Goal: Task Accomplishment & Management: Manage account settings

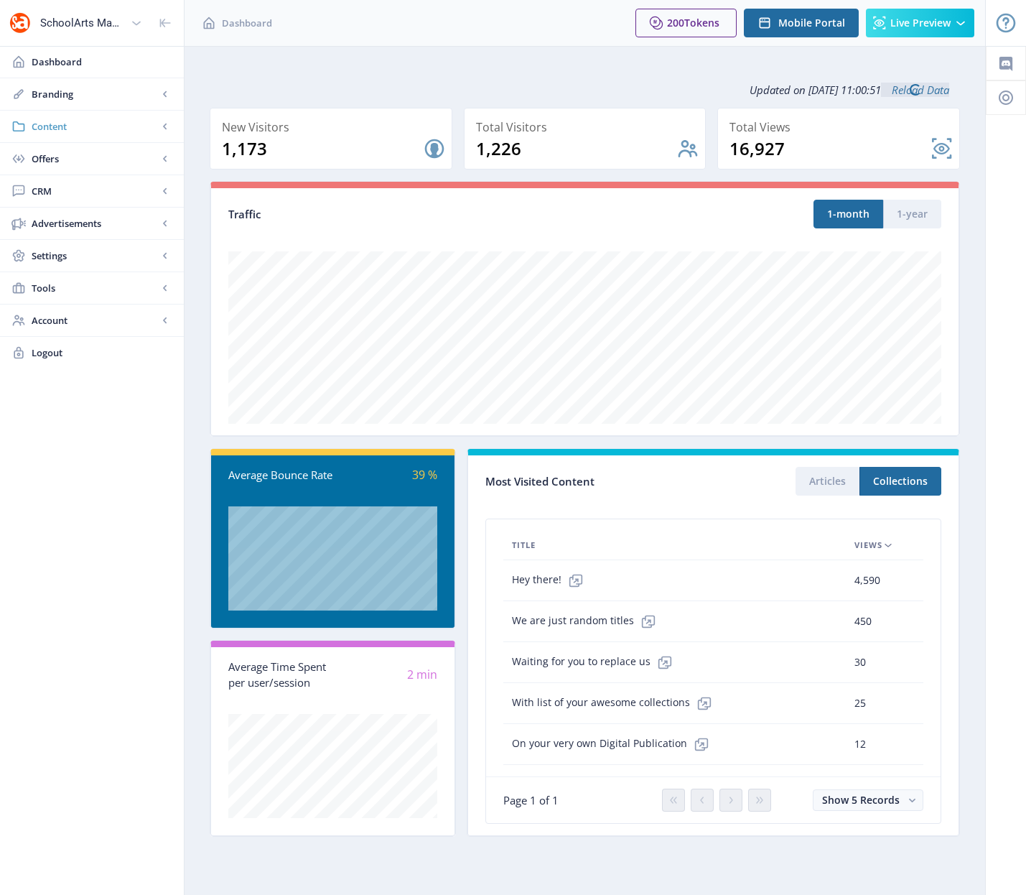
click at [60, 127] on span "Content" at bounding box center [95, 126] width 126 height 14
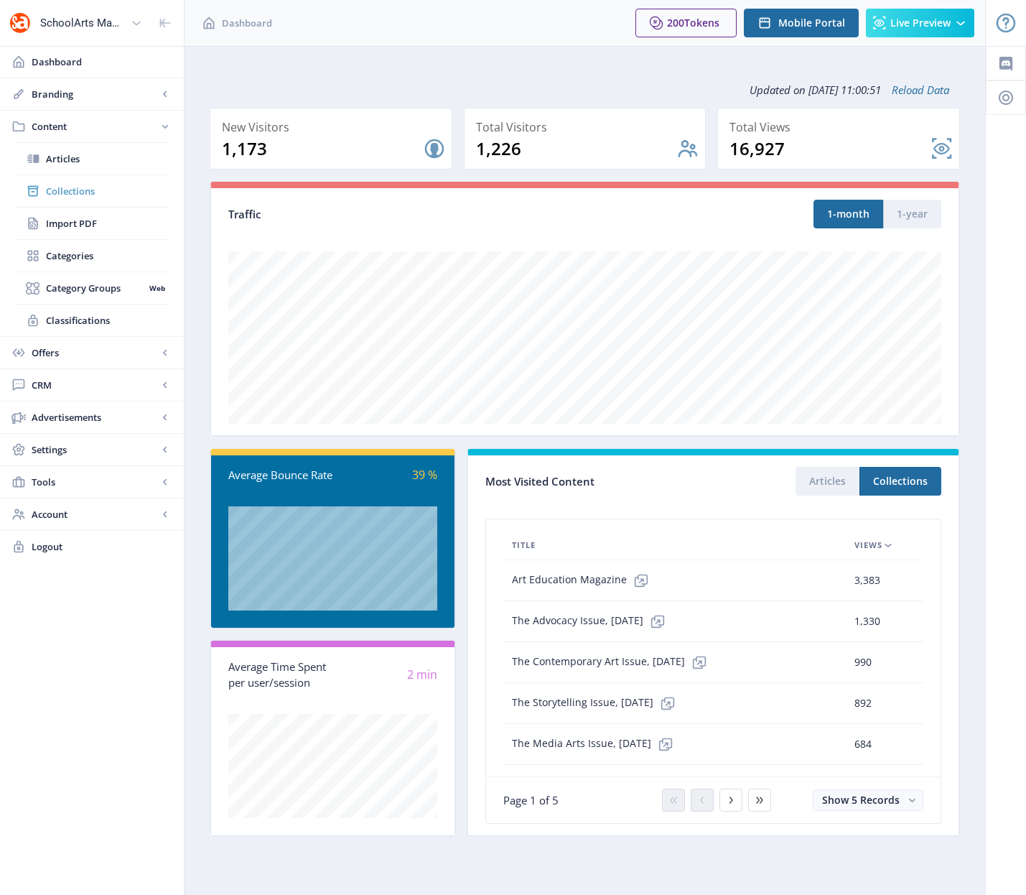
click at [83, 190] on span "Collections" at bounding box center [108, 191] width 124 height 14
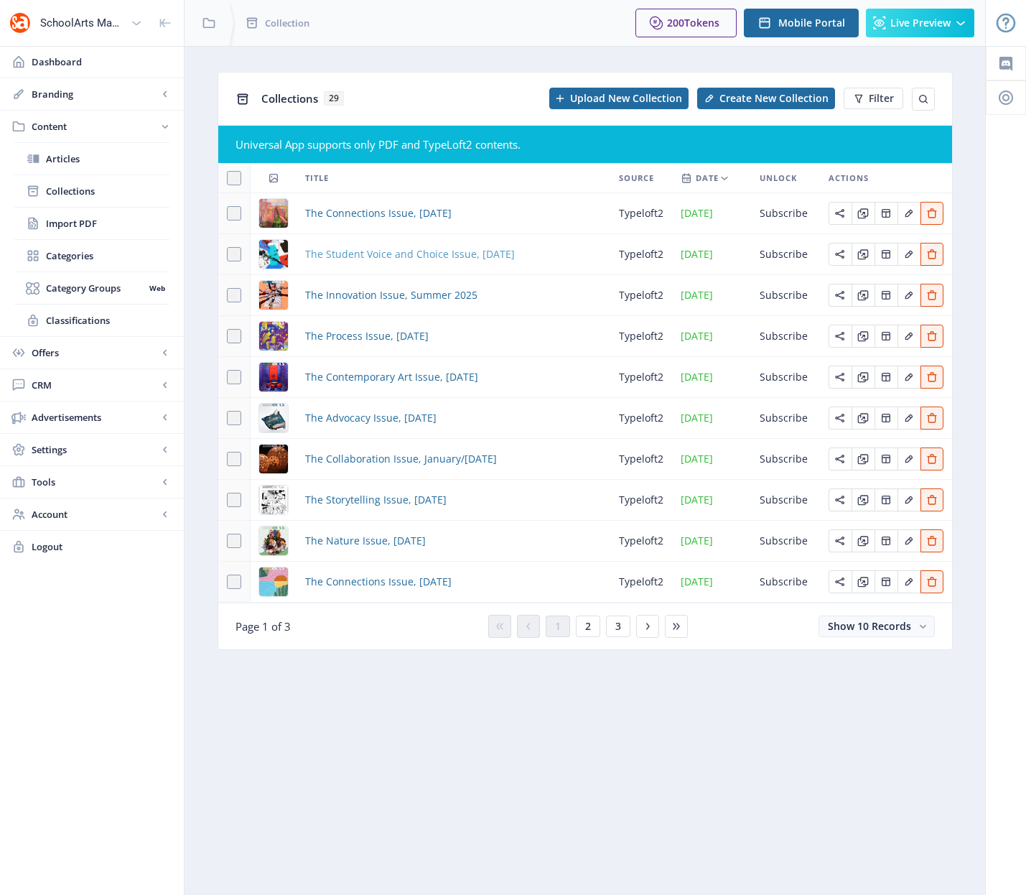
click at [423, 256] on span "The Student Voice and Choice Issue, [DATE]" at bounding box center [410, 254] width 210 height 17
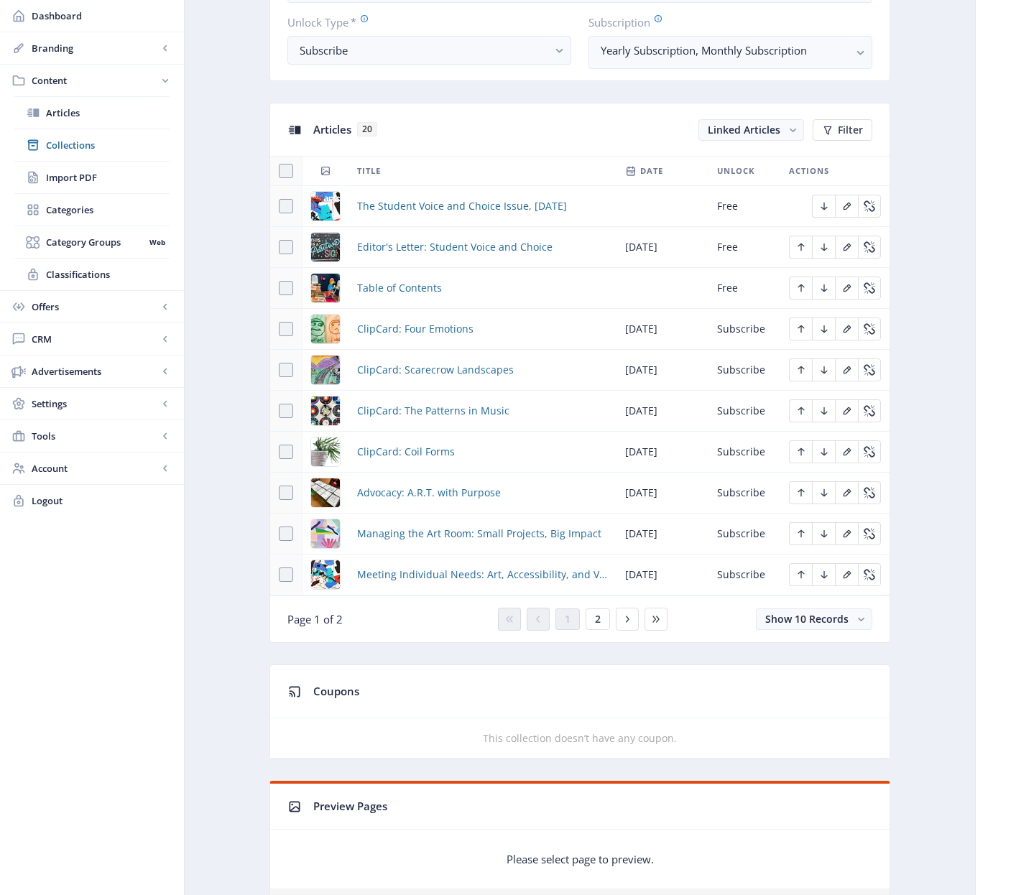
scroll to position [237, 0]
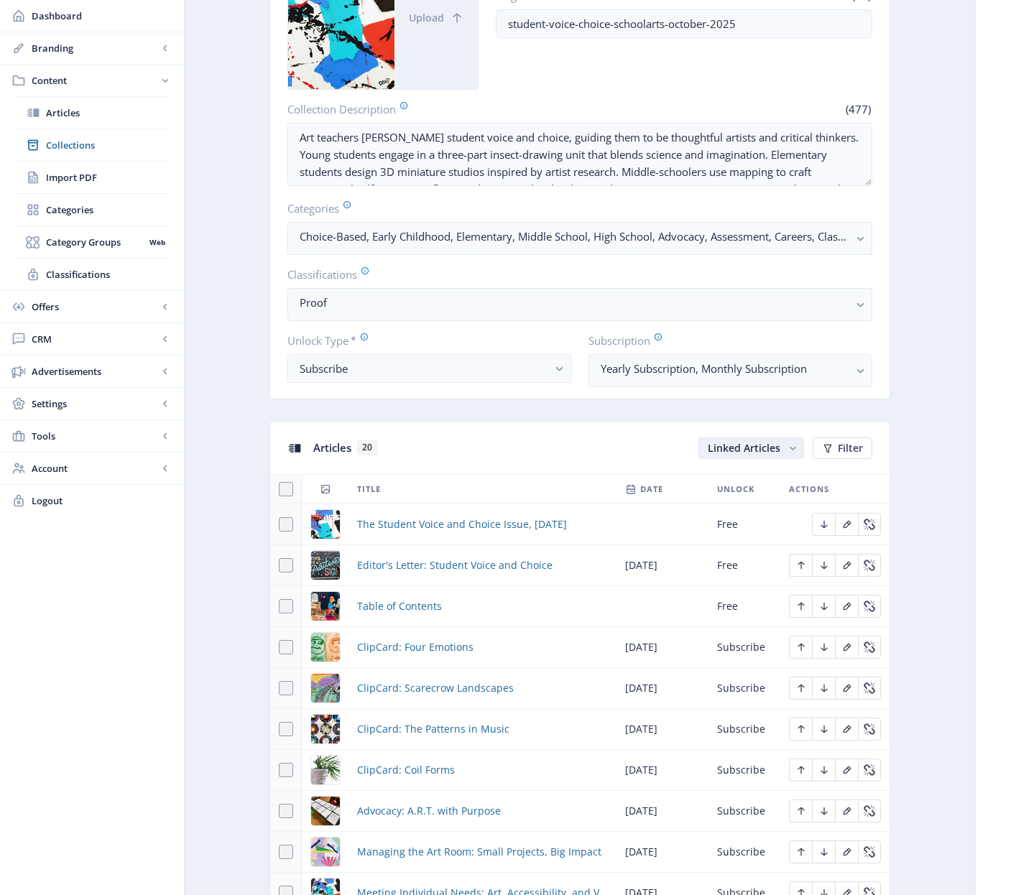
click at [792, 450] on rect "button" at bounding box center [792, 448] width 15 height 15
click at [788, 450] on rect "button" at bounding box center [792, 448] width 15 height 15
click at [73, 147] on span "Collections" at bounding box center [108, 145] width 124 height 14
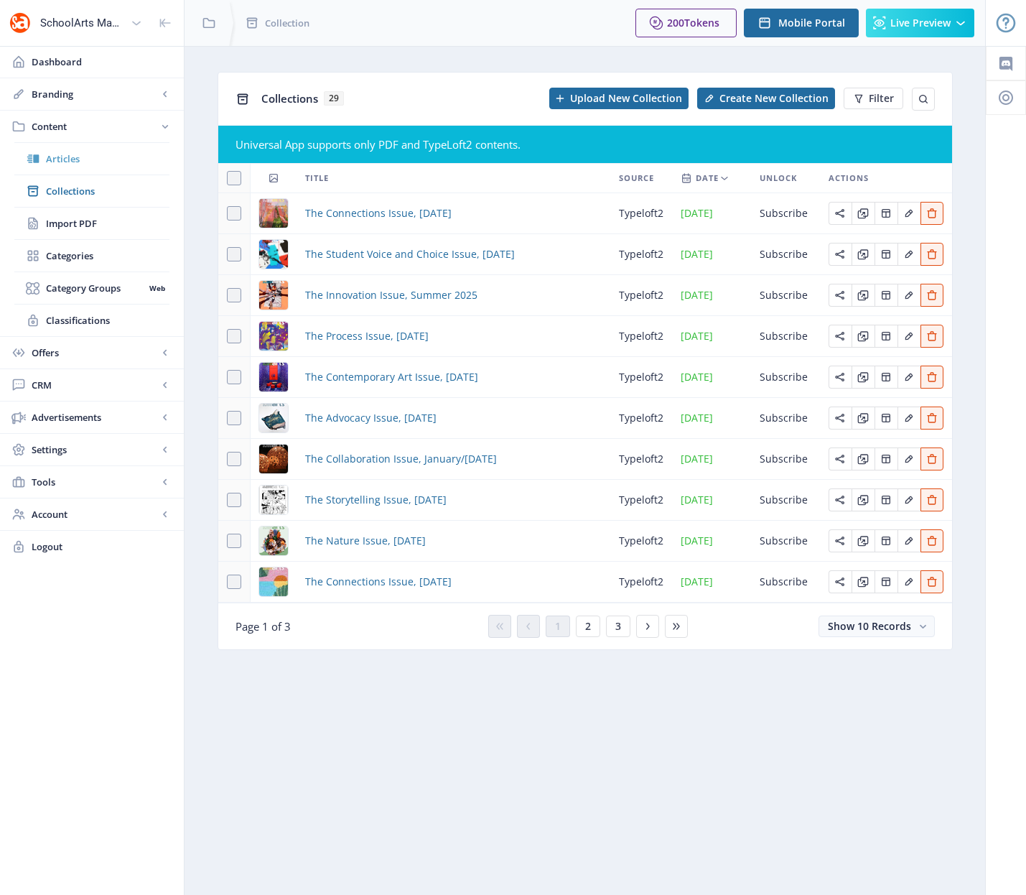
click at [60, 155] on span "Articles" at bounding box center [108, 159] width 124 height 14
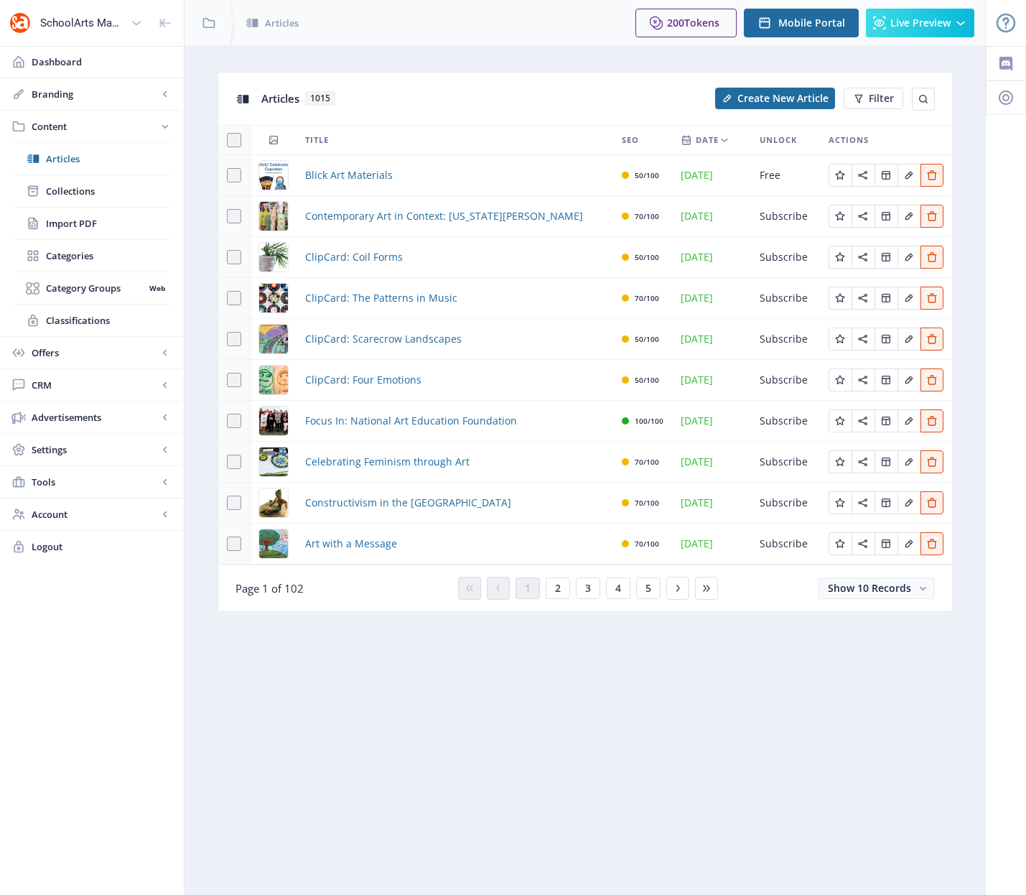
click at [715, 144] on span "Date" at bounding box center [707, 139] width 23 height 17
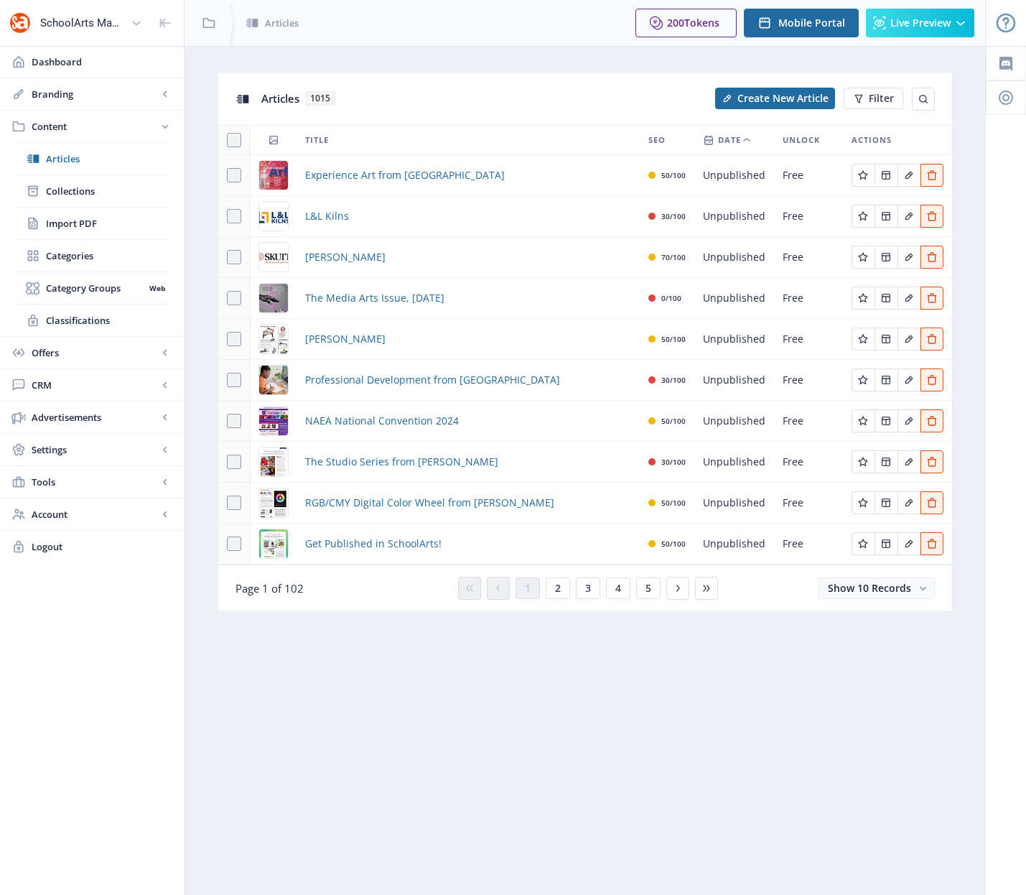
click at [748, 139] on icon at bounding box center [746, 139] width 11 height 11
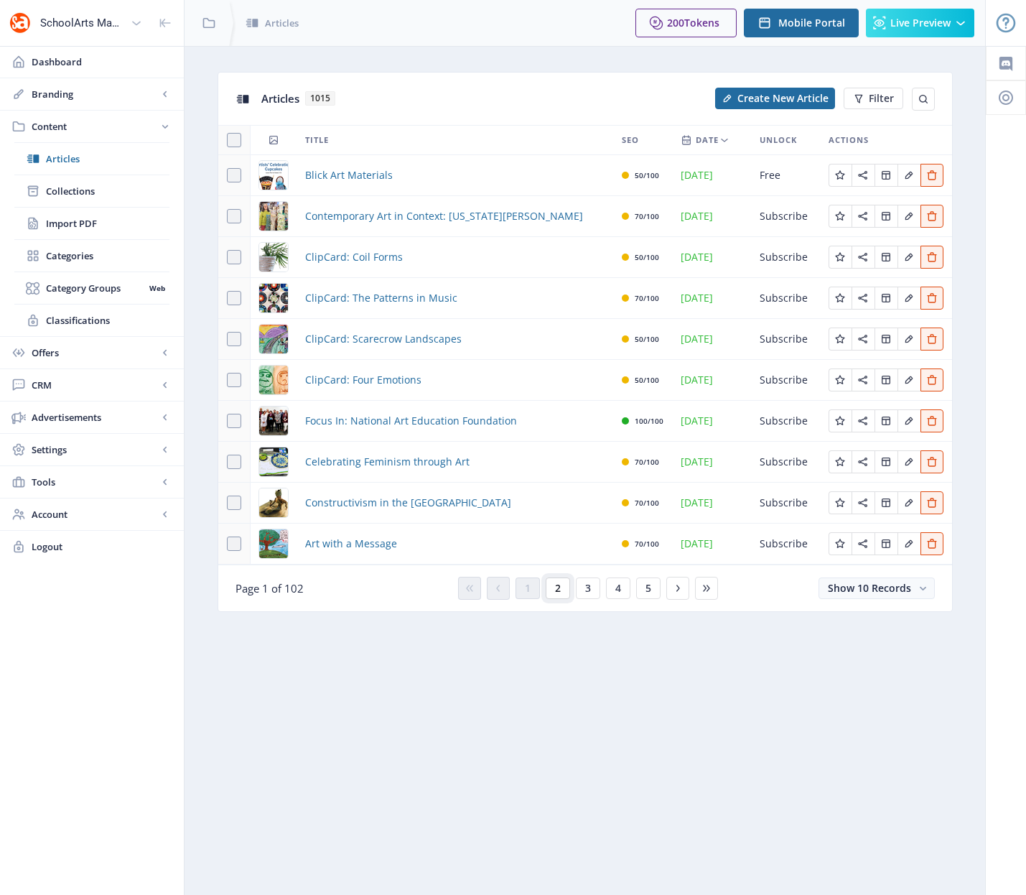
click at [555, 587] on span "2" at bounding box center [558, 588] width 6 height 11
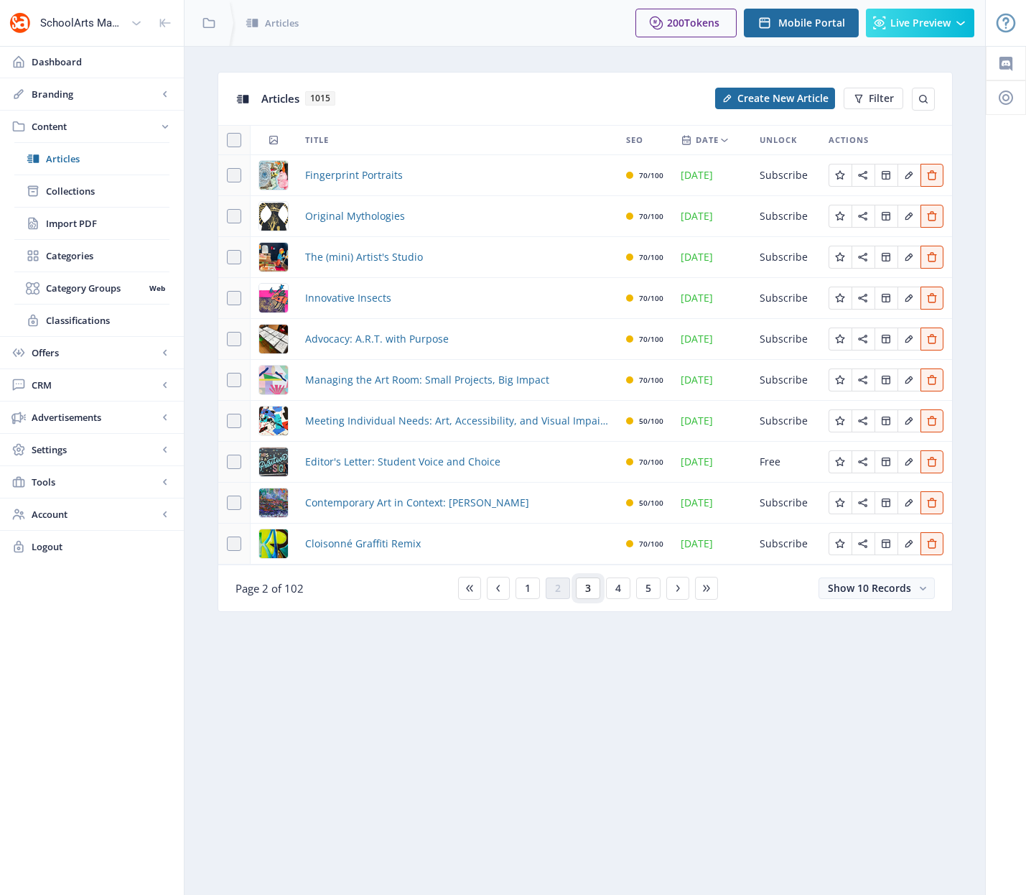
click at [581, 589] on button "3" at bounding box center [588, 589] width 24 height 22
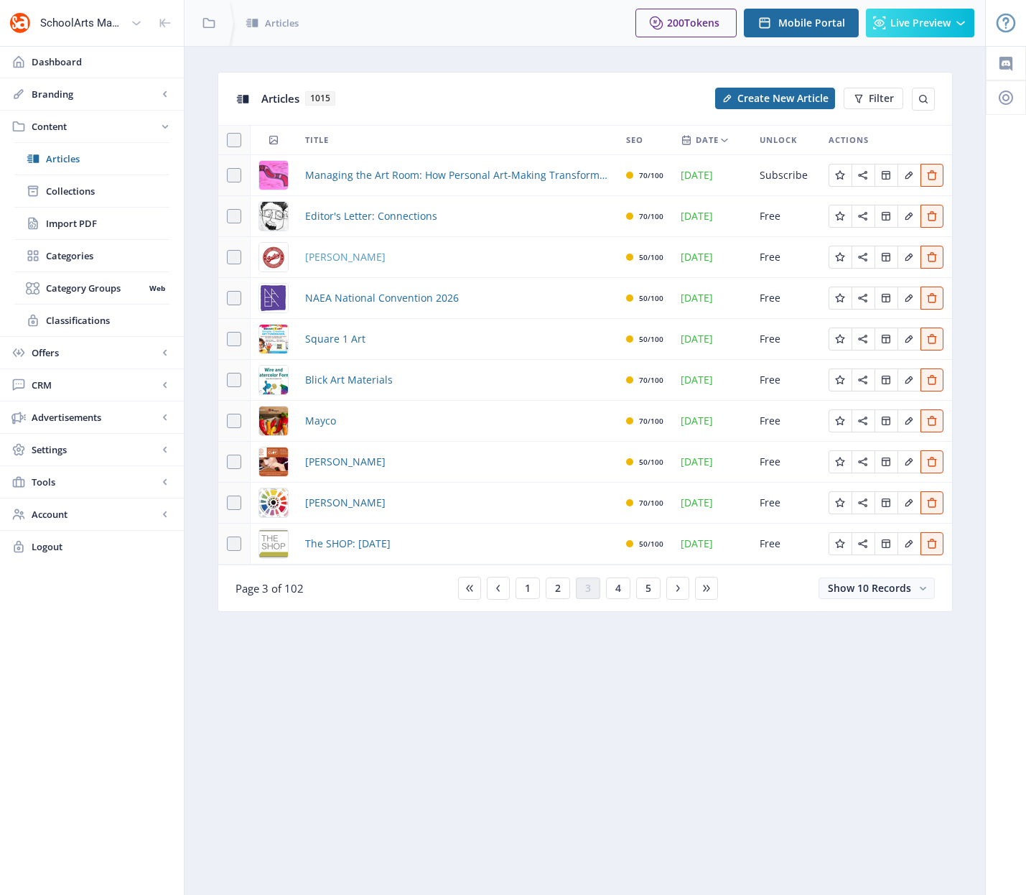
click at [320, 259] on span "[PERSON_NAME]" at bounding box center [345, 257] width 80 height 17
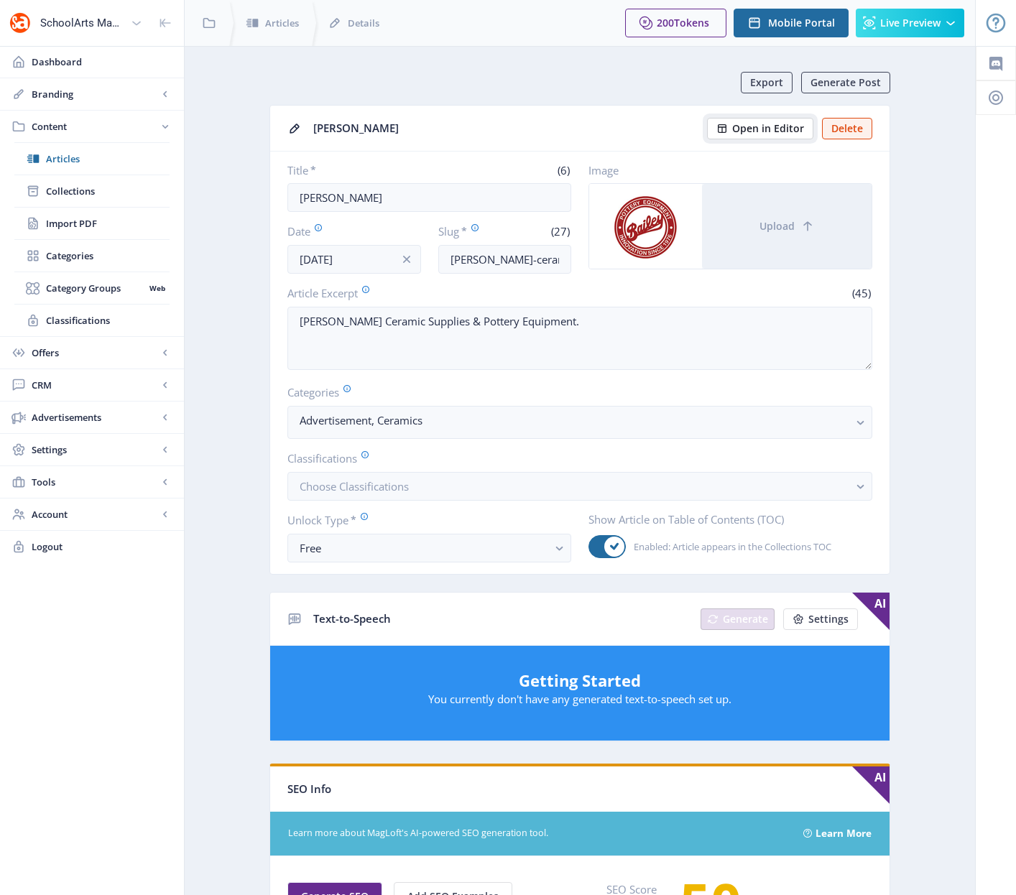
click at [766, 131] on span "Open in Editor" at bounding box center [768, 128] width 72 height 11
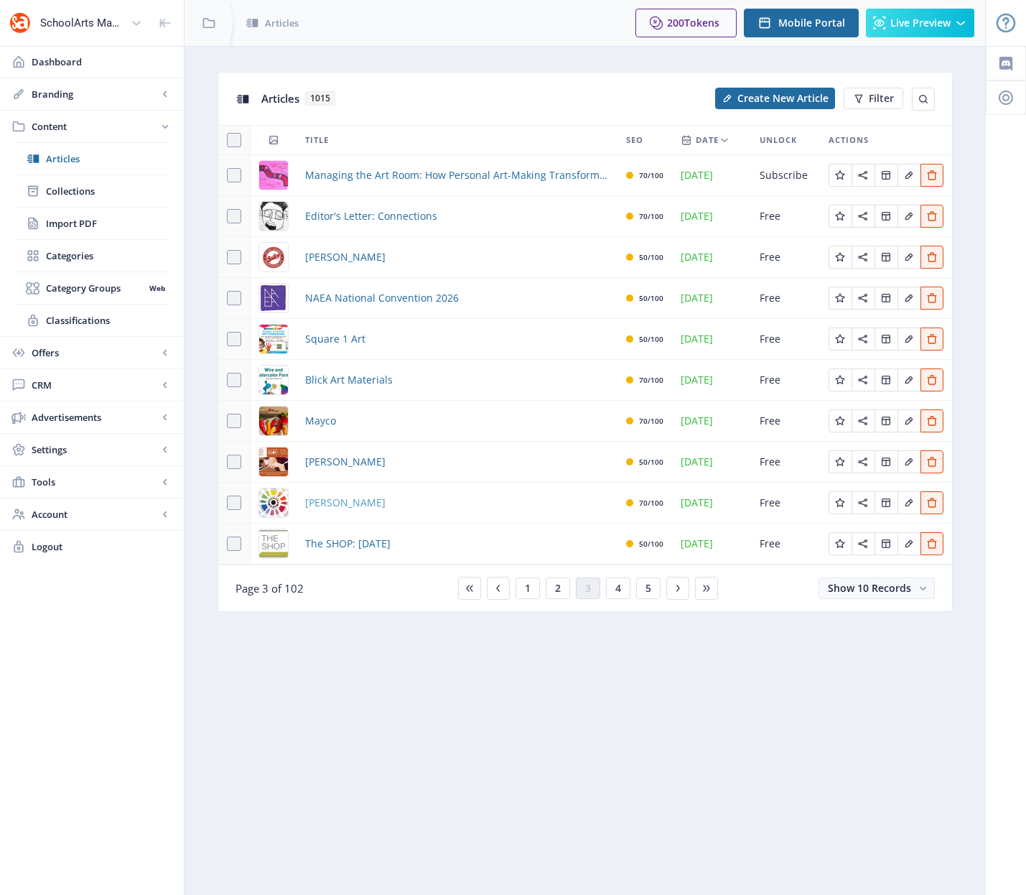
click at [343, 504] on span "[PERSON_NAME]" at bounding box center [345, 502] width 80 height 17
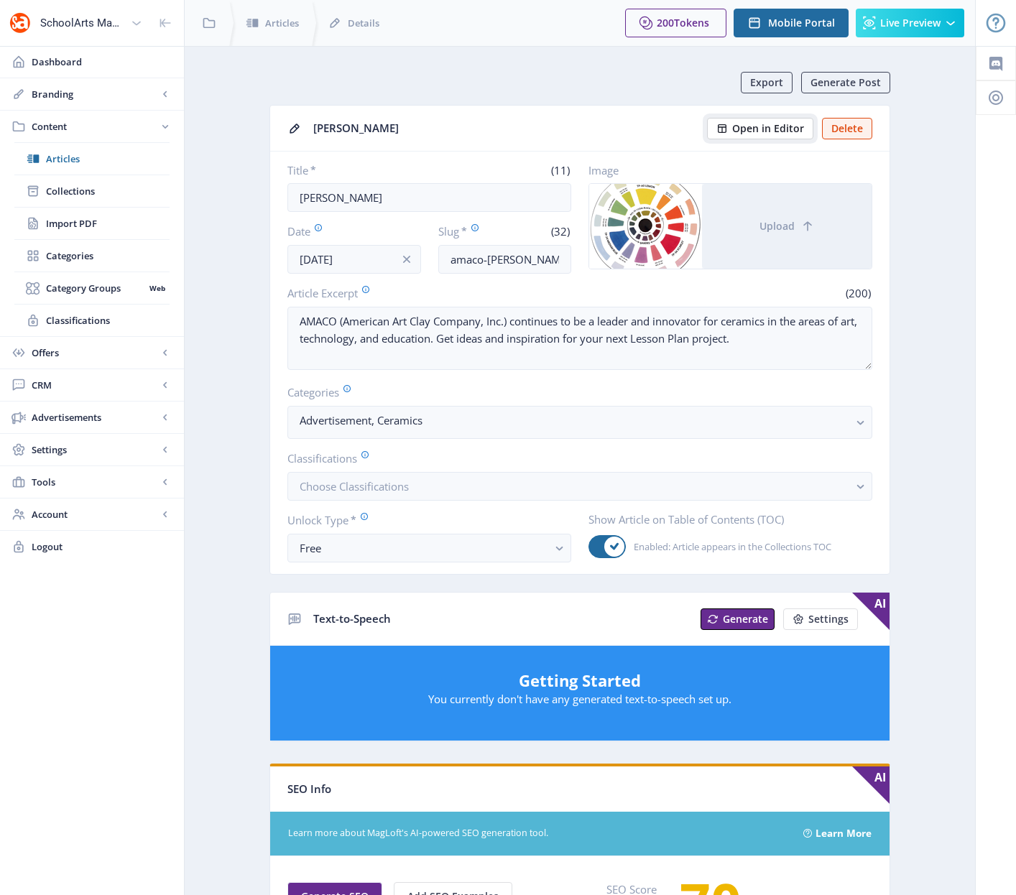
click at [771, 130] on span "Open in Editor" at bounding box center [768, 128] width 72 height 11
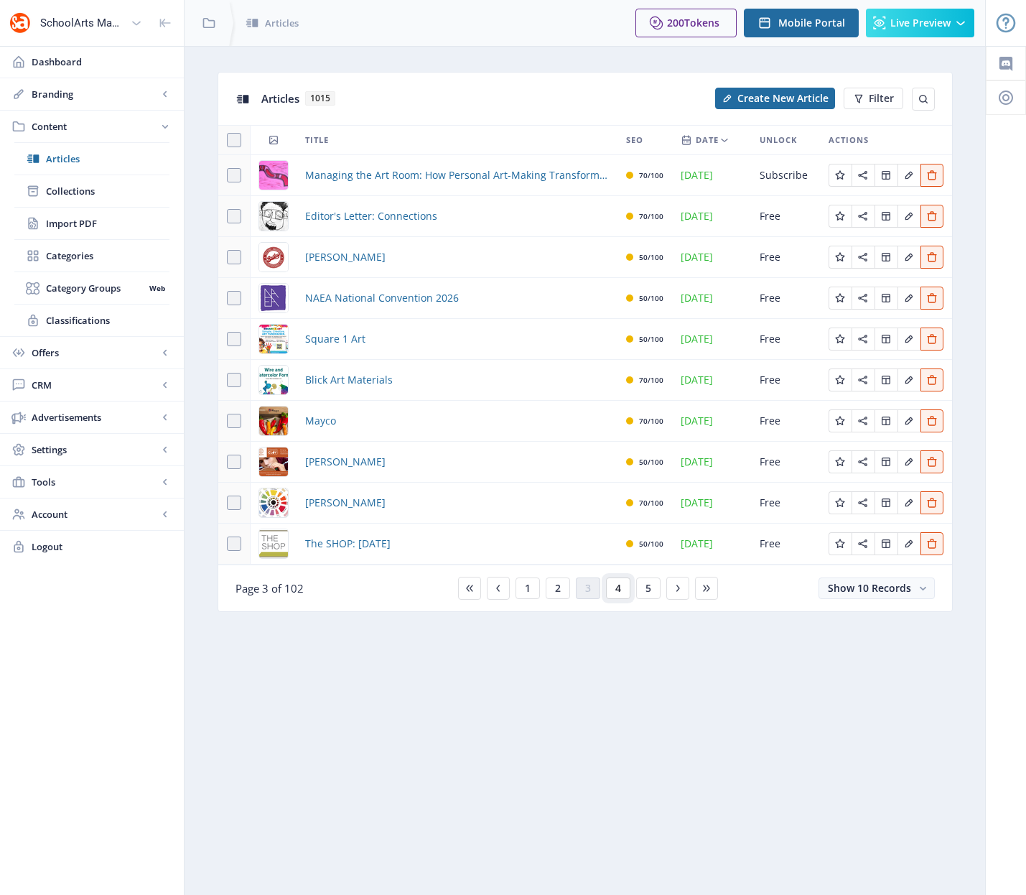
click at [619, 588] on span "4" at bounding box center [619, 588] width 6 height 11
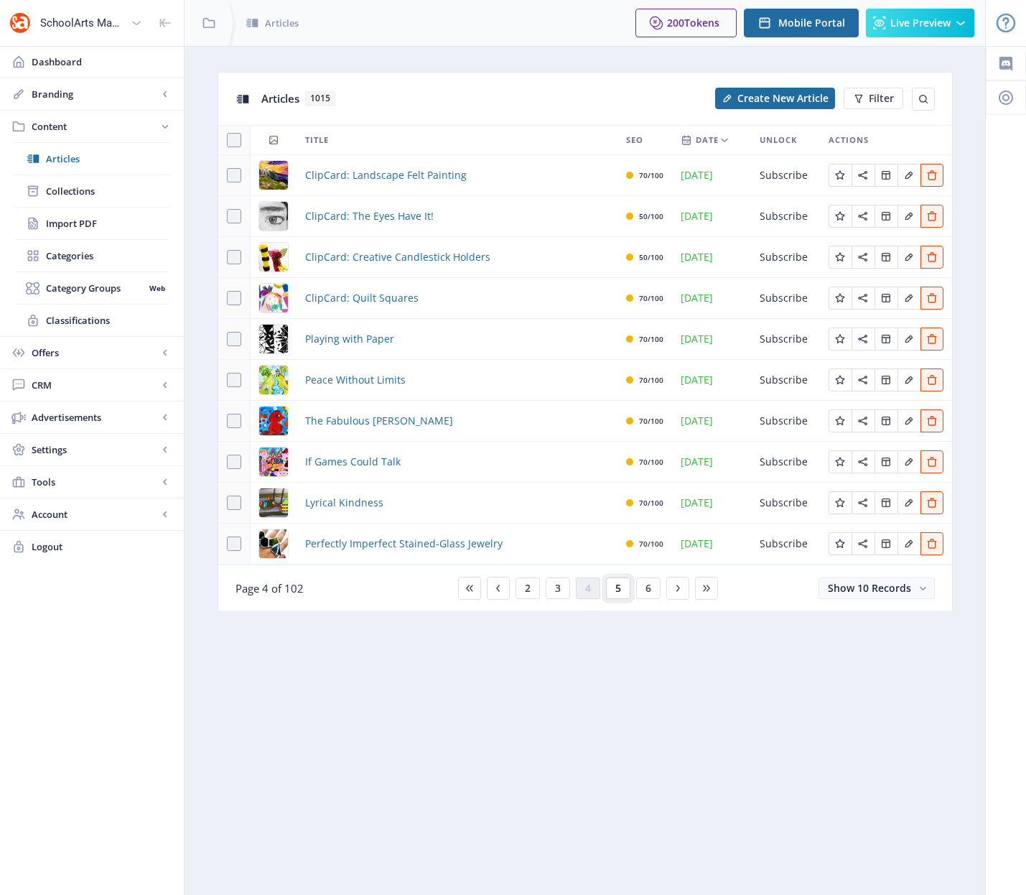
click at [616, 585] on span "5" at bounding box center [619, 588] width 6 height 11
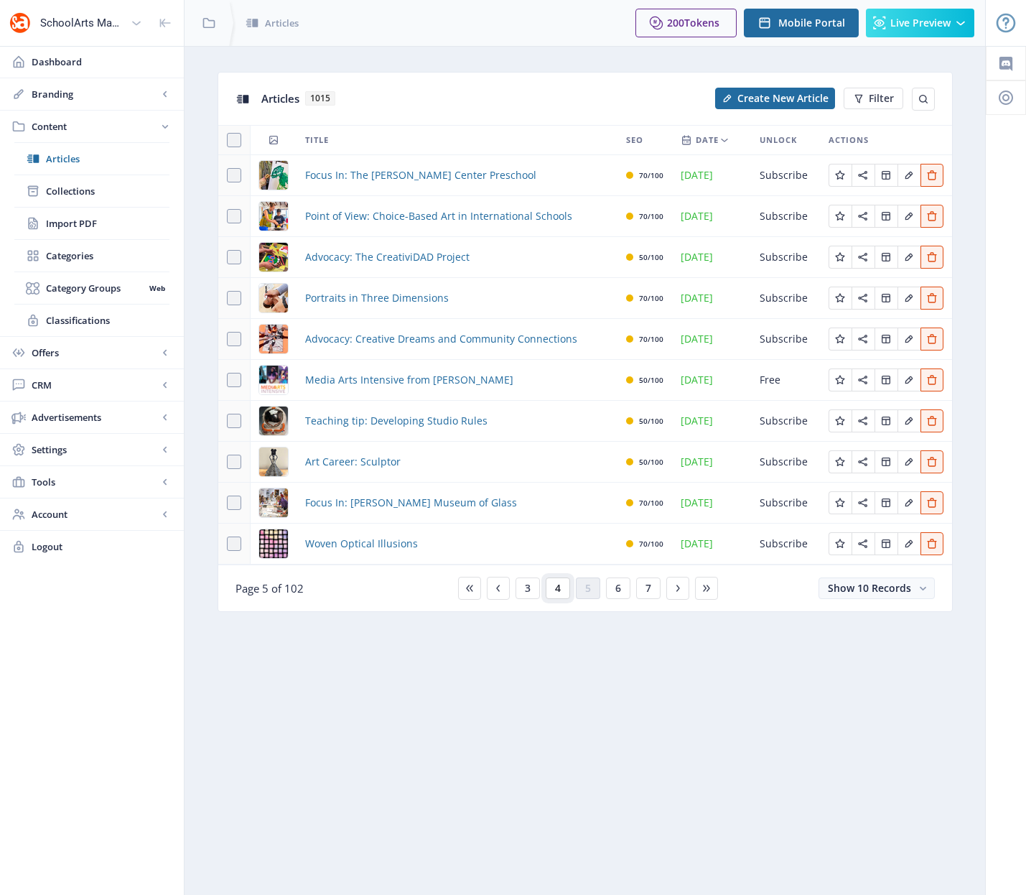
click at [555, 591] on span "4" at bounding box center [558, 588] width 6 height 11
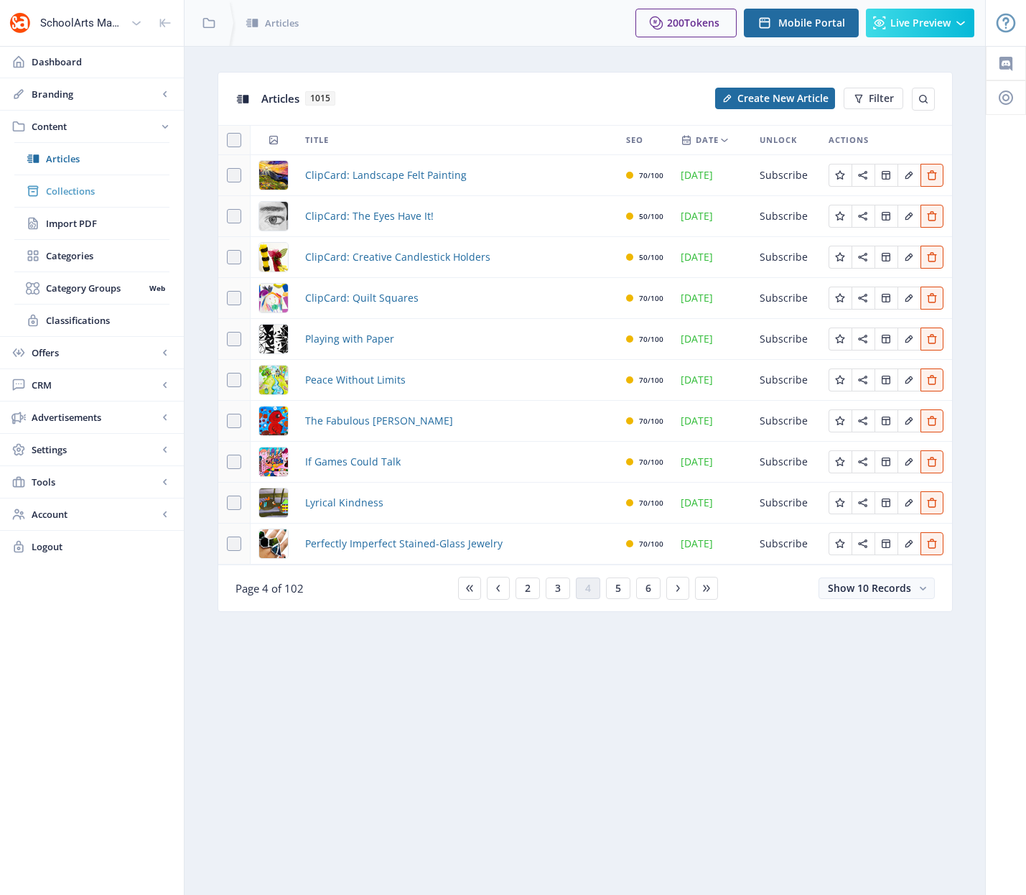
click at [67, 195] on span "Collections" at bounding box center [108, 191] width 124 height 14
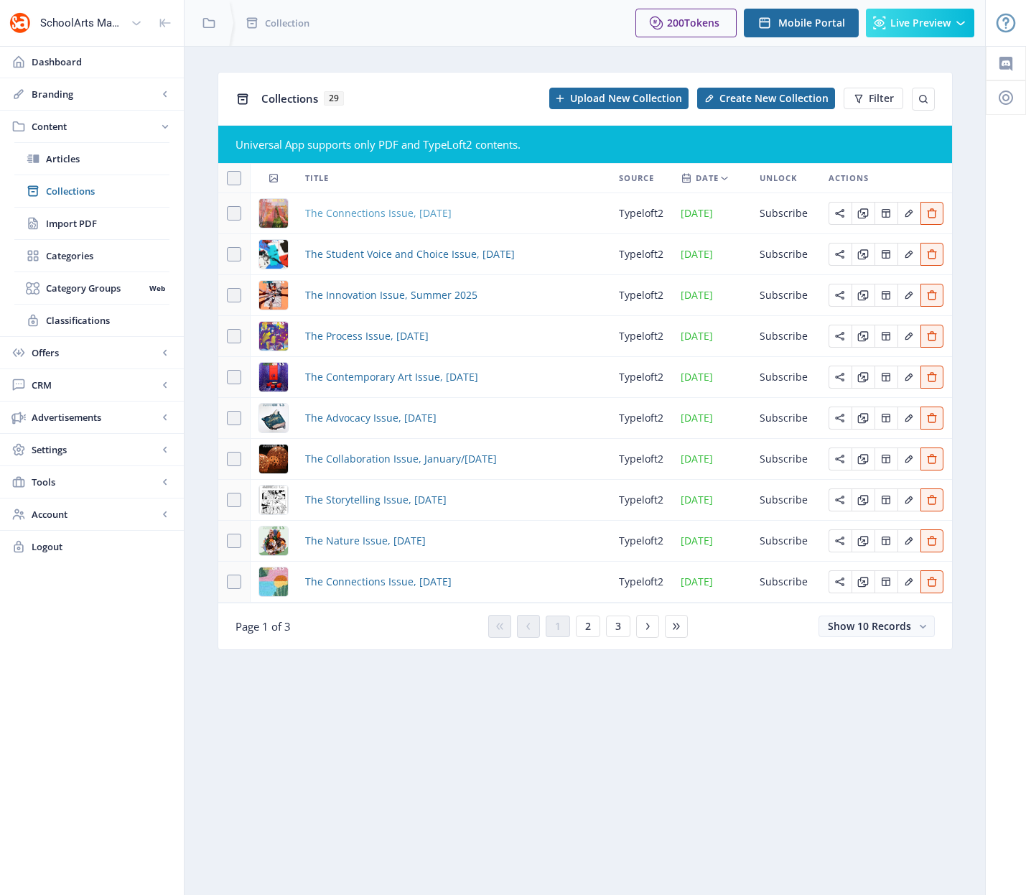
click at [405, 218] on span "The Connections Issue, [DATE]" at bounding box center [378, 213] width 147 height 17
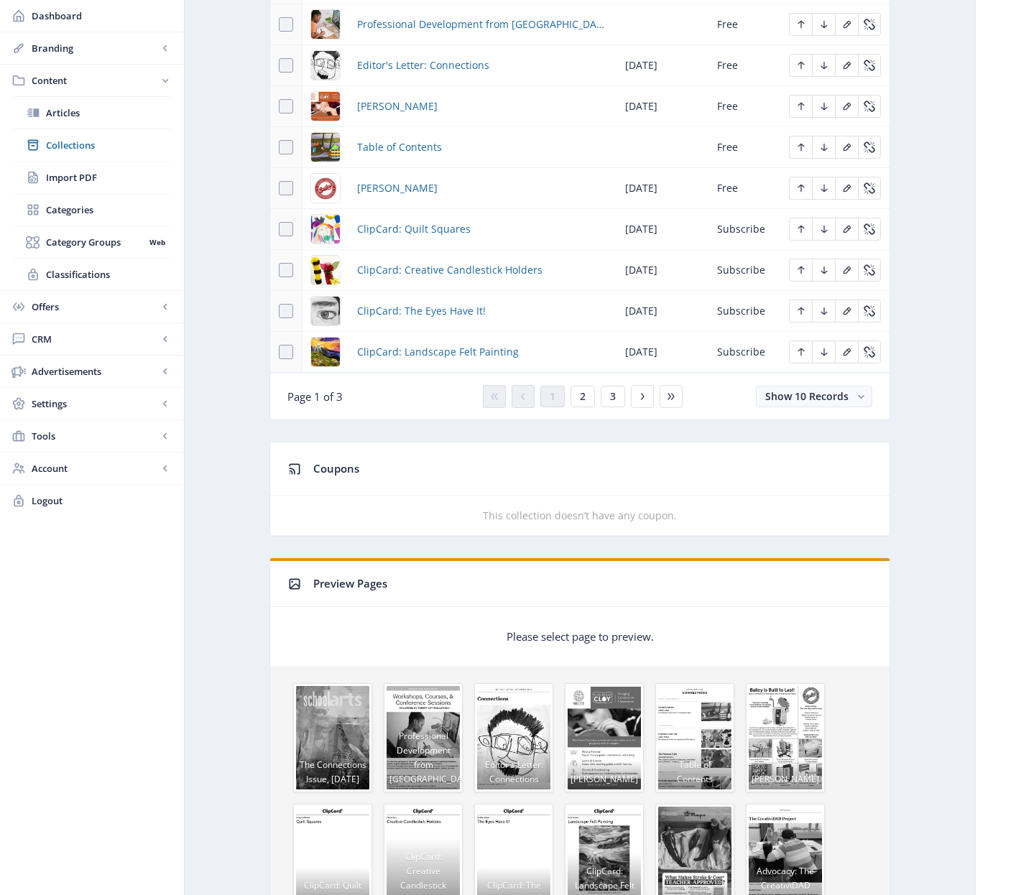
scroll to position [614, 0]
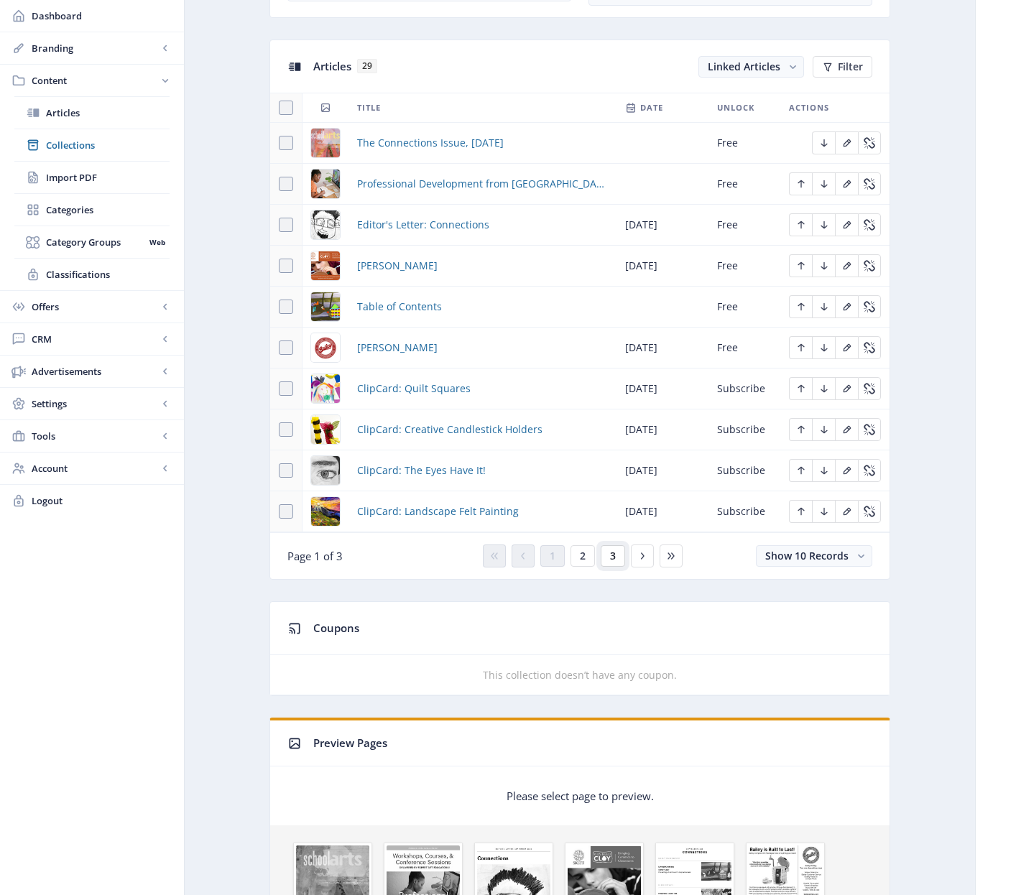
click at [613, 559] on span "3" at bounding box center [613, 555] width 6 height 11
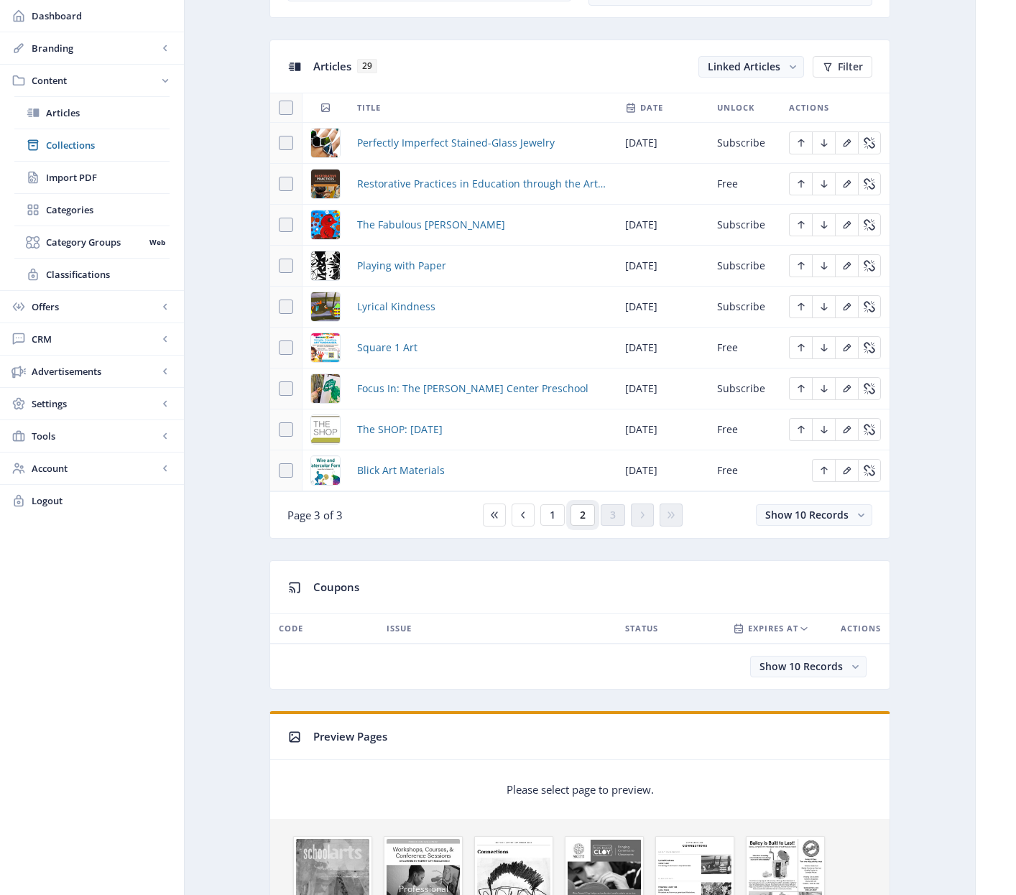
click at [583, 518] on span "2" at bounding box center [583, 514] width 6 height 11
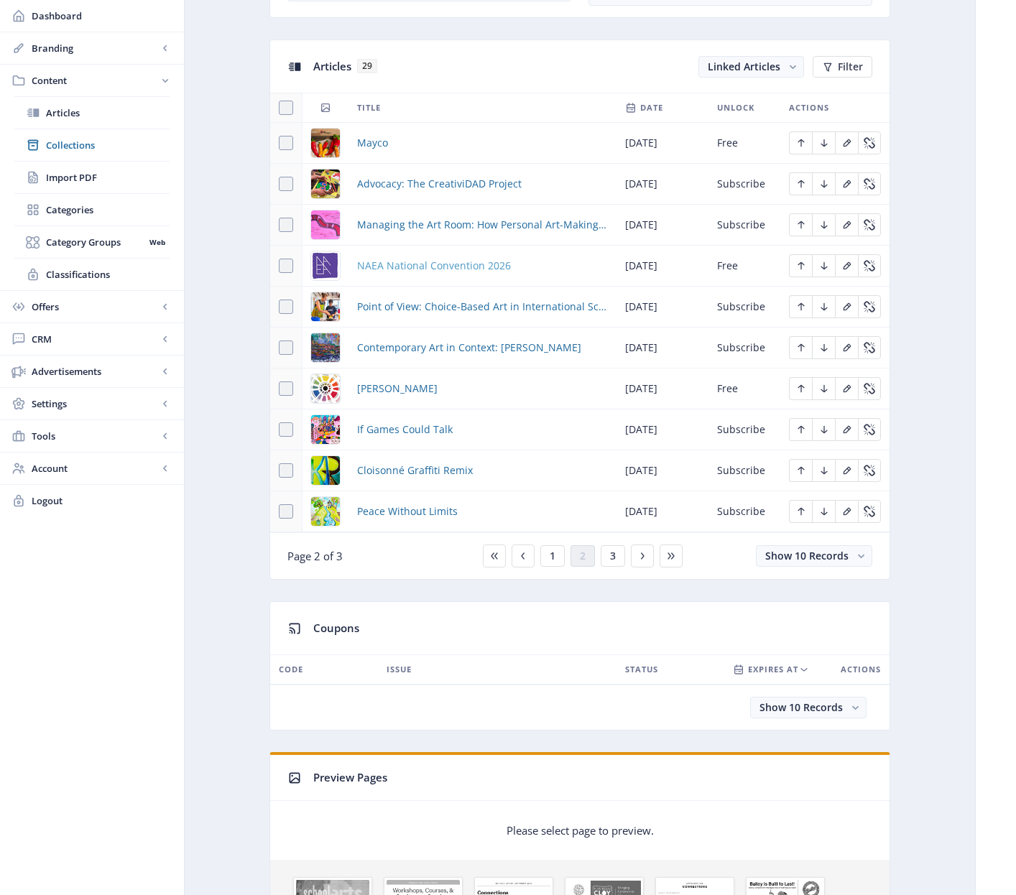
click at [449, 266] on span "NAEA National Convention 2026" at bounding box center [434, 265] width 154 height 17
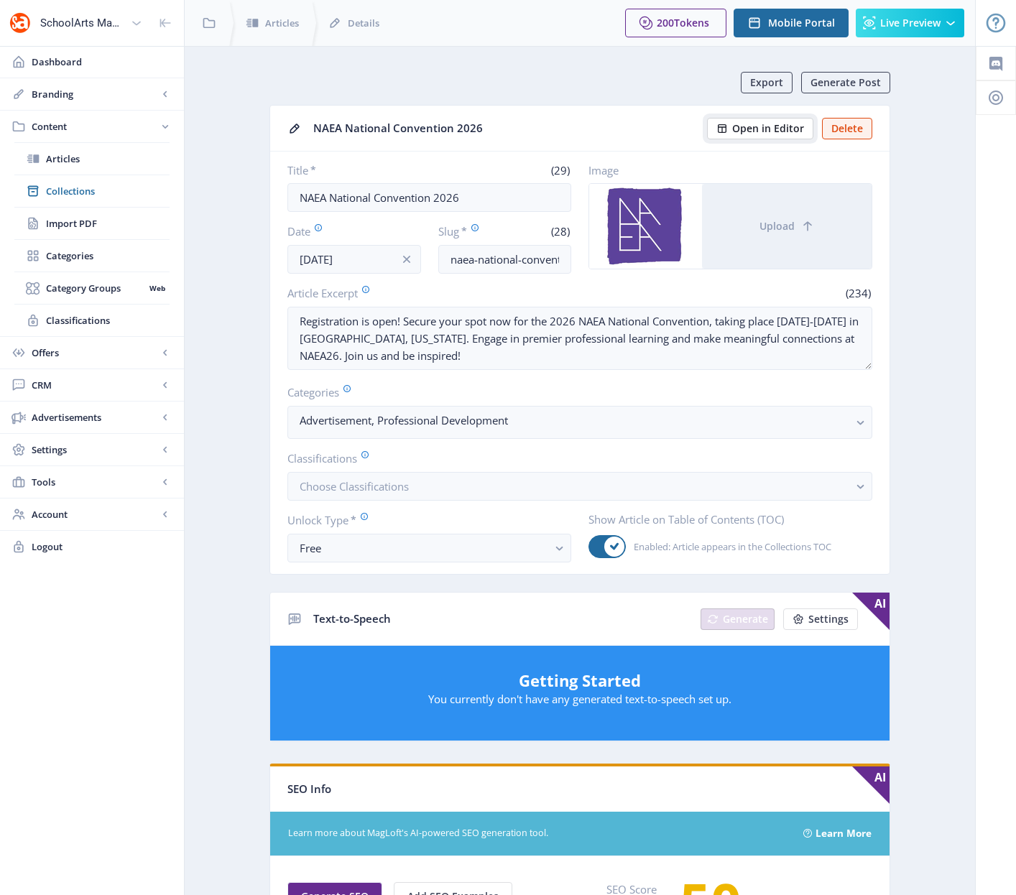
click at [761, 131] on span "Open in Editor" at bounding box center [768, 128] width 72 height 11
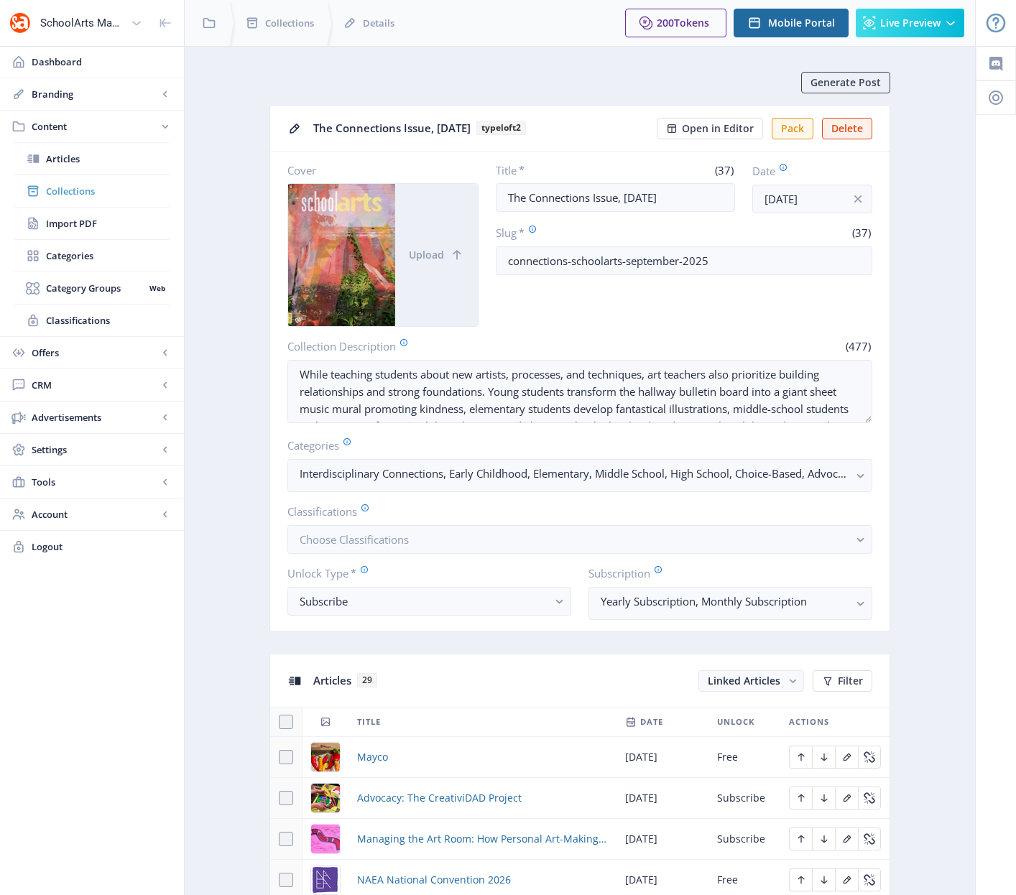
click at [62, 189] on span "Collections" at bounding box center [108, 191] width 124 height 14
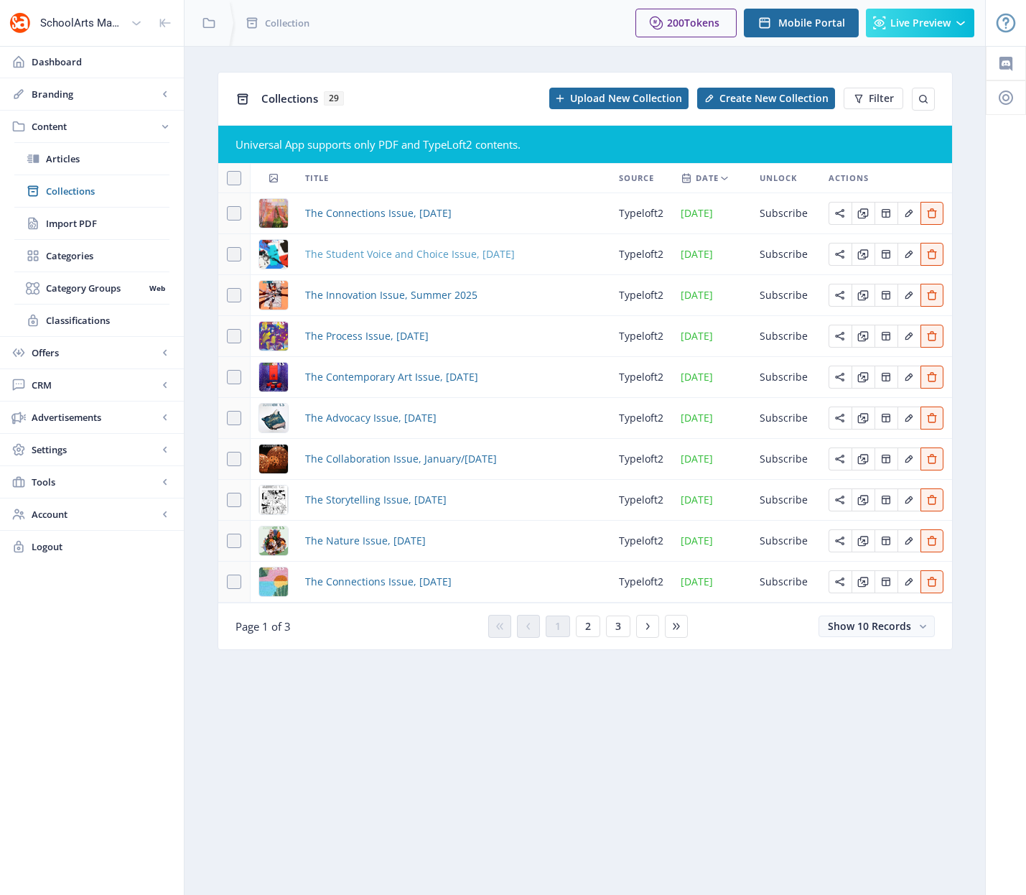
click at [412, 253] on span "The Student Voice and Choice Issue, [DATE]" at bounding box center [410, 254] width 210 height 17
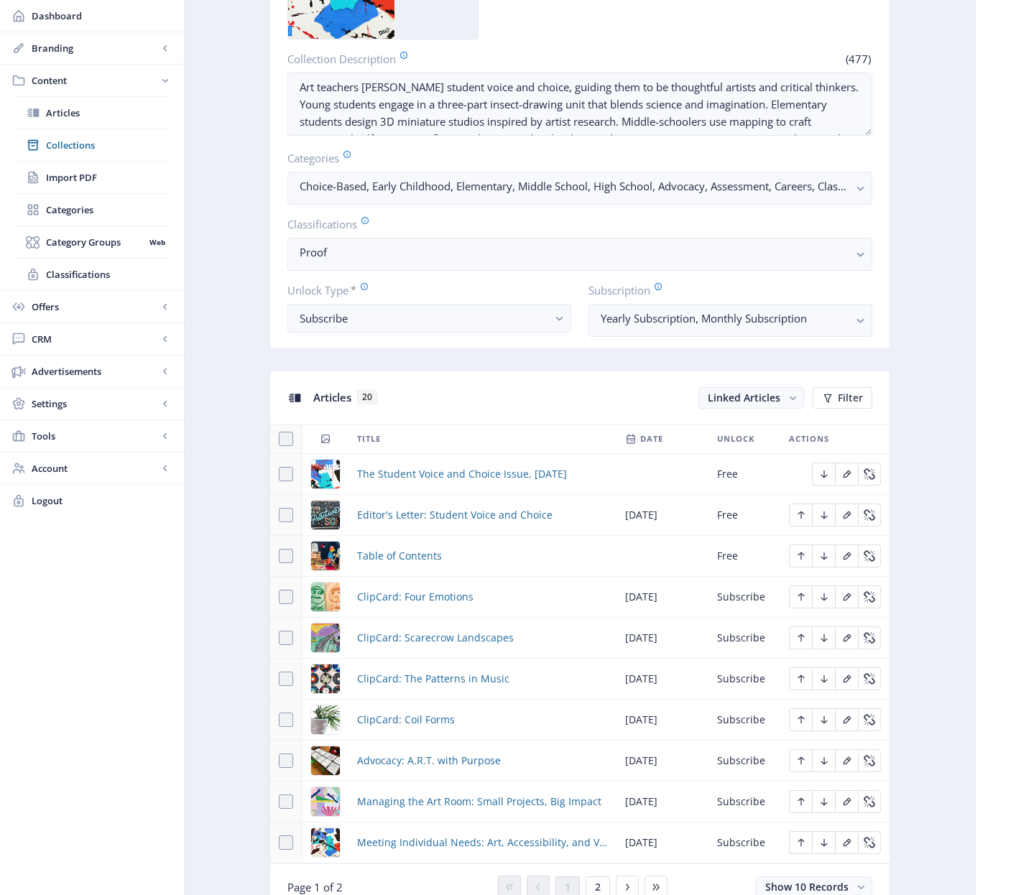
scroll to position [384, 0]
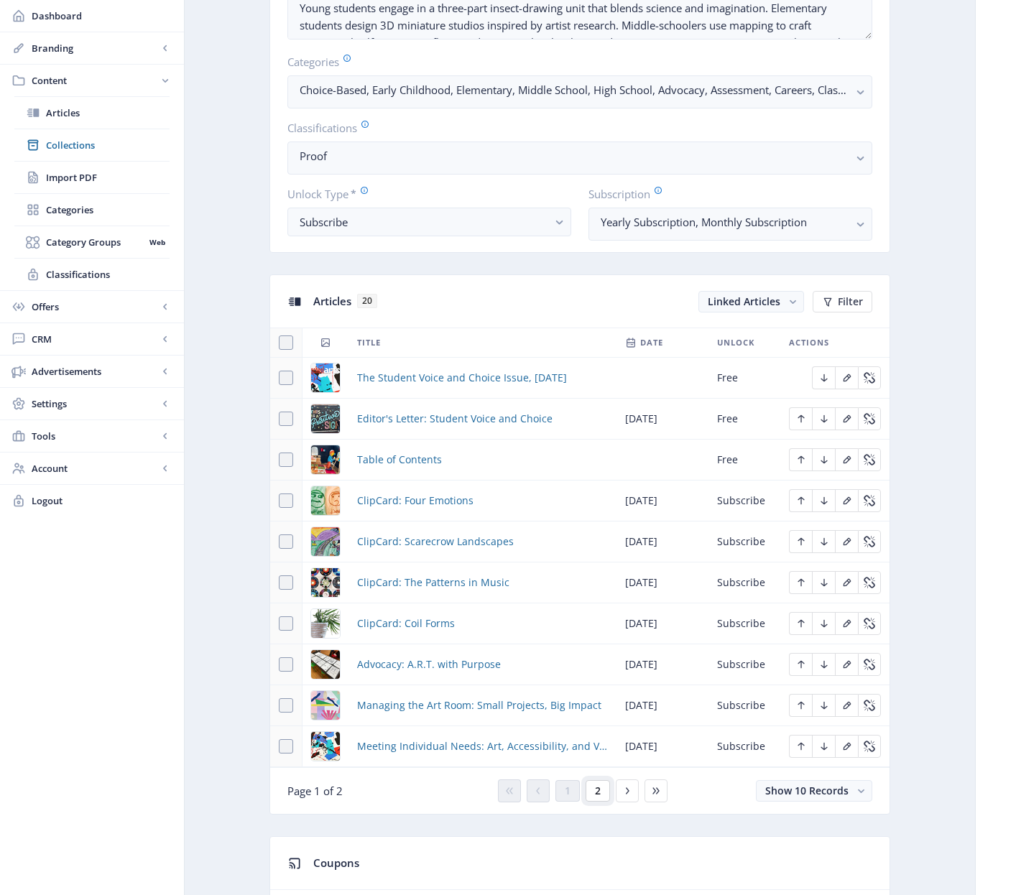
click at [595, 792] on span "2" at bounding box center [598, 790] width 6 height 11
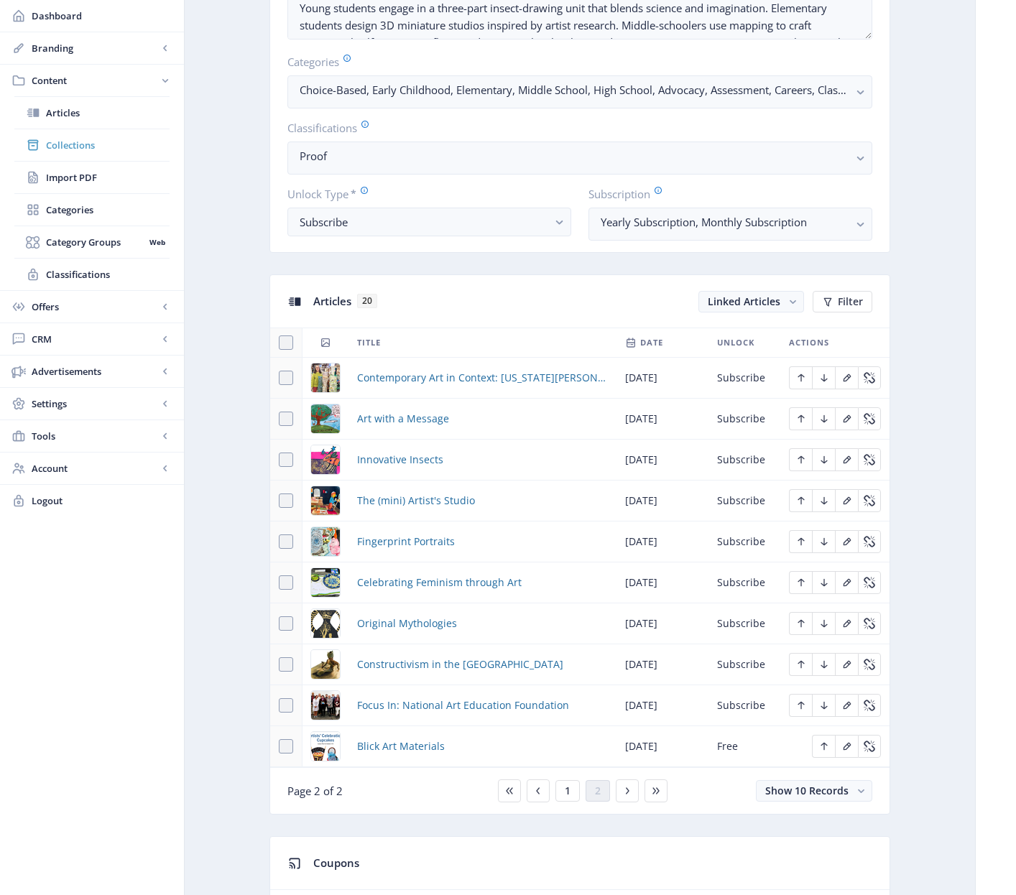
click at [70, 140] on span "Collections" at bounding box center [108, 145] width 124 height 14
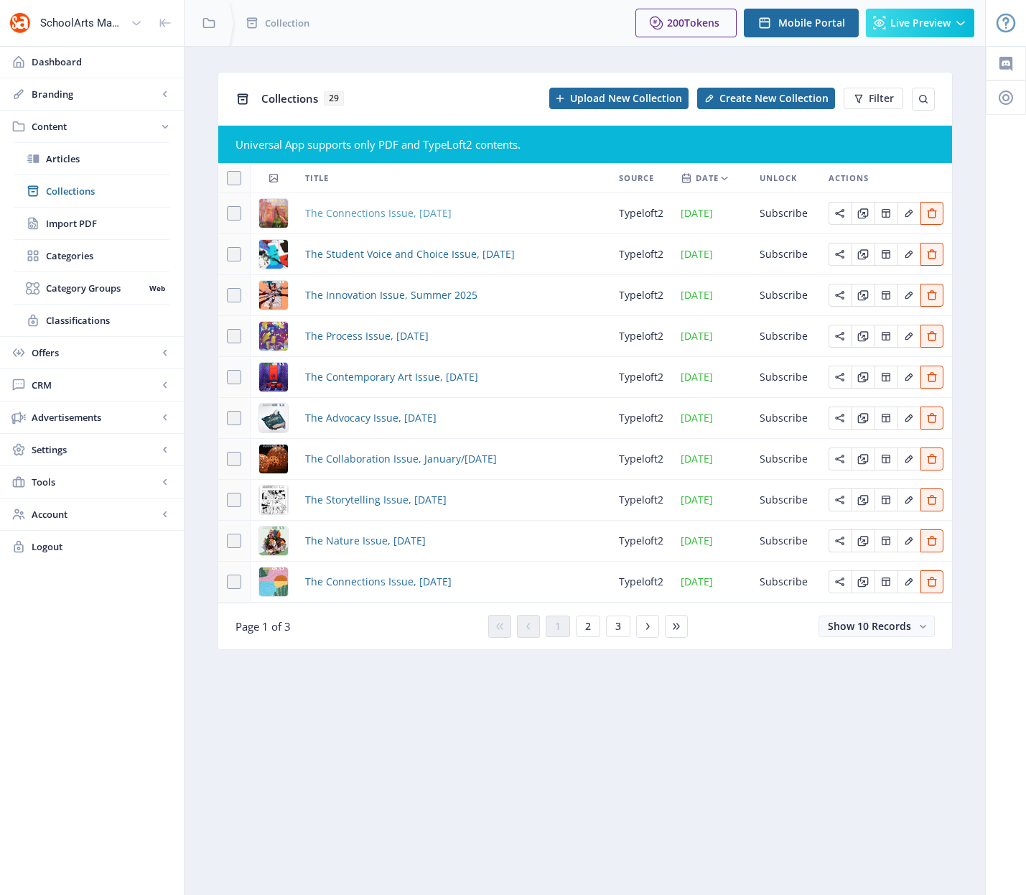
click at [409, 210] on span "The Connections Issue, [DATE]" at bounding box center [378, 213] width 147 height 17
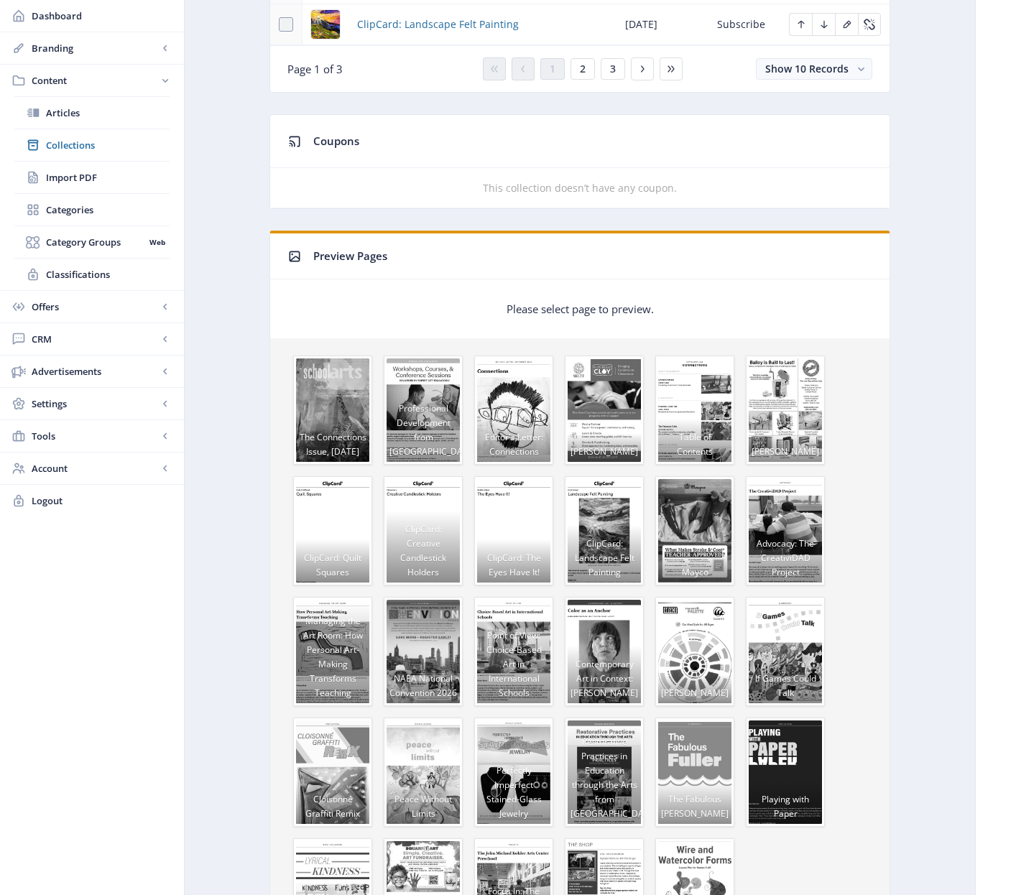
scroll to position [588, 0]
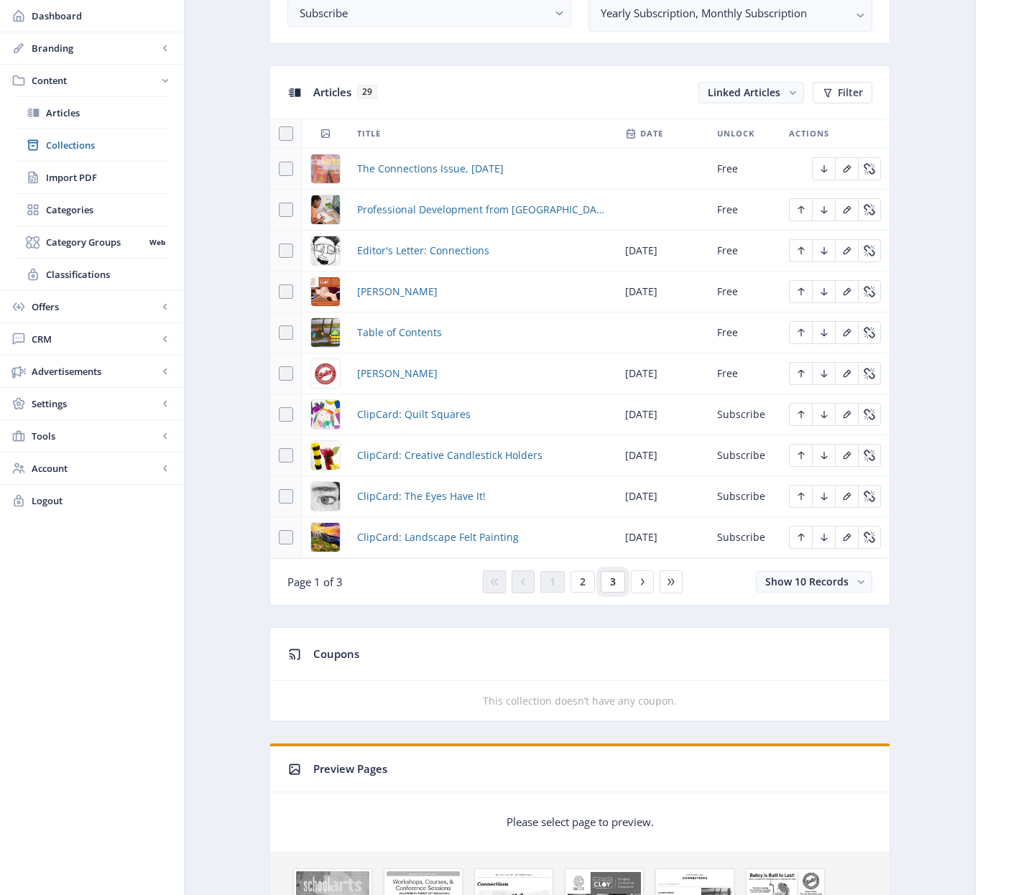
click at [615, 590] on button "3" at bounding box center [613, 582] width 24 height 22
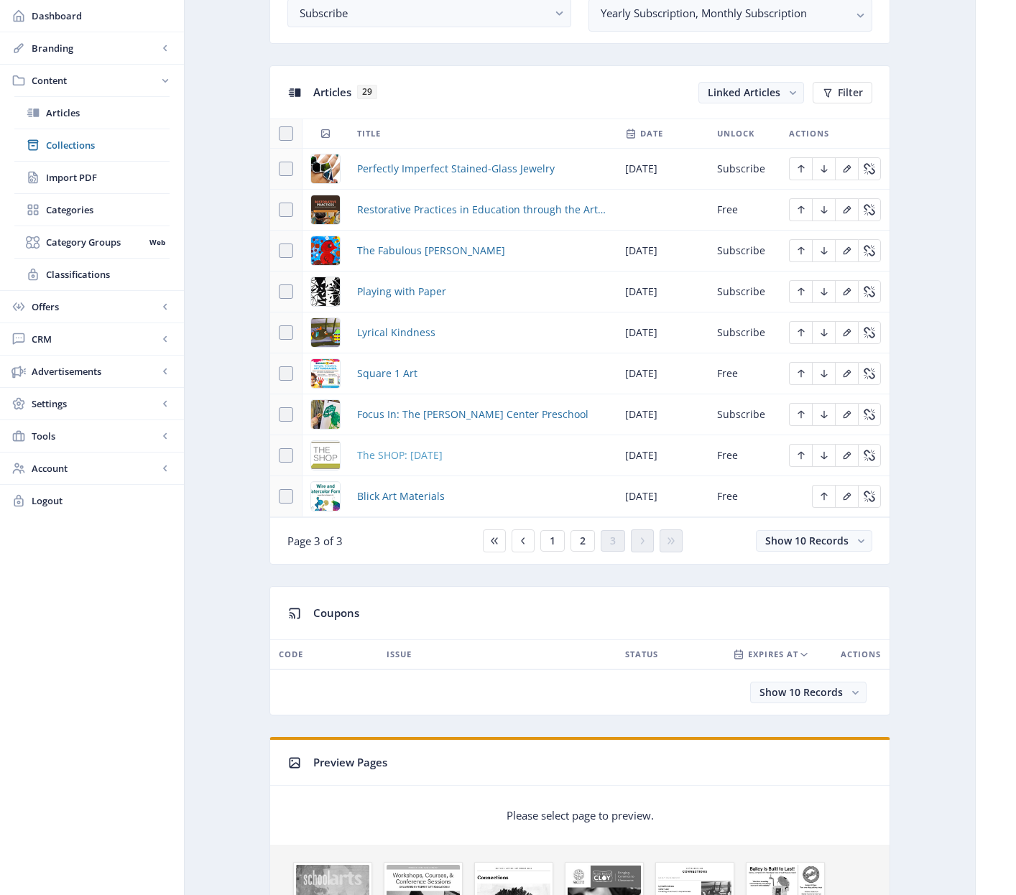
click at [417, 454] on span "The SHOP: [DATE]" at bounding box center [399, 455] width 85 height 17
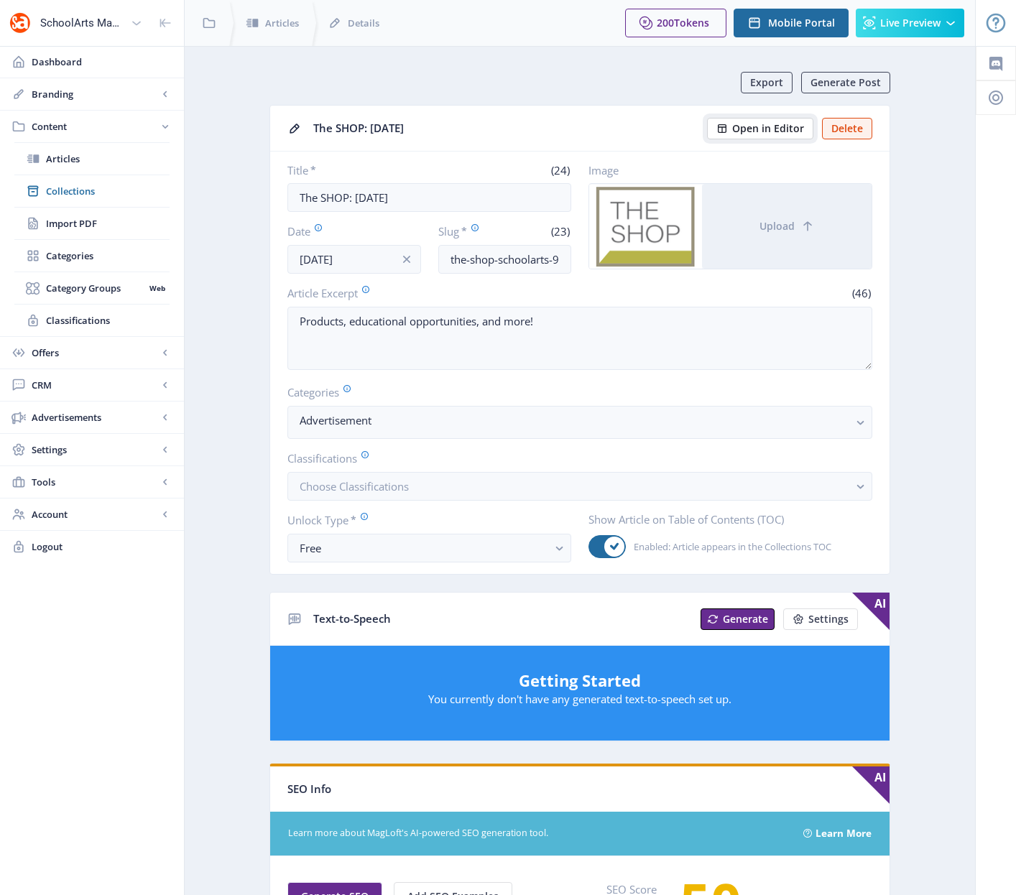
click at [769, 128] on span "Open in Editor" at bounding box center [768, 128] width 72 height 11
click at [76, 195] on span "Collections" at bounding box center [108, 191] width 124 height 14
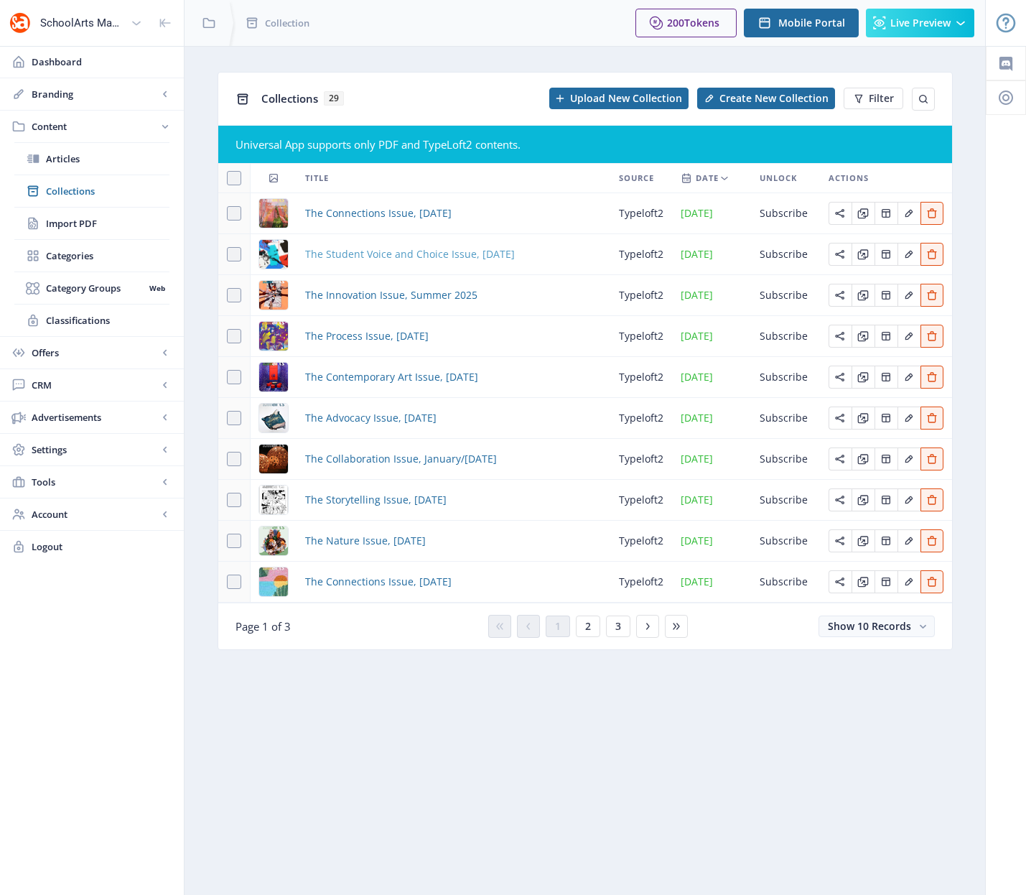
click at [409, 255] on span "The Student Voice and Choice Issue, [DATE]" at bounding box center [410, 254] width 210 height 17
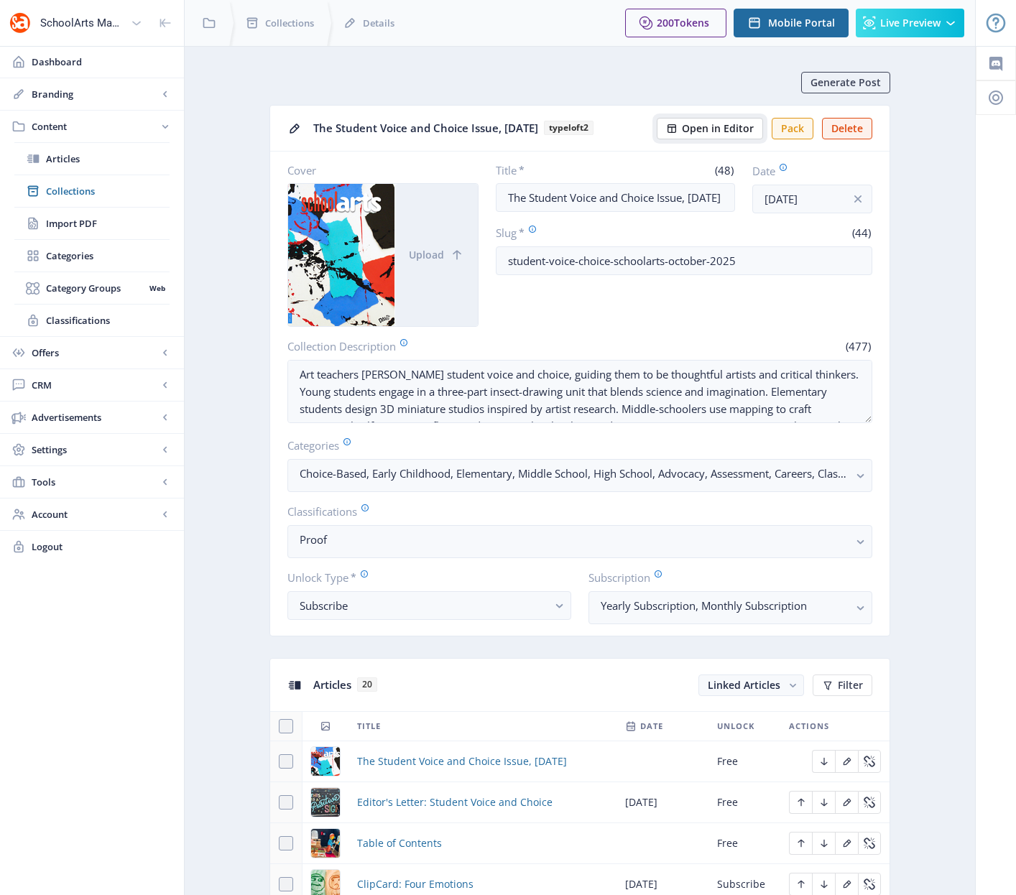
click at [715, 129] on span "Open in Editor" at bounding box center [718, 128] width 72 height 11
click at [70, 191] on span "Collections" at bounding box center [108, 191] width 124 height 14
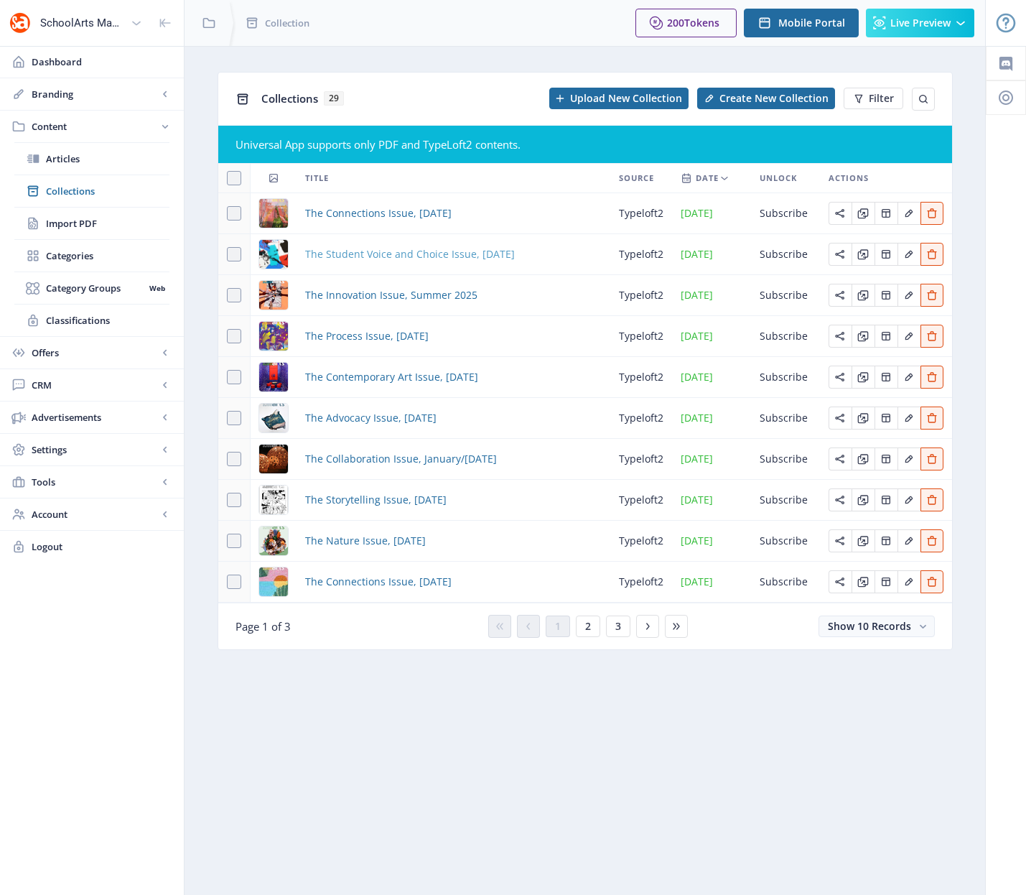
click at [456, 254] on span "The Student Voice and Choice Issue, [DATE]" at bounding box center [410, 254] width 210 height 17
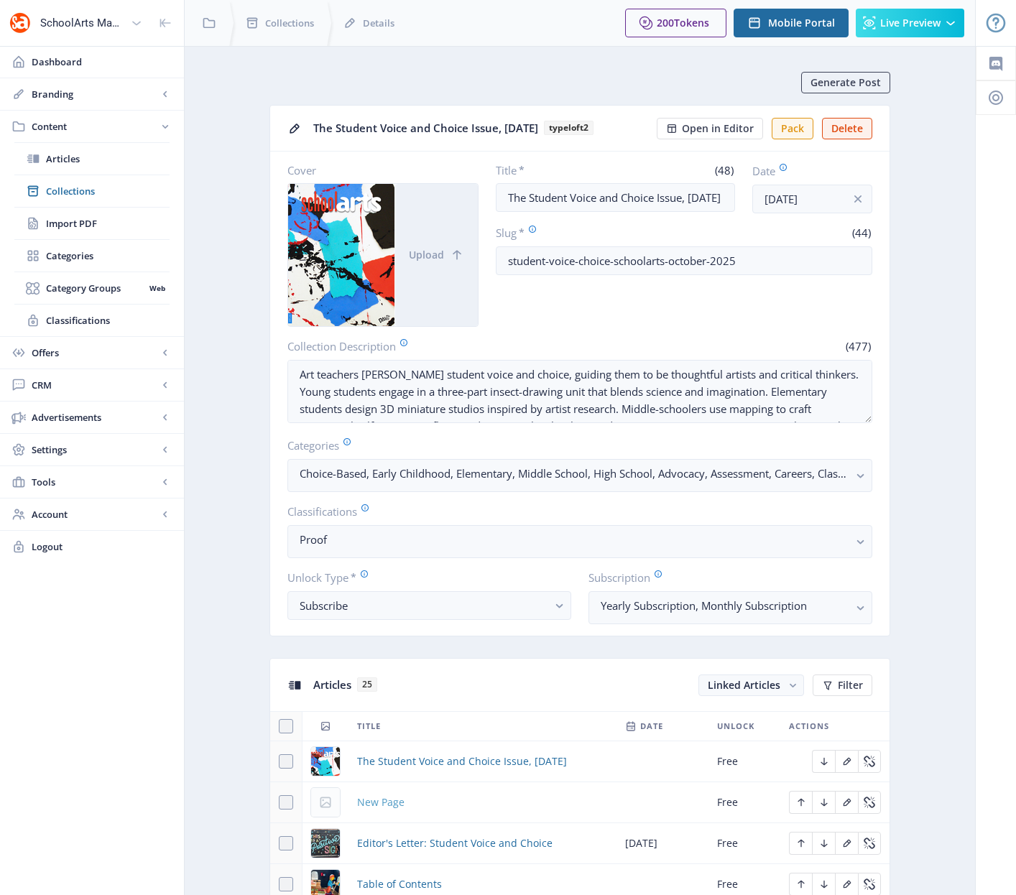
click at [384, 805] on span "New Page" at bounding box center [380, 802] width 47 height 17
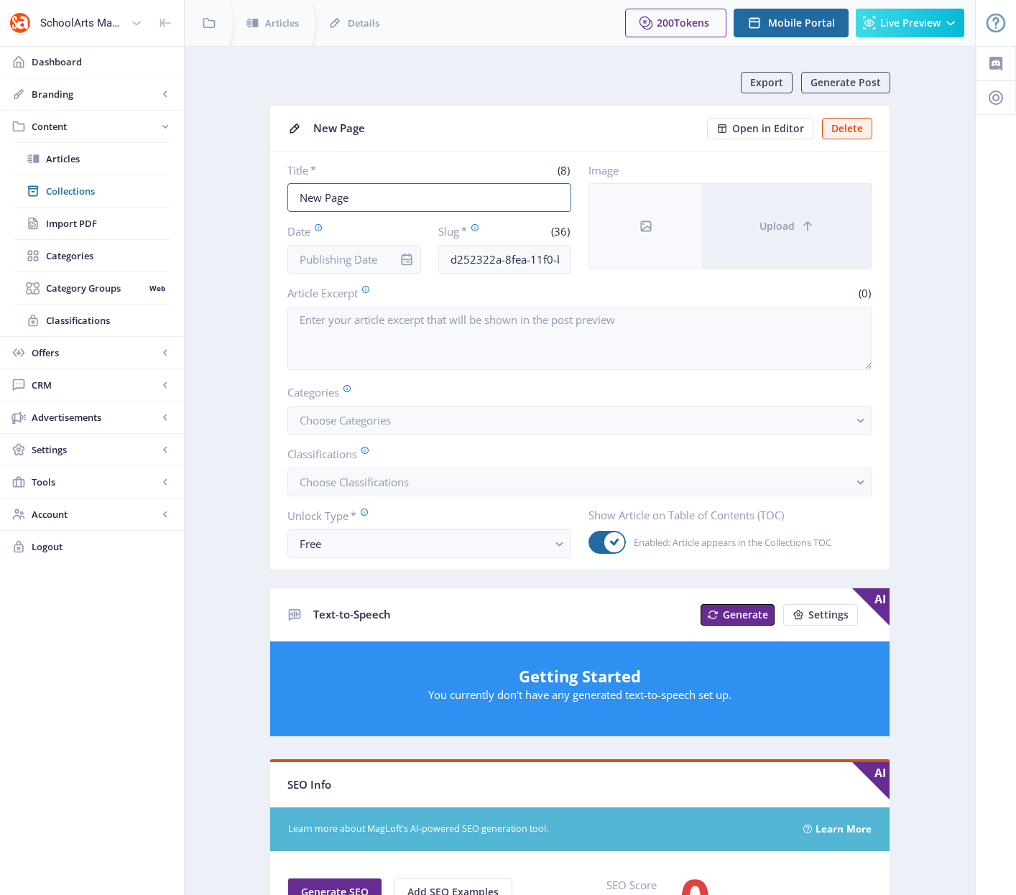
drag, startPoint x: 363, startPoint y: 195, endPoint x: 263, endPoint y: 193, distance: 100.6
click at [263, 193] on app-content-article "Export Generate Post New Page Open in Editor Delete Title * (8) New Page Date S…" at bounding box center [580, 753] width 740 height 1363
paste input "[PERSON_NAME]"
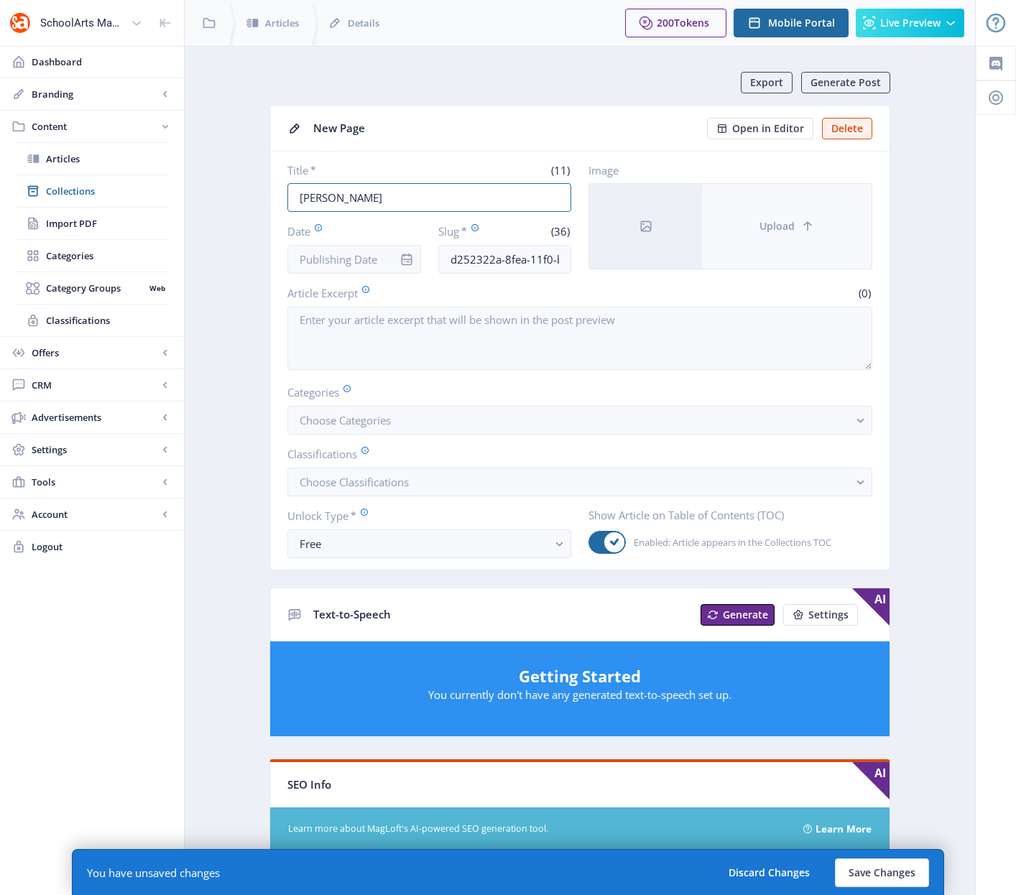
type input "[PERSON_NAME]"
click at [747, 250] on button "Upload" at bounding box center [787, 226] width 170 height 85
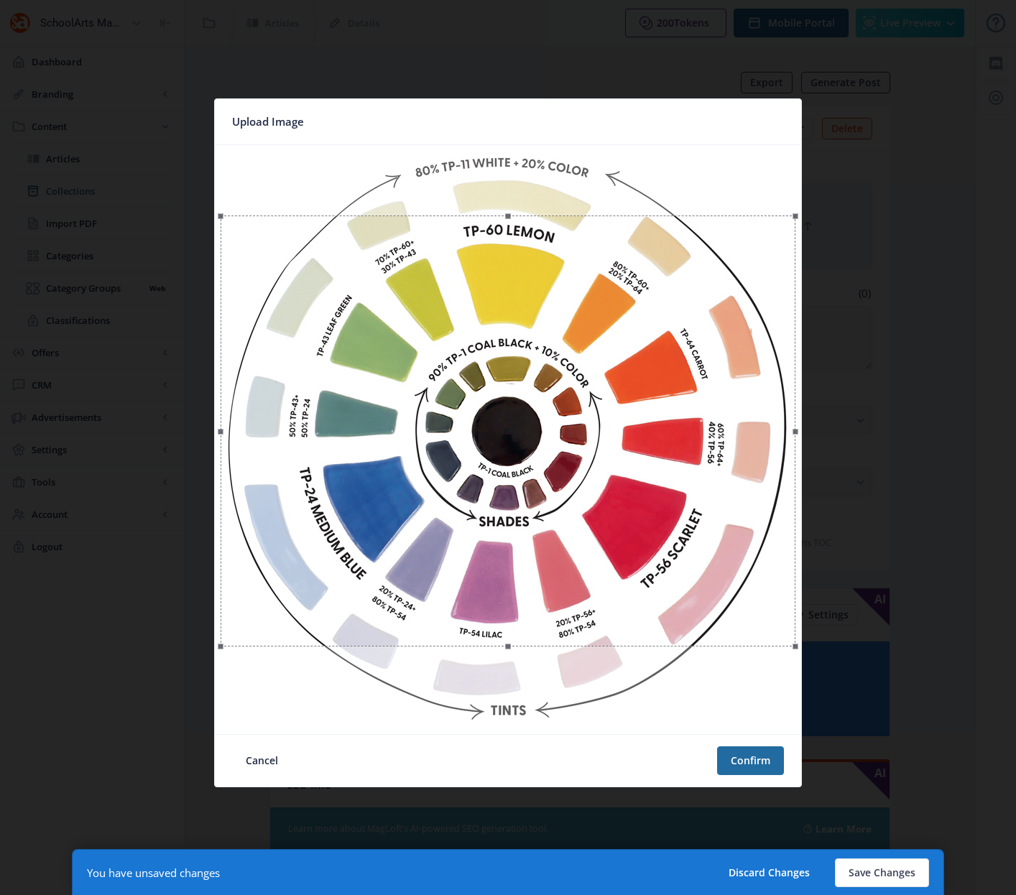
drag, startPoint x: 516, startPoint y: 414, endPoint x: 534, endPoint y: 475, distance: 63.2
click at [534, 475] on div at bounding box center [508, 430] width 575 height 431
click at [743, 767] on button "Confirm" at bounding box center [750, 760] width 67 height 29
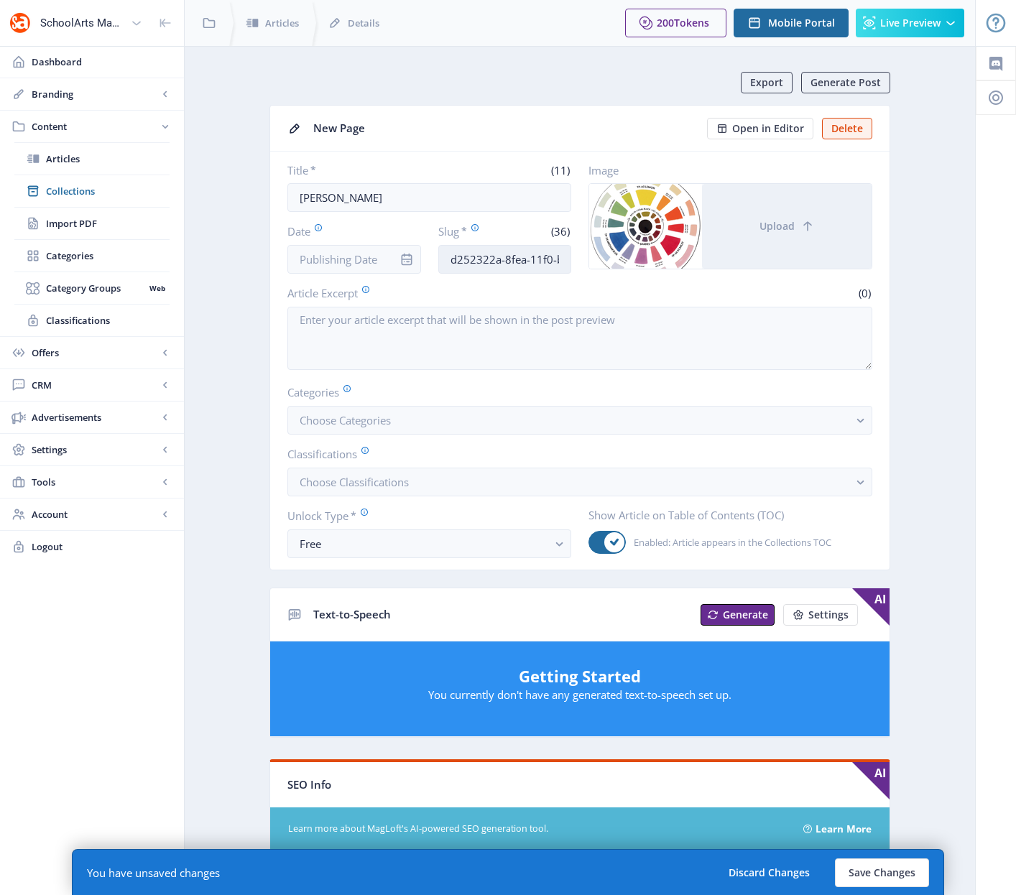
click at [497, 258] on input "d252322a-8fea-11f0-bd64-4201ac1fa005" at bounding box center [505, 259] width 134 height 29
paste input "amaco-[PERSON_NAME]-ceramic-supplies-92"
drag, startPoint x: 565, startPoint y: 260, endPoint x: 541, endPoint y: 258, distance: 23.8
click at [541, 258] on input "amaco-[PERSON_NAME]-ceramic-supplies-925" at bounding box center [505, 259] width 134 height 29
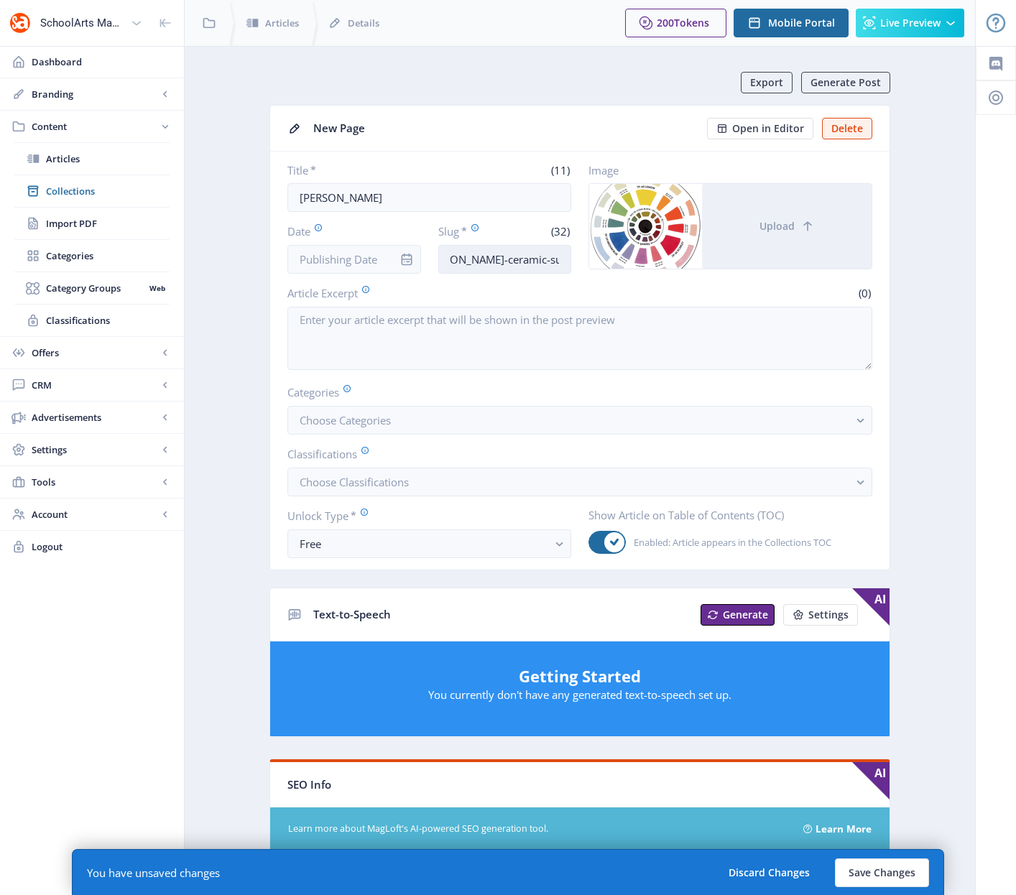
scroll to position [0, 71]
type input "amaco-[PERSON_NAME]-ceramic-supplies-1025"
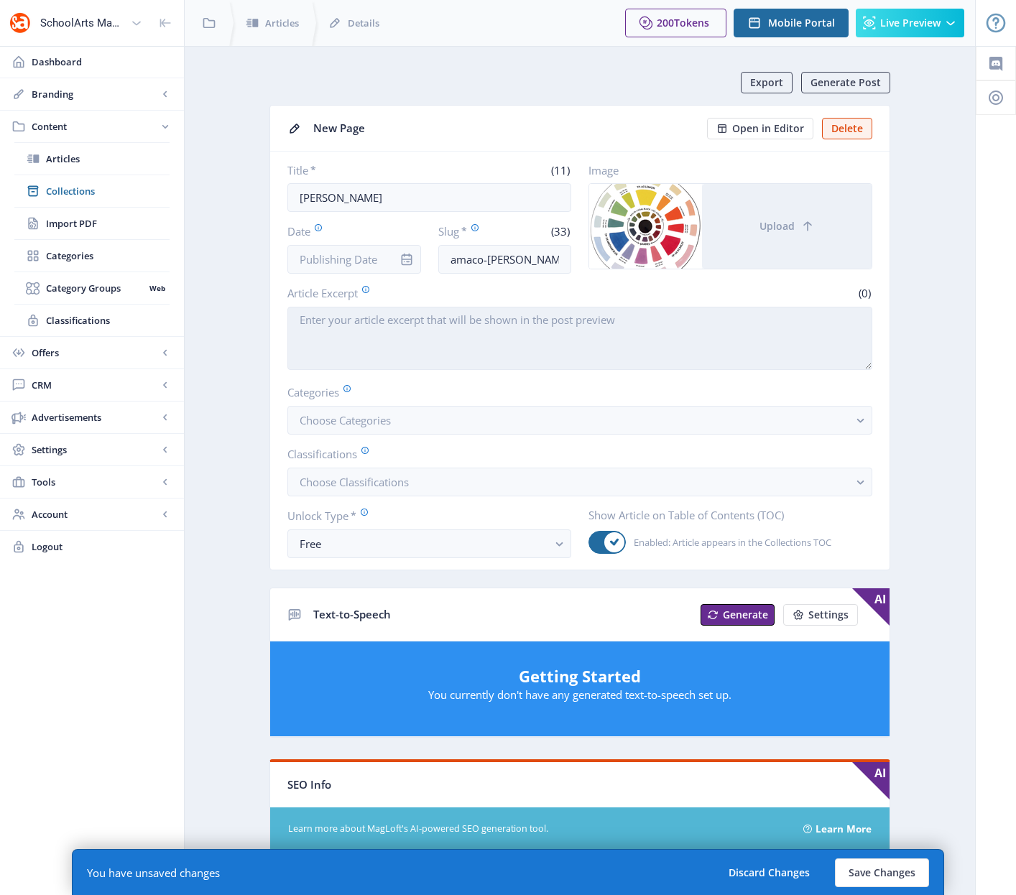
click at [406, 337] on textarea "Article Excerpt" at bounding box center [579, 338] width 585 height 63
paste textarea "AMACO (American Art Clay Company, Inc.) continues to be a leader and innovator …"
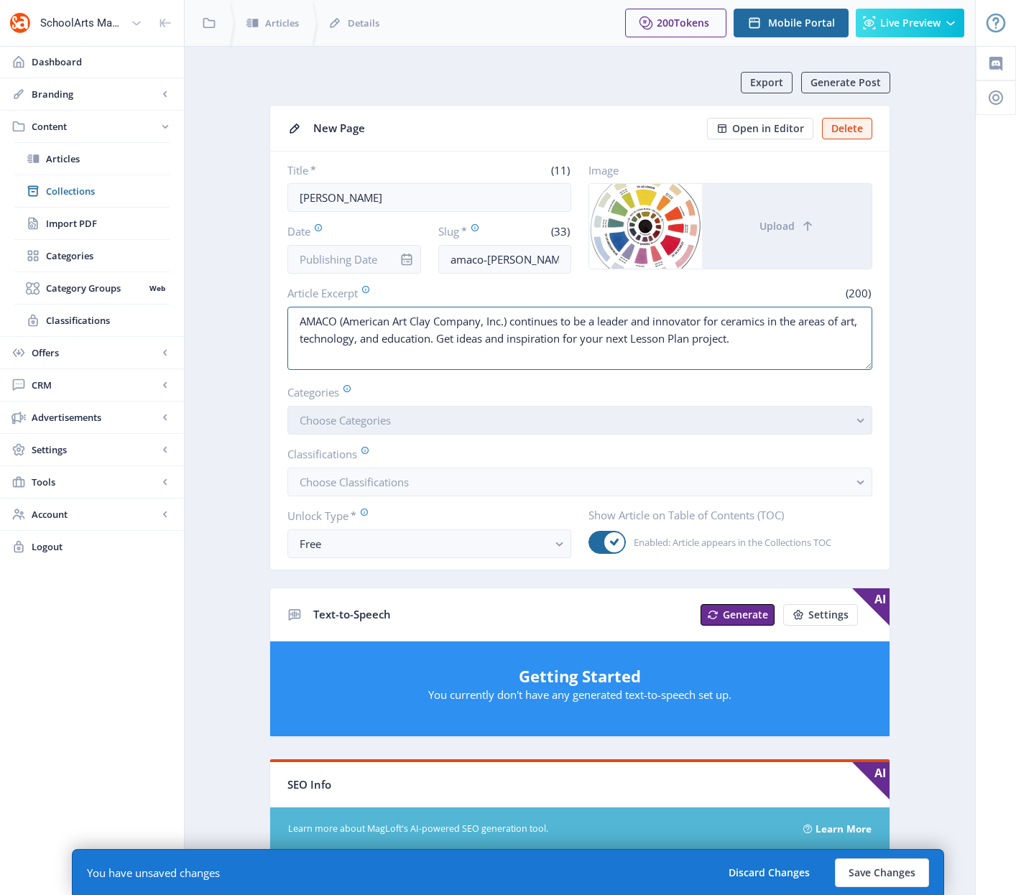
type textarea "AMACO (American Art Clay Company, Inc.) continues to be a leader and innovator …"
click at [496, 430] on button "Choose Categories" at bounding box center [579, 420] width 585 height 29
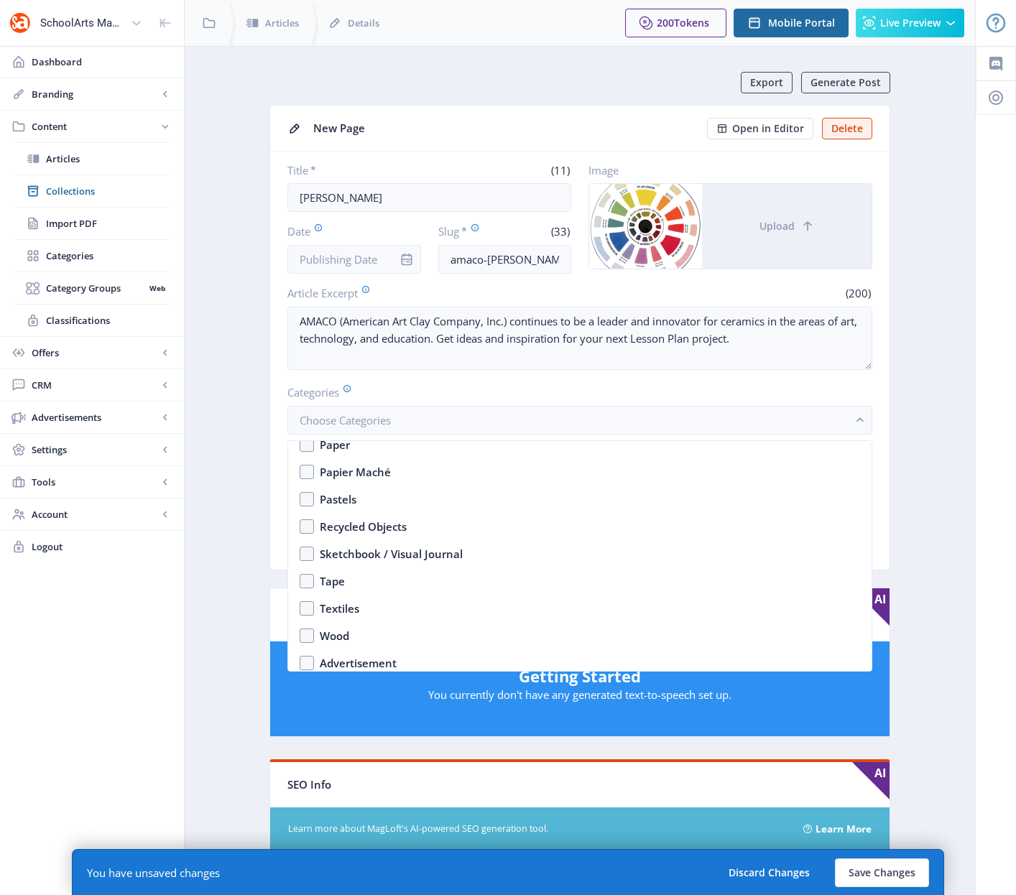
scroll to position [2245, 0]
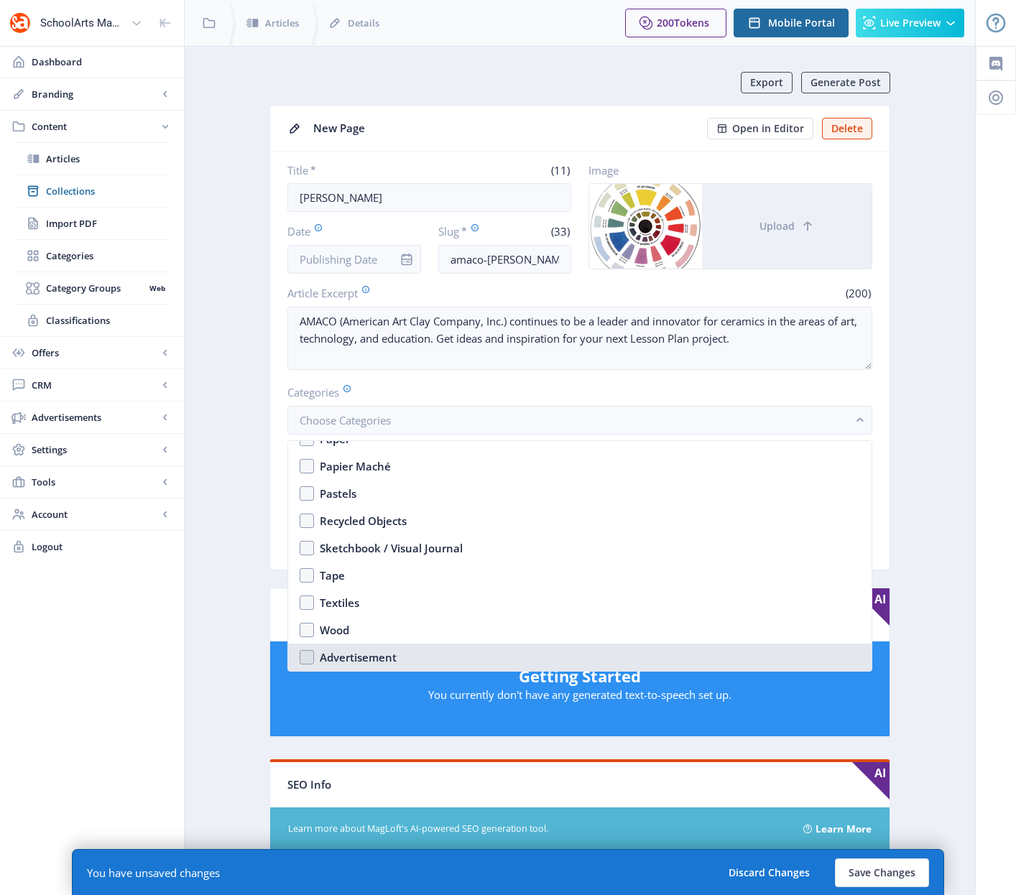
click at [309, 659] on nb-option "Advertisement" at bounding box center [579, 657] width 583 height 27
checkbox input "true"
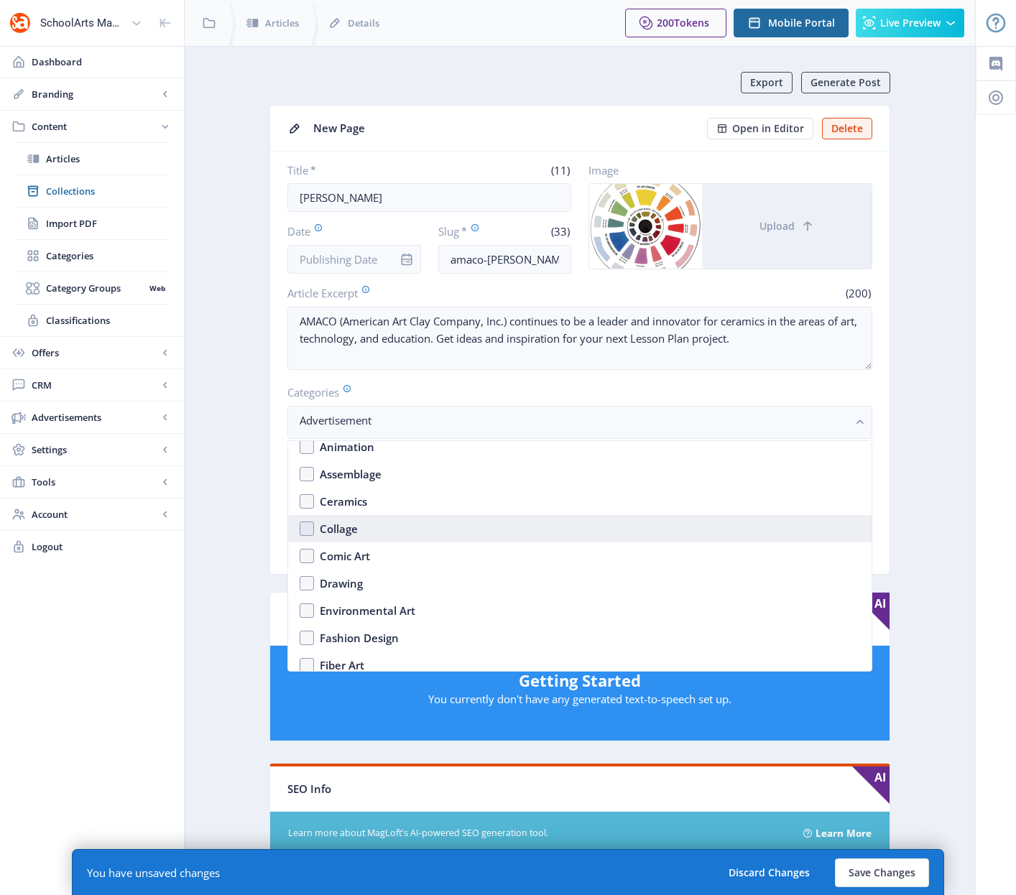
scroll to position [1241, 0]
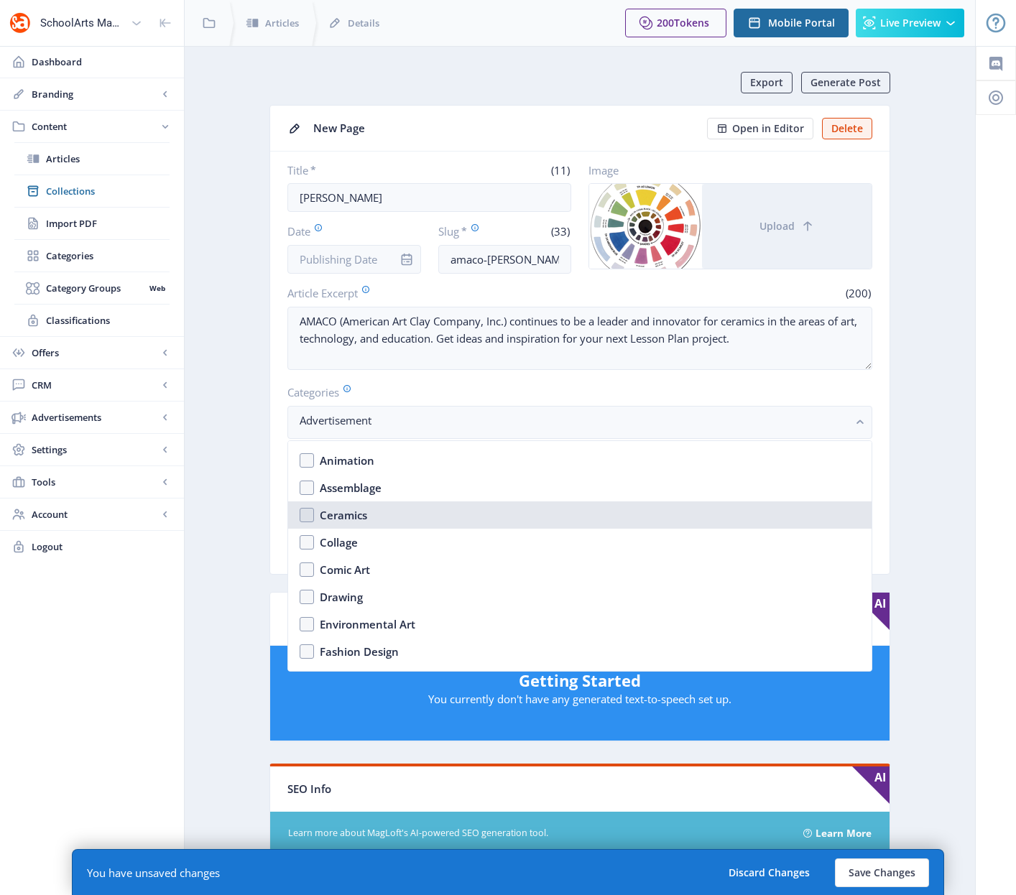
click at [305, 516] on nb-option "Ceramics" at bounding box center [579, 514] width 583 height 27
checkbox input "true"
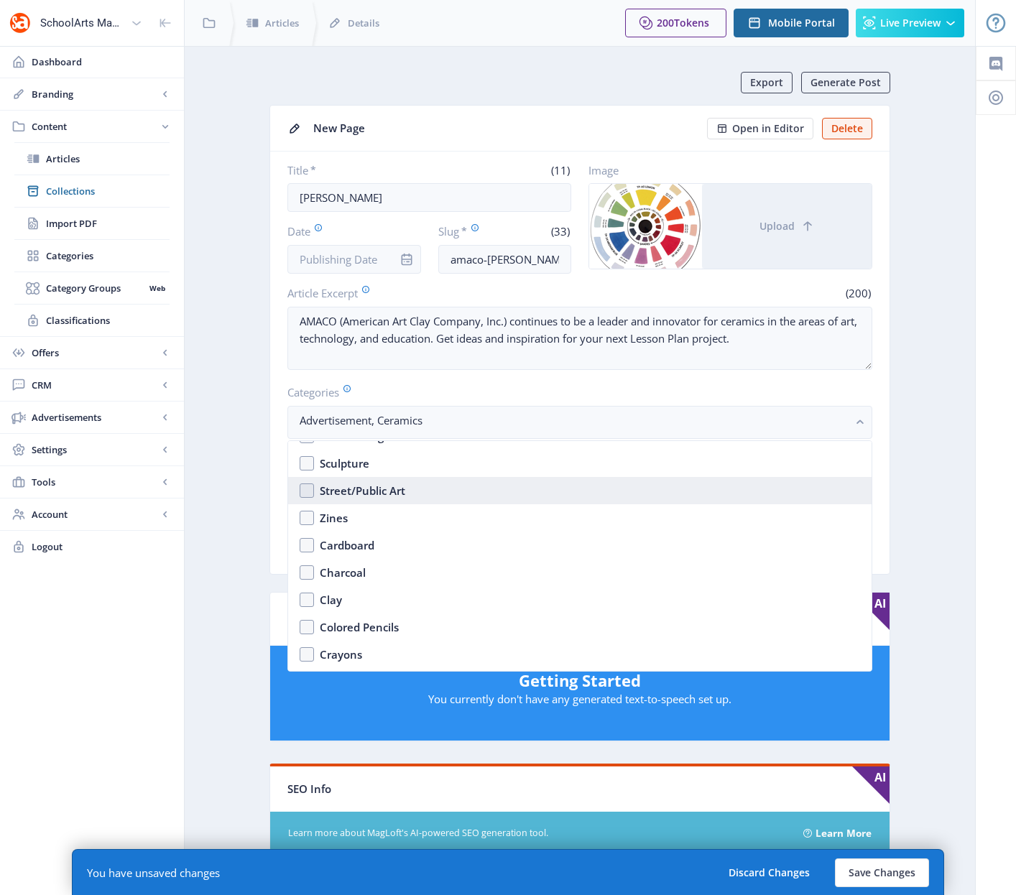
scroll to position [1763, 0]
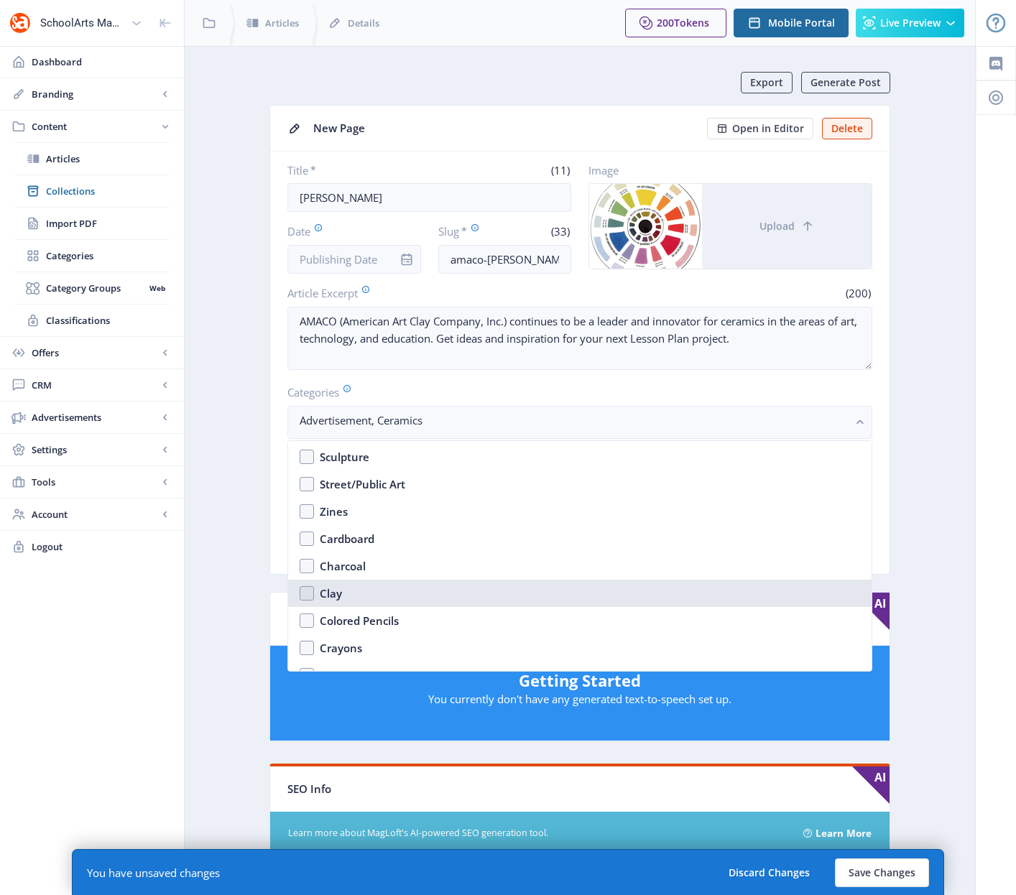
click at [308, 595] on nb-option "Clay" at bounding box center [579, 593] width 583 height 27
checkbox input "true"
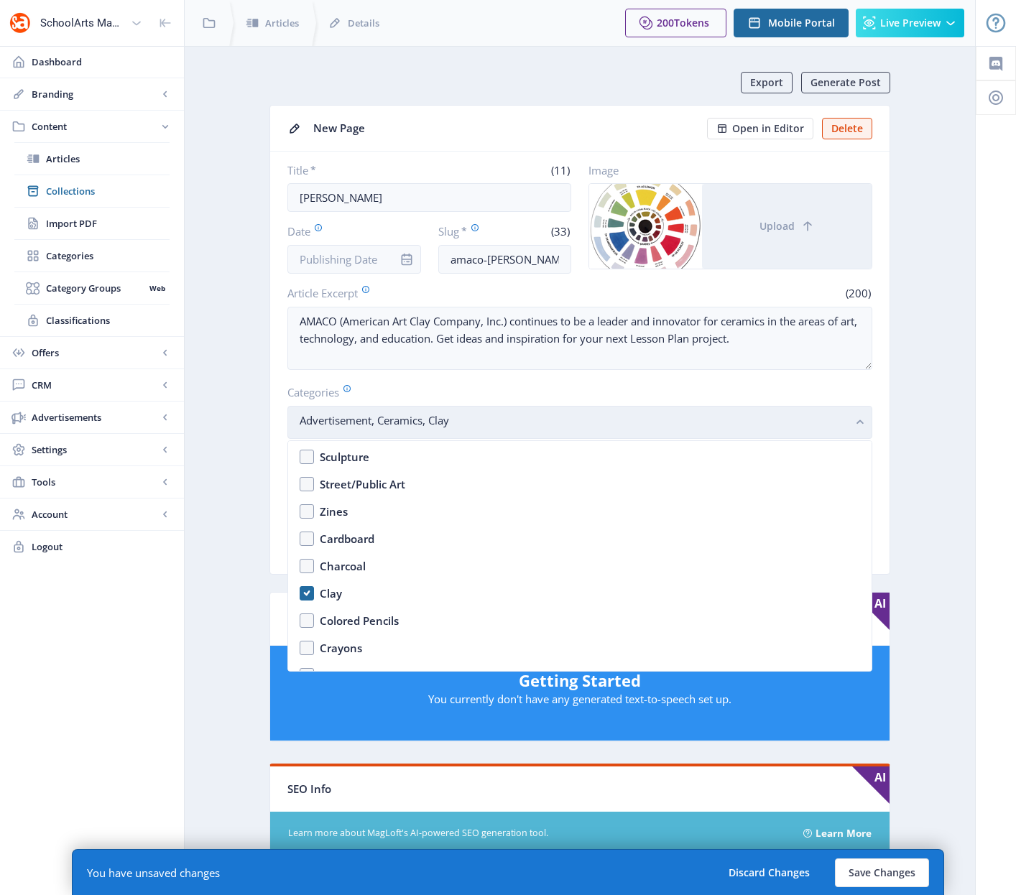
click at [861, 422] on icon "button" at bounding box center [860, 422] width 6 height 4
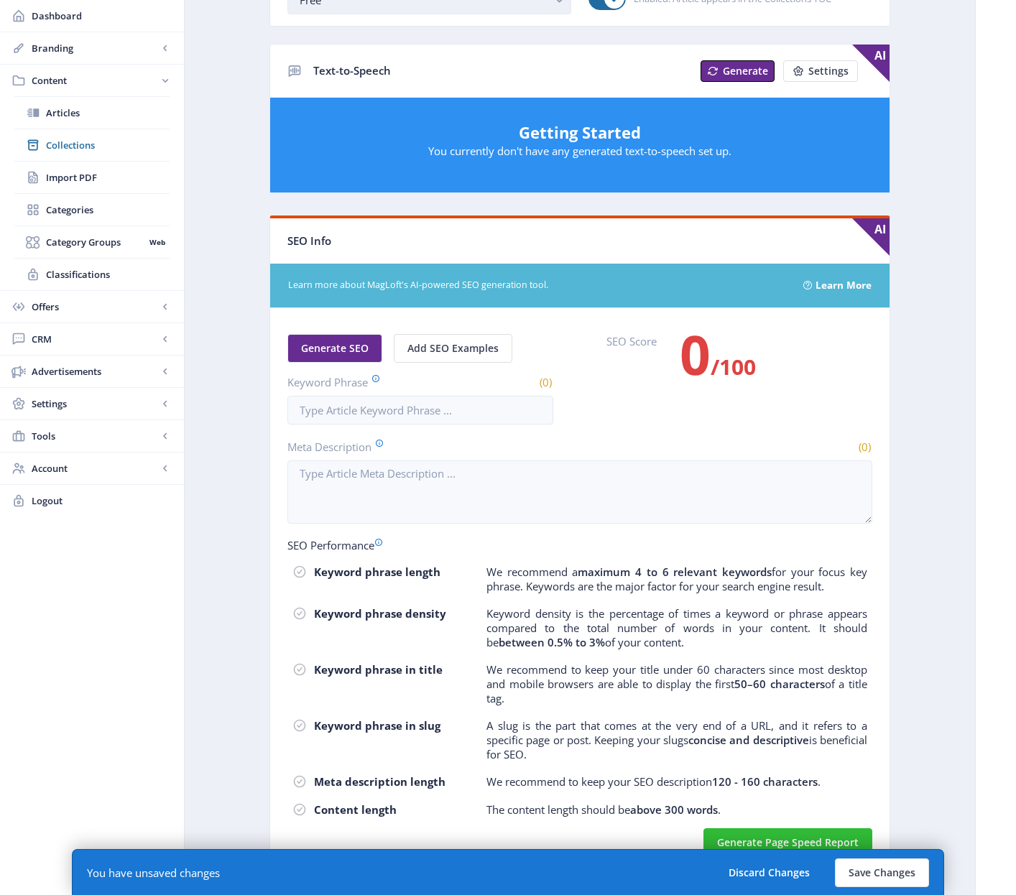
scroll to position [549, 0]
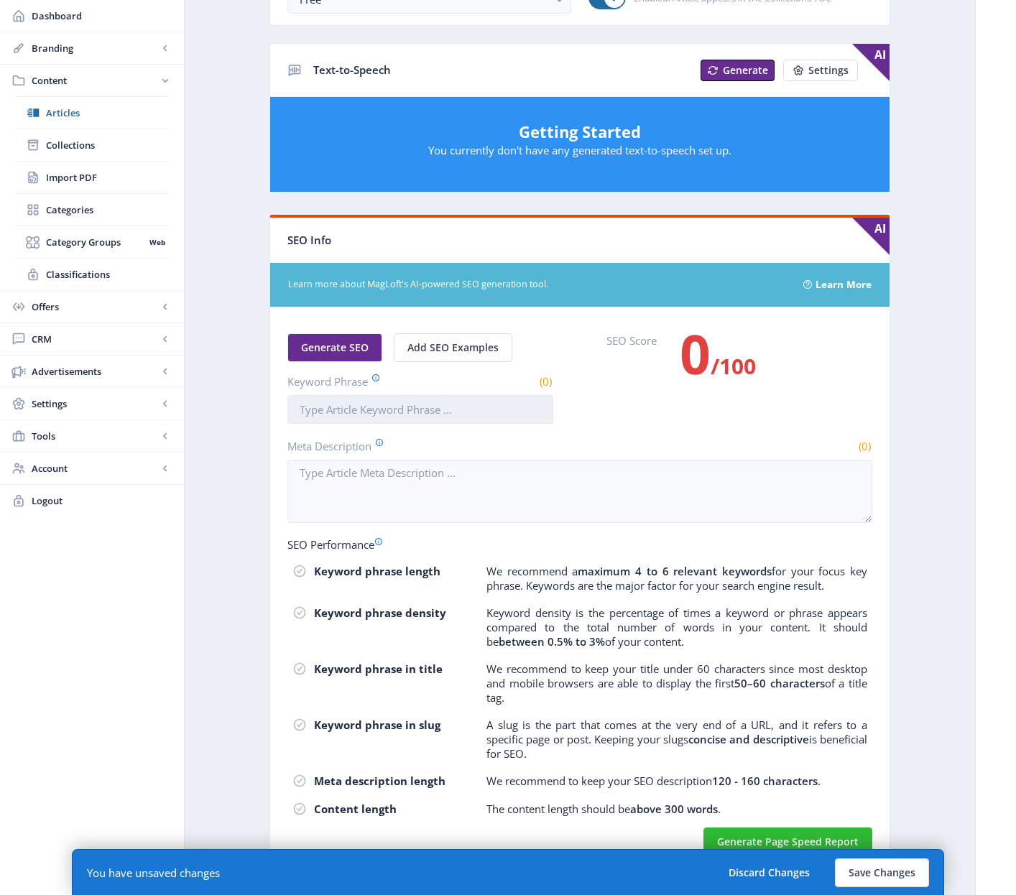
click at [357, 409] on input "Keyword Phrase" at bounding box center [420, 409] width 266 height 29
paste input "amaco [PERSON_NAME] ceramic supplies"
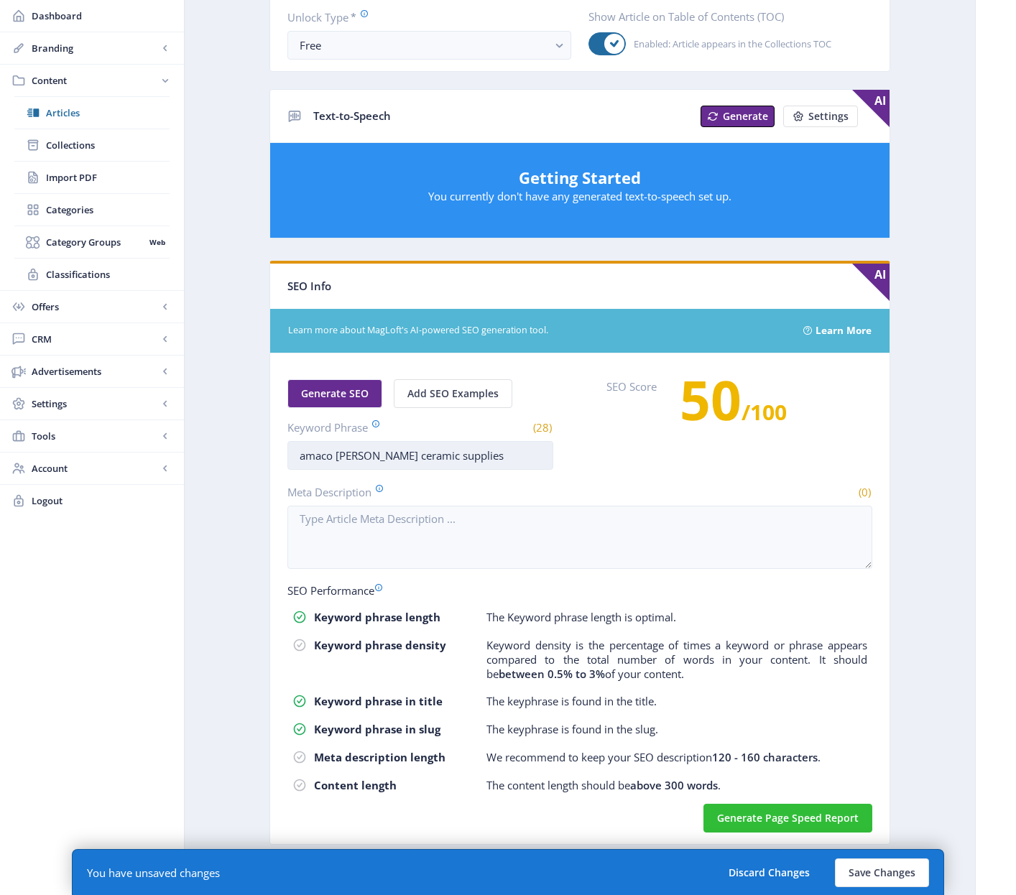
scroll to position [503, 0]
type input "amaco [PERSON_NAME] ceramic supplies"
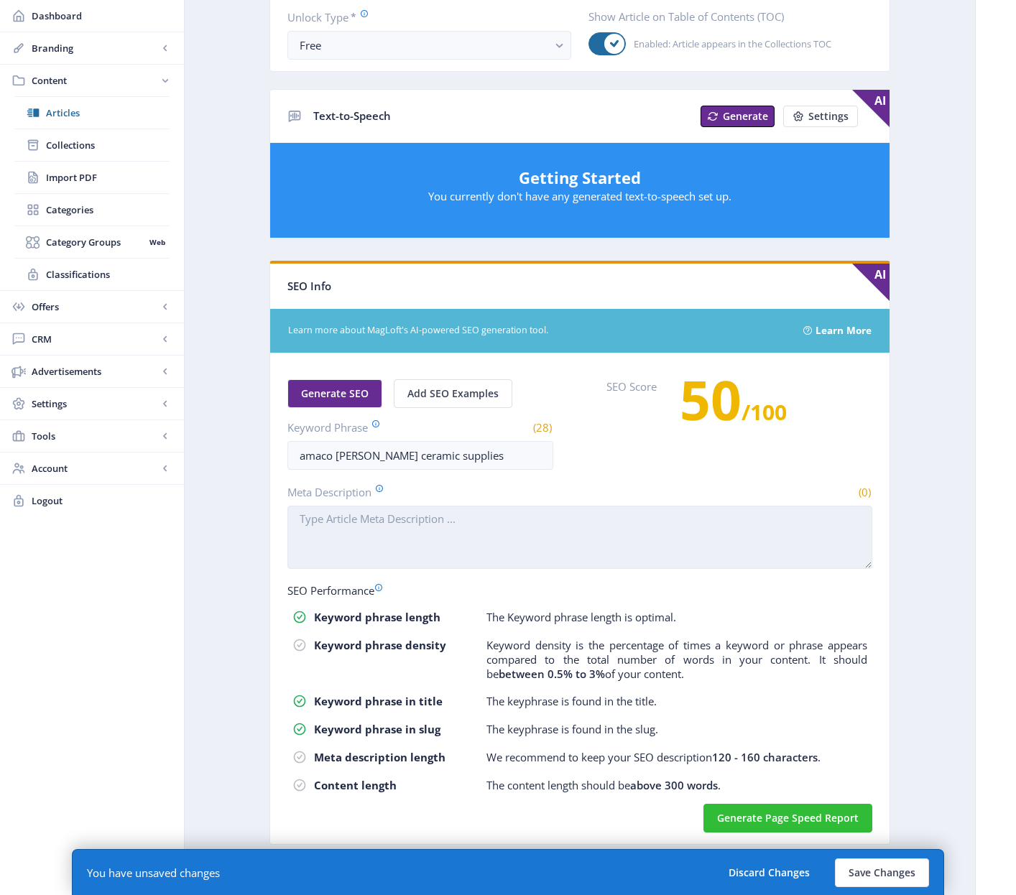
click at [361, 550] on textarea "Meta Description" at bounding box center [579, 537] width 585 height 63
paste textarea "Discover endless color mixes with AMACO glaze. Explore vibrant possibilities an…"
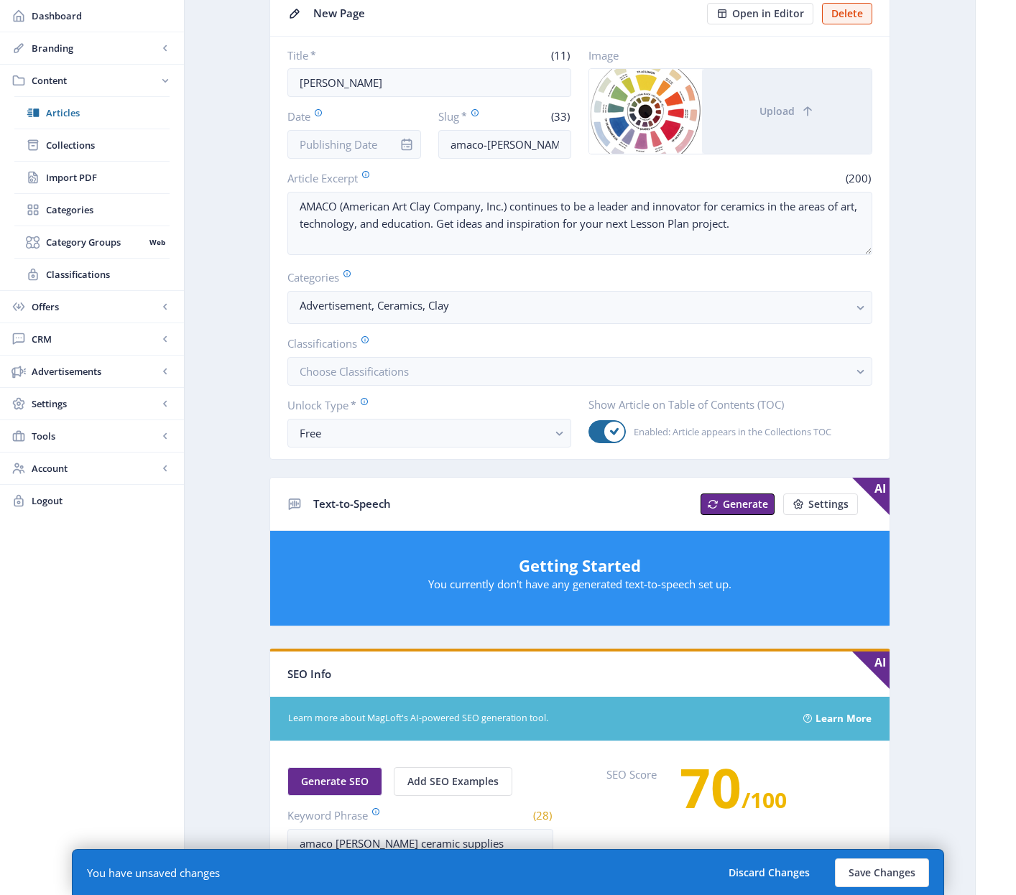
scroll to position [0, 0]
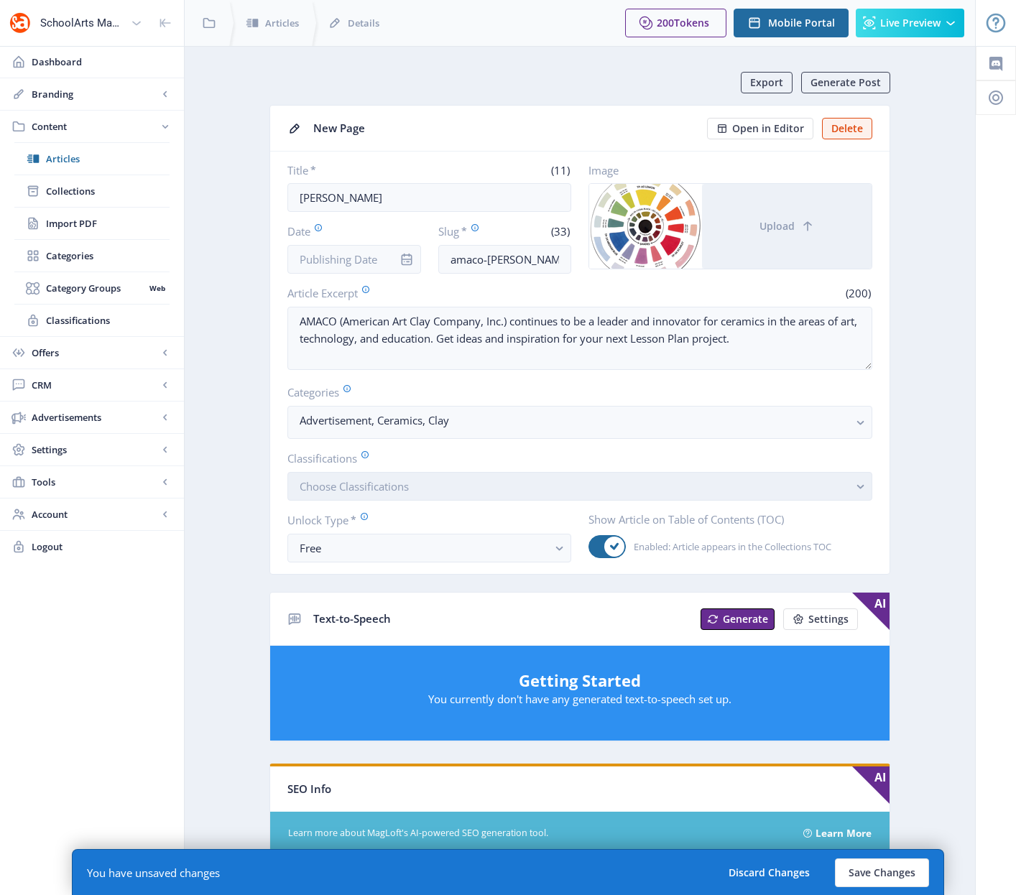
type textarea "Discover endless color mixes with AMACO glaze. Explore vibrant possibilities an…"
click at [399, 482] on span "Choose Classifications" at bounding box center [354, 486] width 109 height 14
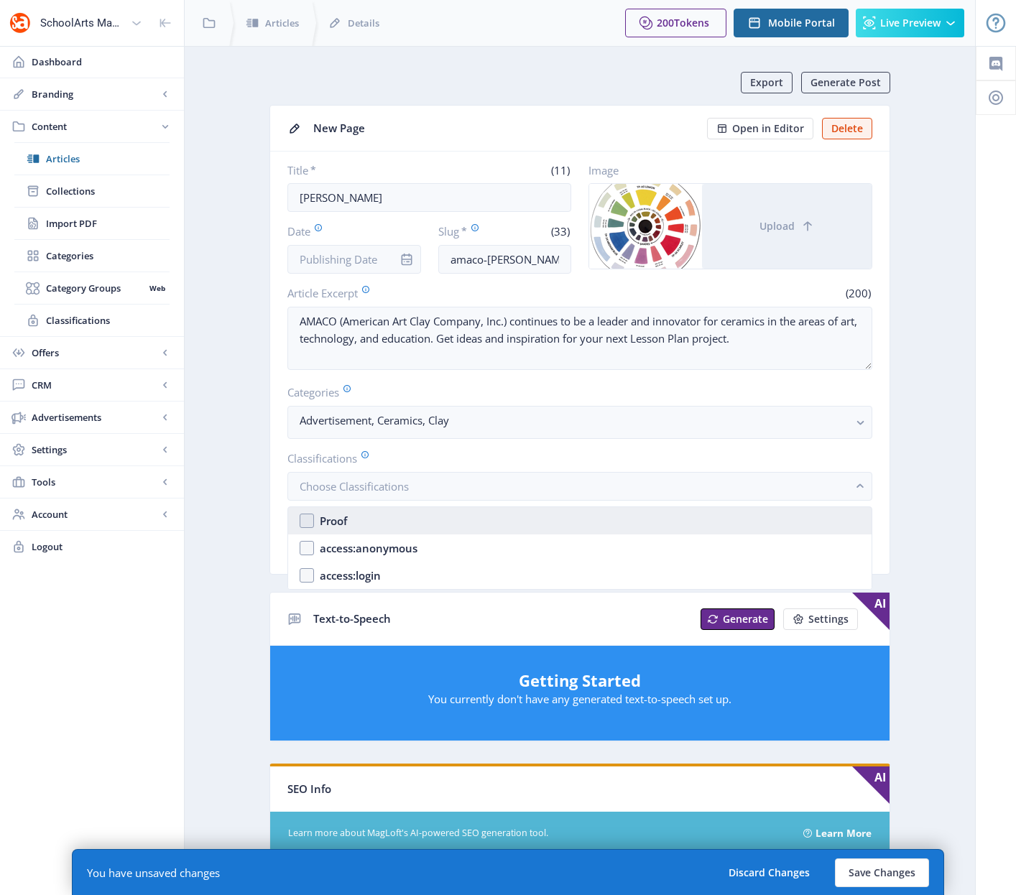
click at [304, 522] on nb-option "Proof" at bounding box center [579, 520] width 583 height 27
checkbox input "true"
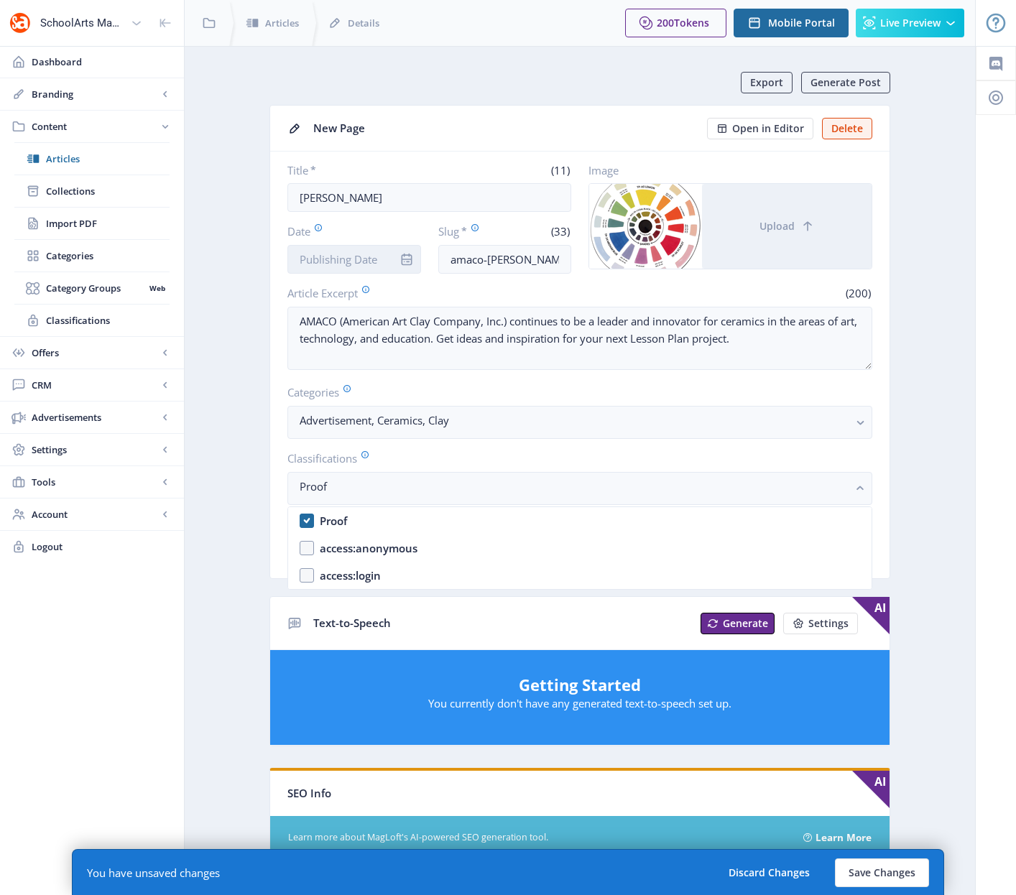
click at [333, 260] on input "Date" at bounding box center [354, 259] width 134 height 29
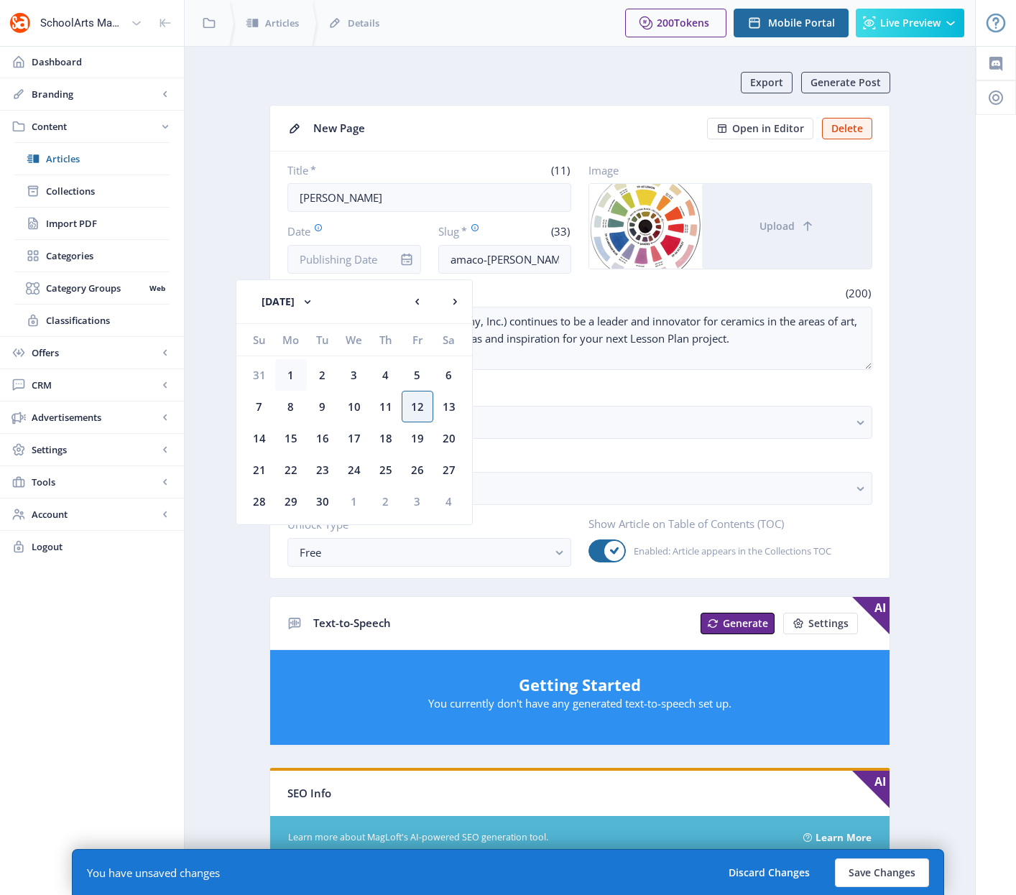
click at [291, 376] on div "1" at bounding box center [291, 375] width 32 height 32
type input "[DATE]"
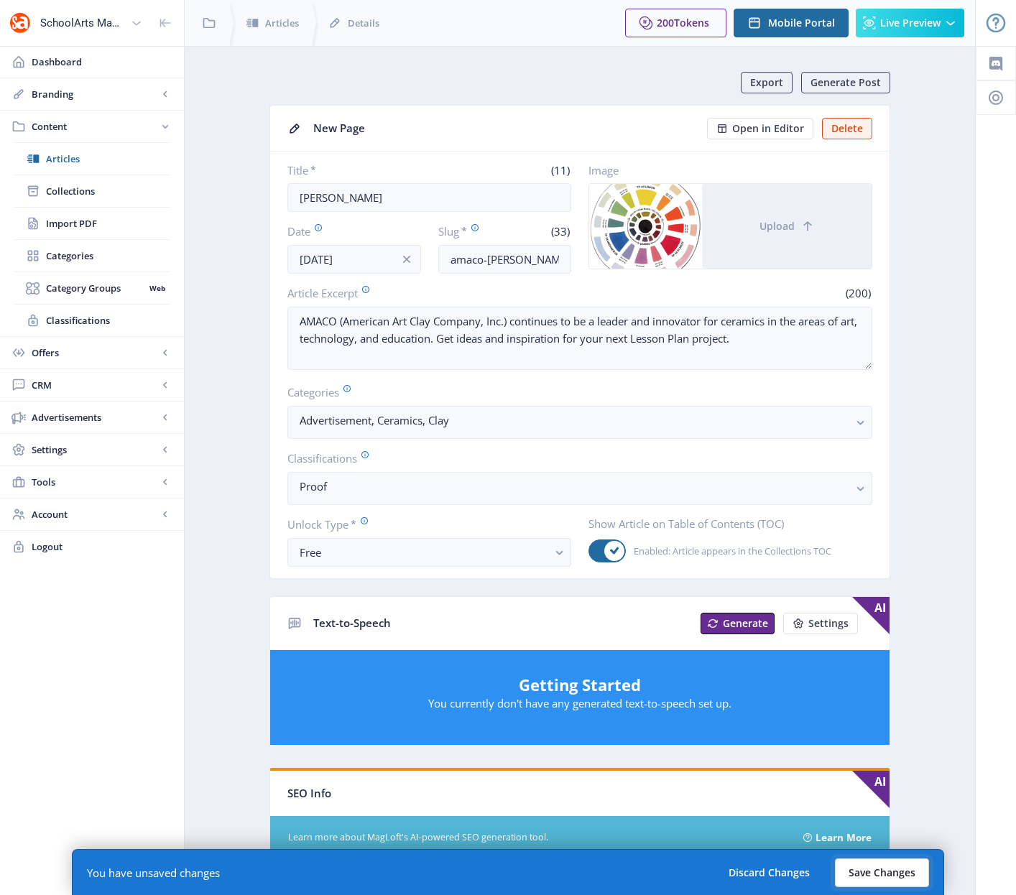
click at [902, 873] on button "Save Changes" at bounding box center [882, 872] width 94 height 29
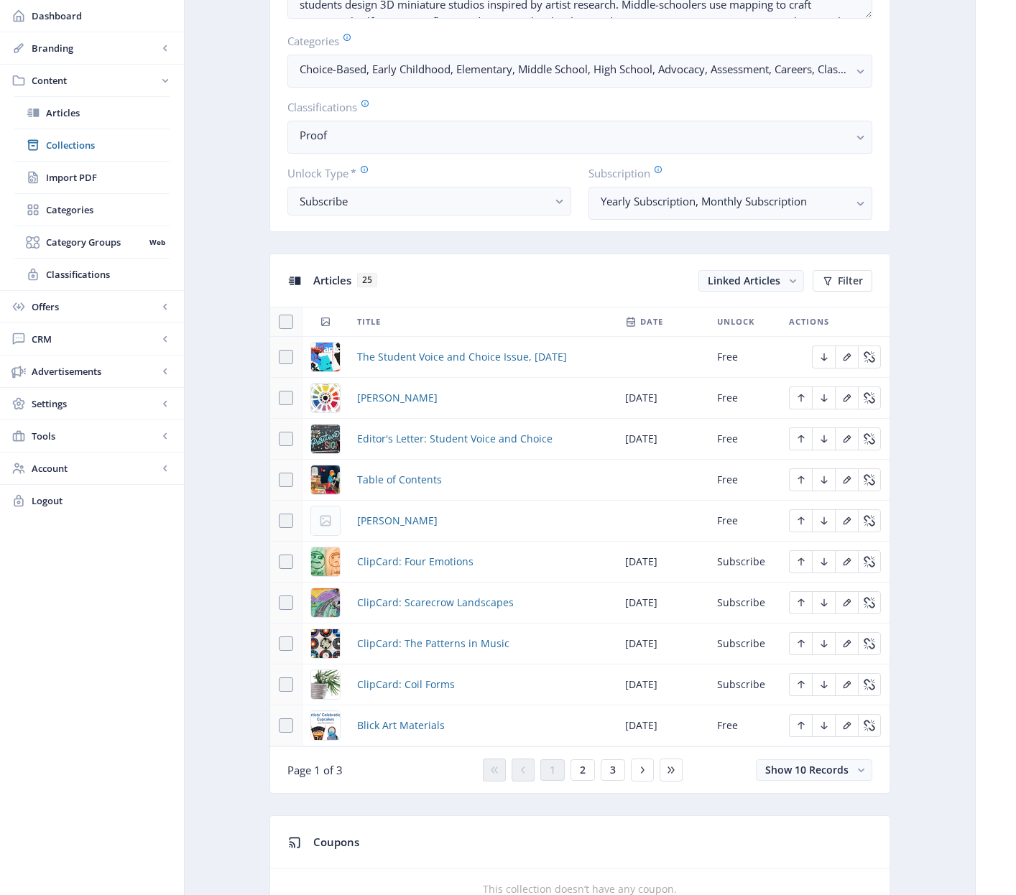
scroll to position [417, 0]
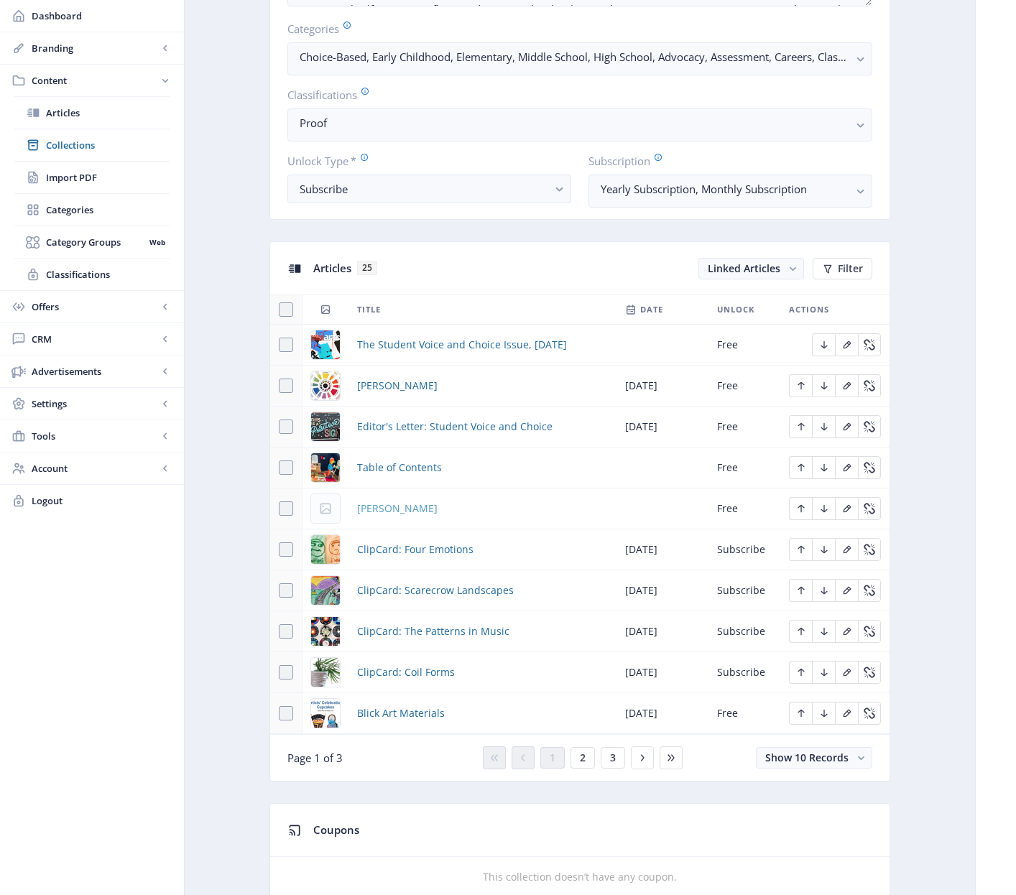
click at [373, 511] on span "[PERSON_NAME]" at bounding box center [397, 508] width 80 height 17
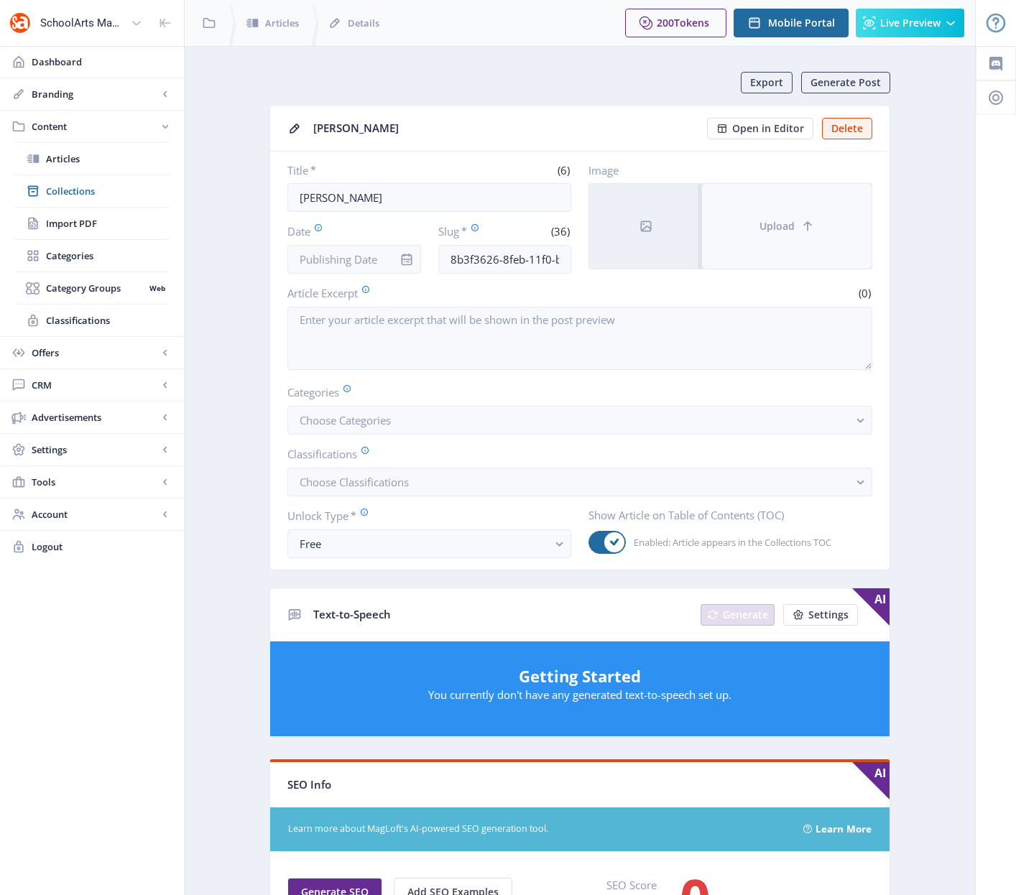
click at [799, 237] on button "Upload" at bounding box center [787, 226] width 170 height 85
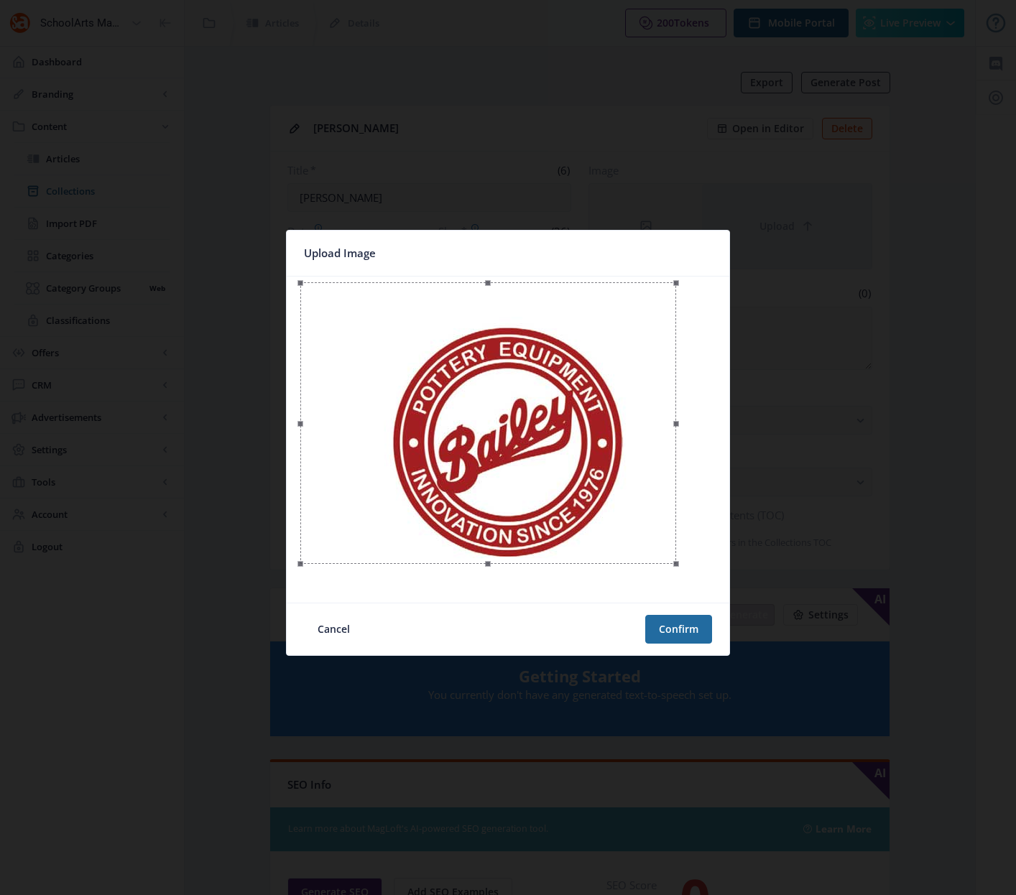
drag, startPoint x: 711, startPoint y: 591, endPoint x: 673, endPoint y: 567, distance: 44.8
click at [673, 567] on span at bounding box center [675, 564] width 17 height 18
drag, startPoint x: 298, startPoint y: 284, endPoint x: 346, endPoint y: 334, distance: 69.6
click at [348, 334] on div at bounding box center [512, 441] width 328 height 246
click at [503, 384] on div at bounding box center [510, 443] width 328 height 246
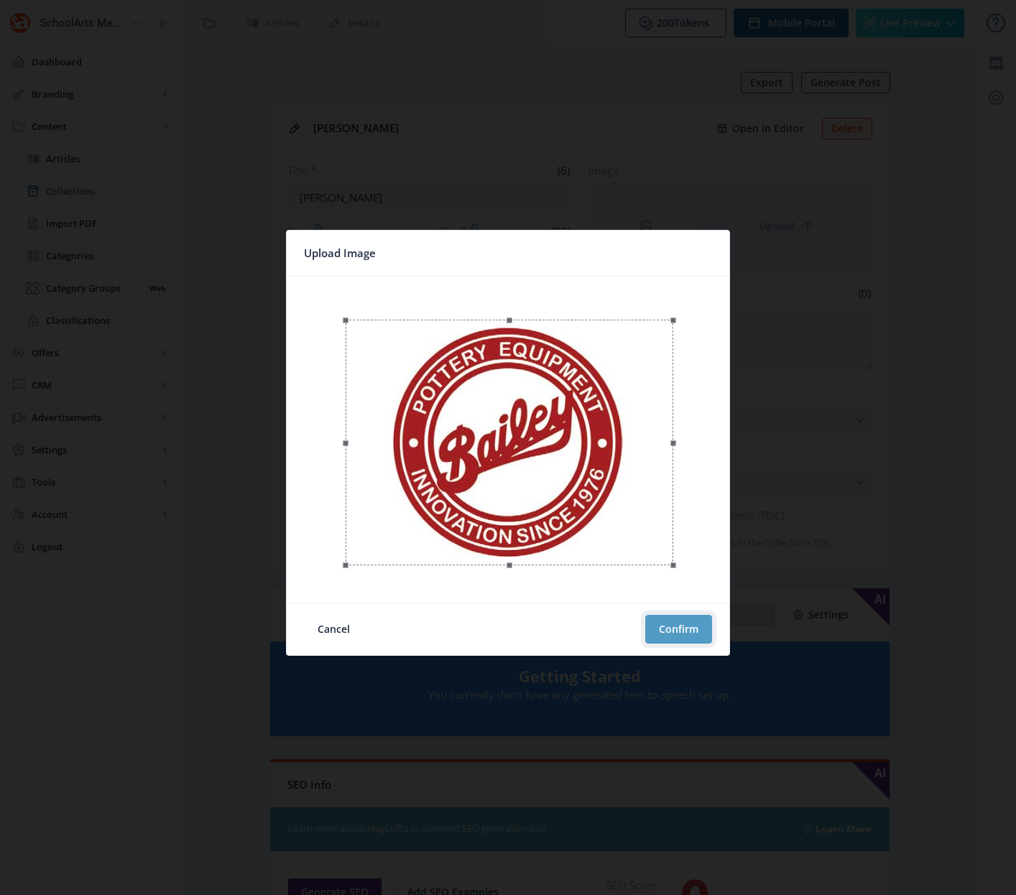
click at [685, 627] on button "Confirm" at bounding box center [678, 629] width 67 height 29
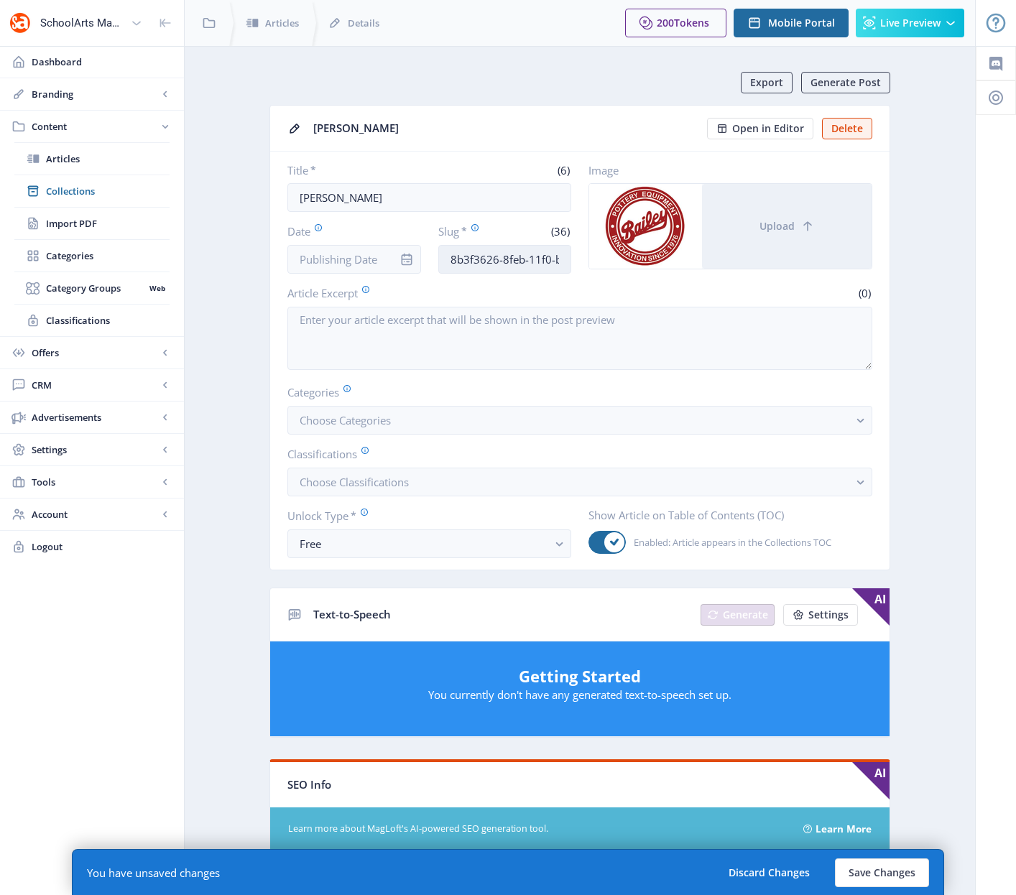
click at [470, 255] on input "8b3f3626-8feb-11f0-bd64-4201ac1fa005" at bounding box center [505, 259] width 134 height 29
paste input "[PERSON_NAME]-ceramic-supplies-92"
drag, startPoint x: 558, startPoint y: 259, endPoint x: 542, endPoint y: 259, distance: 15.8
click at [542, 259] on input "[PERSON_NAME]-ceramic-supplies-925" at bounding box center [505, 259] width 134 height 29
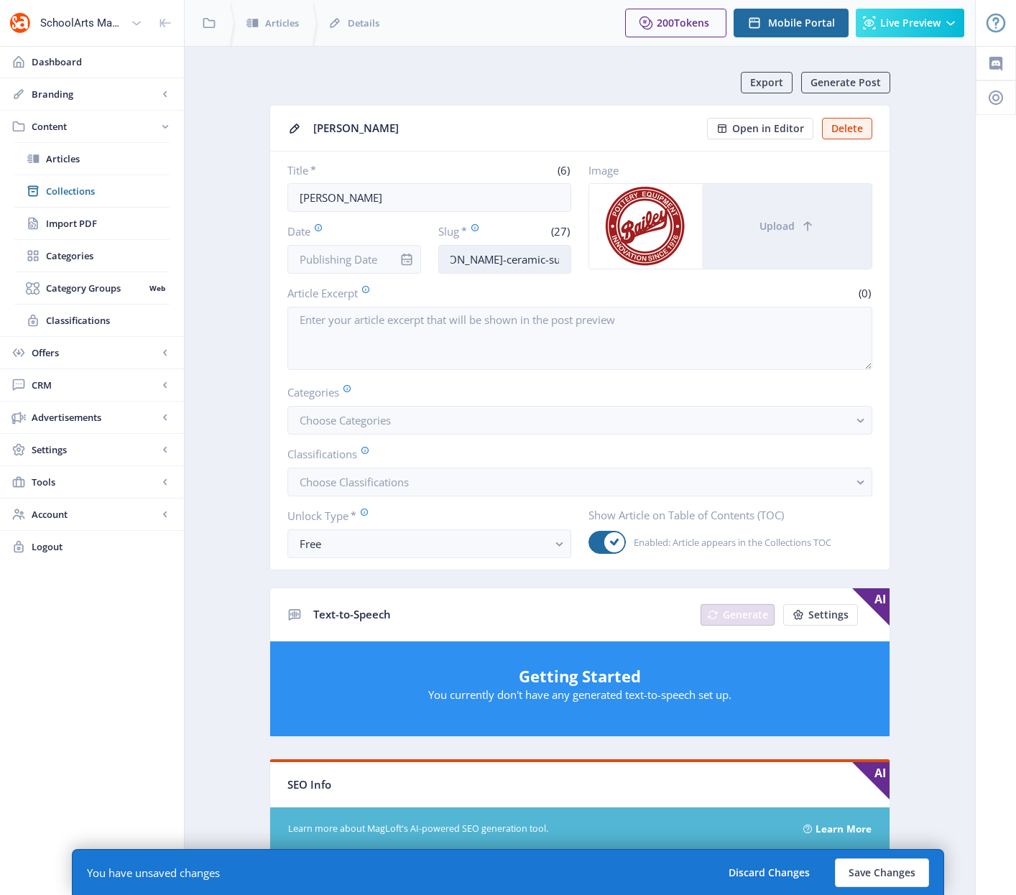
scroll to position [0, 37]
type input "[PERSON_NAME]-ceramic-supplies-1025"
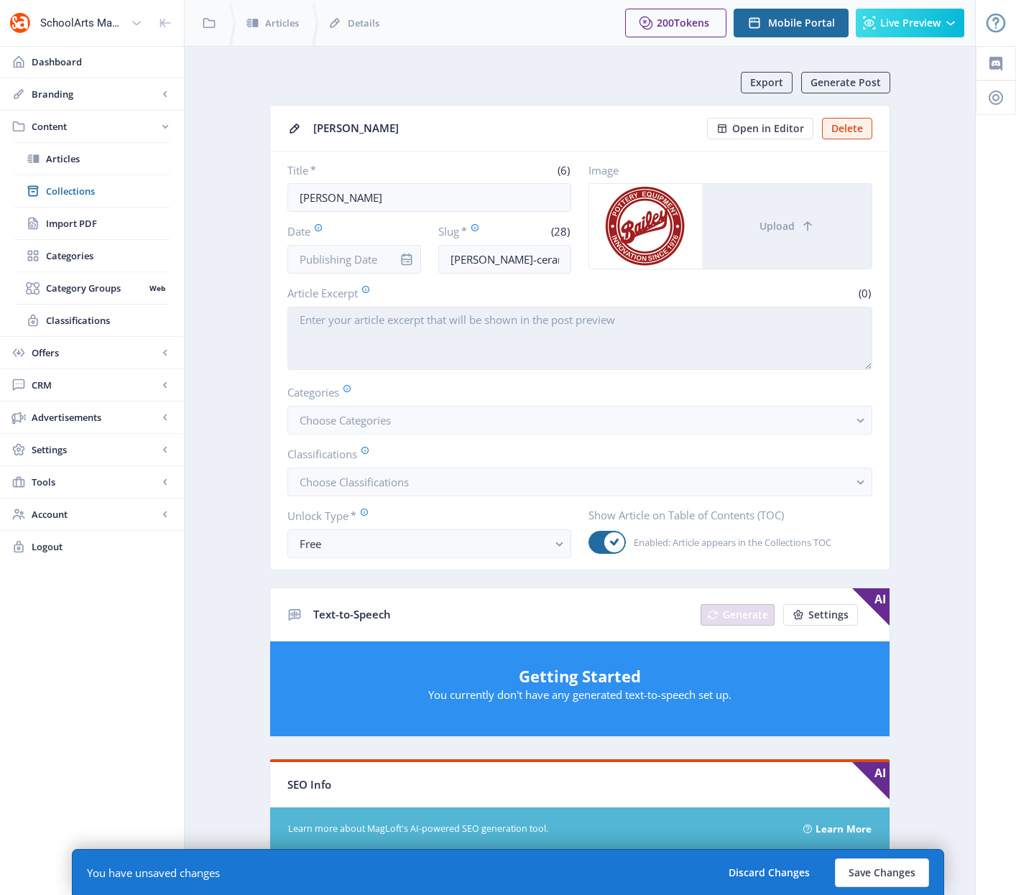
click at [381, 342] on textarea "Article Excerpt" at bounding box center [579, 338] width 585 height 63
paste textarea "[PERSON_NAME] Ceramic Supplies & Pottery Equipment."
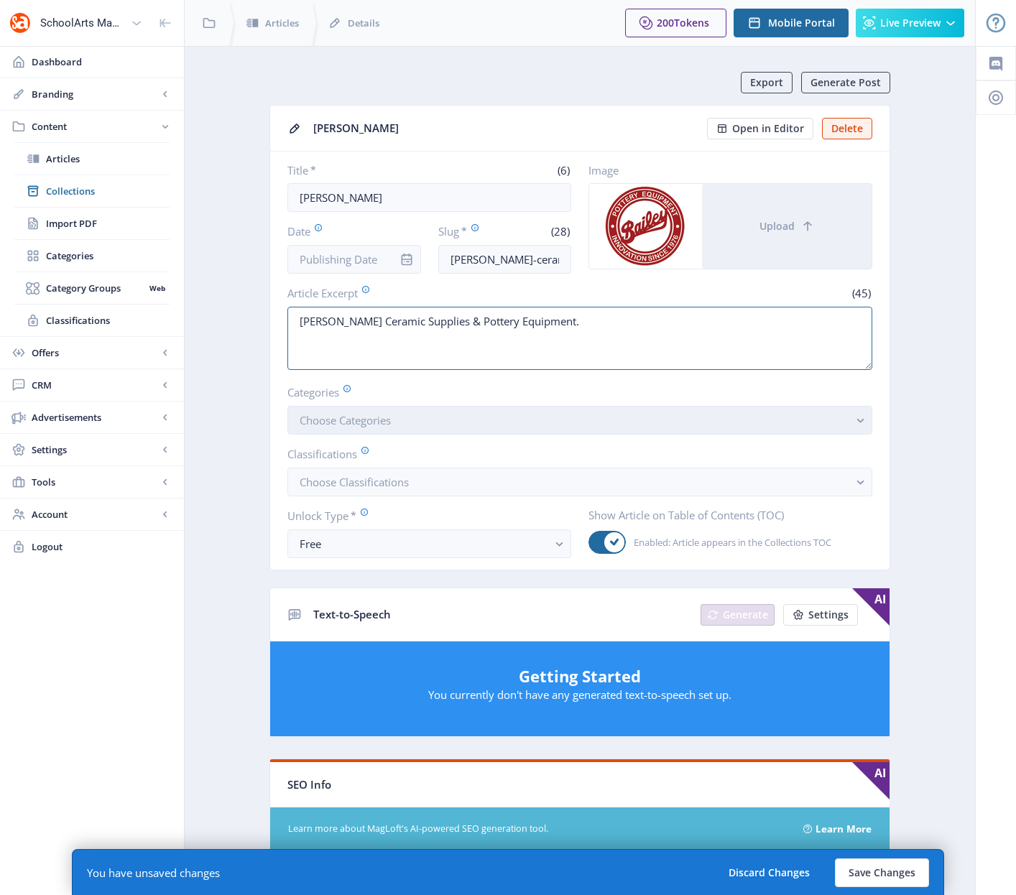
type textarea "[PERSON_NAME] Ceramic Supplies & Pottery Equipment."
click at [858, 422] on rect "button" at bounding box center [860, 420] width 17 height 17
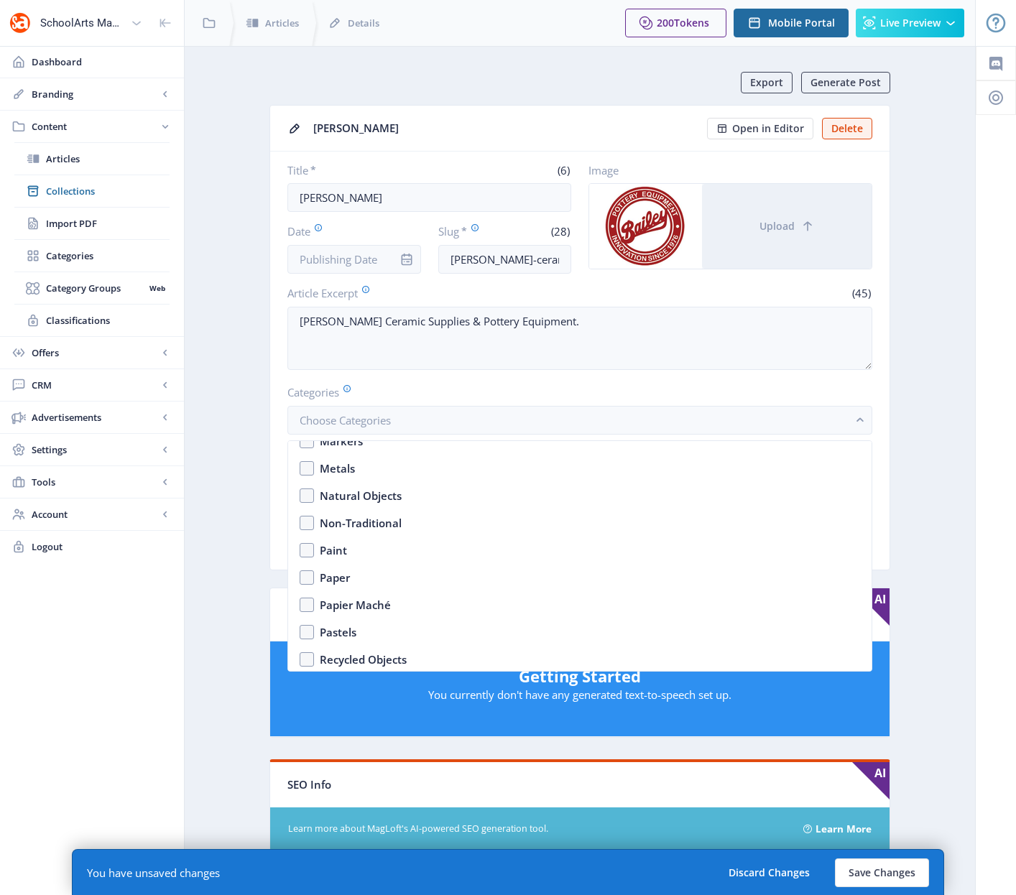
scroll to position [2245, 0]
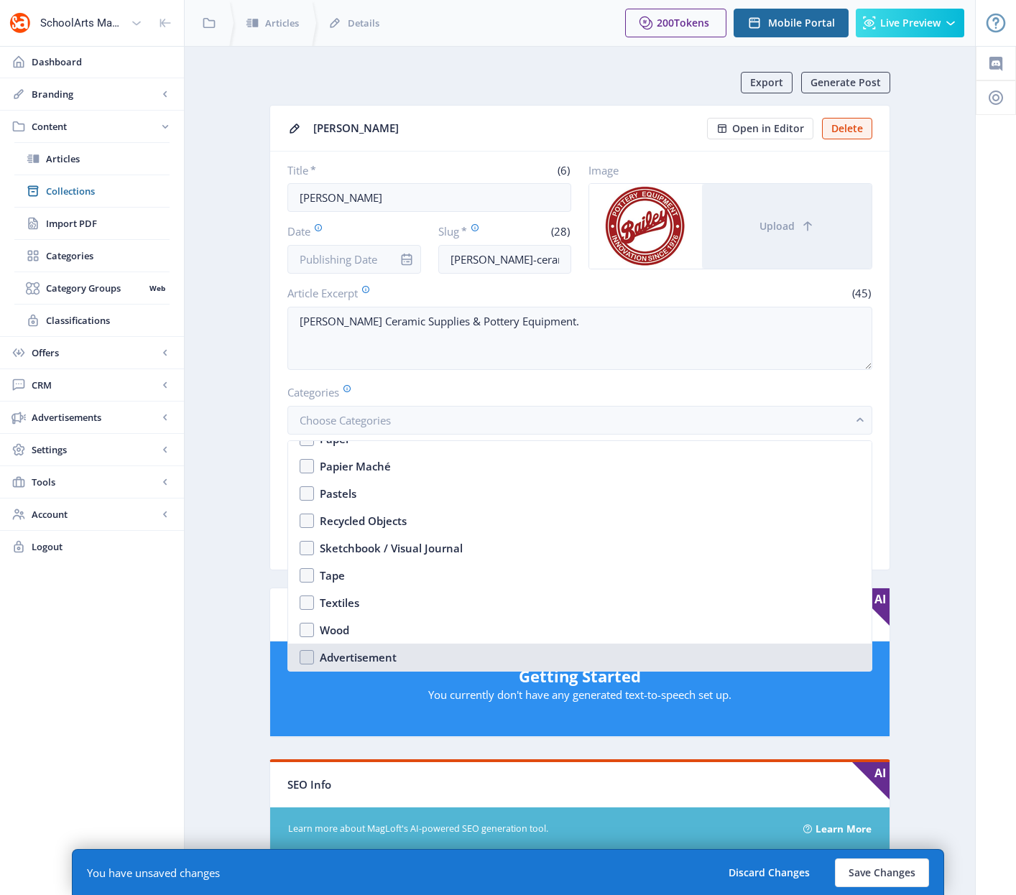
click at [331, 655] on div "Advertisement" at bounding box center [358, 657] width 77 height 17
checkbox input "true"
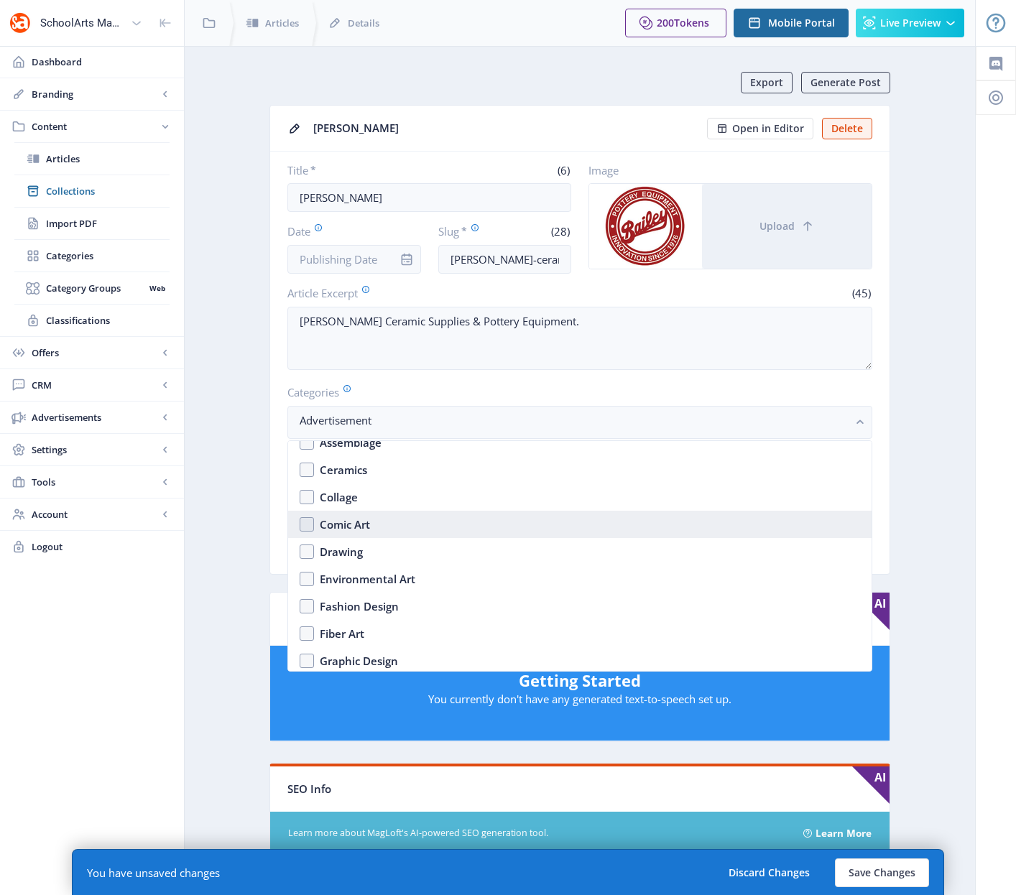
scroll to position [1271, 0]
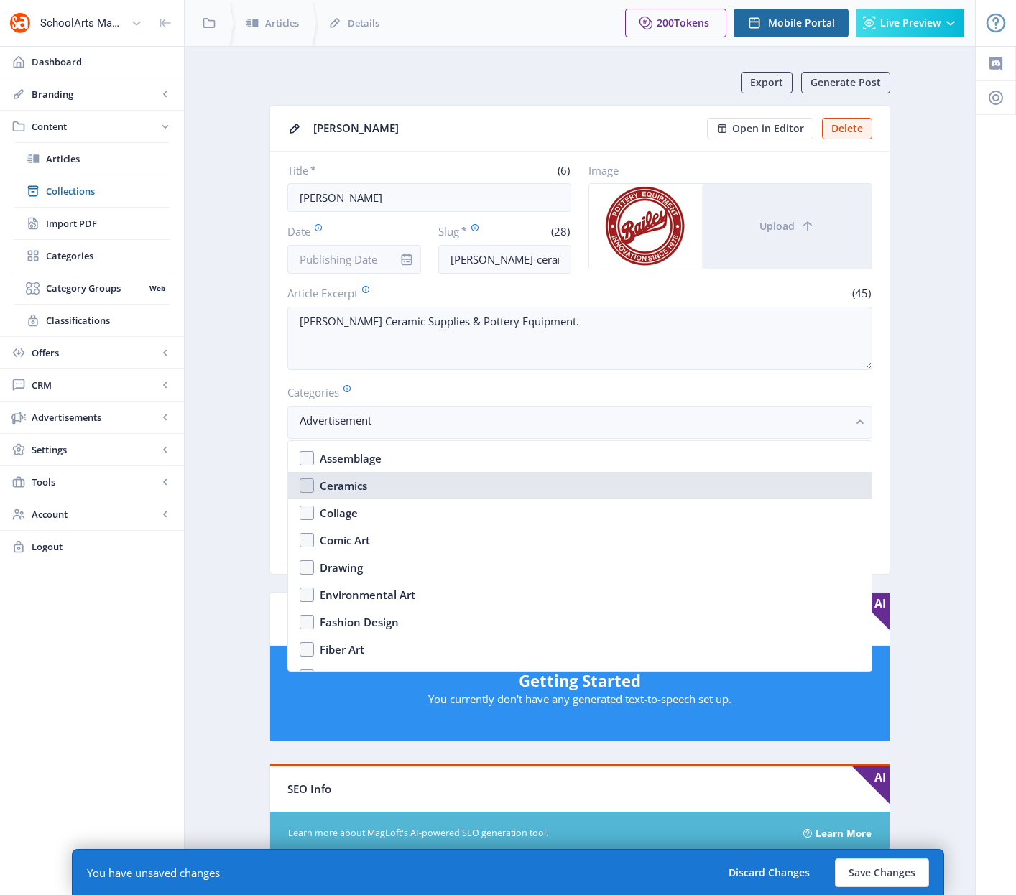
click at [340, 488] on div "Ceramics" at bounding box center [343, 485] width 47 height 17
checkbox input "true"
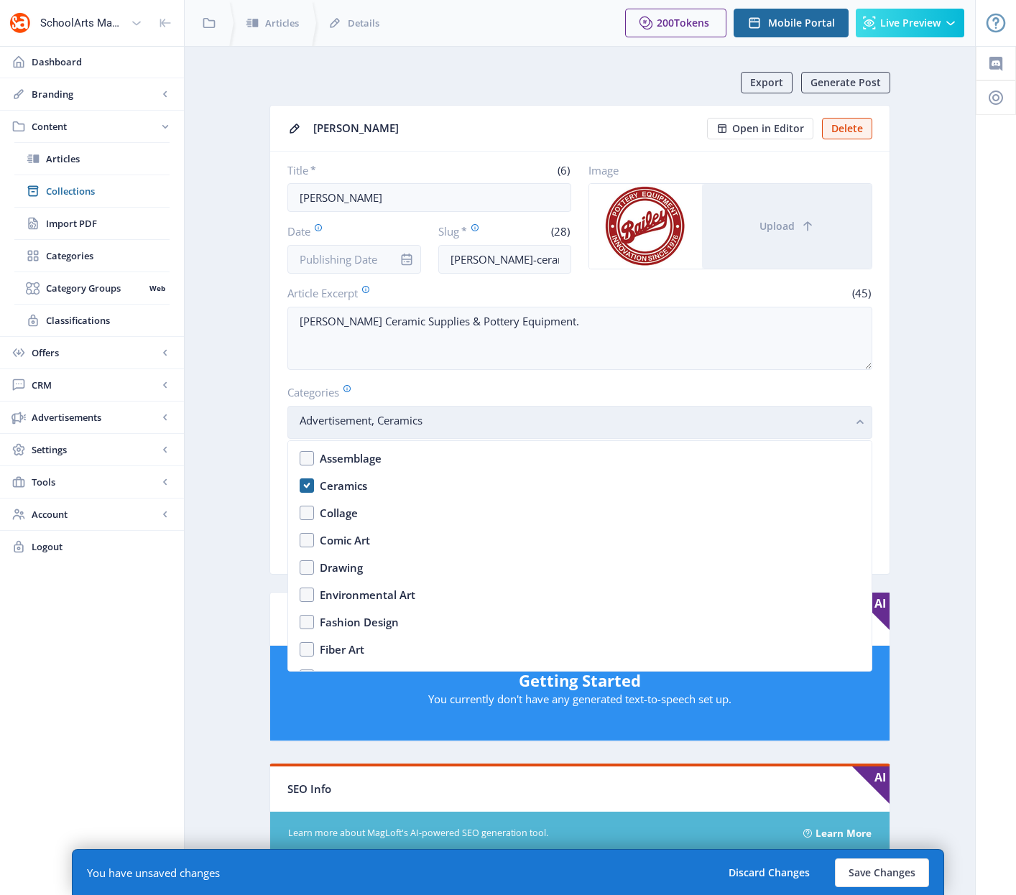
click at [854, 427] on rect "button" at bounding box center [860, 422] width 17 height 17
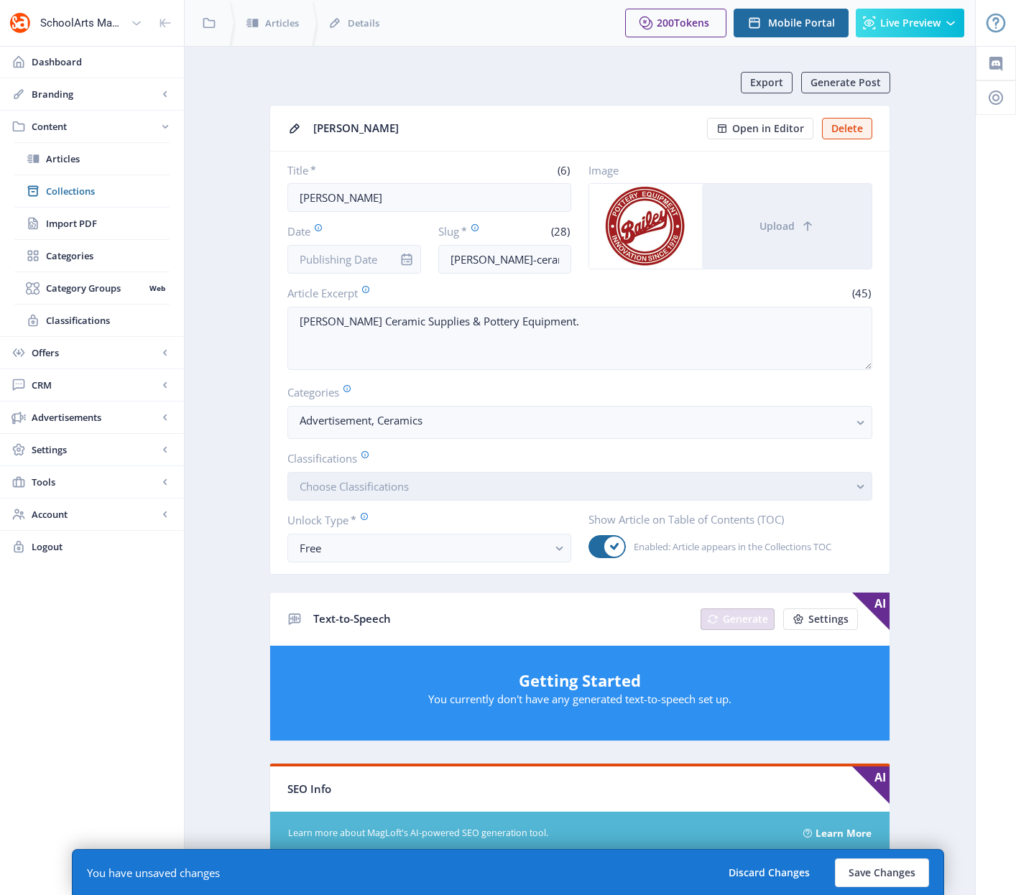
drag, startPoint x: 470, startPoint y: 487, endPoint x: 462, endPoint y: 486, distance: 7.9
click at [469, 486] on button "Choose Classifications" at bounding box center [579, 486] width 585 height 29
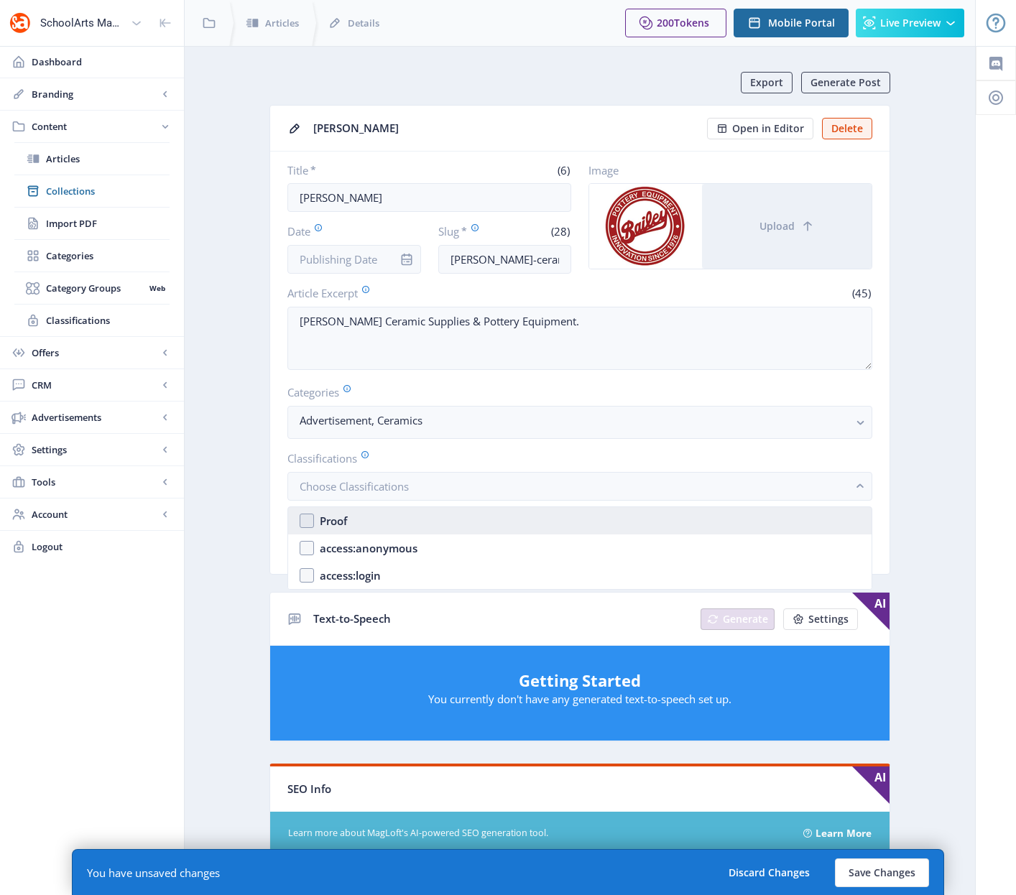
click at [307, 524] on nb-option "Proof" at bounding box center [579, 520] width 583 height 27
checkbox input "true"
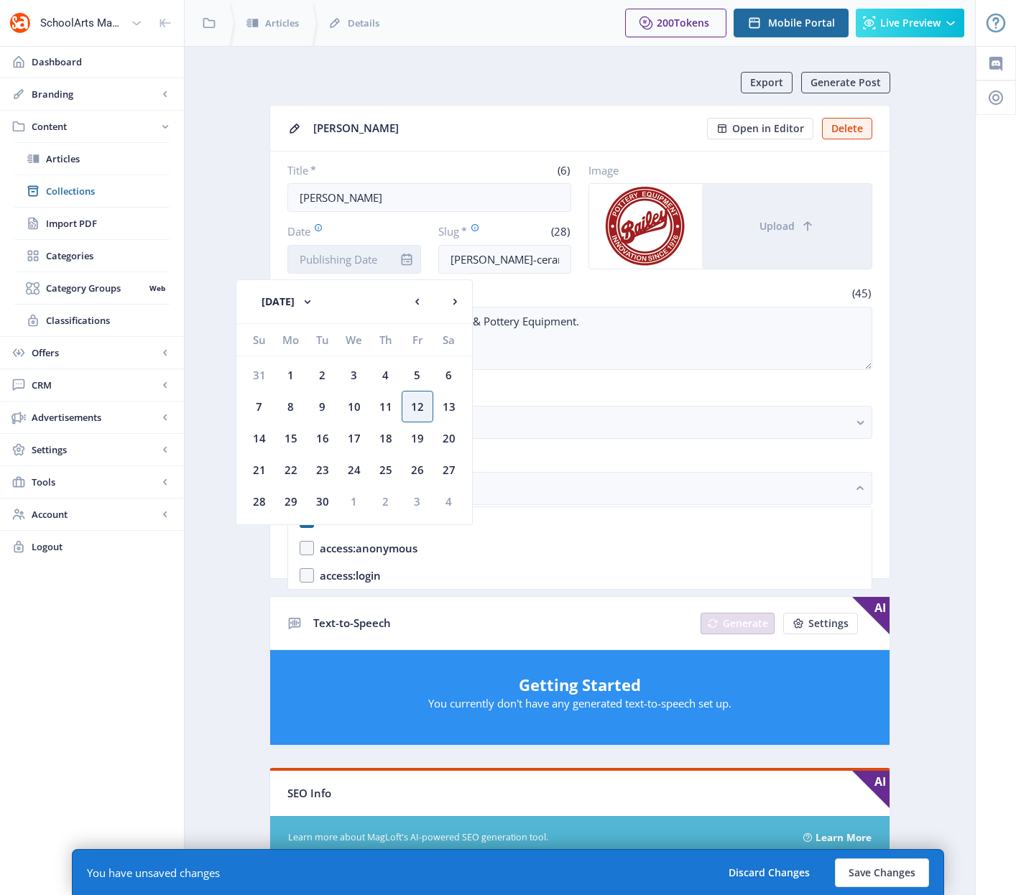
click at [343, 259] on input "Date" at bounding box center [354, 259] width 134 height 29
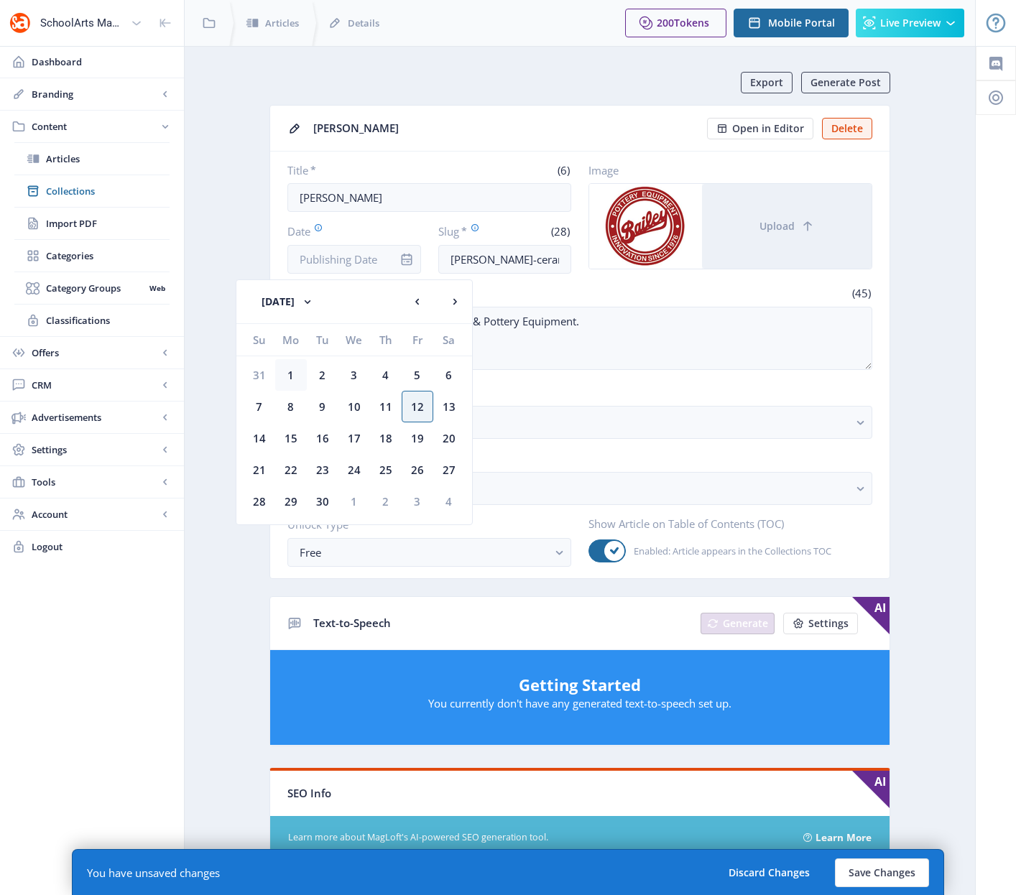
click at [293, 374] on div "1" at bounding box center [291, 375] width 32 height 32
type input "[DATE]"
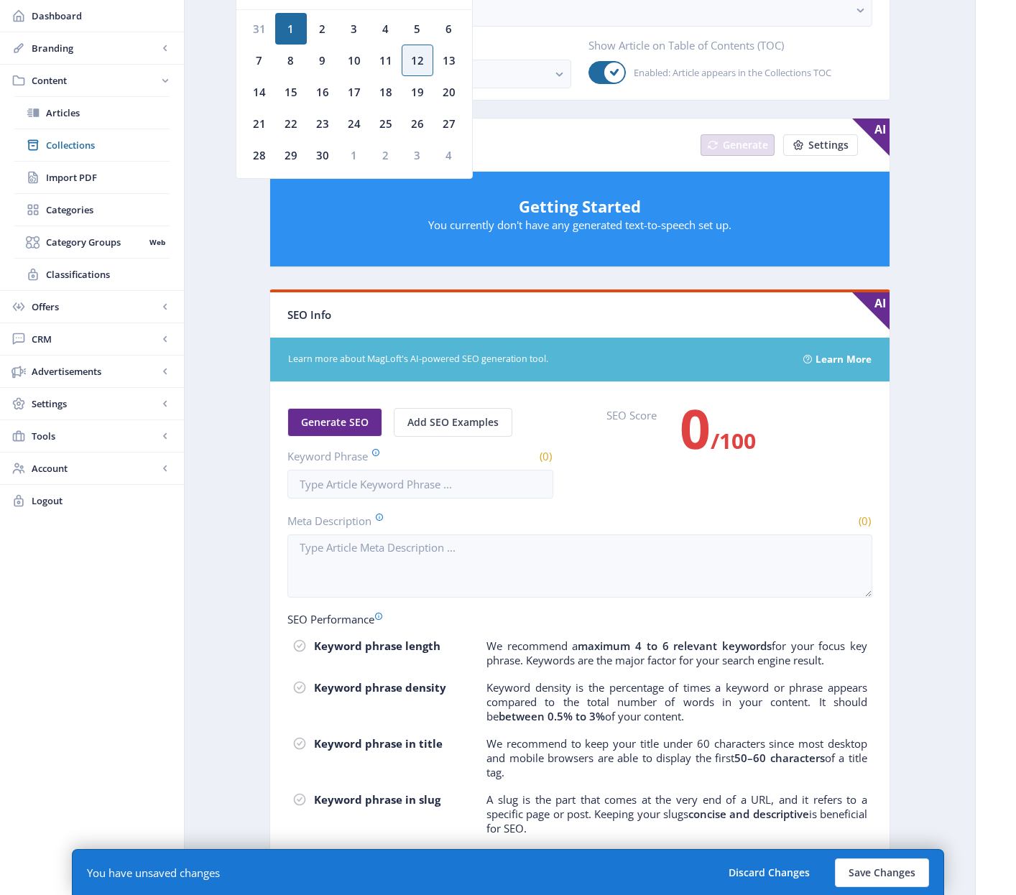
scroll to position [577, 0]
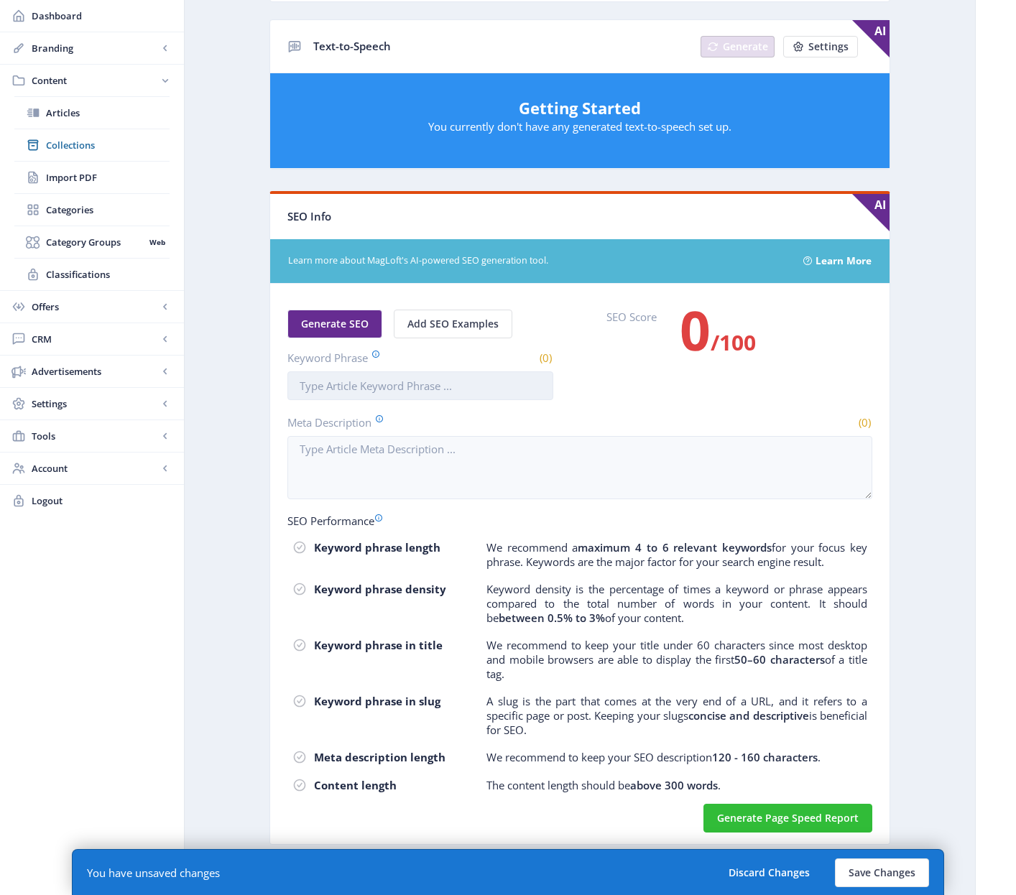
click at [409, 389] on input "Keyword Phrase" at bounding box center [420, 385] width 266 height 29
paste input "[PERSON_NAME] ceramic supplies"
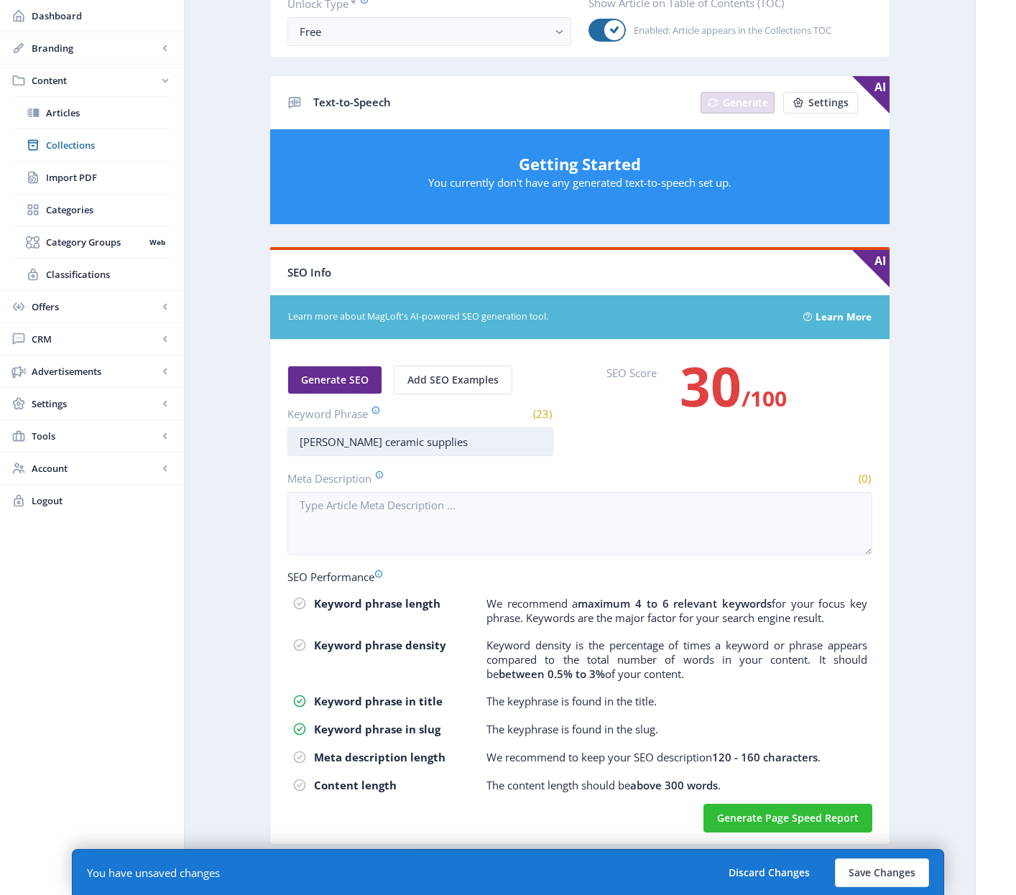
scroll to position [521, 0]
type input "[PERSON_NAME] ceramic supplies"
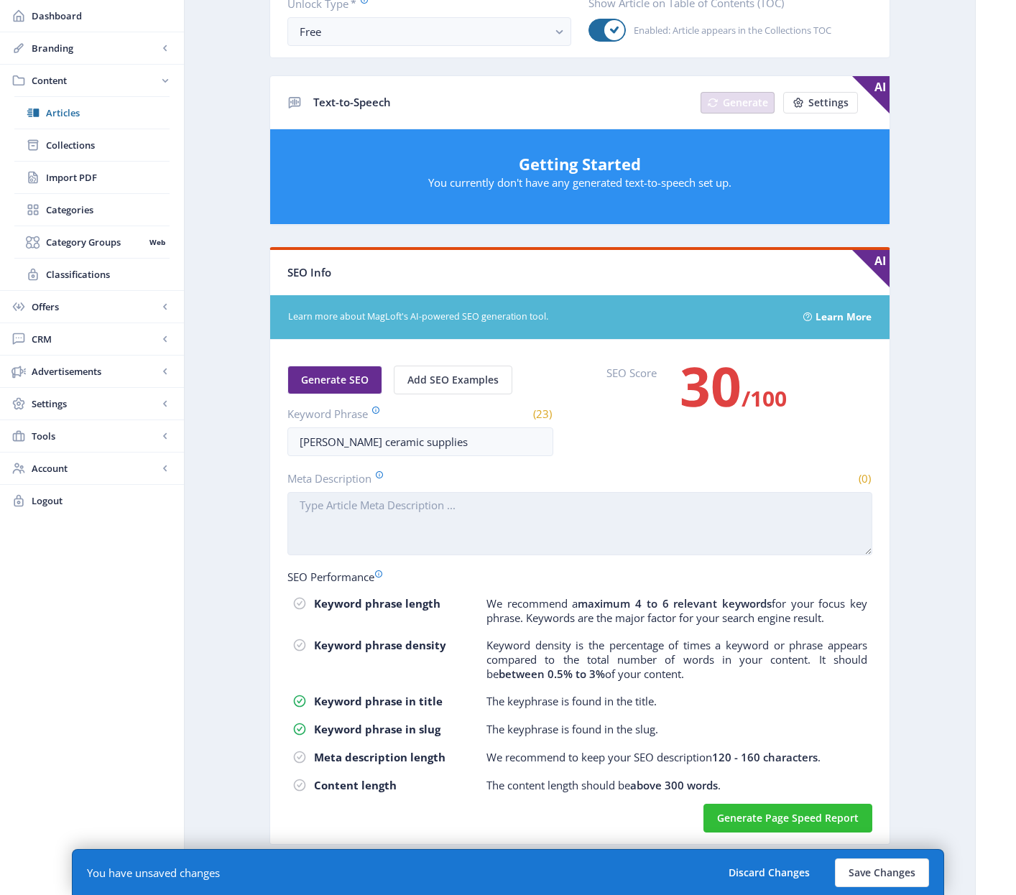
click at [453, 532] on textarea "Meta Description" at bounding box center [579, 523] width 585 height 63
paste textarea "Discover the best in [PERSON_NAME] ceramic supplies. Explore our extensive rang…"
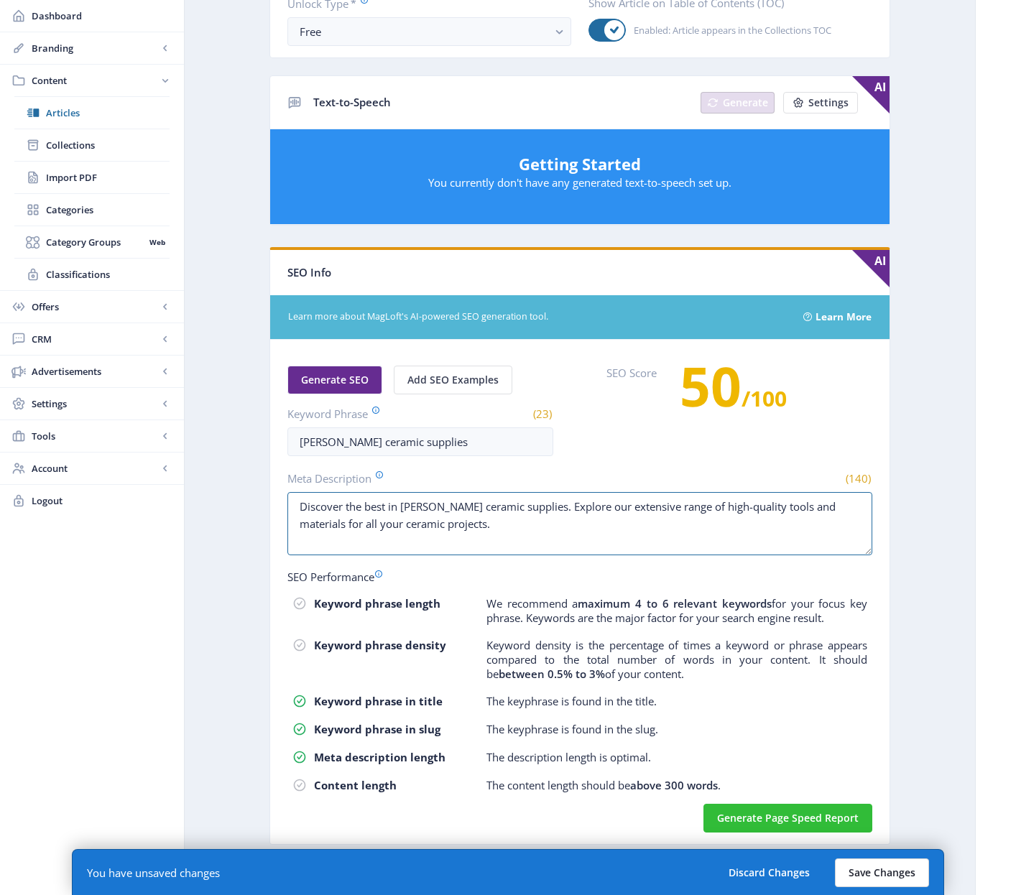
type textarea "Discover the best in [PERSON_NAME] ceramic supplies. Explore our extensive rang…"
click at [888, 868] on button "Save Changes" at bounding box center [882, 872] width 94 height 29
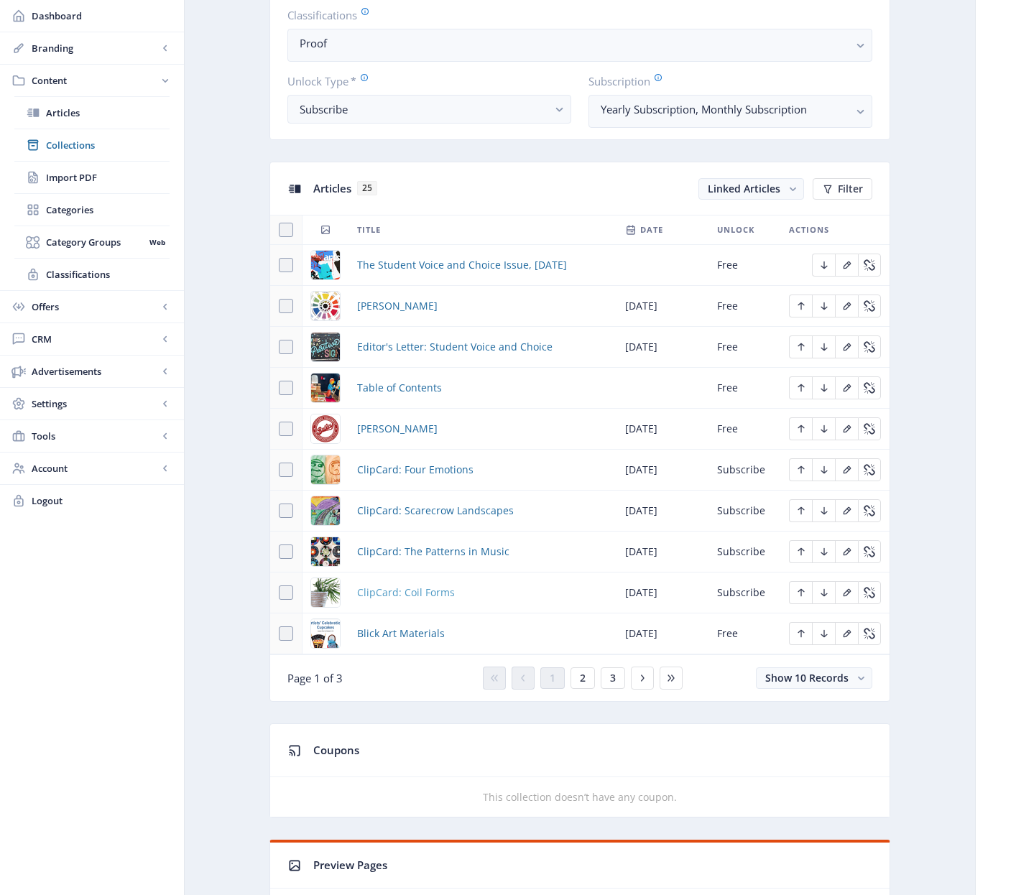
scroll to position [580, 0]
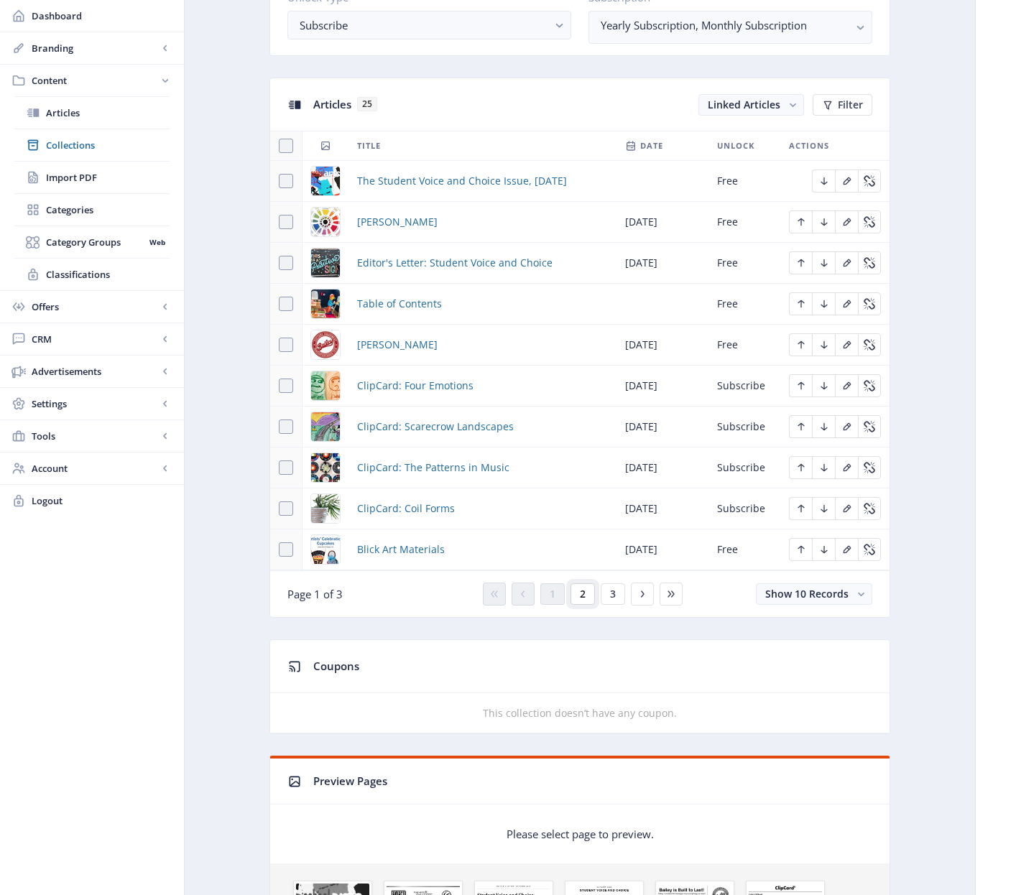
click at [580, 594] on span "2" at bounding box center [583, 593] width 6 height 11
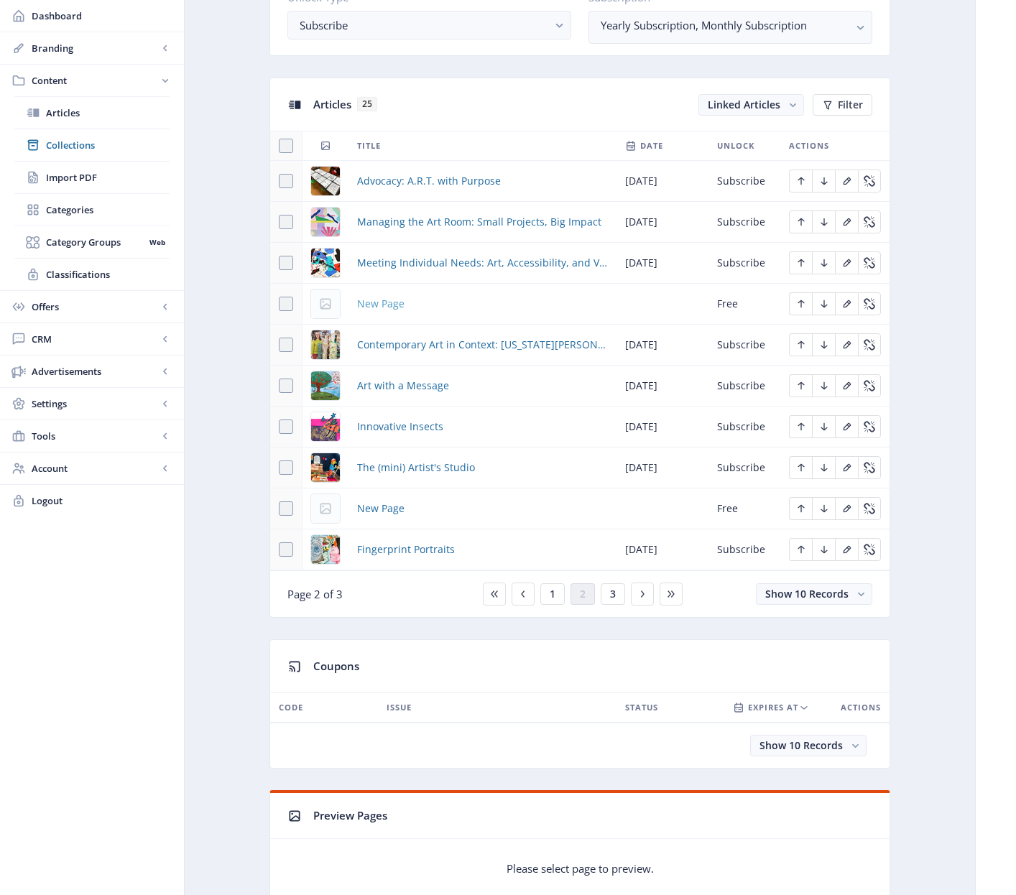
click at [387, 305] on span "New Page" at bounding box center [380, 303] width 47 height 17
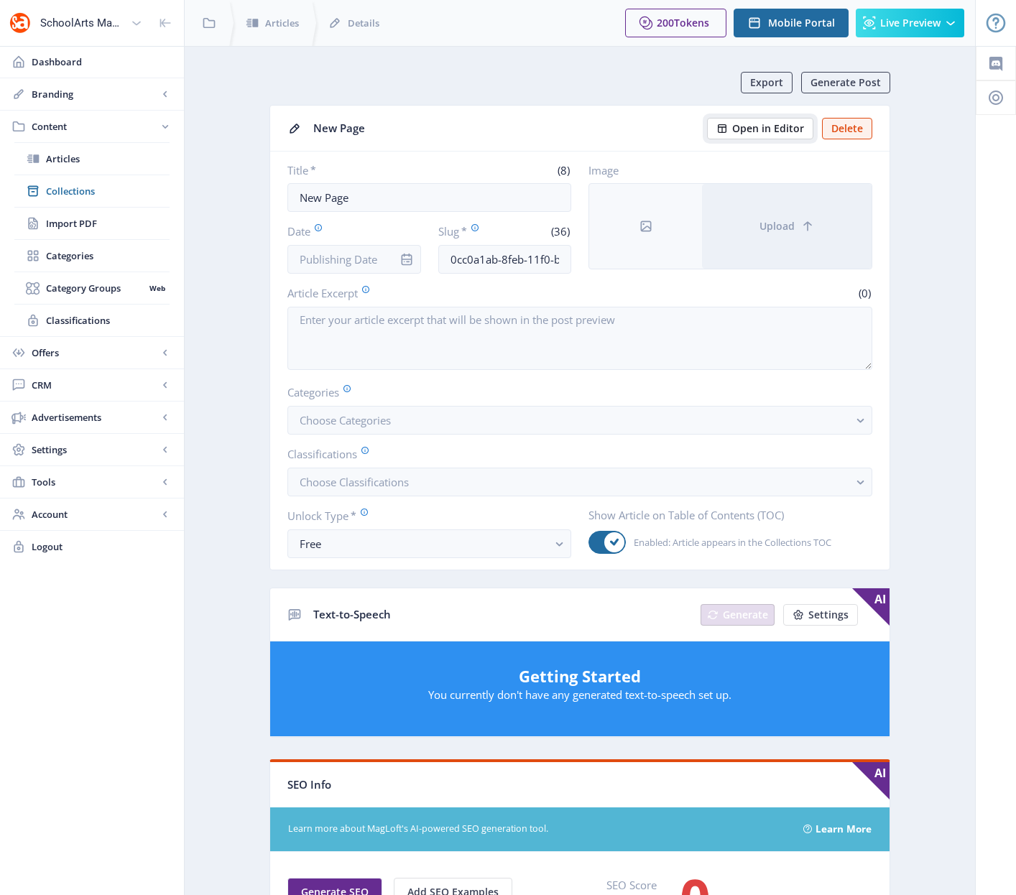
click at [752, 131] on span "Open in Editor" at bounding box center [768, 128] width 72 height 11
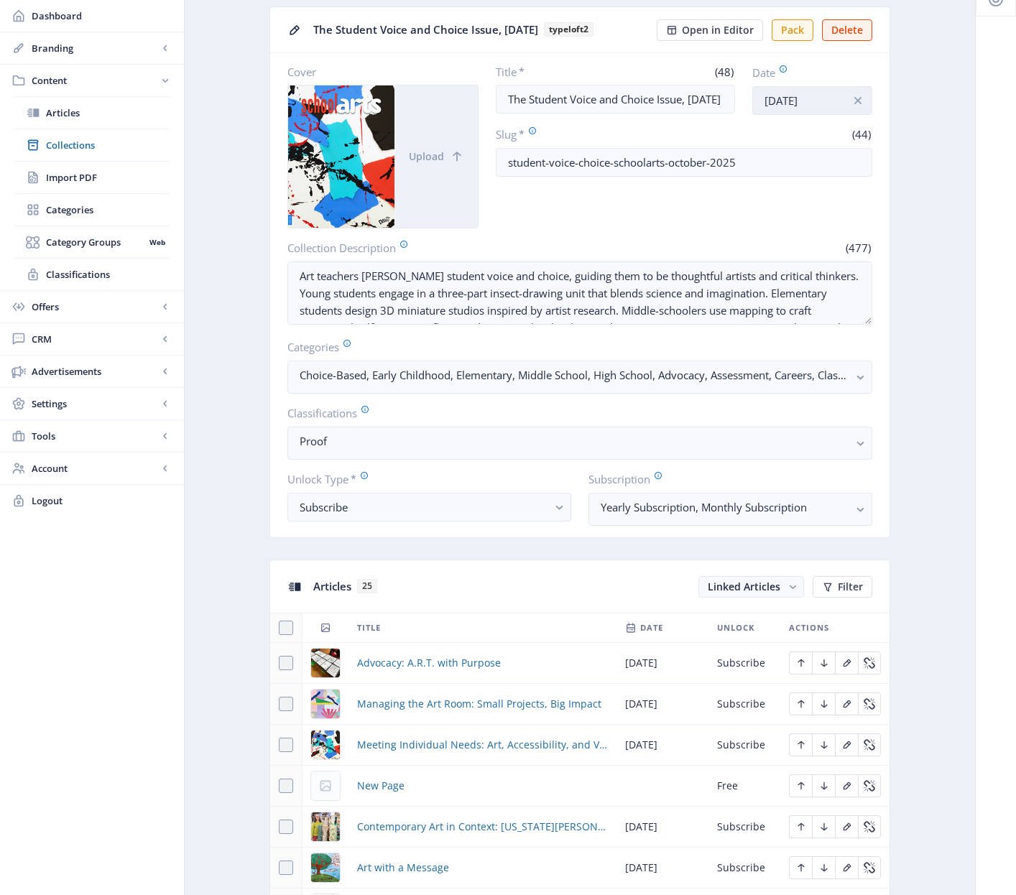
scroll to position [85, 0]
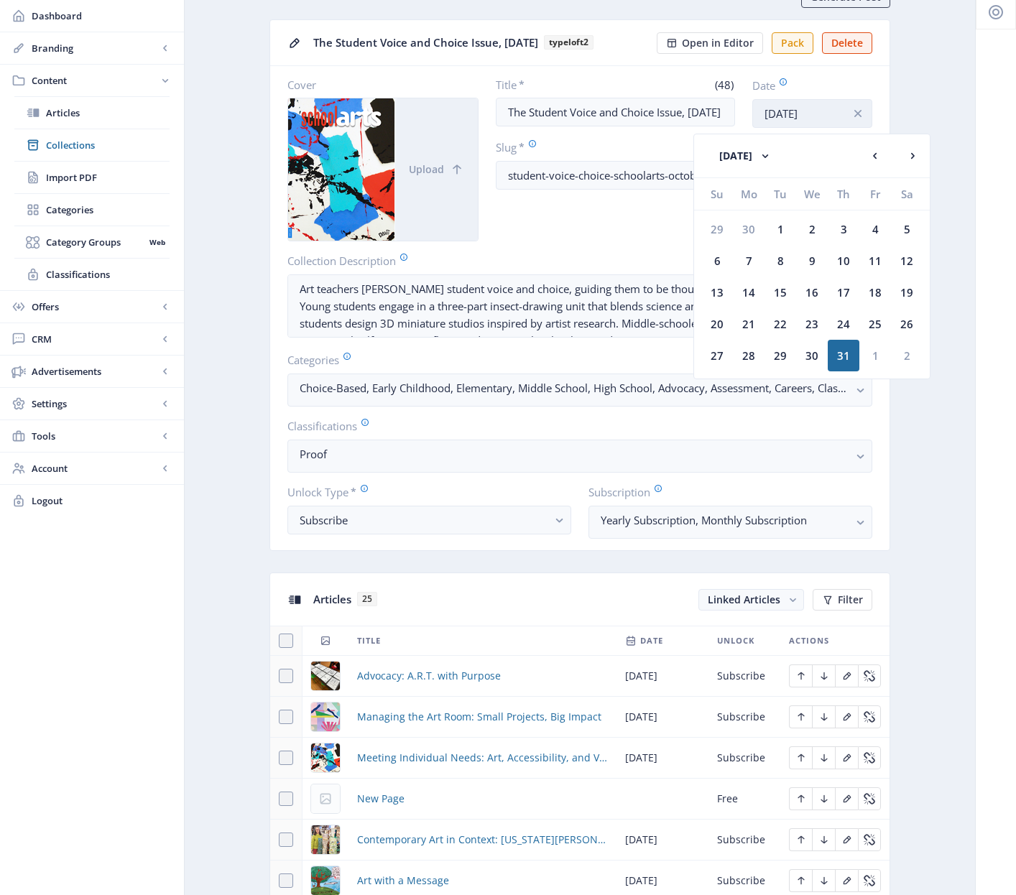
click at [788, 114] on input "[DATE]" at bounding box center [812, 113] width 120 height 29
click at [918, 153] on rect at bounding box center [912, 156] width 14 height 14
click at [912, 154] on rect at bounding box center [912, 156] width 14 height 14
click at [749, 231] on div "1" at bounding box center [749, 229] width 32 height 32
type input "[DATE]"
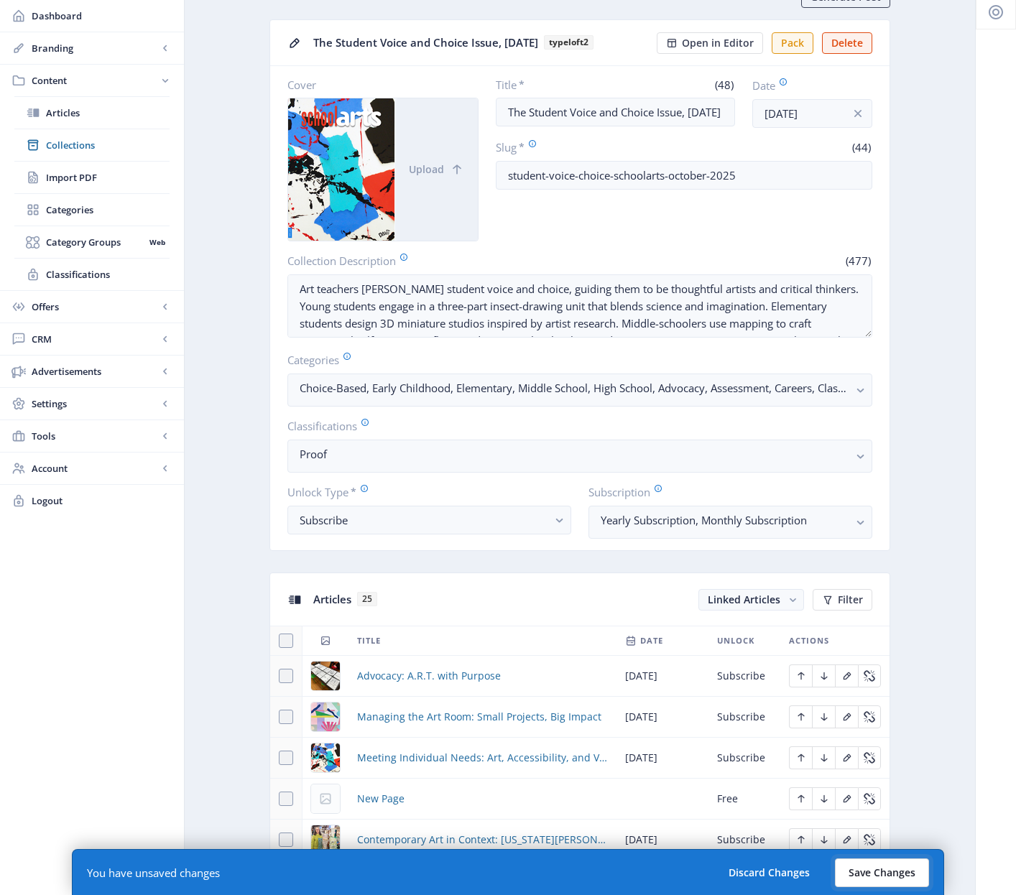
click at [899, 875] on button "Save Changes" at bounding box center [882, 872] width 94 height 29
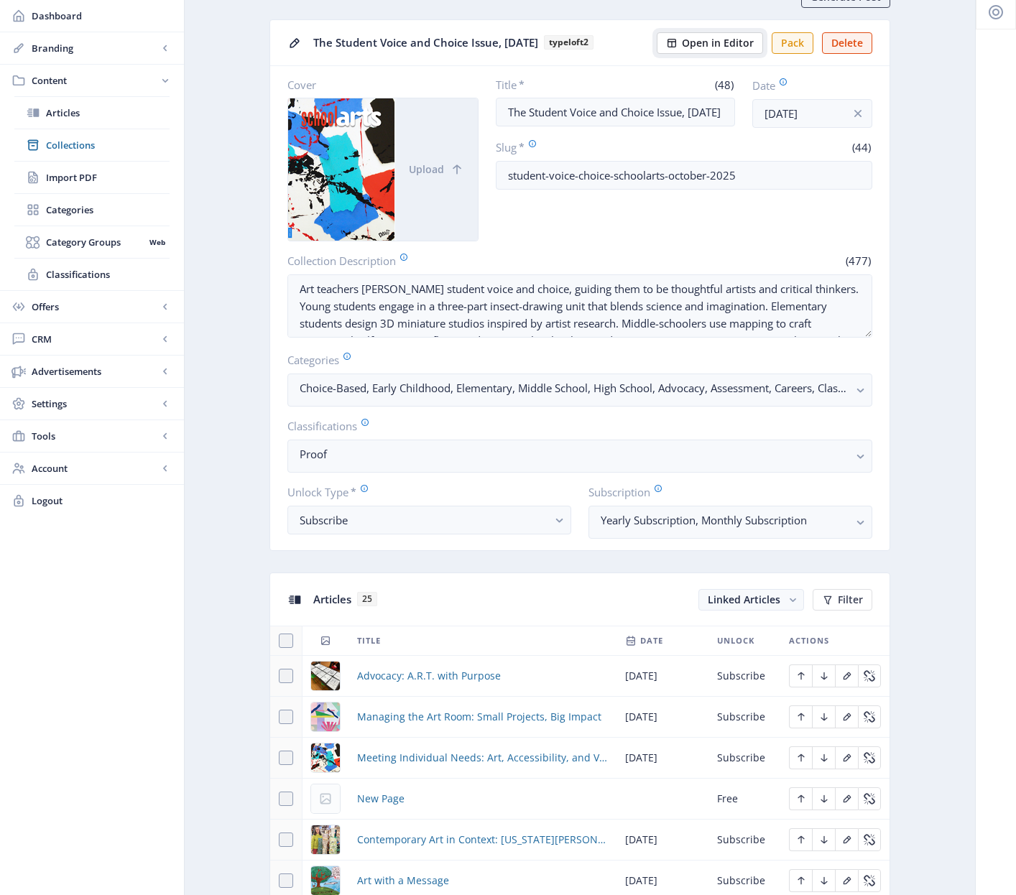
click at [694, 37] on span "Open in Editor" at bounding box center [718, 42] width 72 height 11
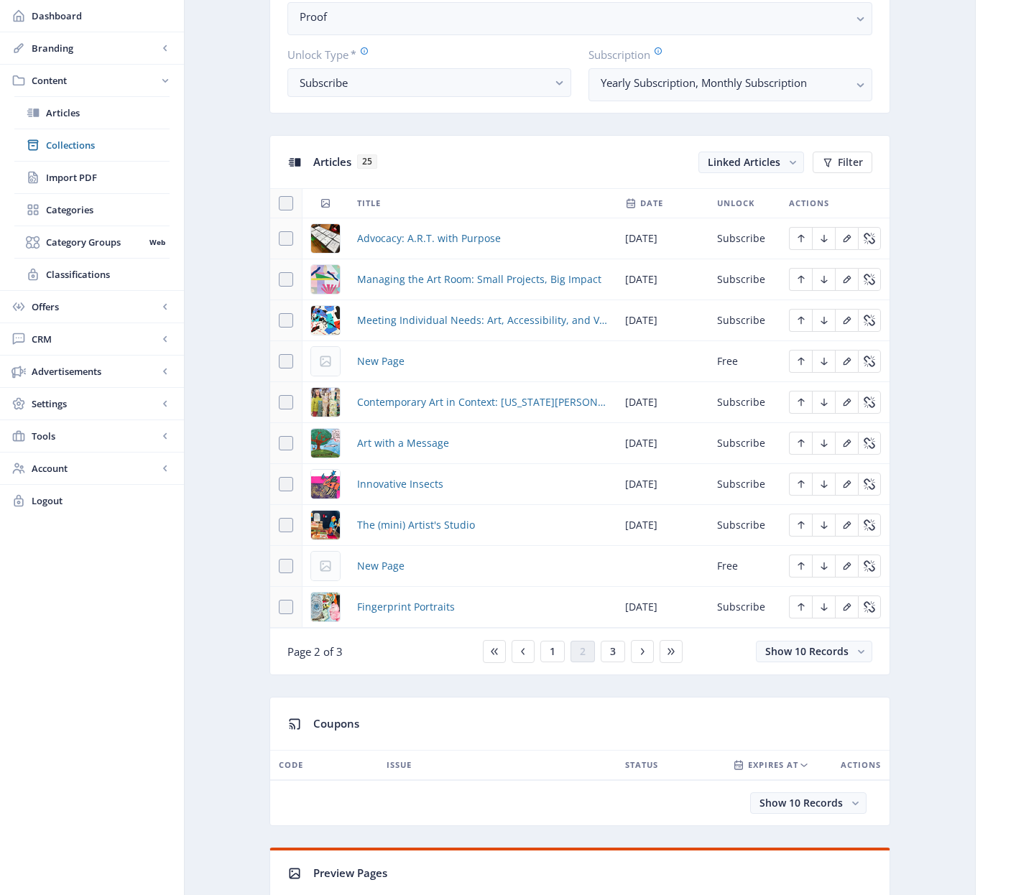
scroll to position [521, 0]
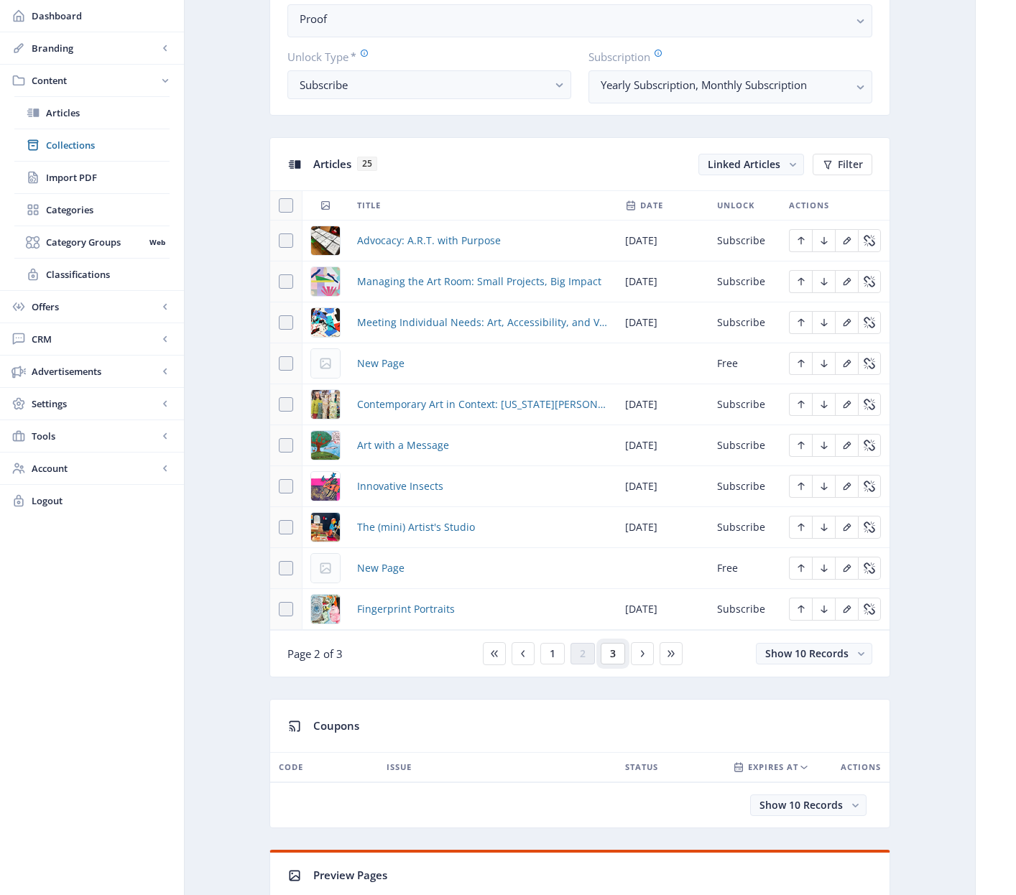
click at [613, 656] on span "3" at bounding box center [613, 653] width 6 height 11
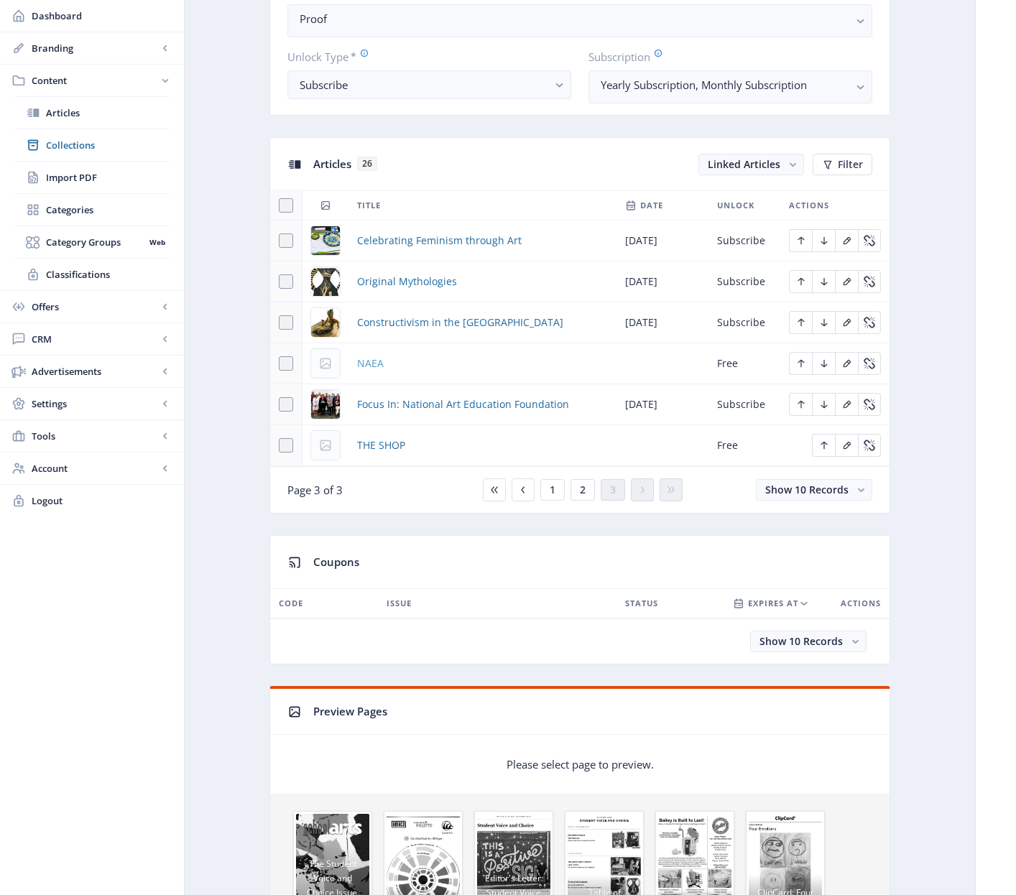
click at [376, 362] on span "NAEA" at bounding box center [370, 363] width 27 height 17
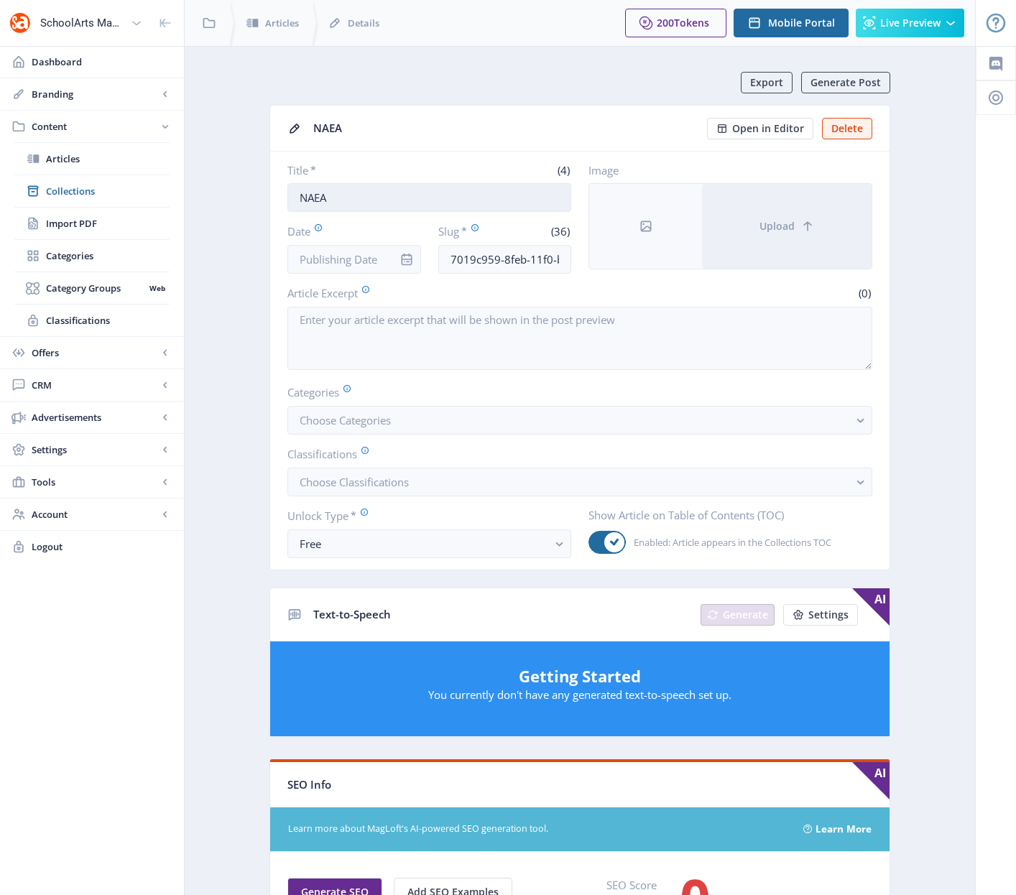
click at [407, 205] on input "NAEA" at bounding box center [429, 197] width 284 height 29
paste input "National Convention 2026"
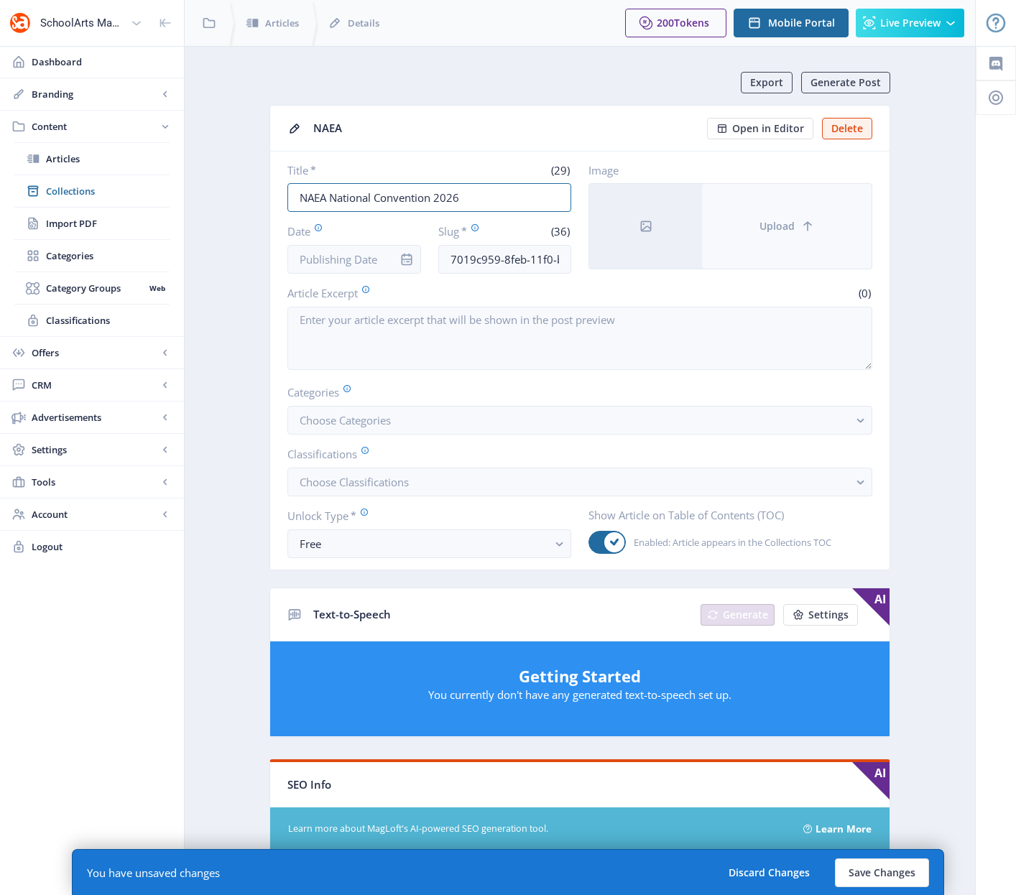
type input "NAEA National Convention 2026"
click at [745, 228] on button "Upload" at bounding box center [787, 226] width 170 height 85
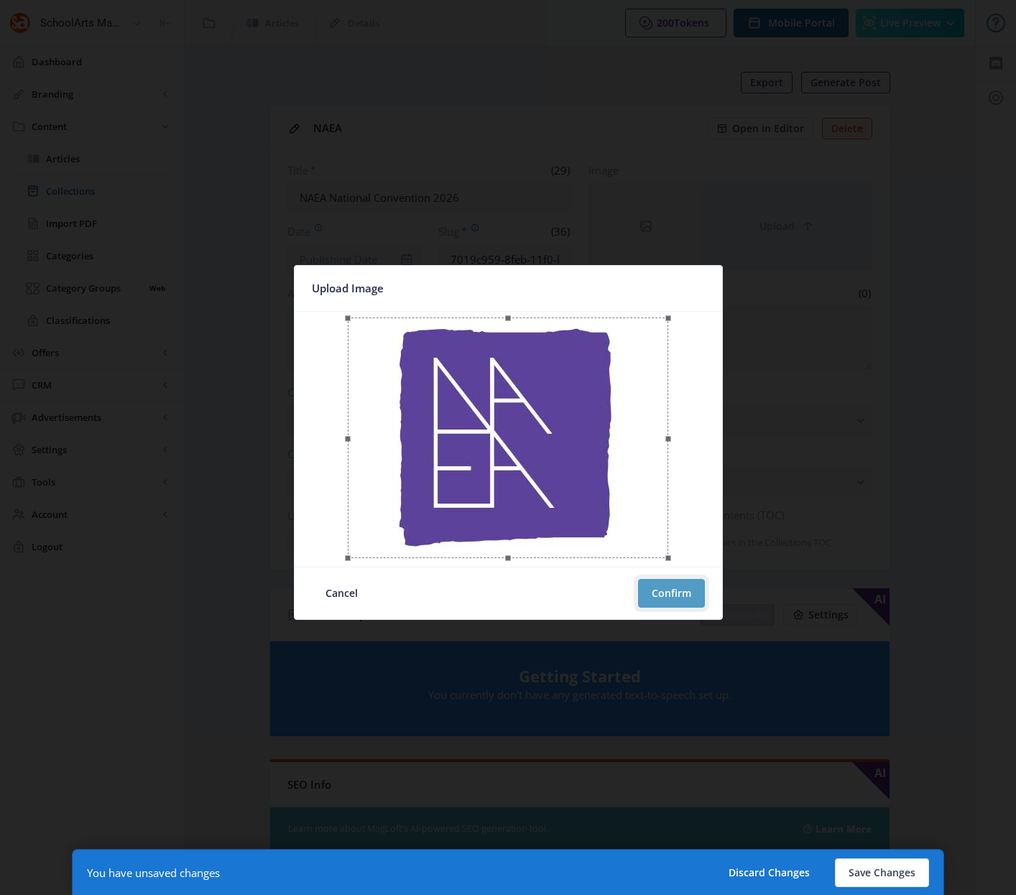
click at [683, 592] on button "Confirm" at bounding box center [671, 593] width 67 height 29
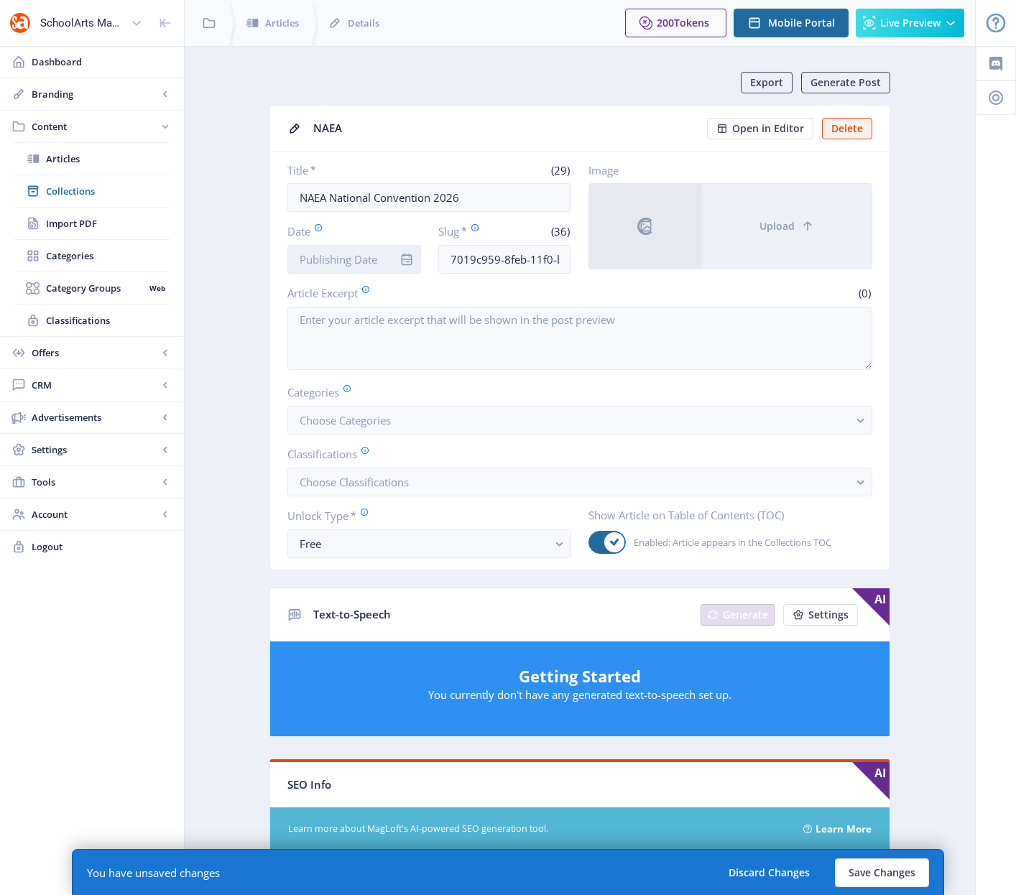
click at [346, 259] on input "Date" at bounding box center [354, 259] width 134 height 29
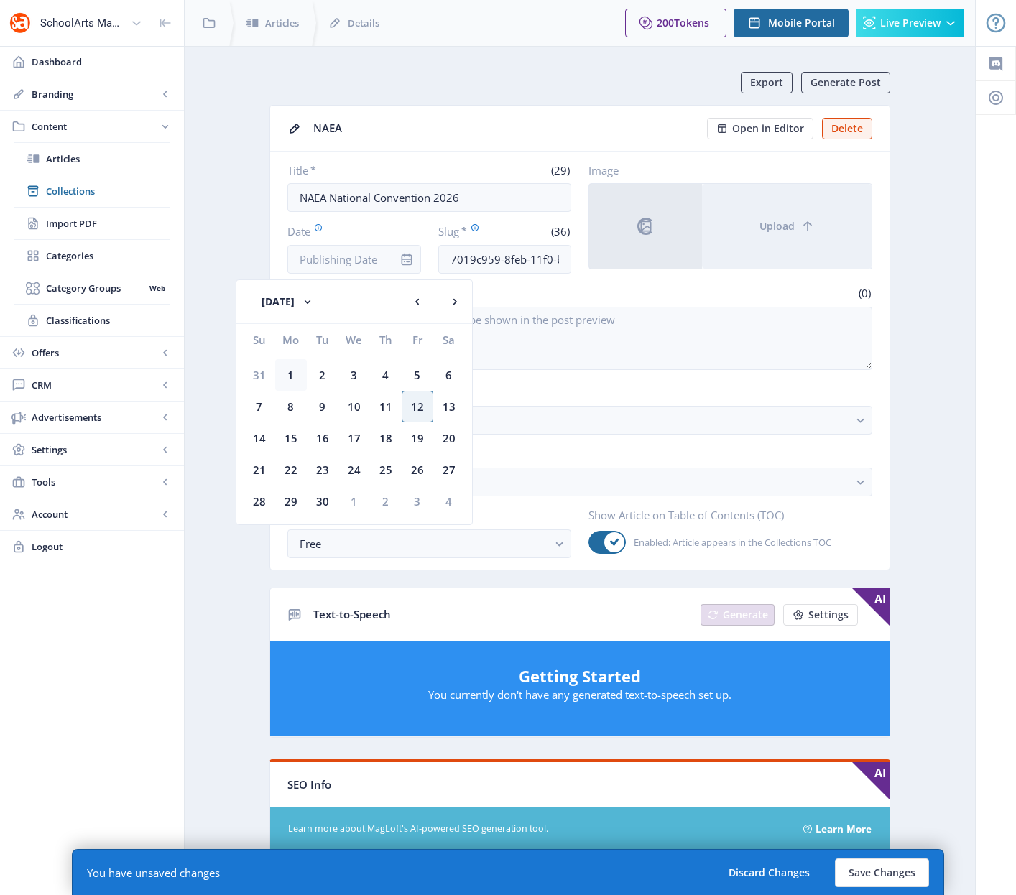
click at [295, 377] on div "1" at bounding box center [291, 375] width 32 height 32
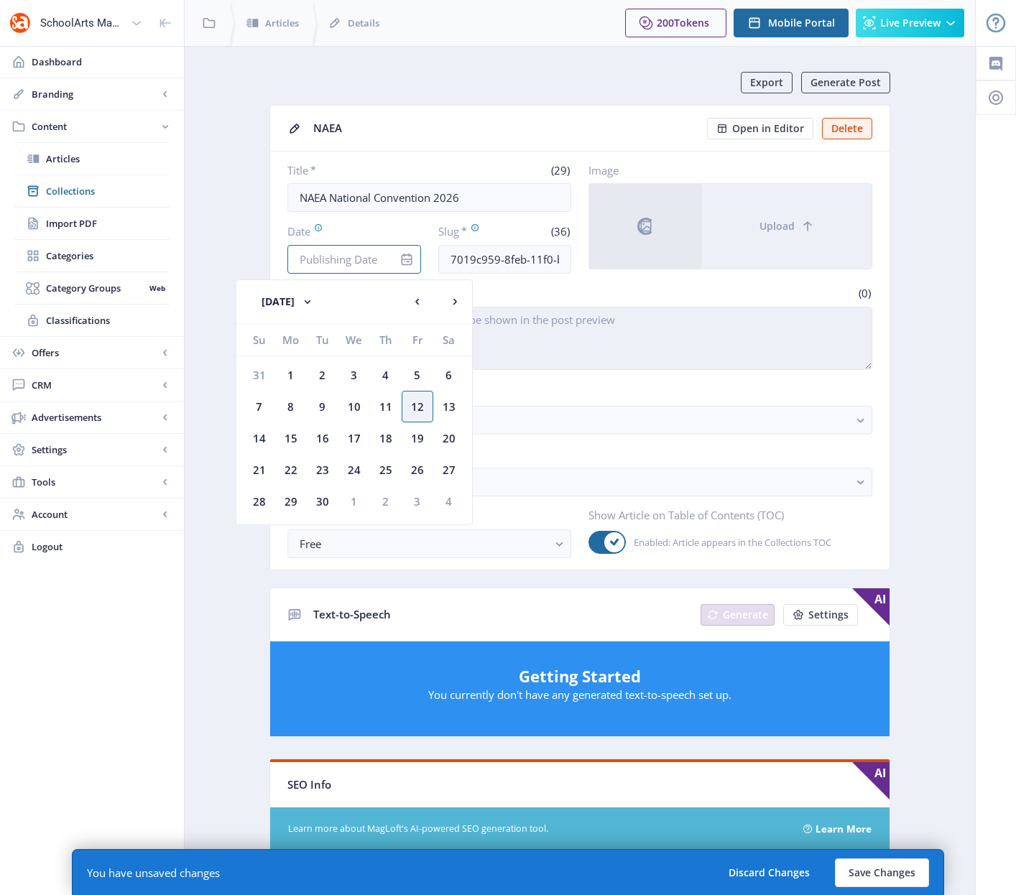
type input "[DATE]"
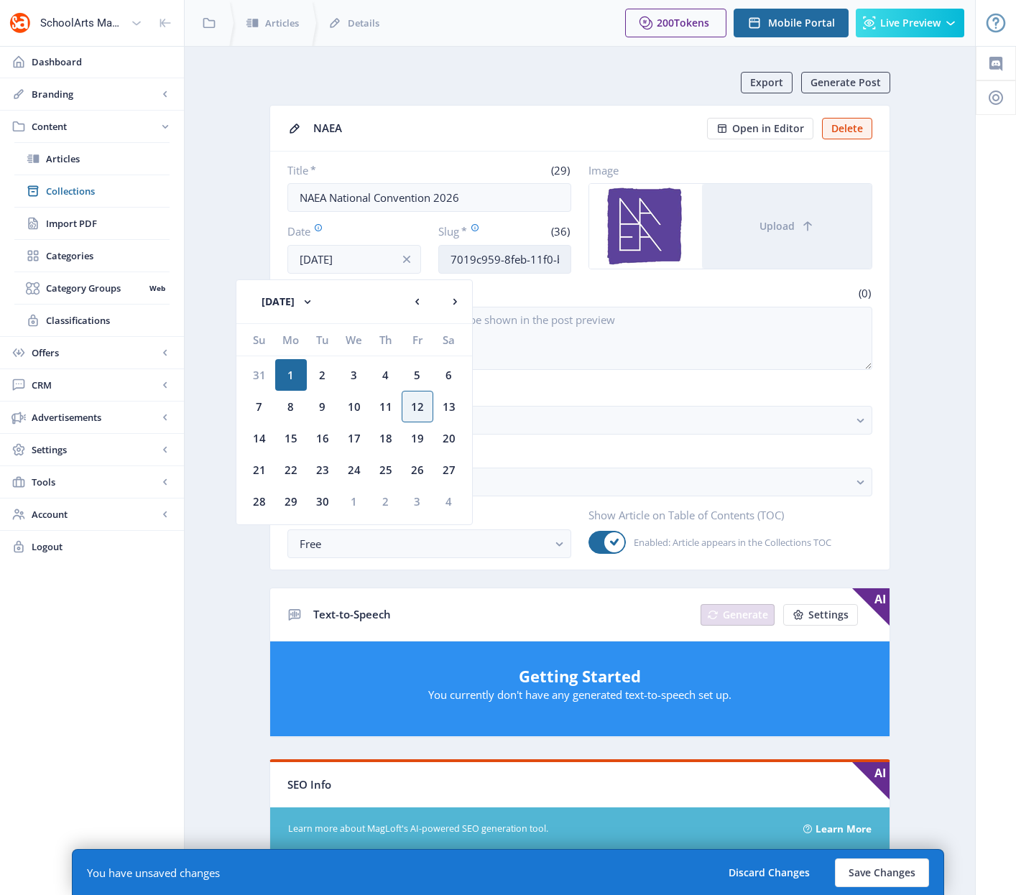
click at [524, 253] on input "7019c959-8feb-11f0-bd64-4201ac1fa005" at bounding box center [505, 259] width 134 height 29
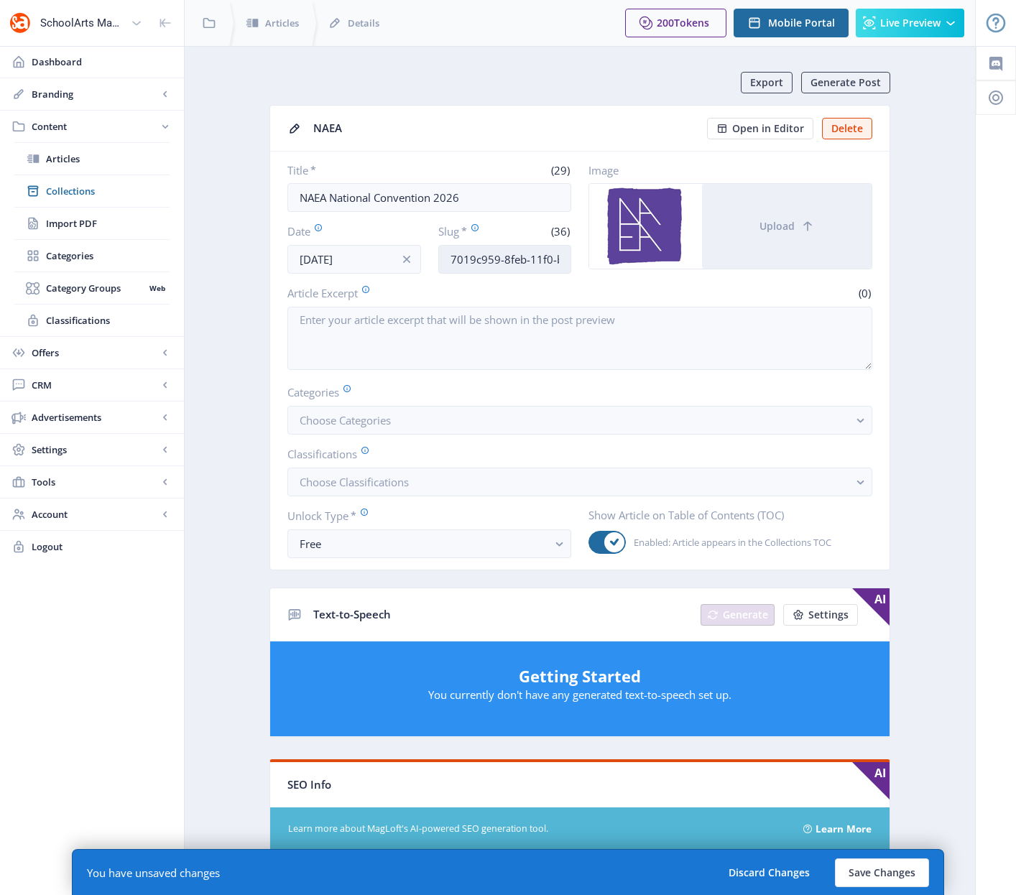
paste input "naea-national-convention-92"
click at [558, 256] on input "naea-national-convention-925" at bounding box center [505, 259] width 134 height 29
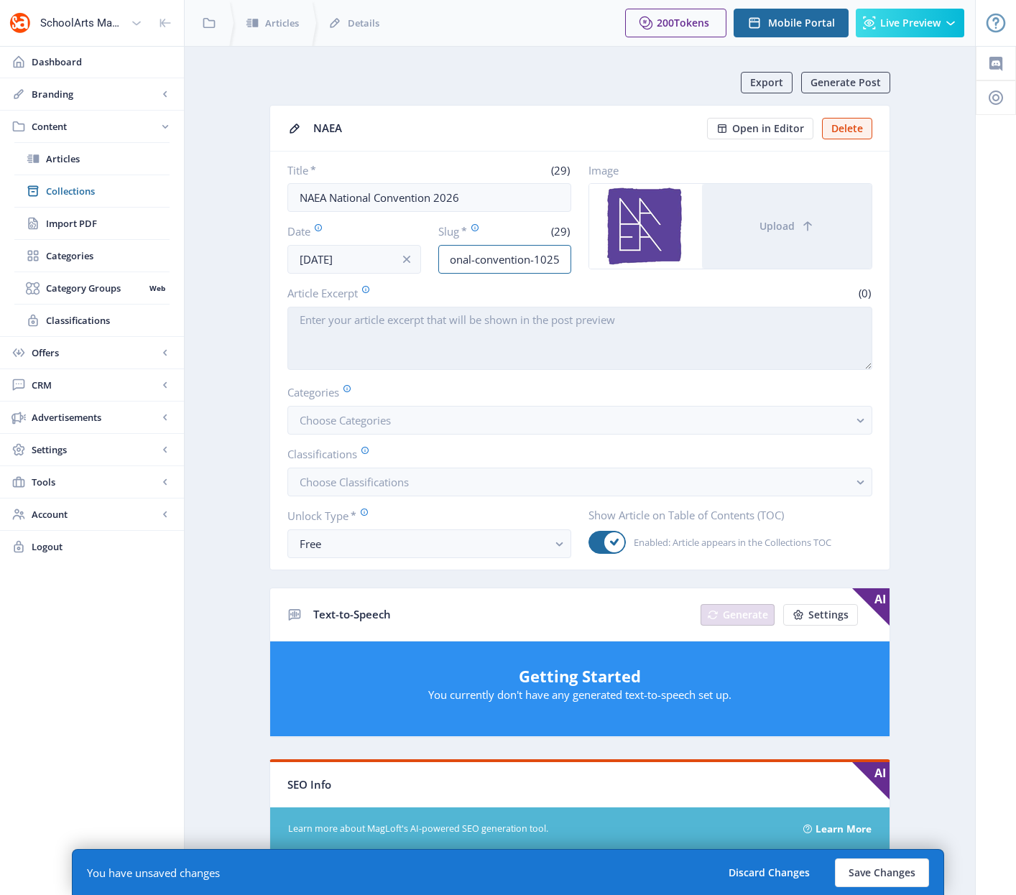
type input "naea-national-convention-1025"
click at [465, 321] on textarea "Article Excerpt" at bounding box center [579, 338] width 585 height 63
paste textarea "Registration is open! Secure your spot now for the 2026 NAEA National Conventio…"
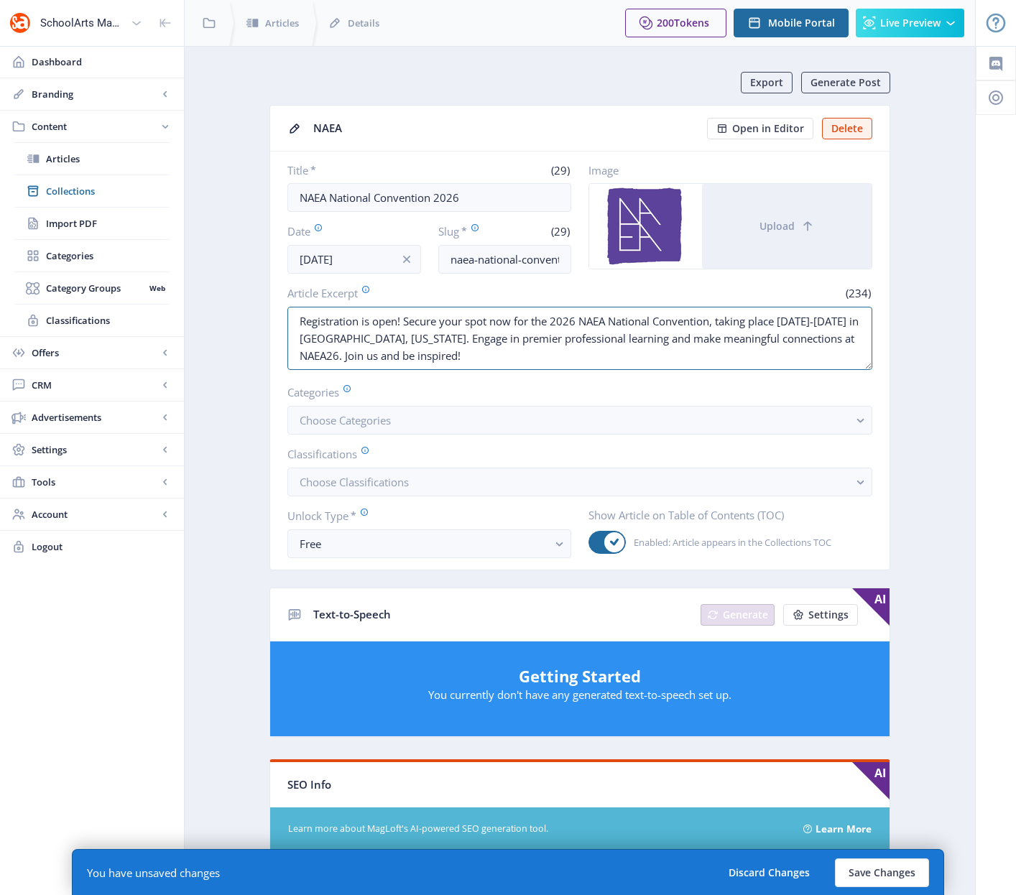
type textarea "Registration is open! Secure your spot now for the 2026 NAEA National Conventio…"
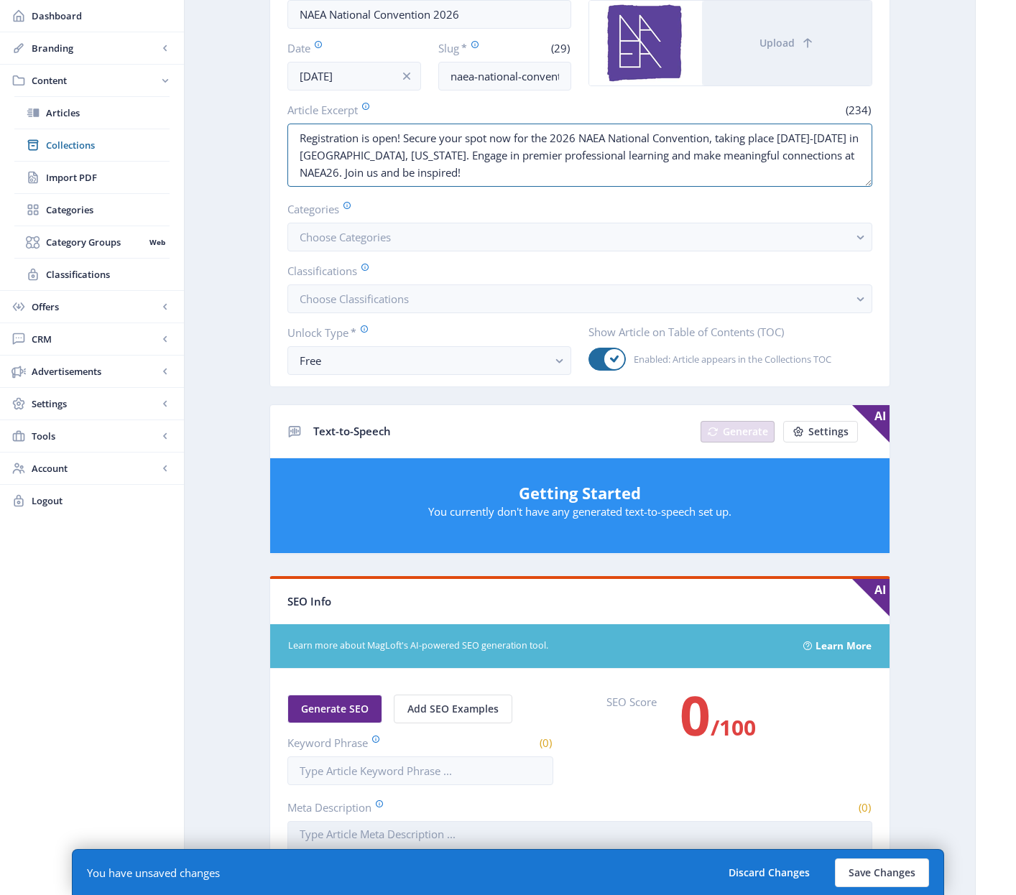
scroll to position [460, 0]
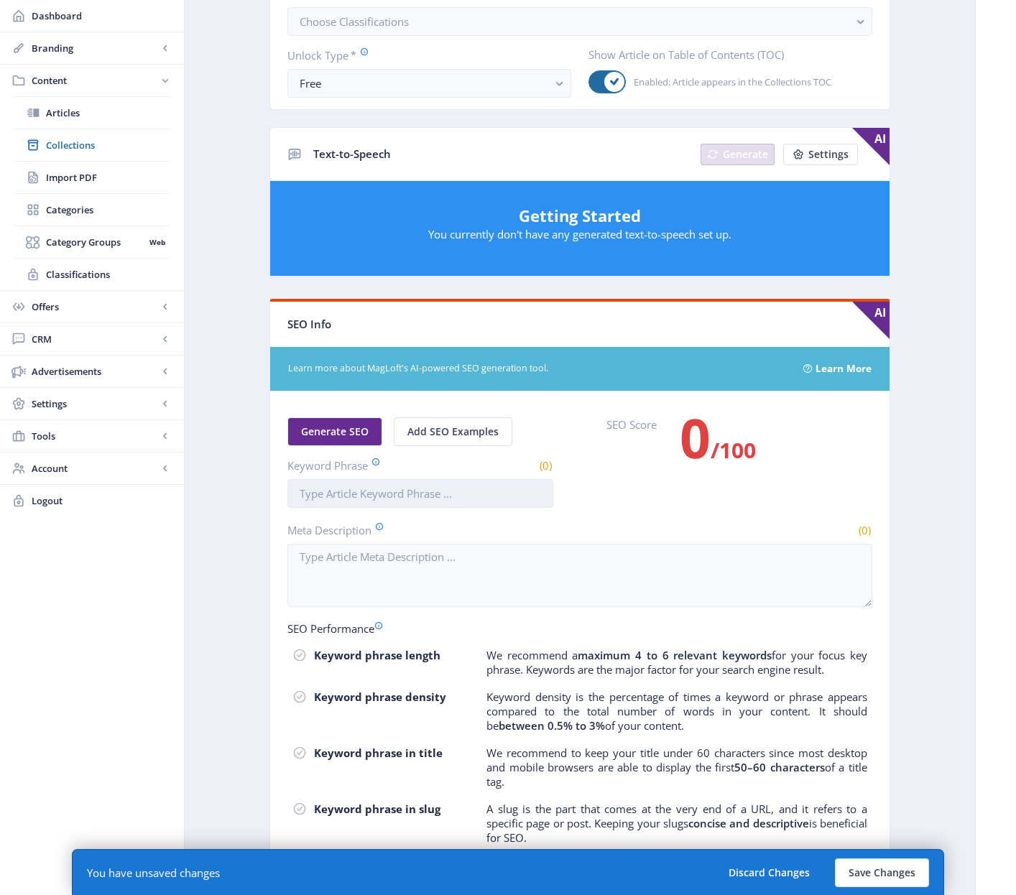
click at [407, 499] on input "Keyword Phrase" at bounding box center [420, 493] width 266 height 29
paste input "naea national convention"
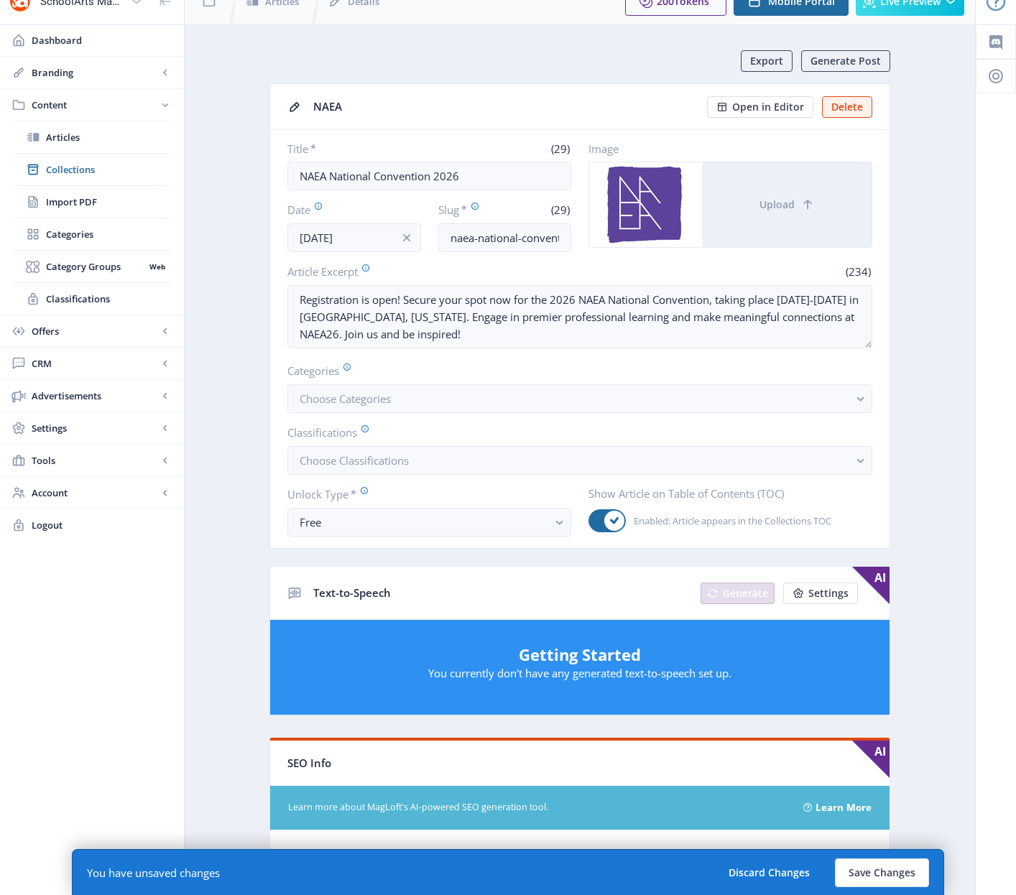
scroll to position [0, 0]
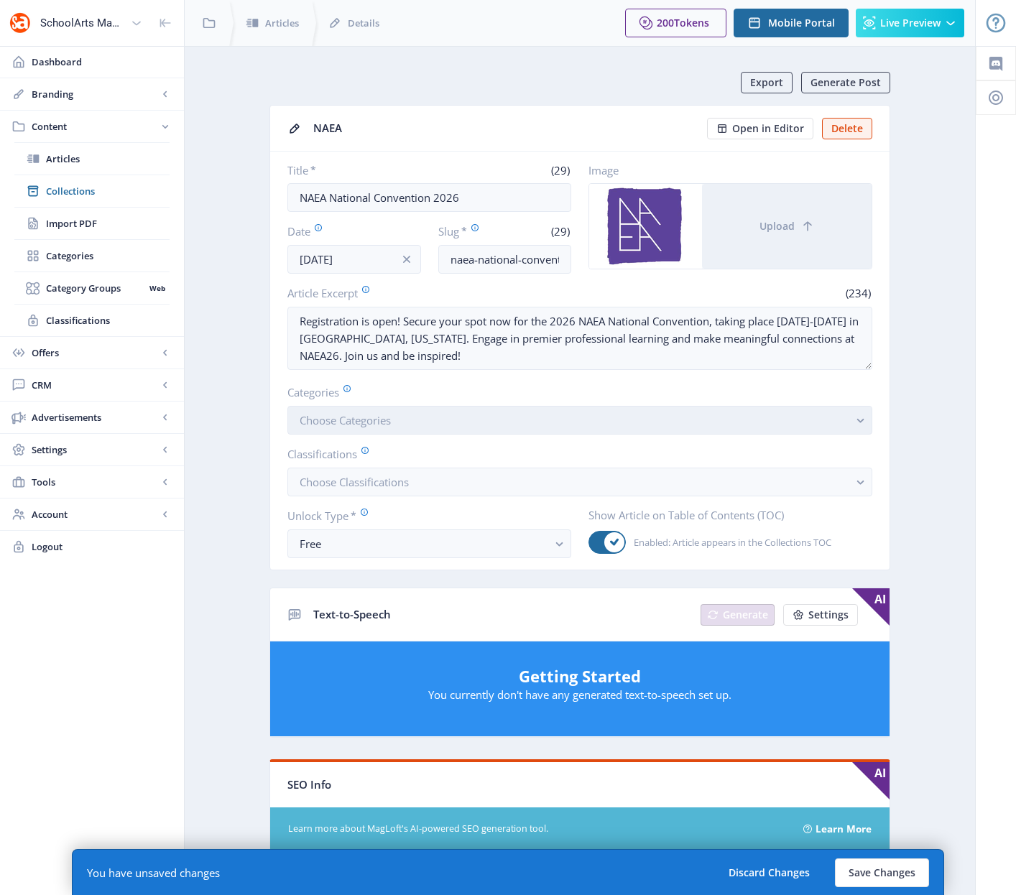
type input "naea national convention"
click at [567, 425] on button "Choose Categories" at bounding box center [579, 420] width 585 height 29
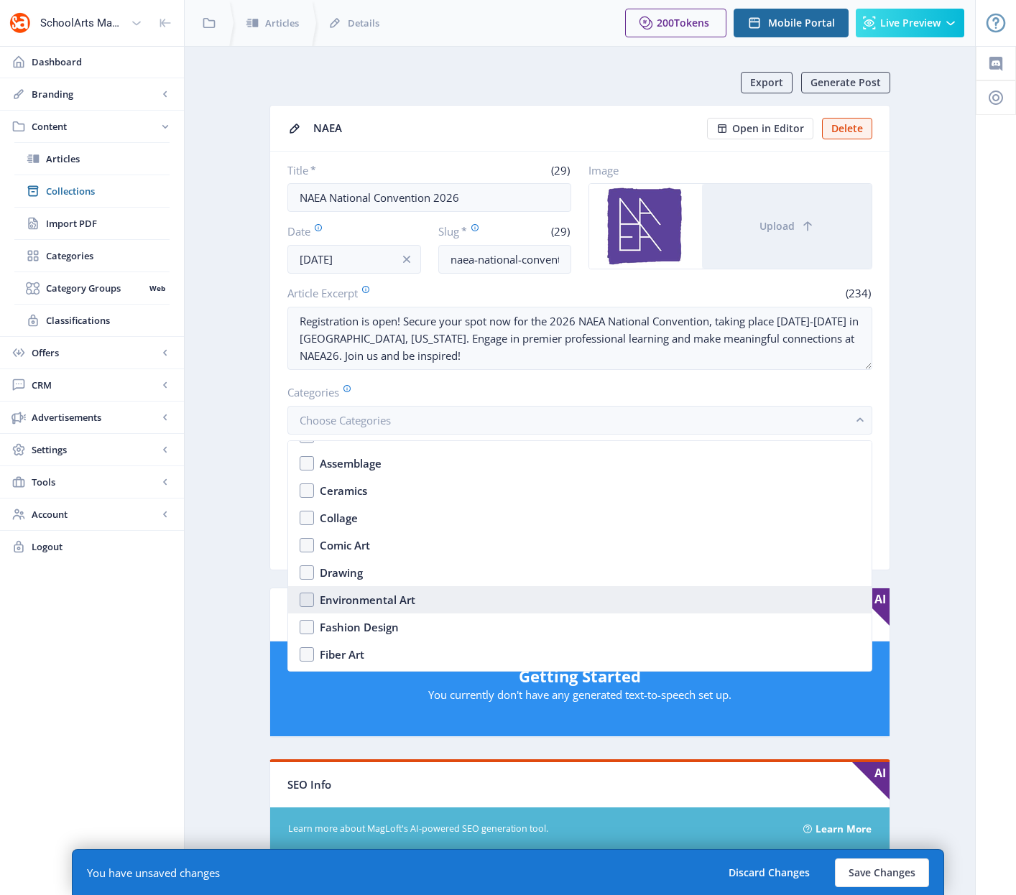
scroll to position [2245, 0]
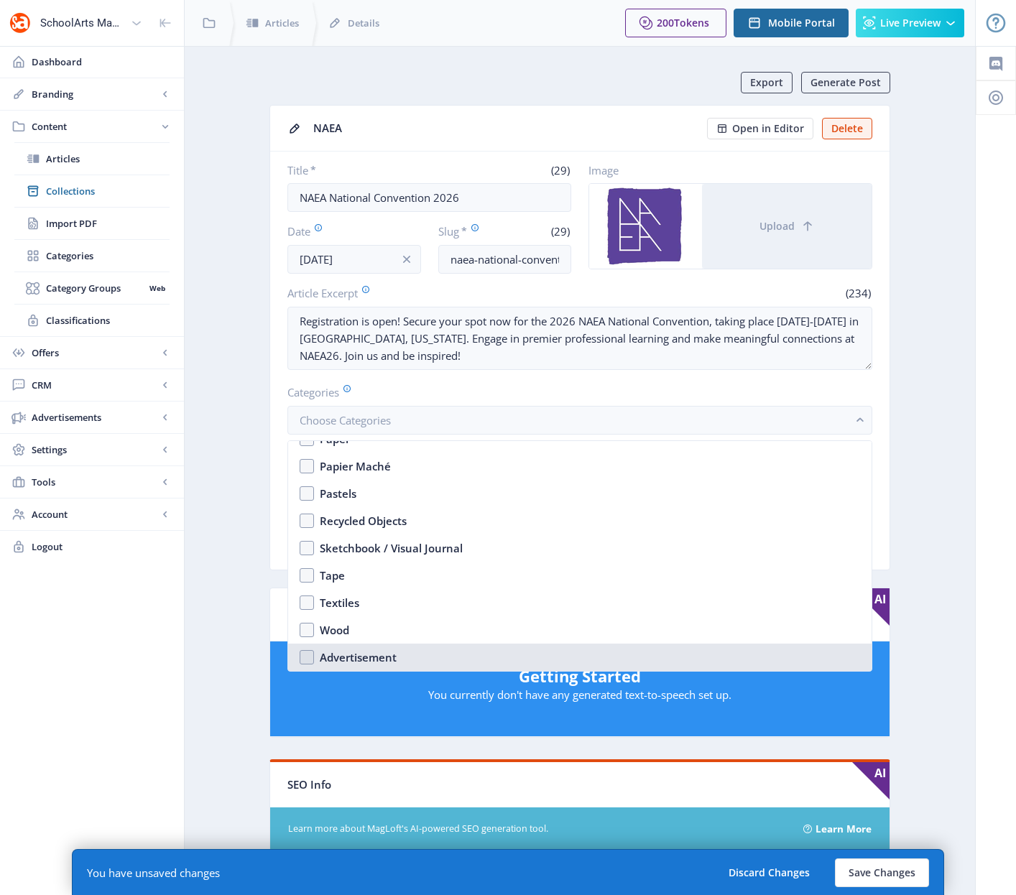
click at [335, 657] on div "Advertisement" at bounding box center [358, 657] width 77 height 17
checkbox input "true"
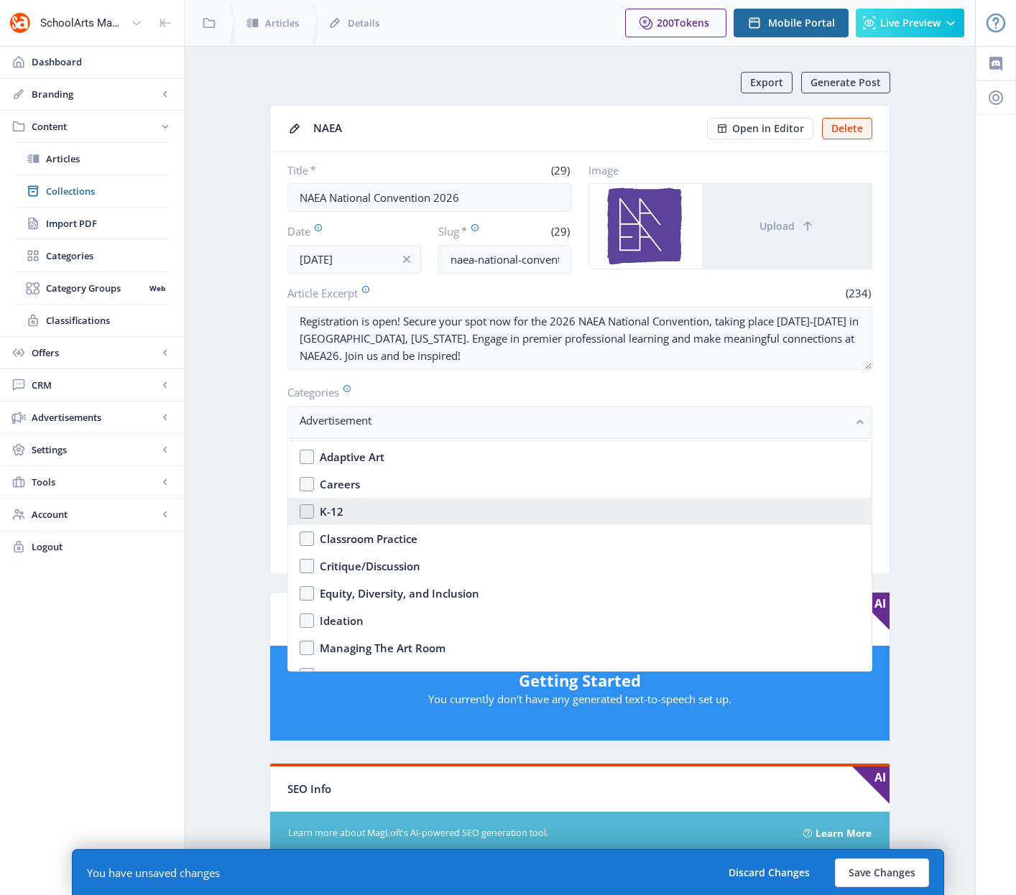
scroll to position [486, 0]
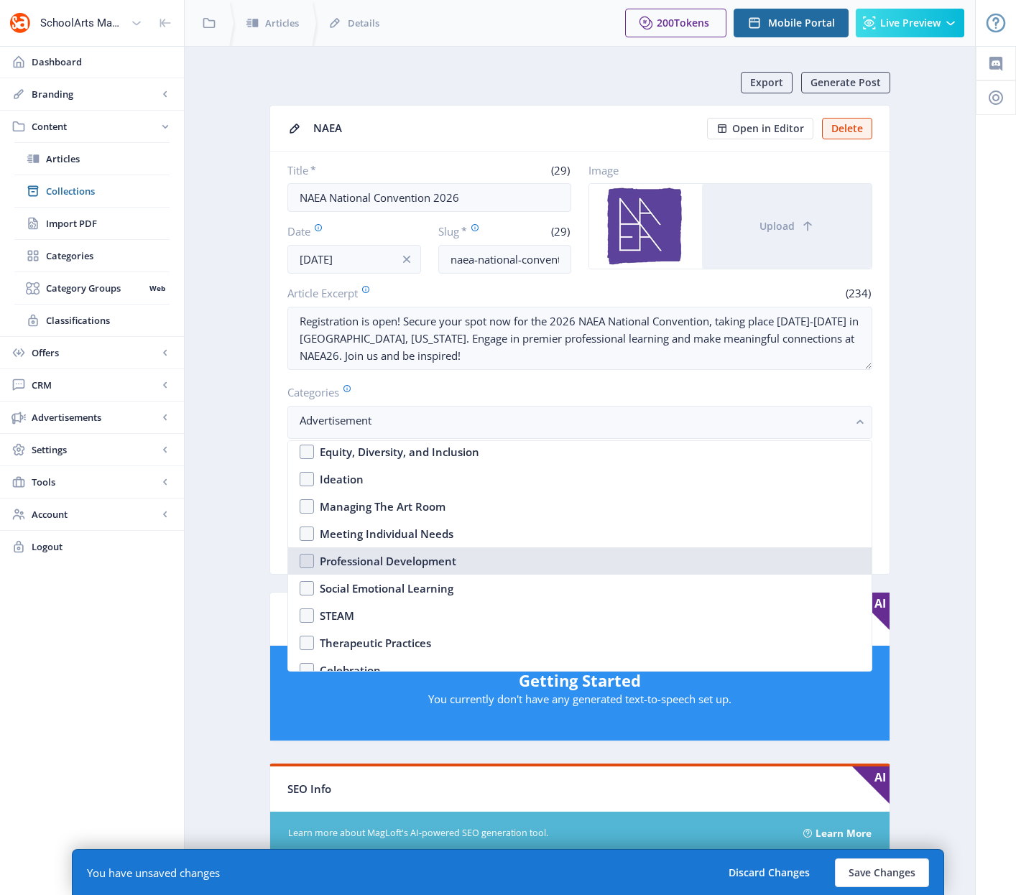
click at [307, 559] on nb-option "Professional Development" at bounding box center [579, 560] width 583 height 27
checkbox input "true"
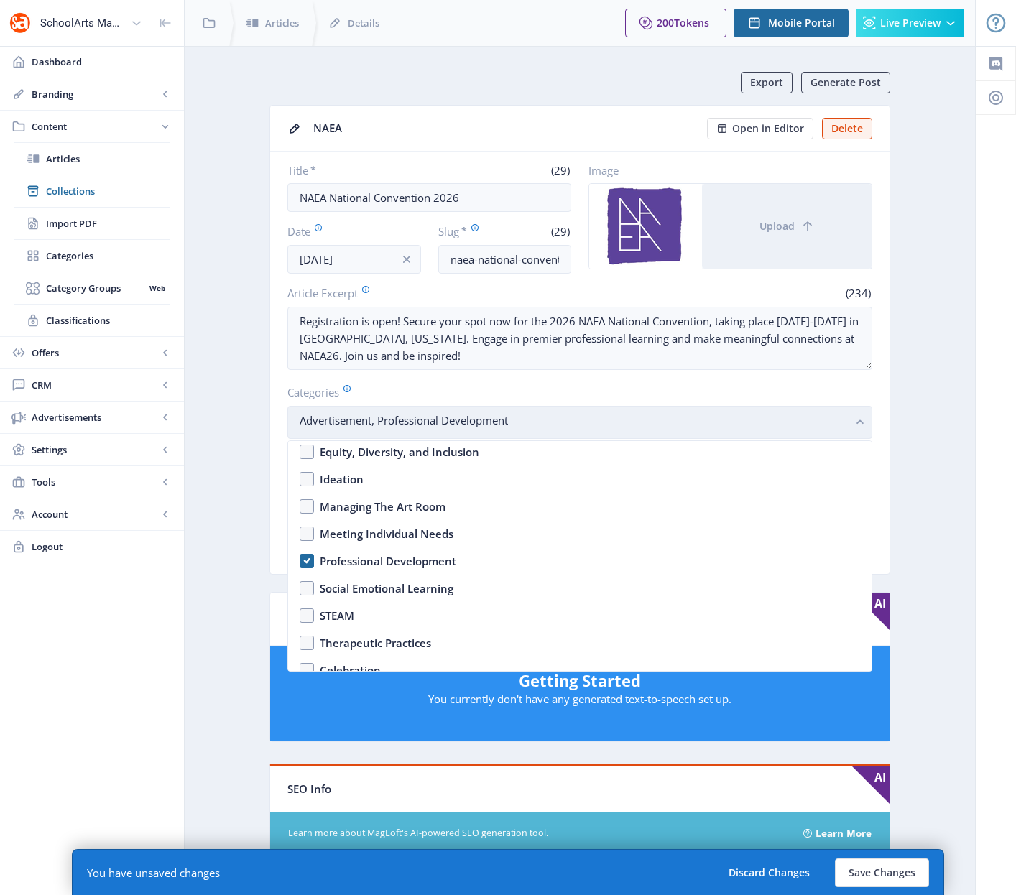
click at [856, 425] on rect "button" at bounding box center [860, 422] width 17 height 17
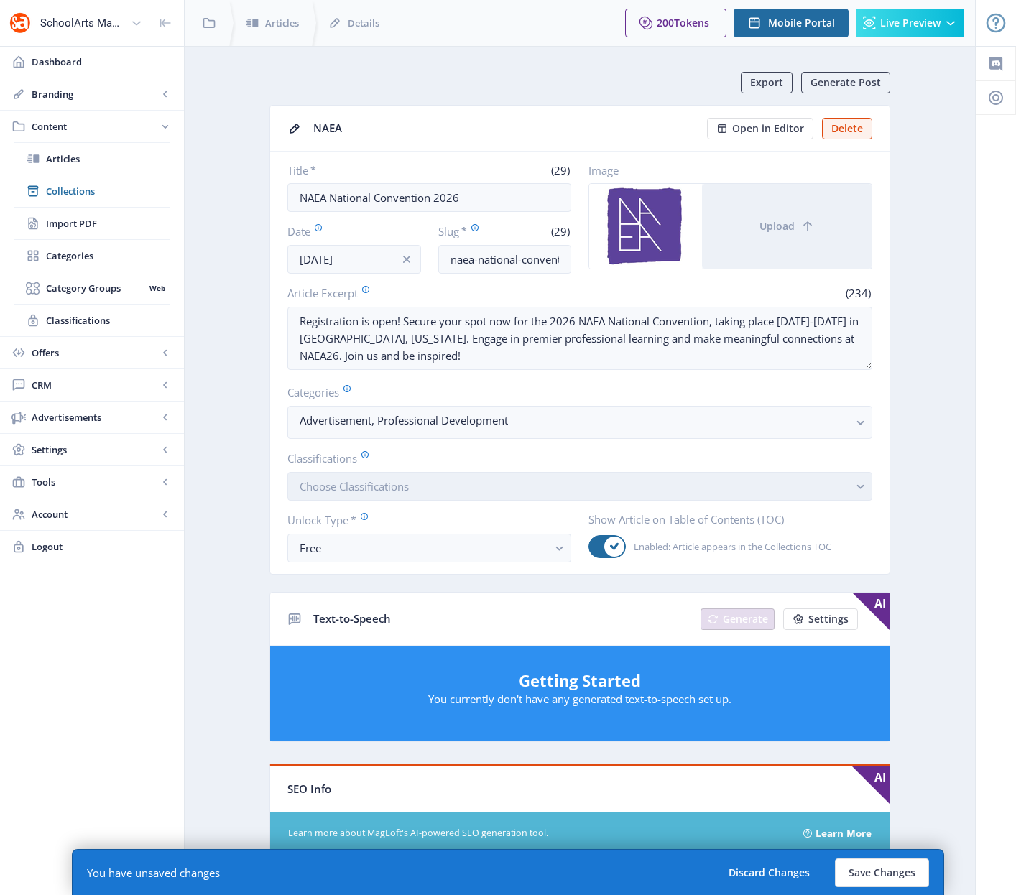
drag, startPoint x: 500, startPoint y: 488, endPoint x: 481, endPoint y: 490, distance: 19.5
click at [500, 488] on button "Choose Classifications" at bounding box center [579, 486] width 585 height 29
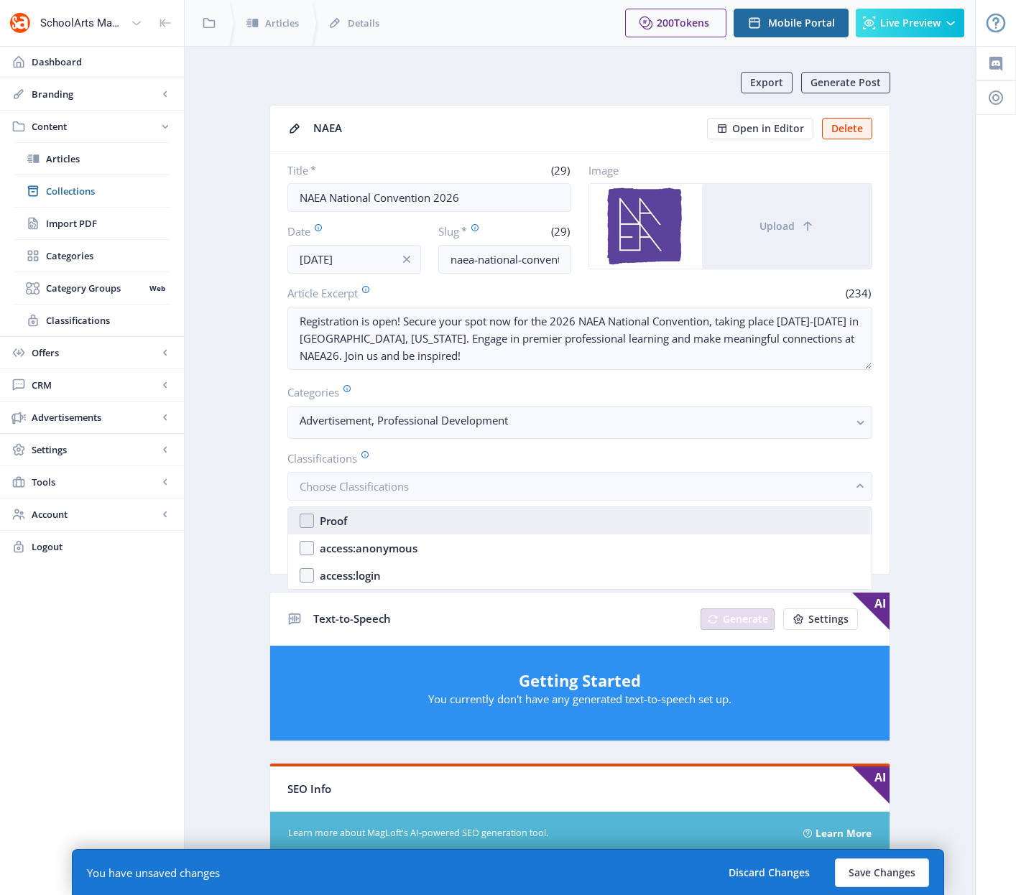
click at [307, 524] on nb-option "Proof" at bounding box center [579, 520] width 583 height 27
checkbox input "true"
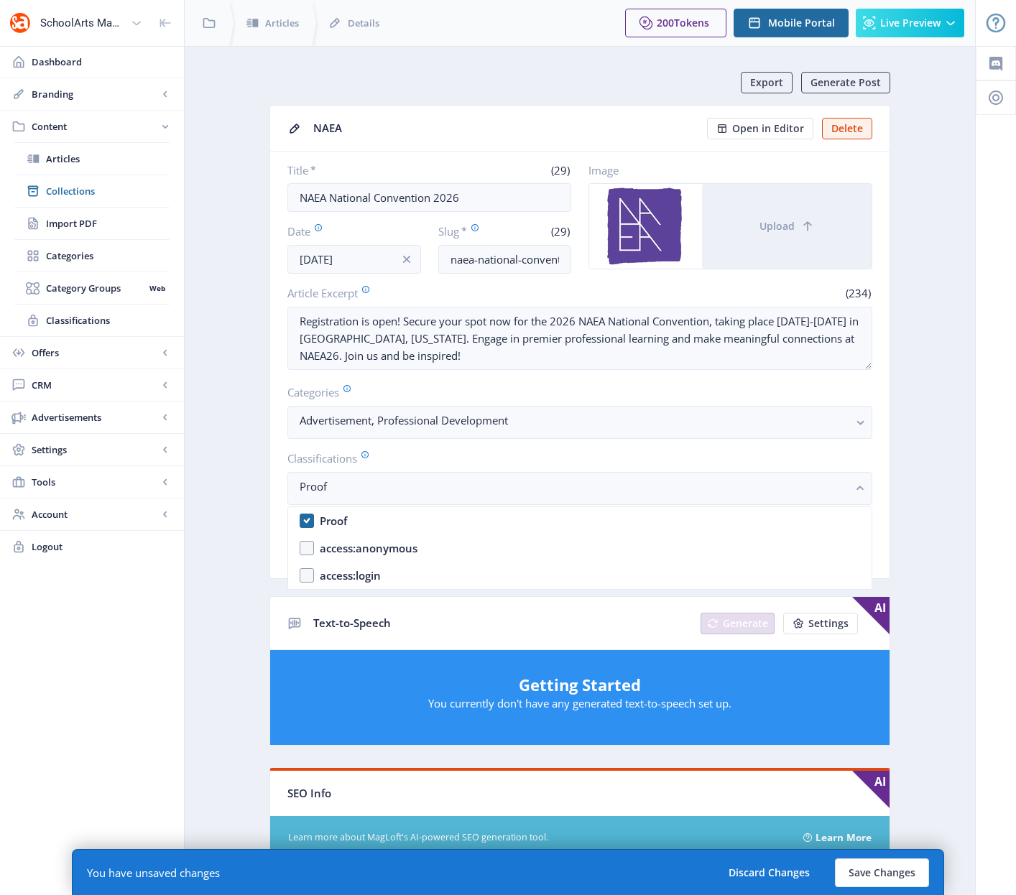
click at [920, 494] on app-content-article "Export Generate Post NAEA Open in Editor Delete Title * (29) NAEA National Conv…" at bounding box center [580, 729] width 740 height 1315
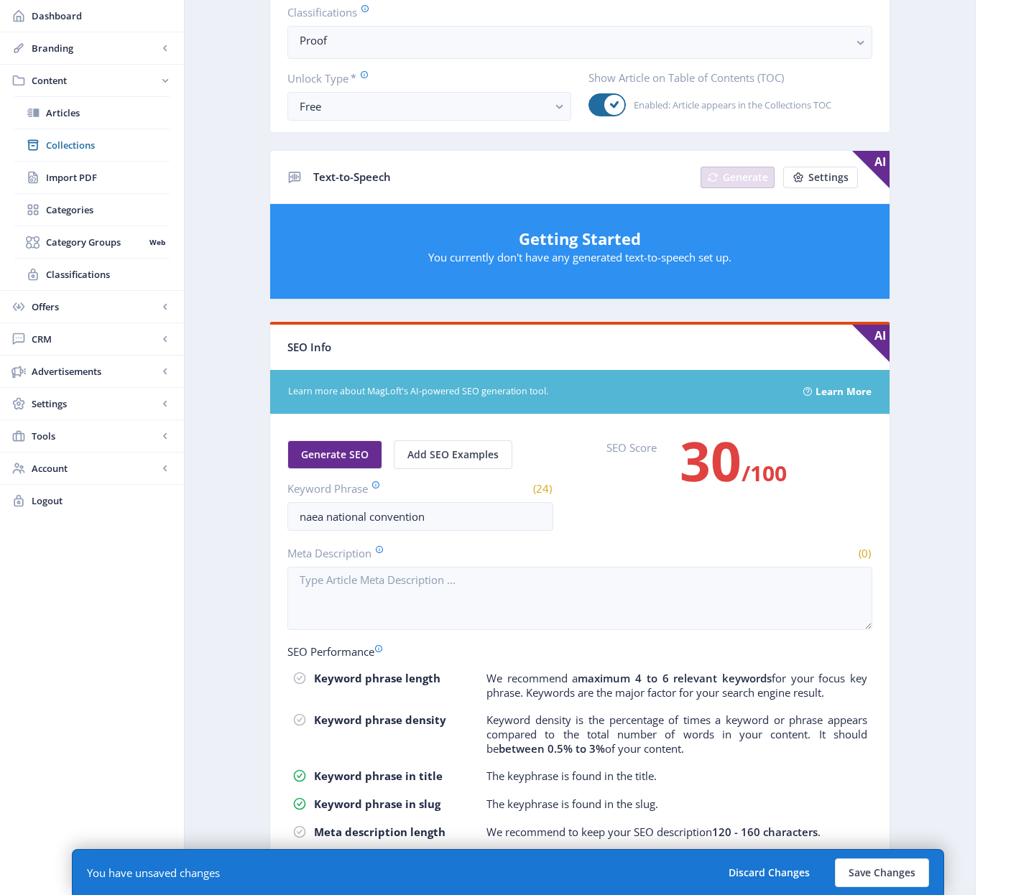
scroll to position [449, 0]
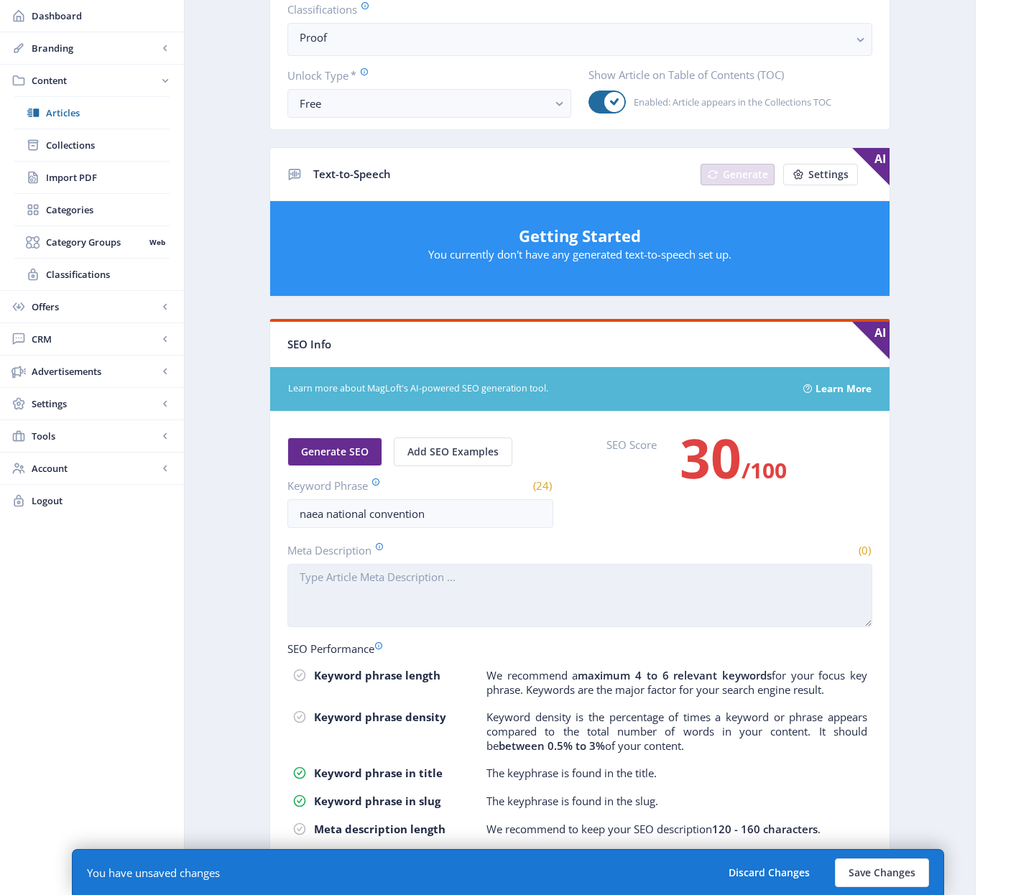
click at [511, 598] on textarea "Meta Description" at bounding box center [579, 595] width 585 height 63
paste textarea "Join us at the NAEA National Convention 2026 for inspiring sessions, networking…"
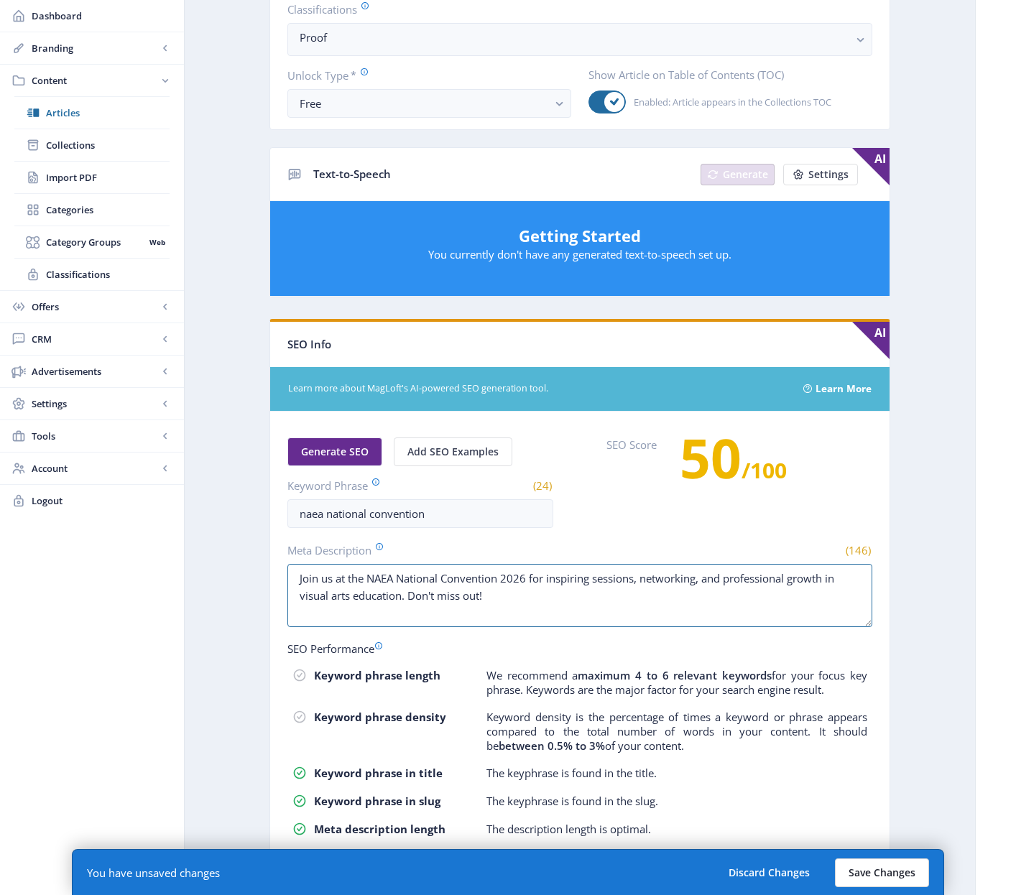
type textarea "Join us at the NAEA National Convention 2026 for inspiring sessions, networking…"
click at [890, 868] on button "Save Changes" at bounding box center [882, 872] width 94 height 29
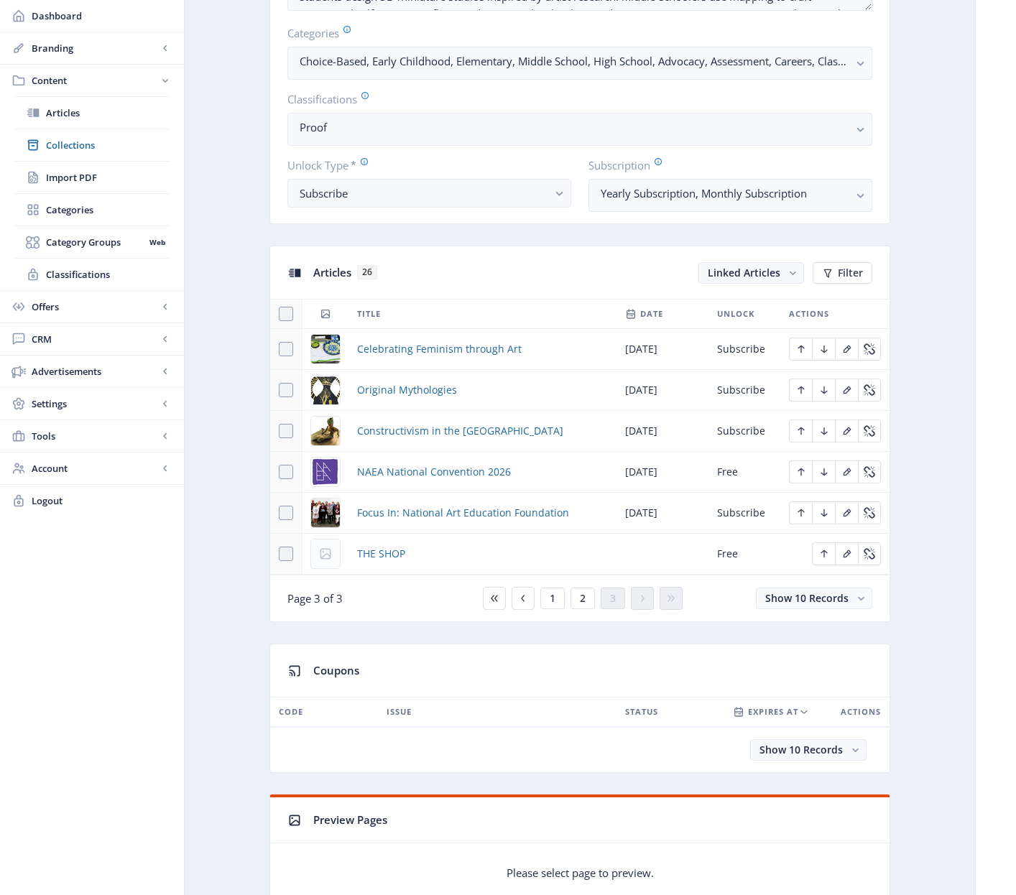
scroll to position [413, 0]
click at [390, 555] on span "THE SHOP" at bounding box center [381, 552] width 48 height 17
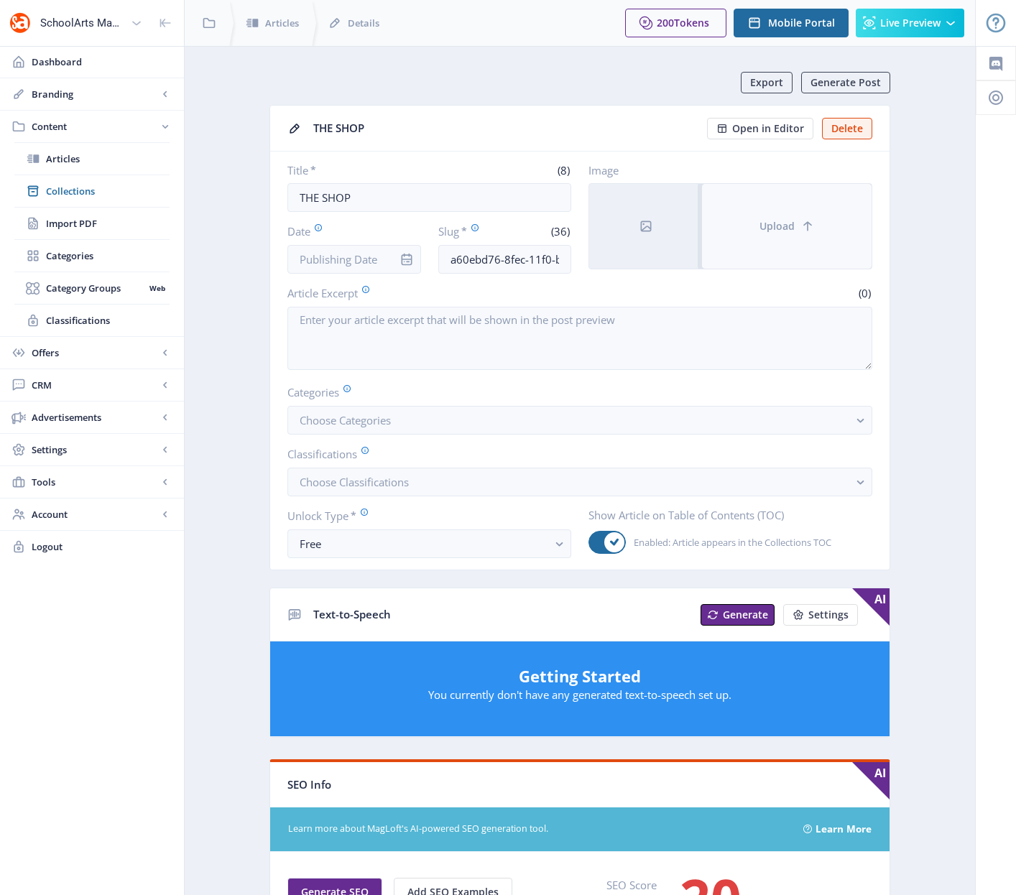
click at [799, 237] on button "Upload" at bounding box center [787, 226] width 170 height 85
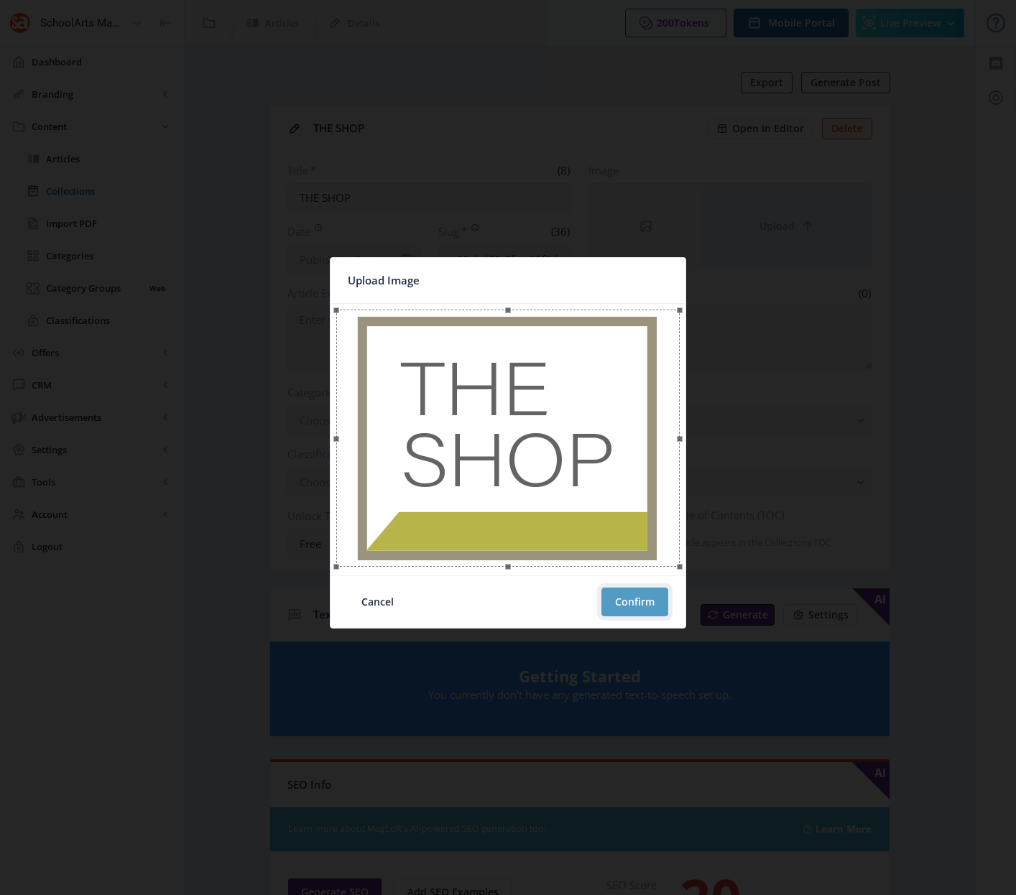
click at [631, 606] on button "Confirm" at bounding box center [634, 602] width 67 height 29
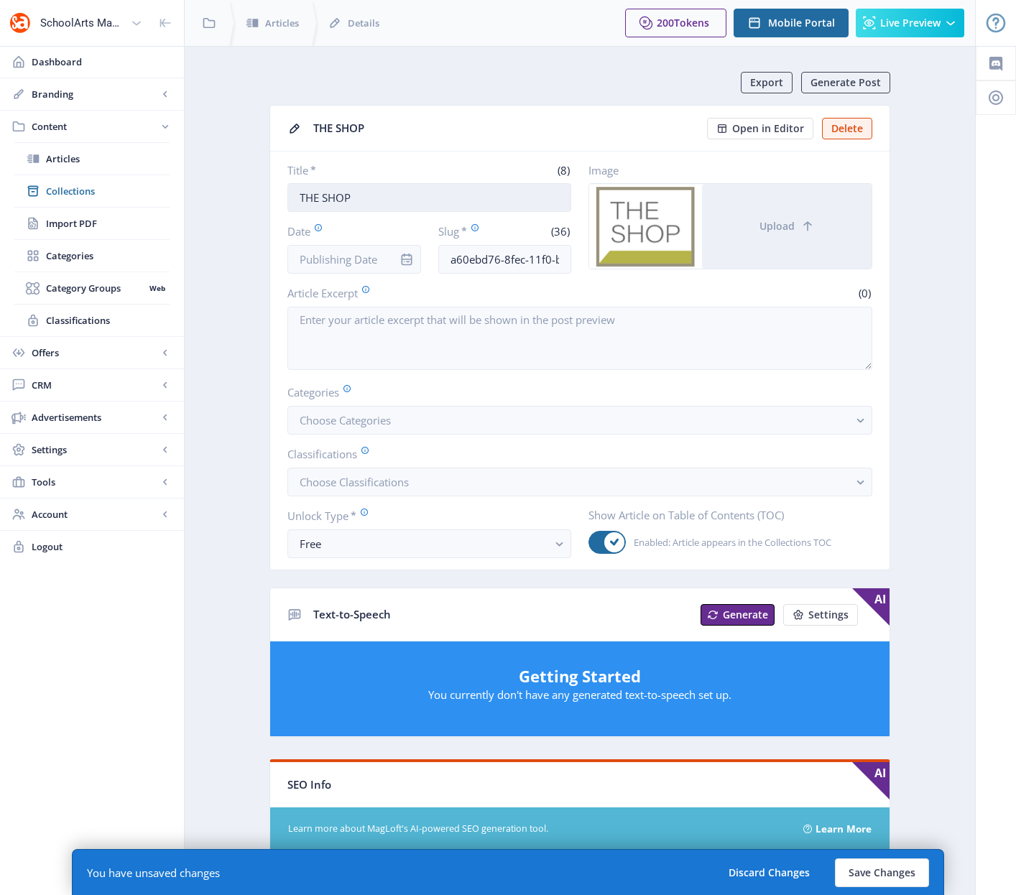
click at [354, 198] on input "THE SHOP" at bounding box center [429, 197] width 284 height 29
click at [381, 200] on input "The SHOP: [DATE]" at bounding box center [429, 197] width 284 height 29
type input "The SHOP: [DATE]"
click at [468, 260] on input "a60ebd76-8fec-11f0-bd64-4201ac1fa005" at bounding box center [505, 259] width 134 height 29
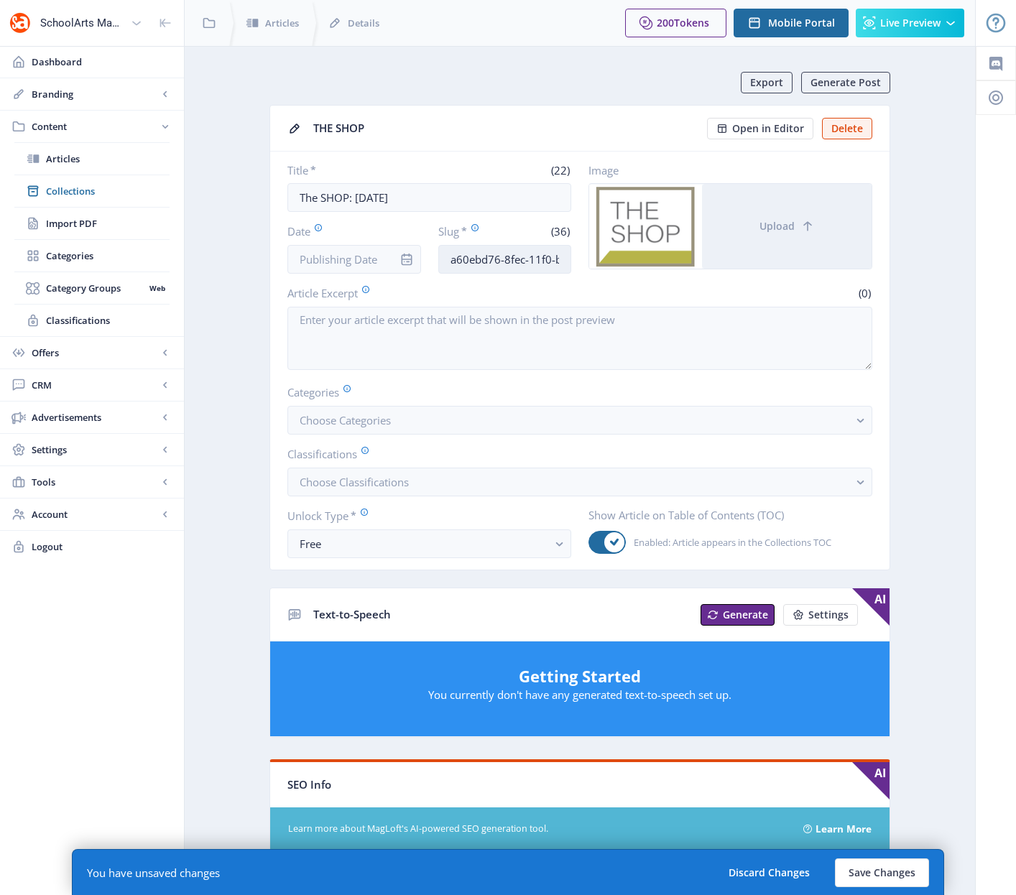
paste input "the-shop-schoolarts-92"
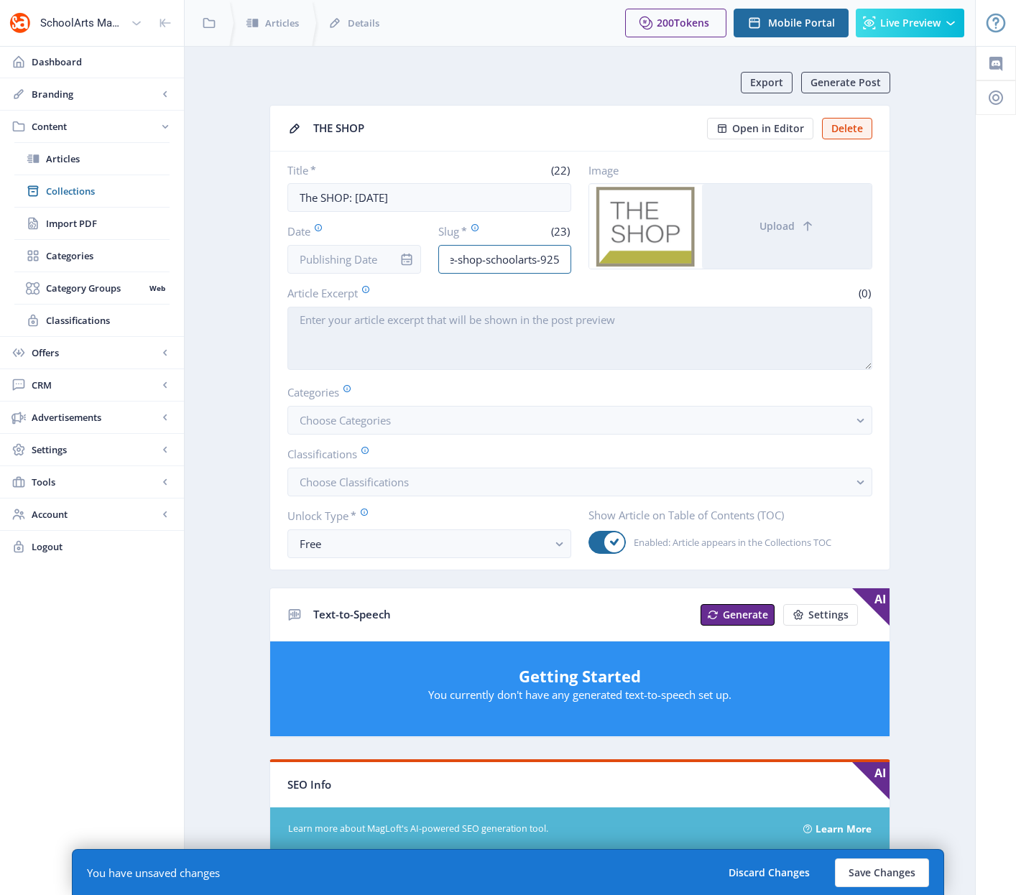
type input "the-shop-schoolarts-925"
click at [512, 338] on textarea "Article Excerpt" at bounding box center [579, 338] width 585 height 63
paste textarea "Products, educational opportunities, and more!"
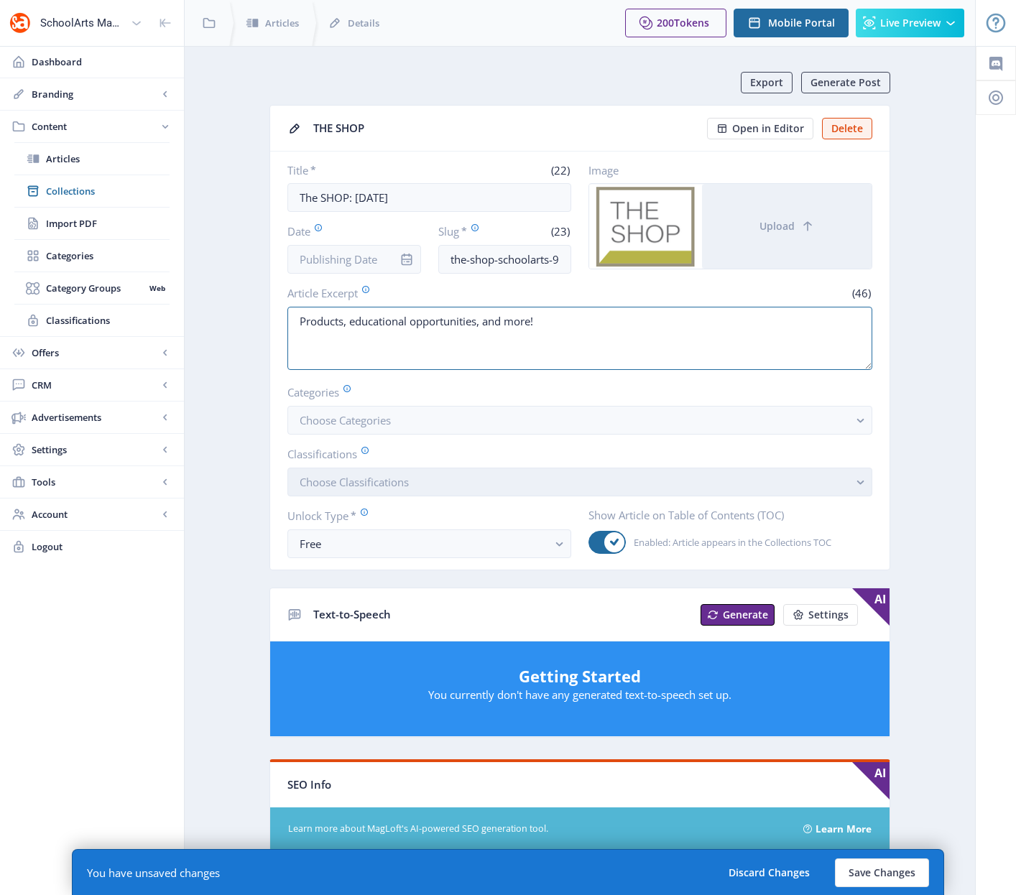
type textarea "Products, educational opportunities, and more!"
click at [627, 483] on button "Choose Classifications" at bounding box center [579, 482] width 585 height 29
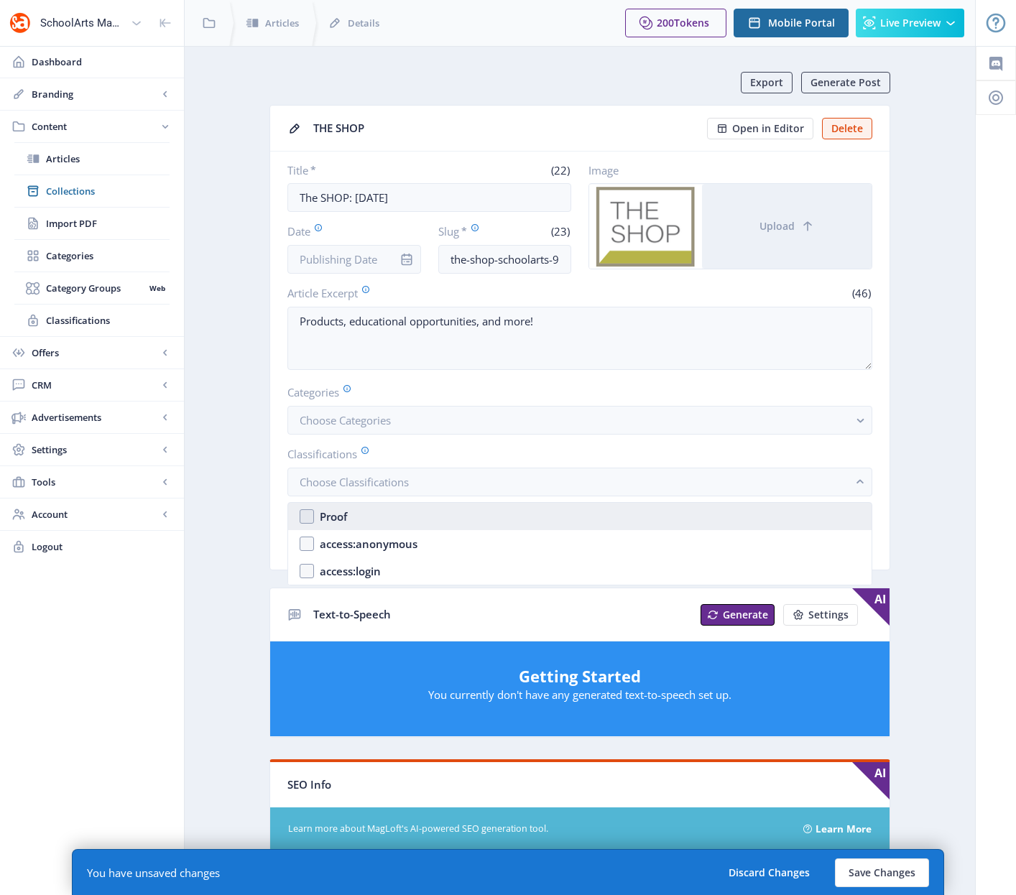
click at [308, 516] on nb-option "Proof" at bounding box center [579, 516] width 583 height 27
checkbox input "true"
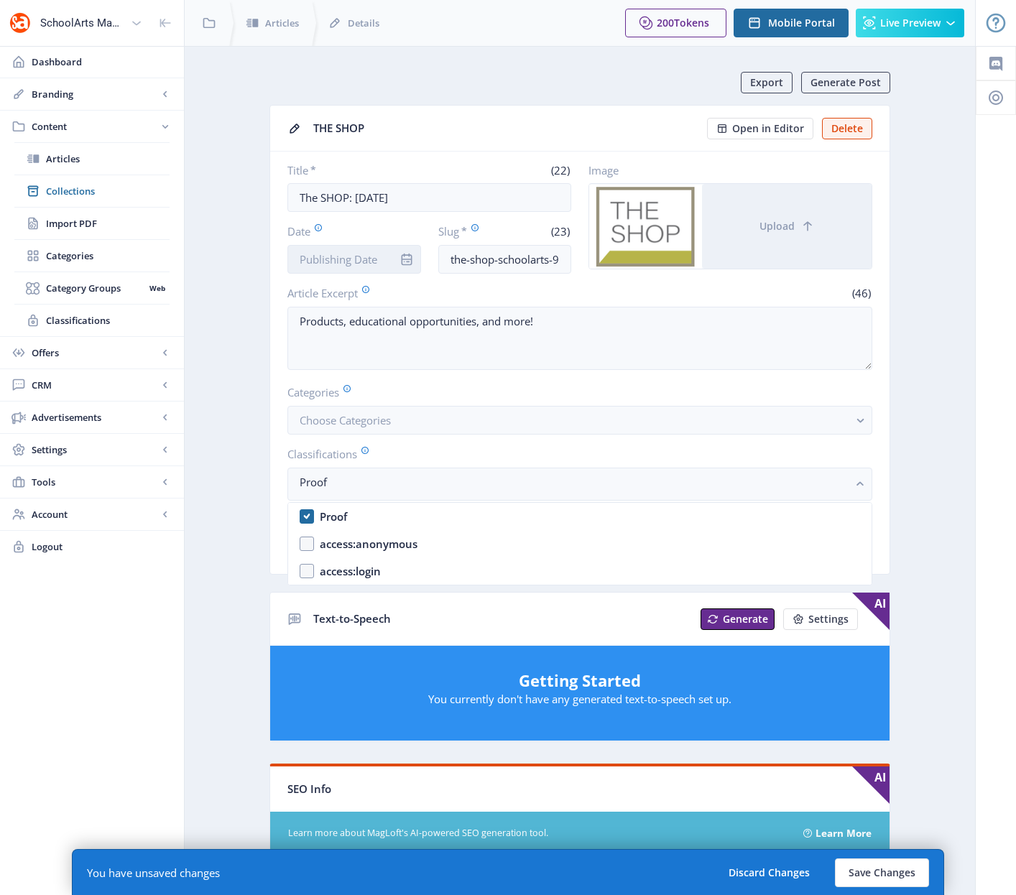
click at [333, 258] on input "Date" at bounding box center [354, 259] width 134 height 29
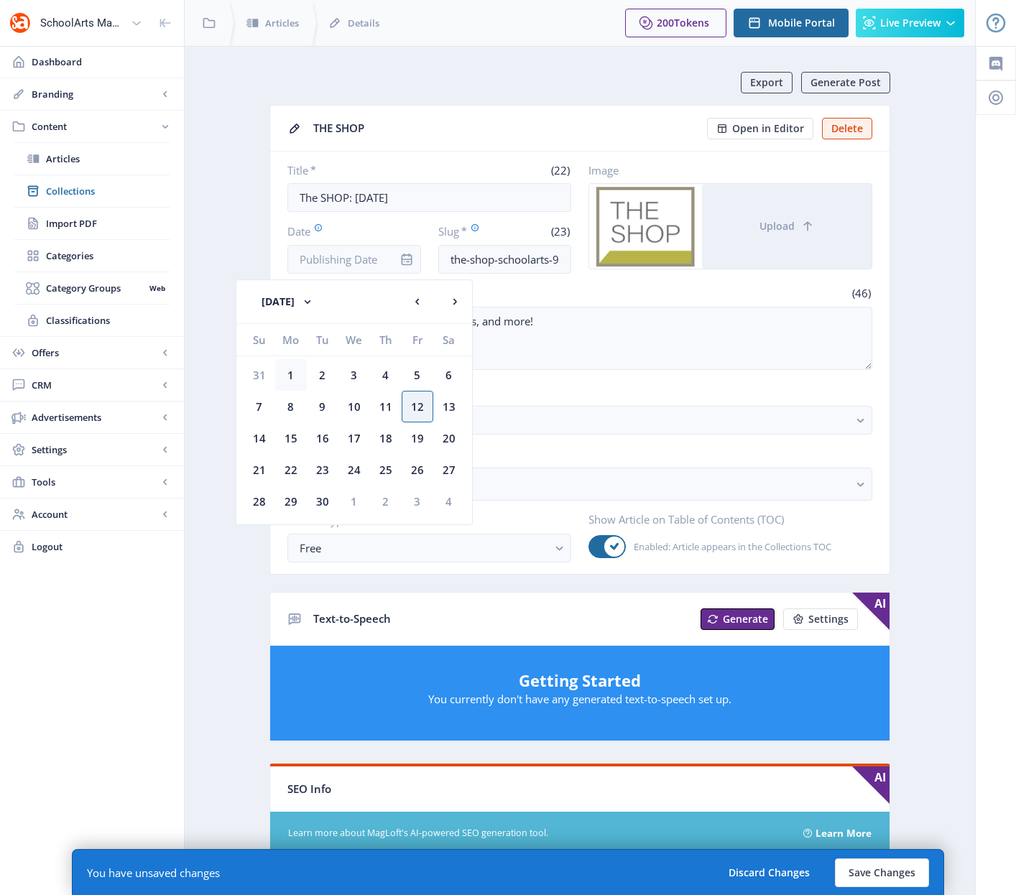
click at [286, 374] on div "1" at bounding box center [291, 375] width 32 height 32
type input "[DATE]"
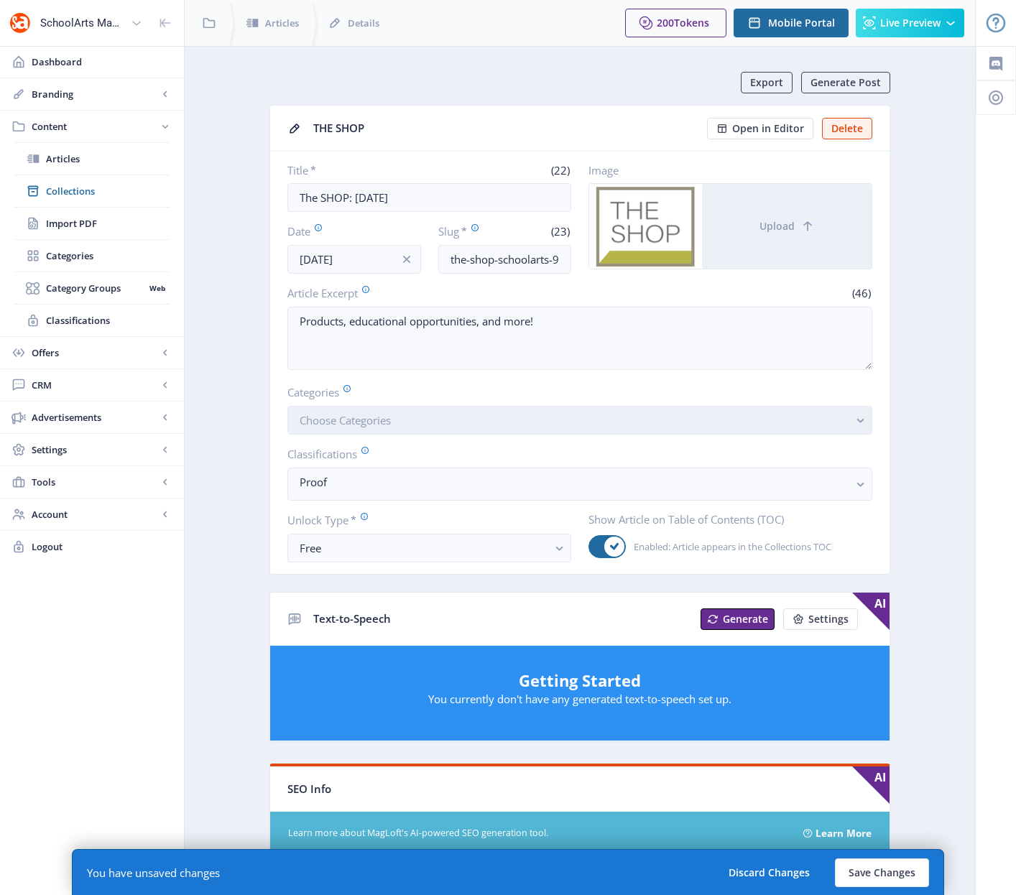
click at [501, 417] on button "Choose Categories" at bounding box center [579, 420] width 585 height 29
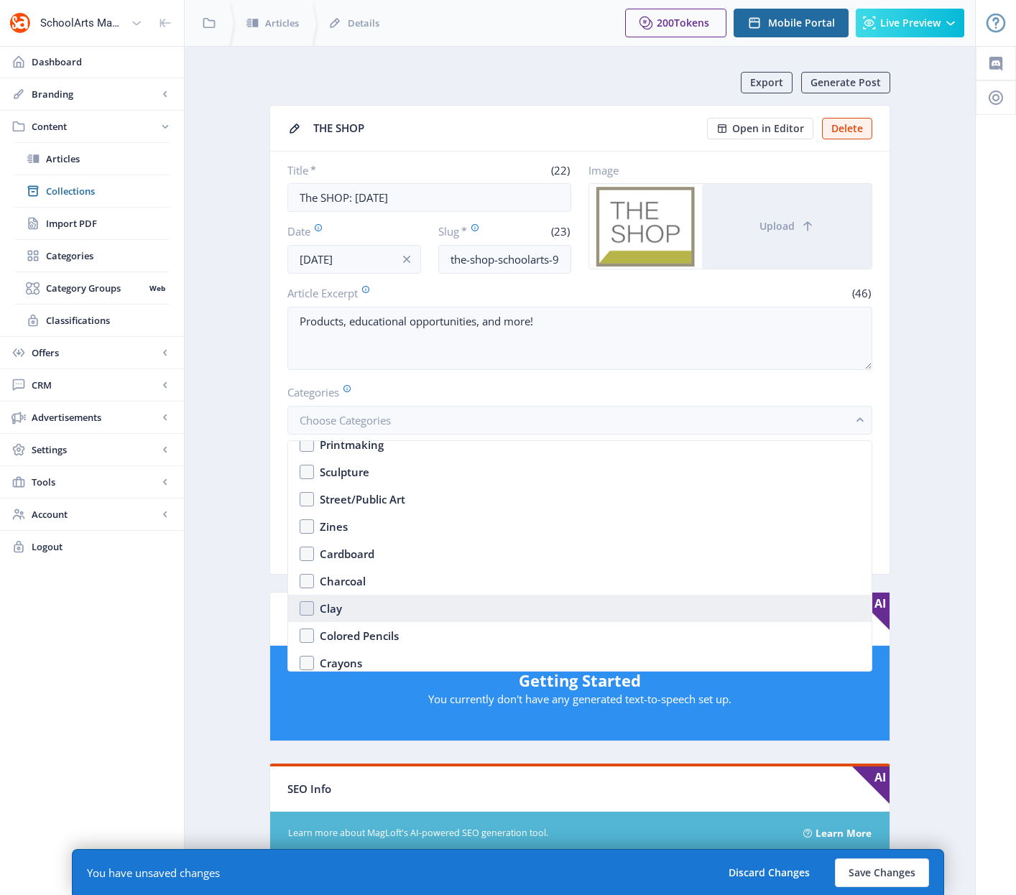
scroll to position [2245, 0]
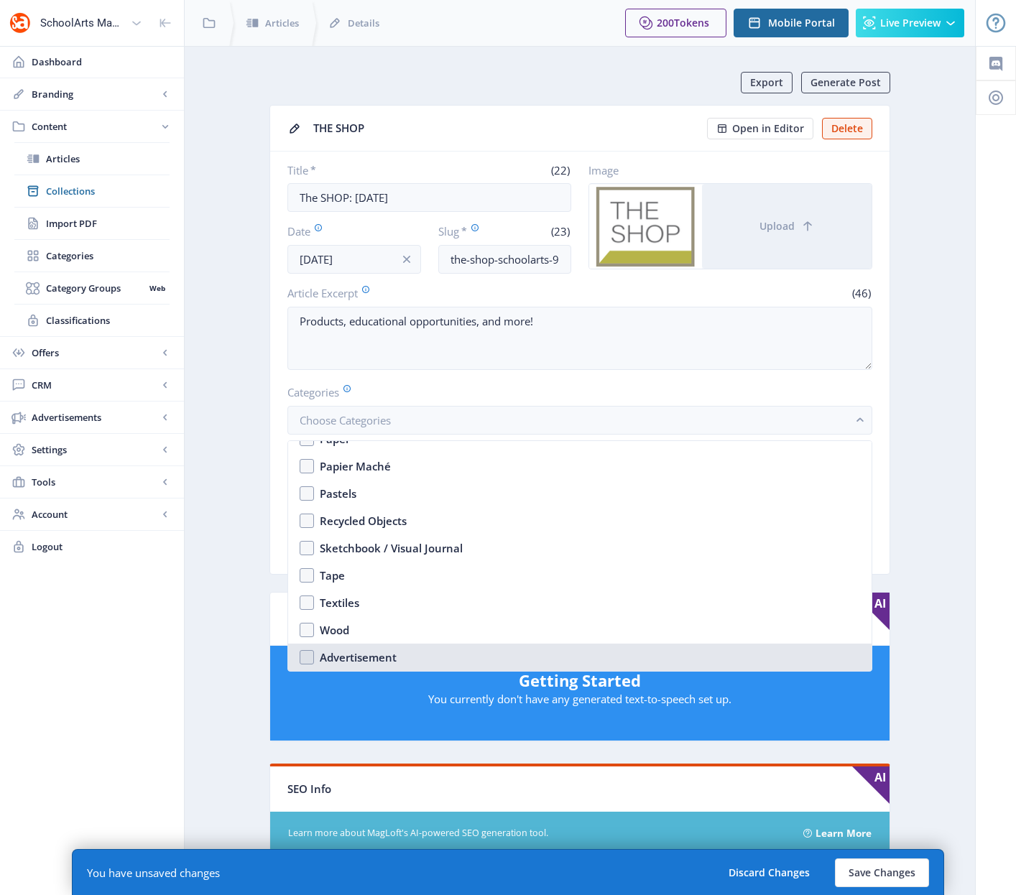
click at [315, 657] on nb-option "Advertisement" at bounding box center [579, 657] width 583 height 27
checkbox input "true"
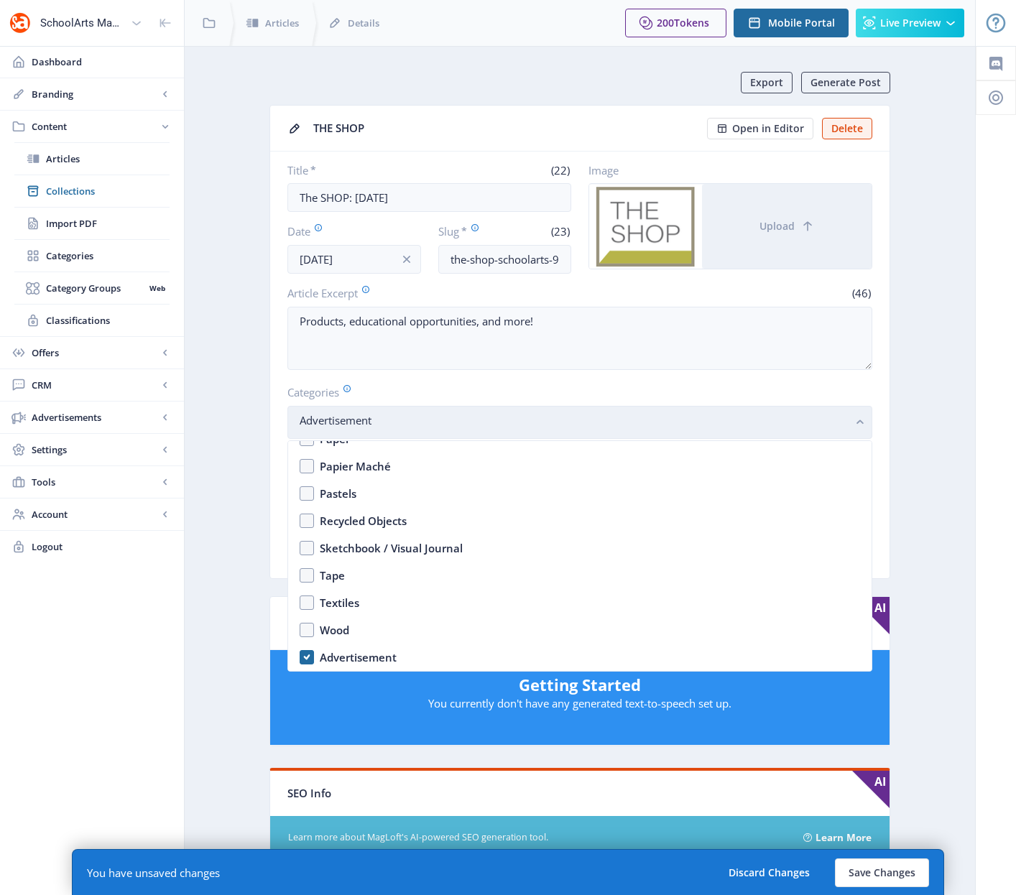
drag, startPoint x: 866, startPoint y: 428, endPoint x: 861, endPoint y: 420, distance: 9.8
click at [866, 428] on rect "button" at bounding box center [860, 422] width 17 height 17
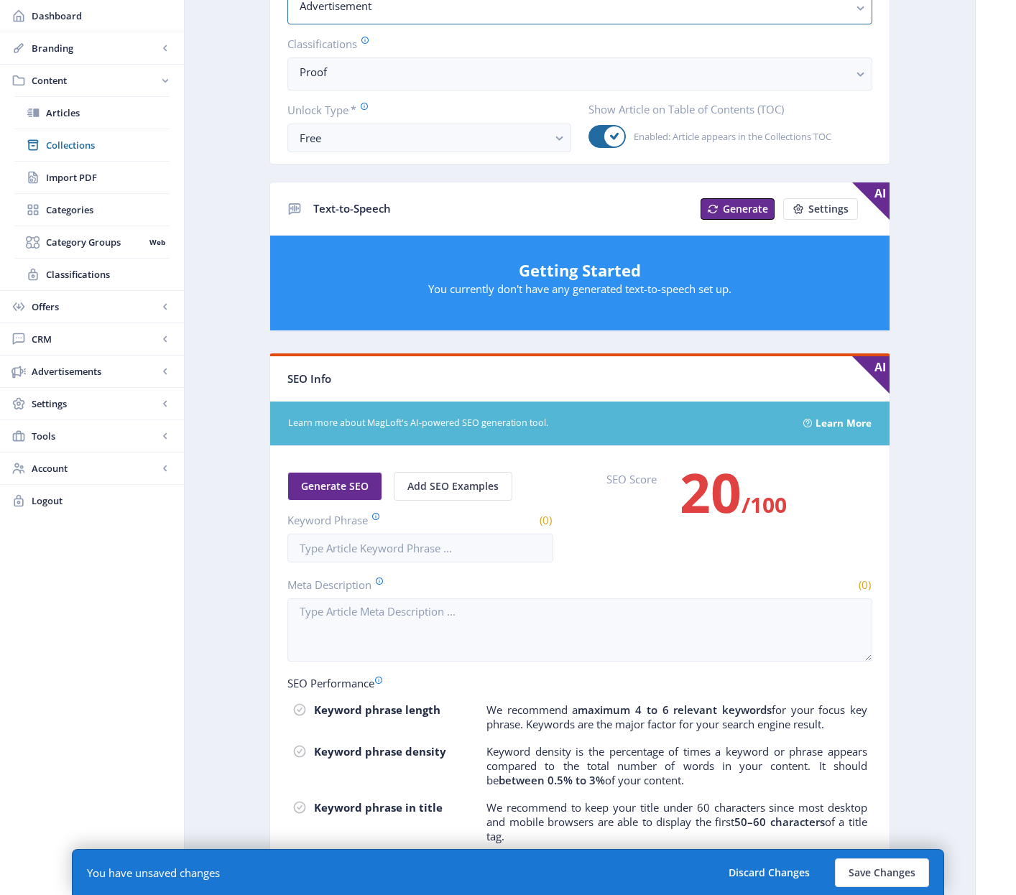
scroll to position [497, 0]
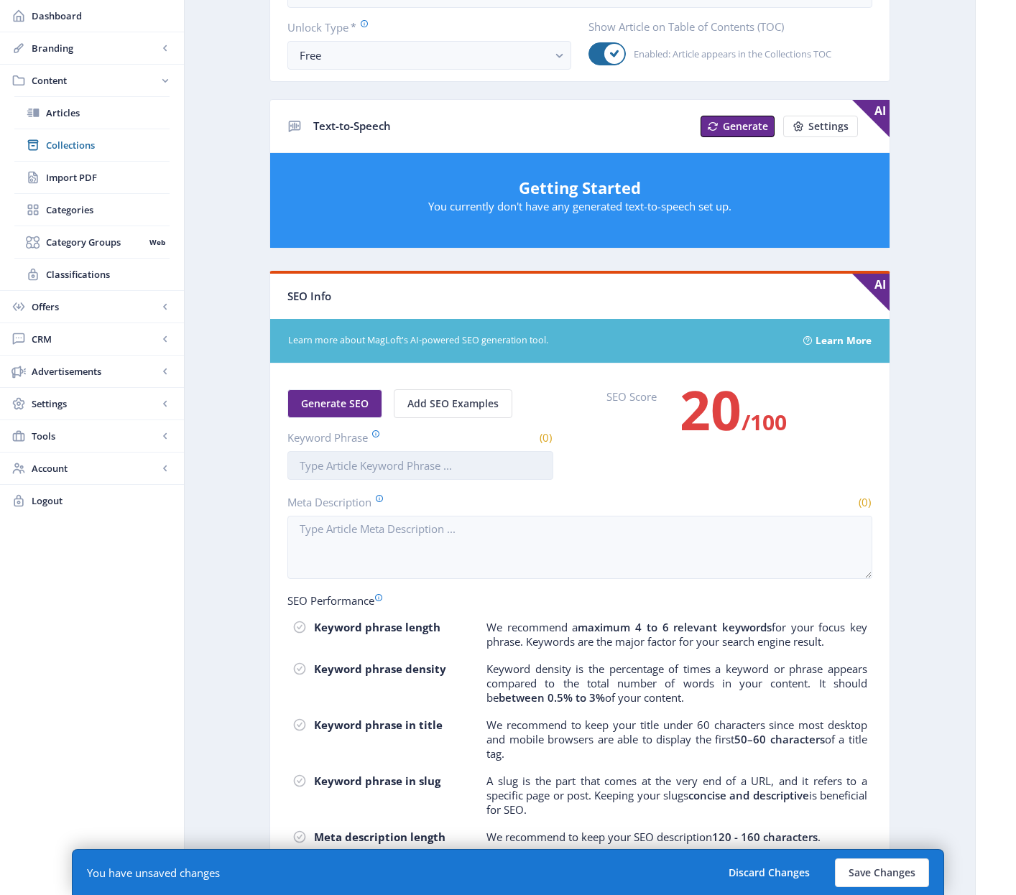
click at [386, 468] on input "Keyword Phrase" at bounding box center [420, 465] width 266 height 29
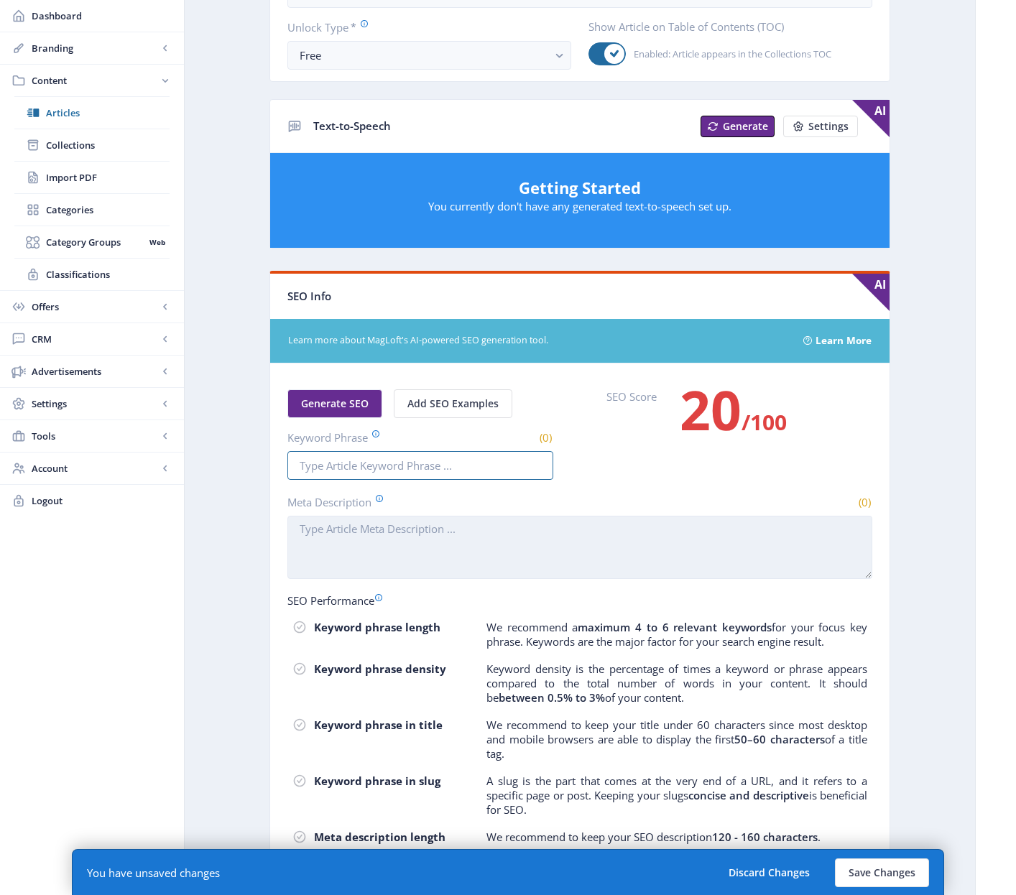
paste input "The SHOP"
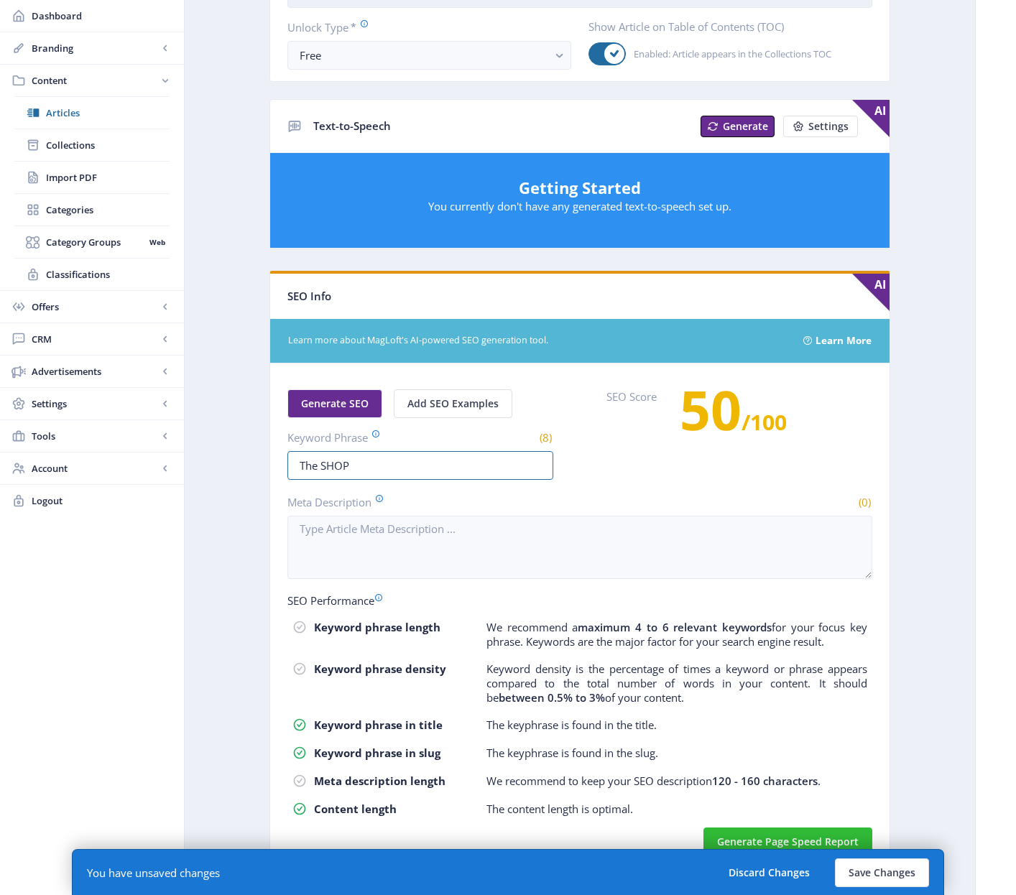
type input "The SHOP"
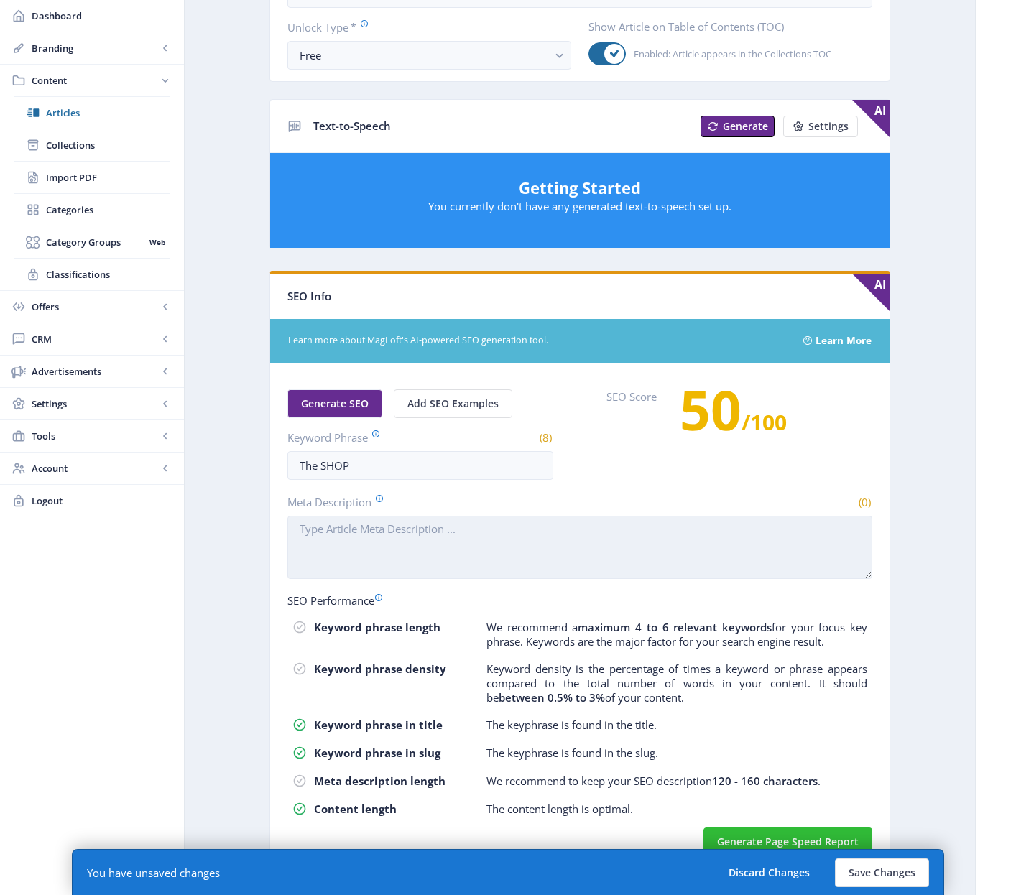
click at [347, 556] on textarea "Meta Description" at bounding box center [579, 547] width 585 height 63
paste textarea "Products, educational opportunities, and more!"
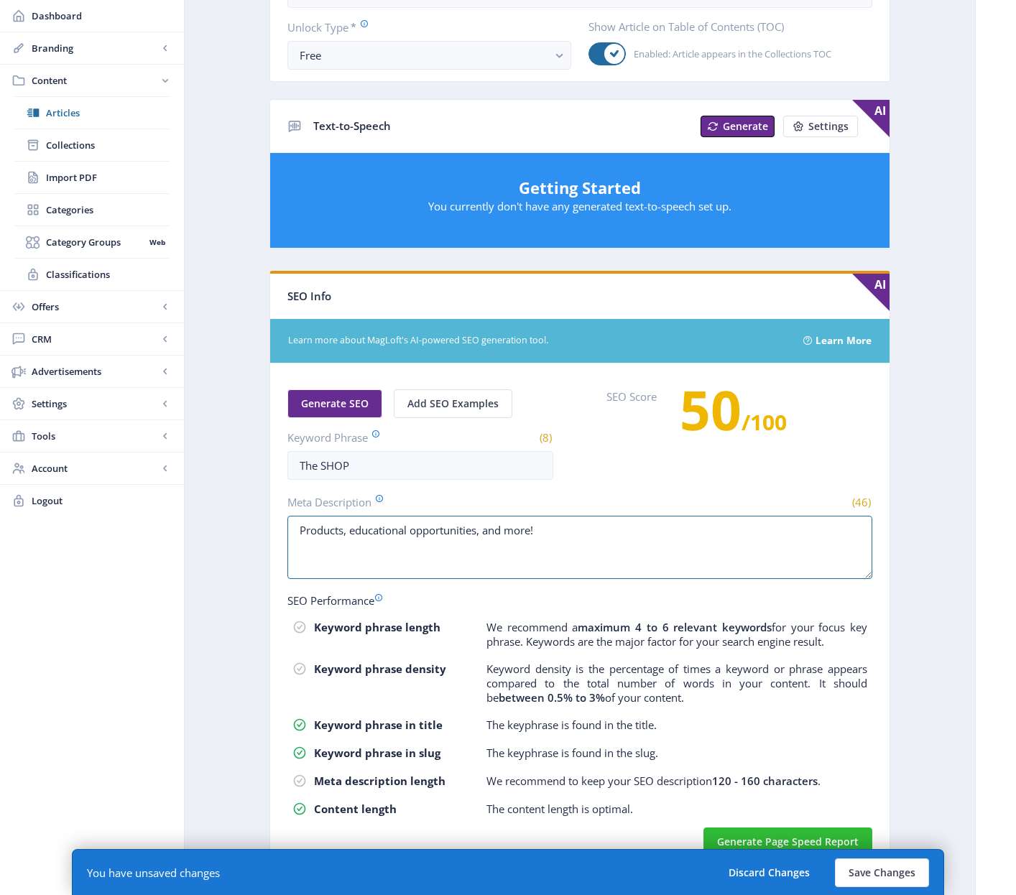
type textarea "Products, educational opportunities, and more!"
click at [604, 451] on div "Generate SEO Add SEO Examples Keyword Phrase (8) The SHOP SEO Score 50 /100" at bounding box center [579, 434] width 585 height 91
click at [318, 402] on span "Generate SEO" at bounding box center [335, 403] width 68 height 11
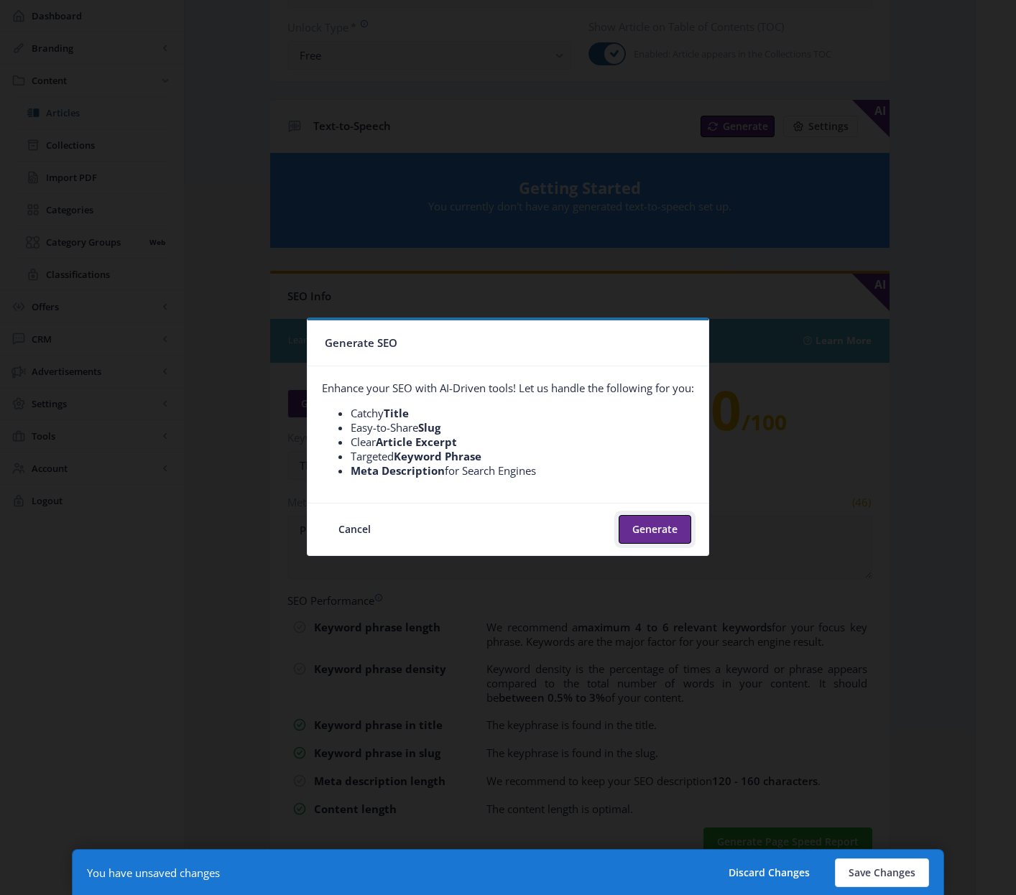
click at [636, 537] on button "Generate" at bounding box center [654, 529] width 73 height 29
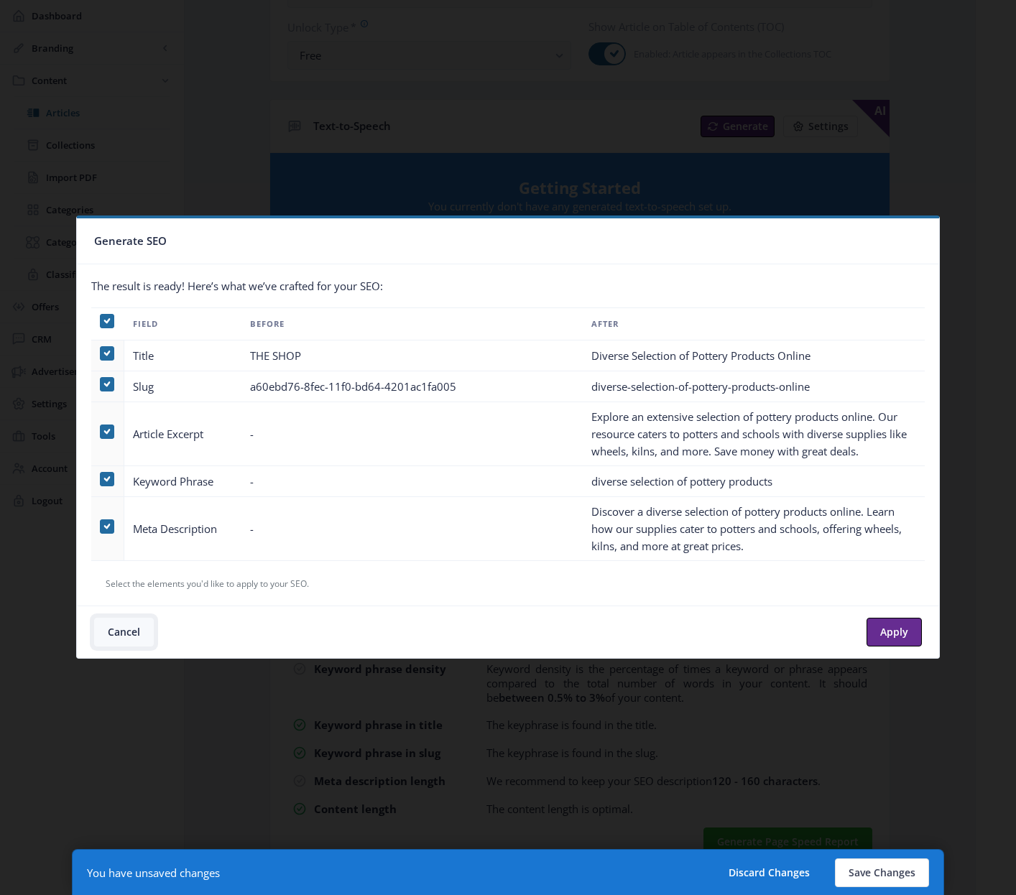
click at [129, 632] on button "Cancel" at bounding box center [124, 632] width 60 height 29
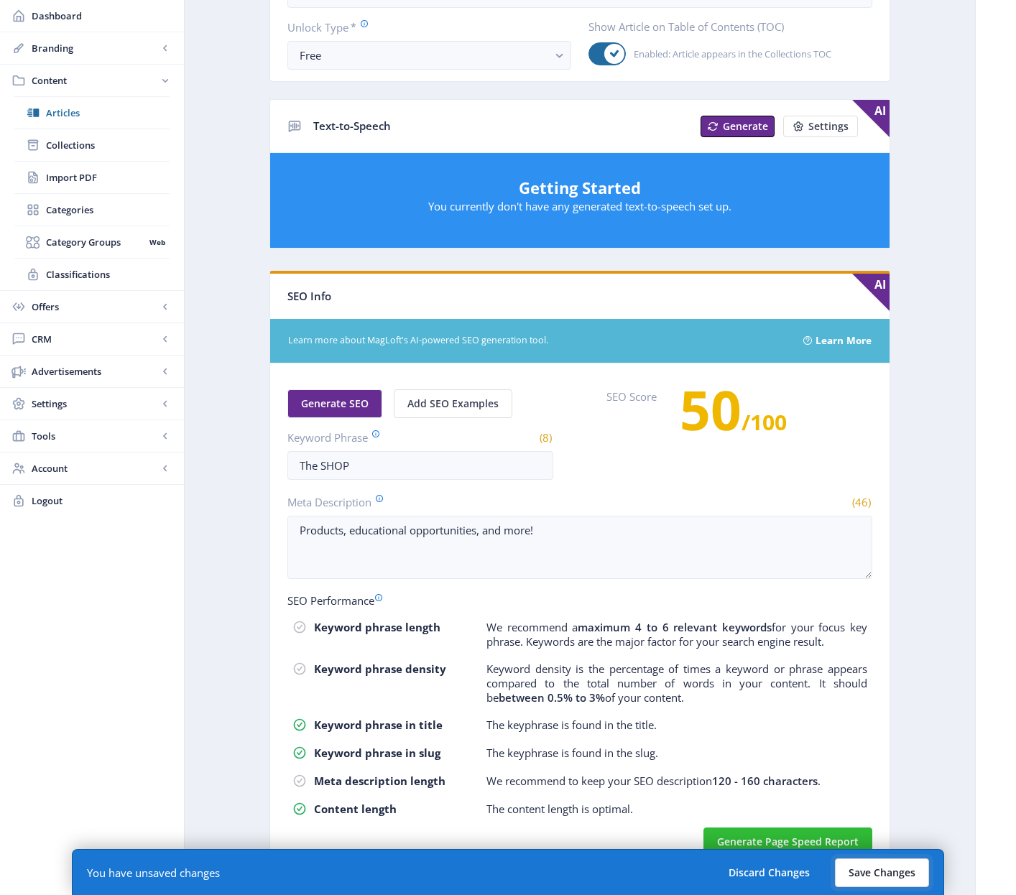
click at [889, 873] on button "Save Changes" at bounding box center [882, 872] width 94 height 29
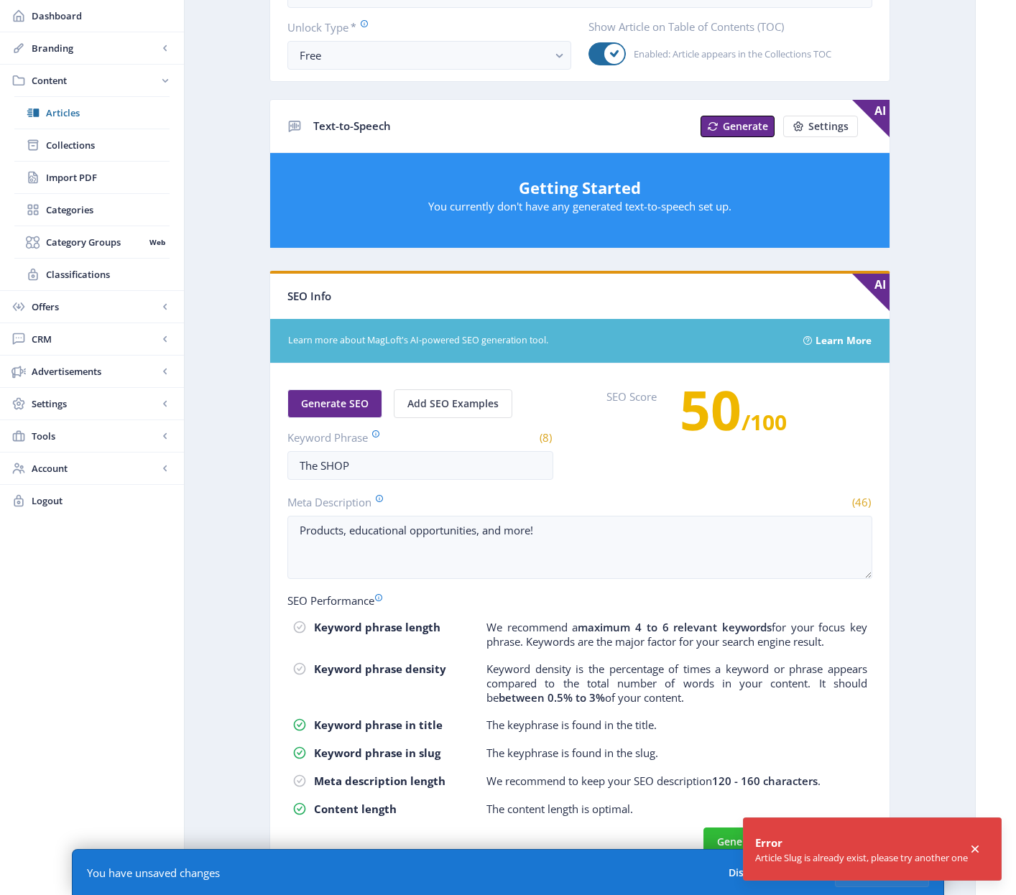
click at [829, 647] on p "We recommend a maximum 4 to 6 relevant keywords for your focus key phrase. Keyw…" at bounding box center [676, 634] width 381 height 29
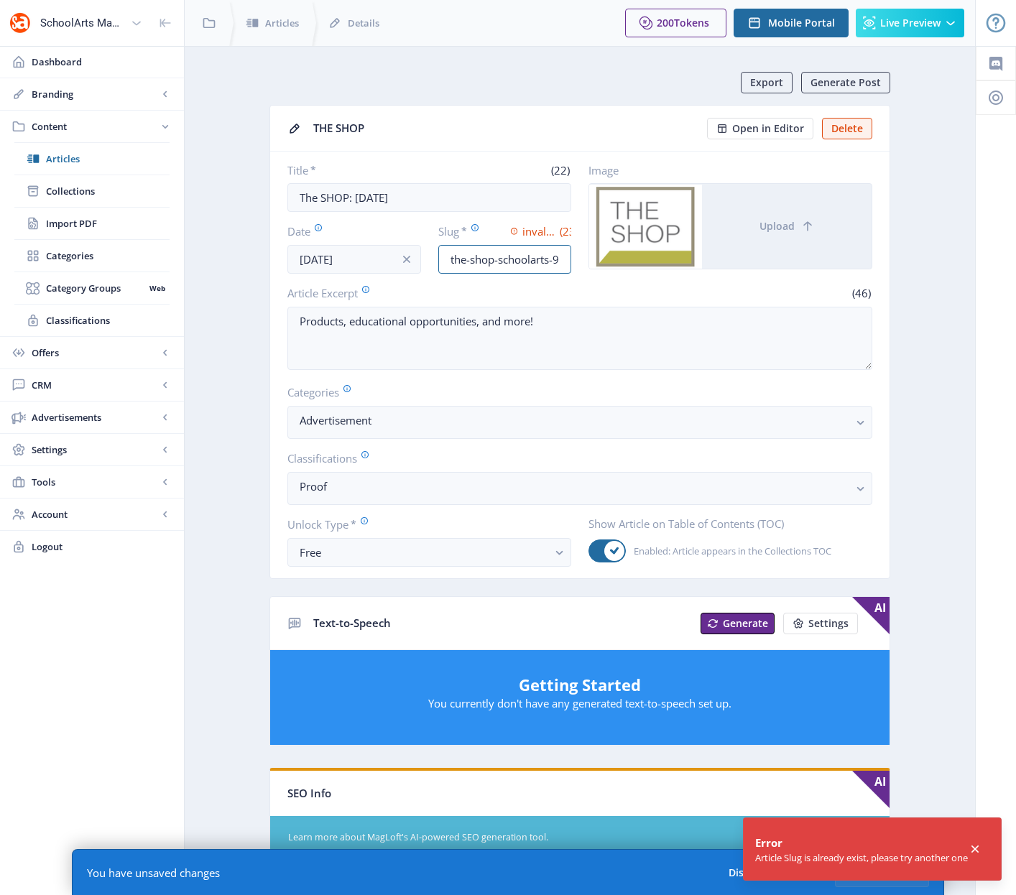
scroll to position [0, 13]
drag, startPoint x: 514, startPoint y: 260, endPoint x: 656, endPoint y: 246, distance: 143.0
click at [656, 246] on div "Title * (22) The SHOP: [DATE] Date [DATE] Slug * invalid value (23) the-shop-sc…" at bounding box center [579, 218] width 585 height 111
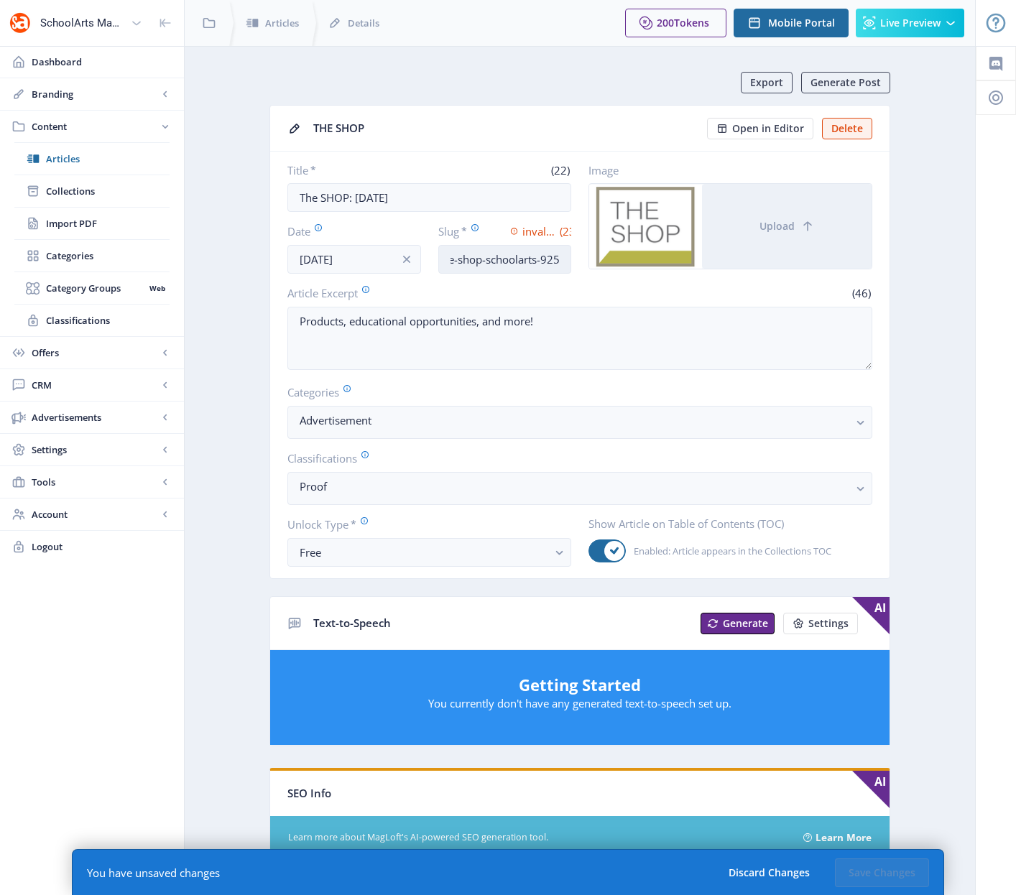
drag, startPoint x: 557, startPoint y: 260, endPoint x: 541, endPoint y: 260, distance: 16.5
click at [541, 260] on input "the-shop-schoolarts-925" at bounding box center [505, 259] width 134 height 29
type input "the-shop-schoolarts-1025"
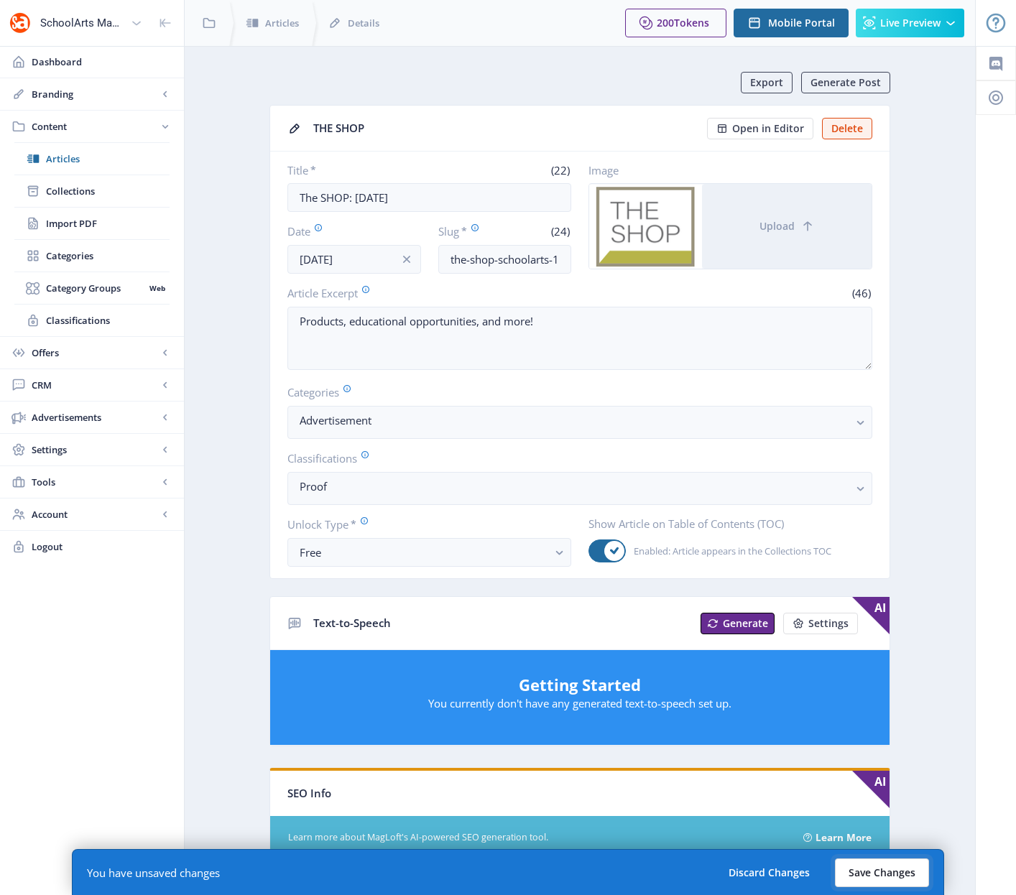
click at [882, 872] on button "Save Changes" at bounding box center [882, 872] width 94 height 29
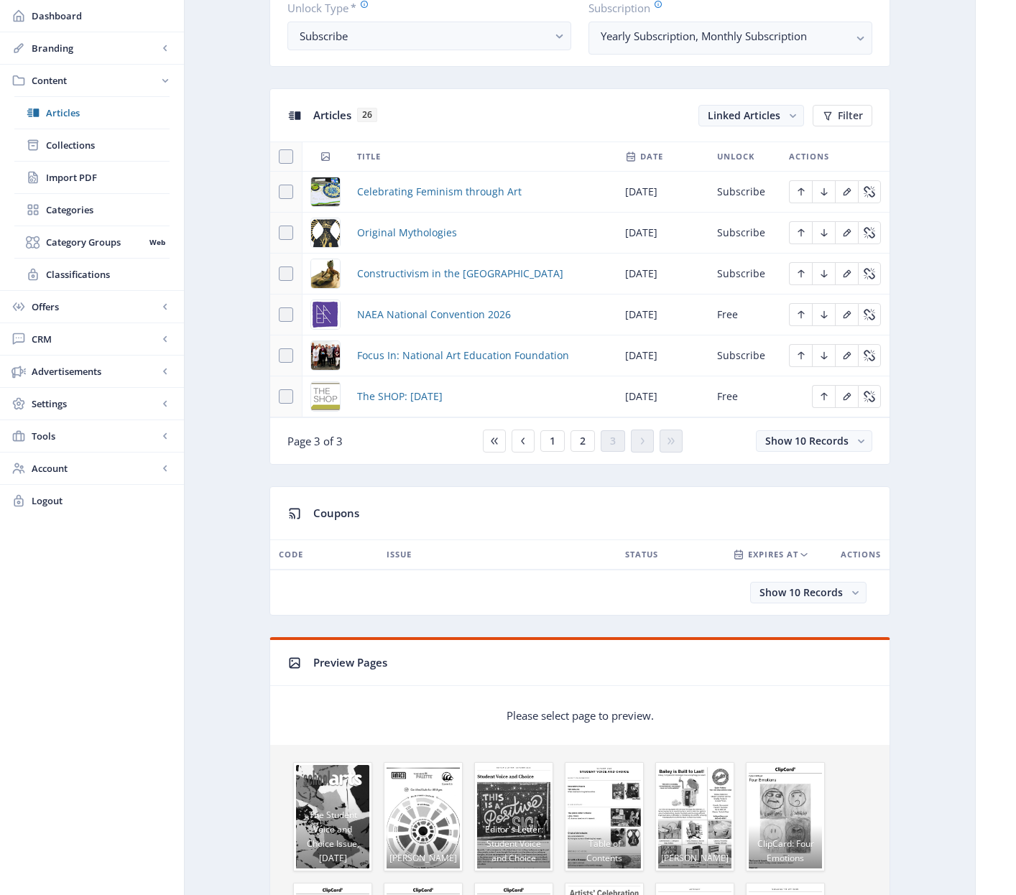
scroll to position [573, 0]
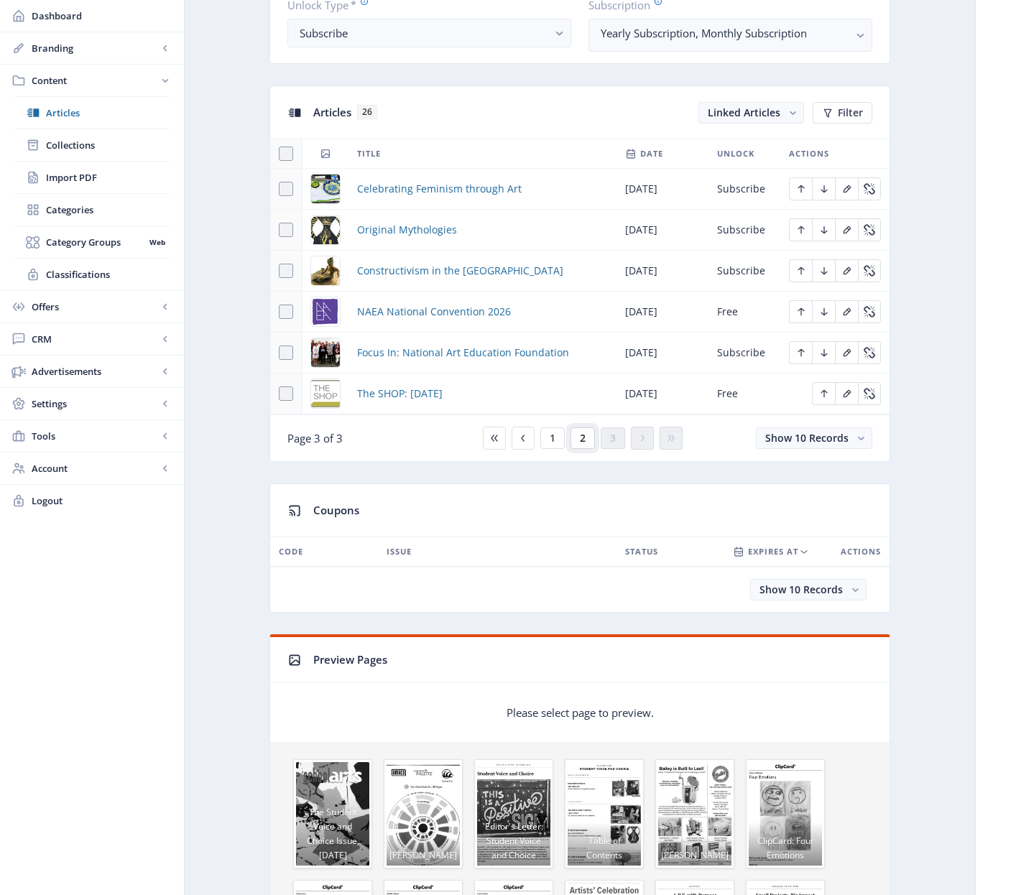
click at [585, 439] on button "2" at bounding box center [582, 438] width 24 height 22
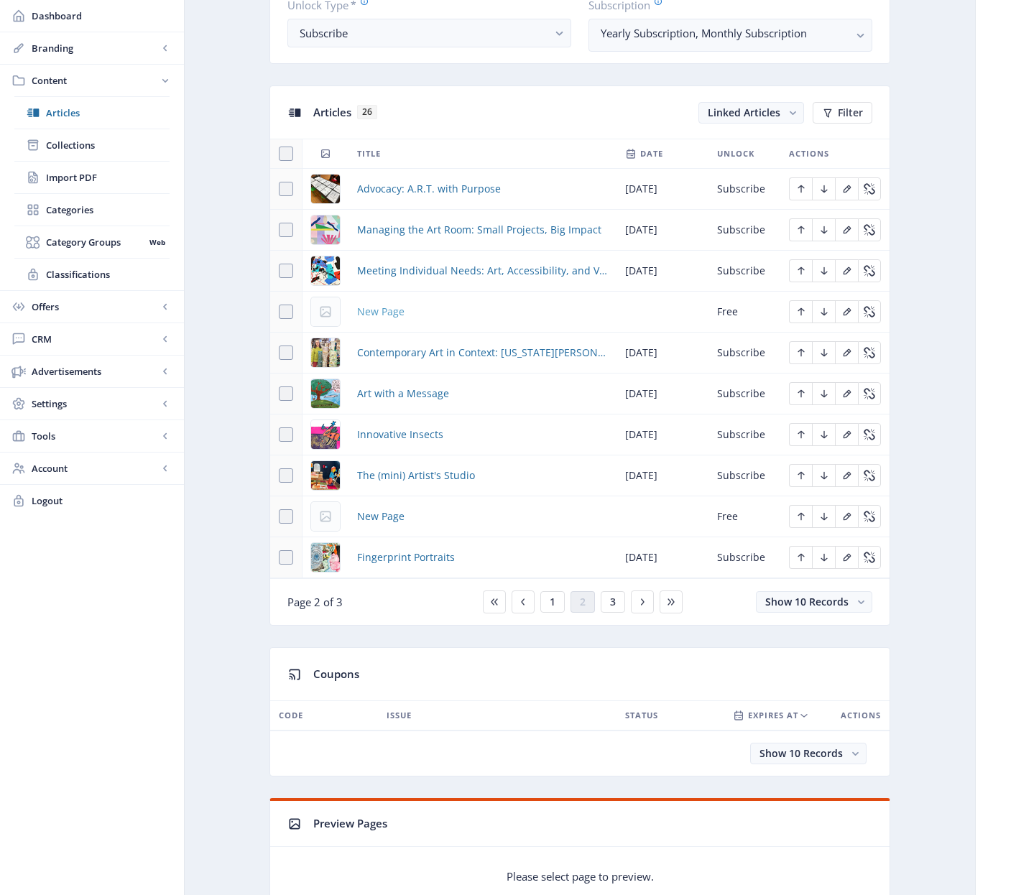
click at [389, 312] on span "New Page" at bounding box center [380, 311] width 47 height 17
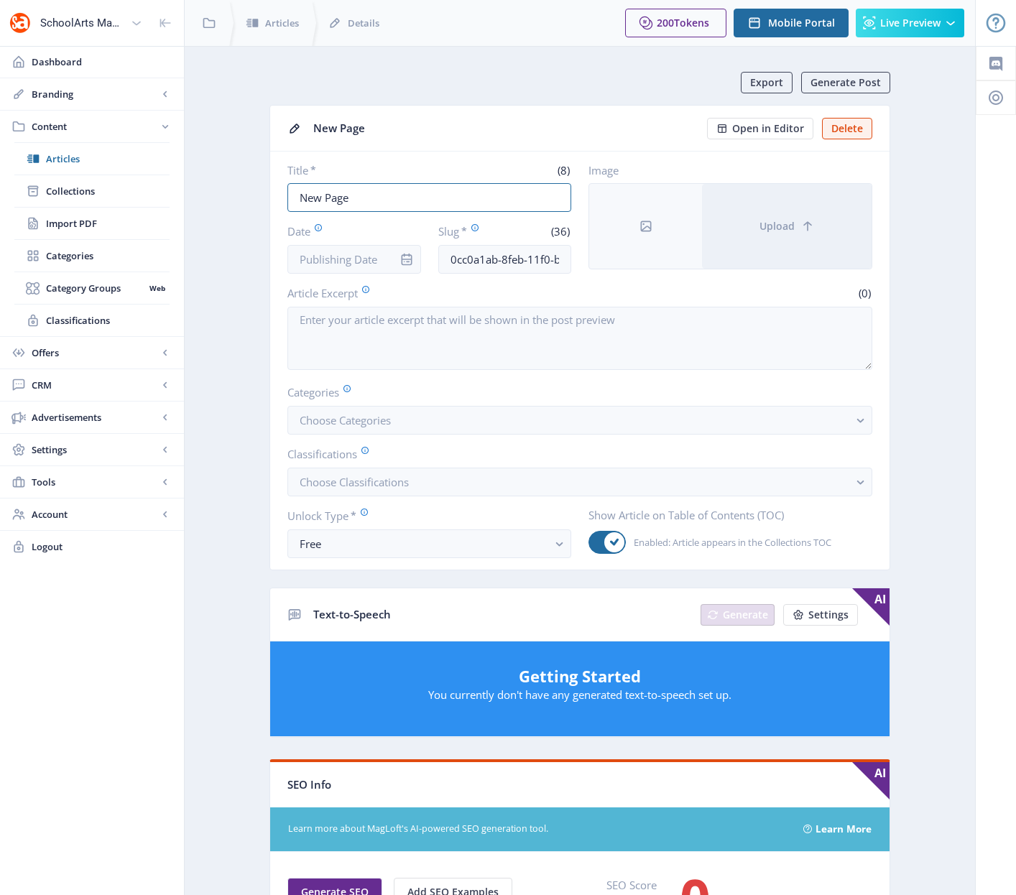
drag, startPoint x: 356, startPoint y: 199, endPoint x: 258, endPoint y: 188, distance: 99.0
click at [258, 188] on app-content-article "Export Generate Post New Page Open in Editor Delete Title * (8) New Page Date S…" at bounding box center [580, 753] width 740 height 1363
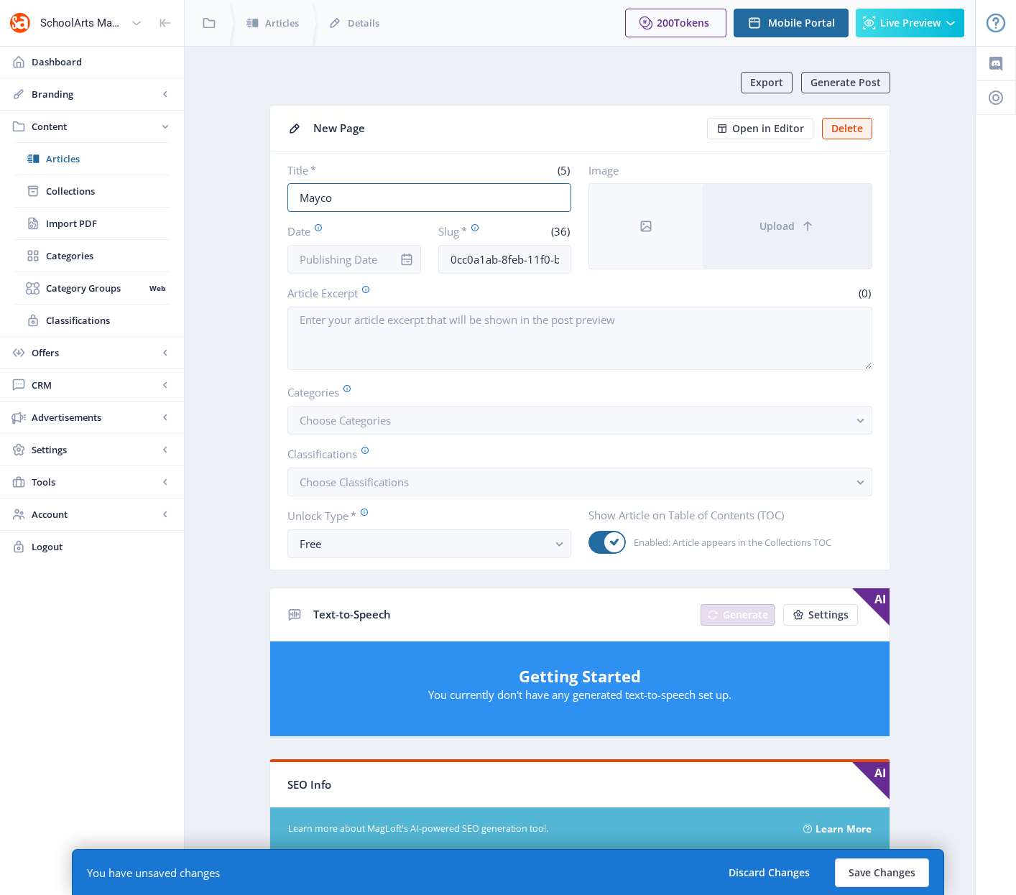
type input "Mayco"
click at [881, 869] on button "Save Changes" at bounding box center [882, 872] width 94 height 29
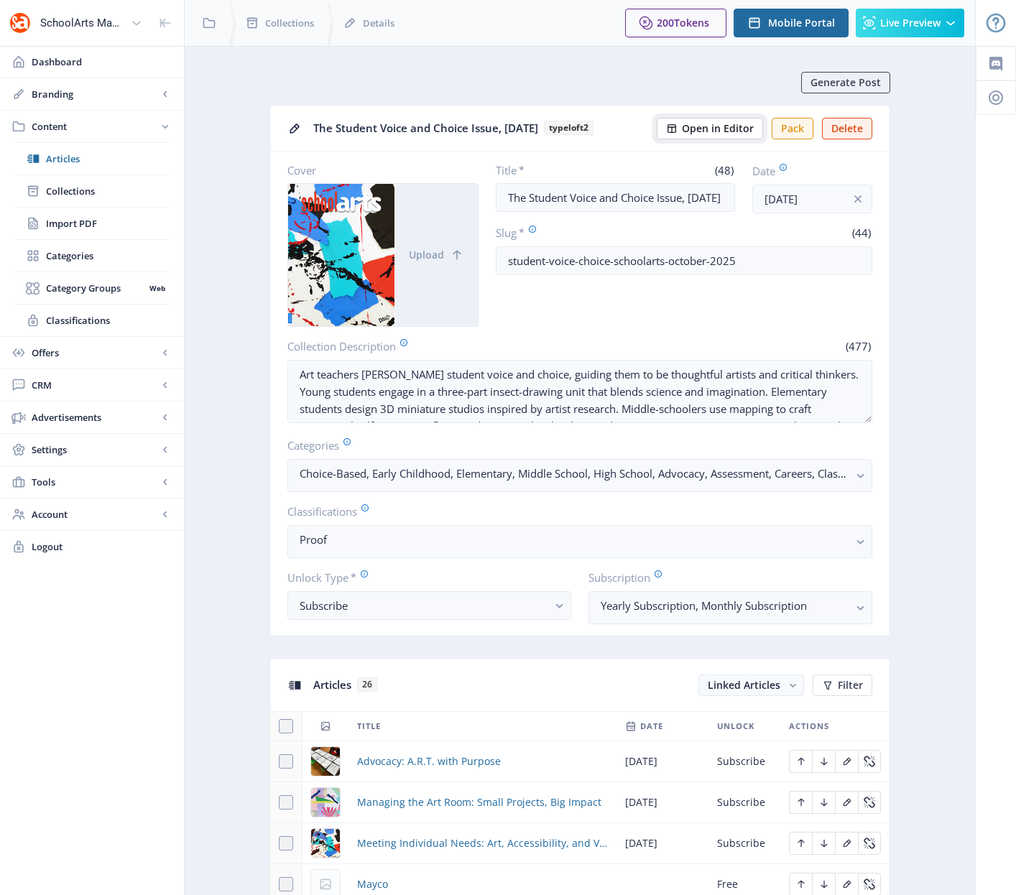
click at [710, 129] on span "Open in Editor" at bounding box center [718, 128] width 72 height 11
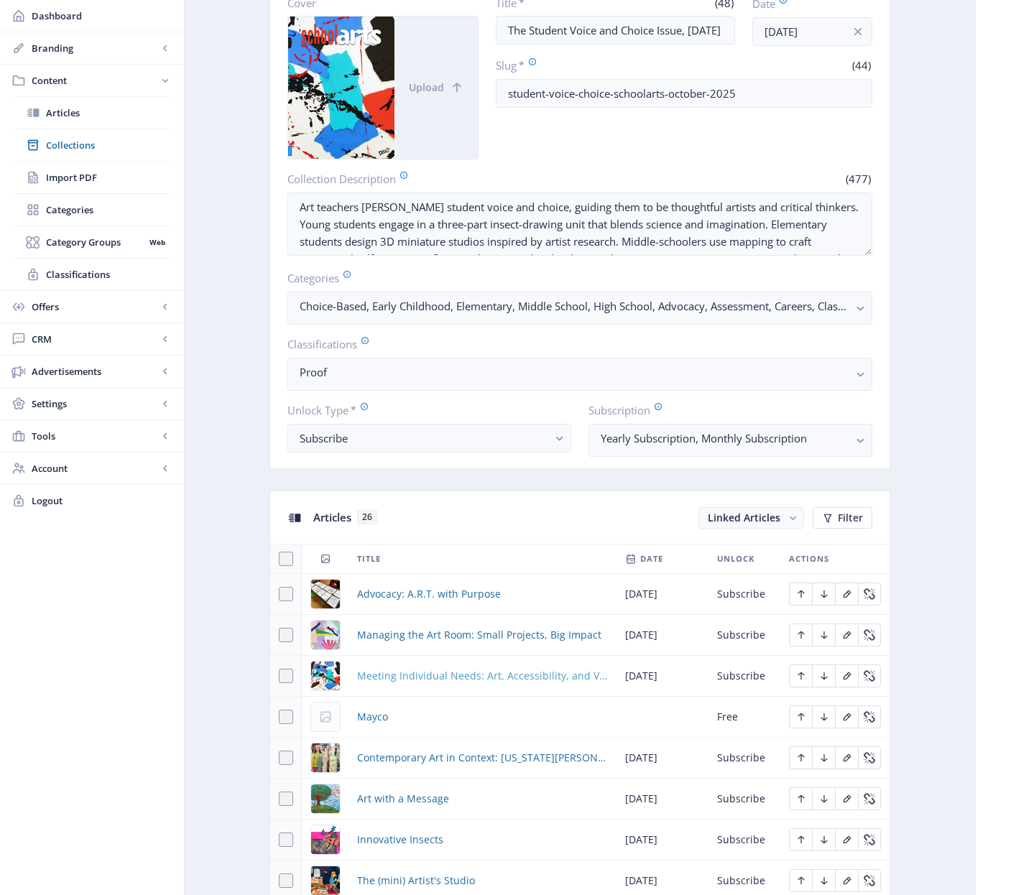
scroll to position [168, 0]
click at [381, 715] on span "Mayco" at bounding box center [372, 716] width 31 height 17
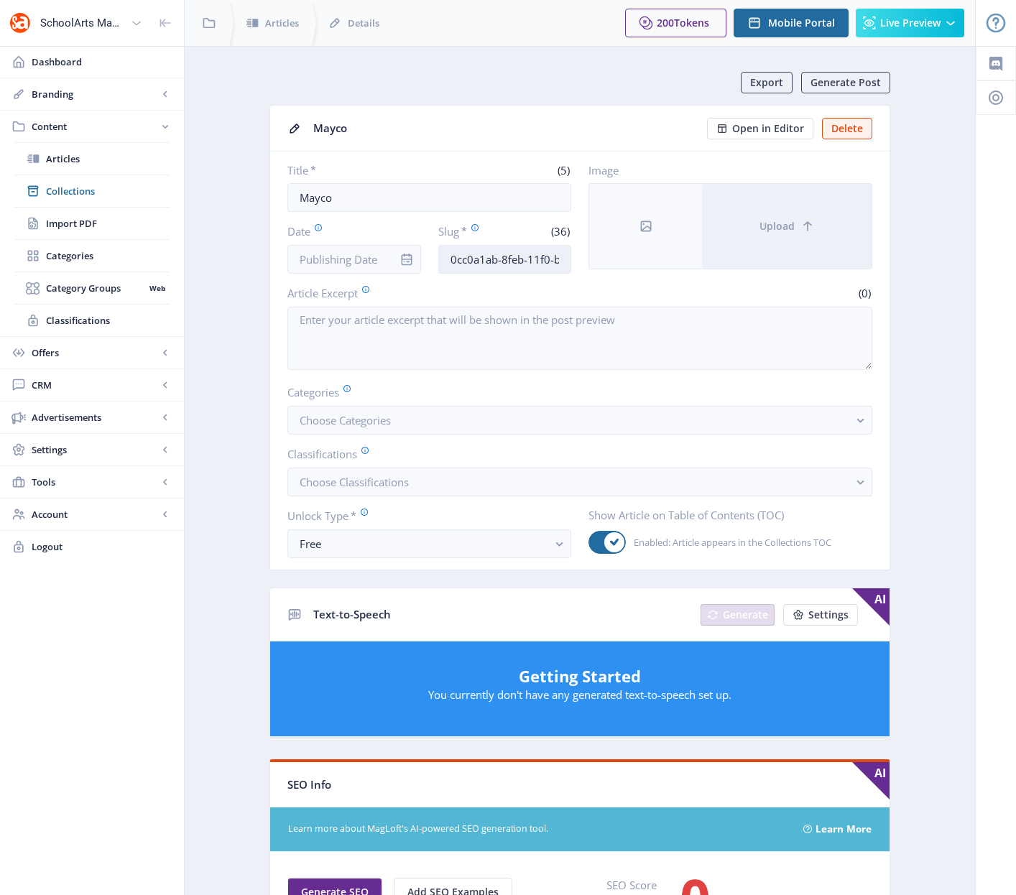
click at [480, 256] on input "0cc0a1ab-8feb-11f0-bd64-4201ac1fa005" at bounding box center [505, 259] width 134 height 29
paste input "mayco-colors-art-classroom-92"
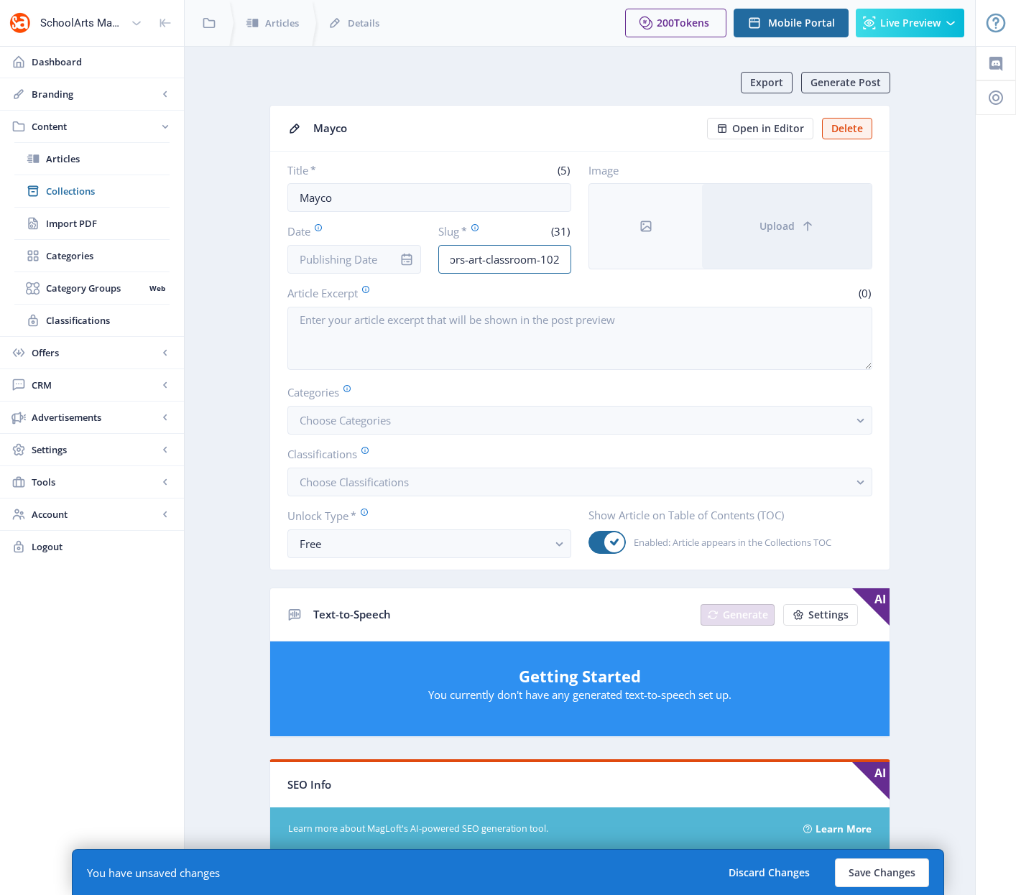
scroll to position [0, 58]
type input "mayco-colors-art-classroom-1025"
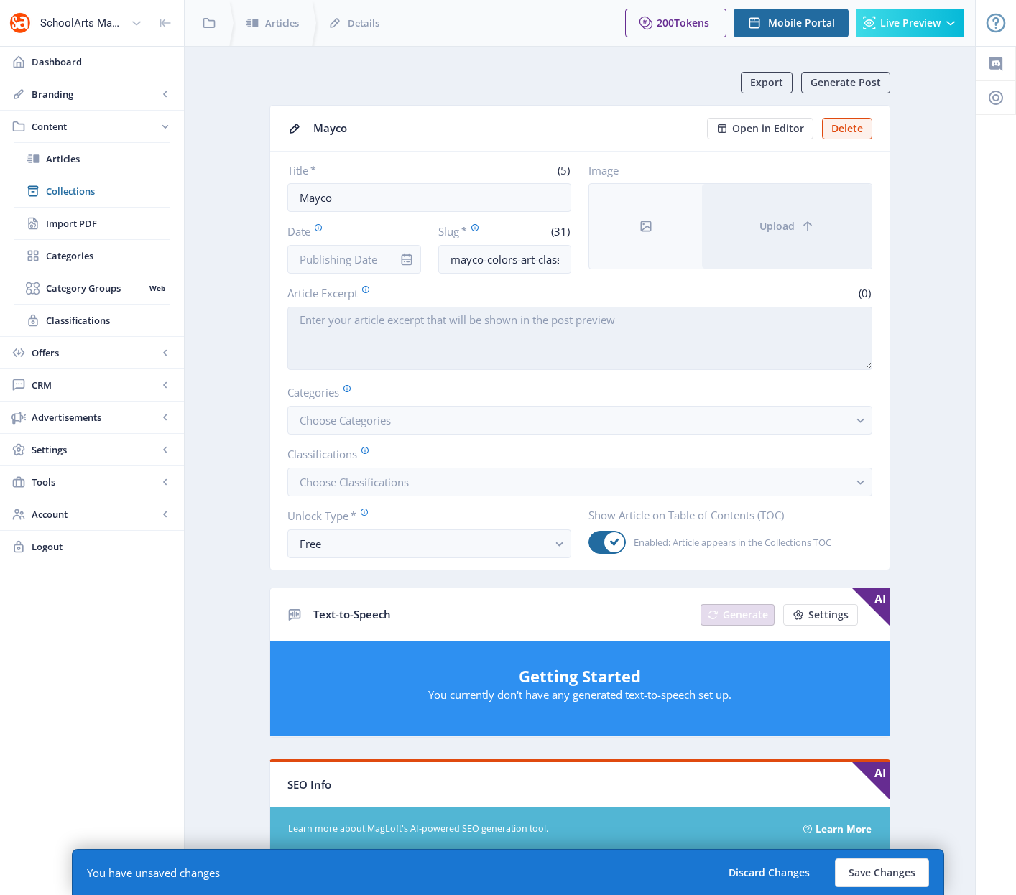
click at [364, 343] on textarea "Article Excerpt" at bounding box center [579, 338] width 585 height 63
paste textarea "Mayco Colors is one of the world’s leading producers of quality ceramics produc…"
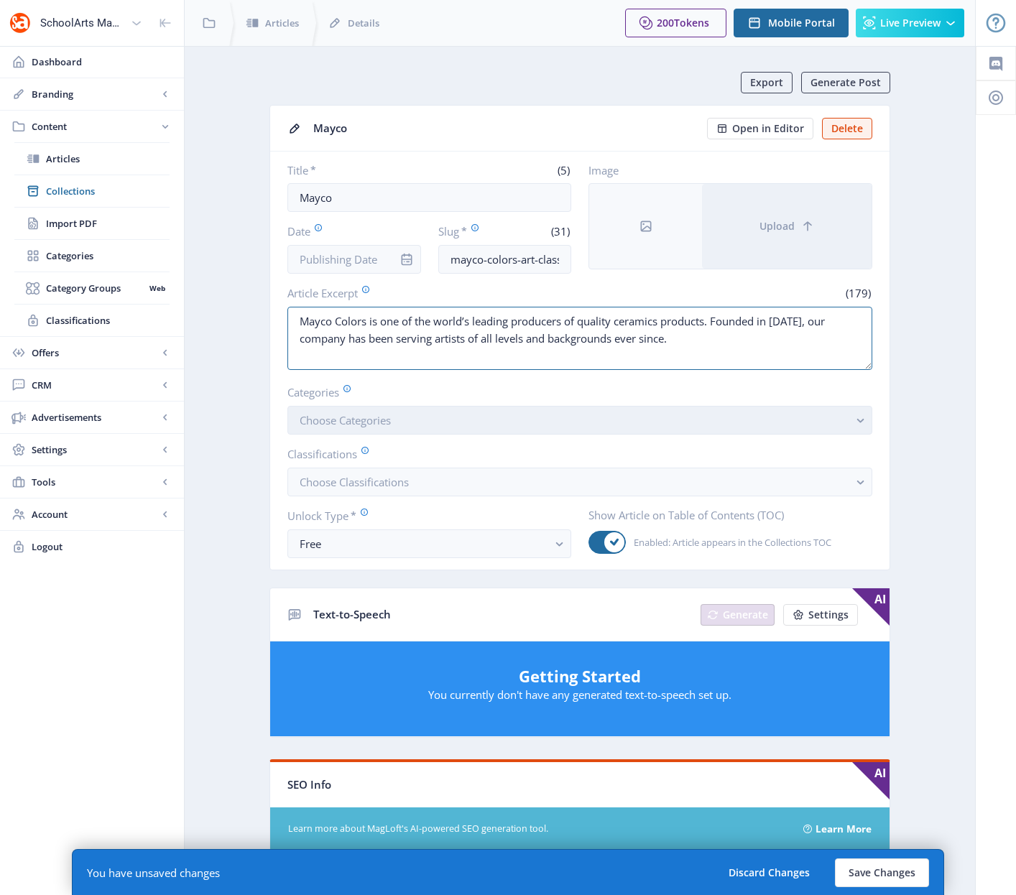
type textarea "Mayco Colors is one of the world’s leading producers of quality ceramics produc…"
click at [478, 417] on button "Choose Categories" at bounding box center [579, 420] width 585 height 29
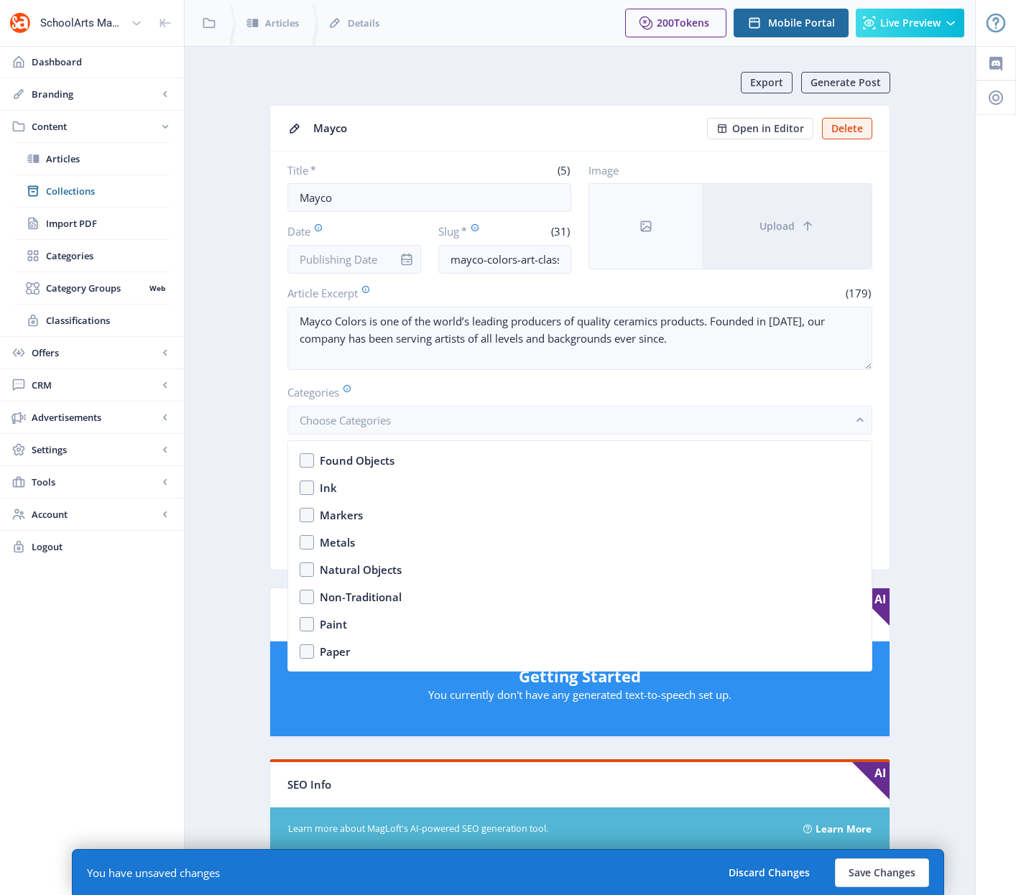
scroll to position [2245, 0]
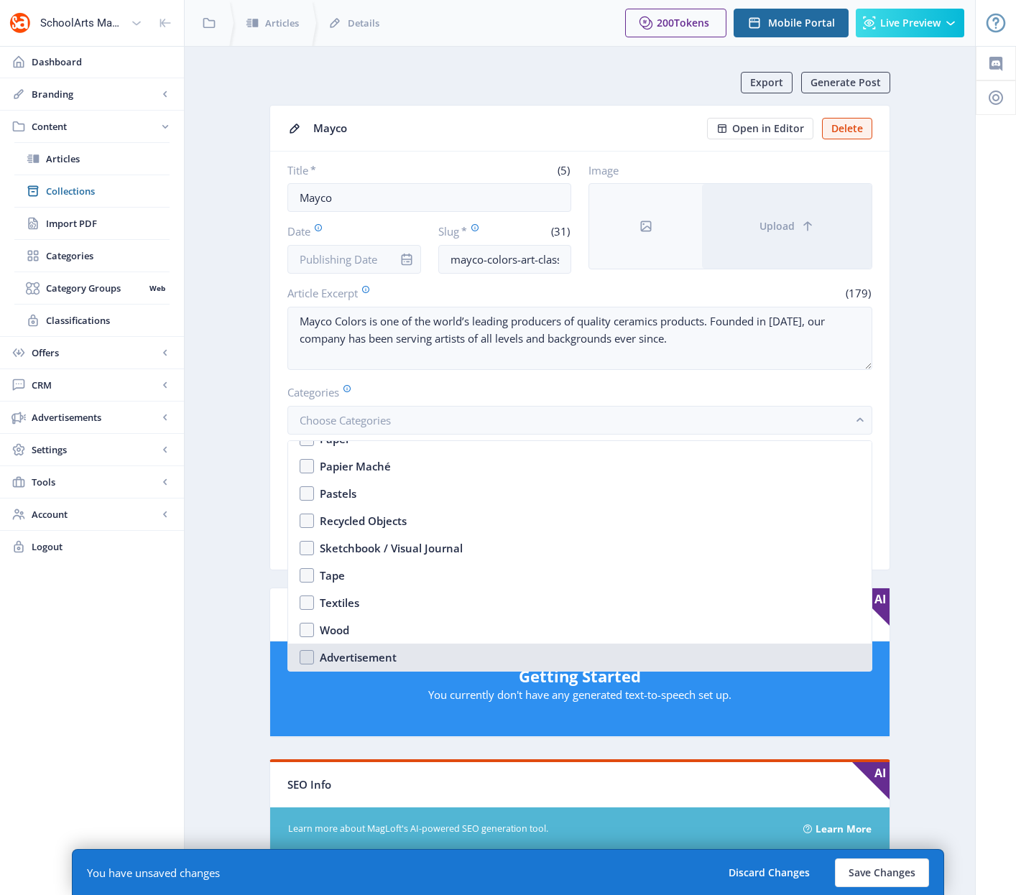
click at [331, 657] on div "Advertisement" at bounding box center [358, 657] width 77 height 17
checkbox input "true"
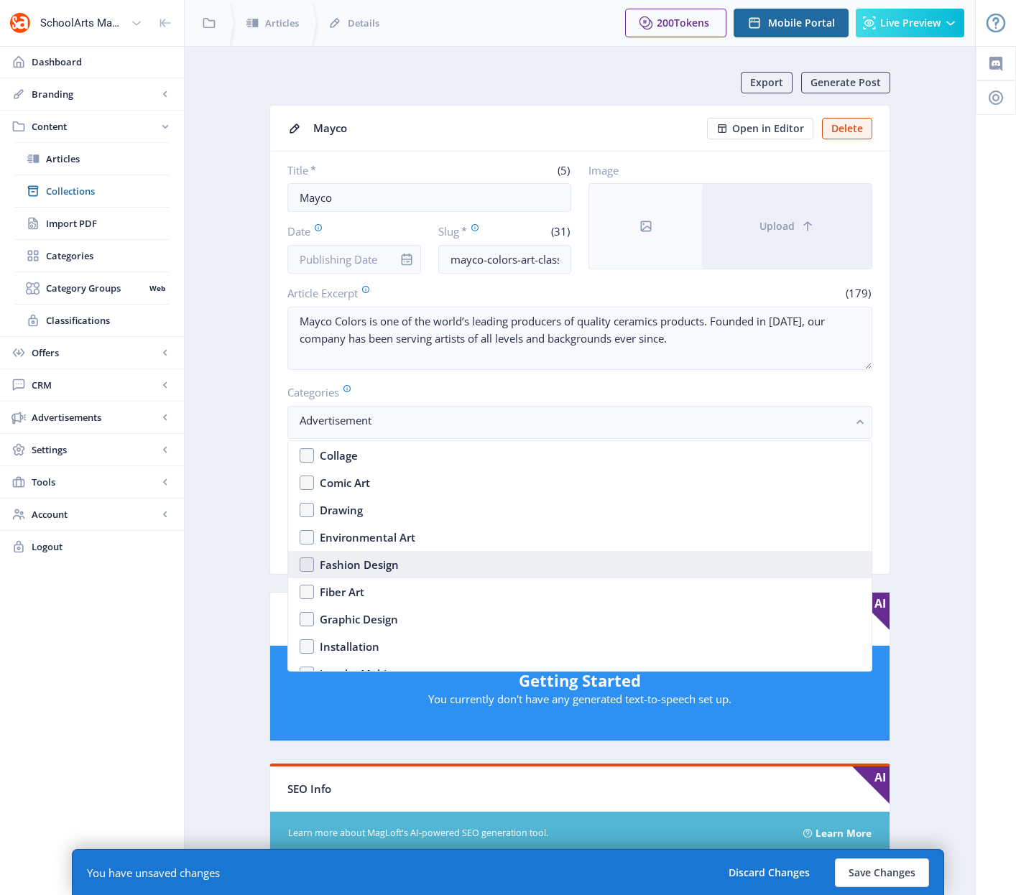
scroll to position [1258, 0]
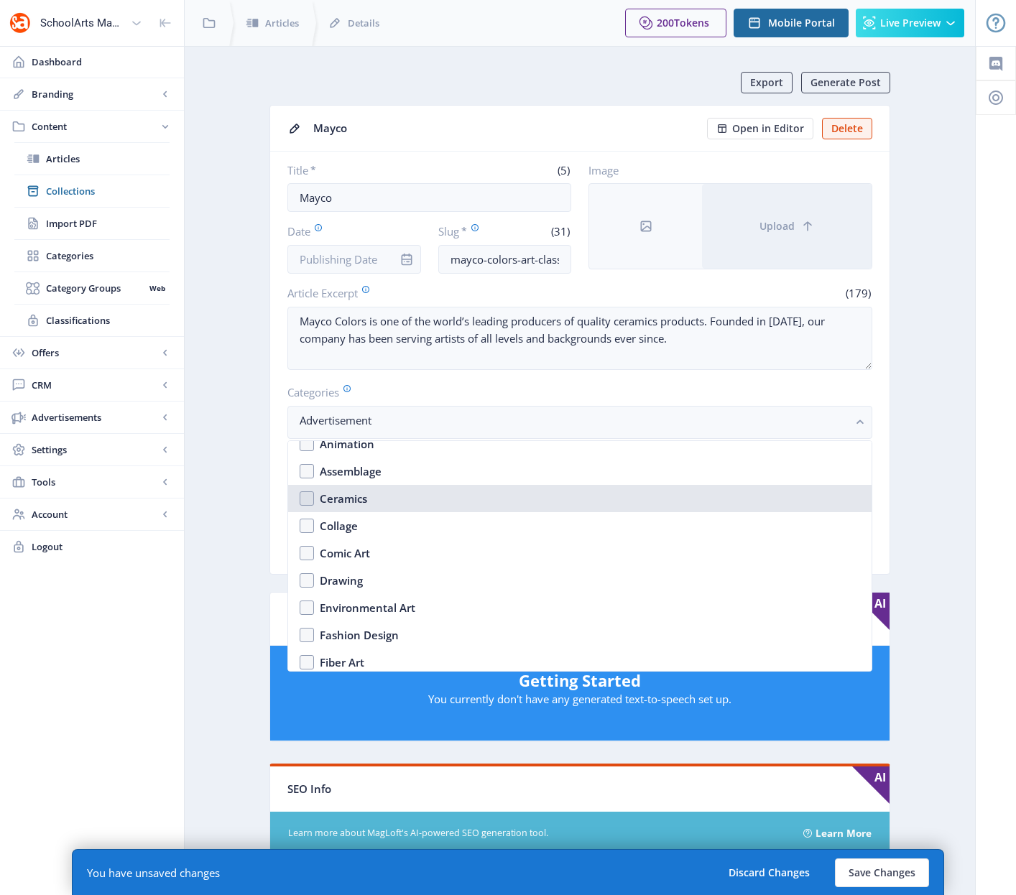
click at [308, 501] on nb-option "Ceramics" at bounding box center [579, 498] width 583 height 27
checkbox input "true"
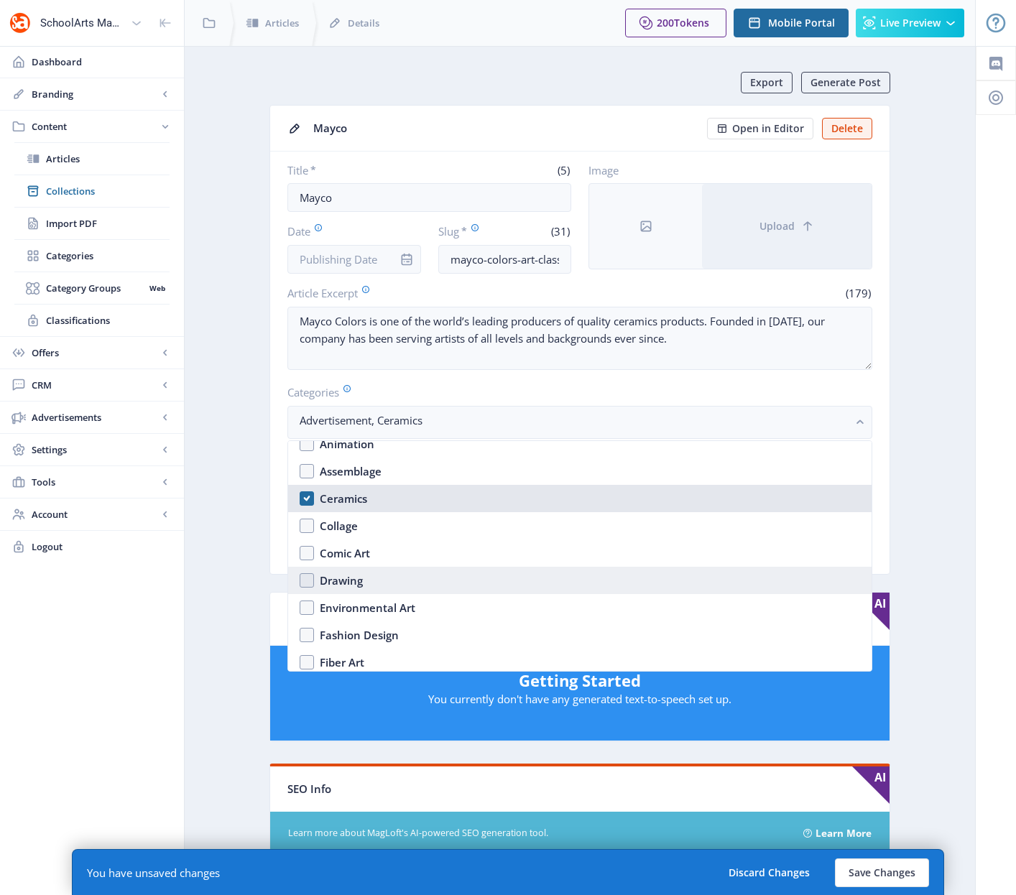
scroll to position [1909, 0]
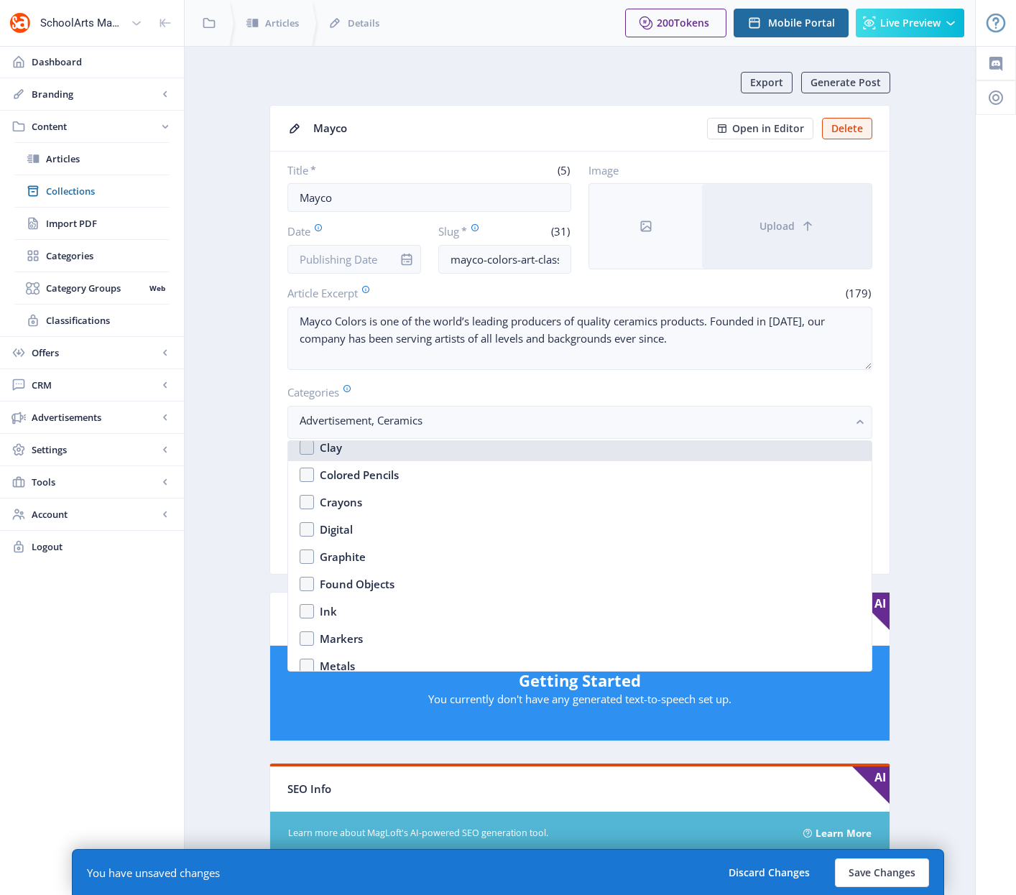
click at [307, 448] on nb-option "Clay" at bounding box center [579, 447] width 583 height 27
checkbox input "true"
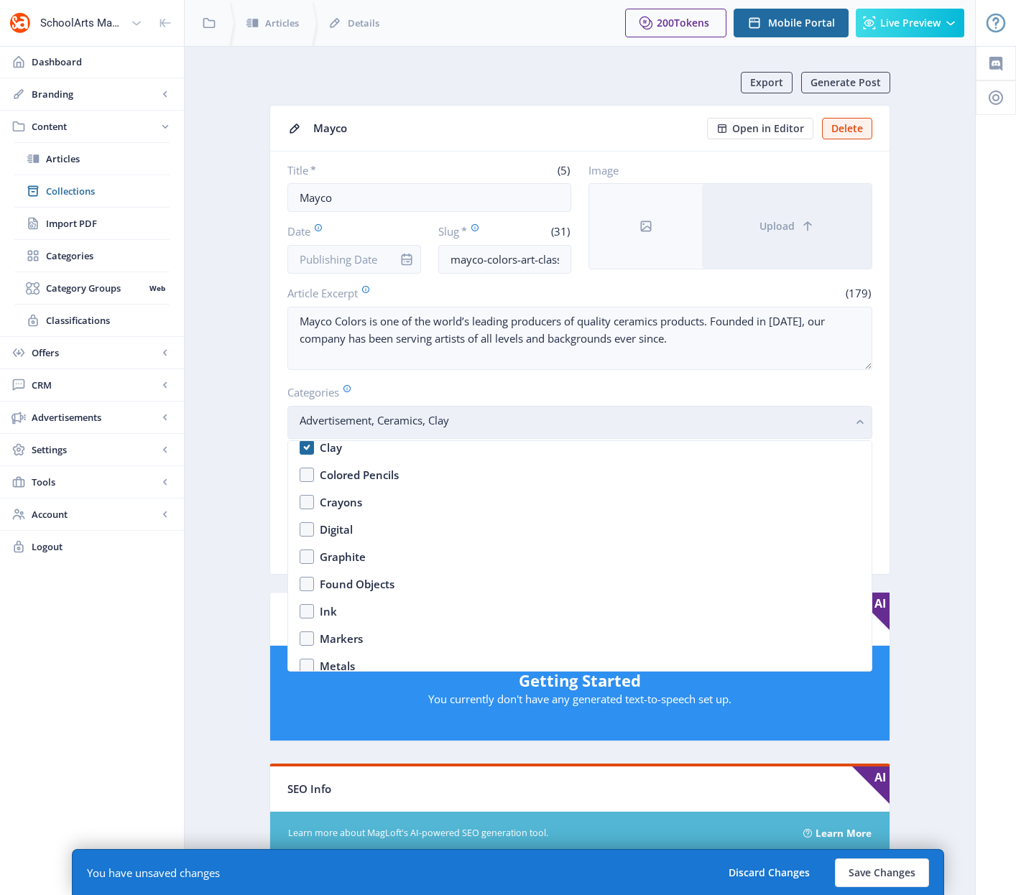
click at [858, 420] on rect "button" at bounding box center [860, 422] width 17 height 17
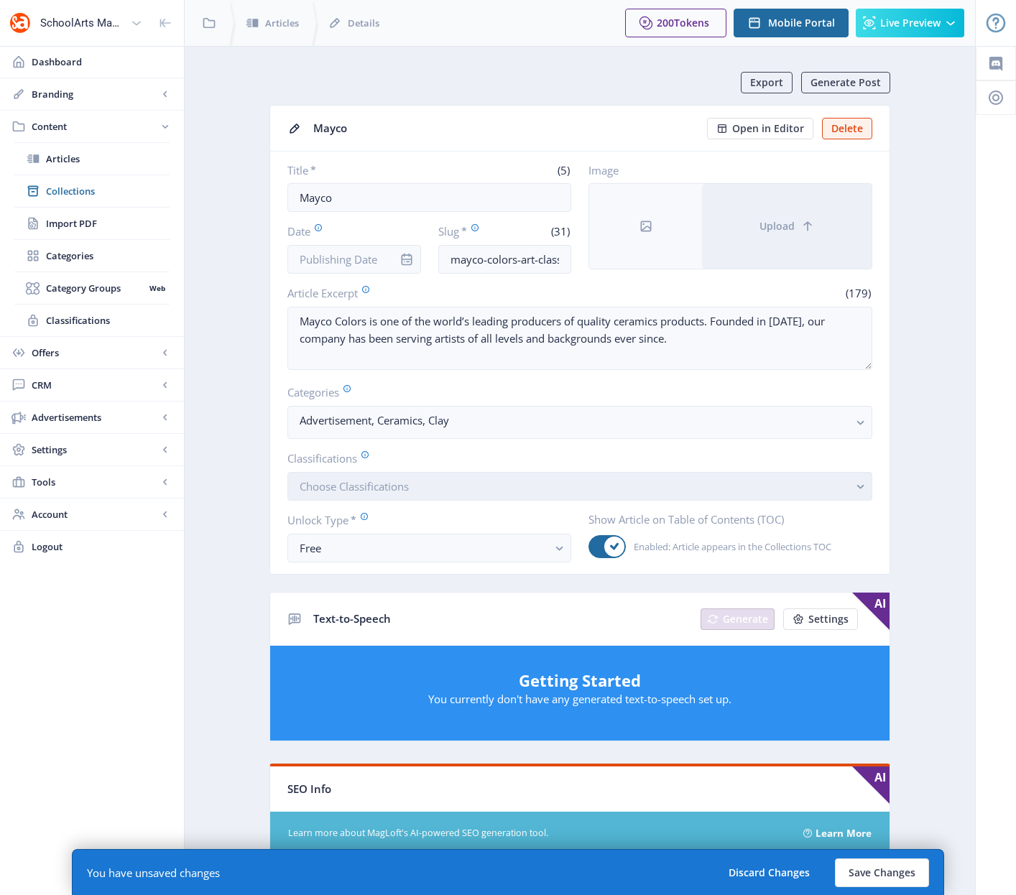
click at [487, 483] on button "Choose Classifications" at bounding box center [579, 486] width 585 height 29
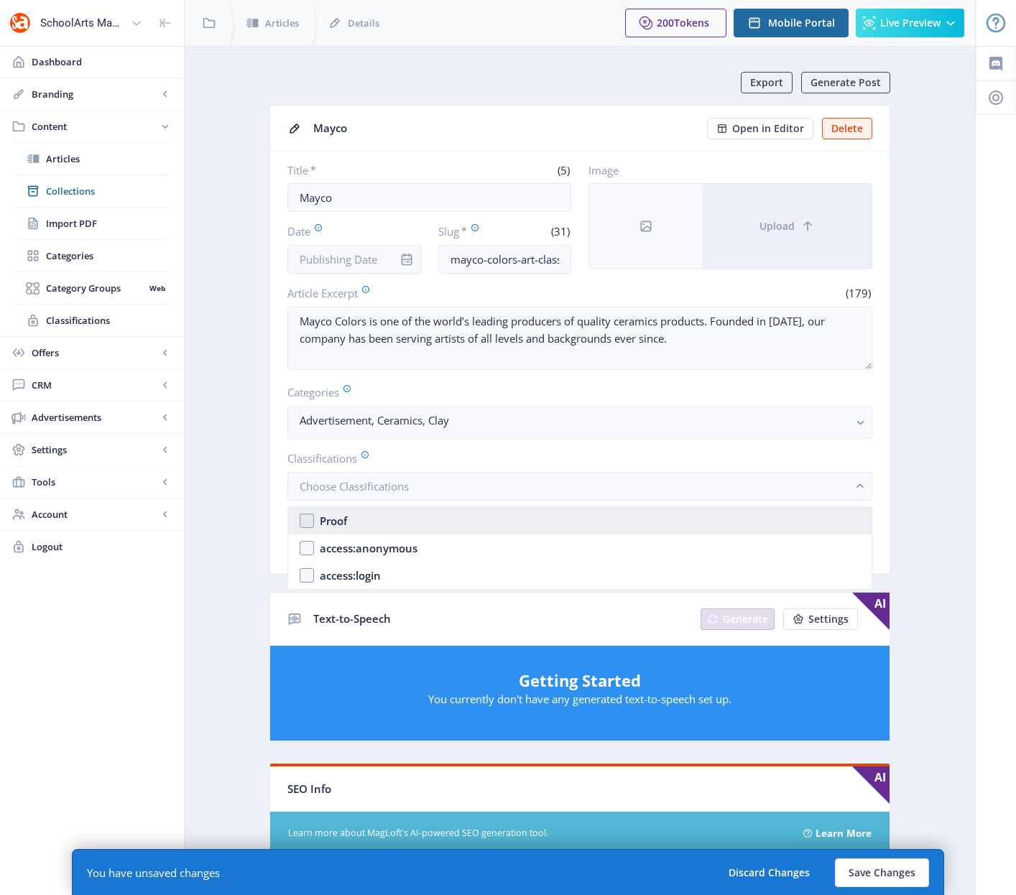
click at [307, 520] on nb-option "Proof" at bounding box center [579, 520] width 583 height 27
checkbox input "true"
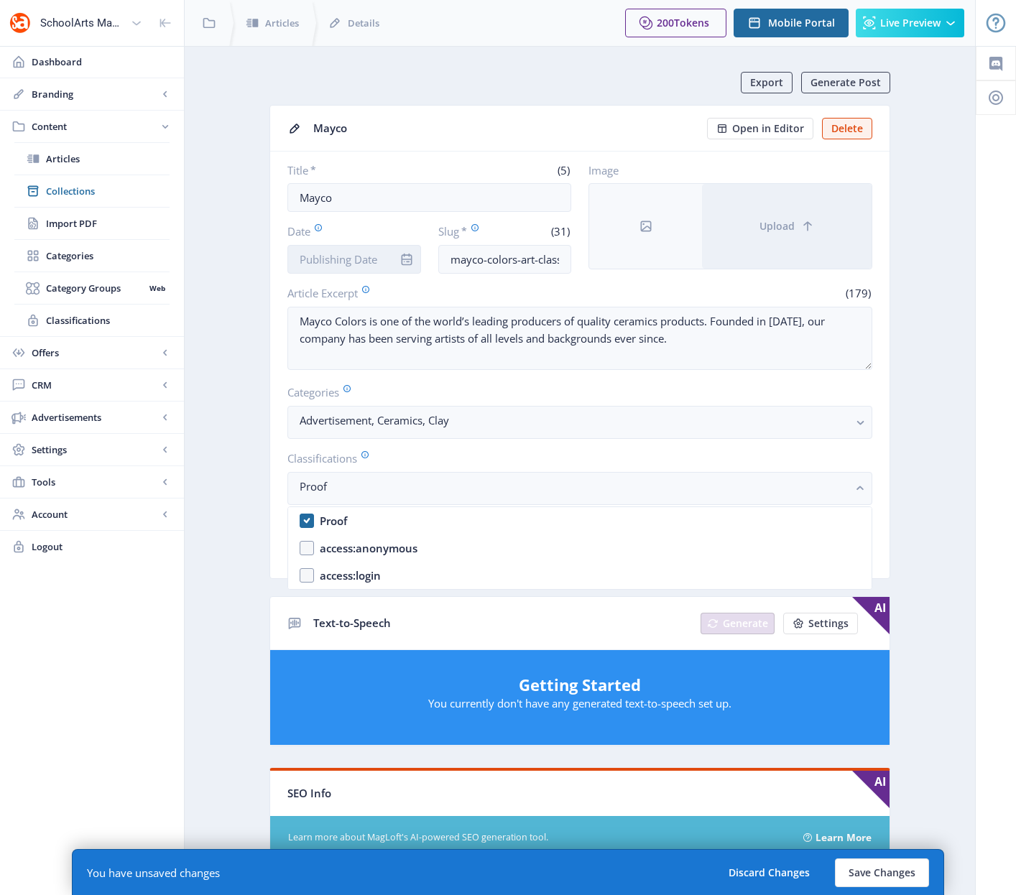
click at [378, 259] on input "Date" at bounding box center [354, 259] width 134 height 29
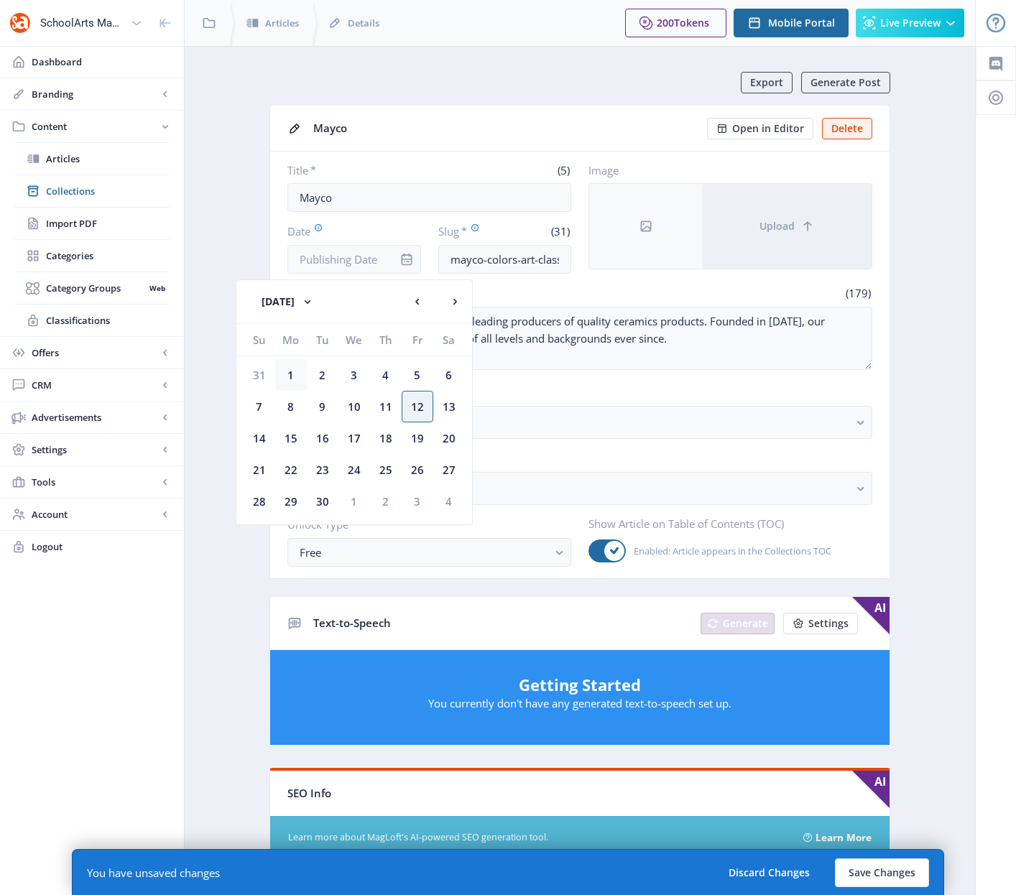
click at [292, 374] on div "1" at bounding box center [291, 375] width 32 height 32
type input "[DATE]"
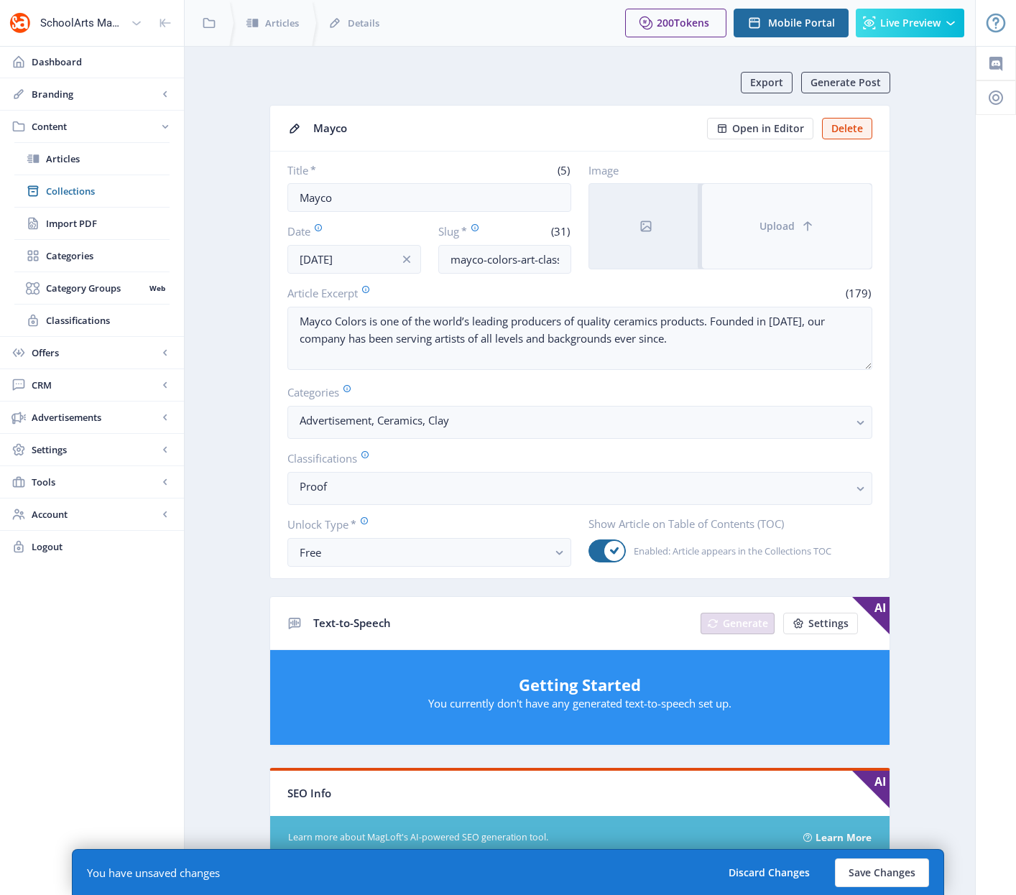
click at [774, 223] on span "Upload" at bounding box center [776, 226] width 35 height 11
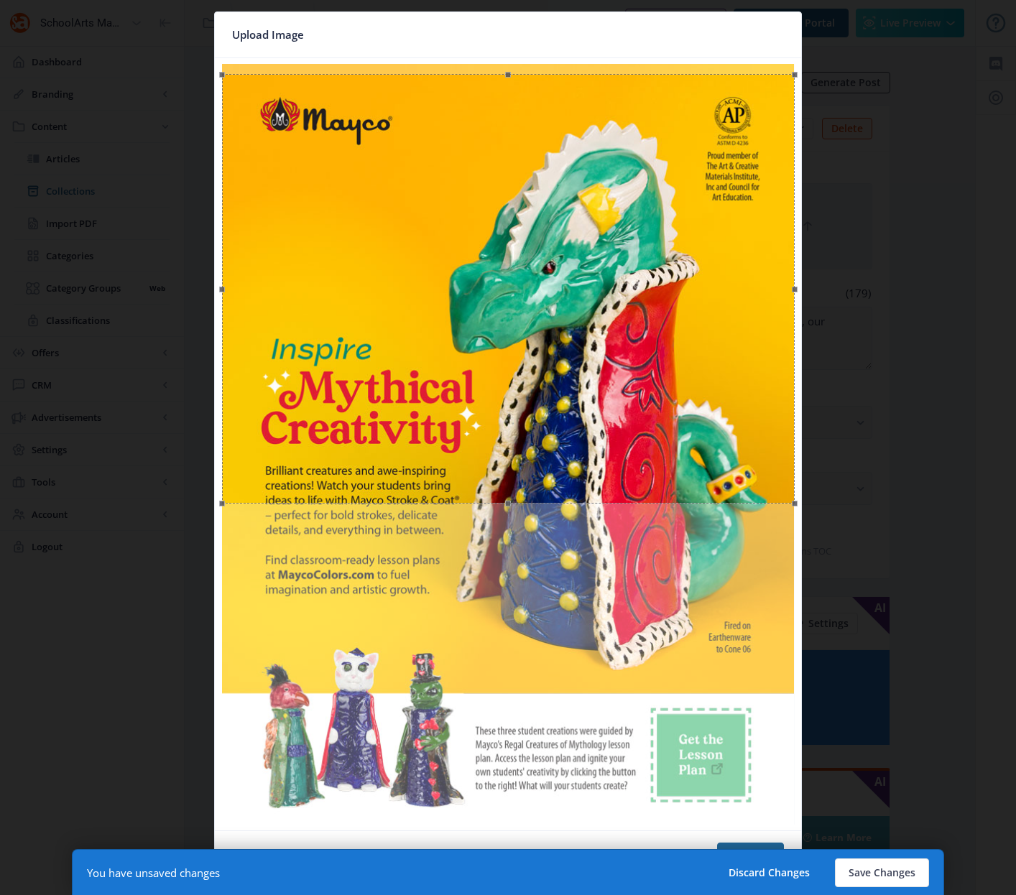
drag, startPoint x: 498, startPoint y: 303, endPoint x: 499, endPoint y: 315, distance: 11.5
click at [499, 315] on div at bounding box center [508, 289] width 573 height 430
click at [873, 875] on button "Save Changes" at bounding box center [882, 872] width 94 height 29
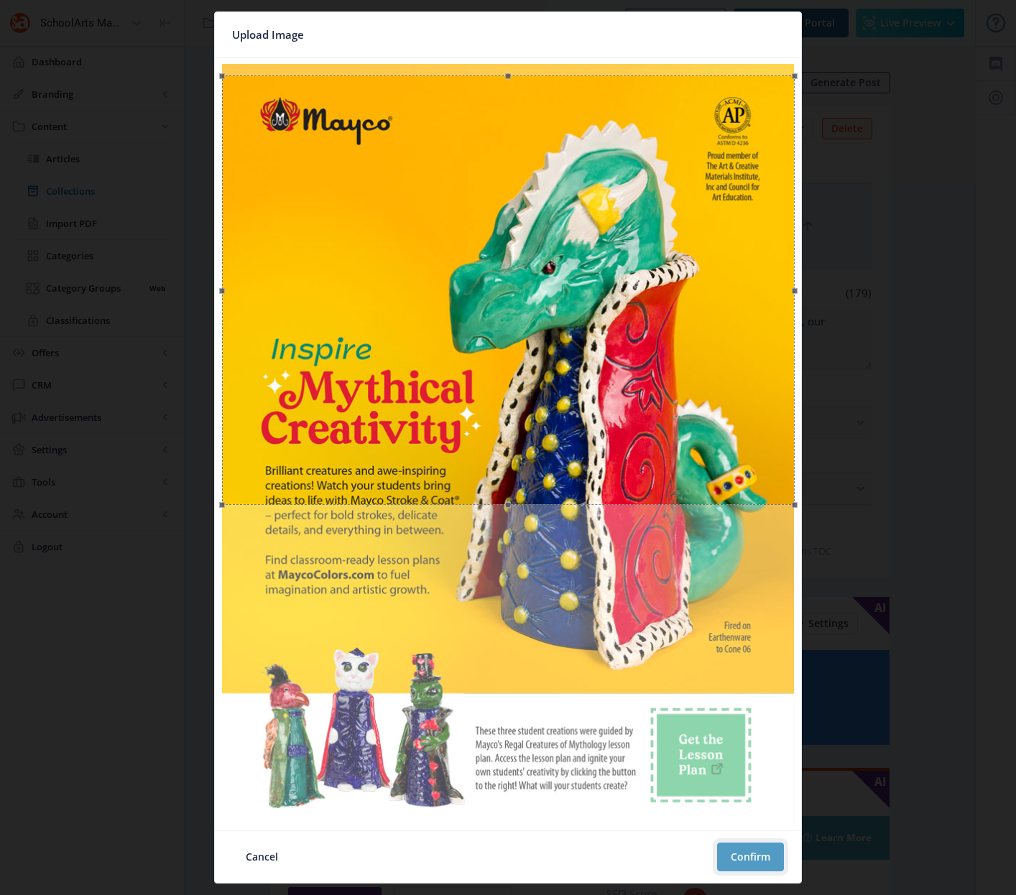
click at [748, 861] on button "Confirm" at bounding box center [750, 857] width 67 height 29
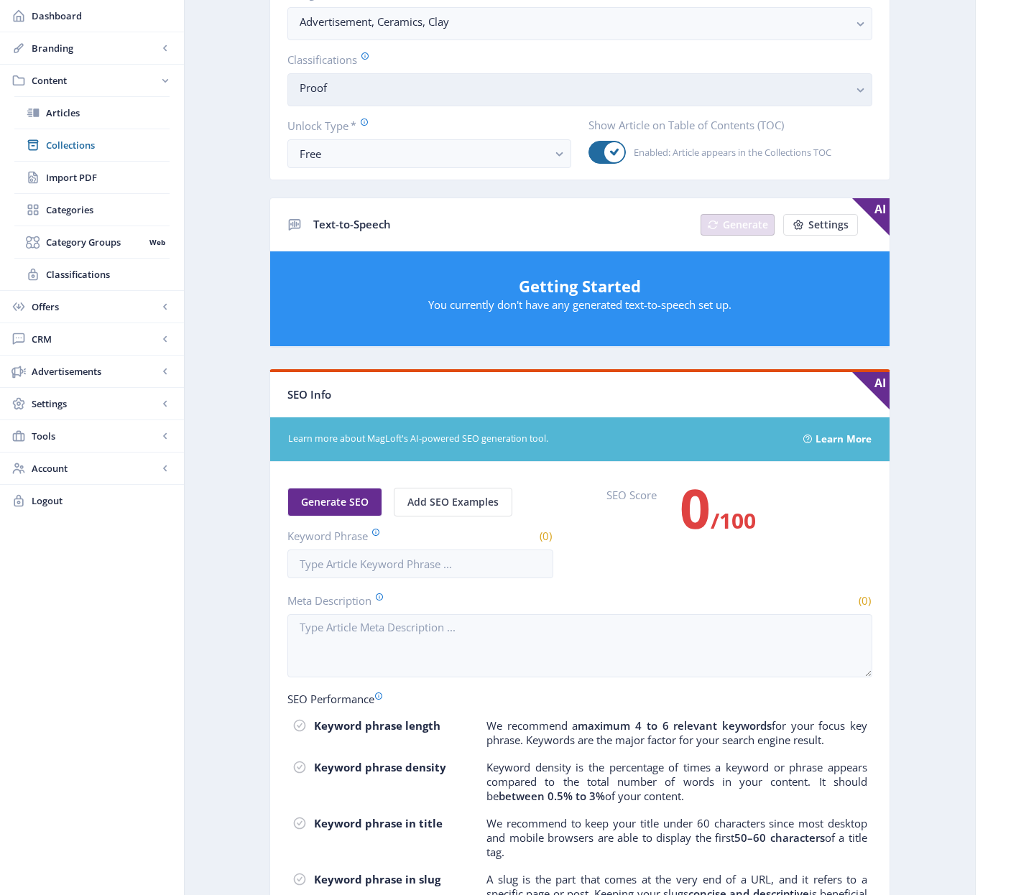
scroll to position [374, 0]
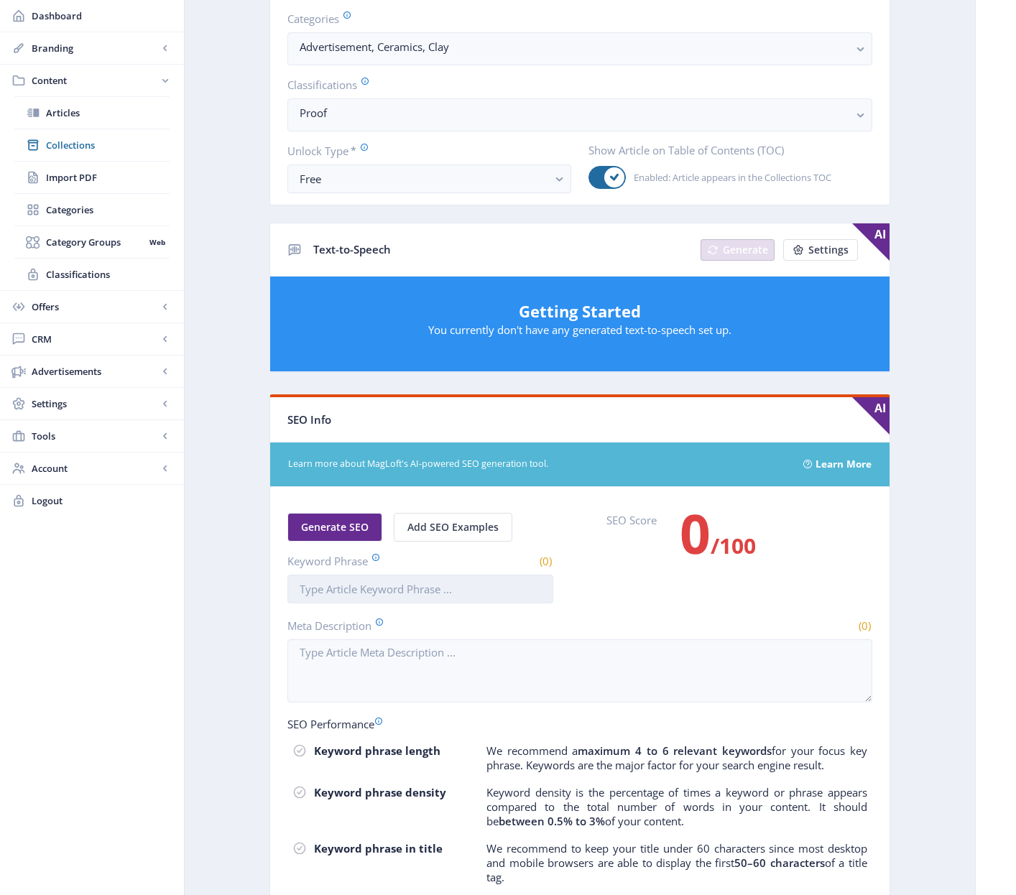
click at [419, 597] on input "Keyword Phrase" at bounding box center [420, 589] width 266 height 29
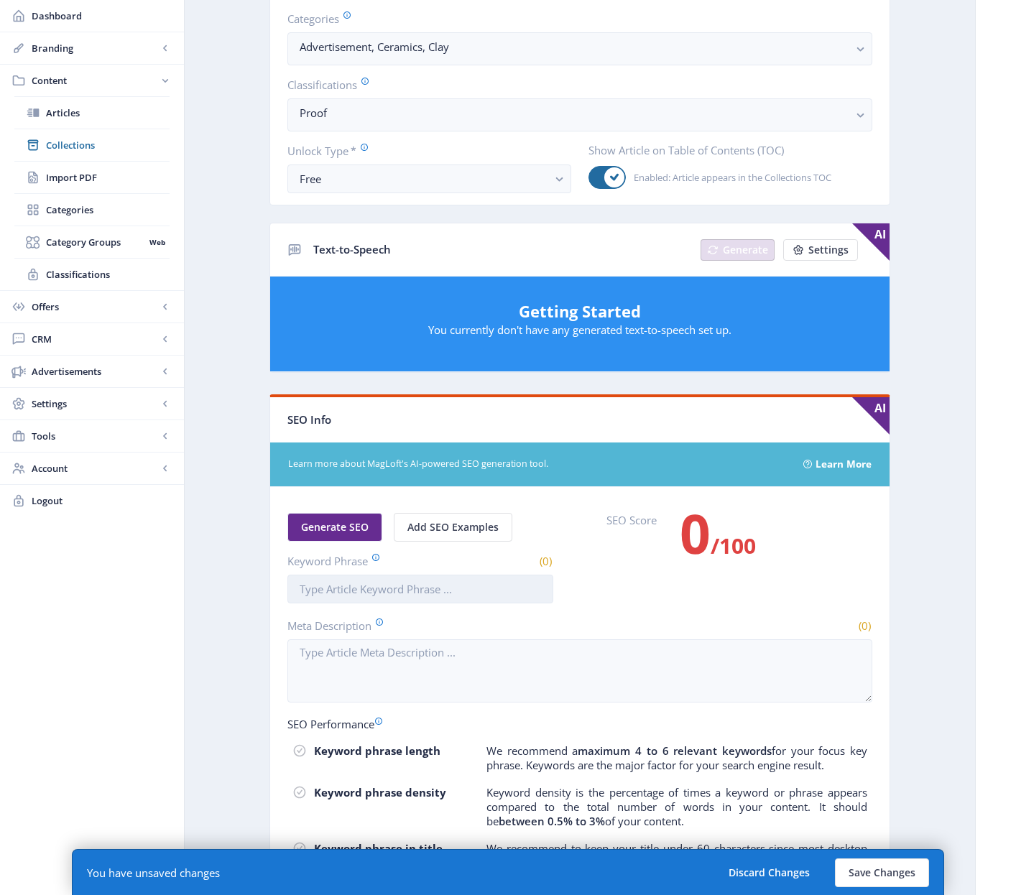
paste input "mayco colors art classroom"
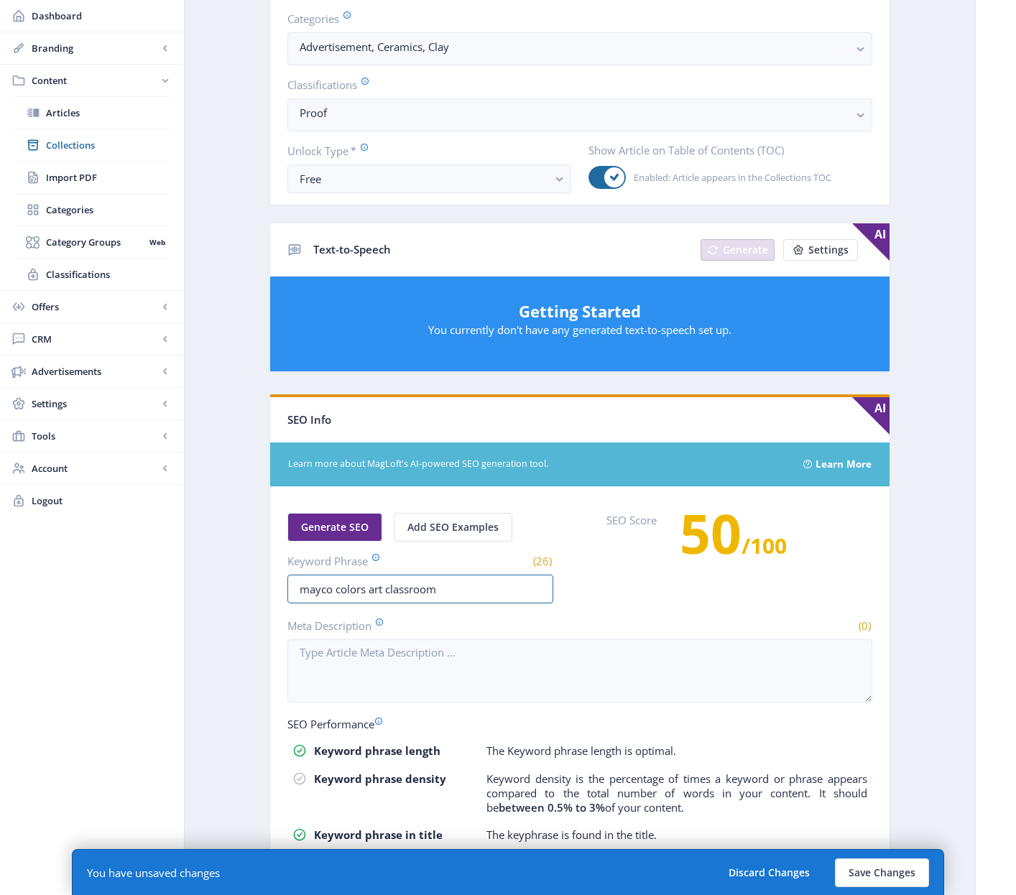
type input "mayco colors art classroom"
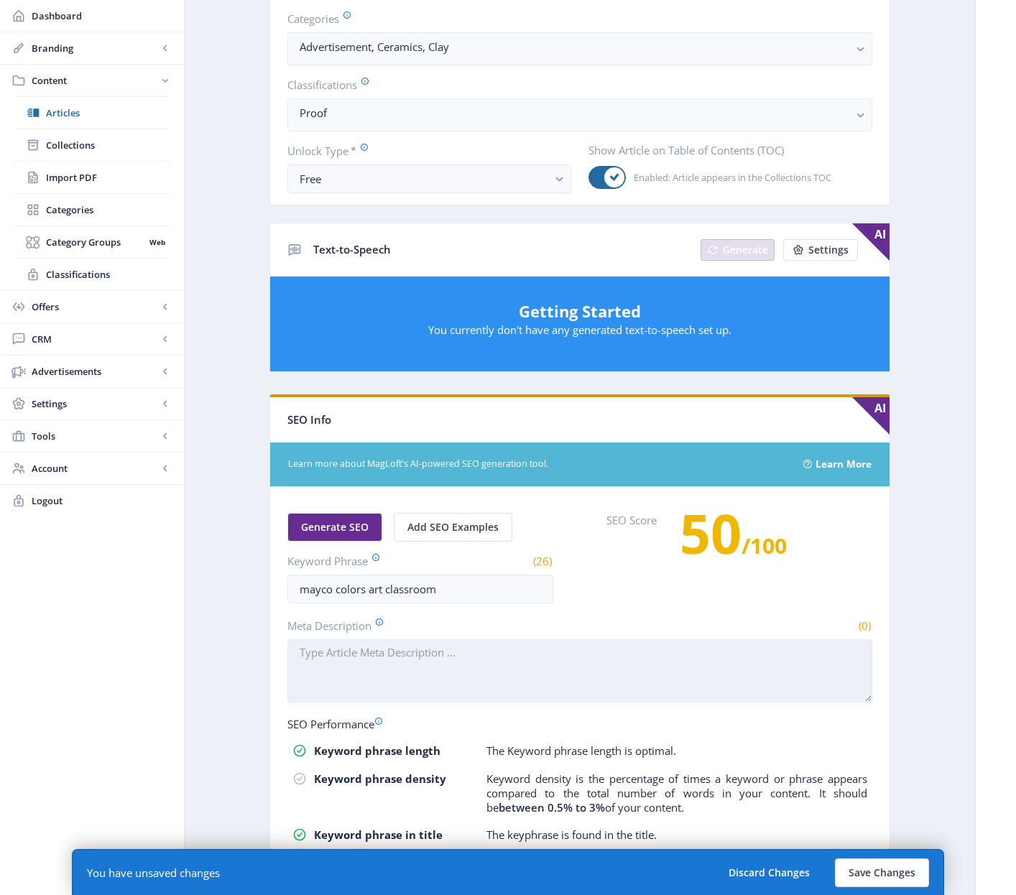
click at [464, 695] on textarea "Meta Description" at bounding box center [579, 670] width 585 height 63
paste textarea "Discover high-quality Mayco ceramic supplies to elevate your art projects. Expl…"
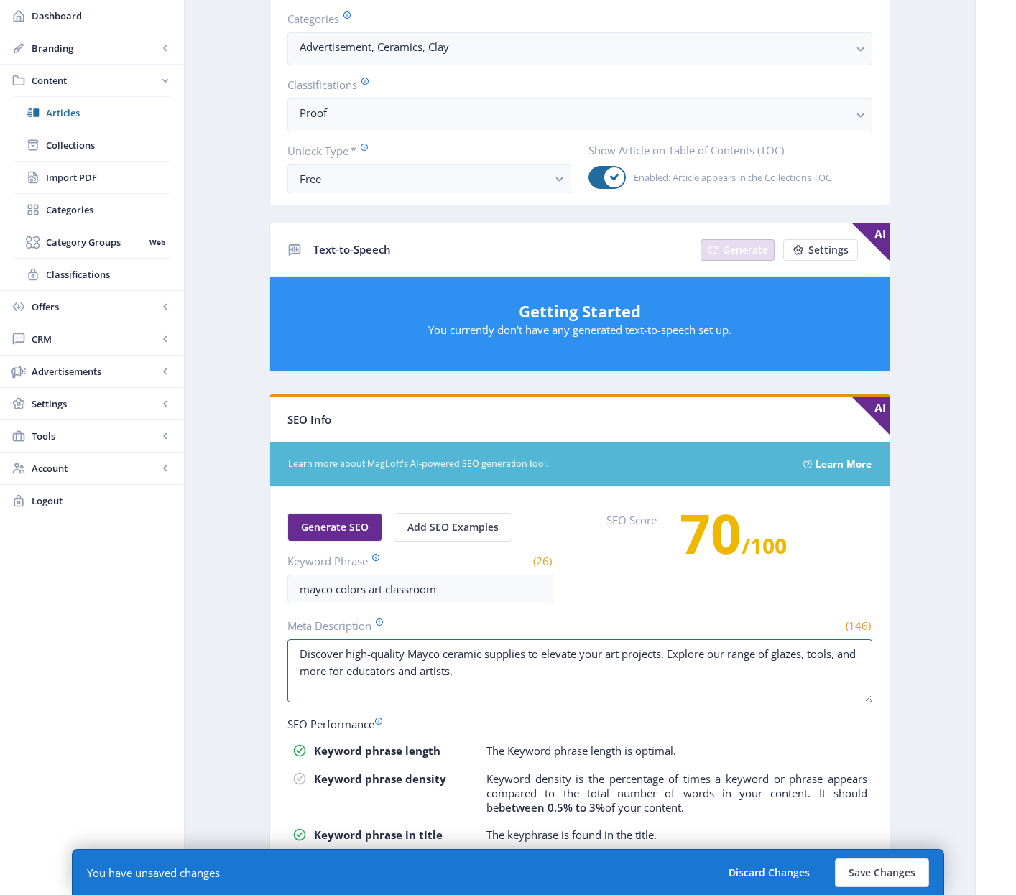
scroll to position [0, 0]
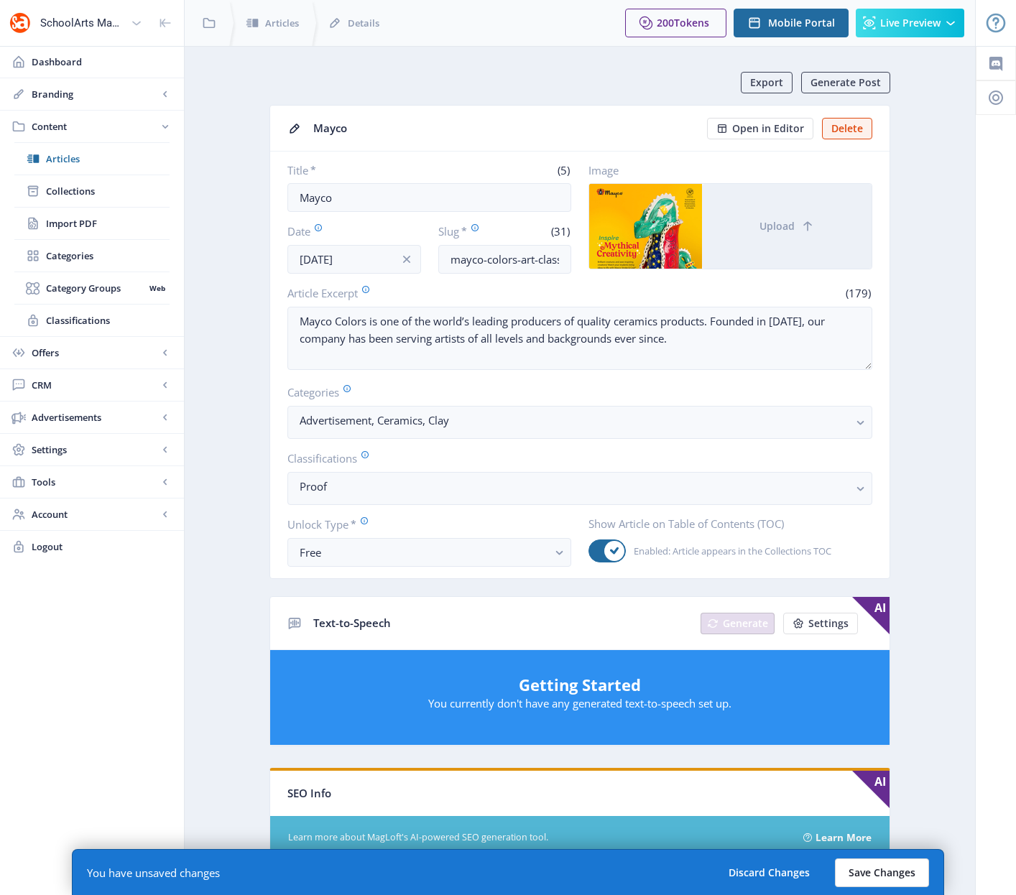
type textarea "Discover high-quality Mayco ceramic supplies to elevate your art projects. Expl…"
click at [873, 876] on button "Save Changes" at bounding box center [882, 872] width 94 height 29
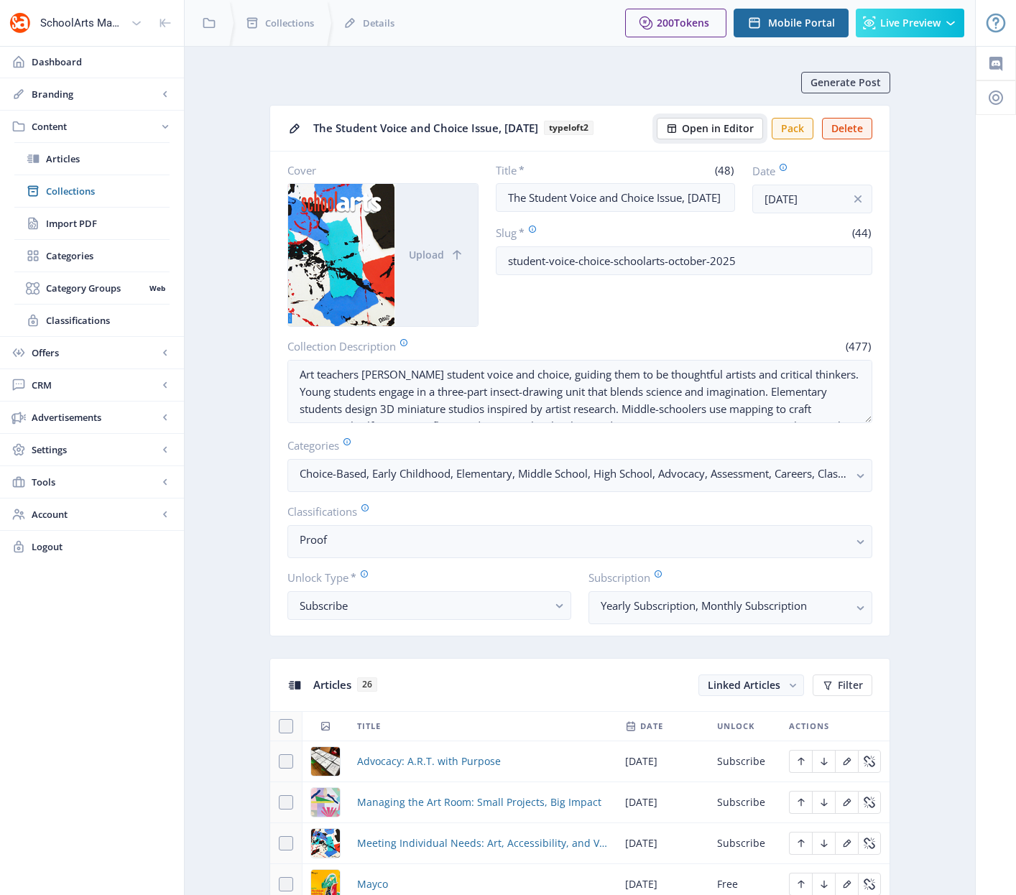
click at [708, 124] on span "Open in Editor" at bounding box center [718, 128] width 72 height 11
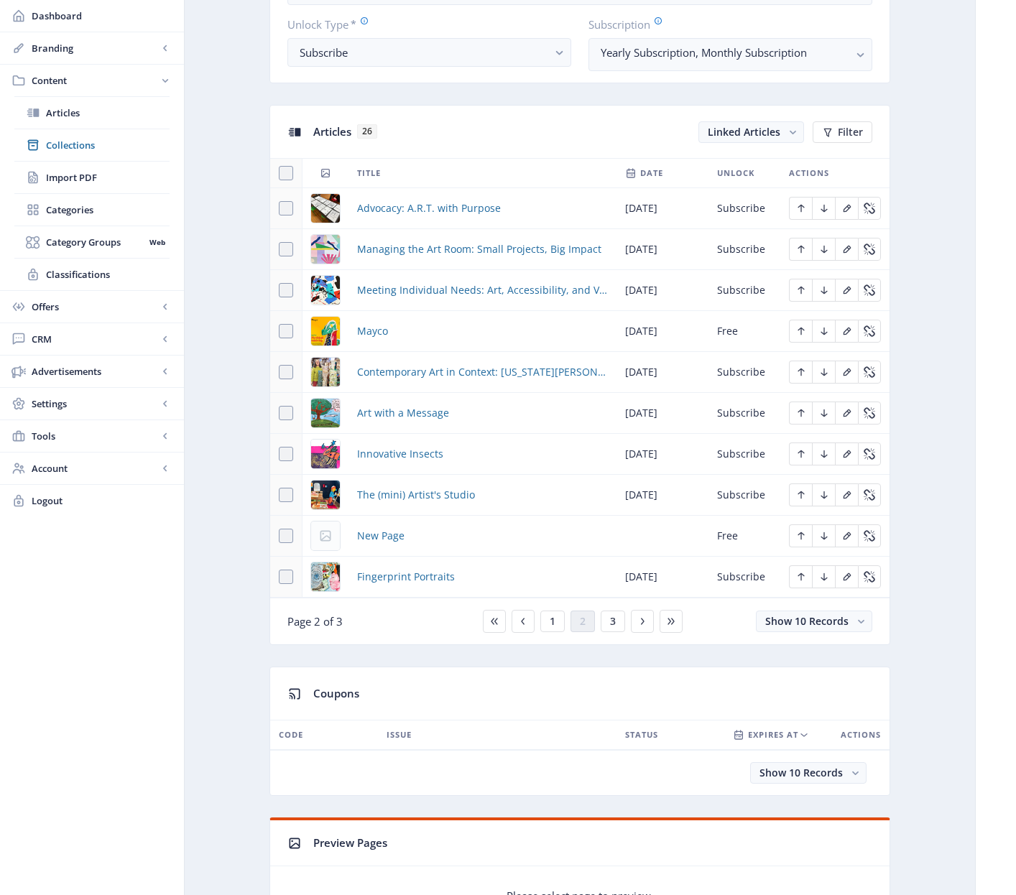
scroll to position [583, 0]
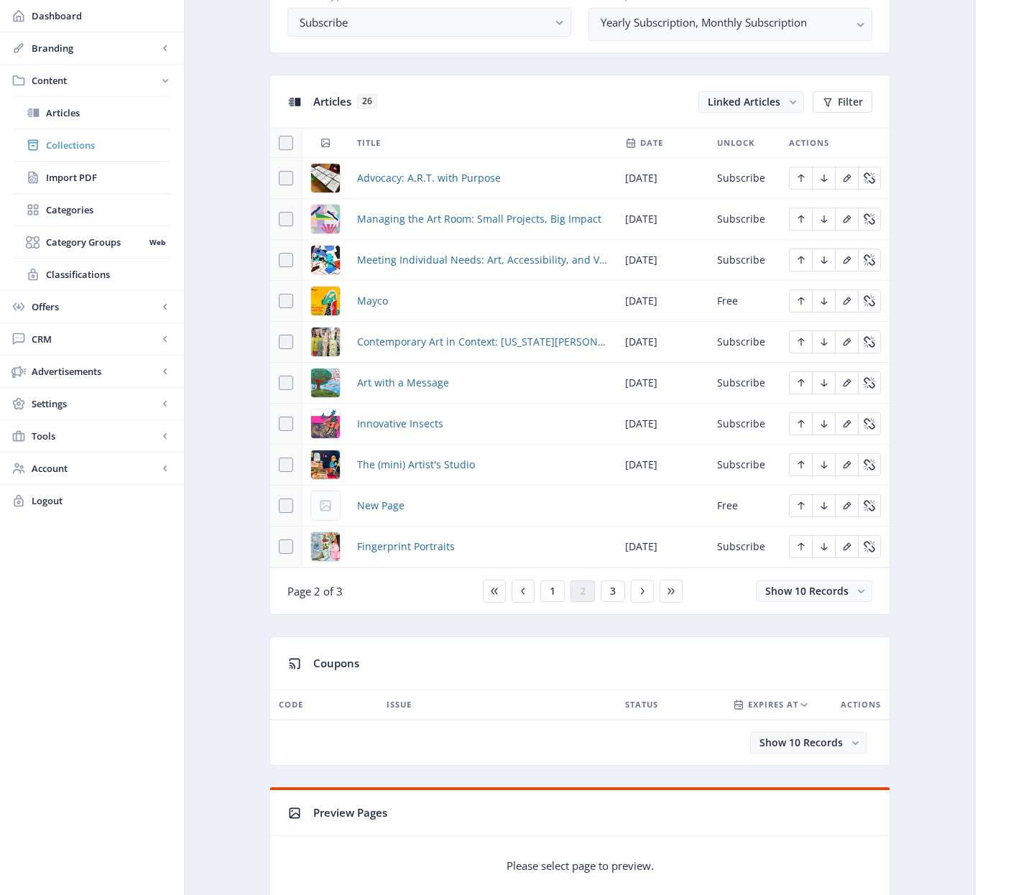
click at [75, 147] on span "Collections" at bounding box center [108, 145] width 124 height 14
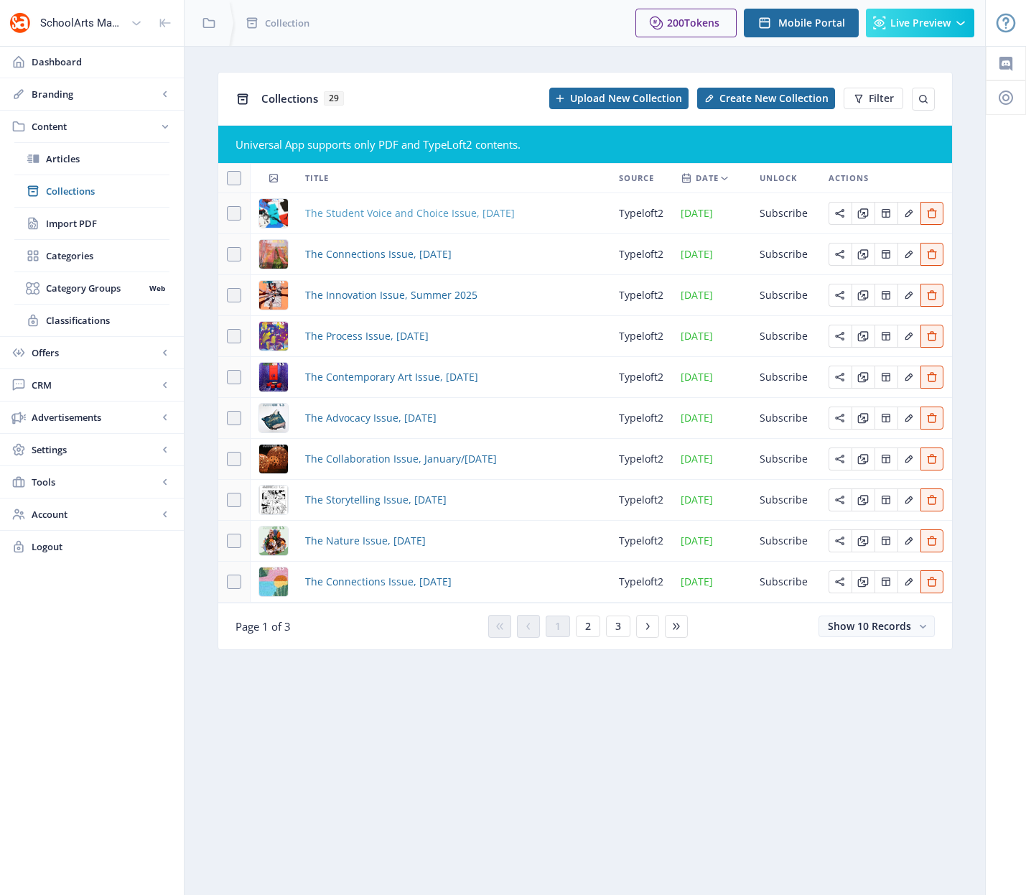
click at [406, 215] on span "The Student Voice and Choice Issue, [DATE]" at bounding box center [410, 213] width 210 height 17
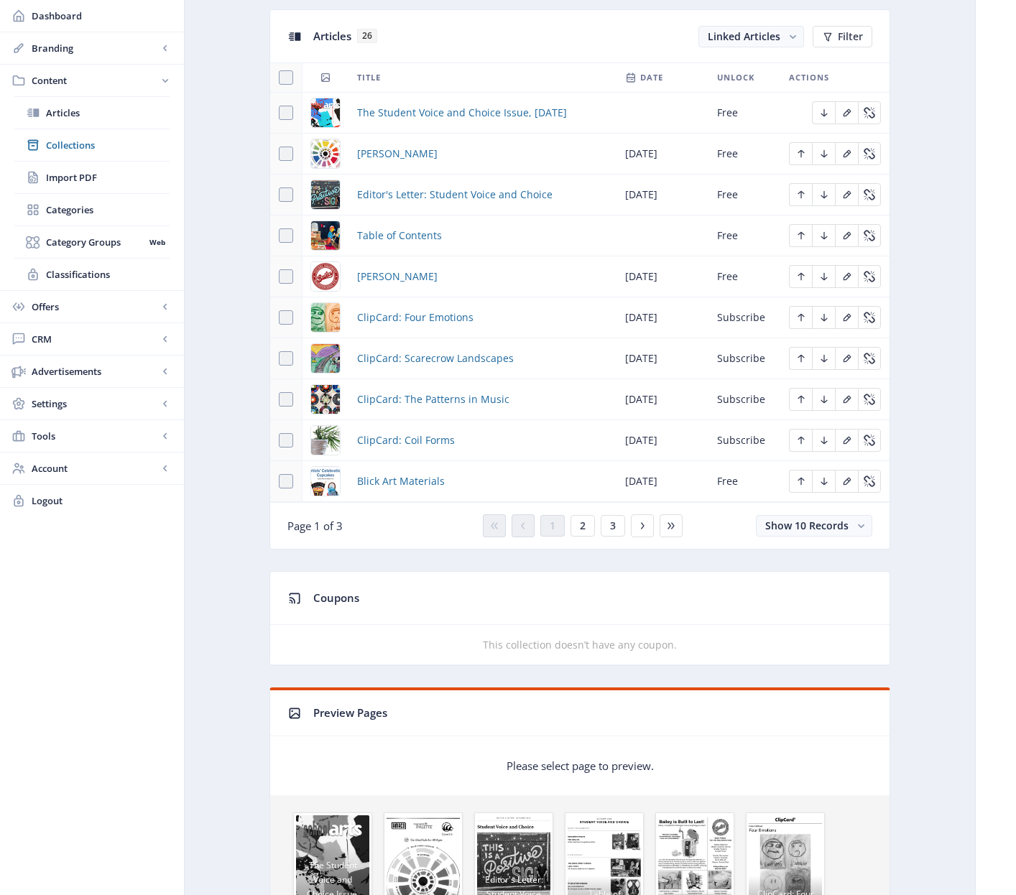
scroll to position [651, 0]
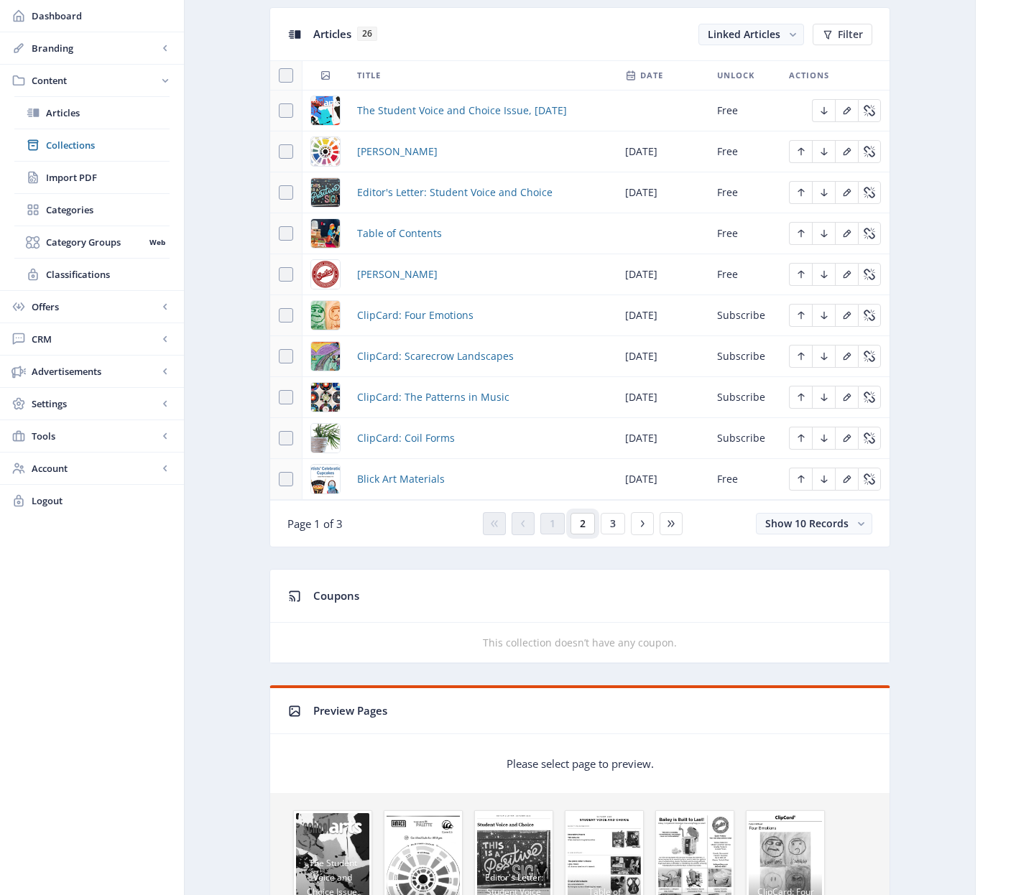
click at [580, 524] on span "2" at bounding box center [583, 523] width 6 height 11
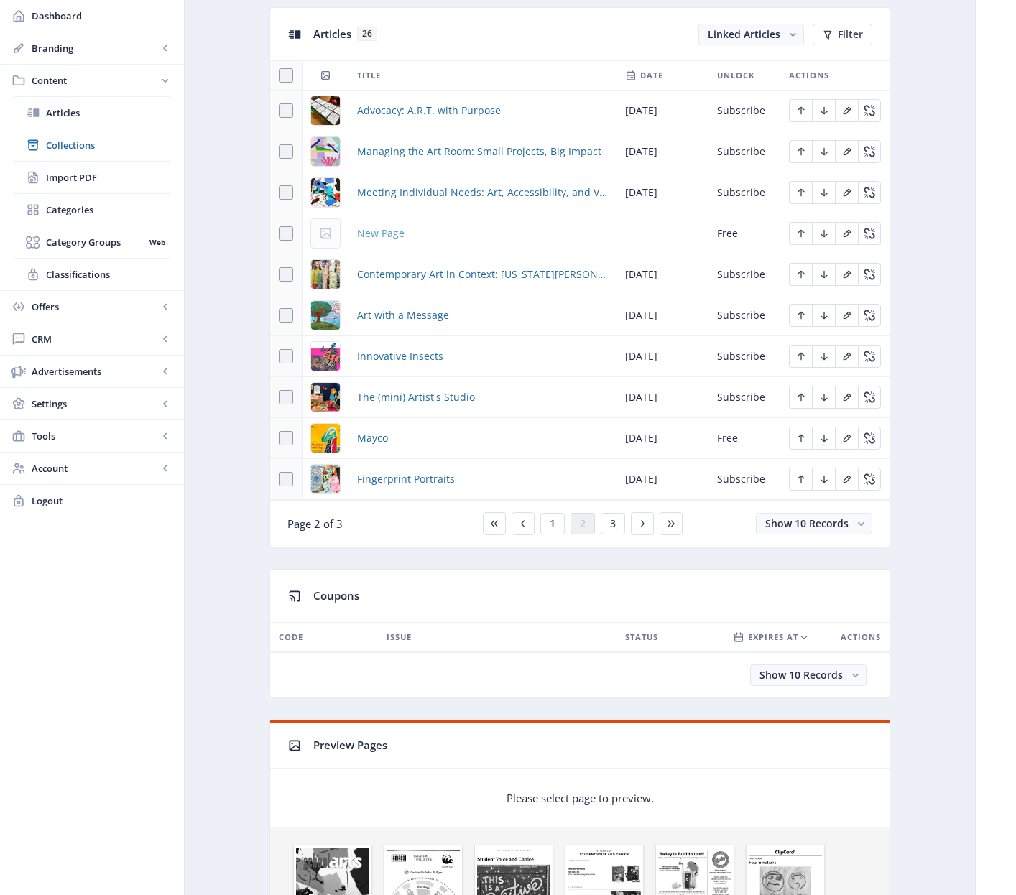
click at [389, 233] on span "New Page" at bounding box center [380, 233] width 47 height 17
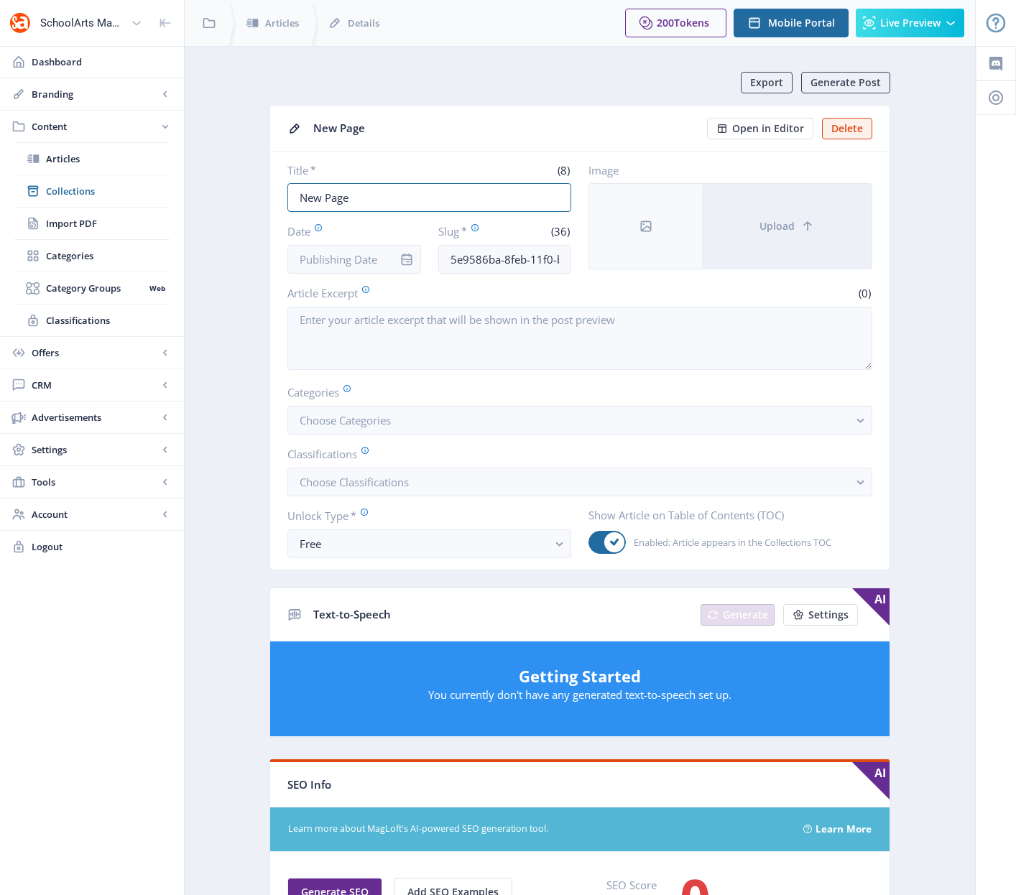
drag, startPoint x: 371, startPoint y: 195, endPoint x: 251, endPoint y: 189, distance: 120.9
click at [254, 186] on app-content-article "Export Generate Post New Page Open in Editor Delete Title * (8) New Page Date S…" at bounding box center [580, 753] width 740 height 1363
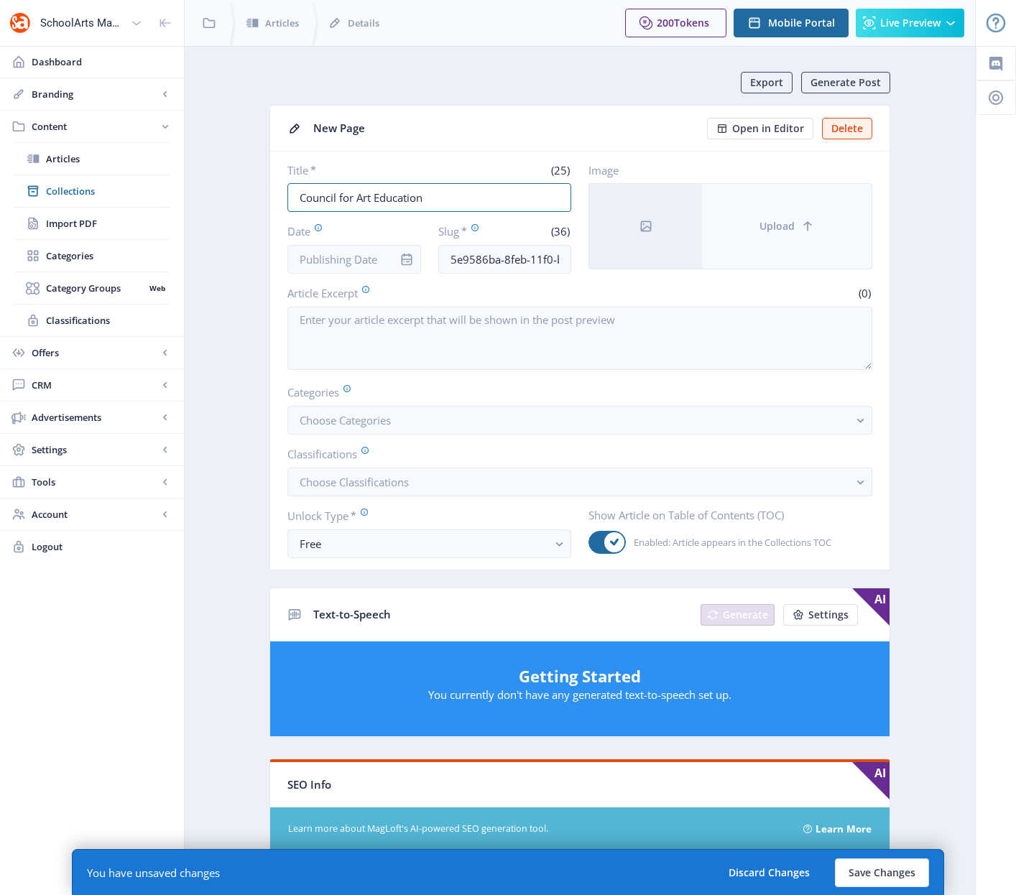
type input "Council for Art Education"
click at [765, 234] on button "Upload" at bounding box center [787, 226] width 170 height 85
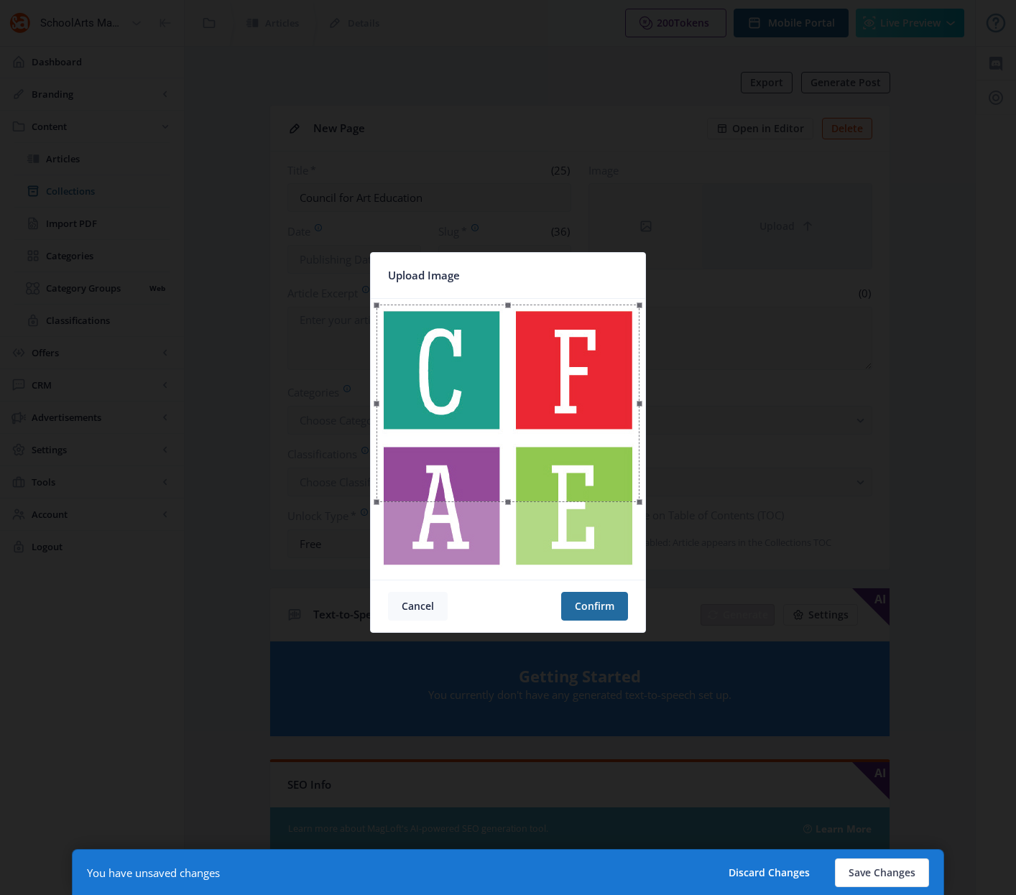
click at [417, 608] on button "Cancel" at bounding box center [418, 606] width 60 height 29
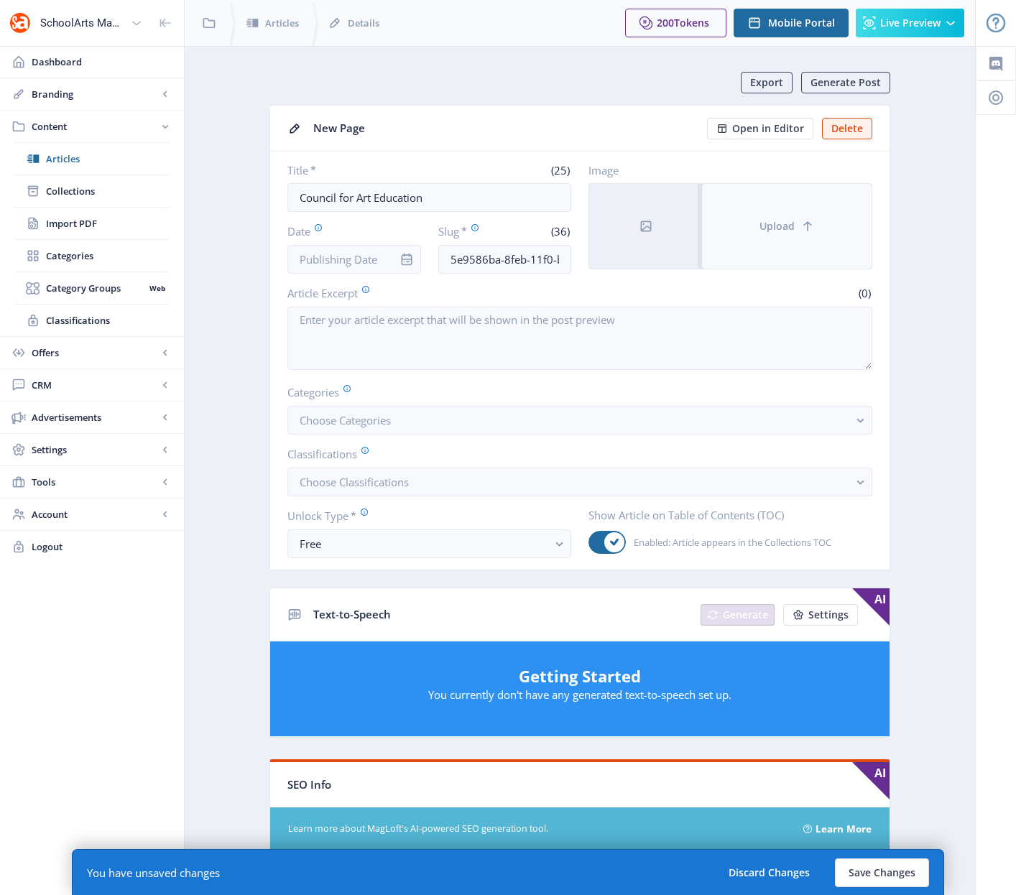
click at [790, 211] on button "Upload" at bounding box center [787, 226] width 170 height 85
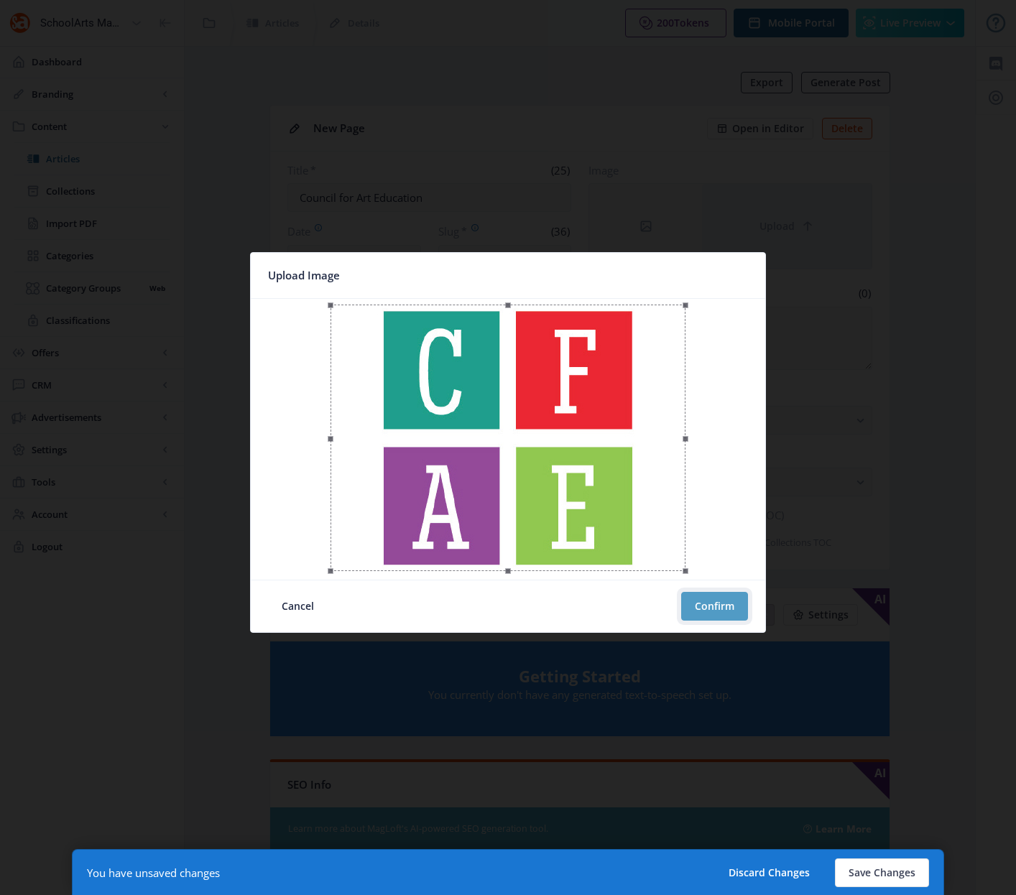
click at [718, 614] on button "Confirm" at bounding box center [714, 606] width 67 height 29
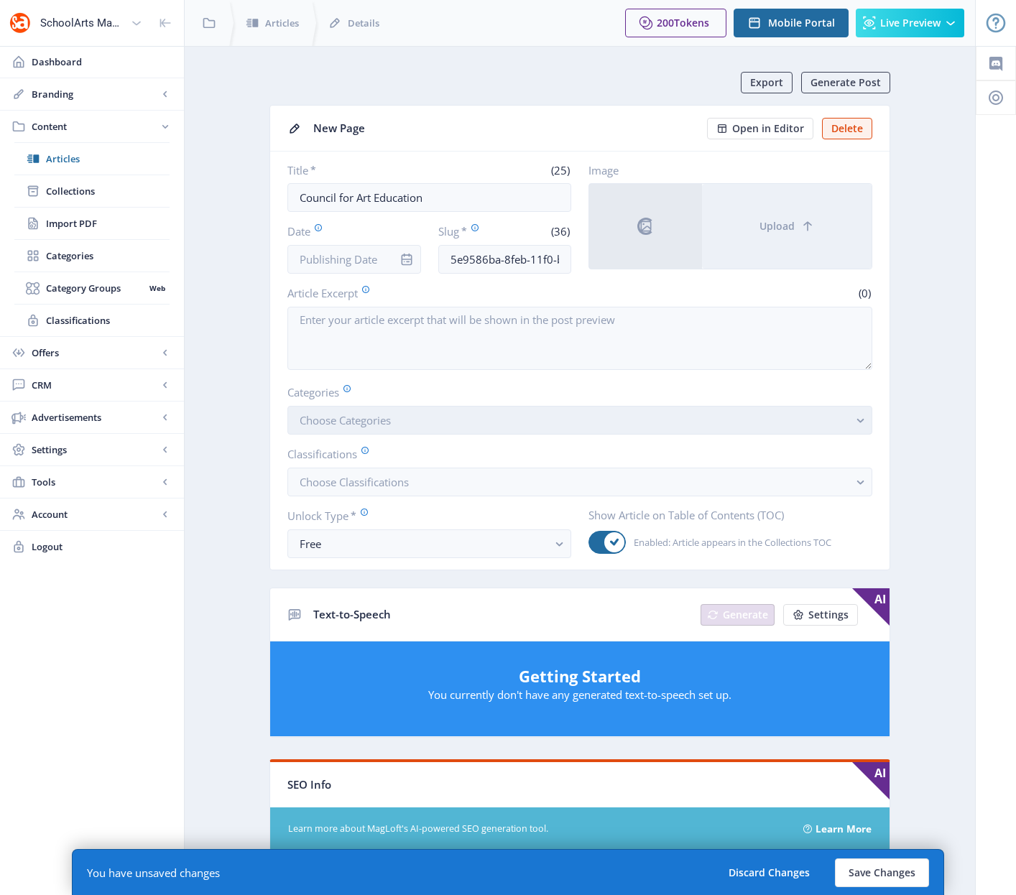
drag, startPoint x: 866, startPoint y: 420, endPoint x: 858, endPoint y: 420, distance: 7.9
click at [866, 420] on rect "button" at bounding box center [860, 420] width 17 height 17
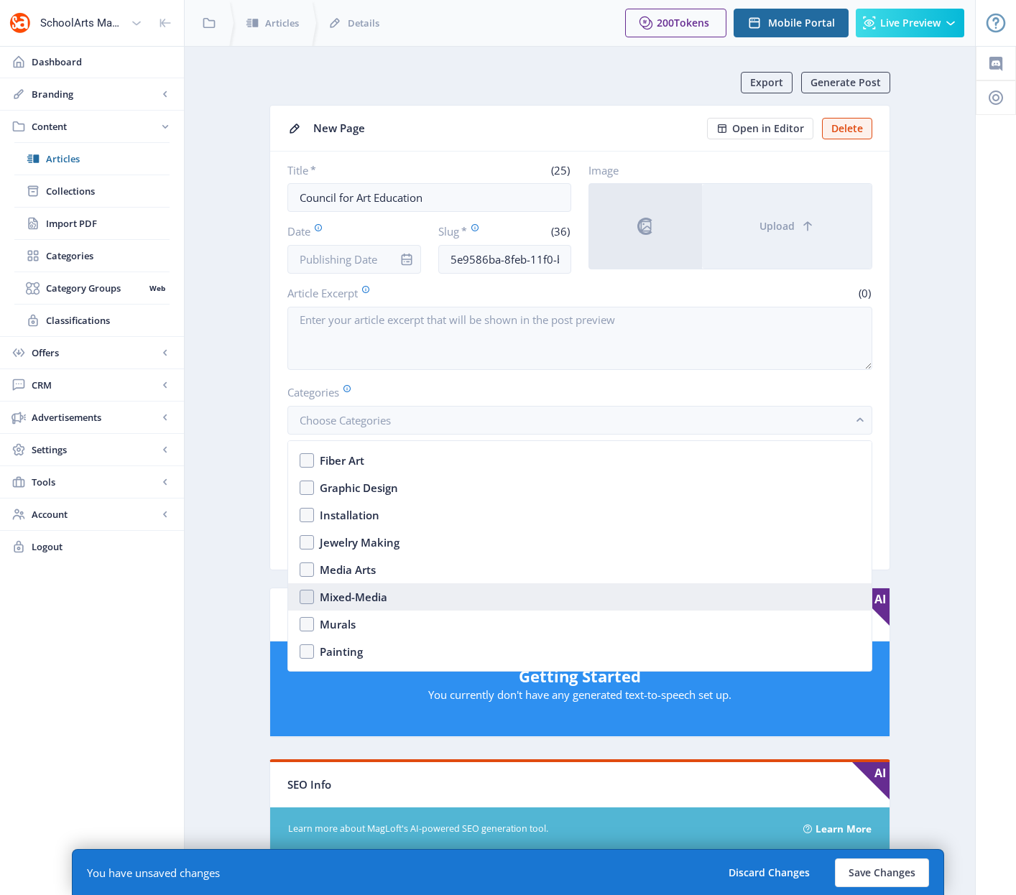
scroll to position [2245, 0]
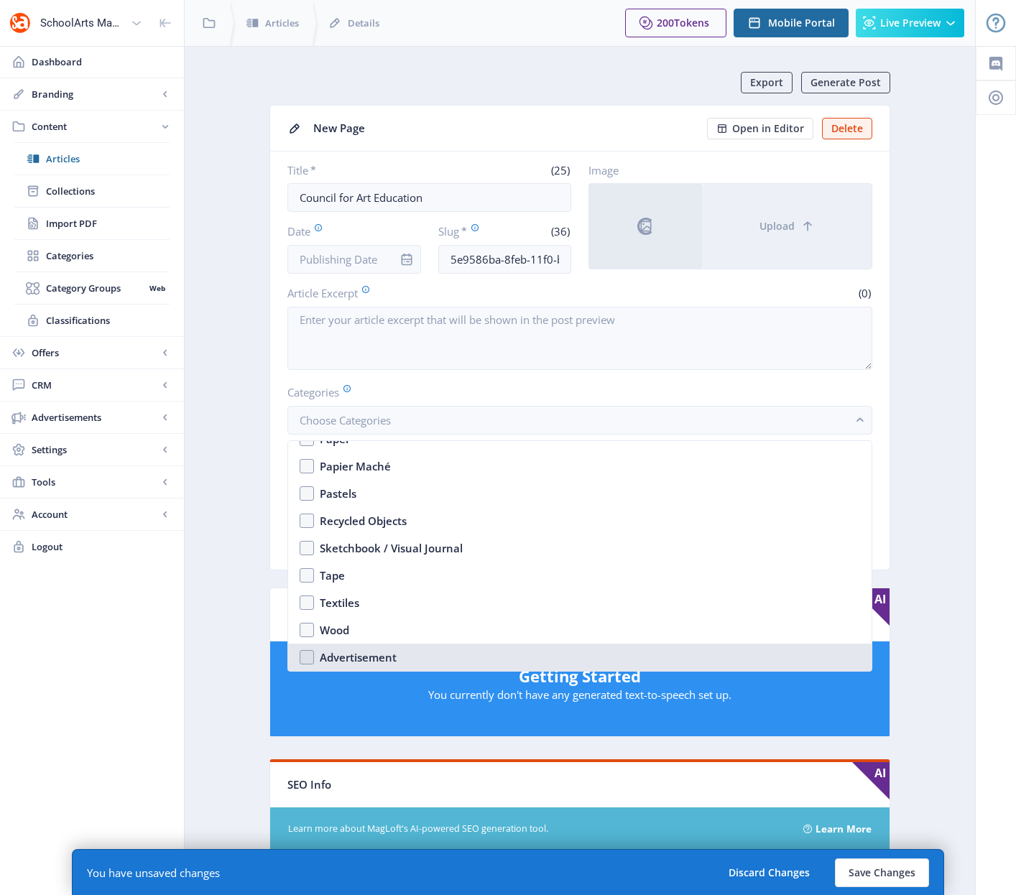
click at [381, 659] on div "Advertisement" at bounding box center [358, 657] width 77 height 17
checkbox input "true"
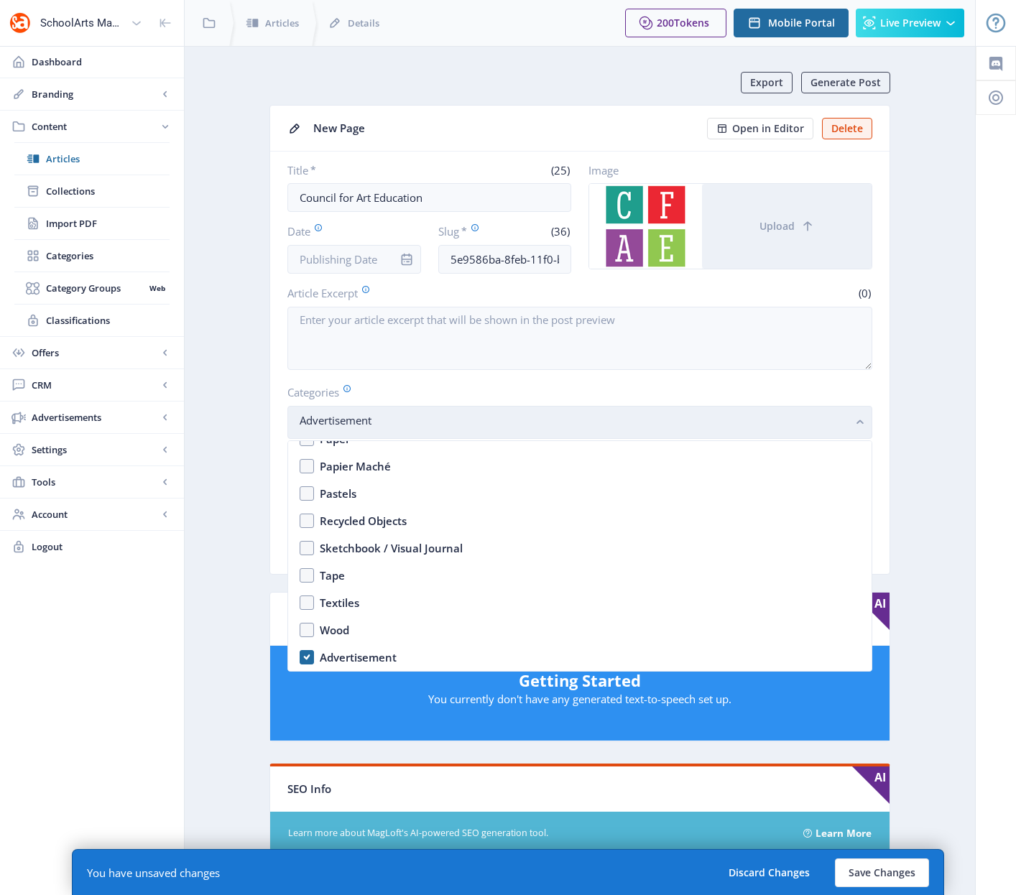
click at [856, 421] on rect "button" at bounding box center [860, 422] width 17 height 17
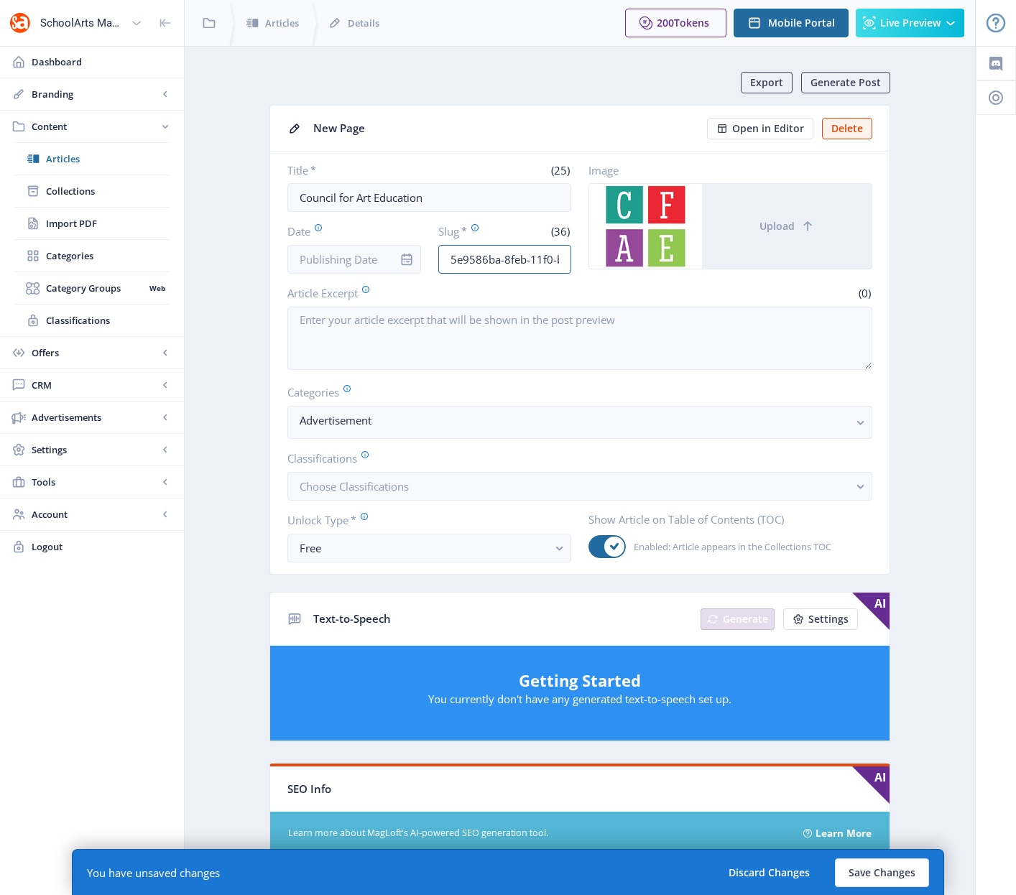
scroll to position [0, 94]
drag, startPoint x: 448, startPoint y: 257, endPoint x: 617, endPoint y: 261, distance: 168.8
click at [617, 261] on div "Title * (25) Council for Art Education Date Slug * (36) 5e9586ba-8feb-11f0-bd64…" at bounding box center [579, 218] width 585 height 111
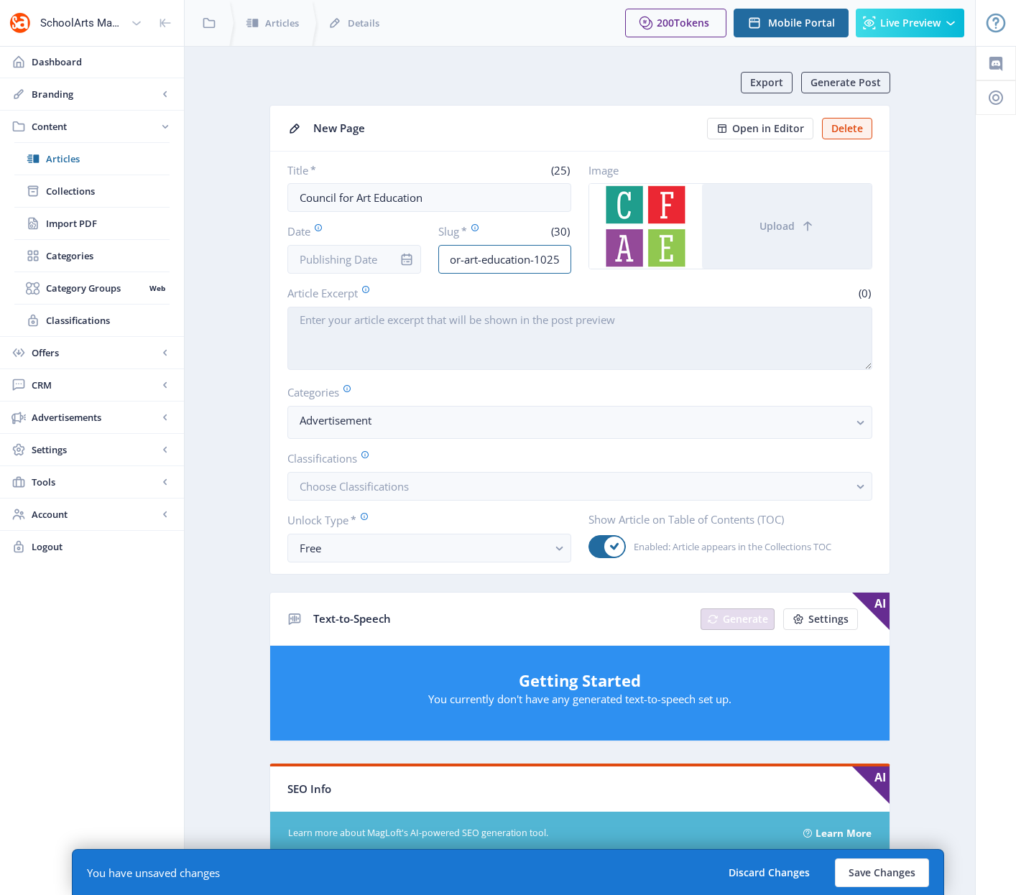
type input "council-for-art-education-1025"
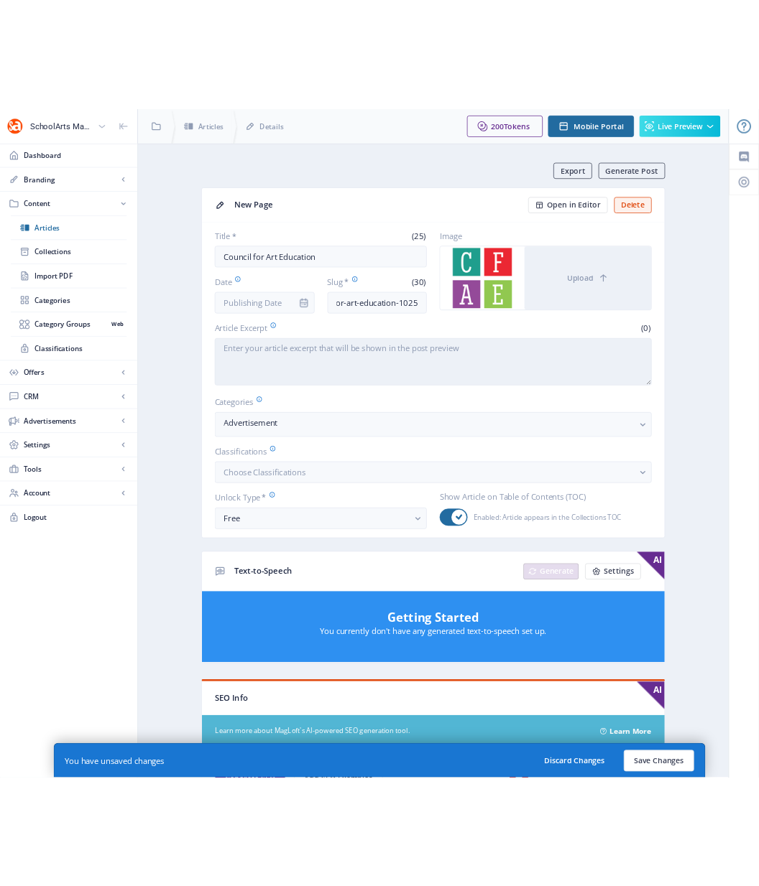
scroll to position [0, 0]
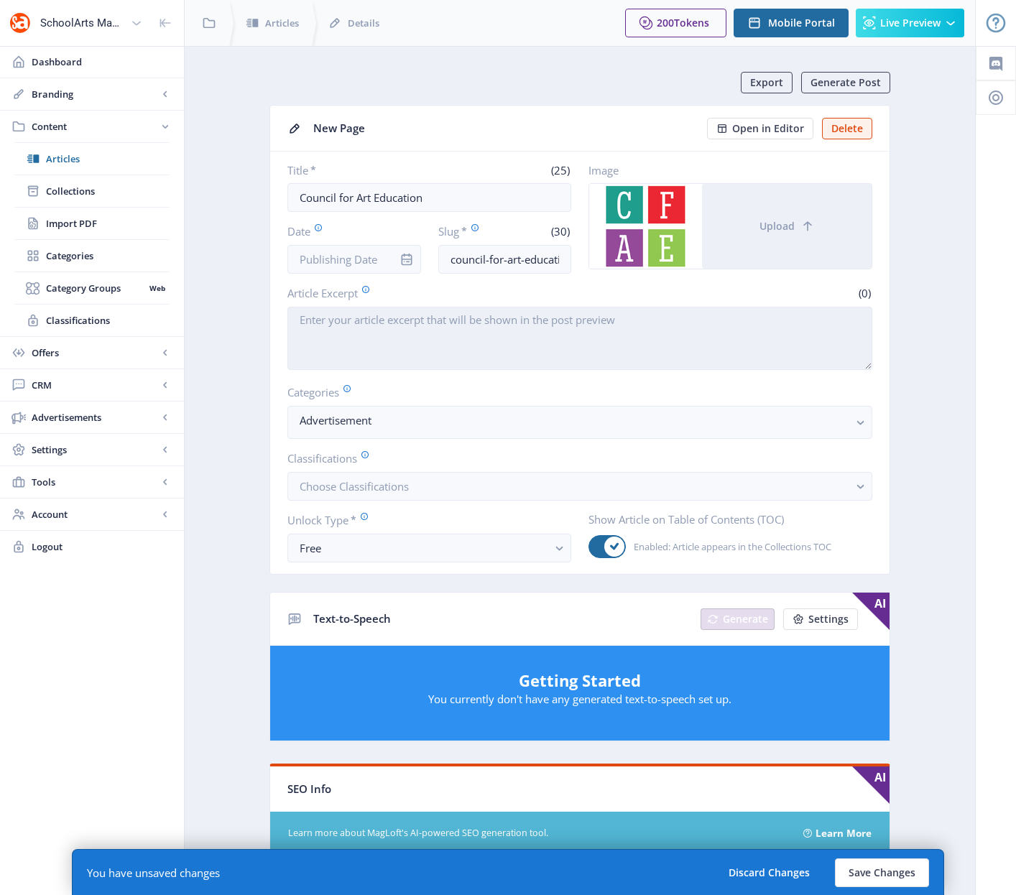
click at [546, 348] on textarea "Article Excerpt" at bounding box center [579, 338] width 585 height 63
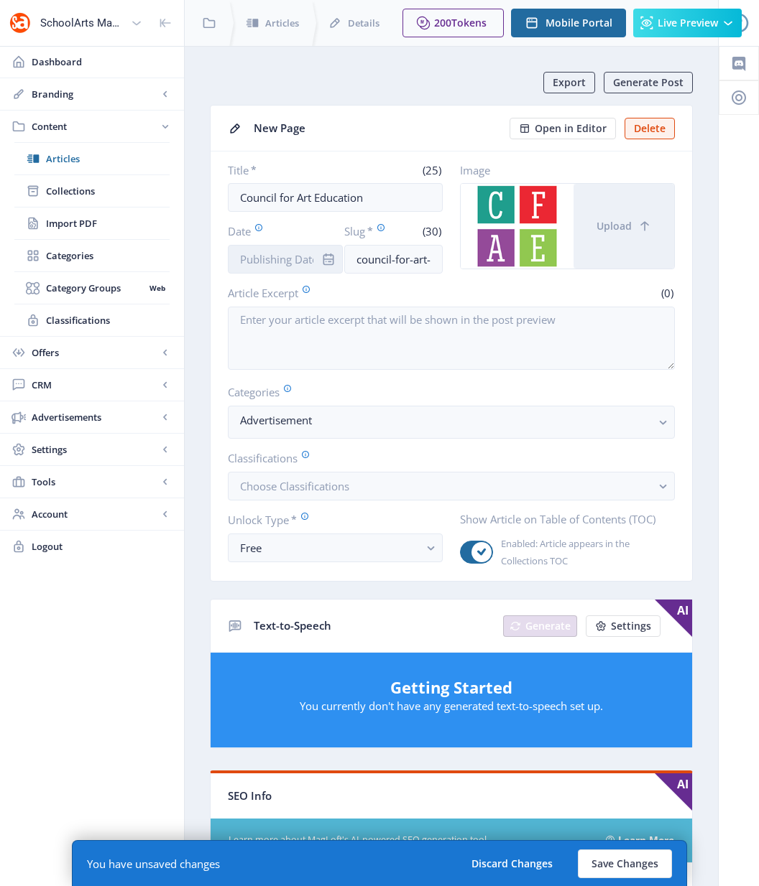
click at [258, 256] on input "Date" at bounding box center [285, 259] width 115 height 29
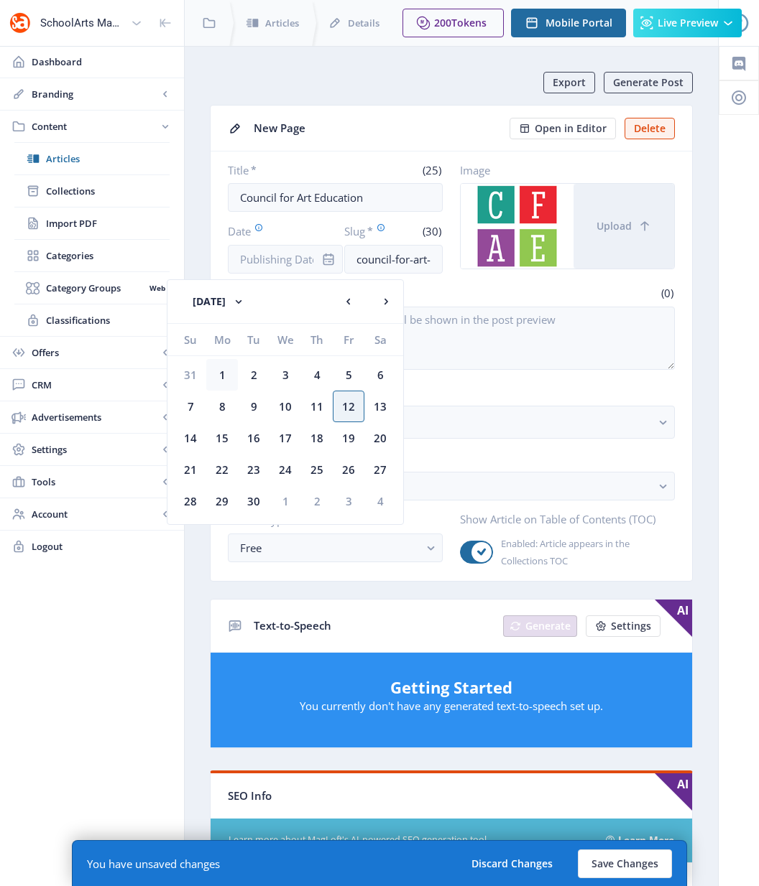
click at [222, 376] on div "1" at bounding box center [222, 375] width 32 height 32
type input "[DATE]"
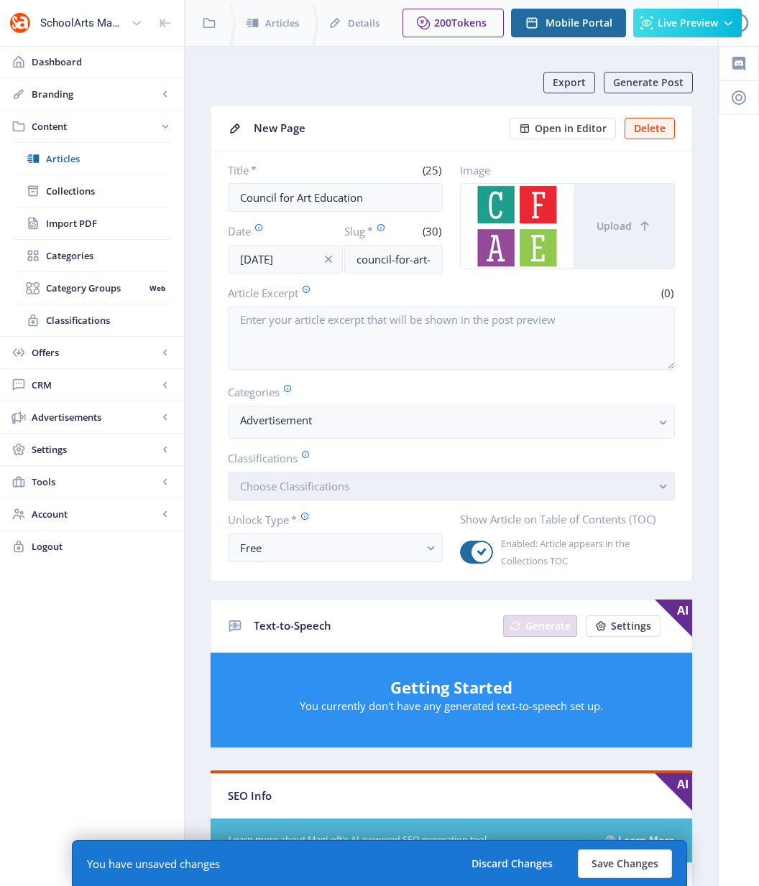
click at [253, 481] on span "Choose Classifications" at bounding box center [294, 486] width 109 height 14
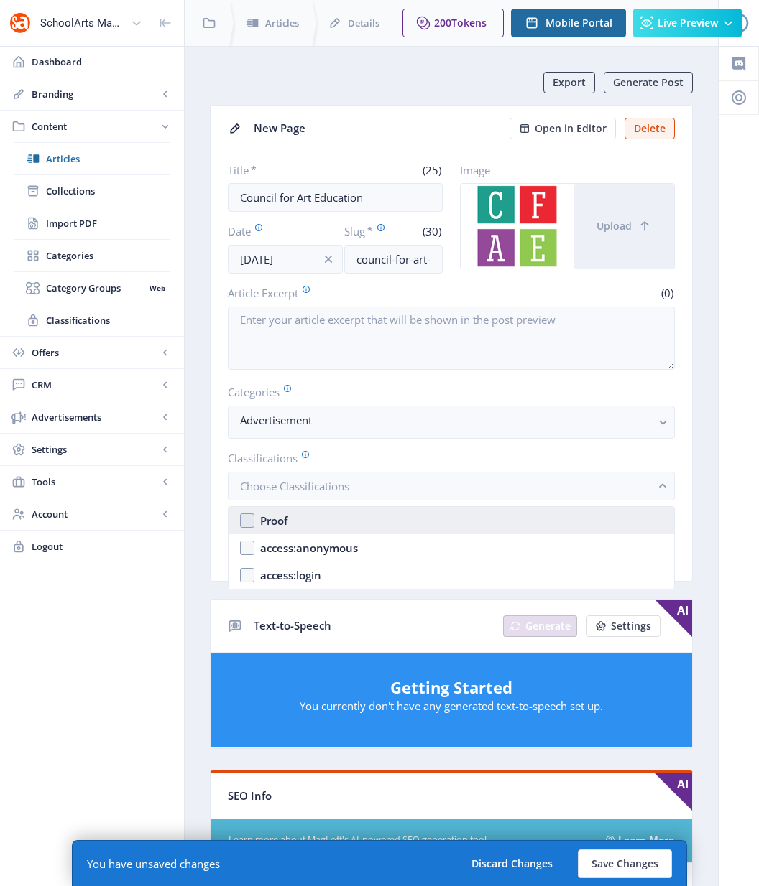
click at [254, 519] on nb-option "Proof" at bounding box center [450, 520] width 445 height 27
checkbox input "true"
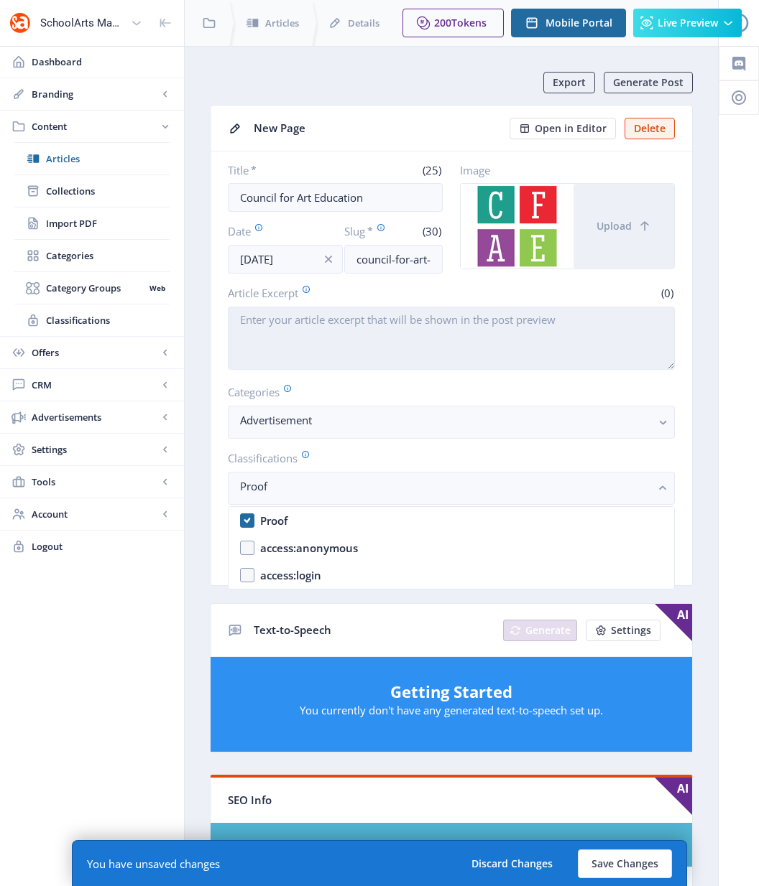
click at [289, 334] on textarea "Article Excerpt" at bounding box center [451, 338] width 447 height 63
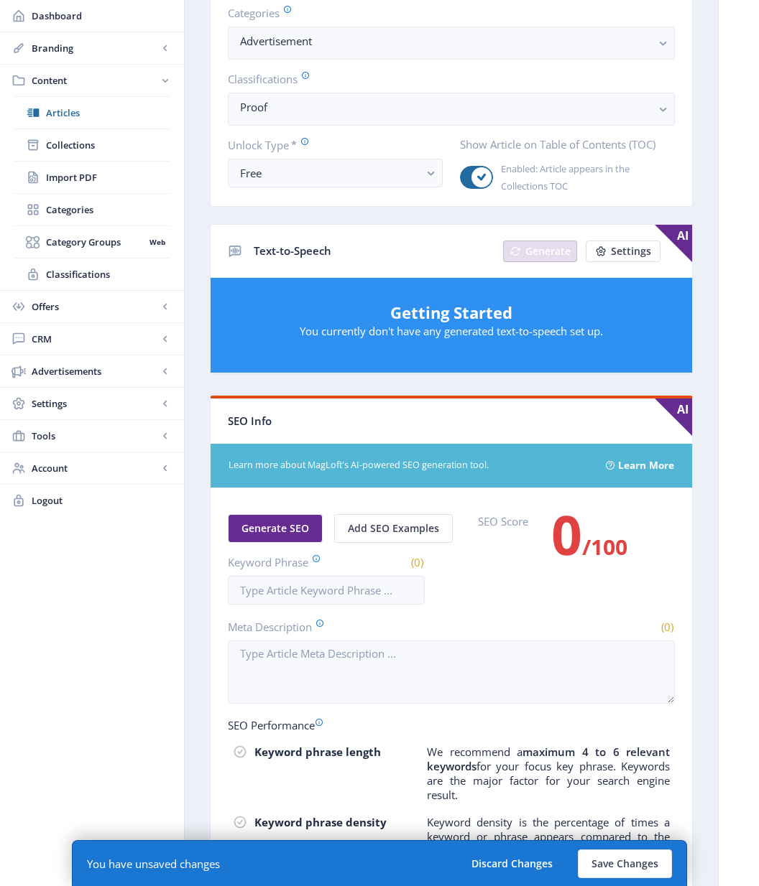
scroll to position [414, 0]
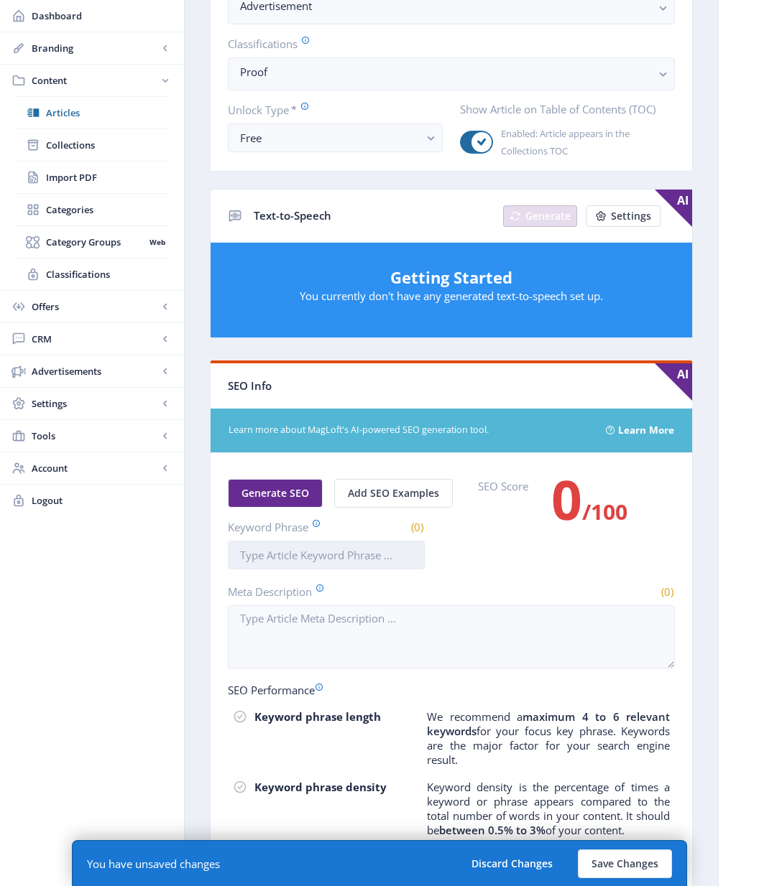
type textarea "The Council for Art Education, Inc. promotes visual art education for all K-12 …"
click at [314, 565] on input "Keyword Phrase" at bounding box center [326, 555] width 197 height 29
type input "council for art education"
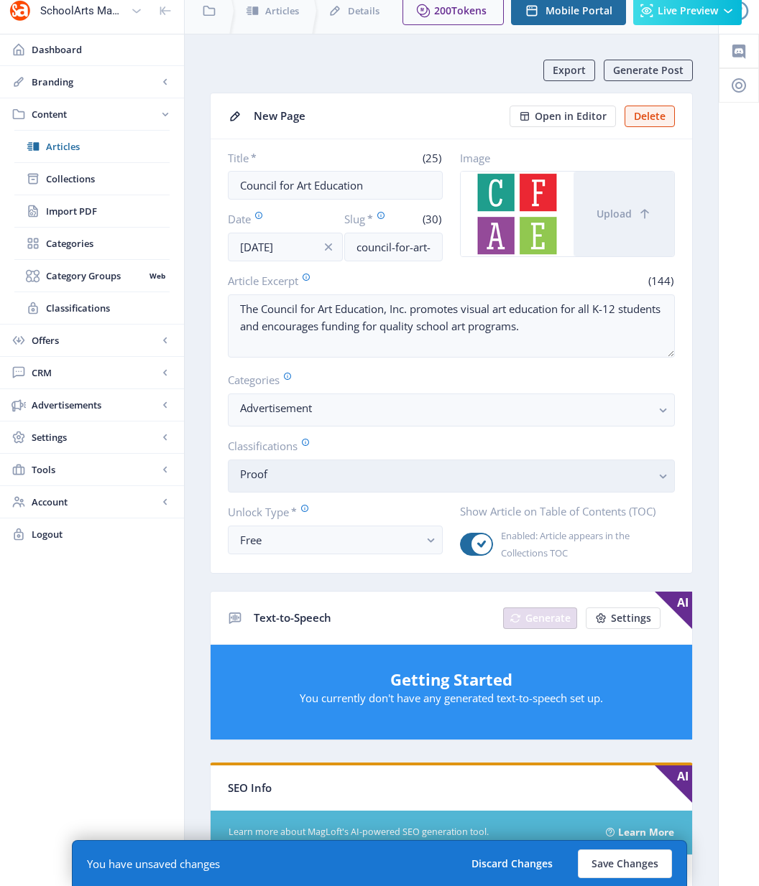
scroll to position [0, 0]
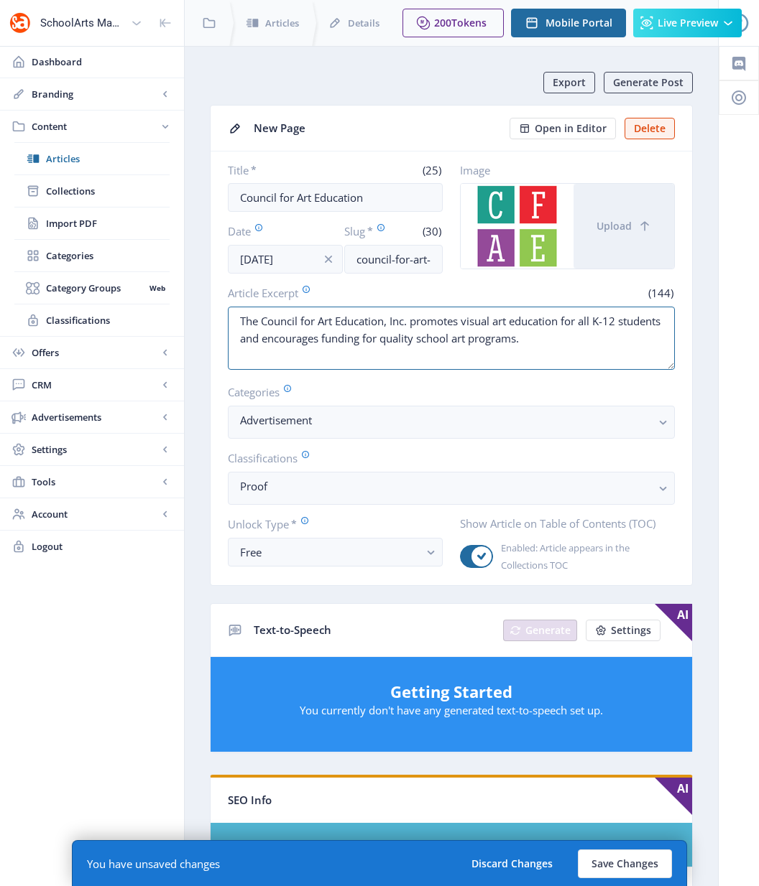
drag, startPoint x: 573, startPoint y: 336, endPoint x: 190, endPoint y: 298, distance: 385.5
click at [190, 298] on nb-layout-column "Export Generate Post New Page Open in Editor Delete Title * (25) Council for Ar…" at bounding box center [451, 741] width 534 height 1391
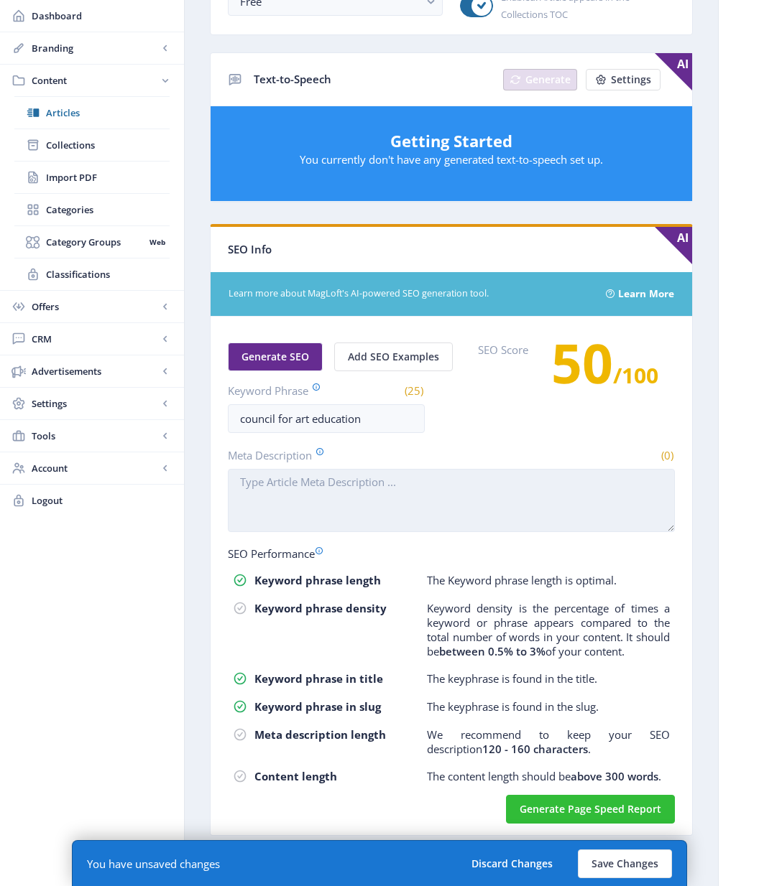
click at [328, 523] on textarea "Meta Description" at bounding box center [451, 500] width 447 height 63
paste textarea "The Council for Art Education, Inc. promotes visual art education for all K-12 …"
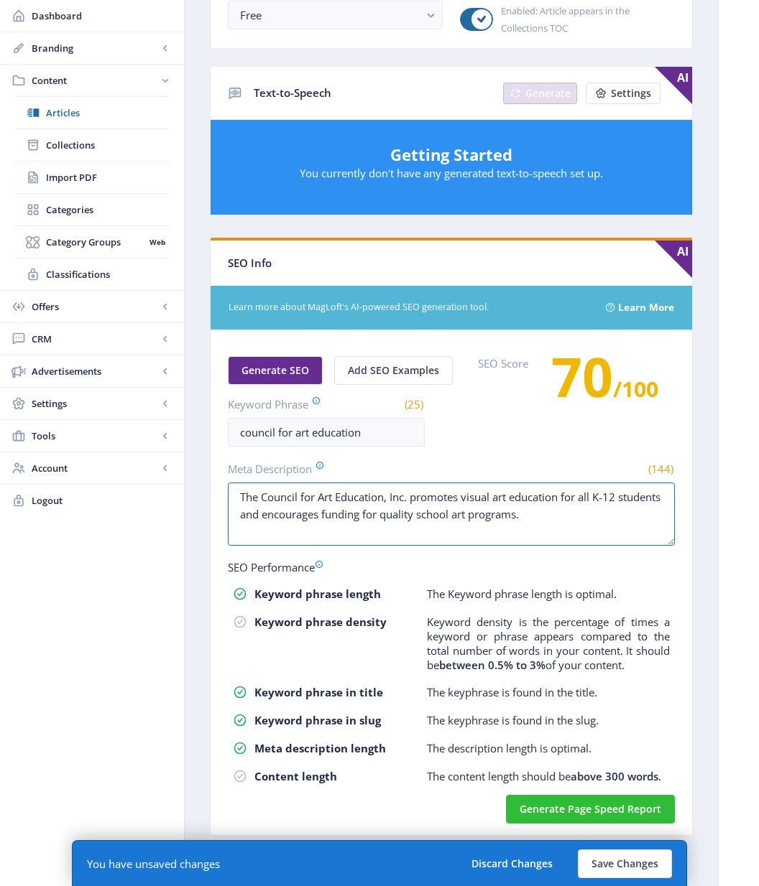
type textarea "The Council for Art Education, Inc. promotes visual art education for all K-12 …"
click at [552, 431] on div "Generate SEO Add SEO Examples Keyword Phrase (25) council for art education SEO…" at bounding box center [451, 401] width 447 height 91
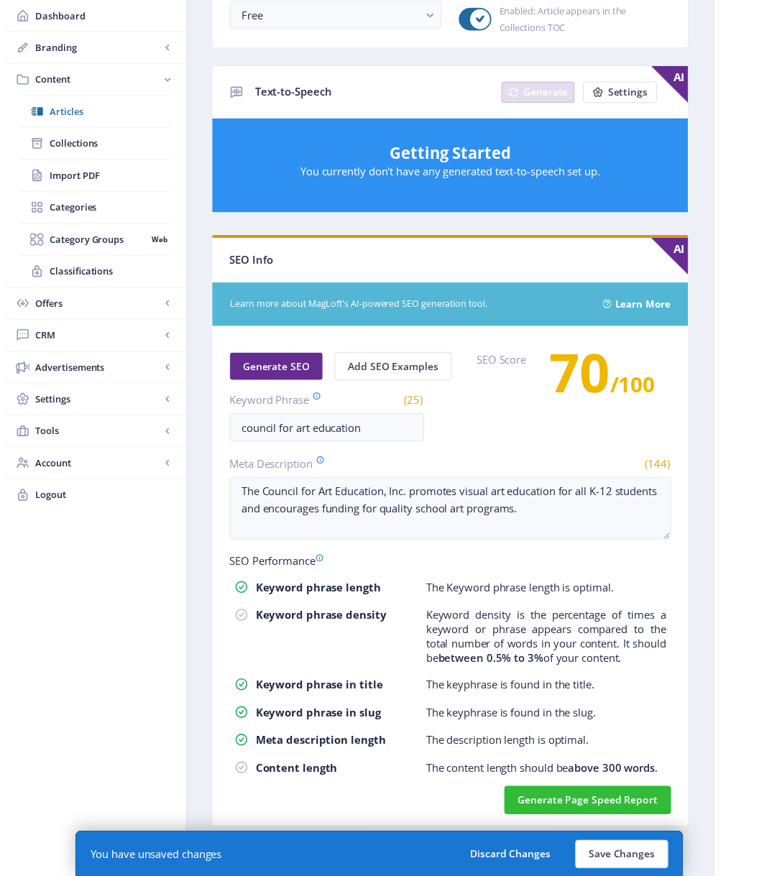
scroll to position [0, 0]
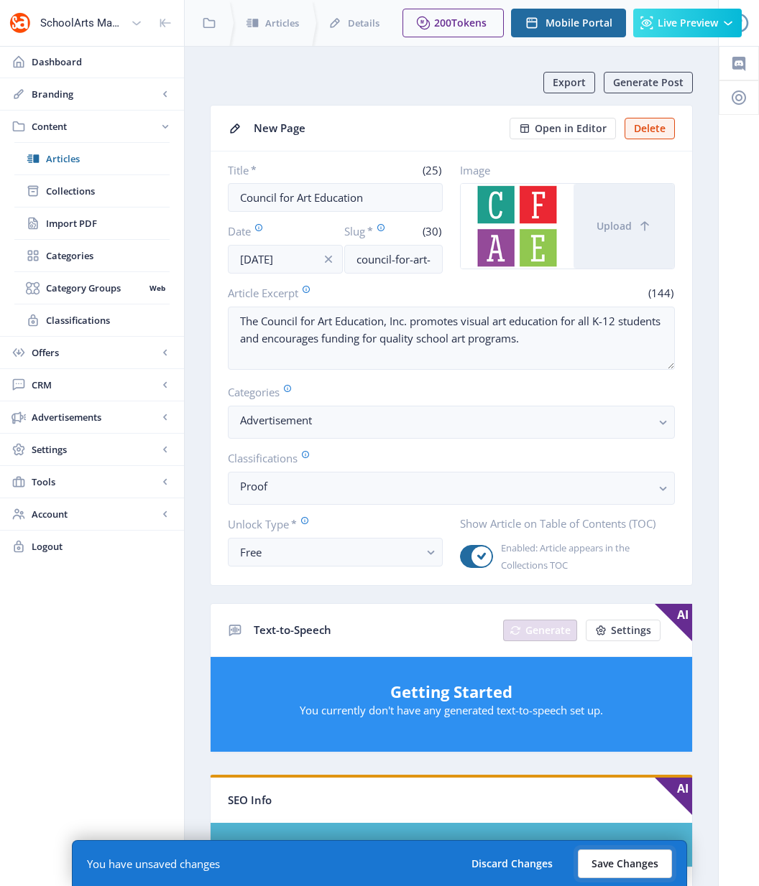
click at [629, 863] on button "Save Changes" at bounding box center [625, 864] width 94 height 29
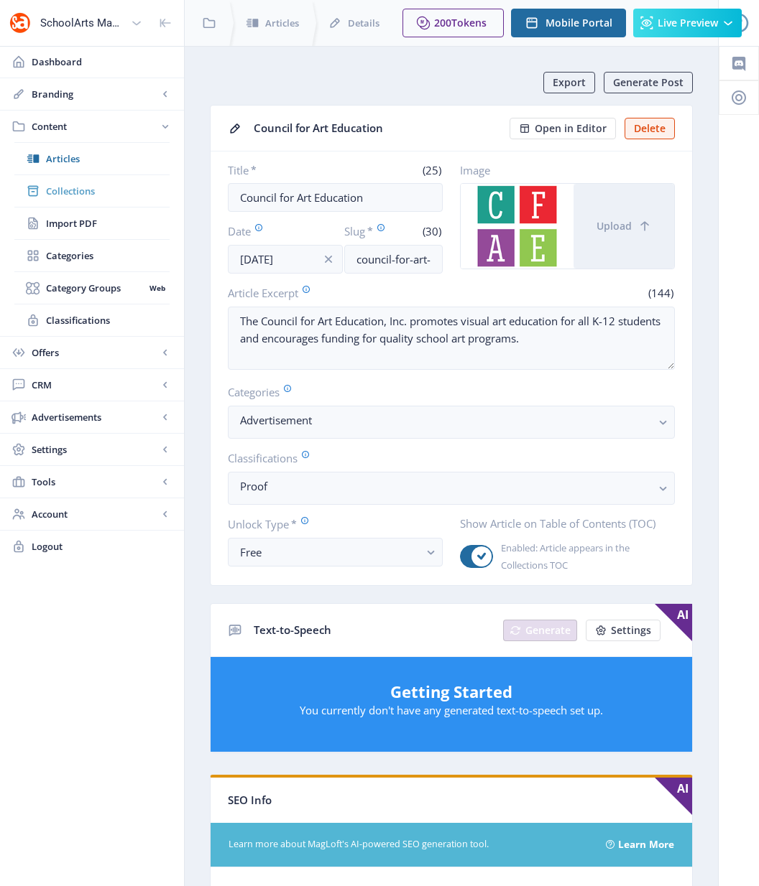
click at [80, 195] on span "Collections" at bounding box center [108, 191] width 124 height 14
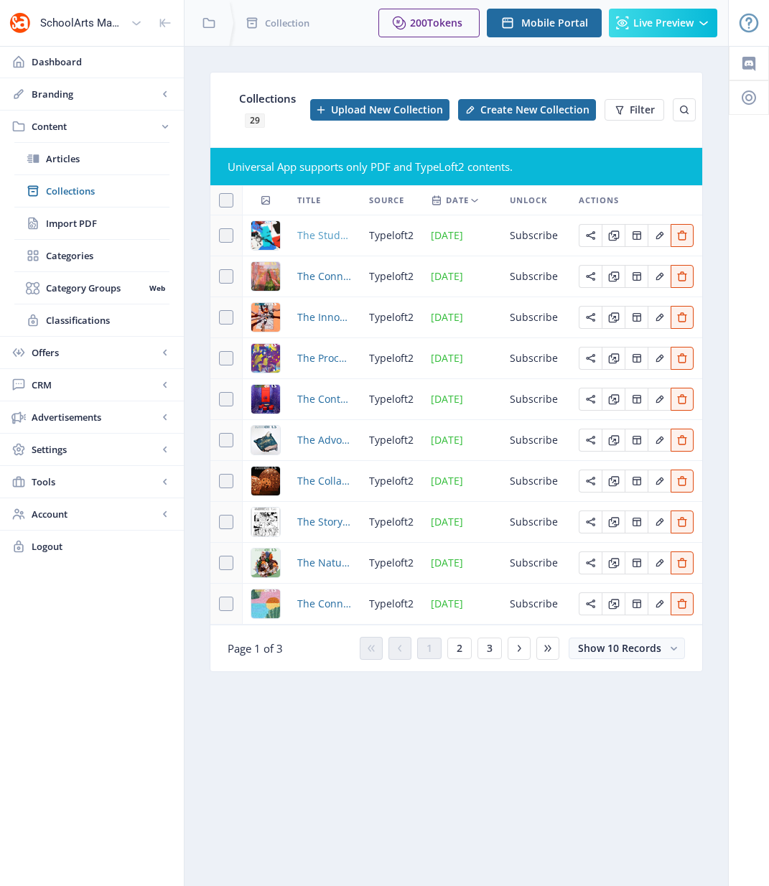
click at [333, 236] on span "The Student Voice and Choice Issue, [DATE]" at bounding box center [324, 235] width 55 height 17
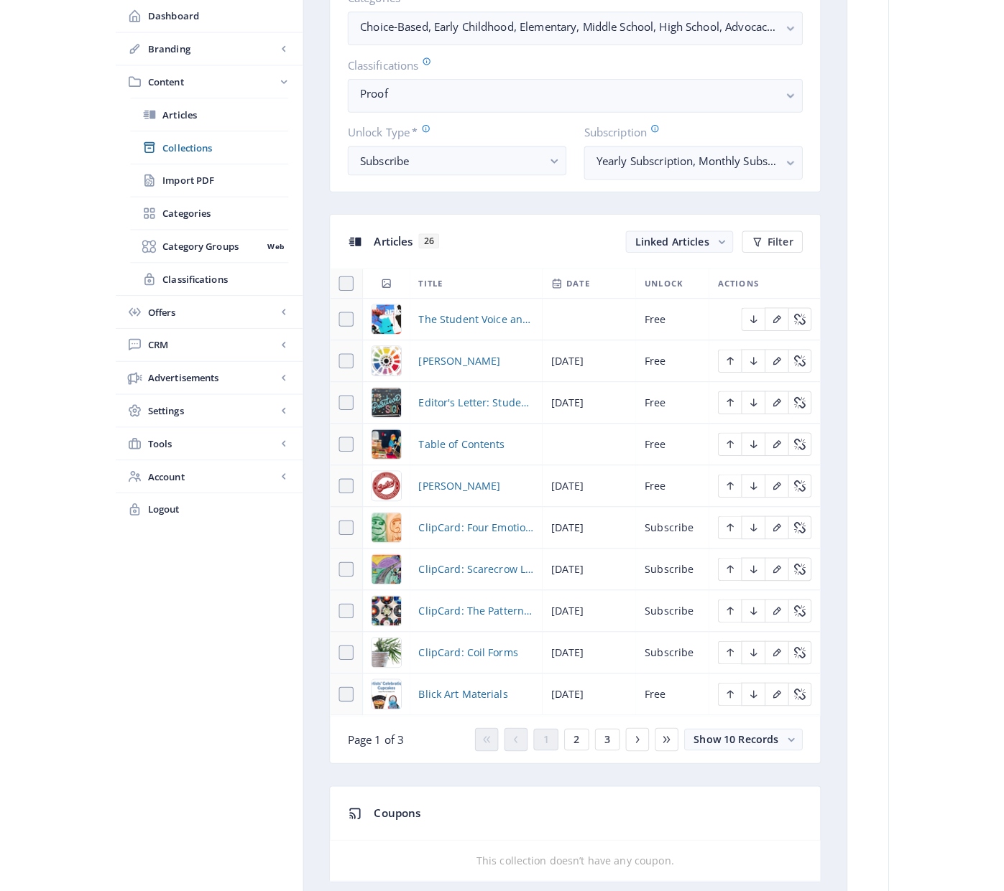
scroll to position [516, 0]
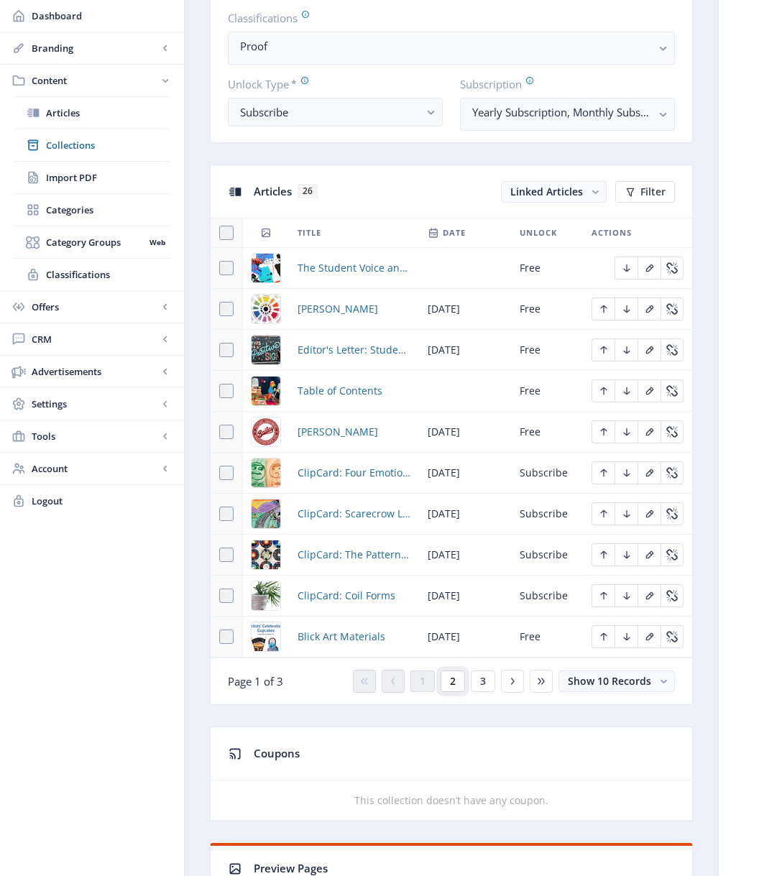
click at [453, 685] on span "2" at bounding box center [453, 680] width 6 height 11
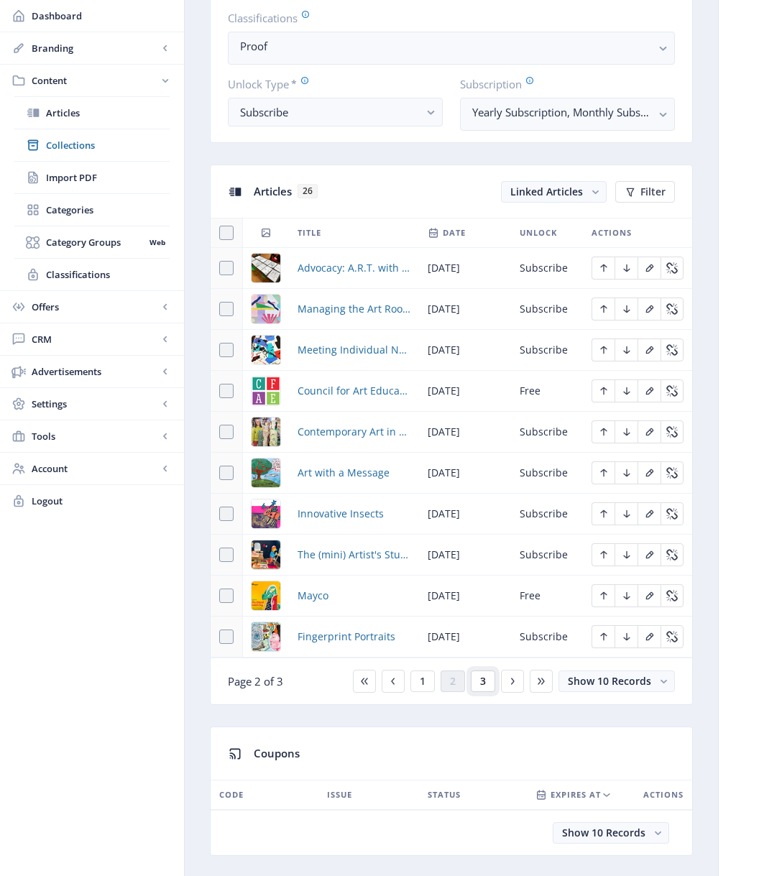
click at [478, 685] on button "3" at bounding box center [483, 681] width 24 height 22
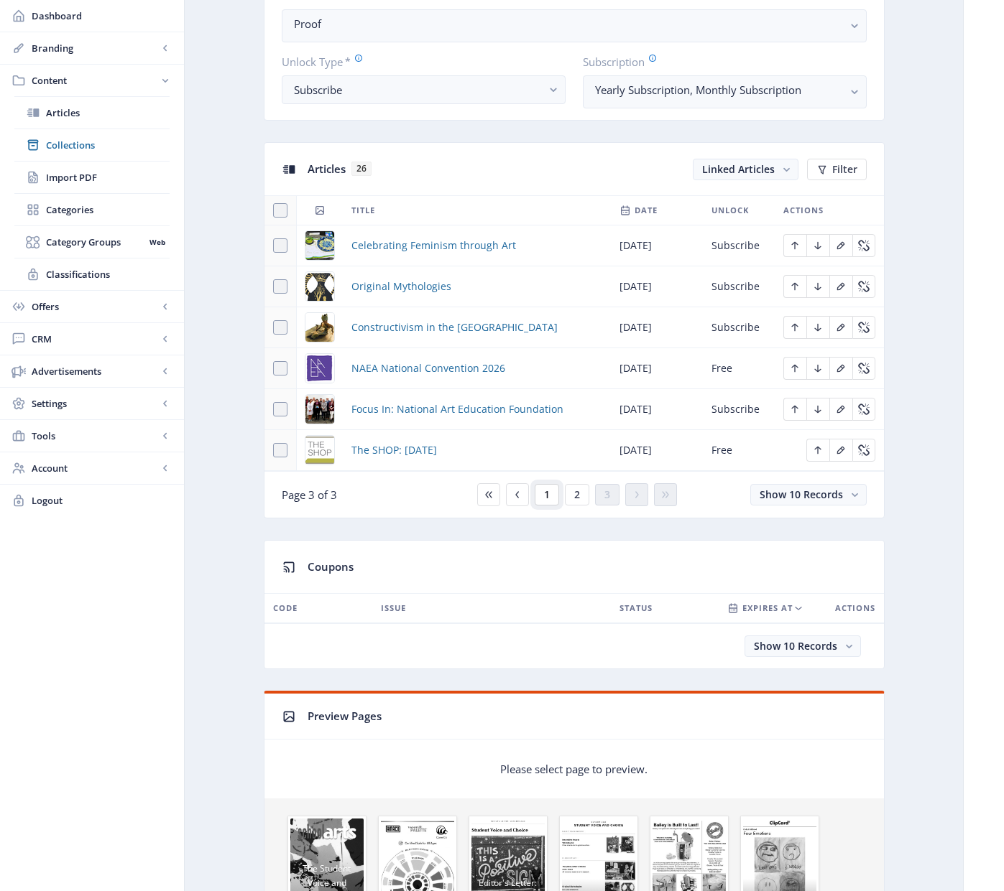
click at [544, 496] on span "1" at bounding box center [547, 494] width 6 height 11
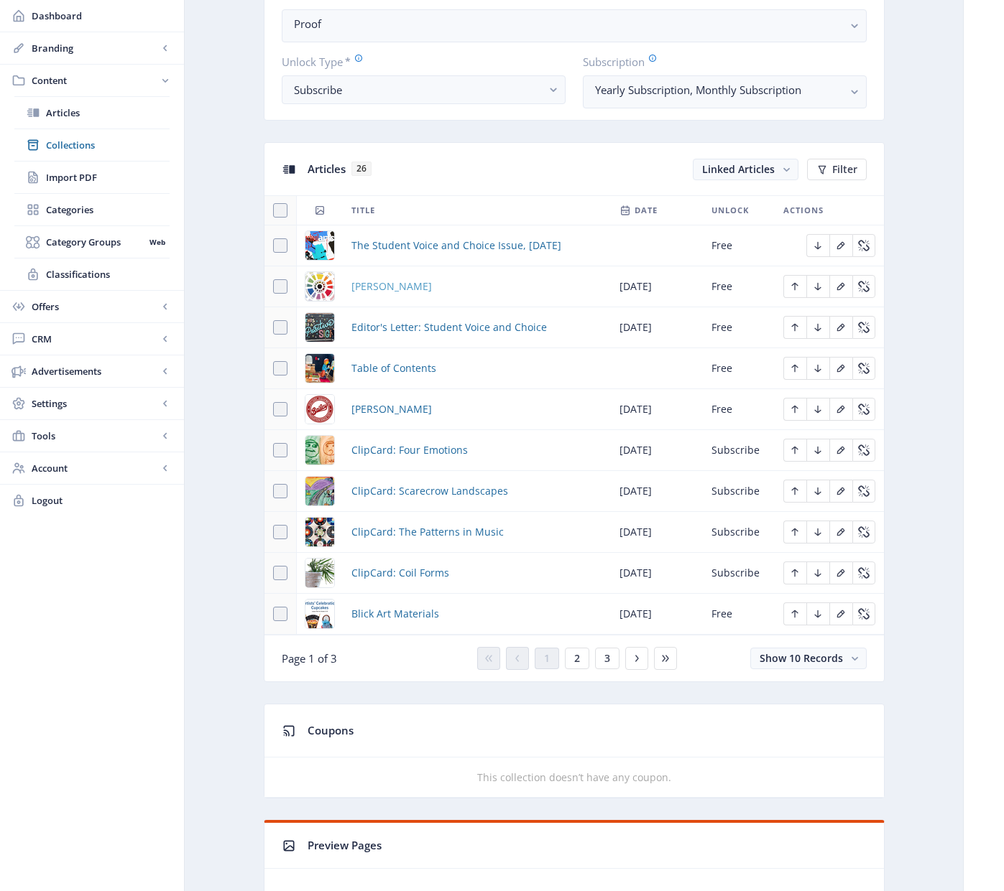
click at [377, 286] on span "[PERSON_NAME]" at bounding box center [391, 286] width 80 height 17
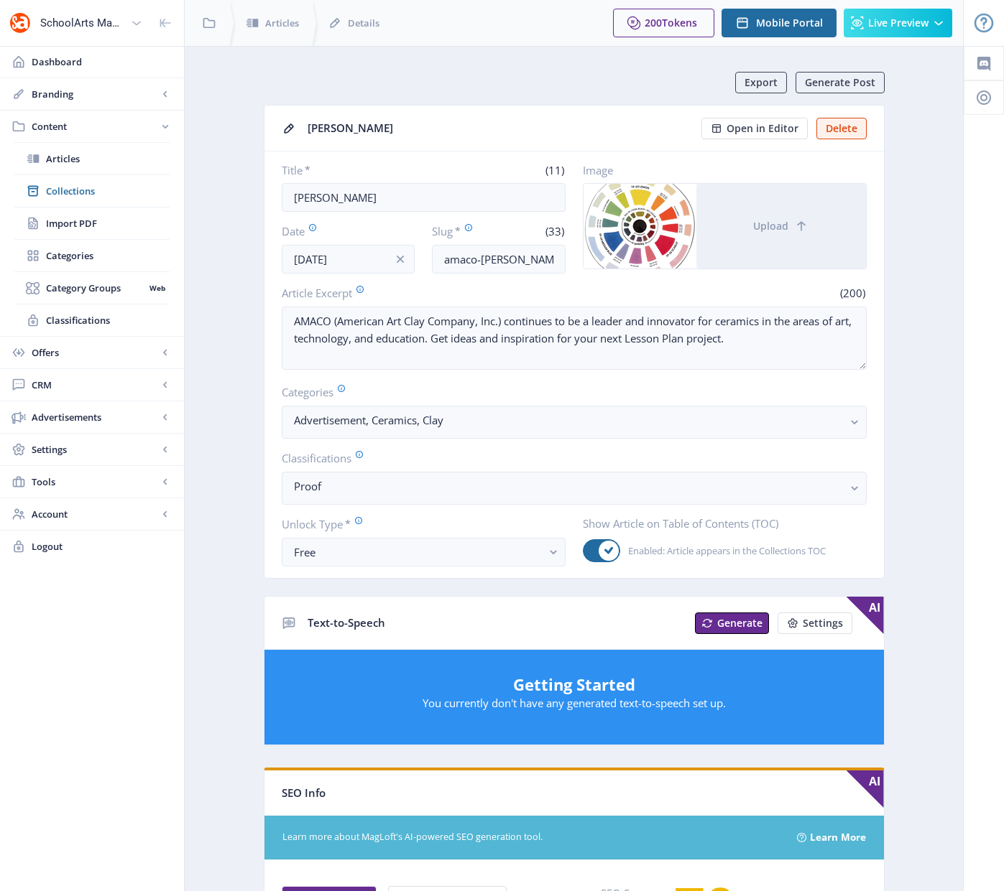
click at [236, 234] on app-content-article "Export Generate Post [PERSON_NAME] Open in Editor Delete Title * (11) [PERSON_N…" at bounding box center [574, 723] width 728 height 1302
click at [67, 193] on span "Collections" at bounding box center [108, 191] width 124 height 14
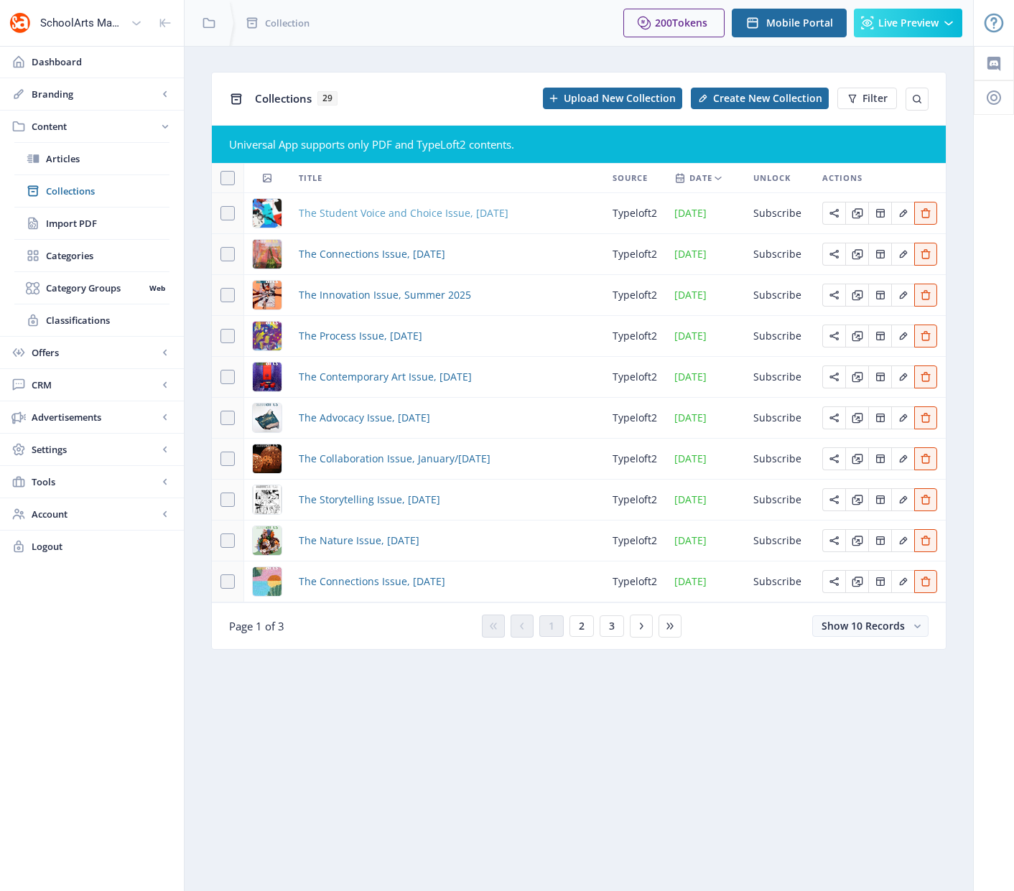
click at [425, 215] on span "The Student Voice and Choice Issue, [DATE]" at bounding box center [404, 213] width 210 height 17
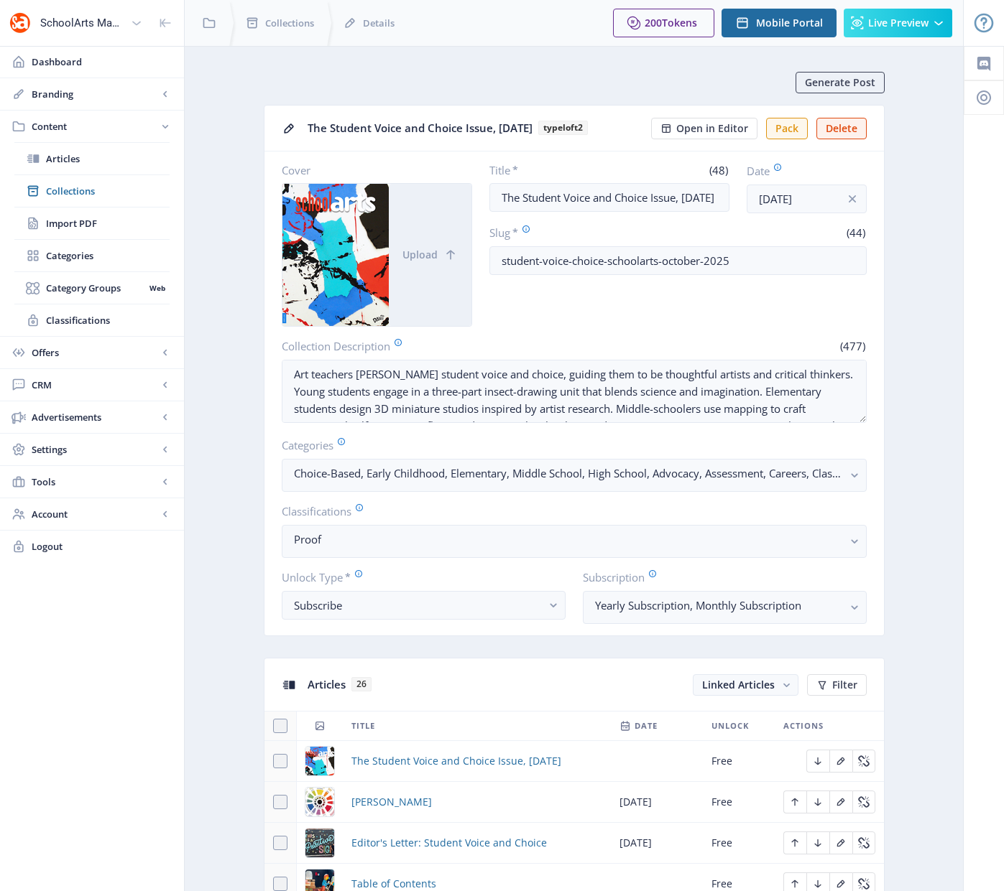
scroll to position [420, 0]
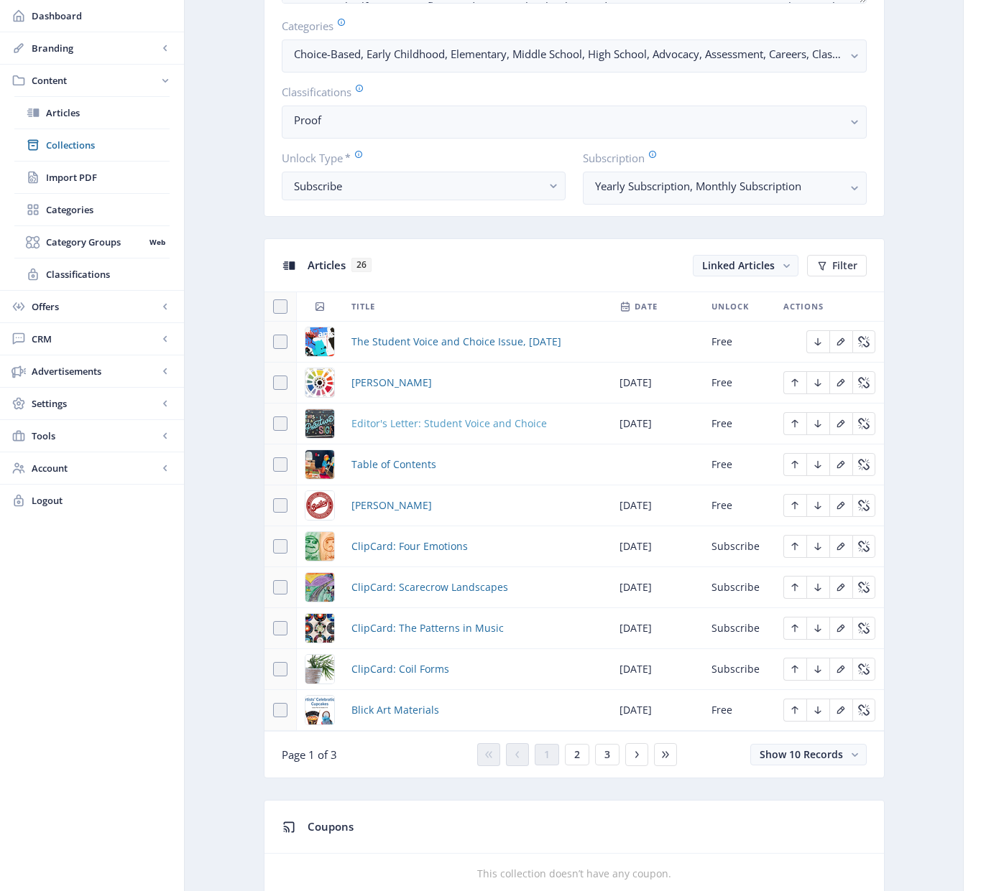
click at [506, 420] on span "Editor's Letter: Student Voice and Choice" at bounding box center [448, 423] width 195 height 17
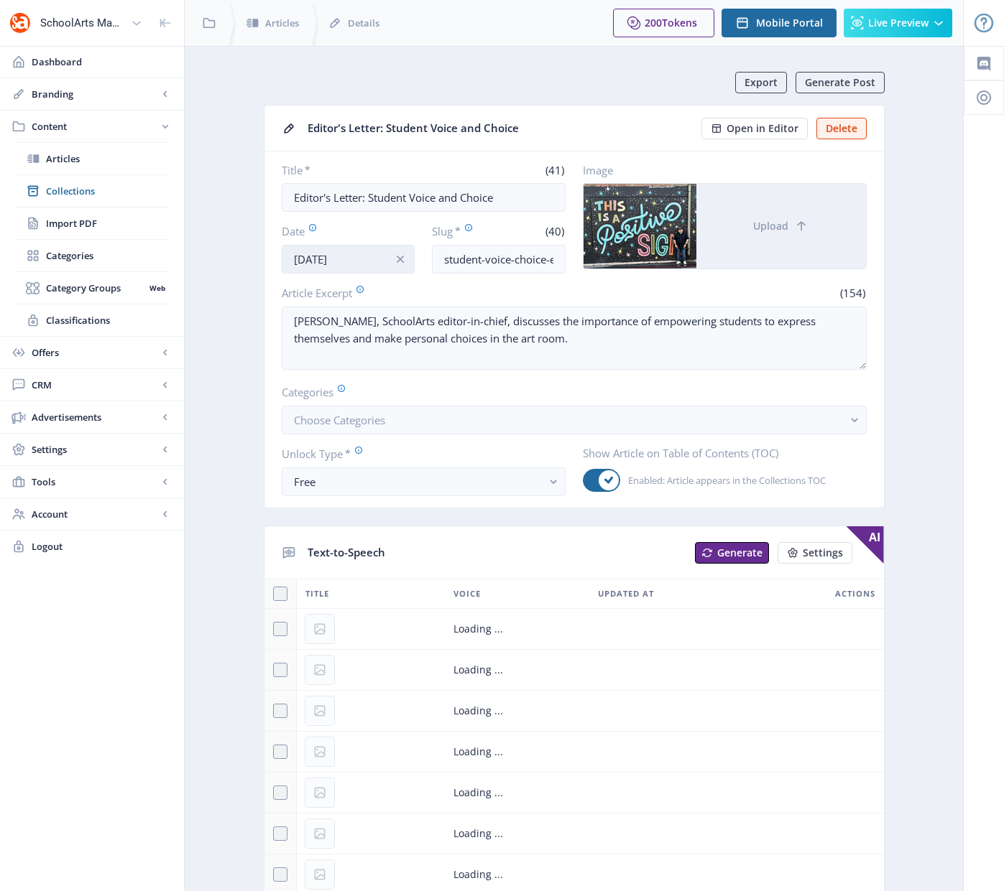
click at [369, 266] on input "[DATE]" at bounding box center [349, 259] width 134 height 29
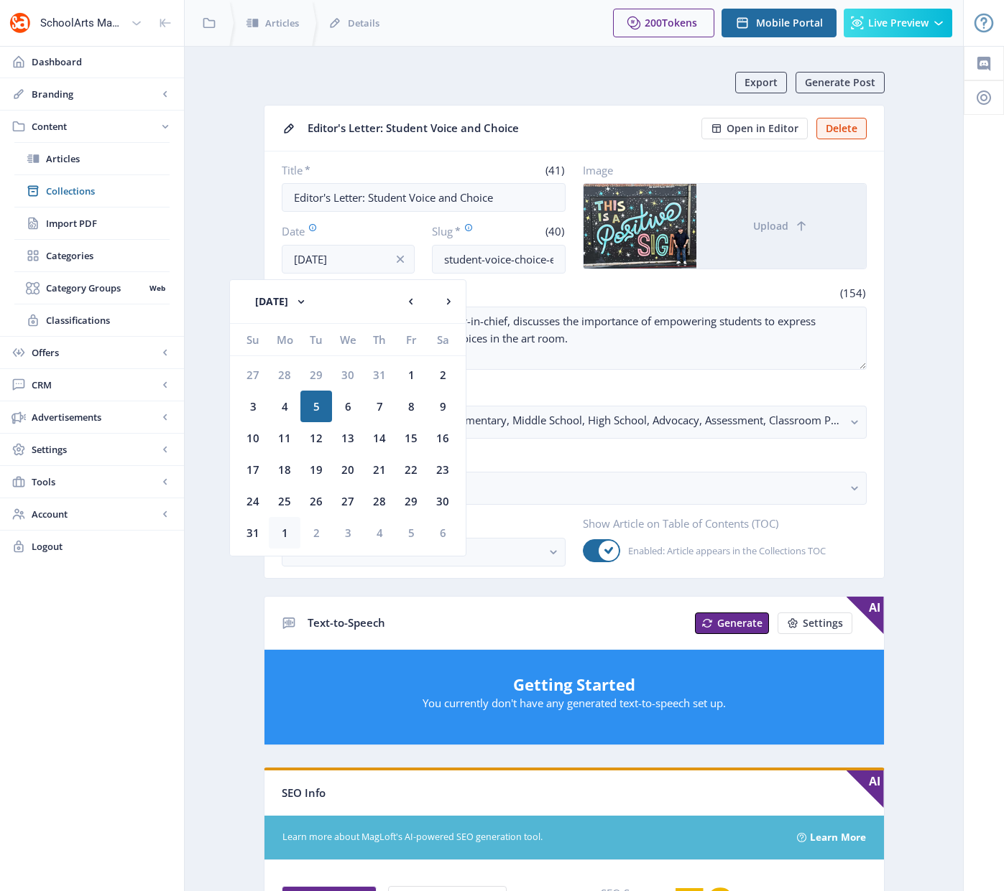
click at [285, 533] on div "1" at bounding box center [285, 533] width 32 height 32
type input "[DATE]"
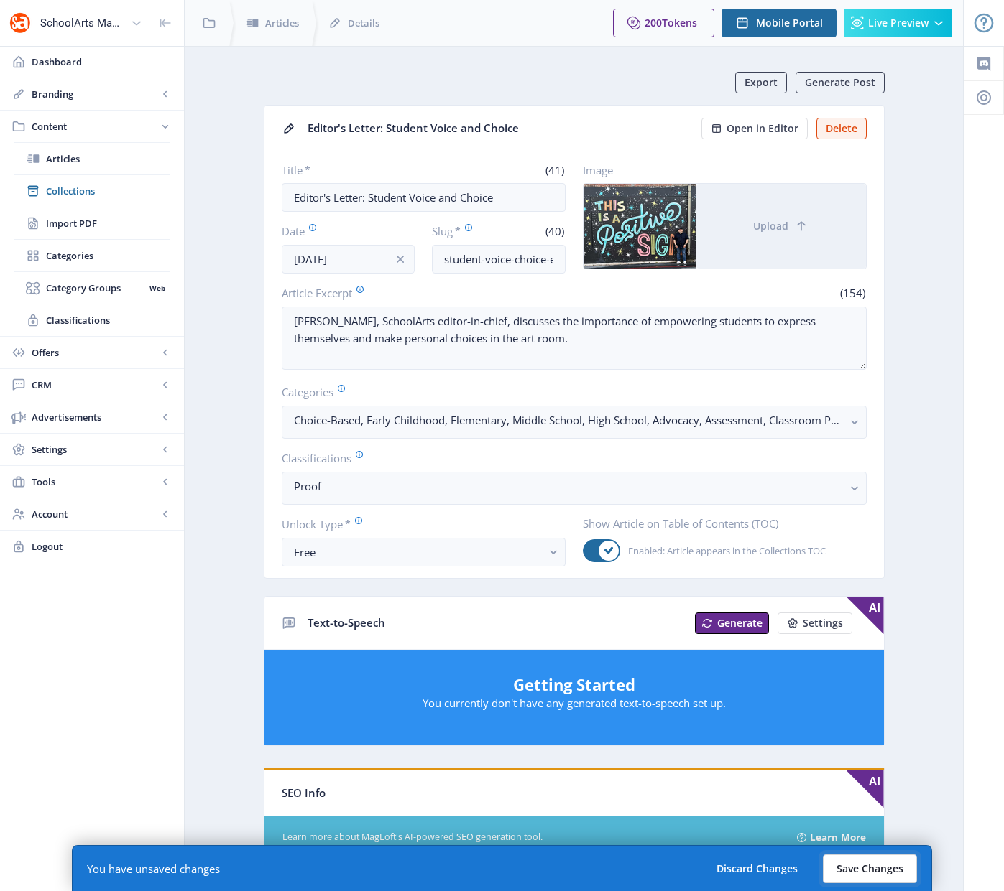
click at [884, 868] on button "Save Changes" at bounding box center [869, 869] width 94 height 29
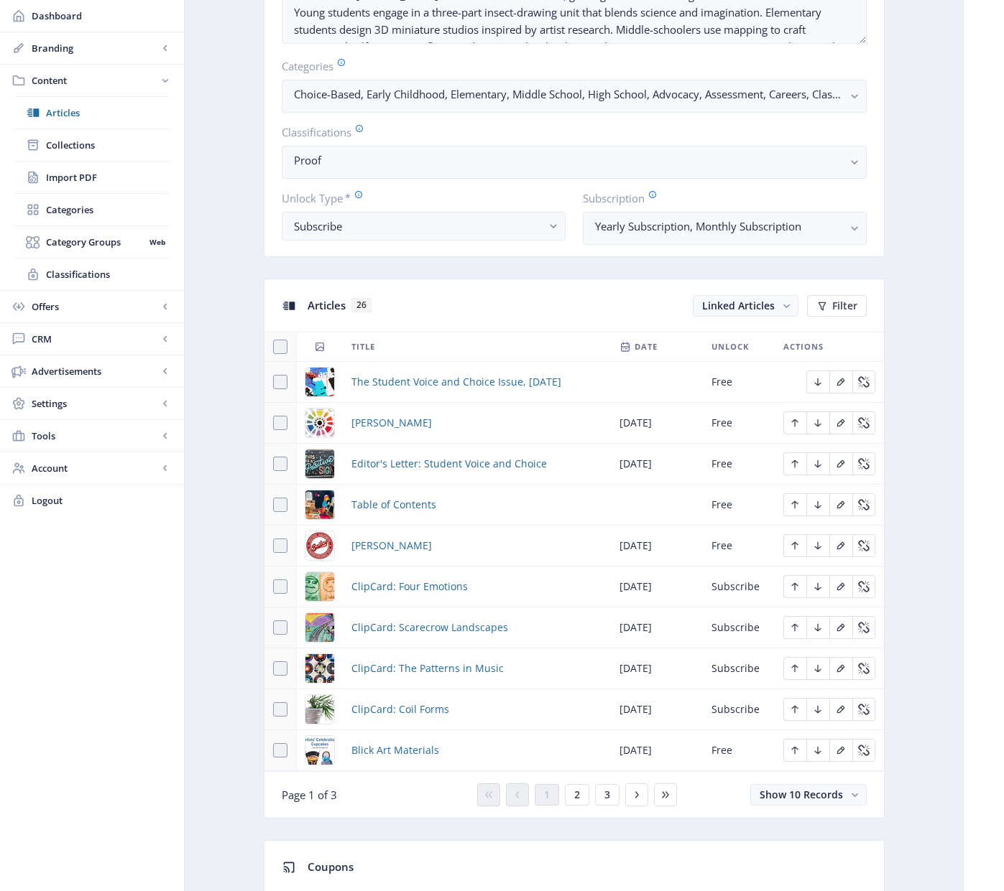
scroll to position [396, 0]
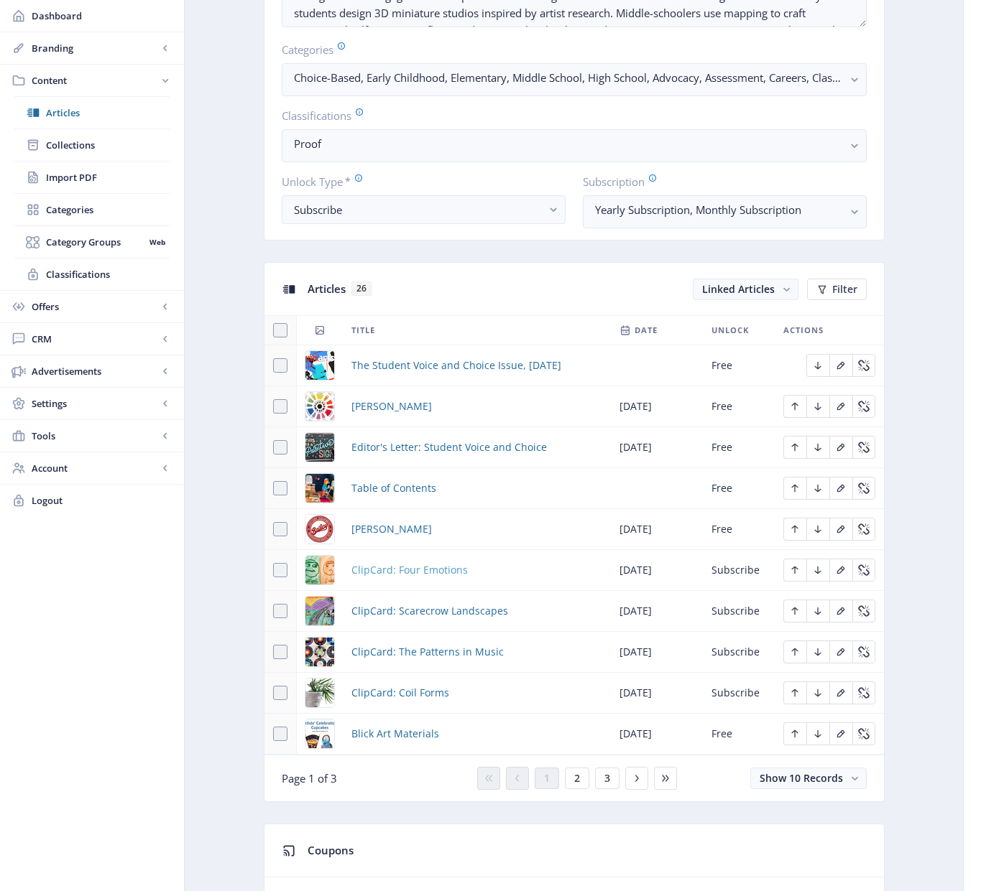
click at [397, 567] on span "ClipCard: Four Emotions" at bounding box center [409, 570] width 116 height 17
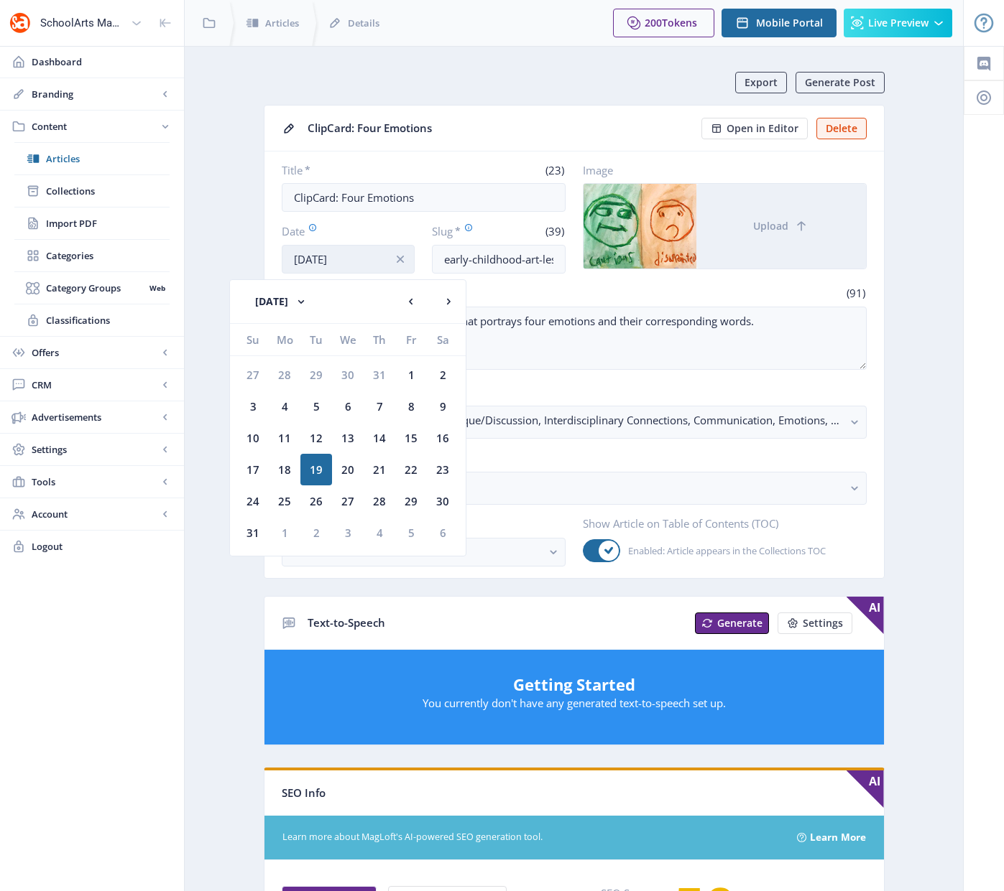
click at [372, 261] on input "[DATE]" at bounding box center [349, 259] width 134 height 29
click at [287, 535] on div "1" at bounding box center [285, 533] width 32 height 32
type input "[DATE]"
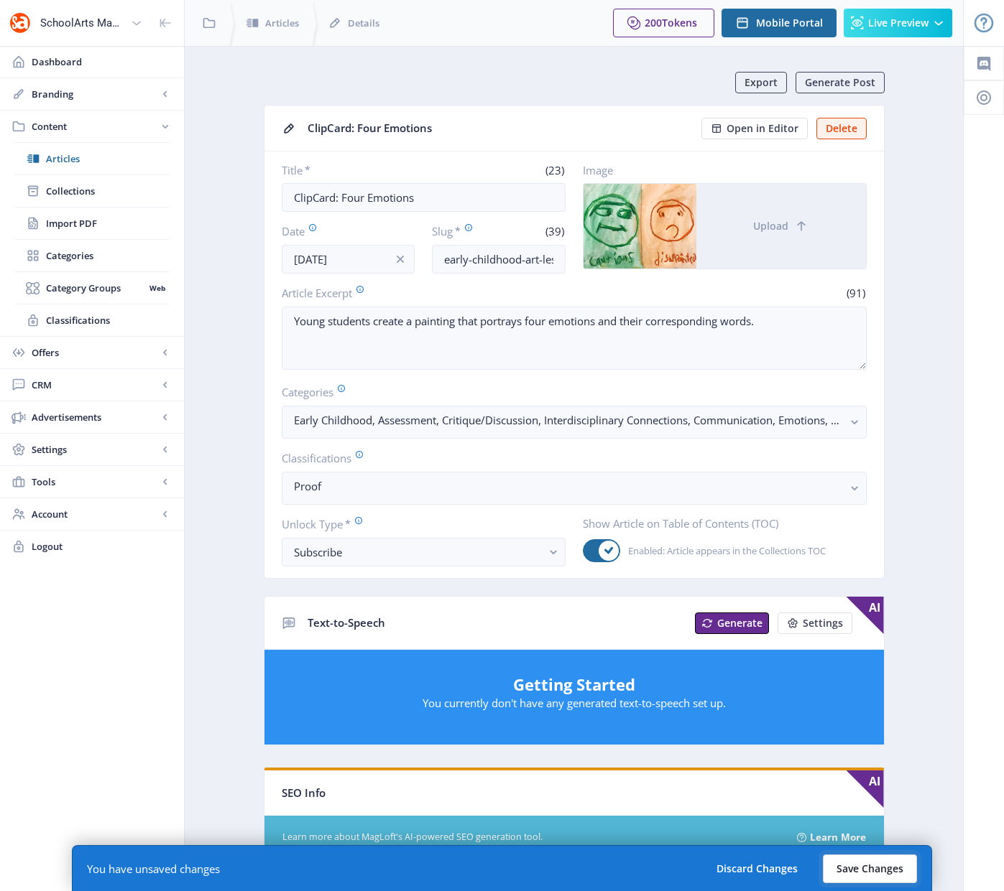
click at [882, 866] on button "Save Changes" at bounding box center [869, 869] width 94 height 29
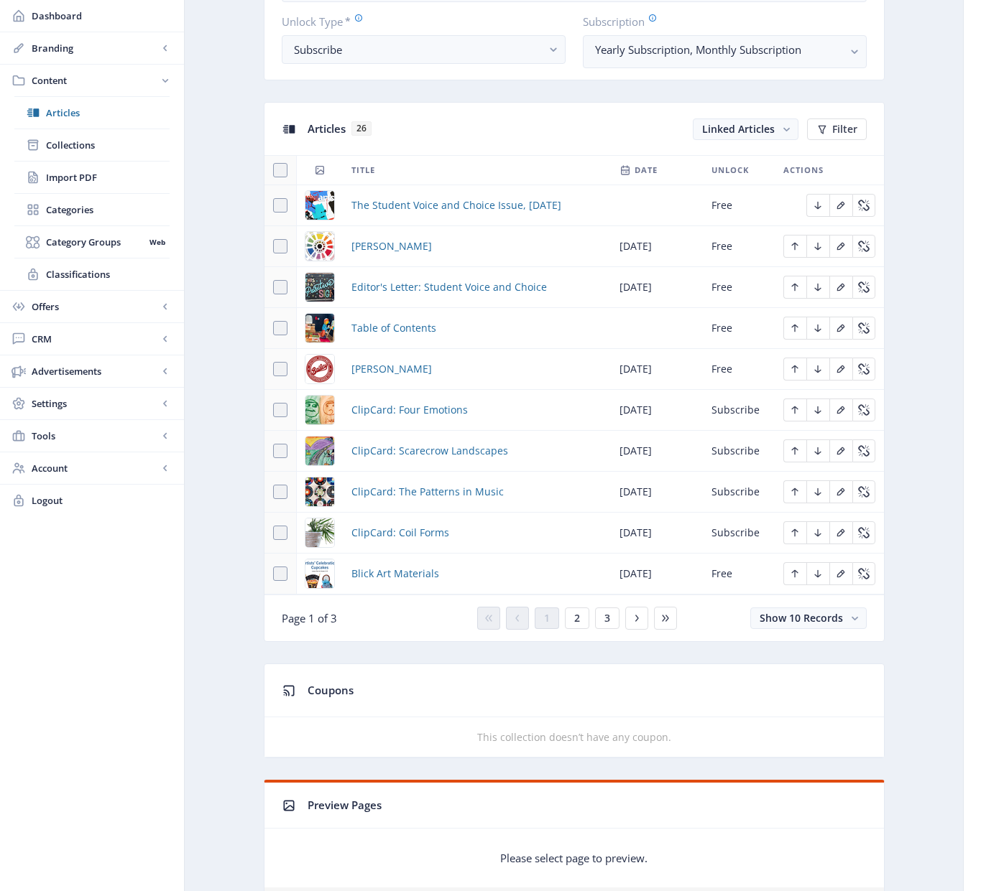
scroll to position [596, 0]
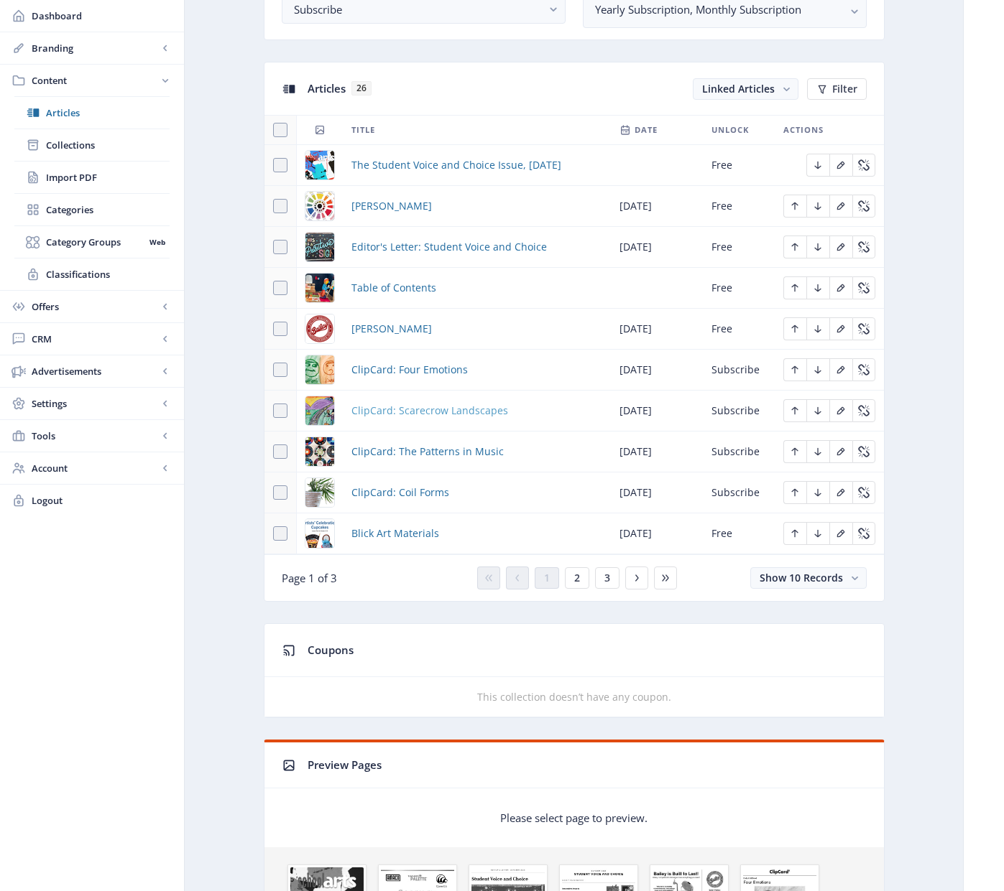
click at [447, 412] on span "ClipCard: Scarecrow Landscapes" at bounding box center [429, 410] width 157 height 17
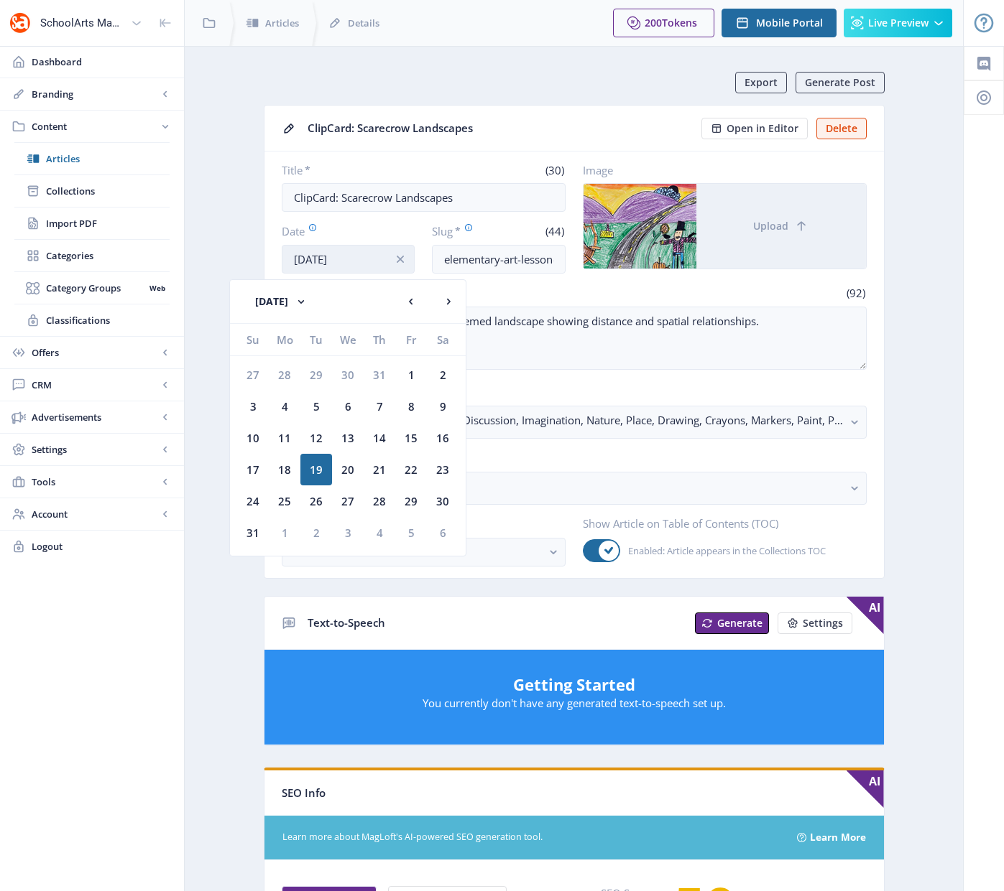
click at [378, 262] on input "[DATE]" at bounding box center [349, 259] width 134 height 29
click at [286, 537] on div "1" at bounding box center [285, 533] width 32 height 32
type input "[DATE]"
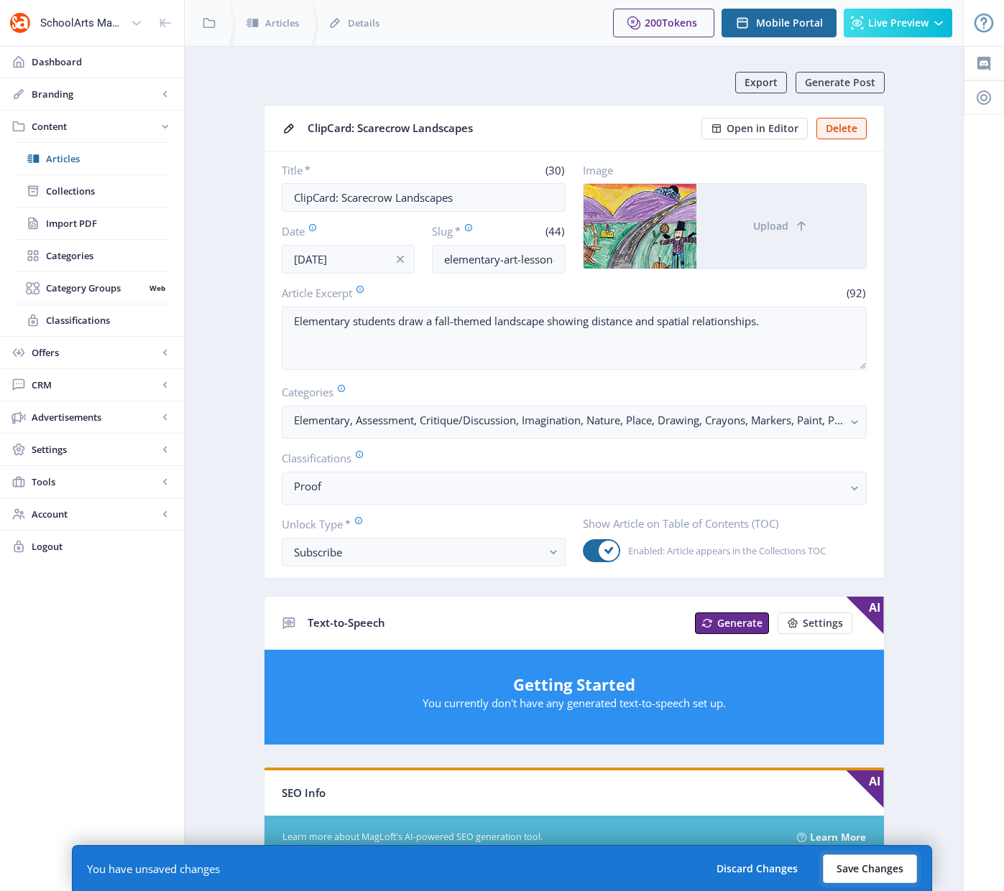
click at [878, 866] on button "Save Changes" at bounding box center [869, 869] width 94 height 29
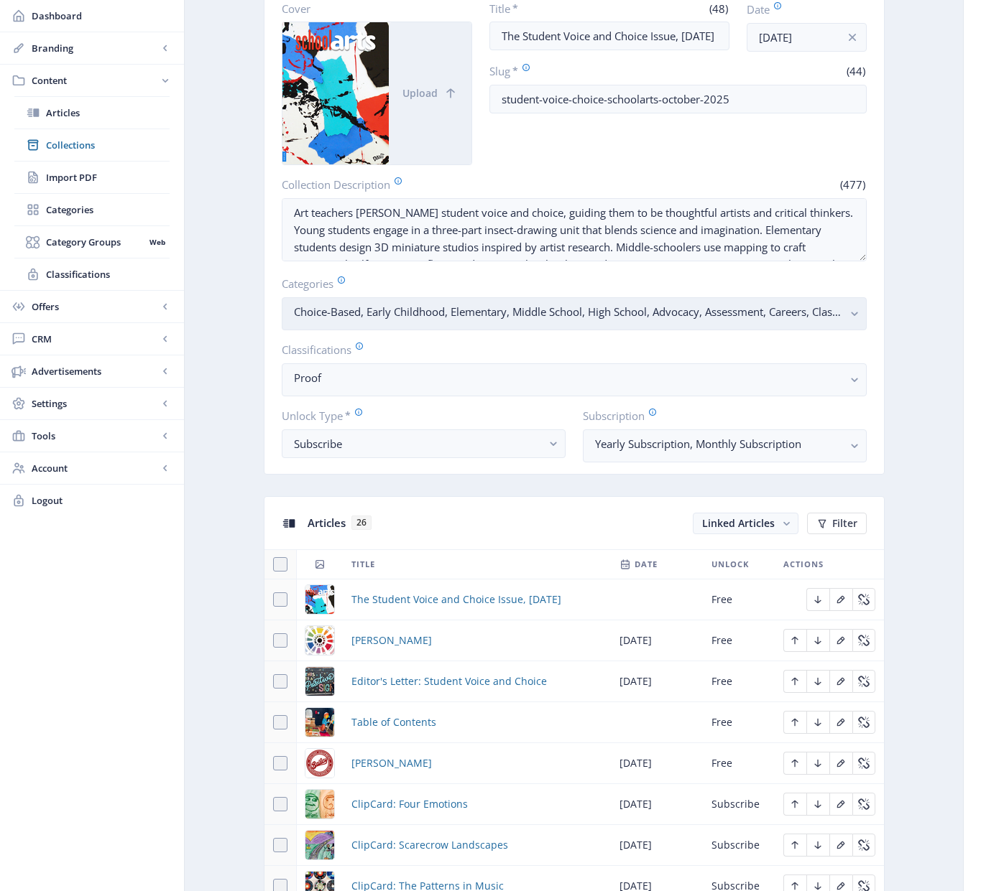
scroll to position [438, 0]
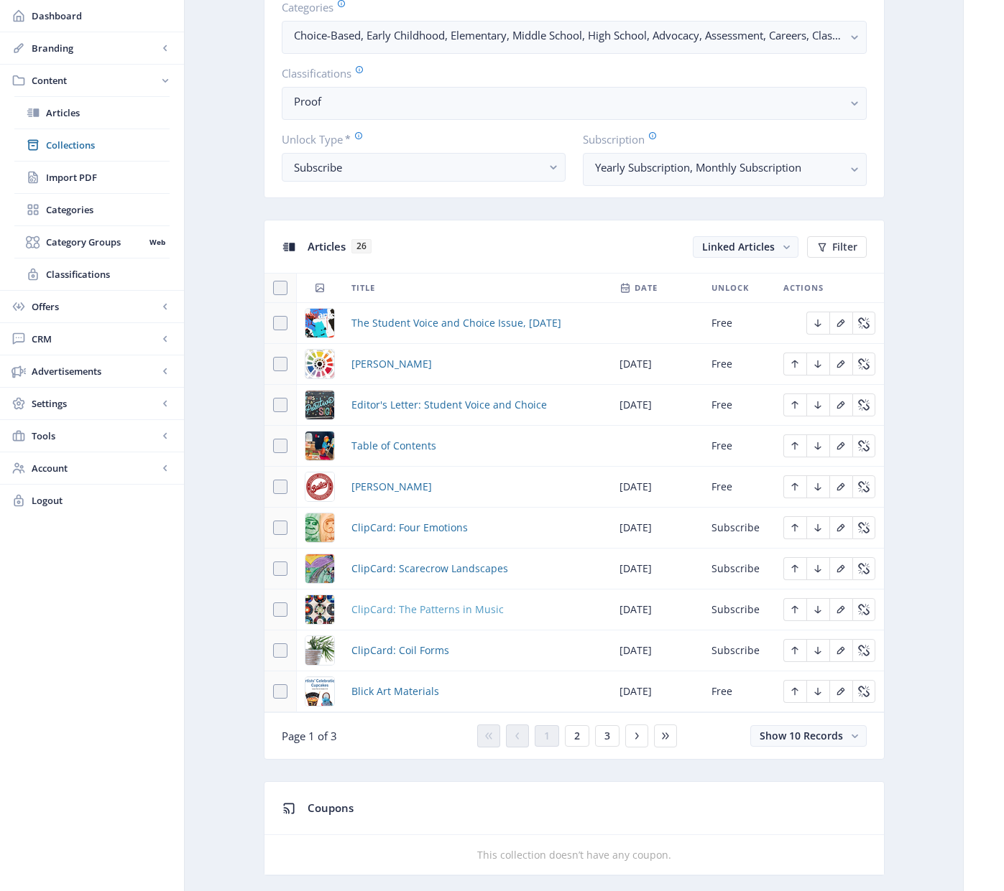
click at [458, 611] on span "ClipCard: The Patterns in Music" at bounding box center [427, 609] width 152 height 17
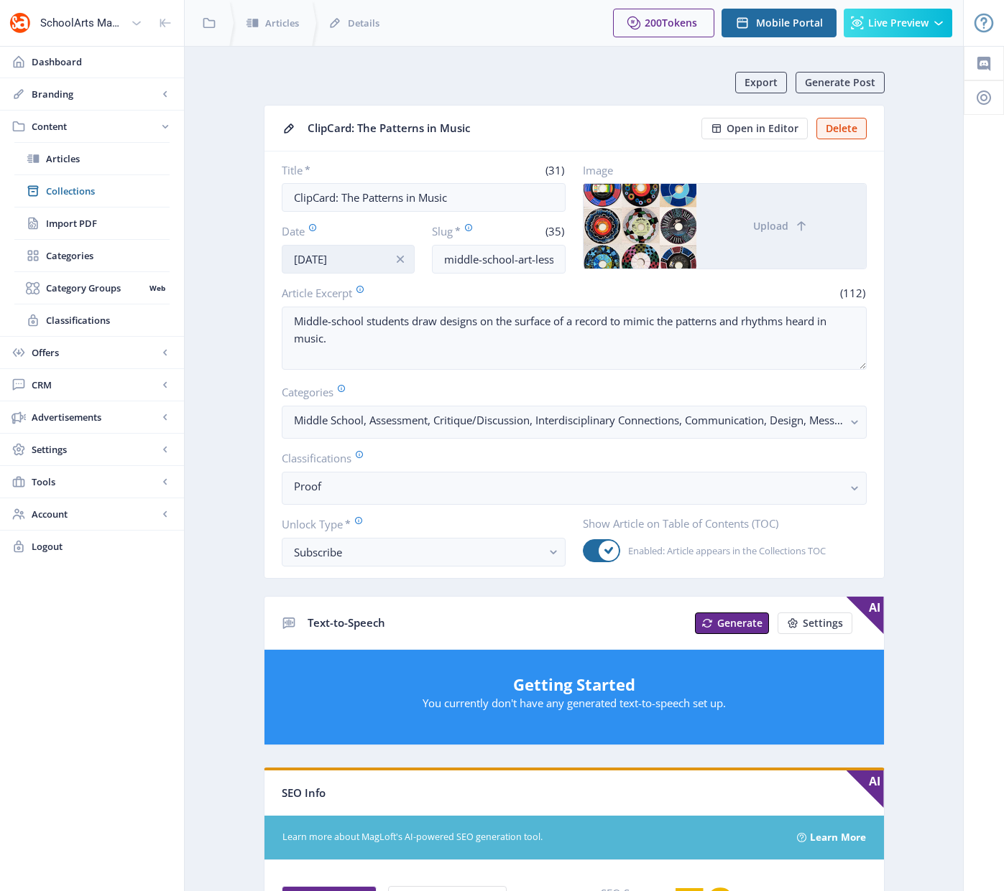
click at [375, 261] on input "[DATE]" at bounding box center [349, 259] width 134 height 29
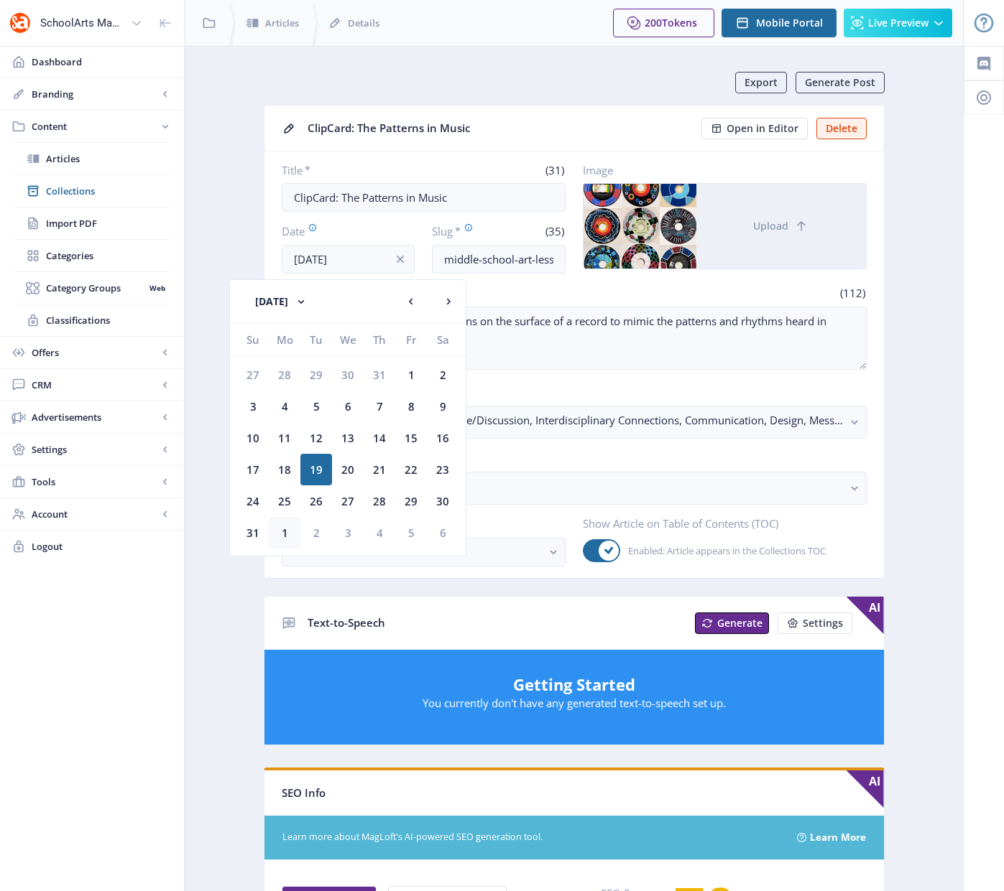
click at [285, 536] on div "1" at bounding box center [285, 533] width 32 height 32
type input "[DATE]"
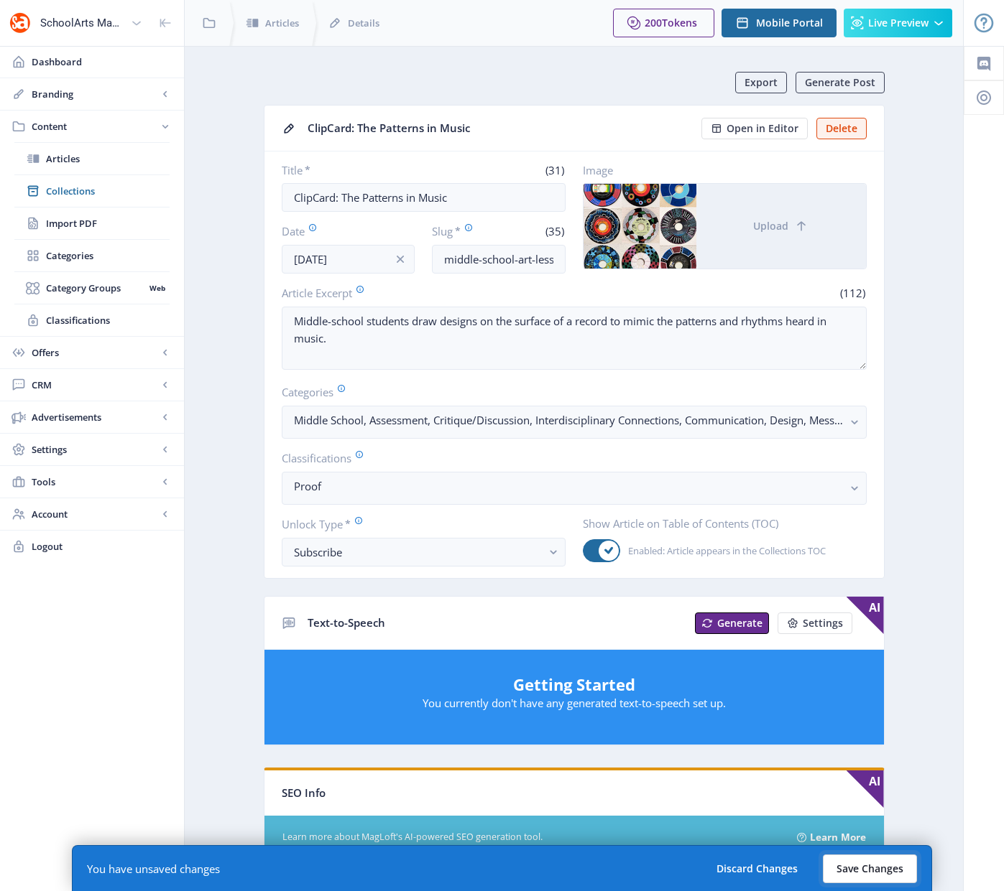
click at [867, 870] on button "Save Changes" at bounding box center [869, 869] width 94 height 29
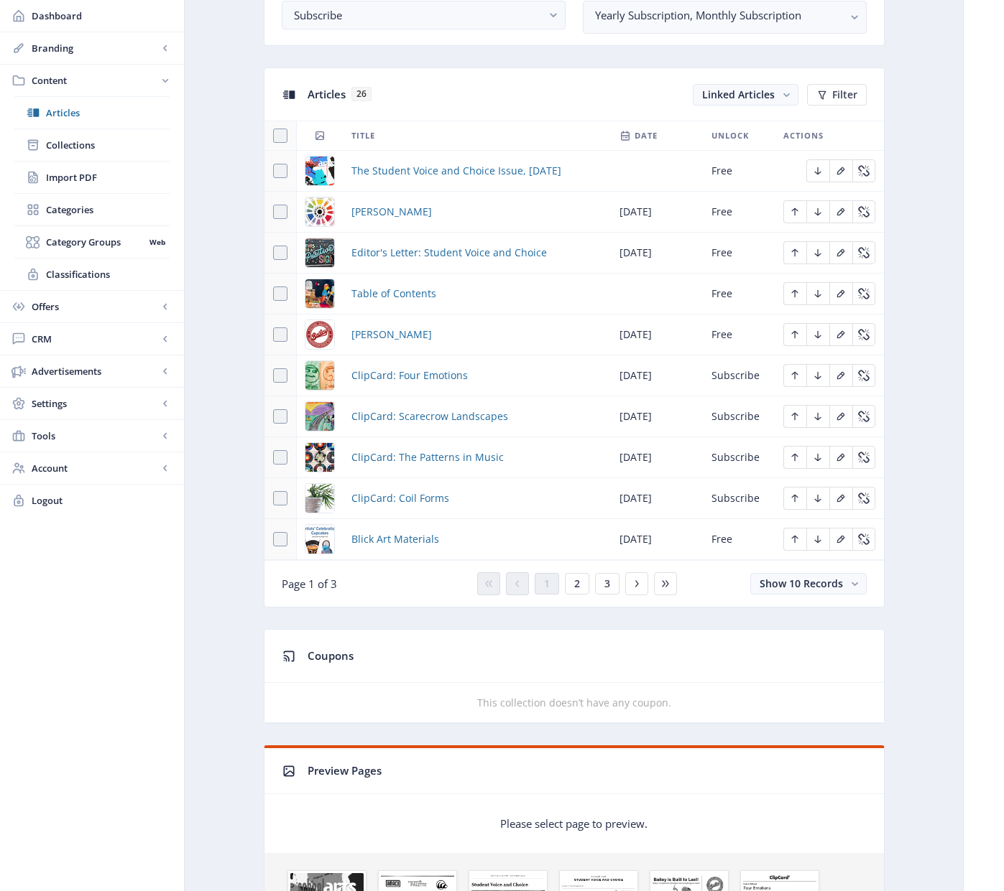
scroll to position [593, 0]
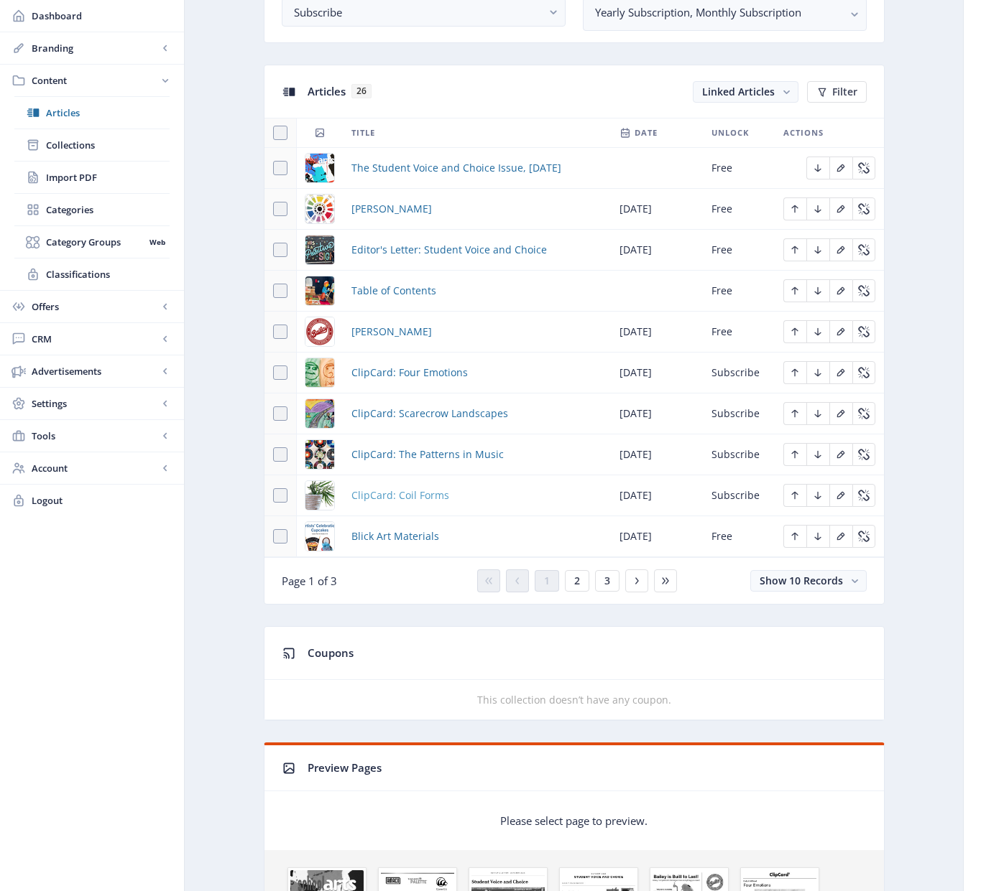
click at [414, 493] on span "ClipCard: Coil Forms" at bounding box center [400, 495] width 98 height 17
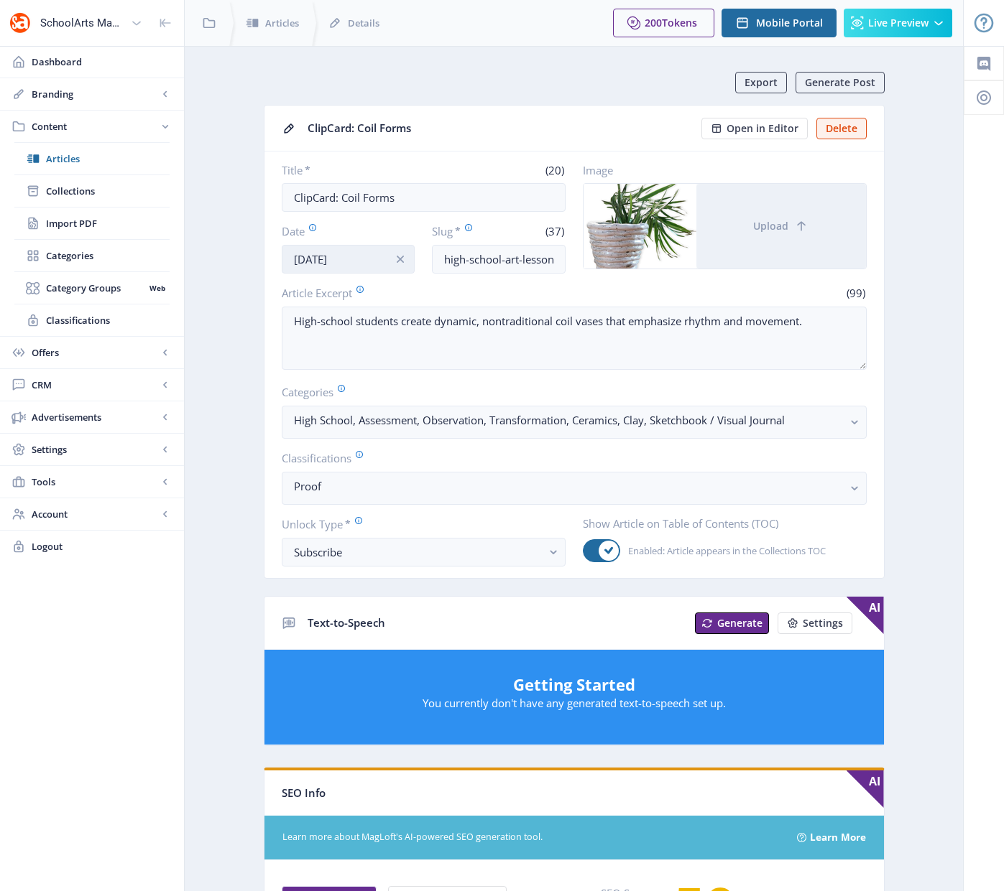
click at [354, 255] on input "[DATE]" at bounding box center [349, 259] width 134 height 29
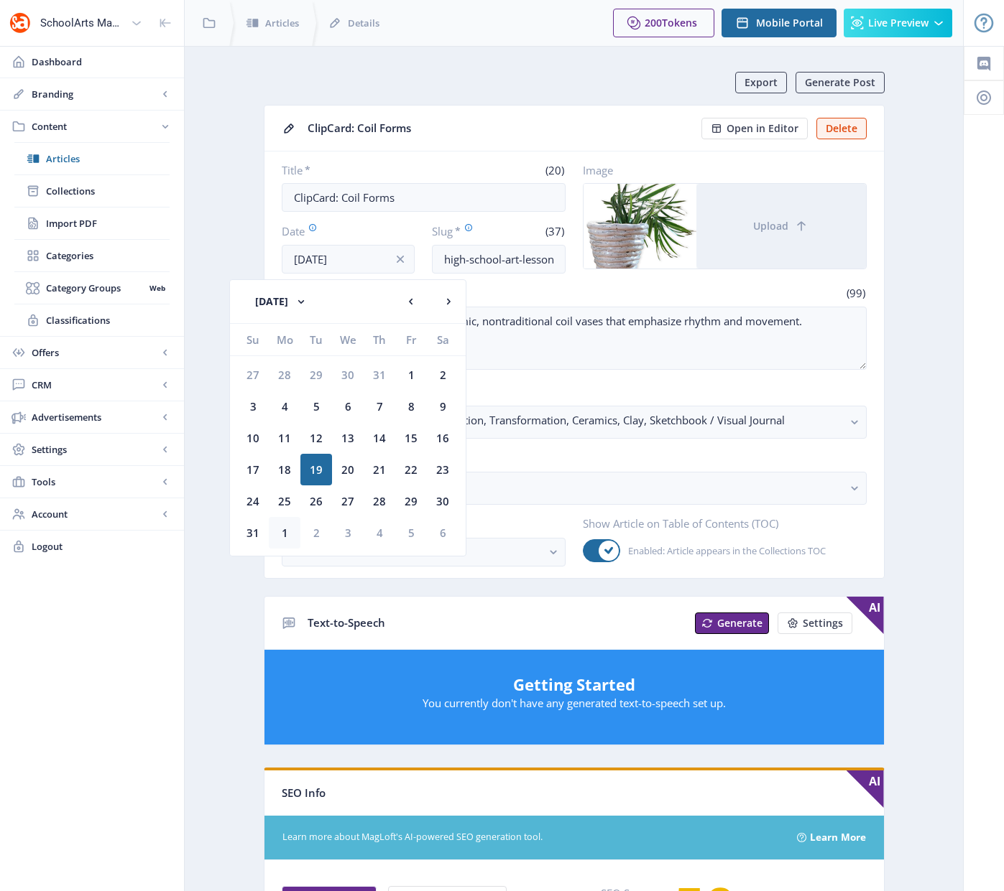
click at [287, 533] on div "1" at bounding box center [285, 533] width 32 height 32
type input "[DATE]"
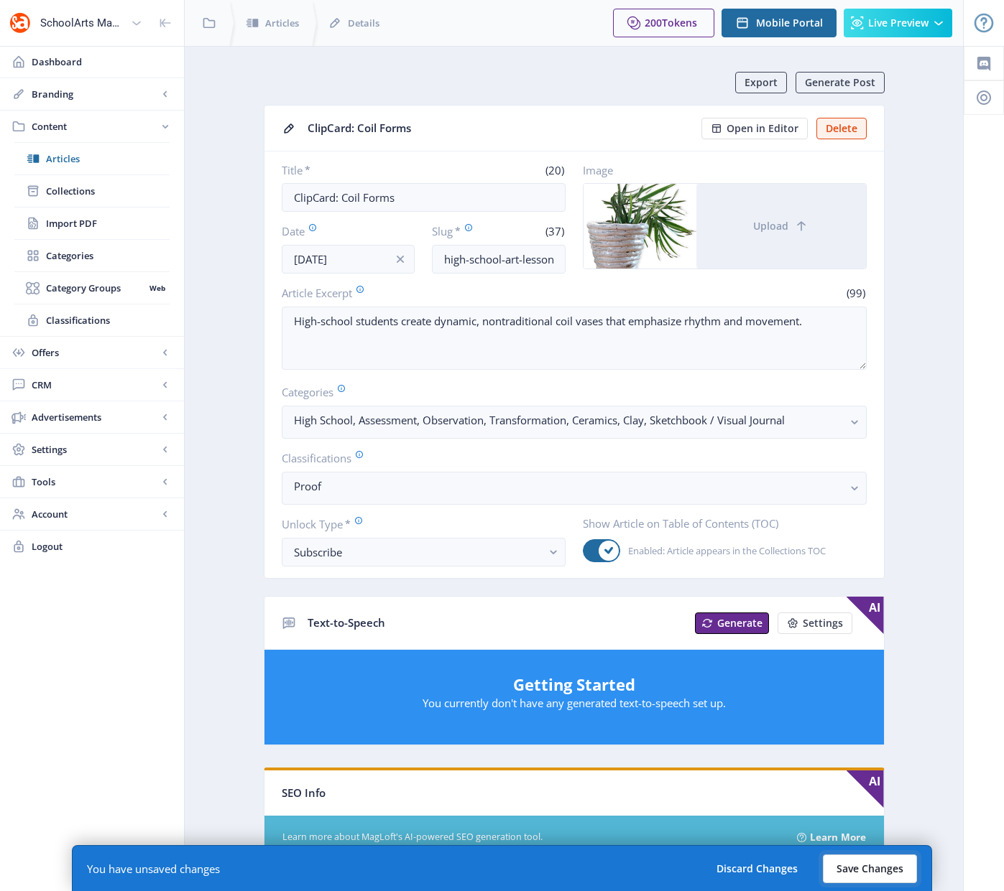
click at [867, 873] on button "Save Changes" at bounding box center [869, 869] width 94 height 29
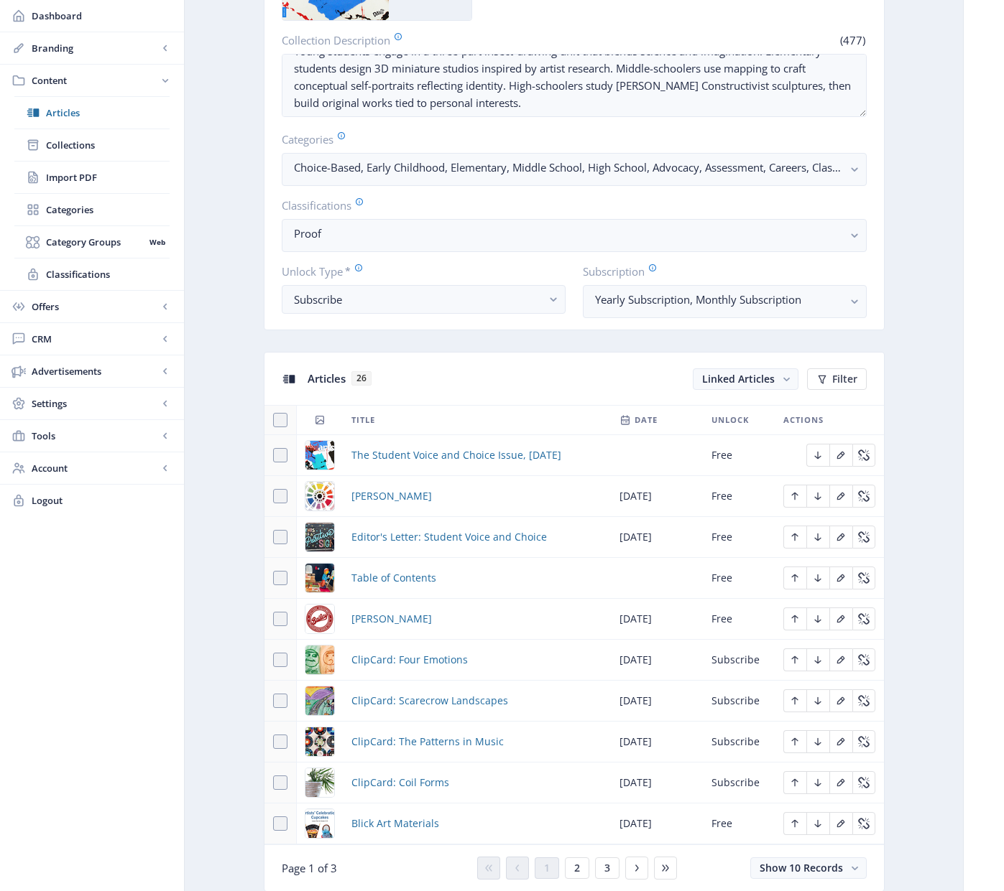
scroll to position [493, 0]
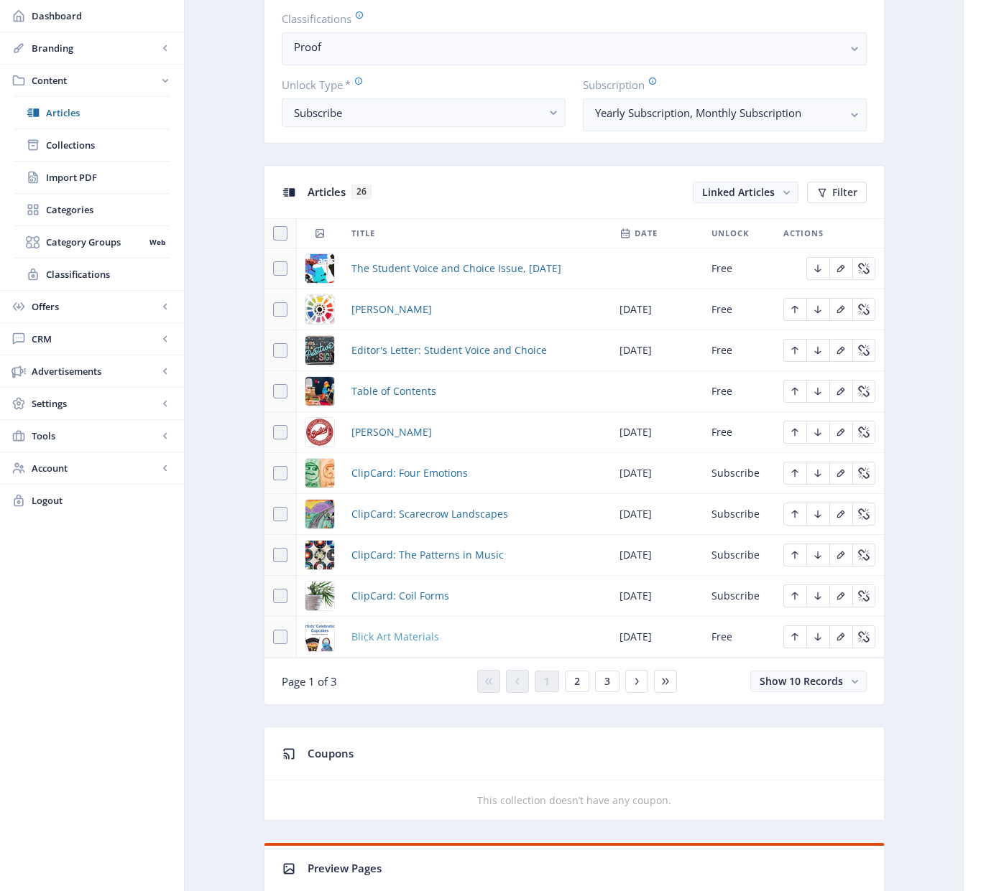
click at [401, 636] on span "Blick Art Materials" at bounding box center [395, 637] width 88 height 17
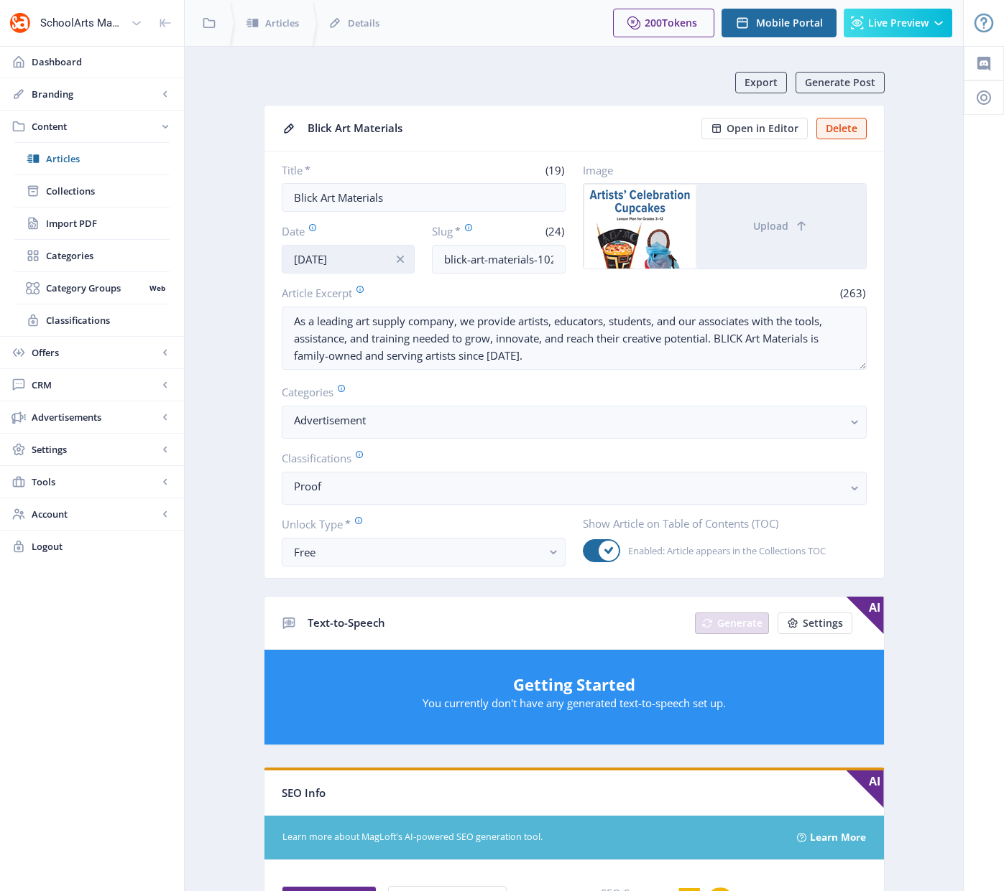
click at [363, 260] on input "[DATE]" at bounding box center [349, 259] width 134 height 29
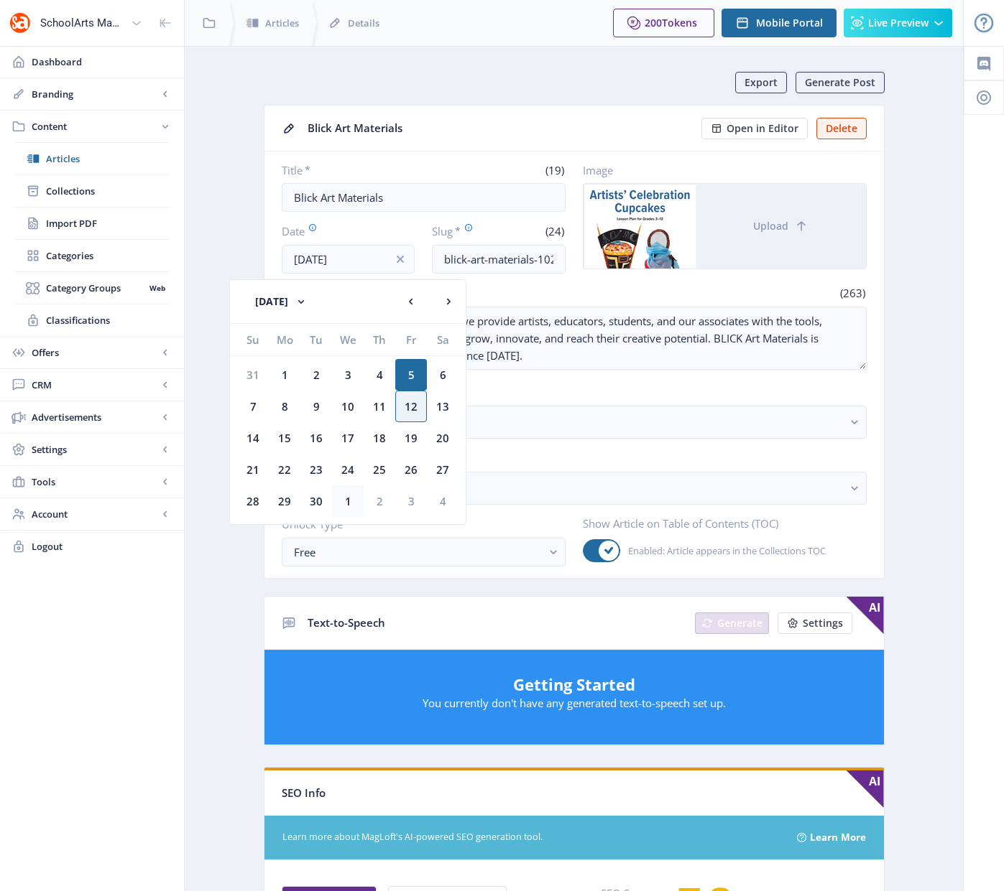
click at [349, 499] on div "1" at bounding box center [348, 502] width 32 height 32
type input "[DATE]"
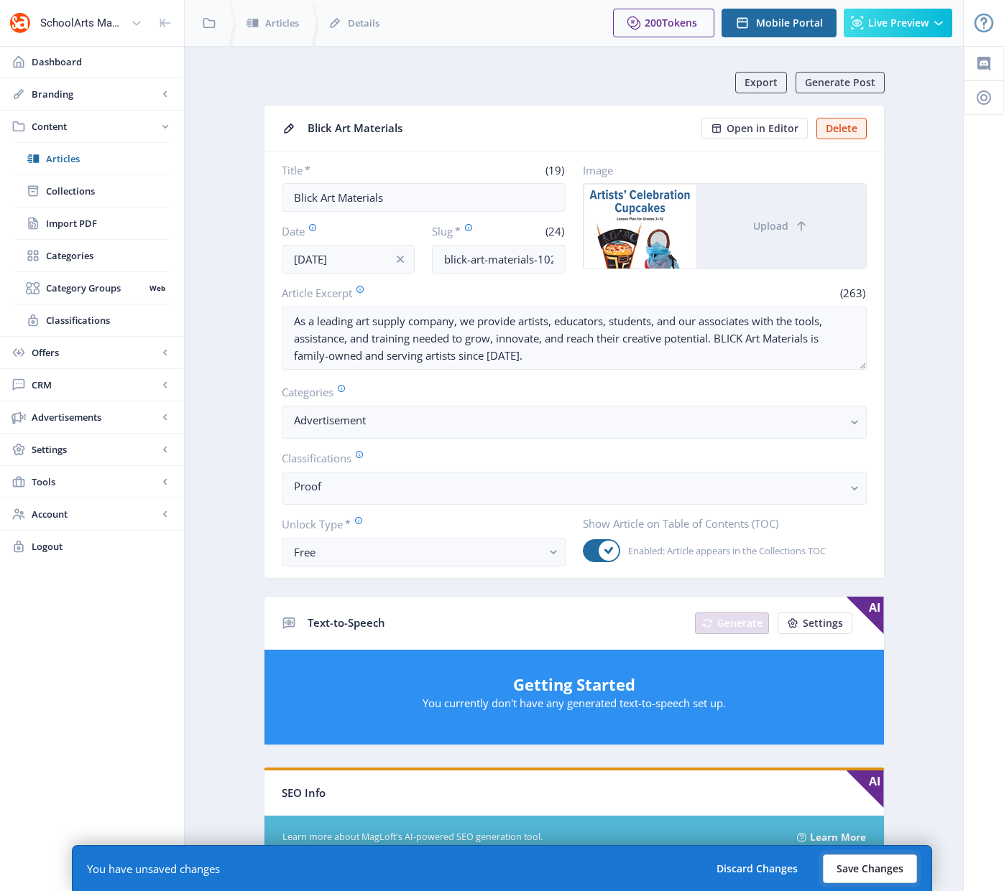
click at [851, 866] on button "Save Changes" at bounding box center [869, 869] width 94 height 29
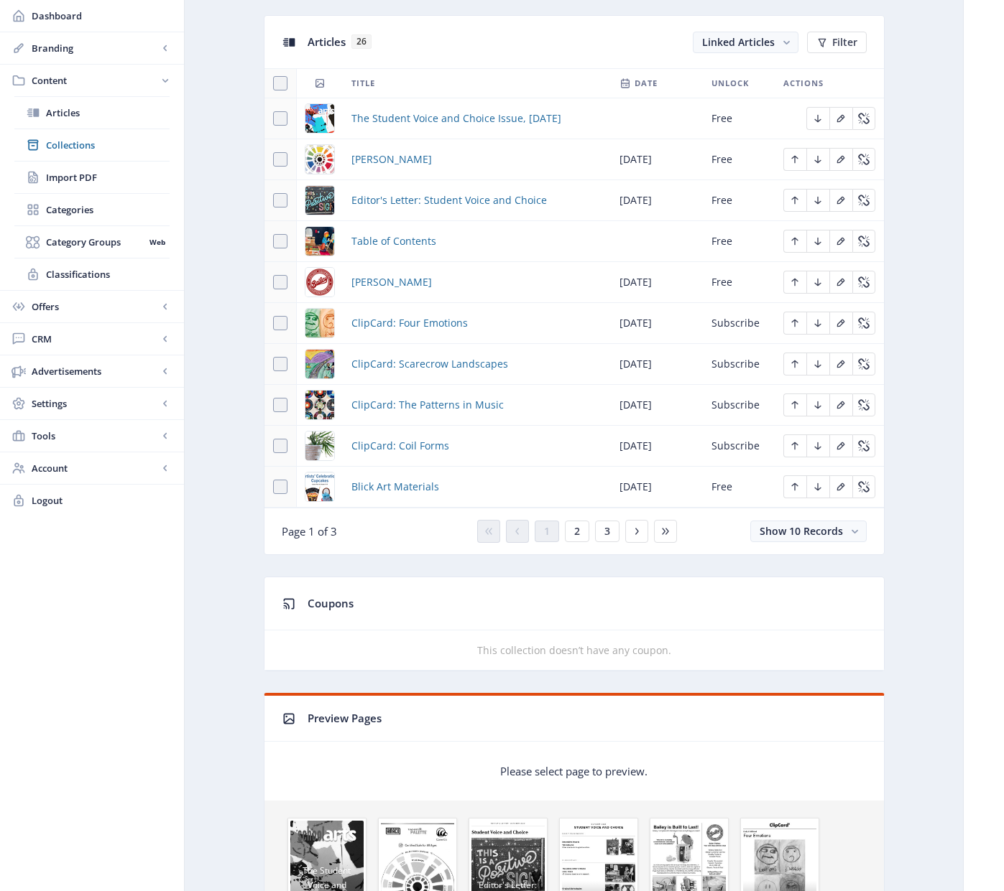
scroll to position [646, 0]
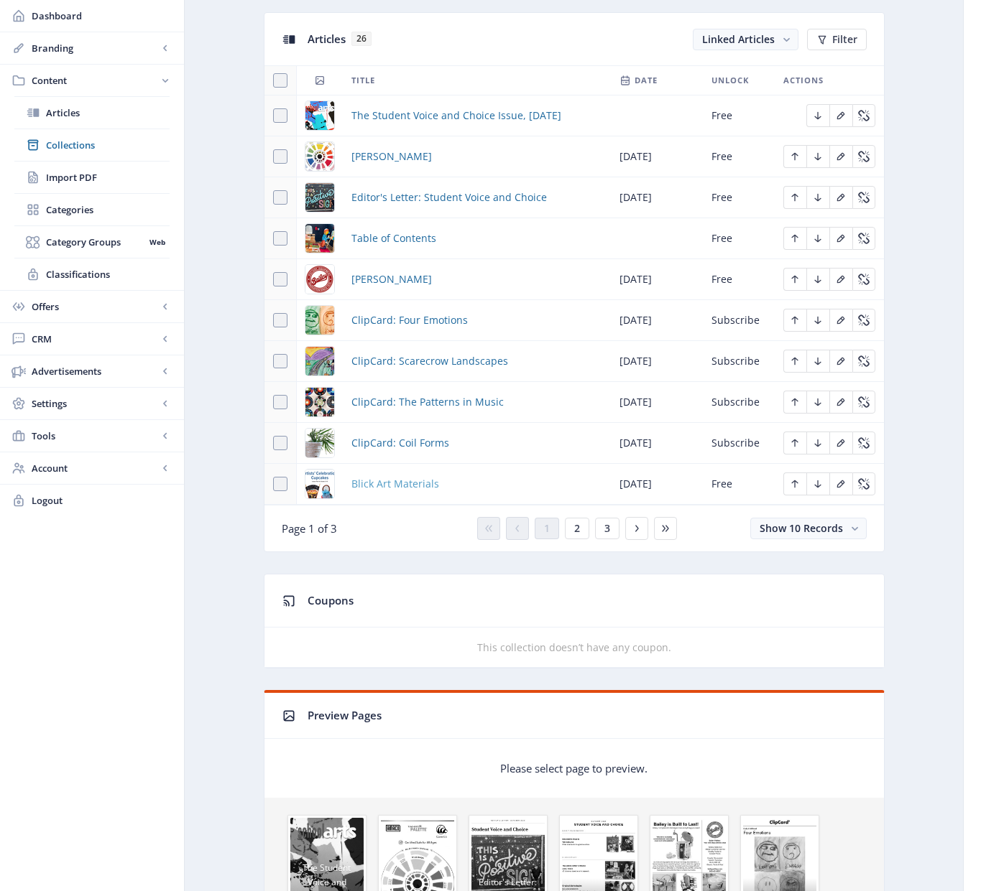
click at [399, 488] on span "Blick Art Materials" at bounding box center [395, 484] width 88 height 17
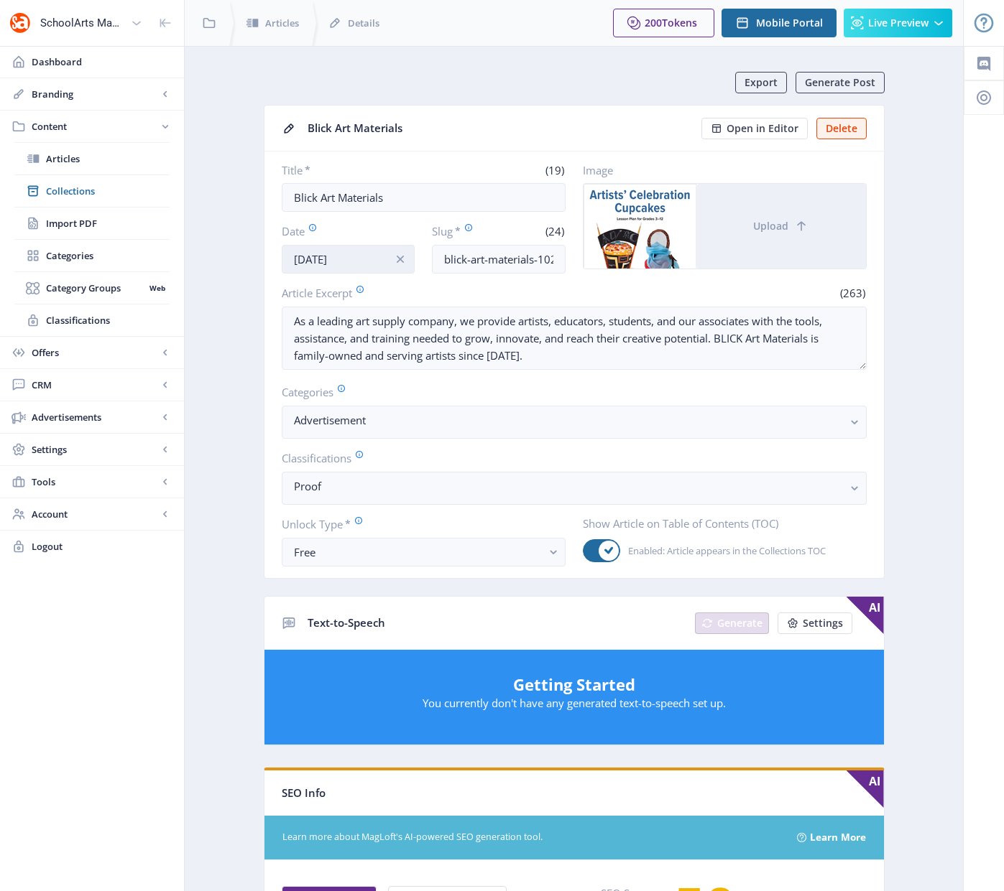
click at [359, 263] on input "[DATE]" at bounding box center [349, 259] width 134 height 29
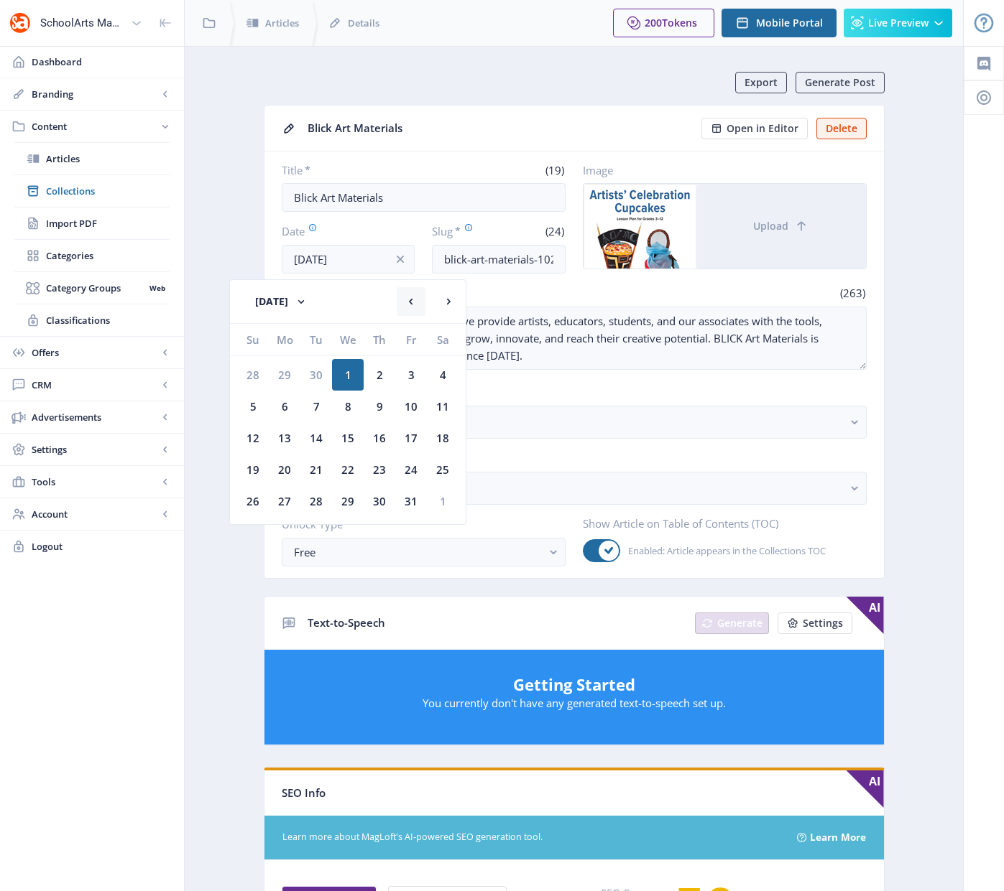
click at [410, 301] on rect at bounding box center [411, 302] width 14 height 14
click at [281, 378] on div "1" at bounding box center [285, 375] width 32 height 32
type input "[DATE]"
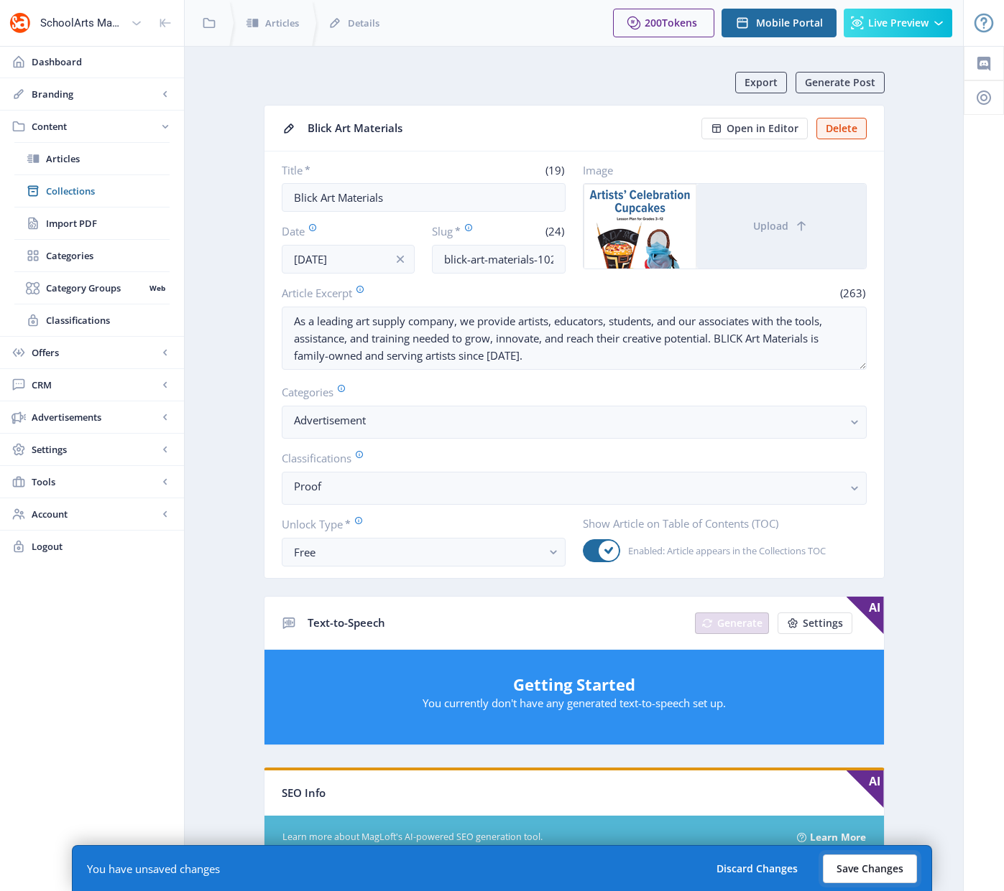
click at [868, 869] on button "Save Changes" at bounding box center [869, 869] width 94 height 29
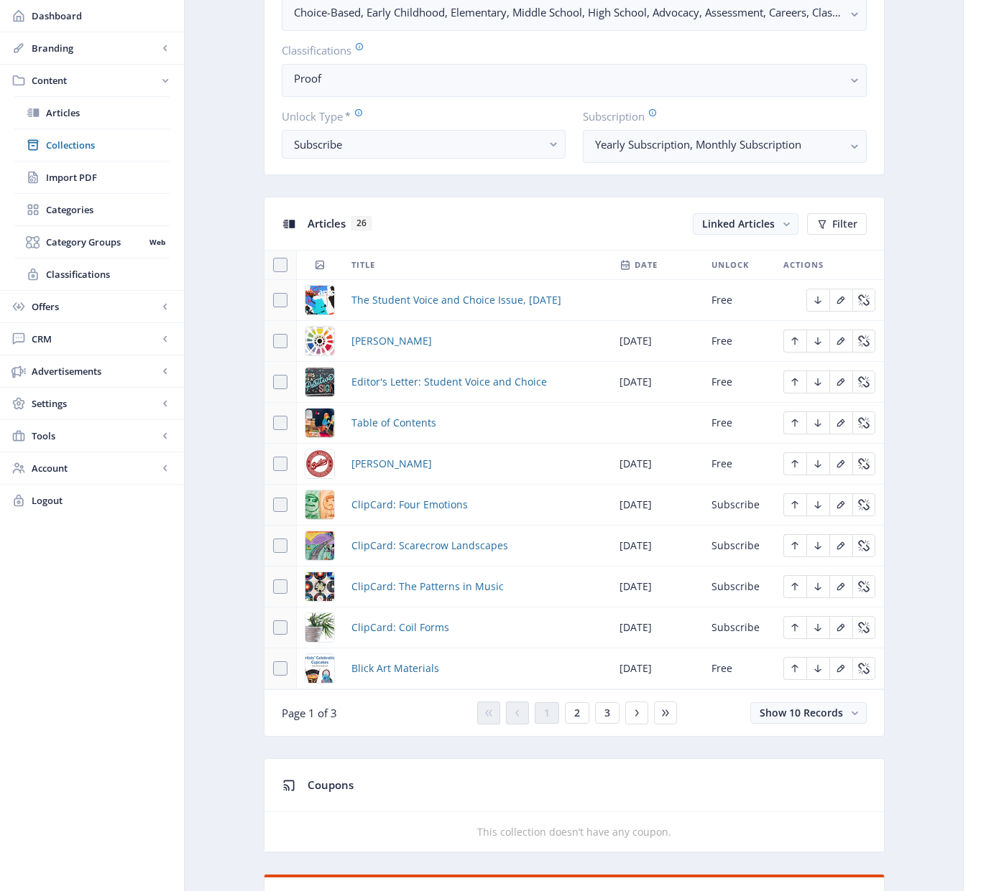
scroll to position [464, 0]
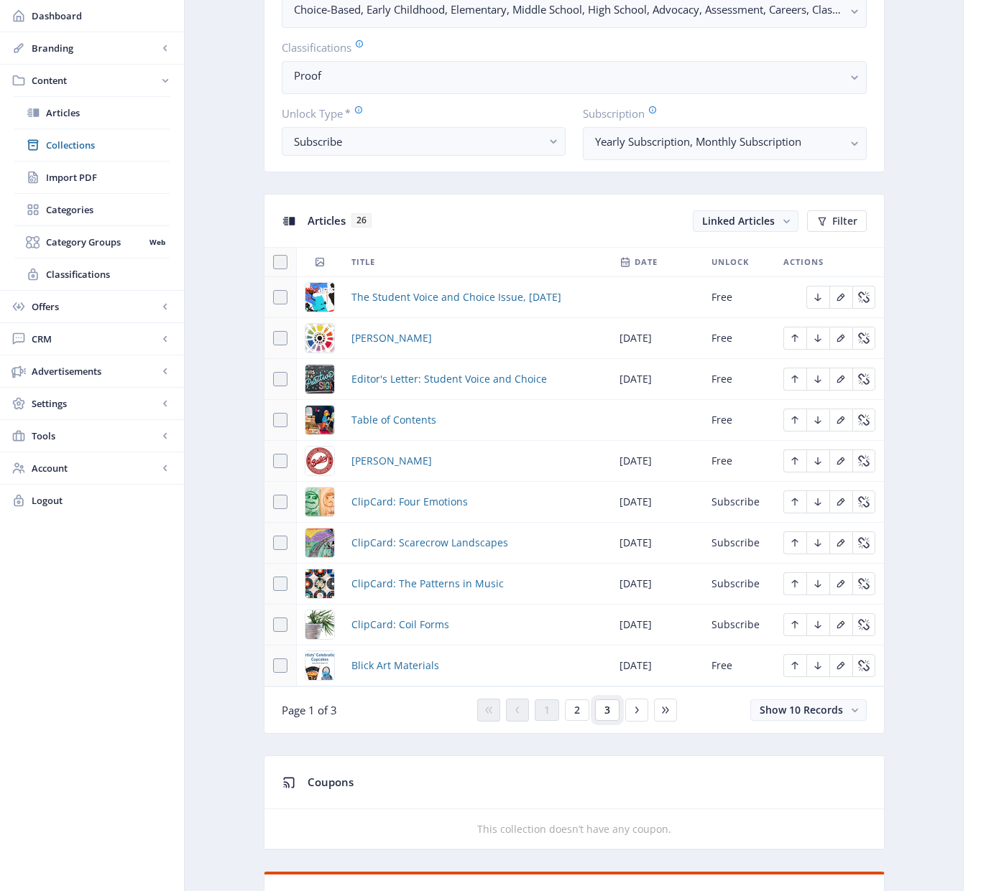
click at [606, 714] on span "3" at bounding box center [607, 710] width 6 height 11
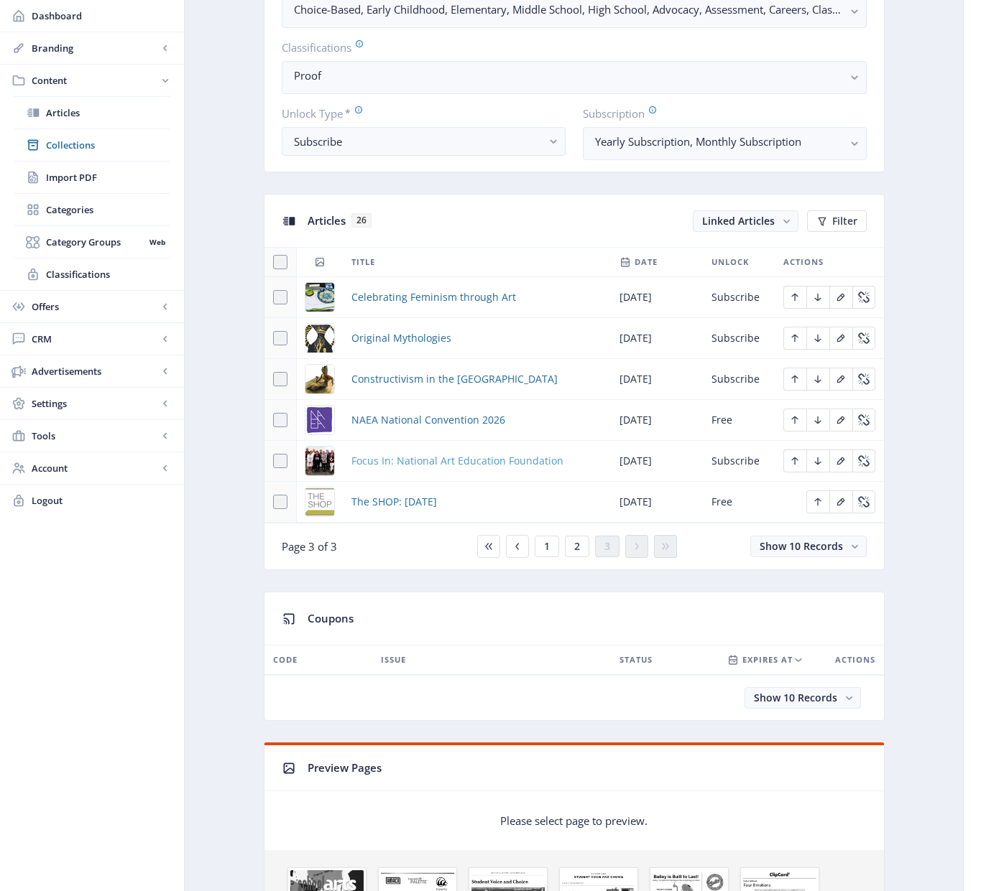
click at [438, 460] on span "Focus In: National Art Education Foundation" at bounding box center [457, 461] width 212 height 17
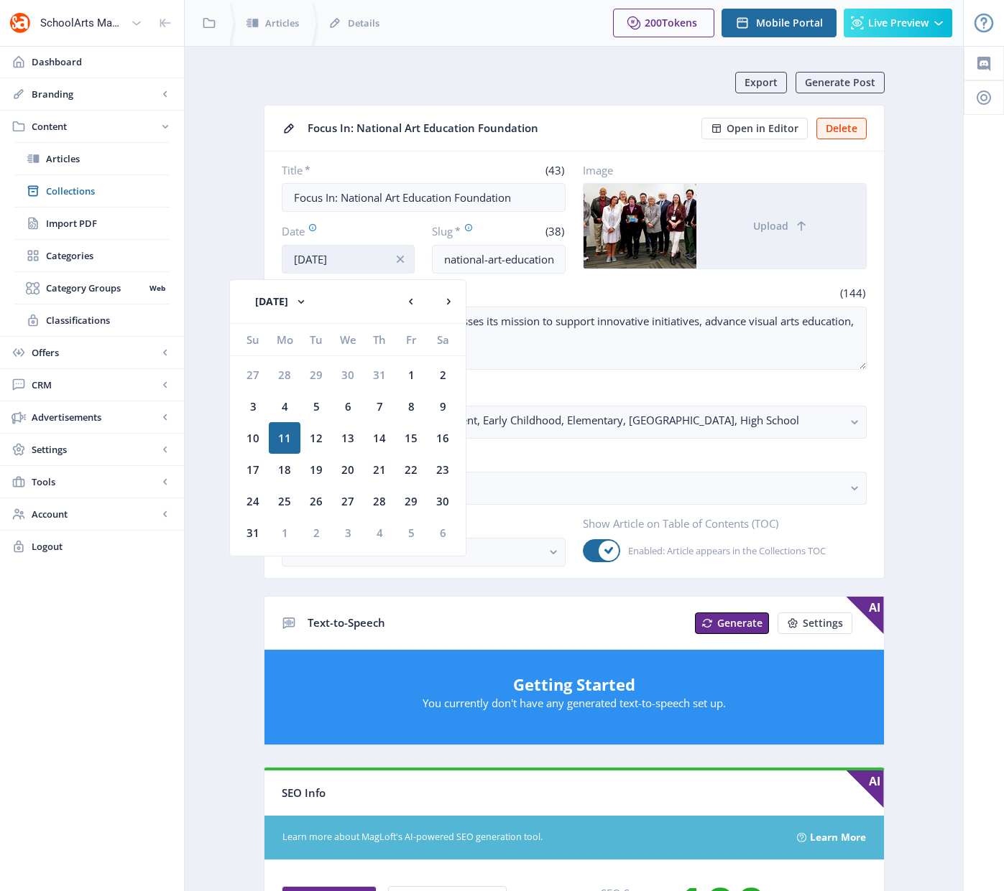
click at [370, 259] on input "[DATE]" at bounding box center [349, 259] width 134 height 29
click at [282, 534] on div "1" at bounding box center [285, 533] width 32 height 32
type input "[DATE]"
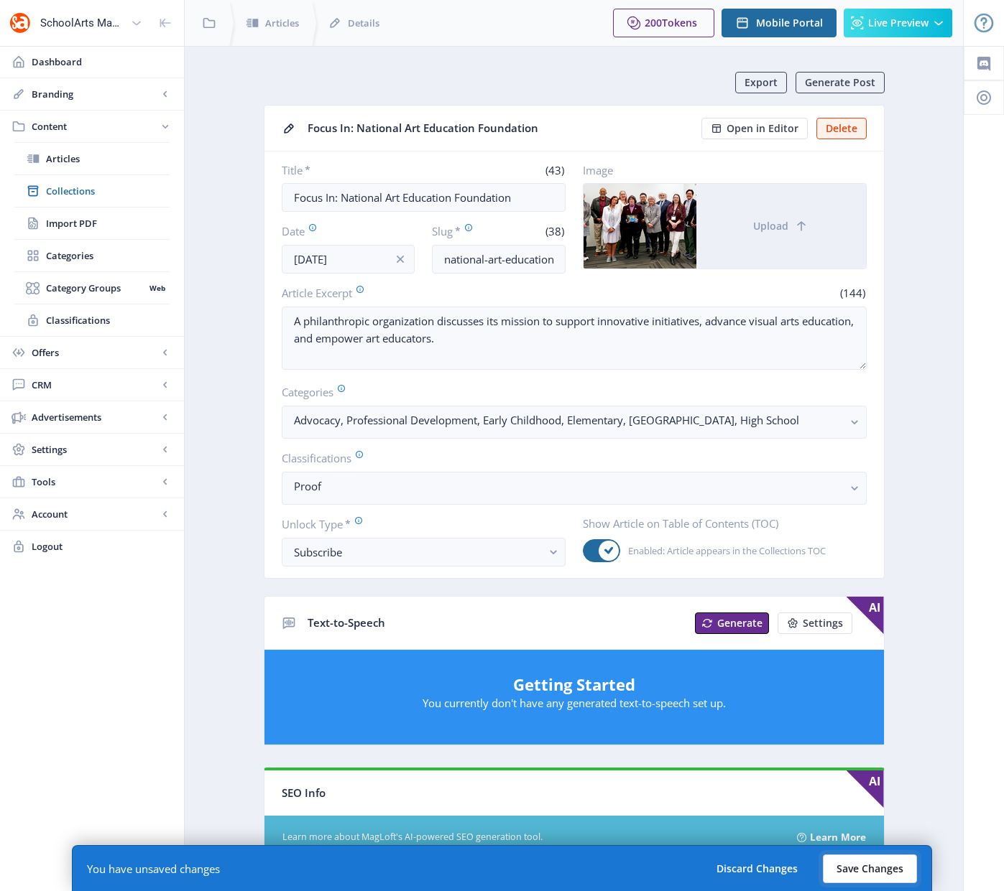
click at [871, 865] on button "Save Changes" at bounding box center [869, 869] width 94 height 29
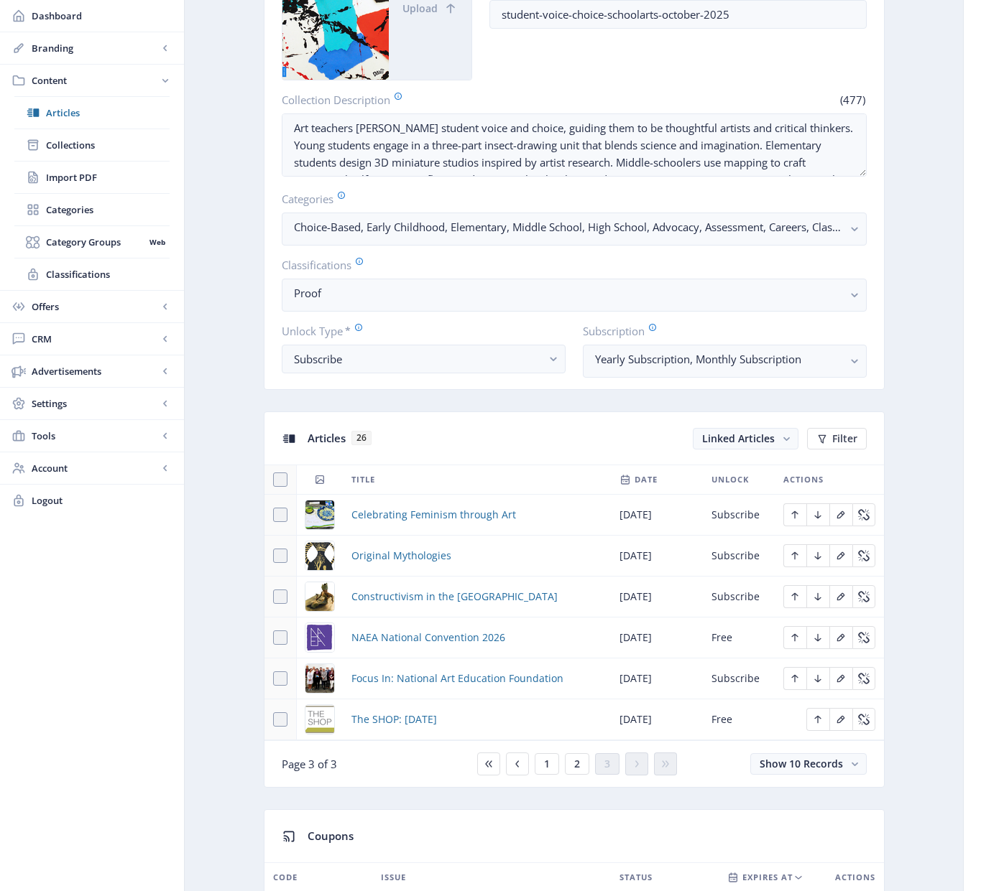
scroll to position [249, 0]
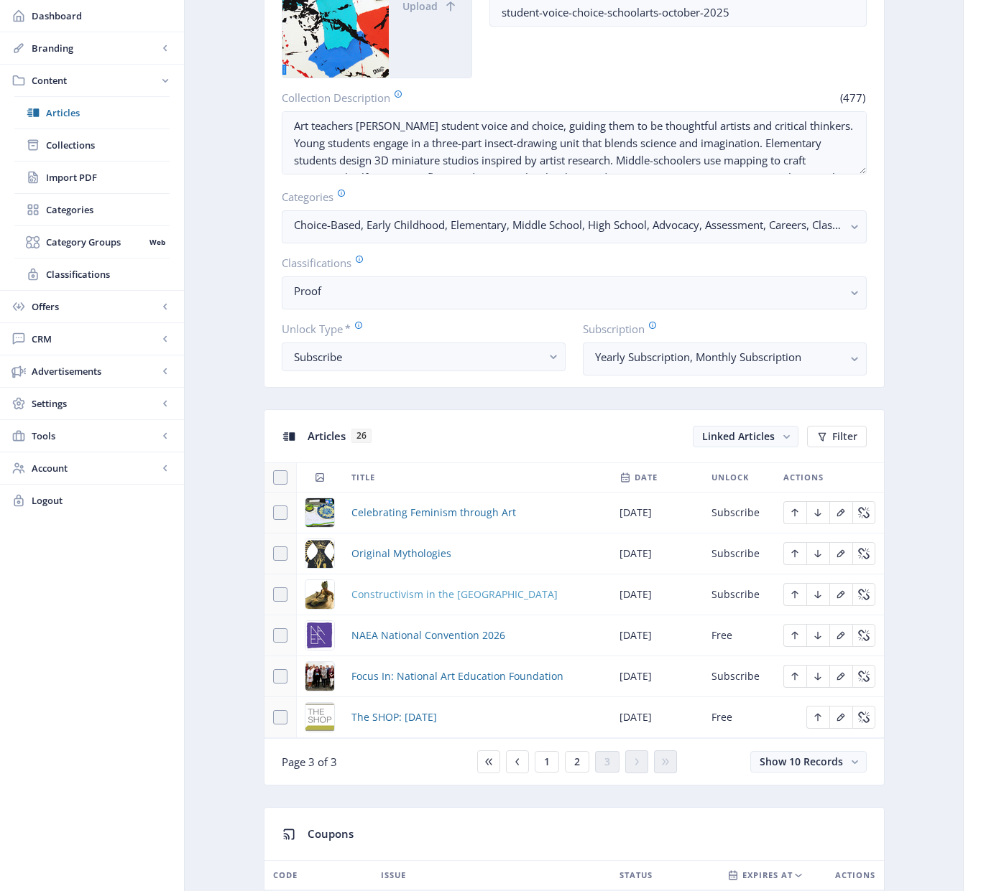
click at [449, 593] on span "Constructivism in the [GEOGRAPHIC_DATA]" at bounding box center [454, 594] width 206 height 17
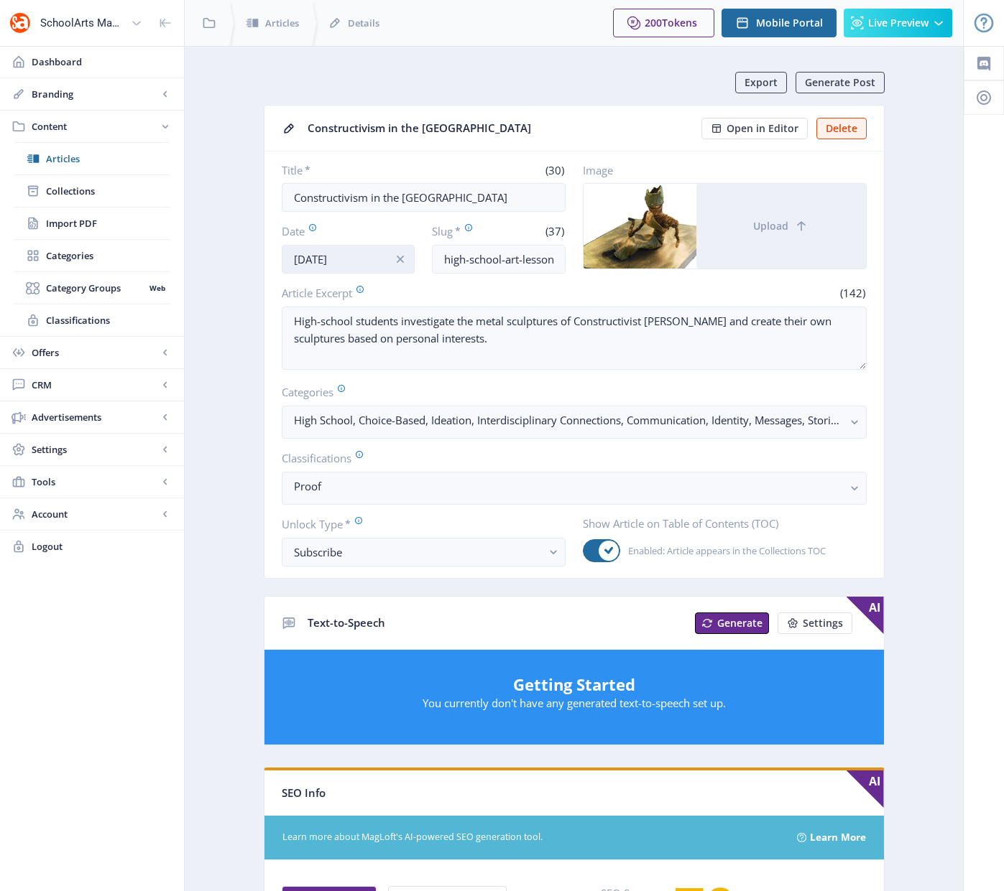
click at [371, 259] on input "[DATE]" at bounding box center [349, 259] width 134 height 29
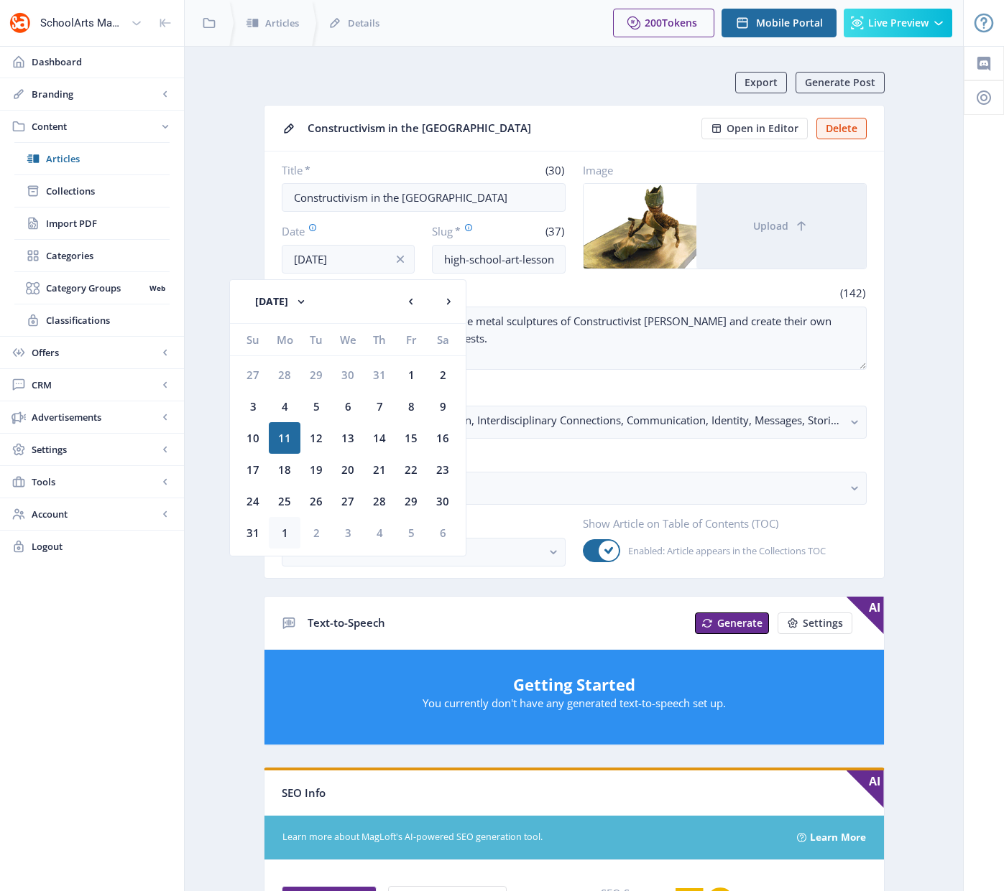
click at [283, 533] on div "1" at bounding box center [285, 533] width 32 height 32
type input "[DATE]"
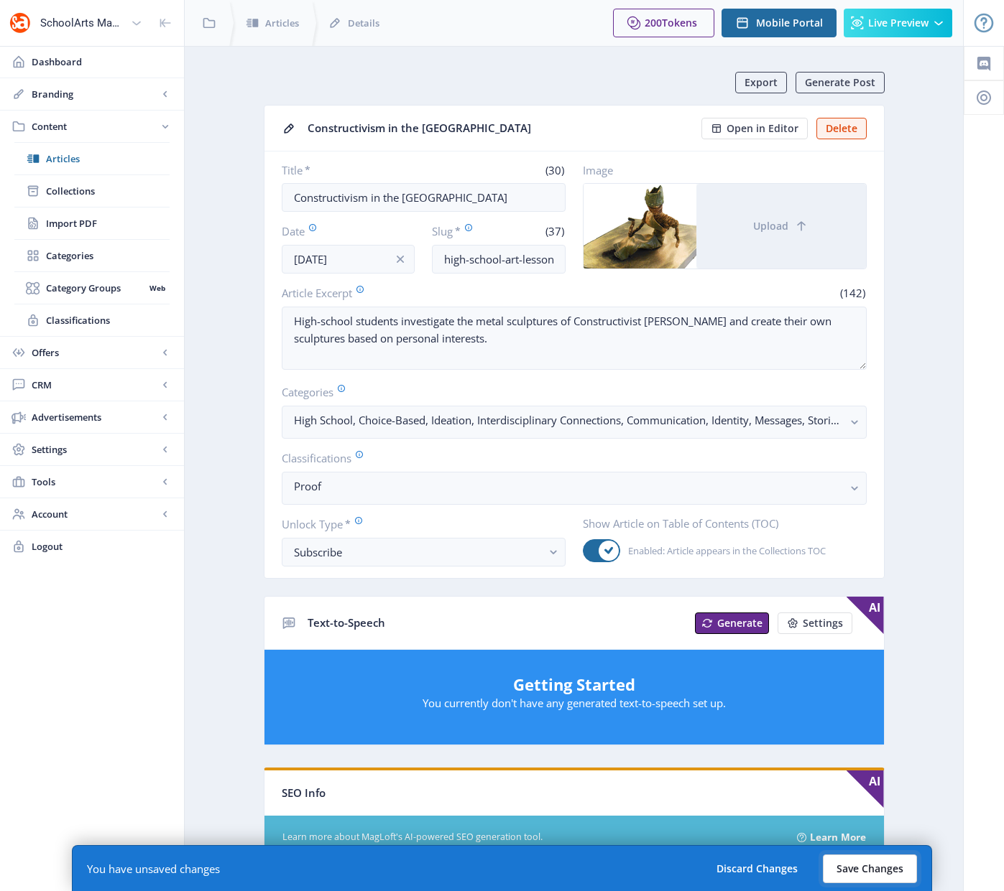
click at [852, 870] on button "Save Changes" at bounding box center [869, 869] width 94 height 29
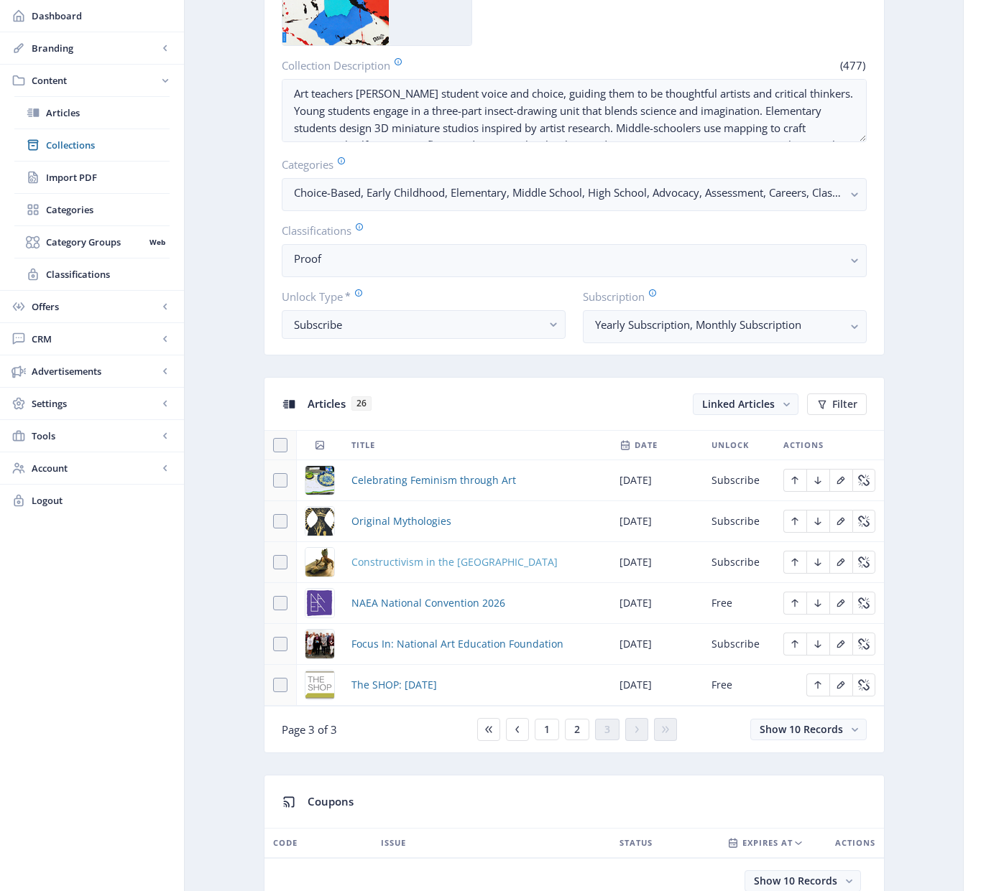
scroll to position [284, 0]
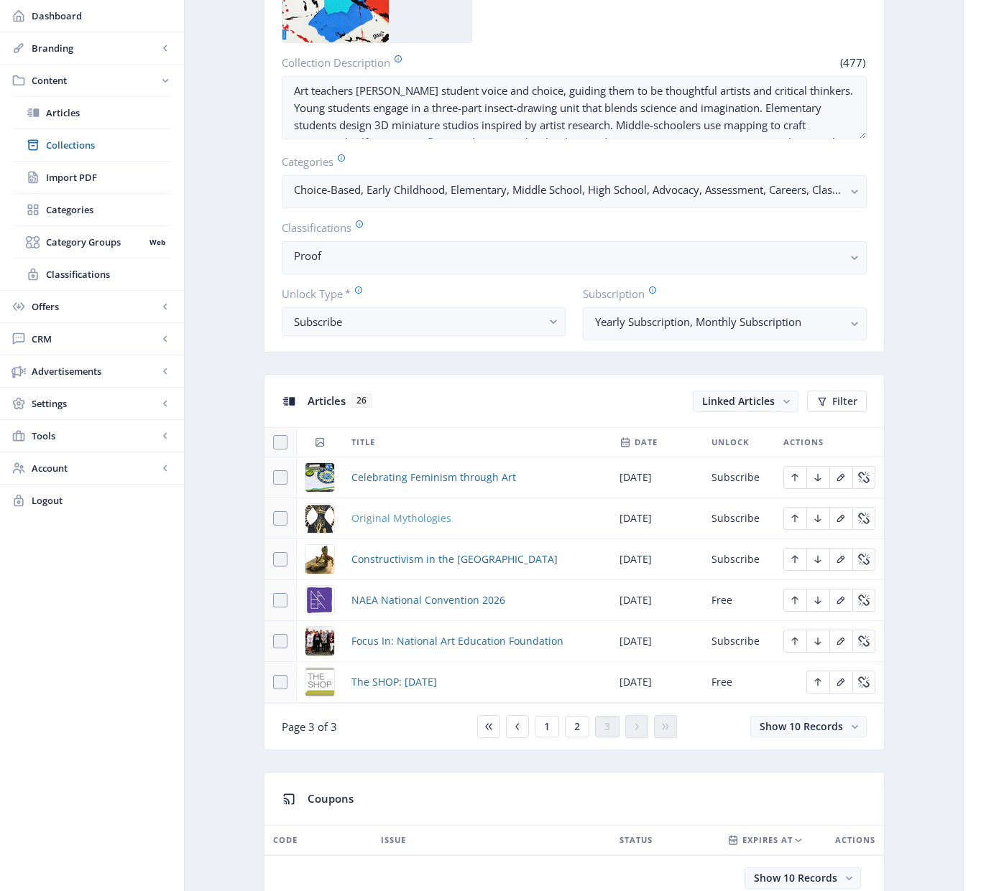
click at [402, 515] on span "Original Mythologies" at bounding box center [401, 518] width 100 height 17
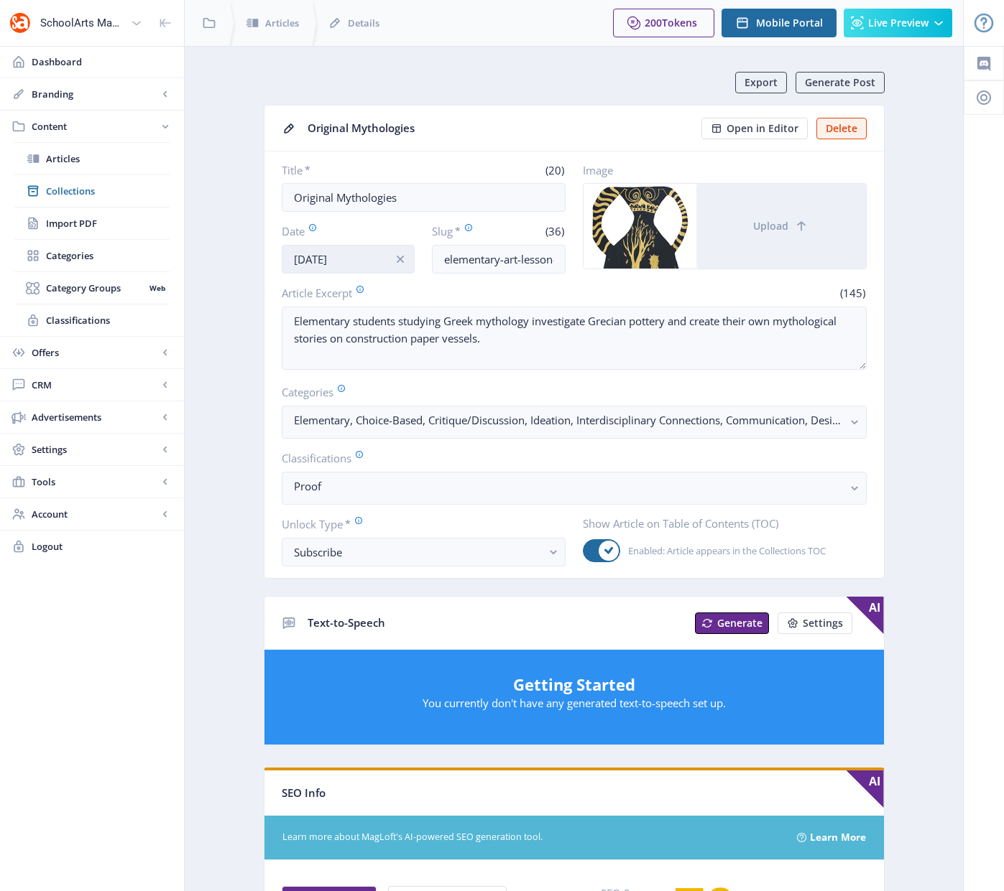
click at [340, 261] on input "[DATE]" at bounding box center [349, 259] width 134 height 29
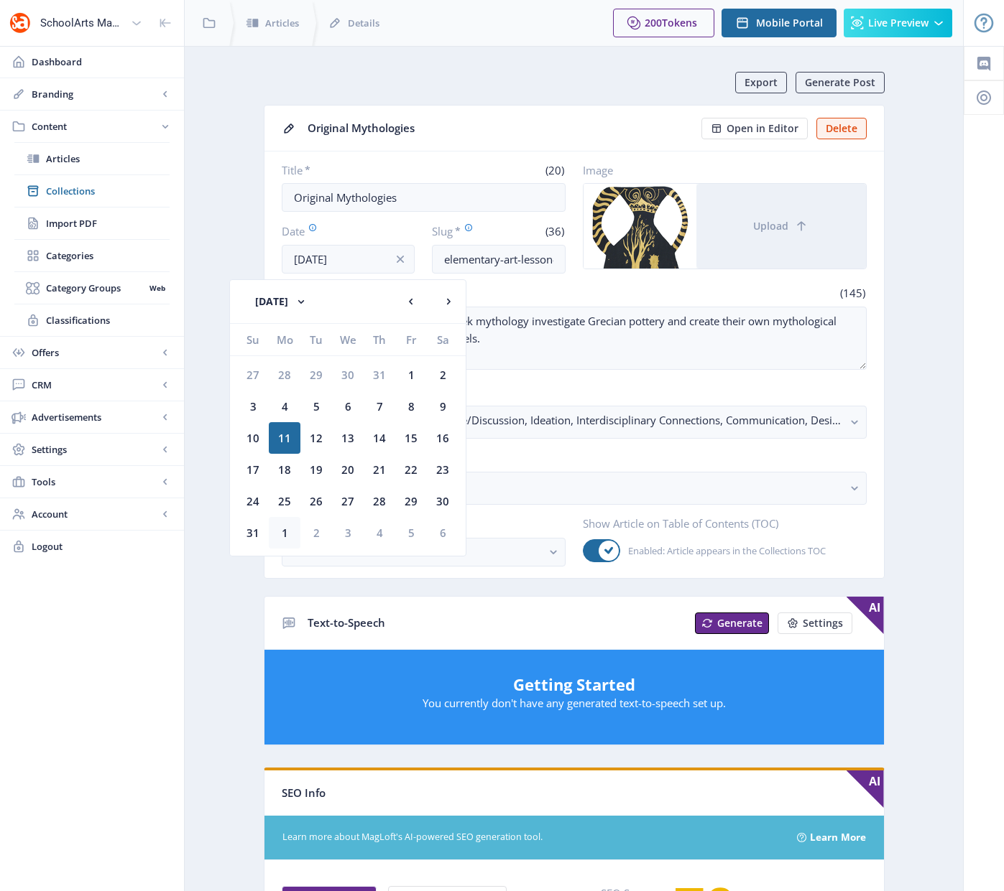
click at [287, 529] on div "1" at bounding box center [285, 533] width 32 height 32
type input "[DATE]"
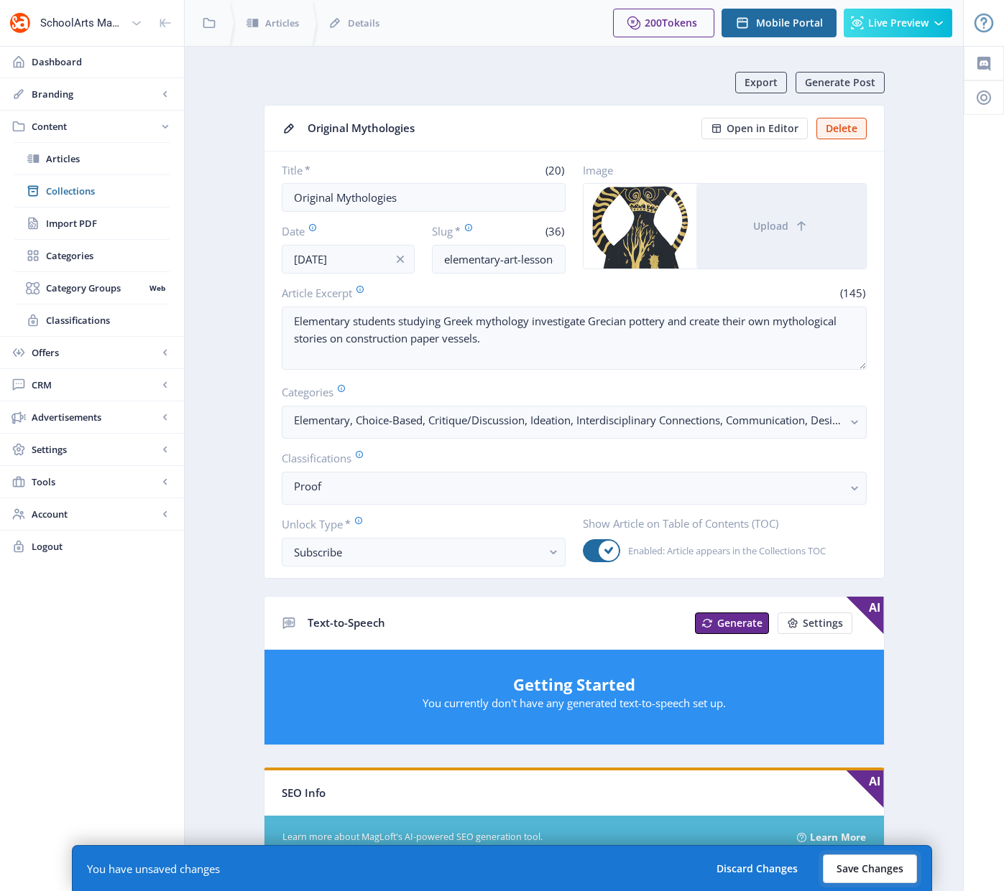
click at [876, 868] on button "Save Changes" at bounding box center [869, 869] width 94 height 29
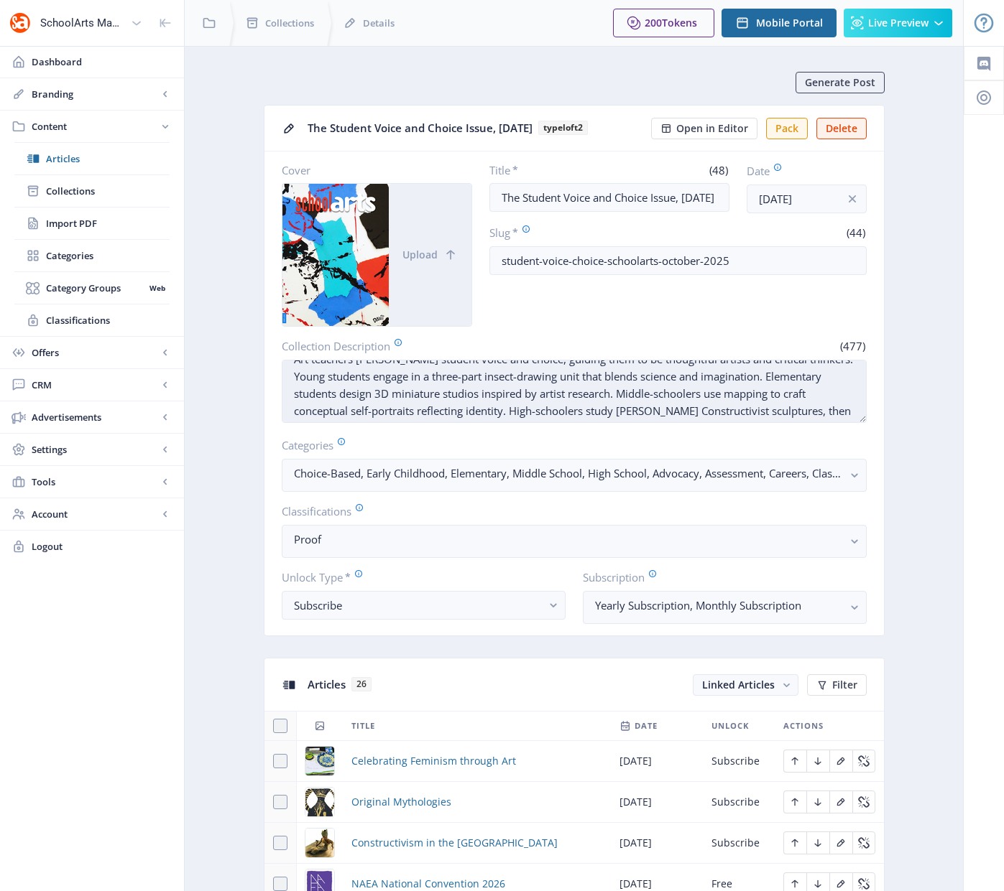
scroll to position [34, 0]
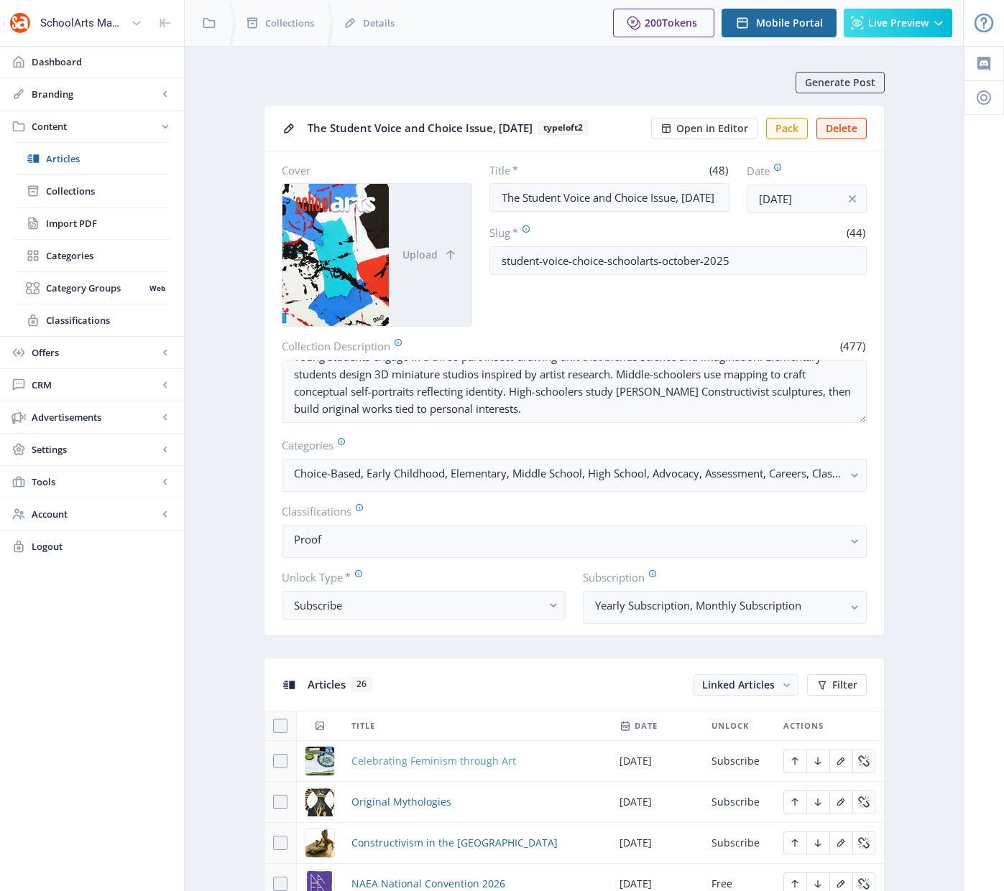
click at [407, 761] on span "Celebrating Feminism through Art" at bounding box center [433, 761] width 164 height 17
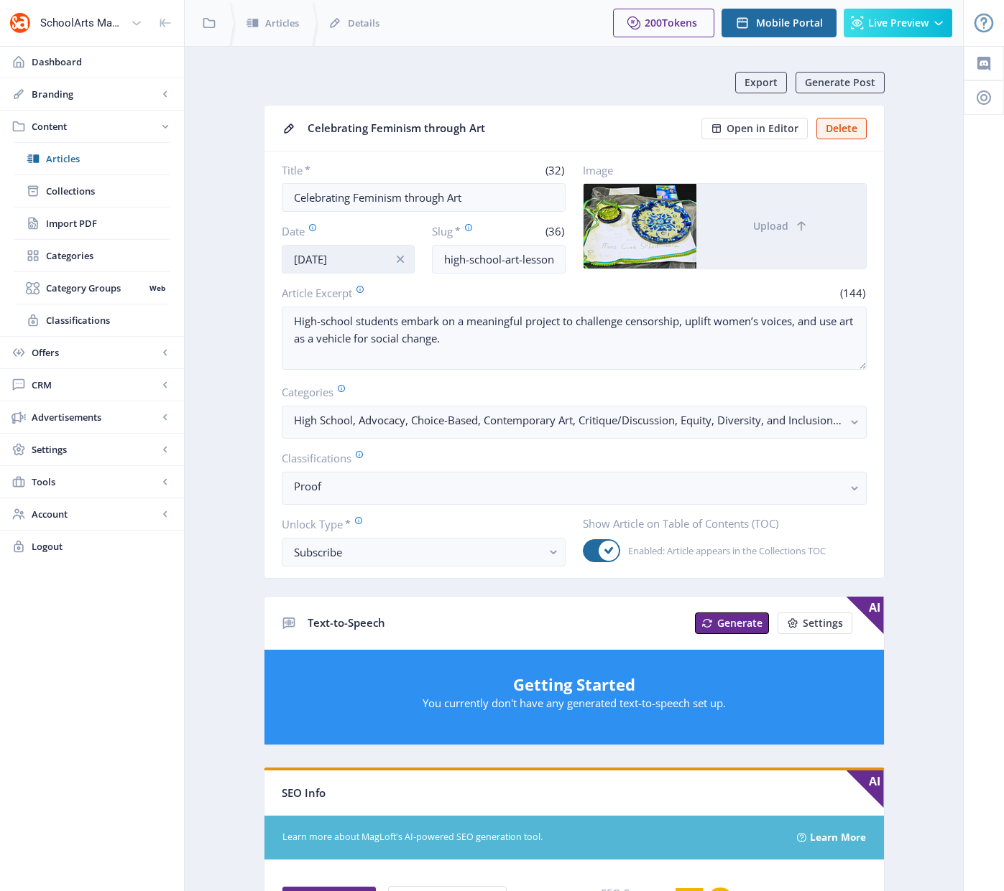
click at [318, 260] on input "[DATE]" at bounding box center [349, 259] width 134 height 29
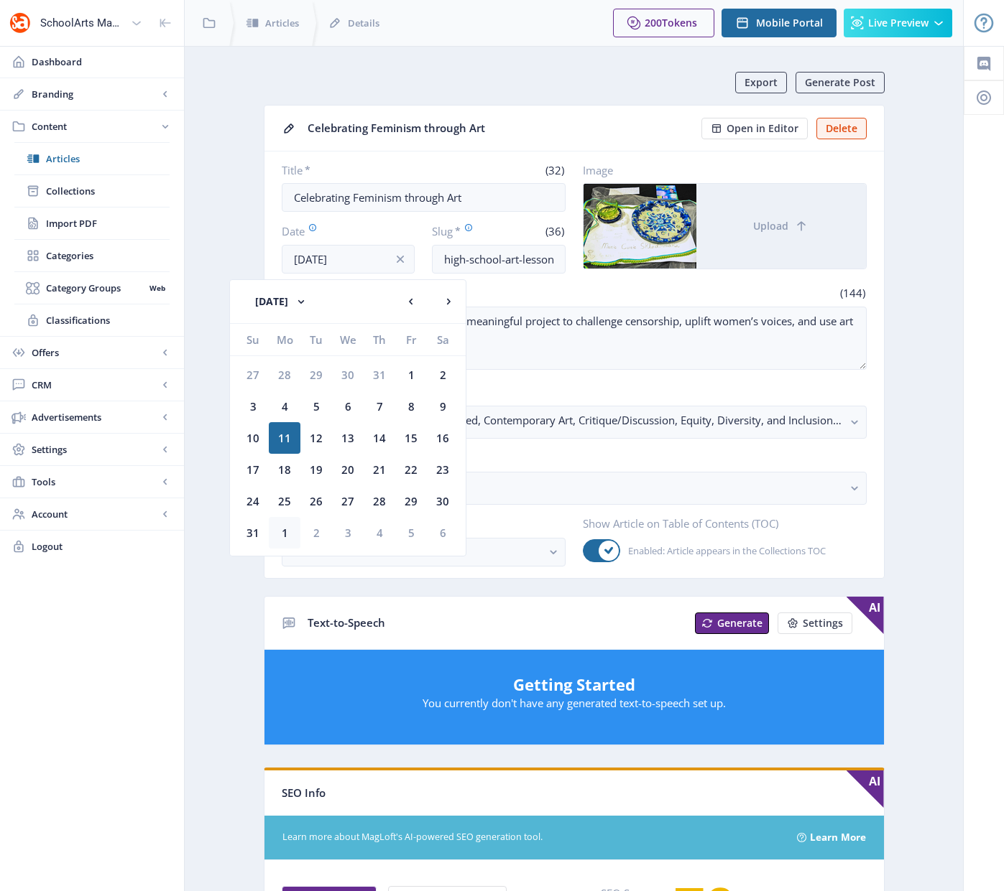
click at [284, 537] on div "1" at bounding box center [285, 533] width 32 height 32
type input "[DATE]"
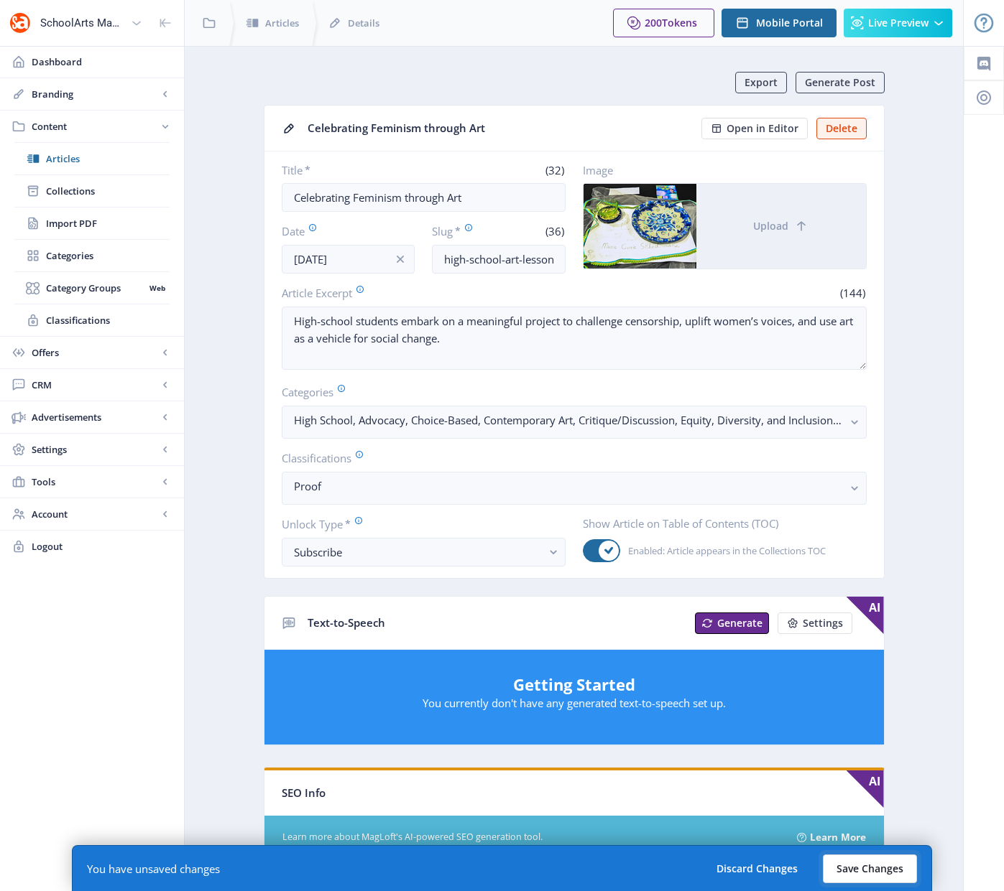
click at [863, 863] on button "Save Changes" at bounding box center [869, 869] width 94 height 29
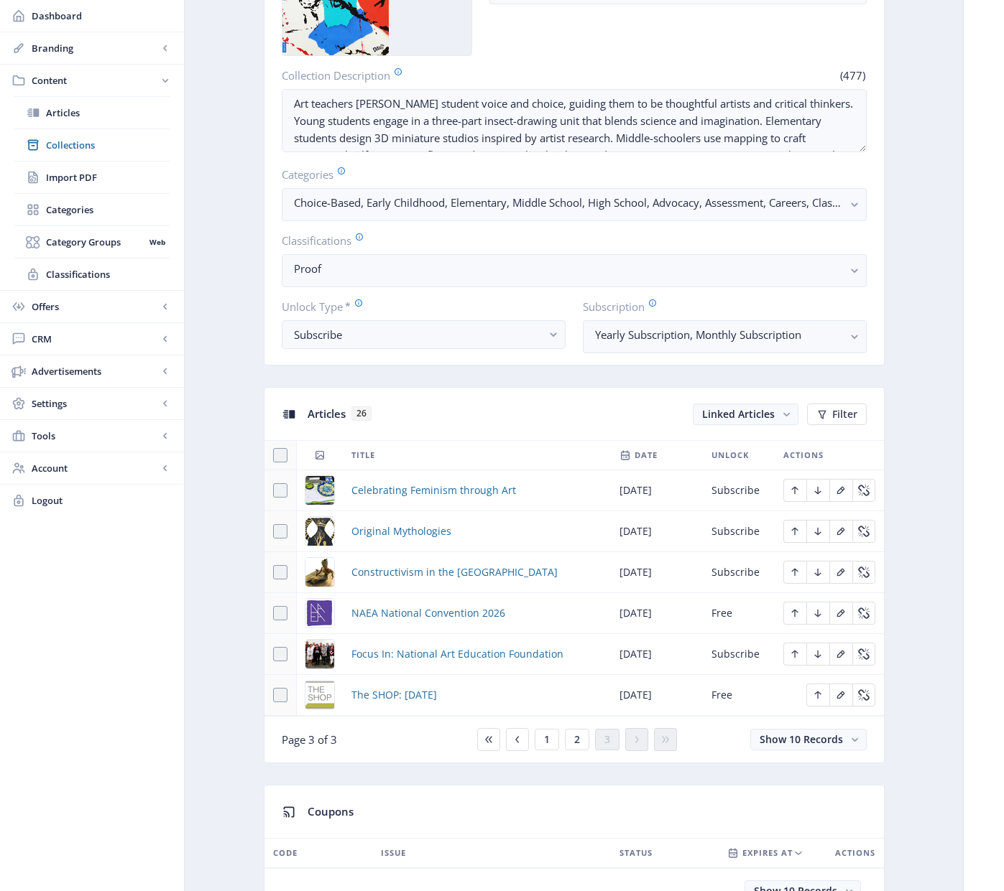
scroll to position [330, 0]
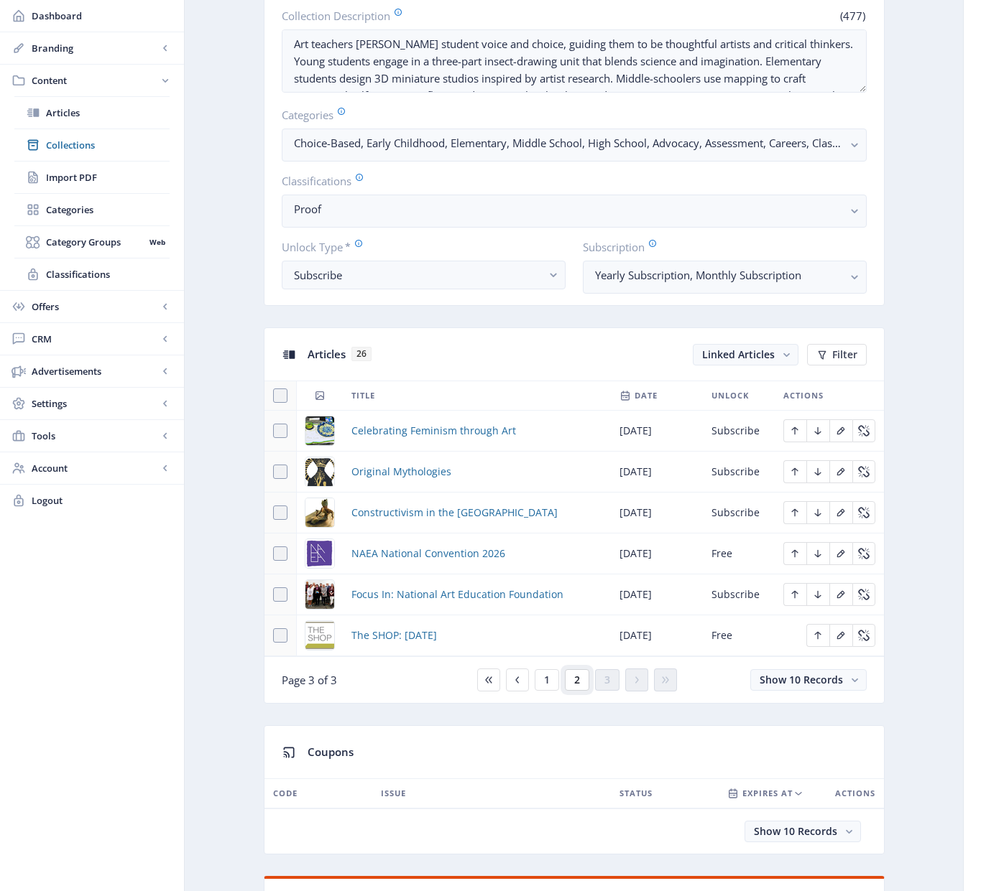
click at [575, 682] on span "2" at bounding box center [577, 680] width 6 height 11
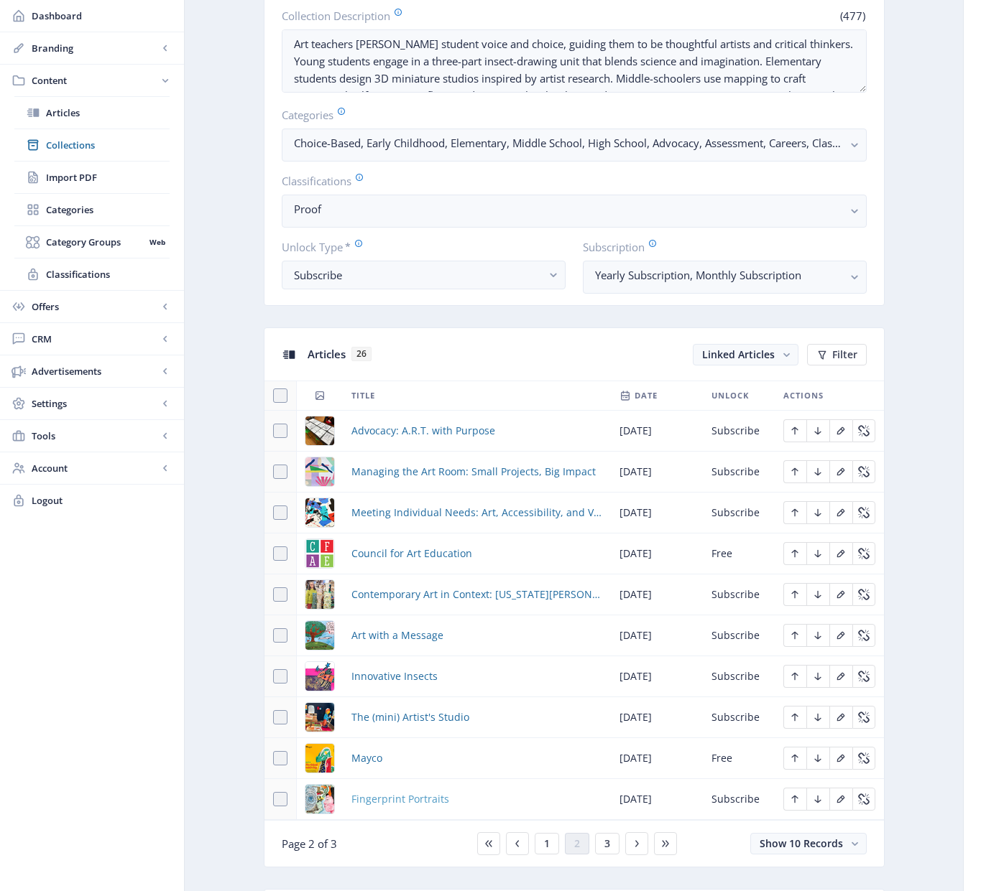
click at [408, 797] on span "Fingerprint Portraits" at bounding box center [400, 799] width 98 height 17
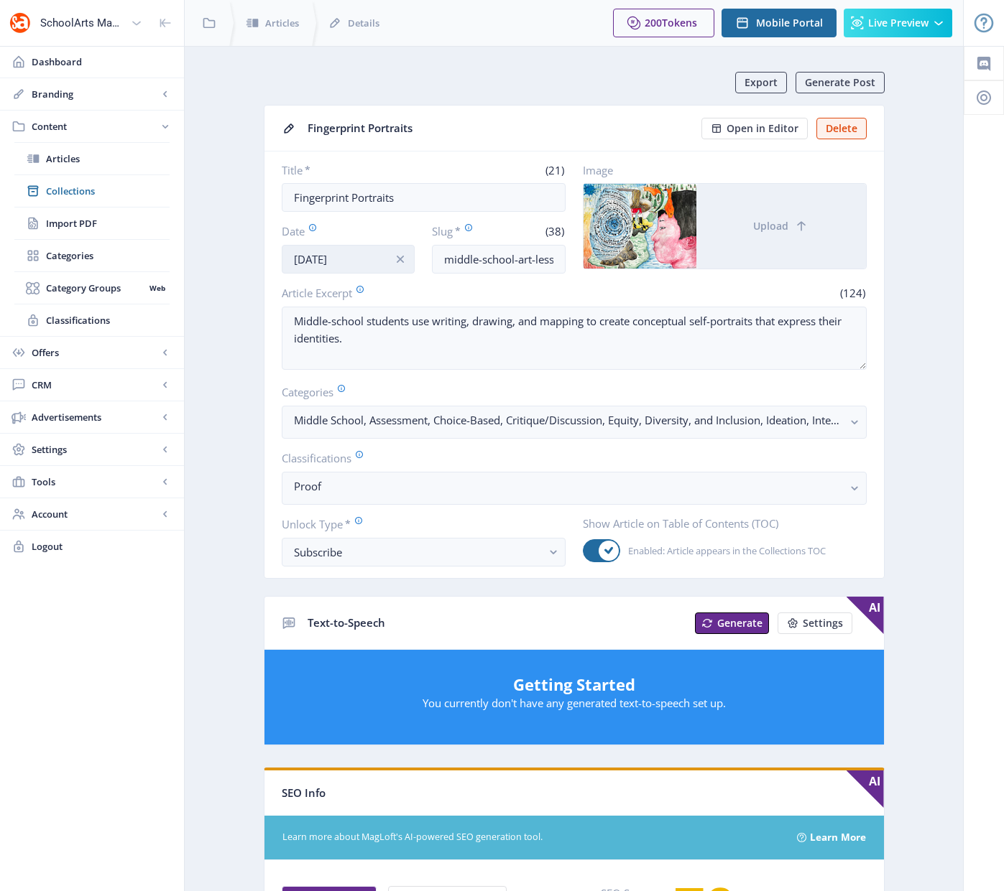
click at [343, 260] on input "[DATE]" at bounding box center [349, 259] width 134 height 29
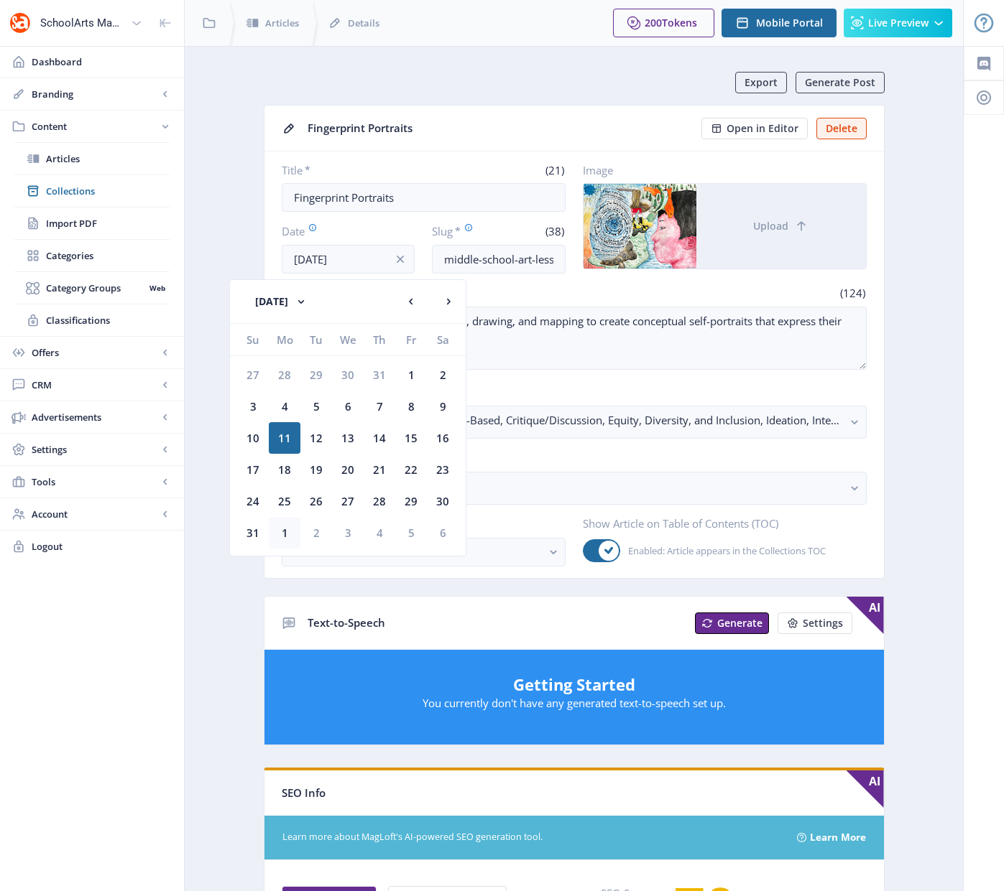
click at [286, 532] on div "1" at bounding box center [285, 533] width 32 height 32
type input "[DATE]"
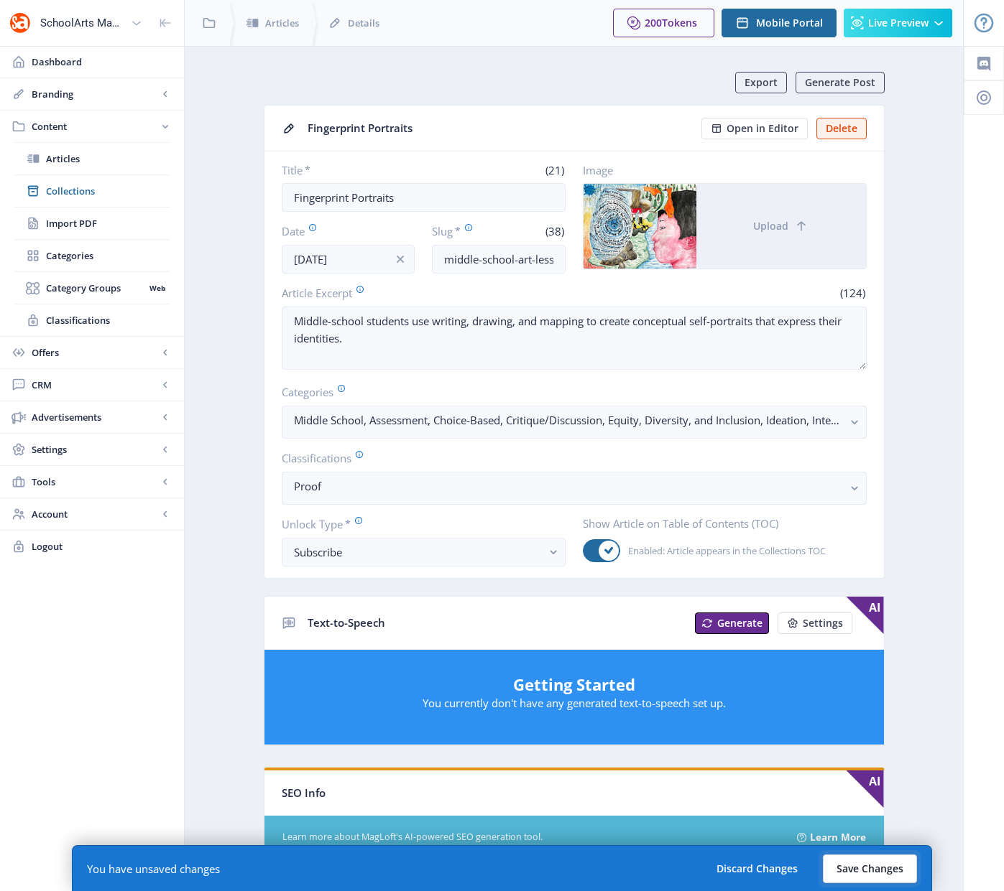
click at [851, 865] on button "Save Changes" at bounding box center [869, 869] width 94 height 29
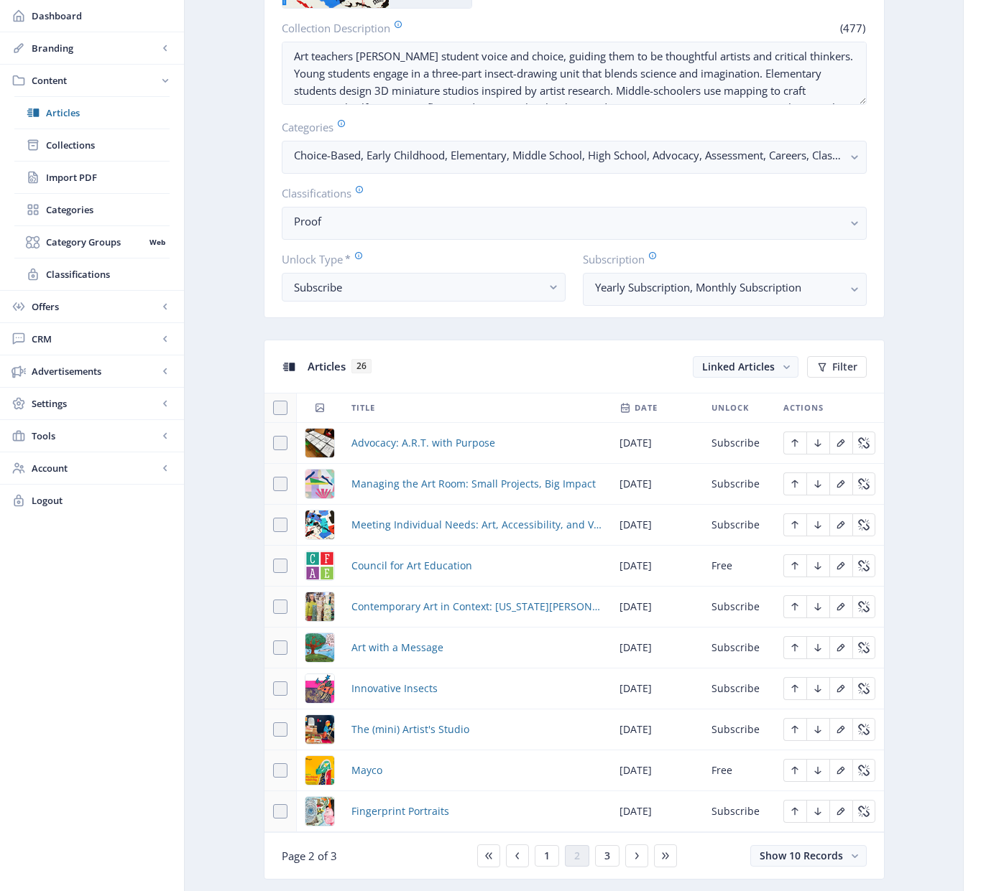
scroll to position [374, 0]
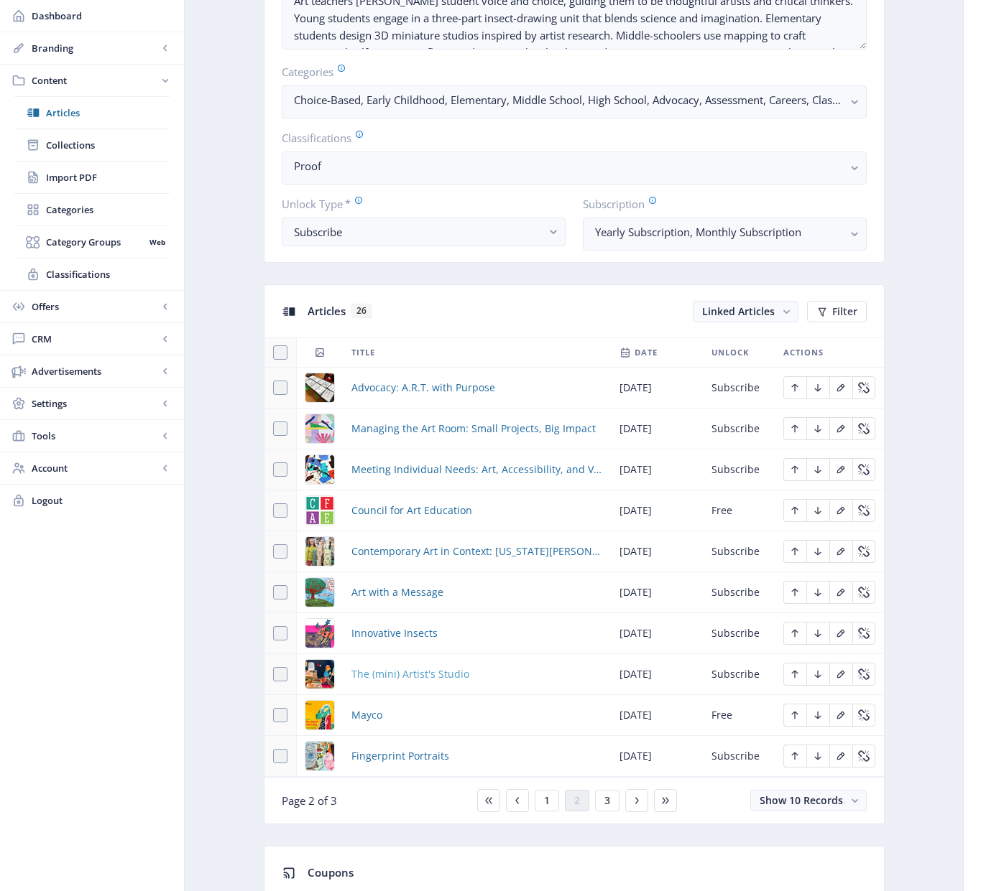
click at [401, 675] on span "The (mini) Artist's Studio" at bounding box center [410, 674] width 118 height 17
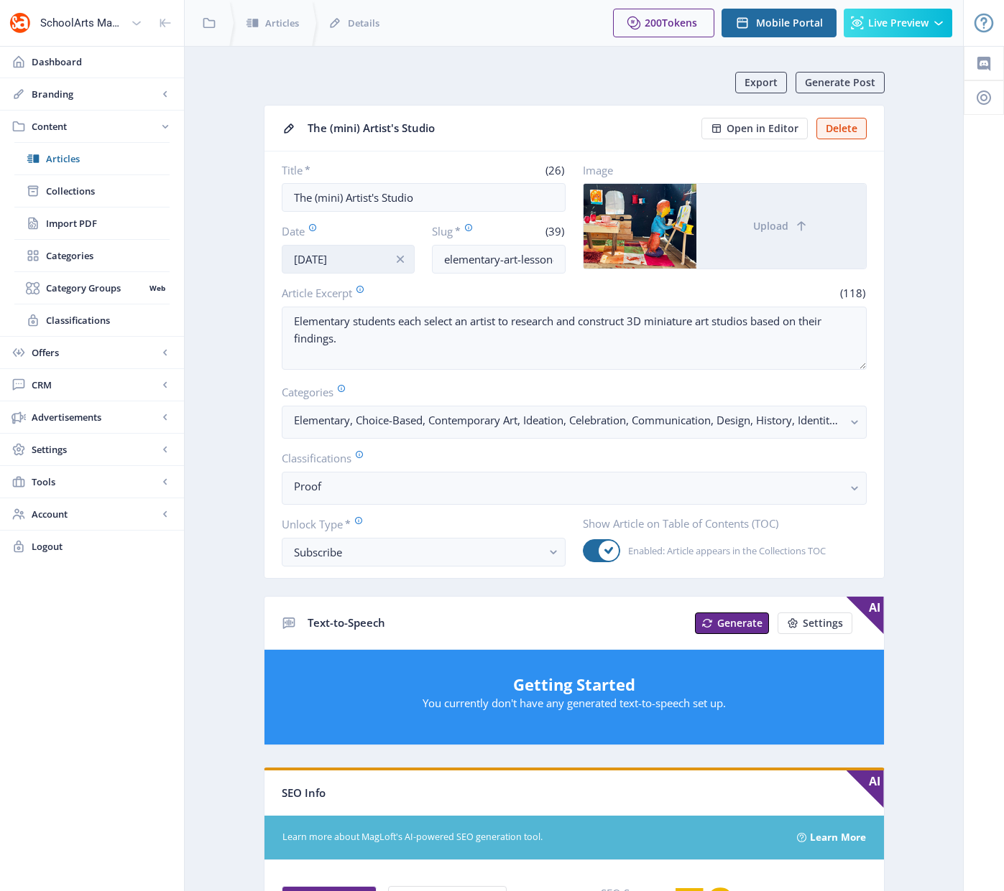
click at [348, 264] on input "[DATE]" at bounding box center [349, 259] width 134 height 29
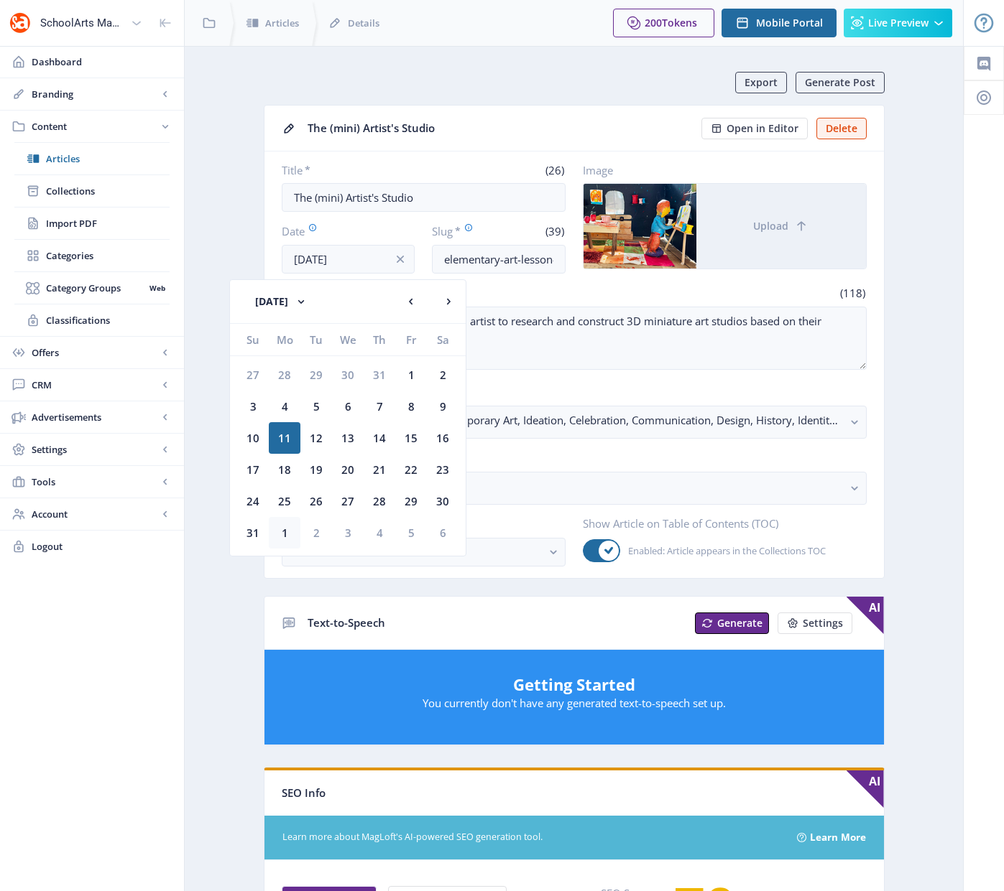
click at [285, 537] on div "1" at bounding box center [285, 533] width 32 height 32
type input "[DATE]"
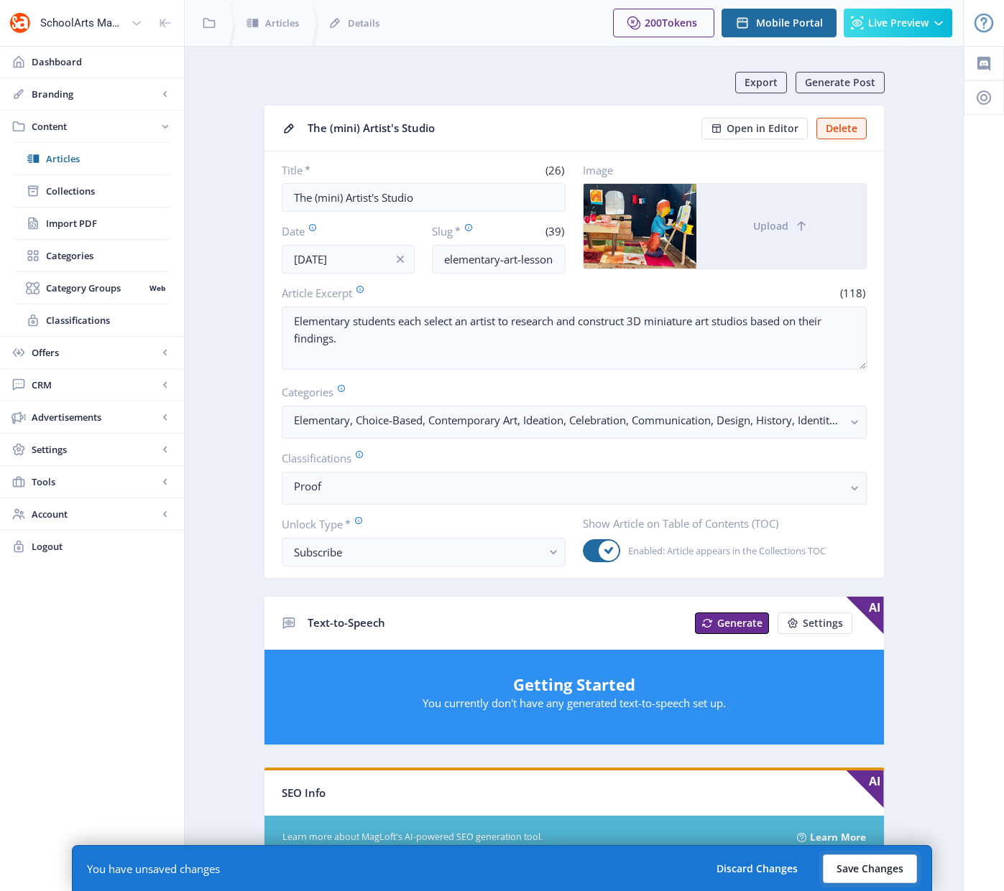
click at [856, 868] on button "Save Changes" at bounding box center [869, 869] width 94 height 29
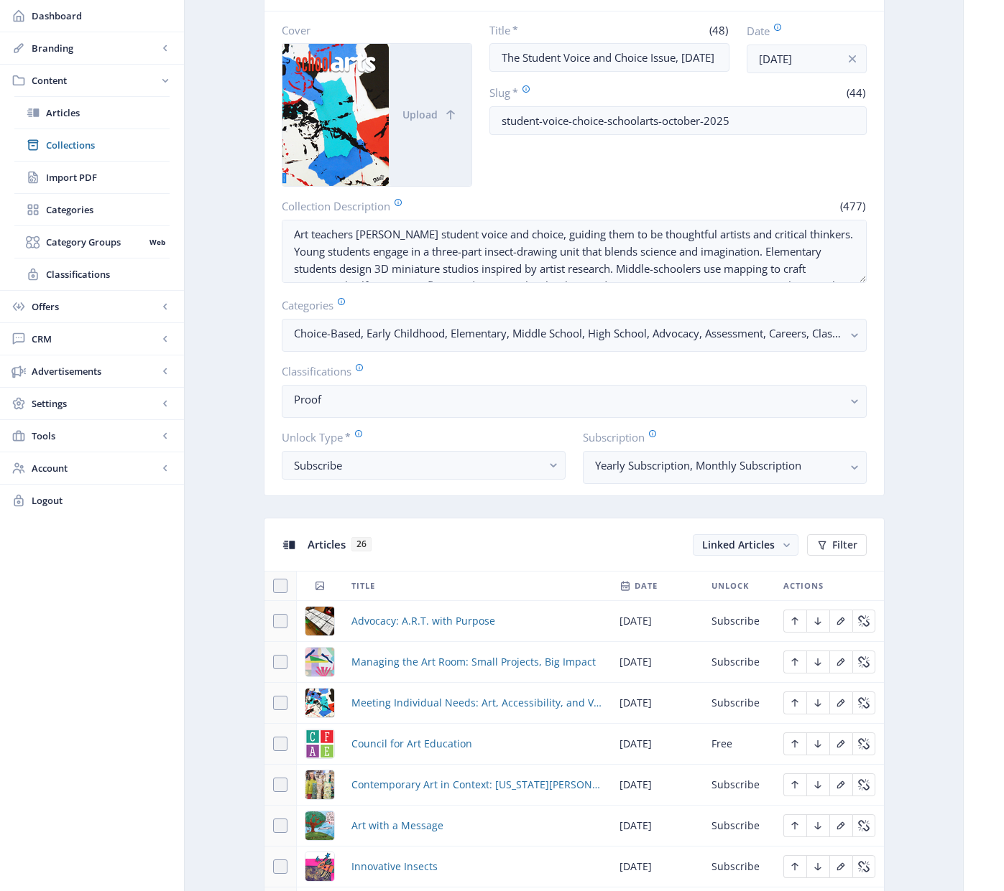
scroll to position [478, 0]
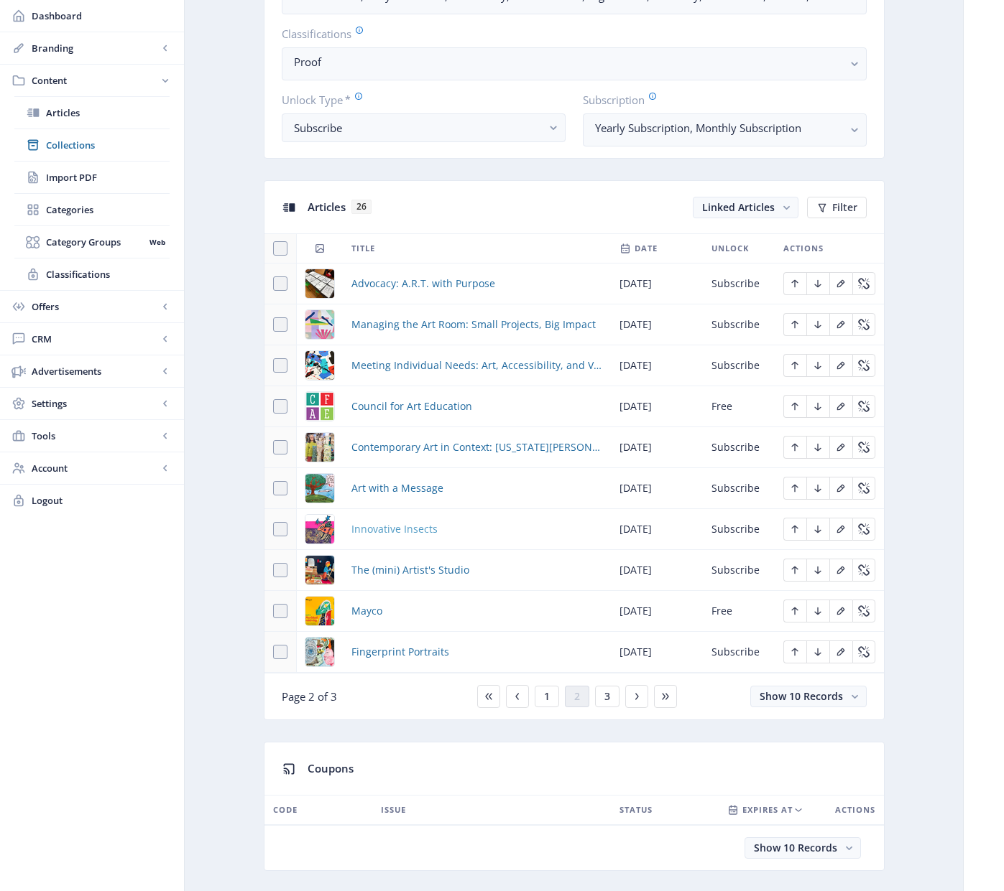
click at [411, 530] on span "Innovative Insects" at bounding box center [394, 529] width 86 height 17
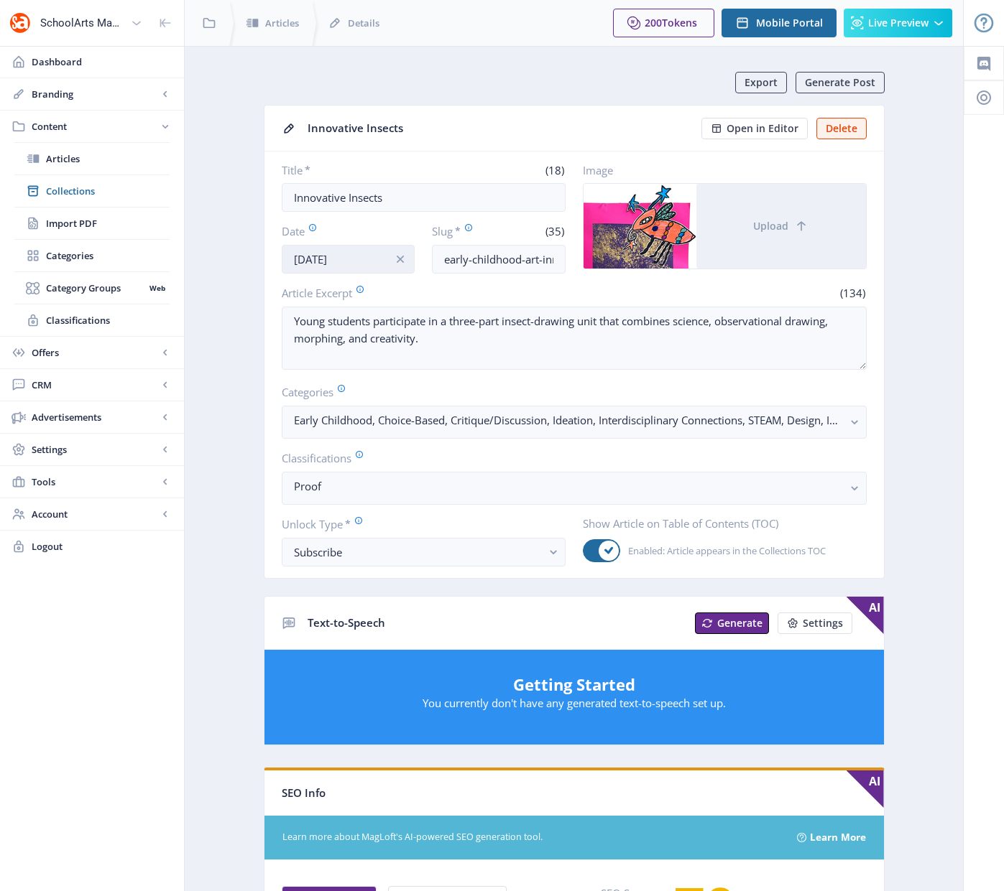
click at [334, 264] on input "[DATE]" at bounding box center [349, 259] width 134 height 29
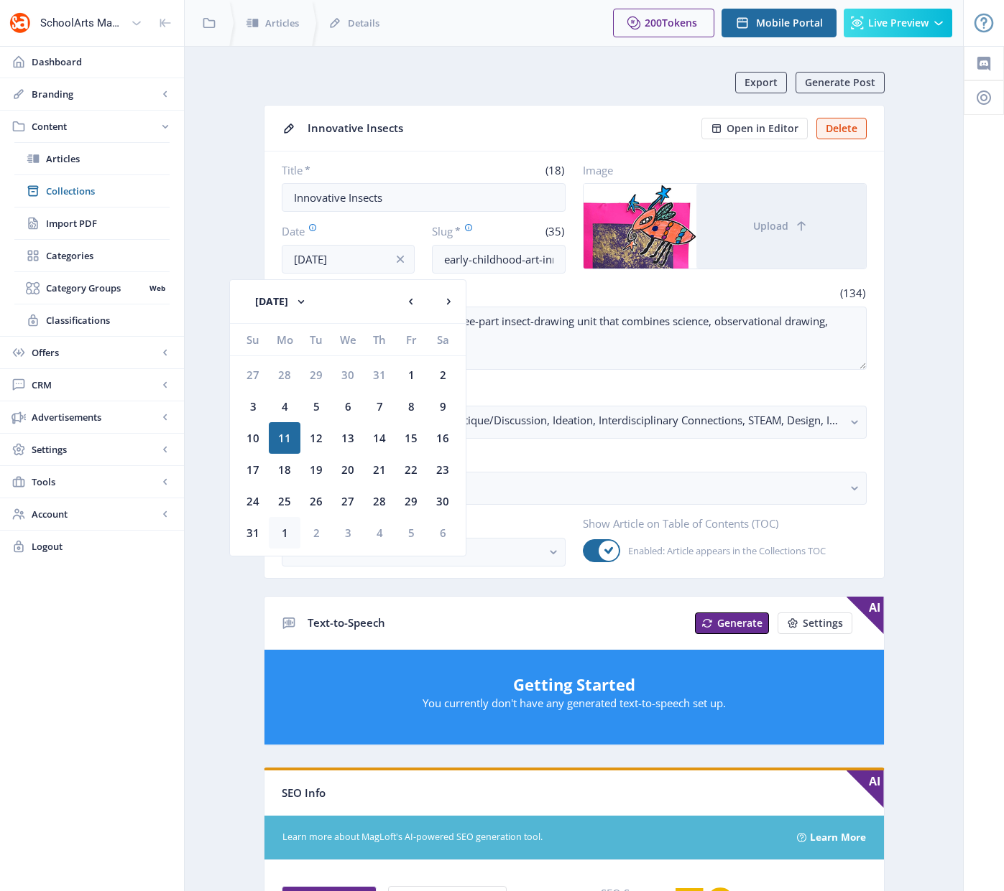
click at [285, 537] on div "1" at bounding box center [285, 533] width 32 height 32
type input "[DATE]"
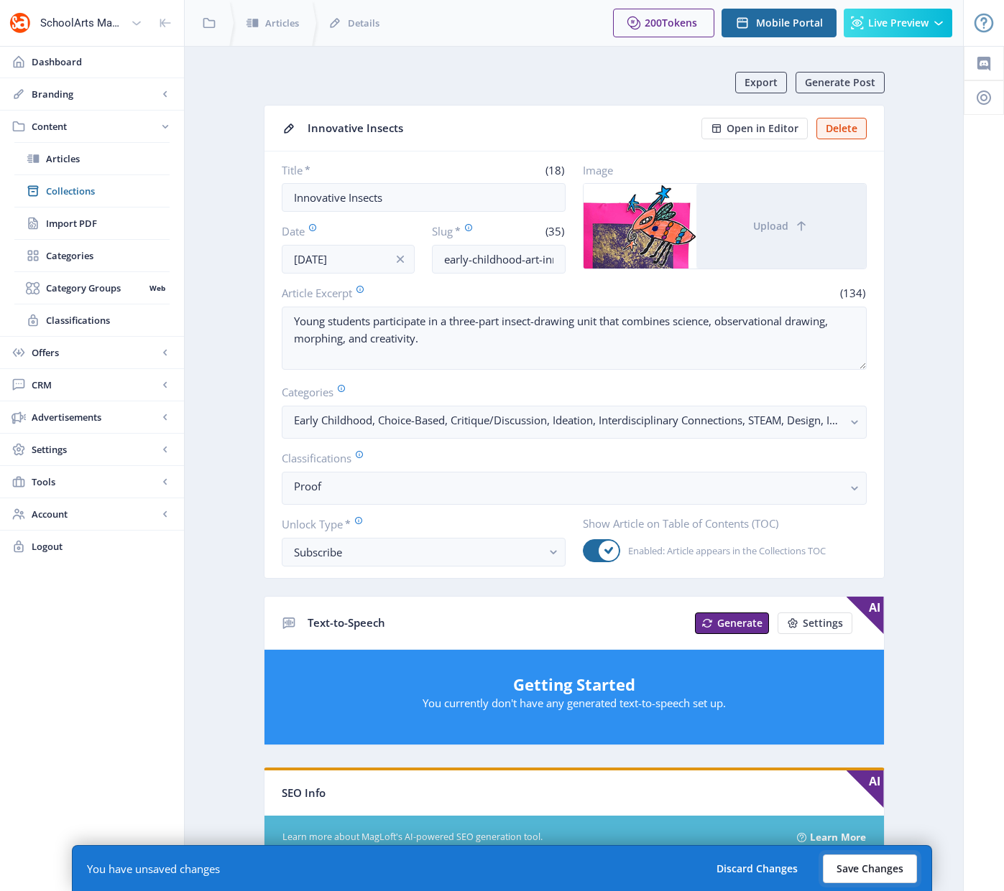
click at [878, 867] on button "Save Changes" at bounding box center [869, 869] width 94 height 29
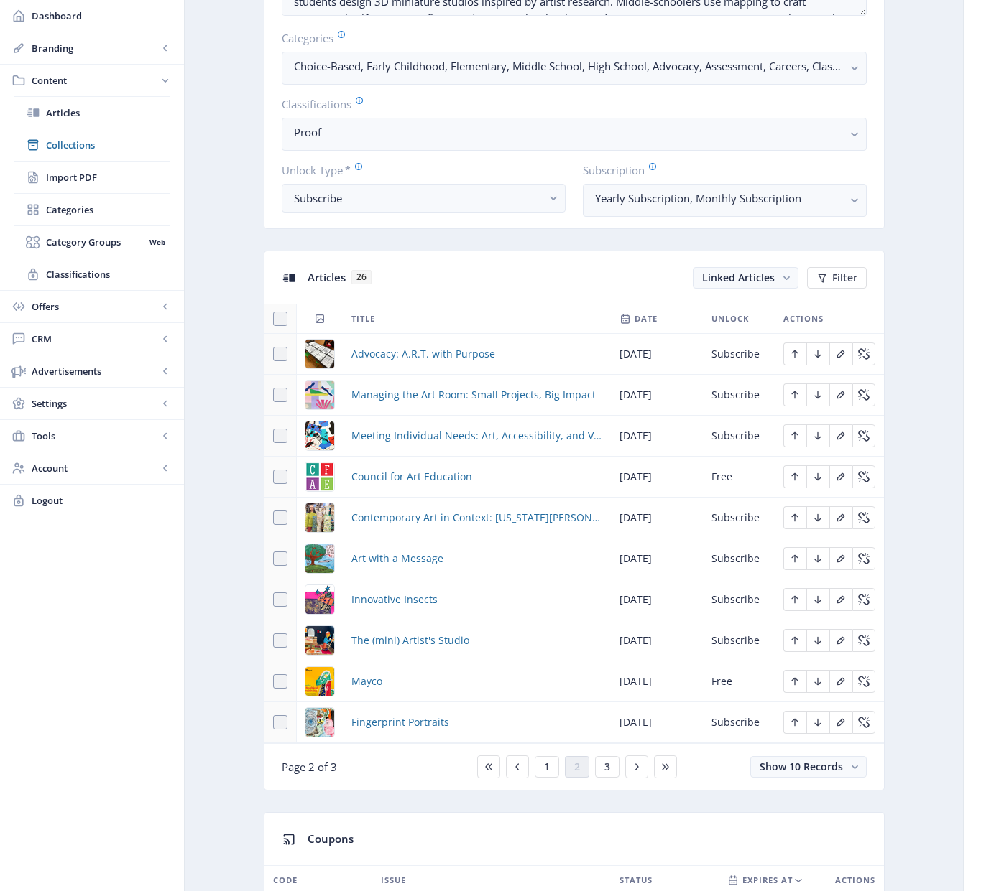
scroll to position [435, 0]
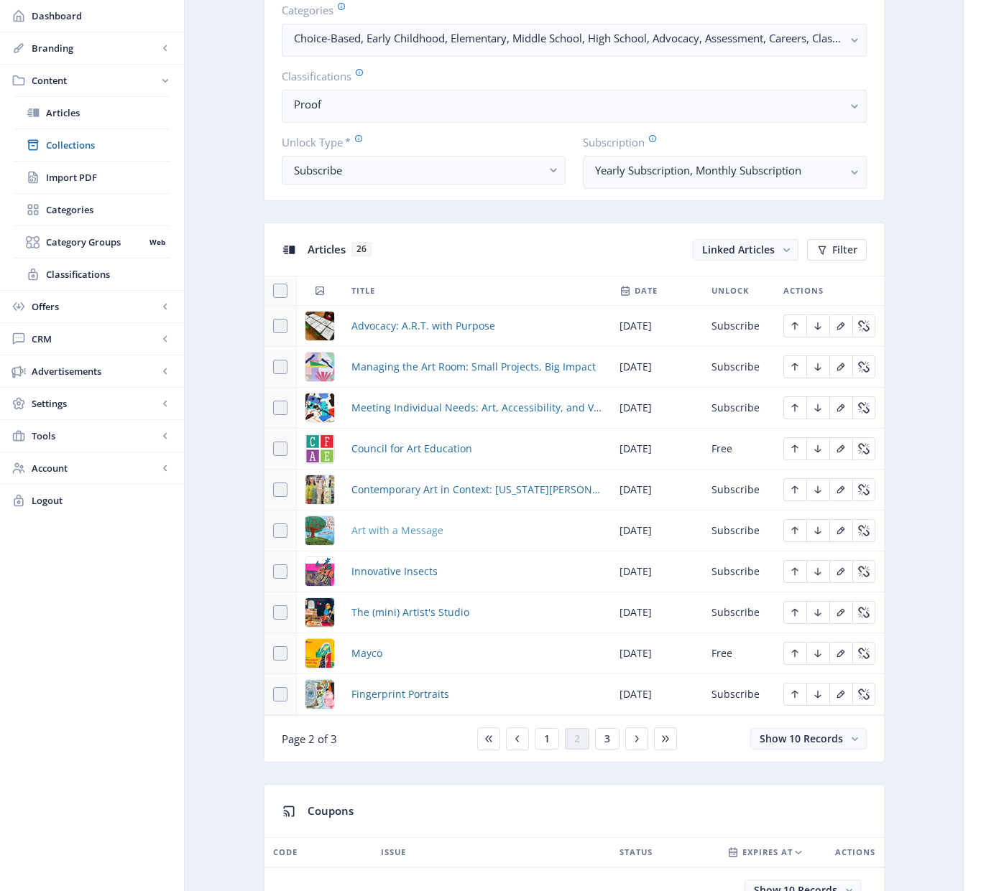
click at [405, 524] on span "Art with a Message" at bounding box center [397, 530] width 92 height 17
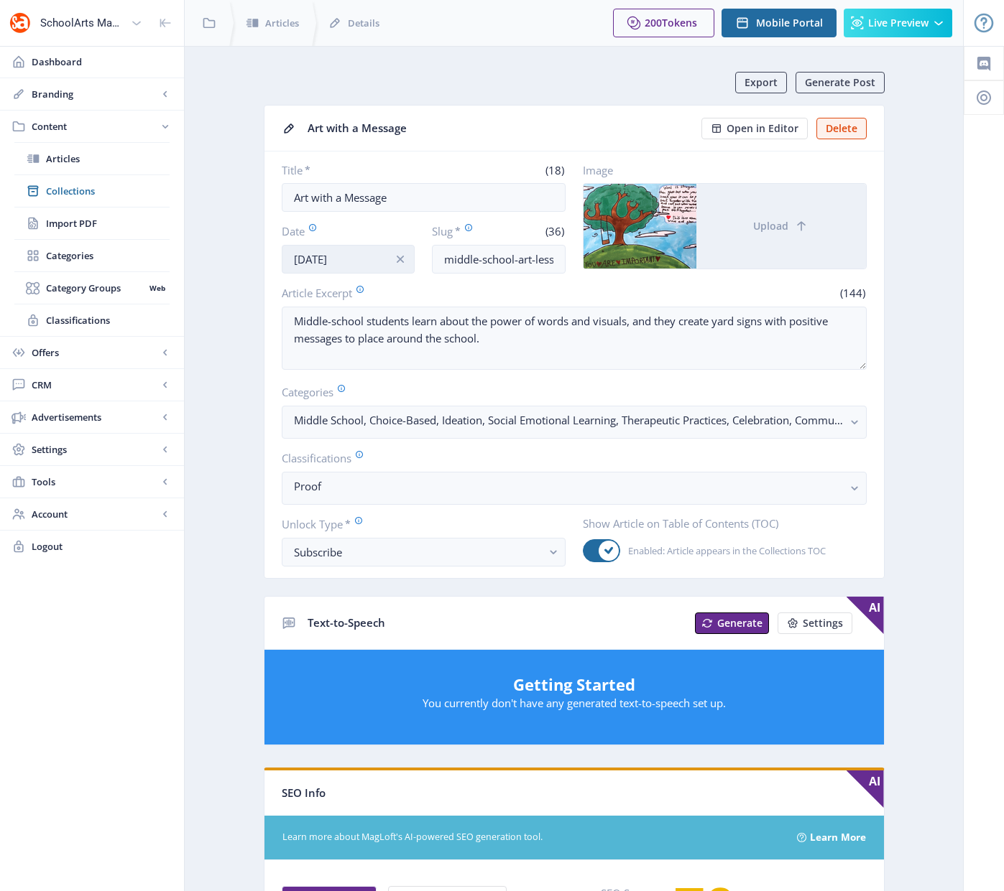
click at [323, 265] on input "[DATE]" at bounding box center [349, 259] width 134 height 29
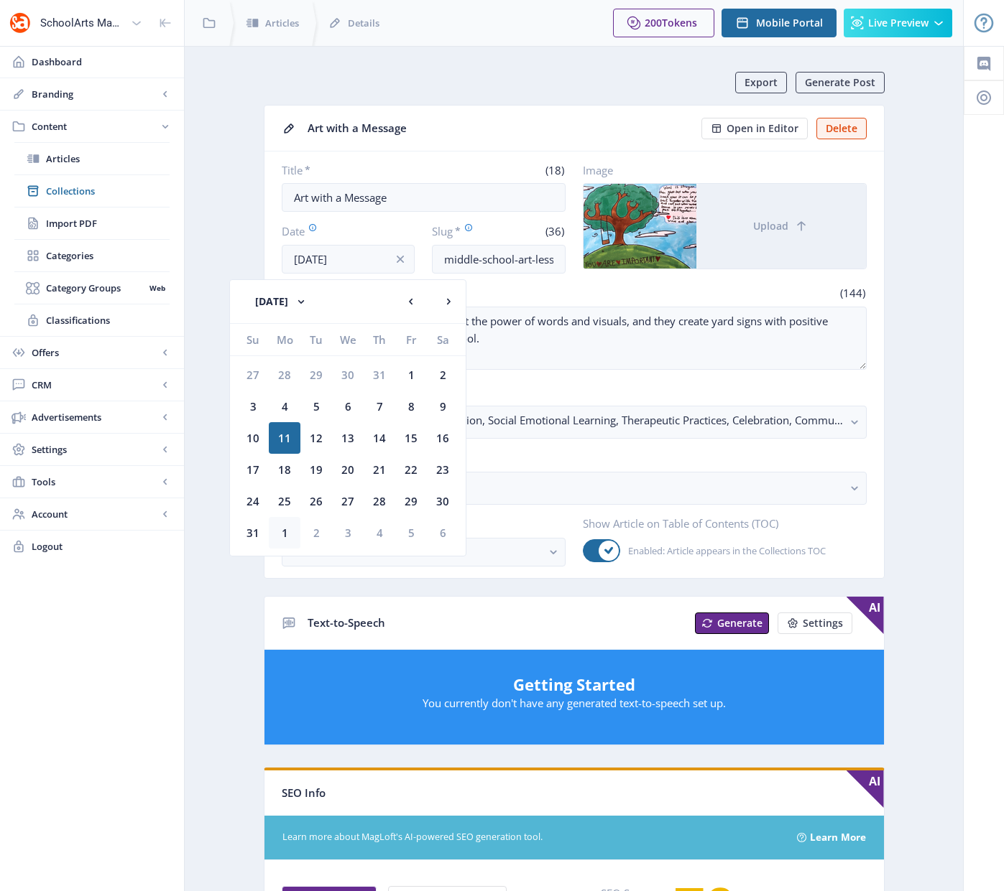
click at [287, 530] on div "1" at bounding box center [285, 533] width 32 height 32
type input "[DATE]"
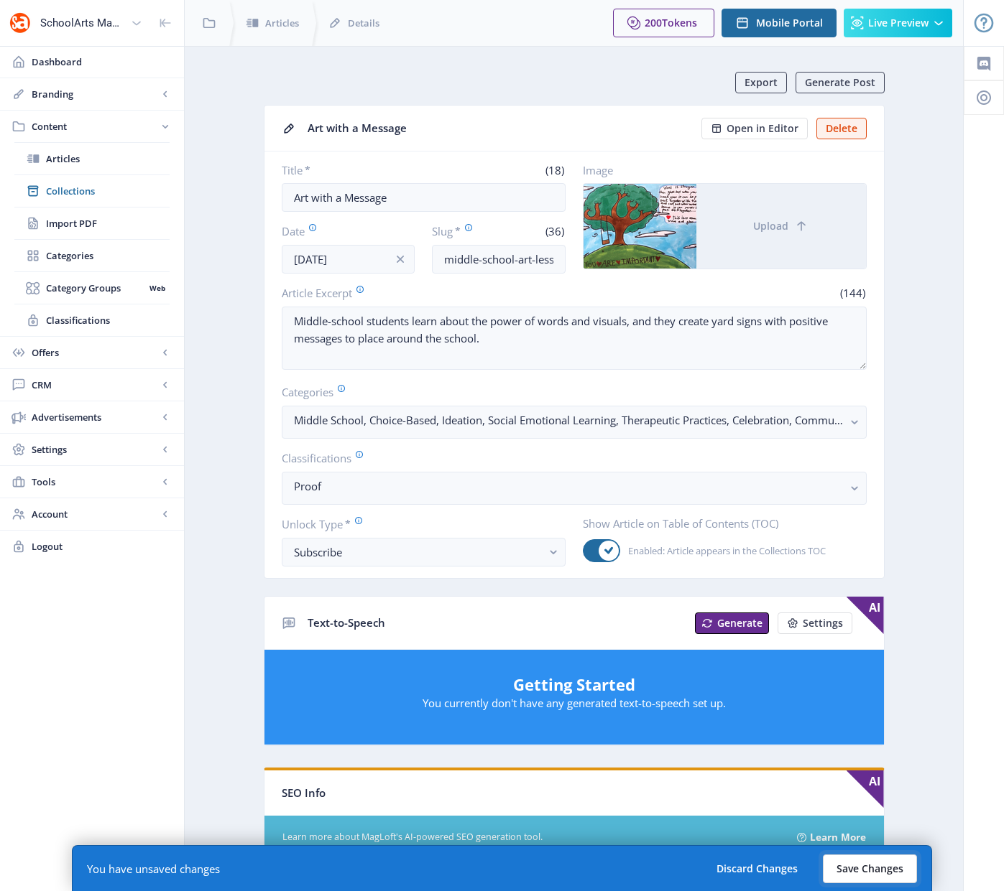
click at [876, 863] on button "Save Changes" at bounding box center [869, 869] width 94 height 29
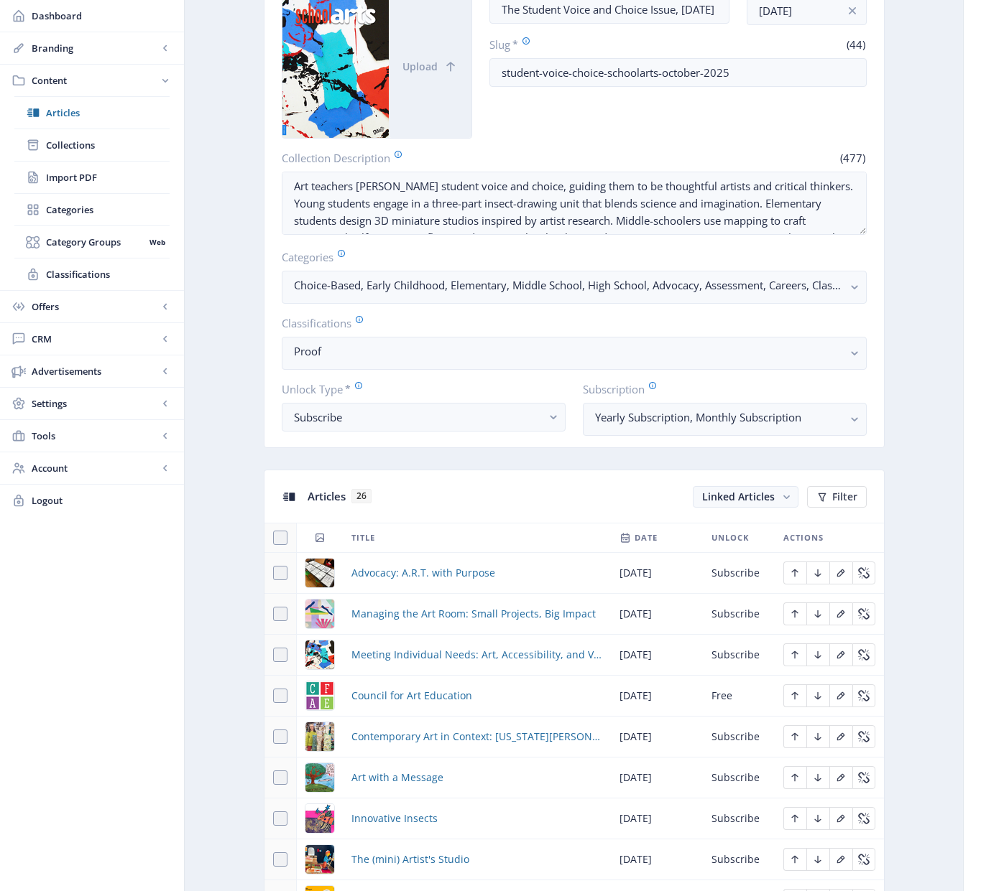
scroll to position [192, 0]
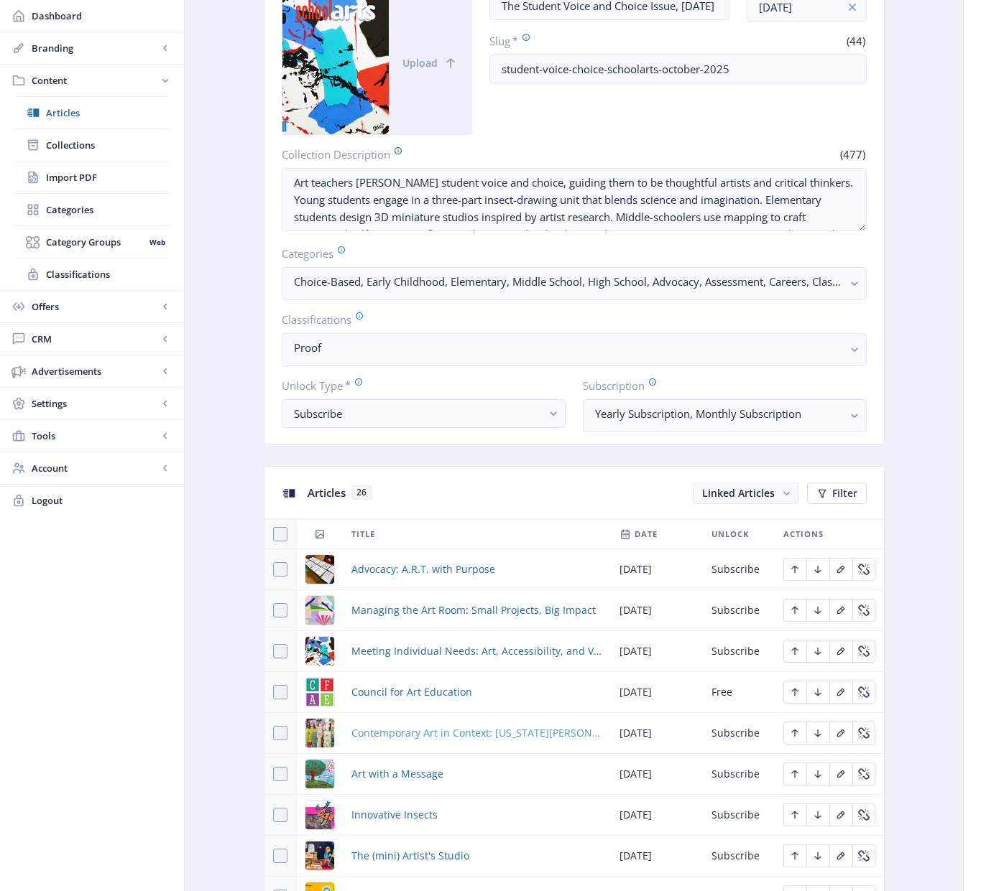
click at [426, 730] on span "Contemporary Art in Context: [US_STATE][PERSON_NAME]" at bounding box center [476, 733] width 251 height 17
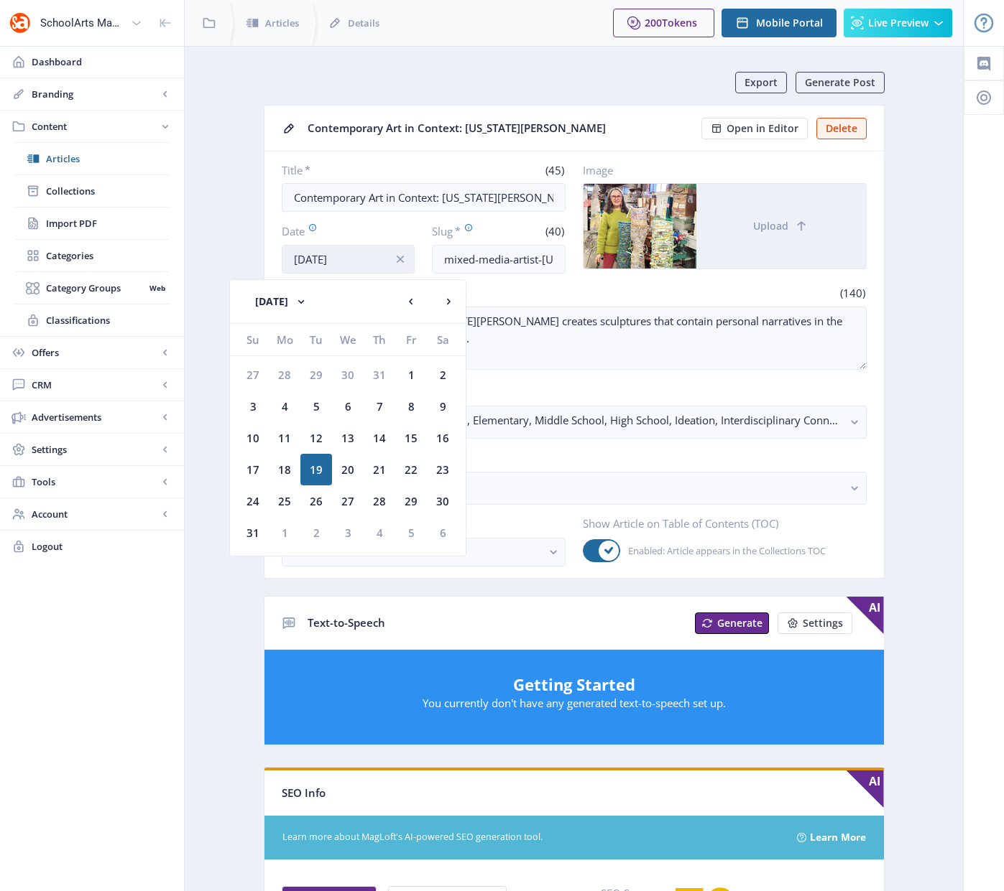
click at [336, 264] on input "[DATE]" at bounding box center [349, 259] width 134 height 29
click at [284, 533] on div "1" at bounding box center [285, 533] width 32 height 32
type input "[DATE]"
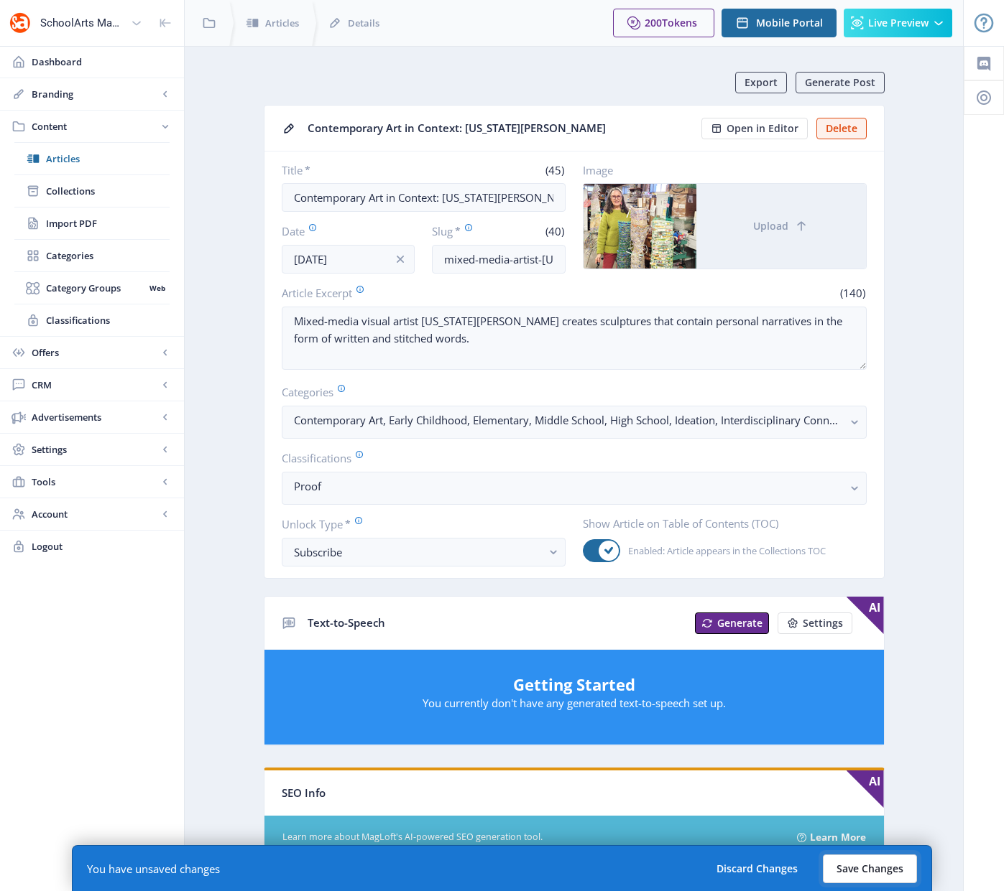
click at [841, 868] on button "Save Changes" at bounding box center [869, 869] width 94 height 29
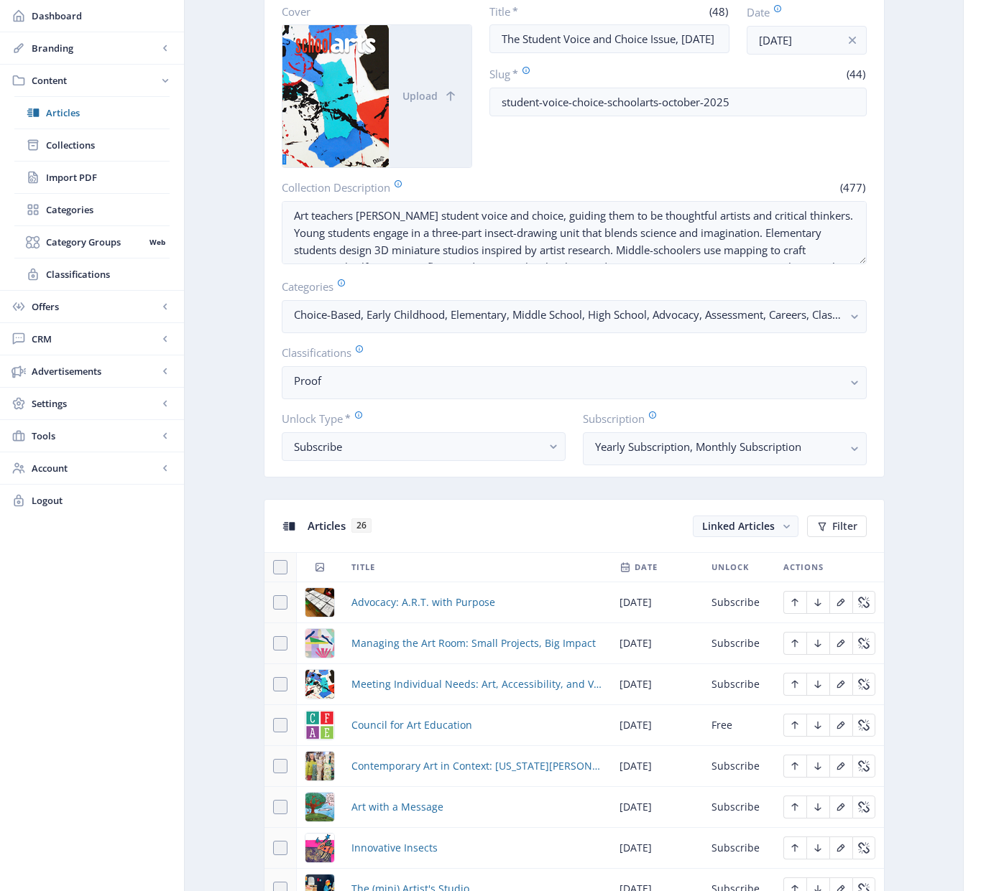
scroll to position [162, 0]
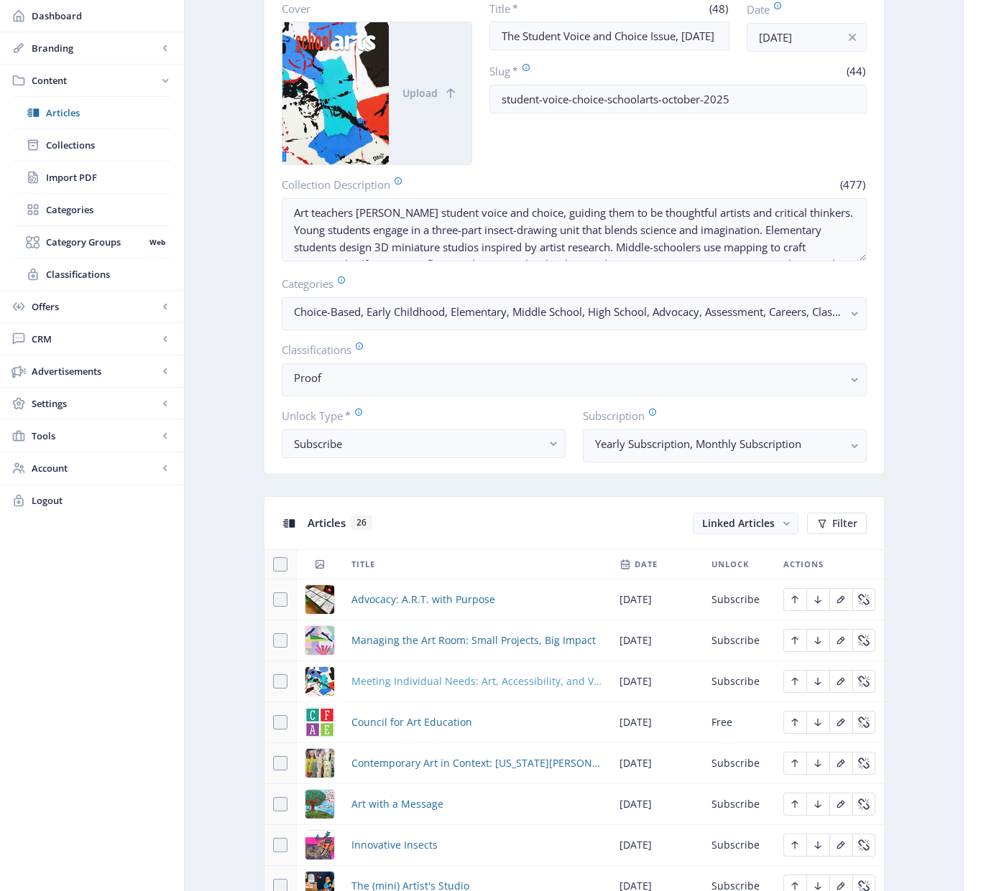
click at [483, 681] on span "Meeting Individual Needs: Art, Accessibility, and Visual Impairments" at bounding box center [476, 681] width 251 height 17
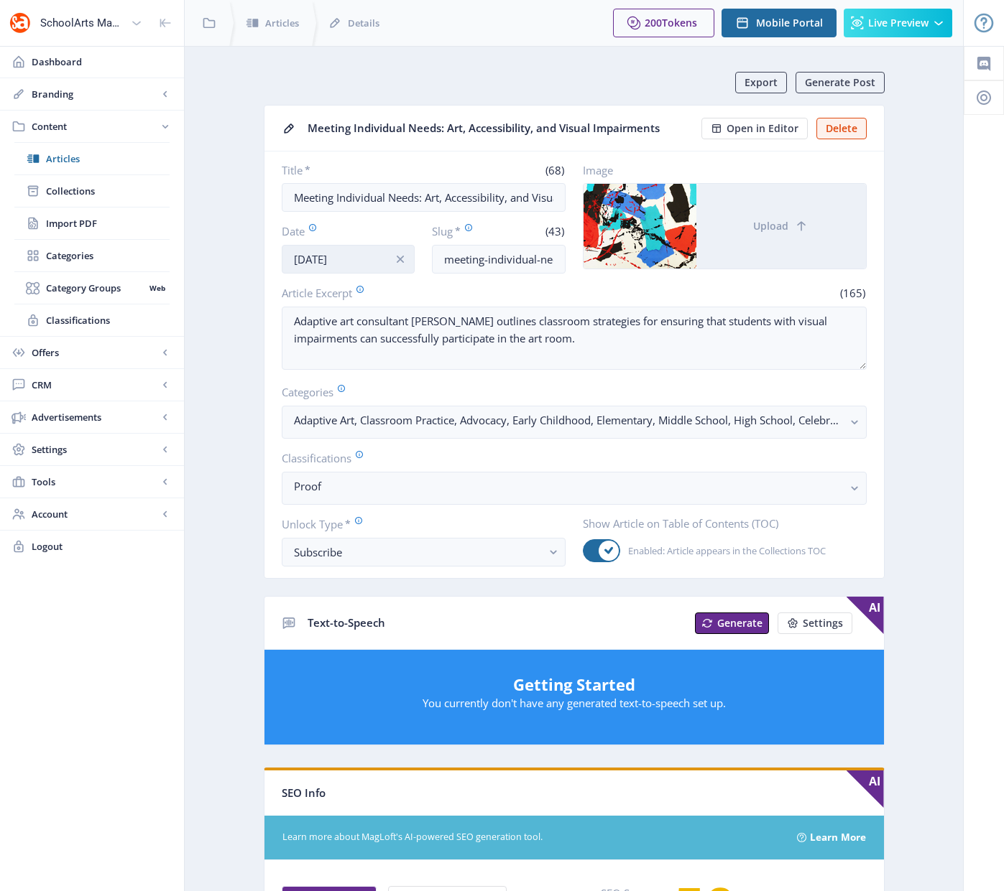
click at [325, 262] on input "[DATE]" at bounding box center [349, 259] width 134 height 29
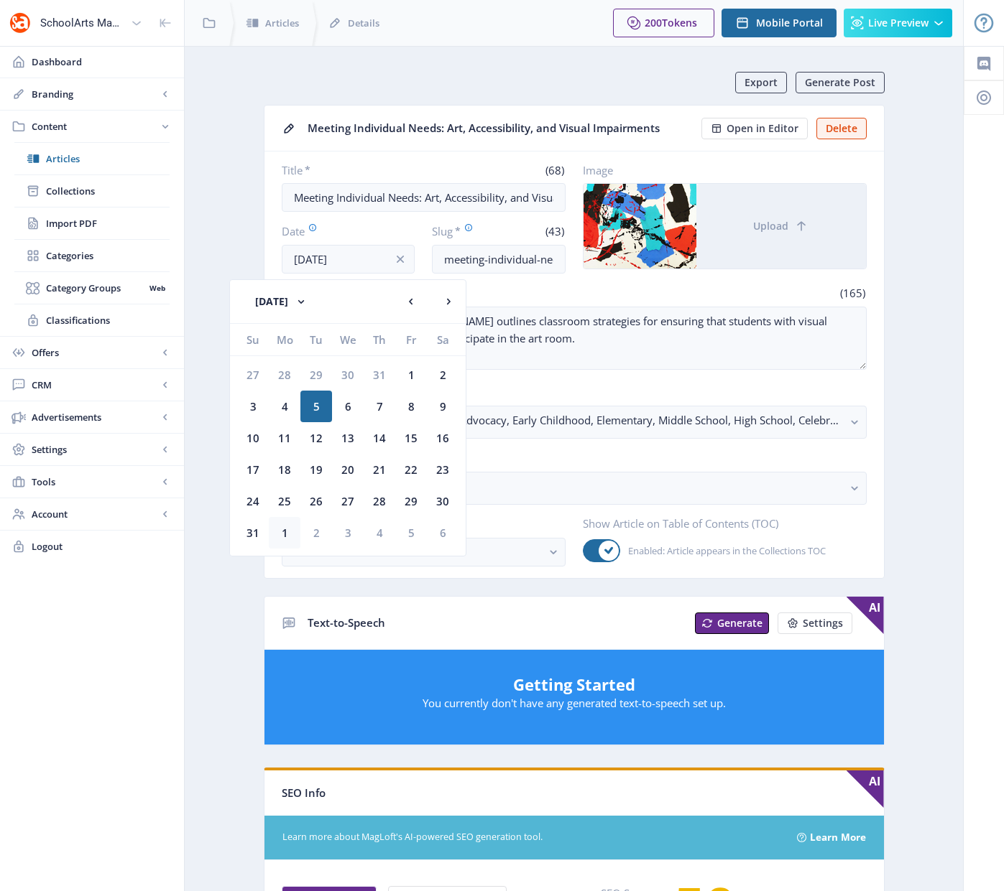
click at [290, 531] on div "1" at bounding box center [285, 533] width 32 height 32
type input "[DATE]"
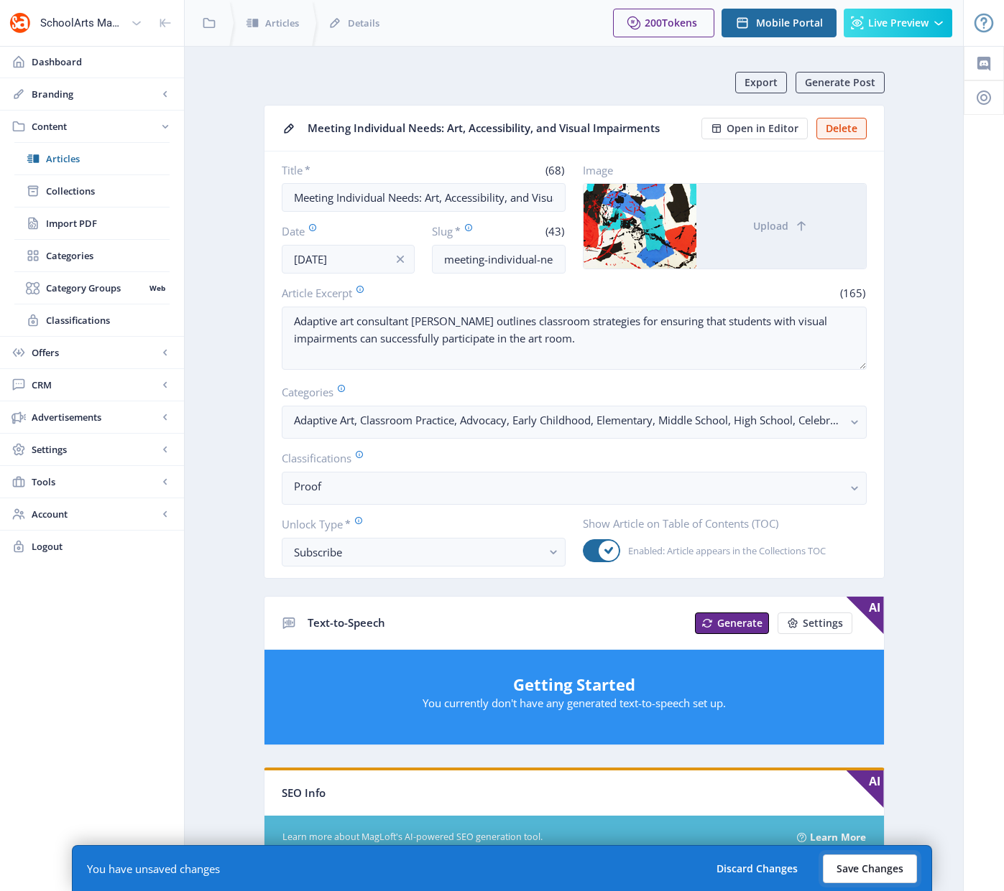
click at [868, 871] on button "Save Changes" at bounding box center [869, 869] width 94 height 29
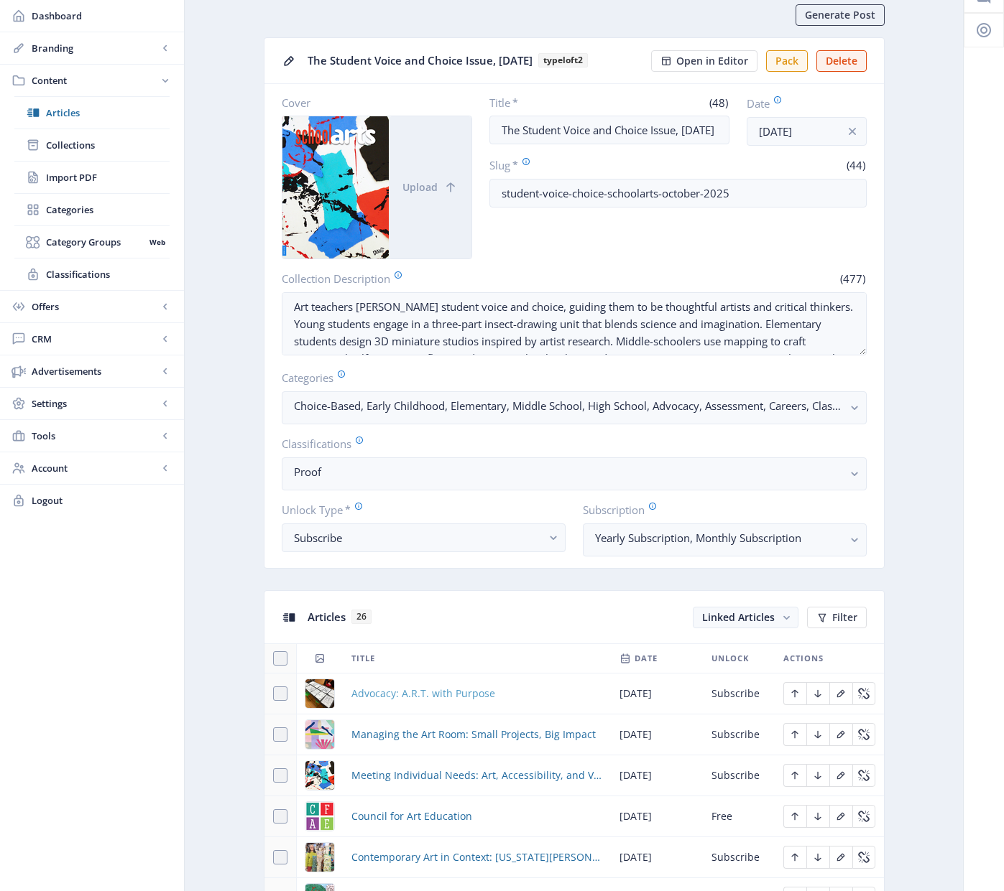
scroll to position [70, 0]
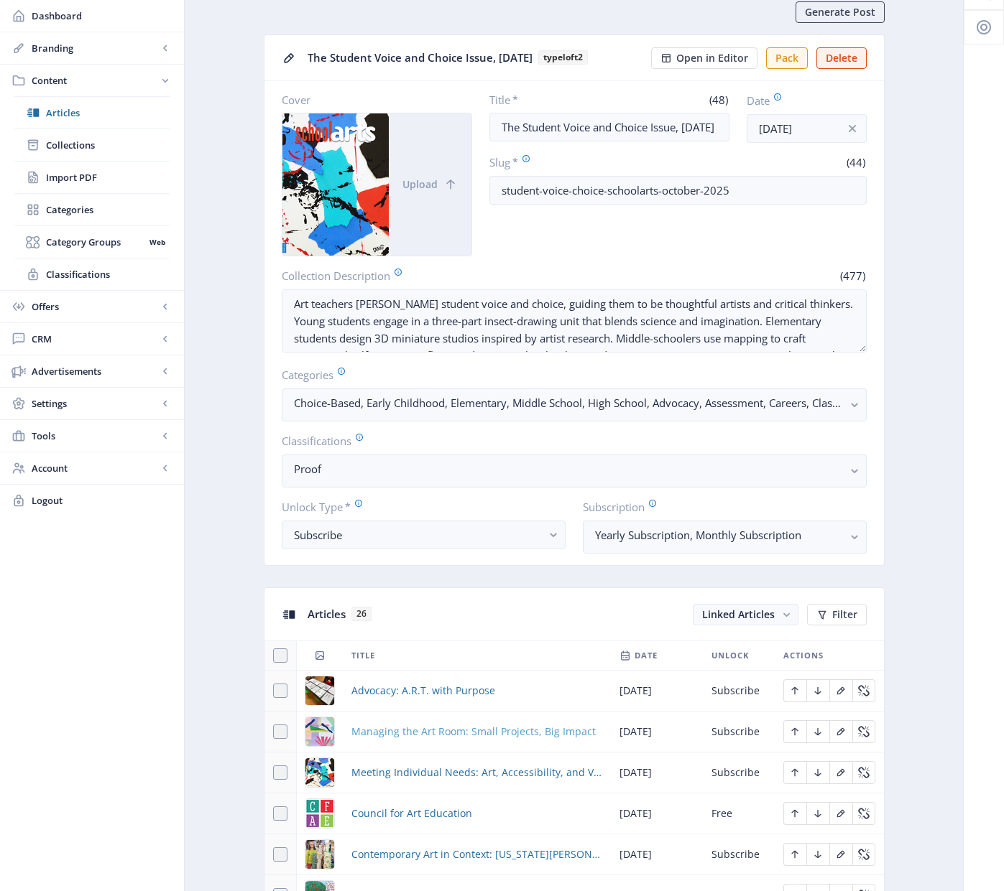
click at [440, 728] on span "Managing the Art Room: Small Projects, Big Impact" at bounding box center [473, 731] width 244 height 17
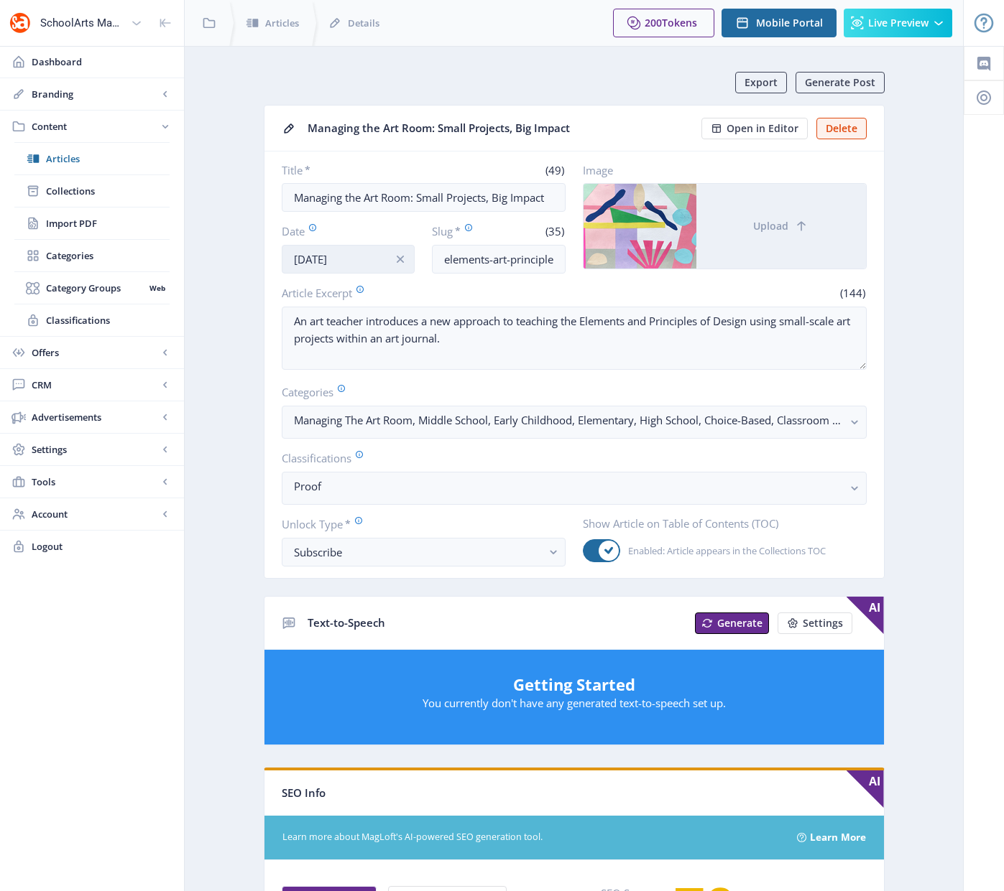
click at [314, 259] on input "[DATE]" at bounding box center [349, 259] width 134 height 29
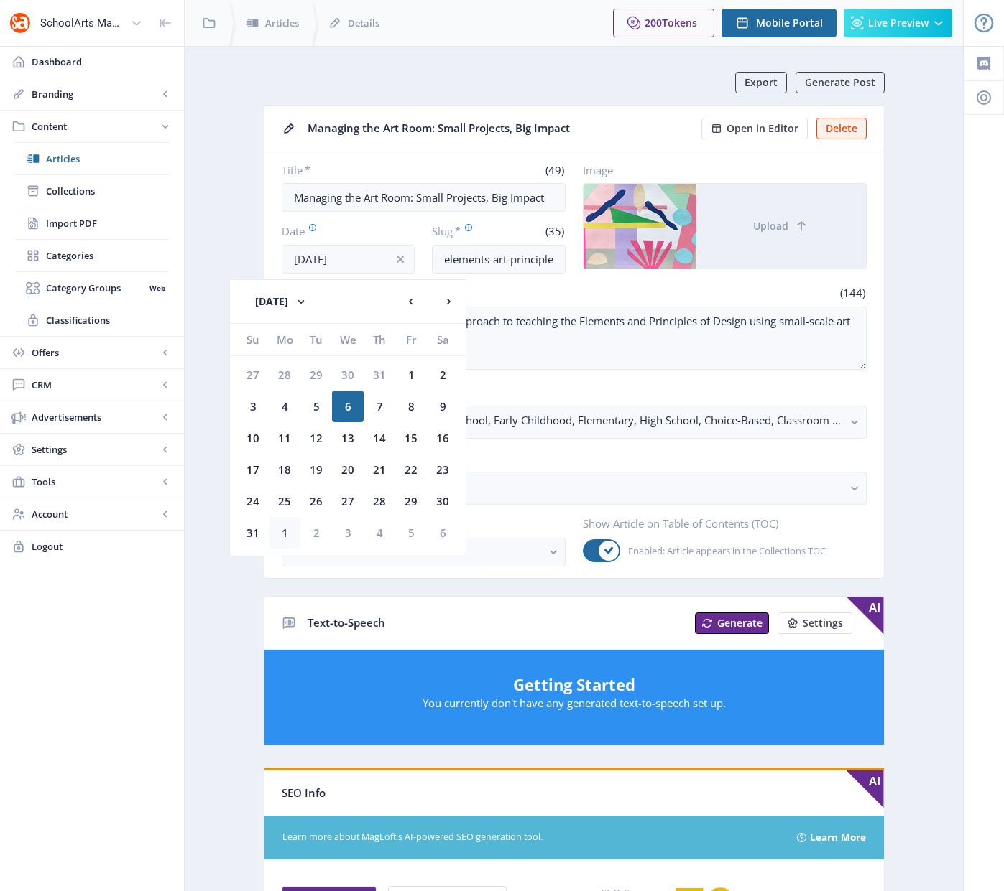
click at [282, 536] on div "1" at bounding box center [285, 533] width 32 height 32
type input "[DATE]"
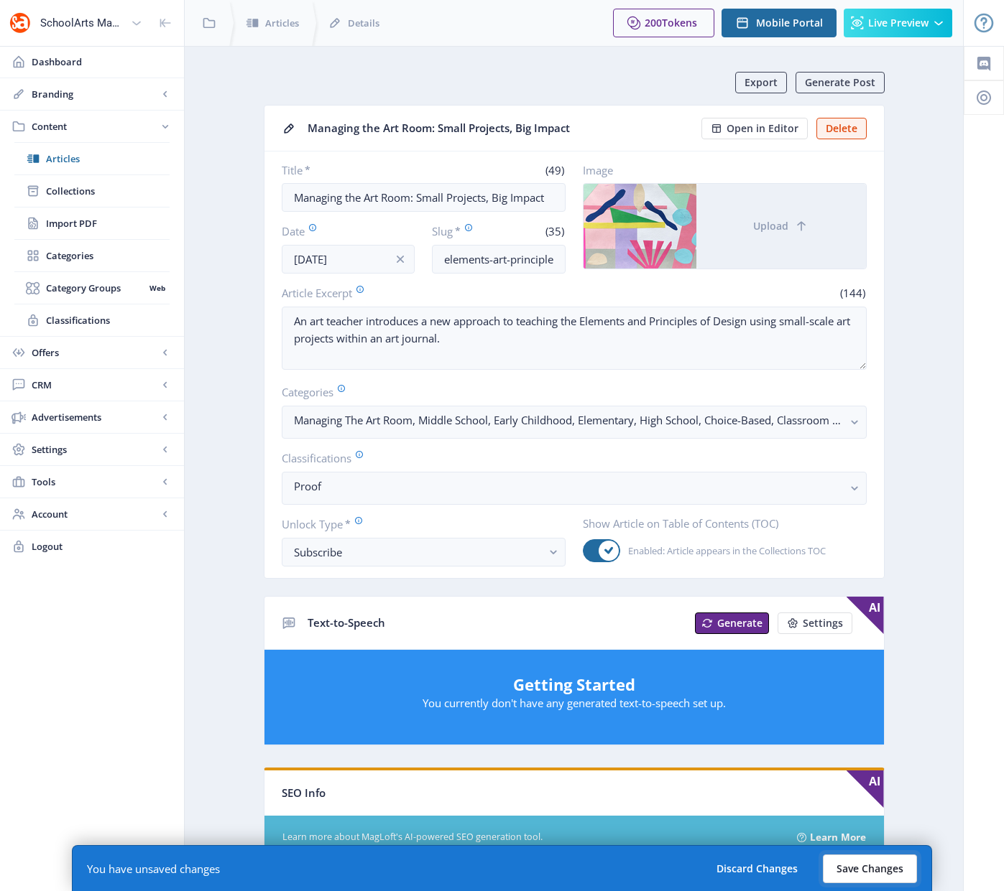
click at [878, 868] on button "Save Changes" at bounding box center [869, 869] width 94 height 29
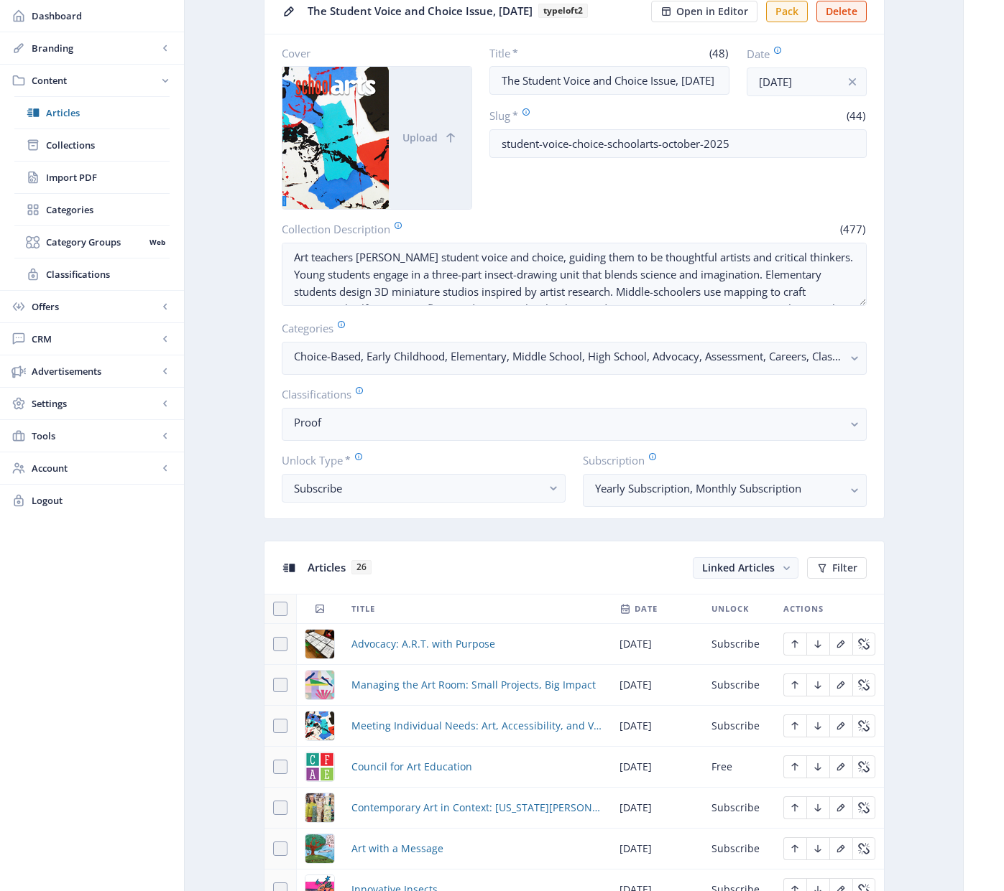
scroll to position [119, 0]
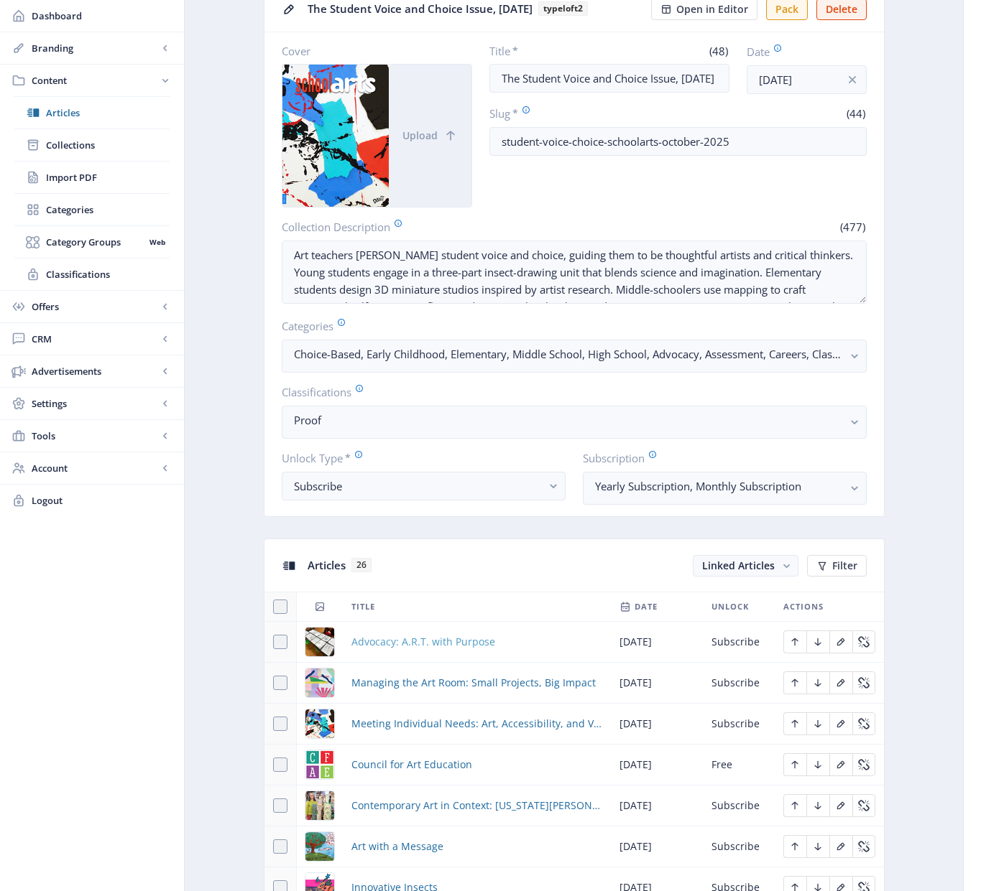
click at [414, 638] on span "Advocacy: A.R.T. with Purpose" at bounding box center [423, 642] width 144 height 17
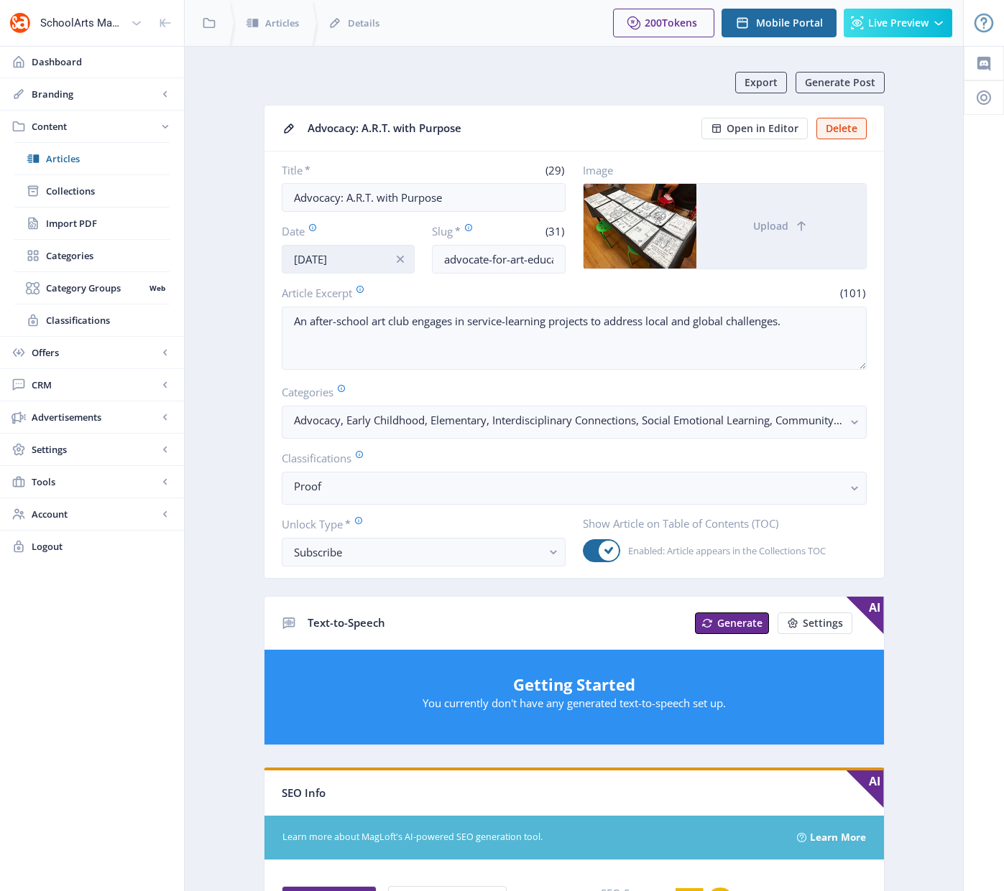
click at [338, 262] on input "[DATE]" at bounding box center [349, 259] width 134 height 29
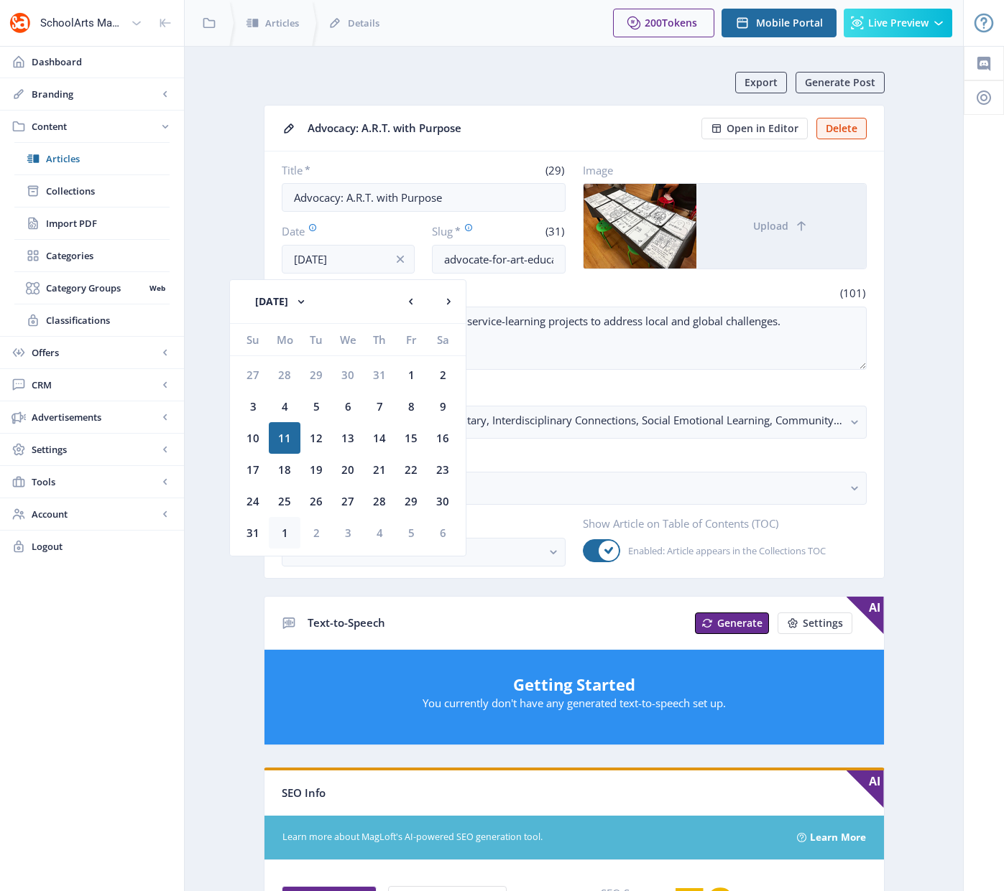
click at [286, 527] on div "1" at bounding box center [285, 533] width 32 height 32
type input "[DATE]"
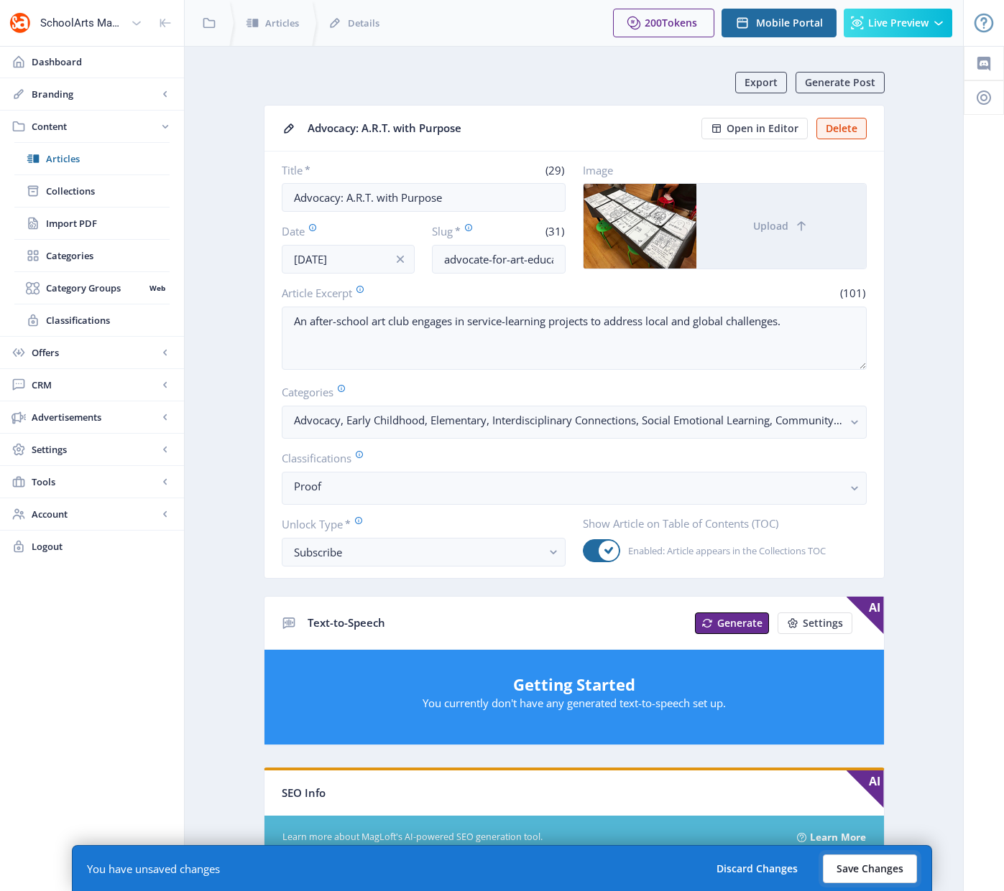
click at [885, 867] on button "Save Changes" at bounding box center [869, 869] width 94 height 29
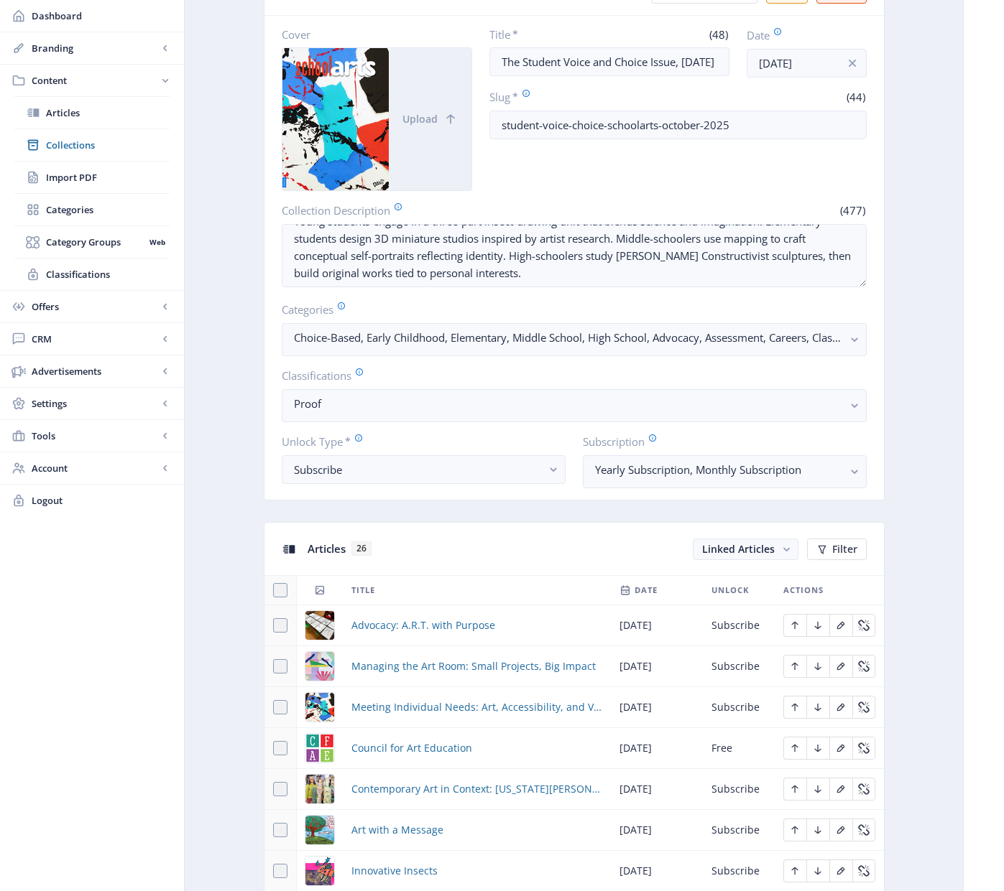
scroll to position [577, 0]
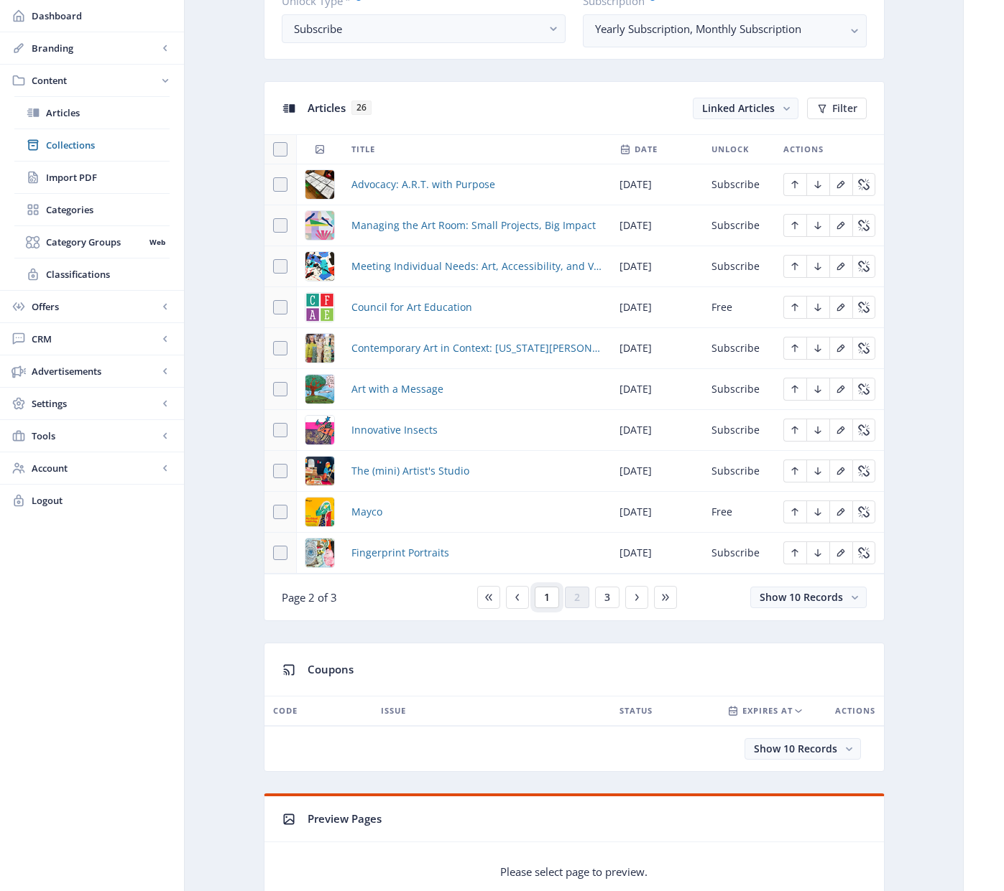
click at [544, 599] on span "1" at bounding box center [547, 597] width 6 height 11
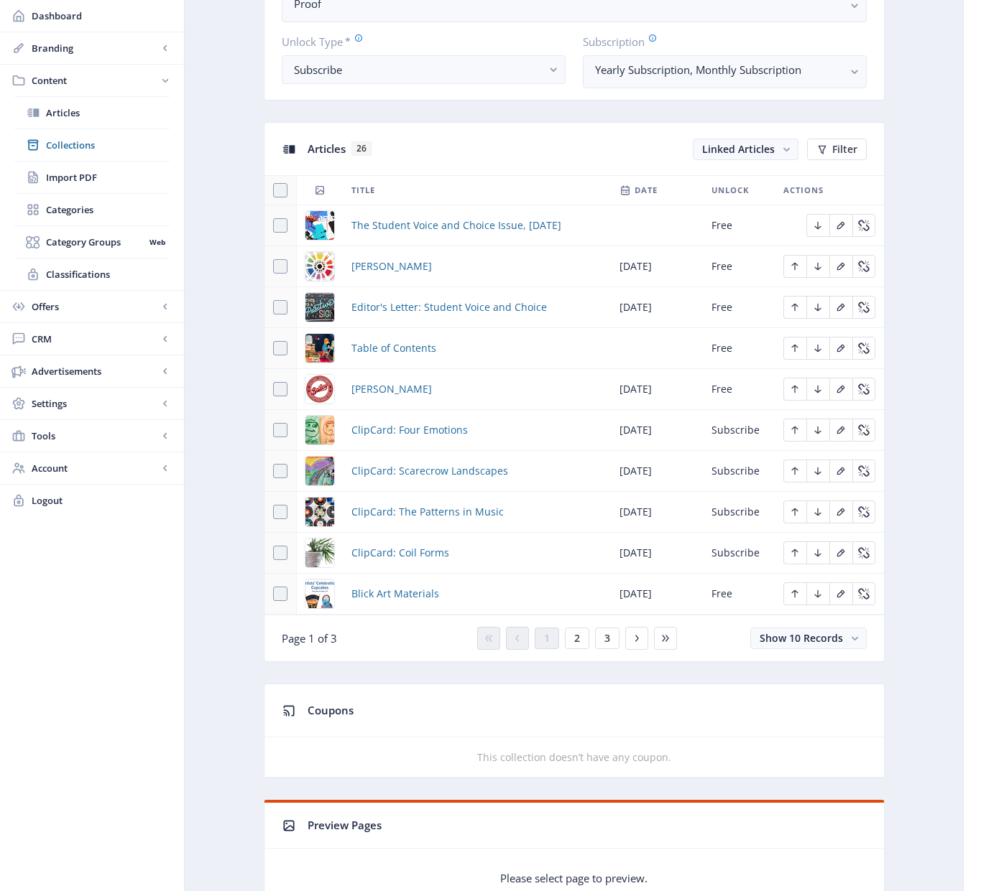
scroll to position [616, 0]
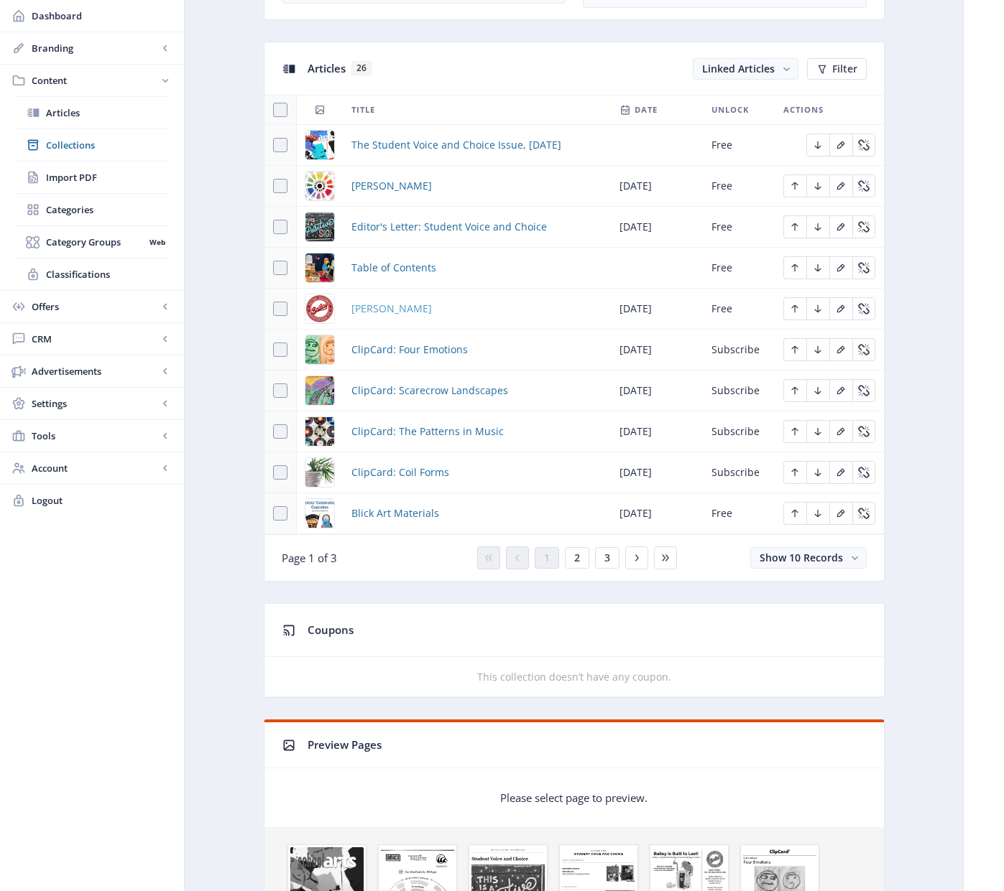
click at [366, 307] on span "[PERSON_NAME]" at bounding box center [391, 308] width 80 height 17
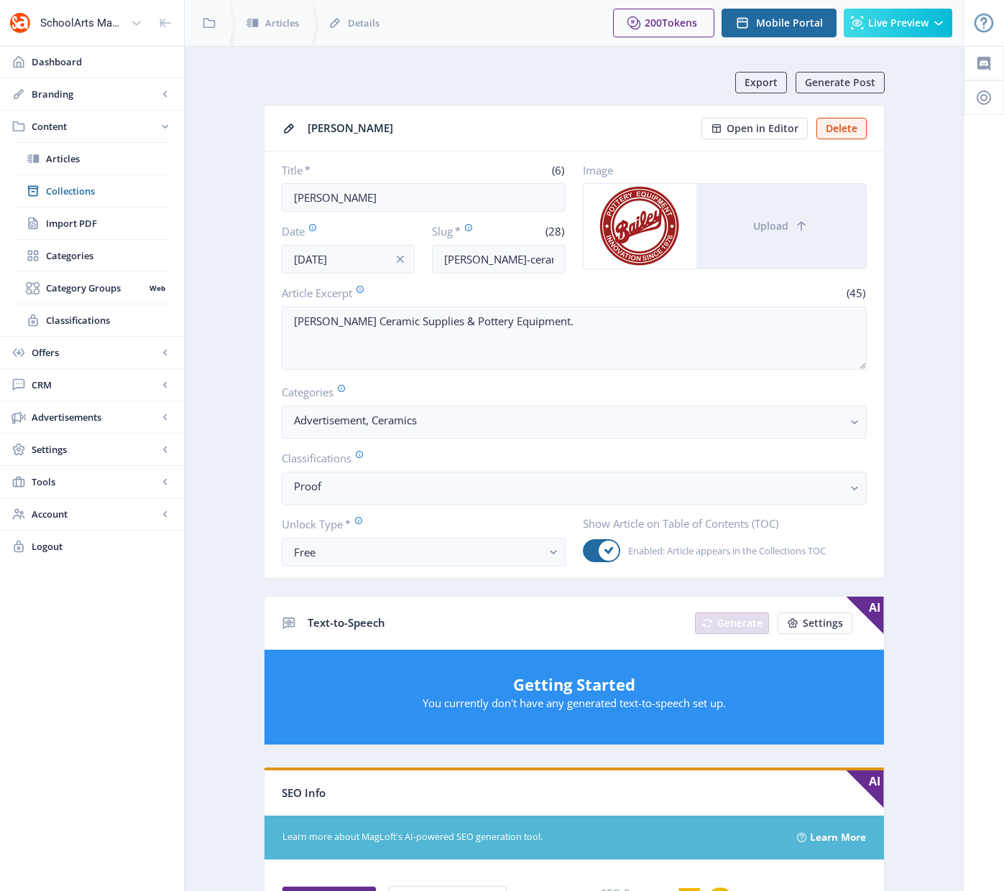
click at [376, 278] on nb-card-body "Title * (6) [PERSON_NAME] Date [DATE] Slug * (28) [PERSON_NAME]-ceramic-supplie…" at bounding box center [573, 365] width 619 height 427
click at [364, 260] on input "[DATE]" at bounding box center [349, 259] width 134 height 29
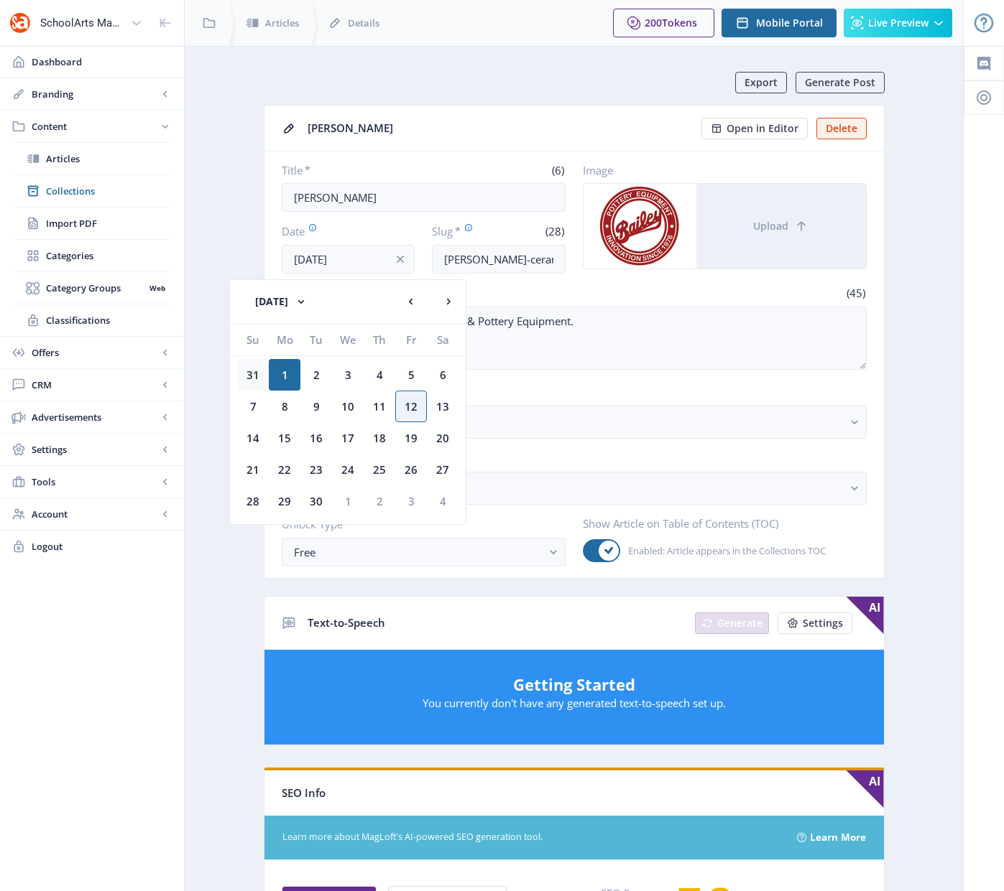
click at [254, 374] on div "31" at bounding box center [253, 375] width 32 height 32
type input "[DATE]"
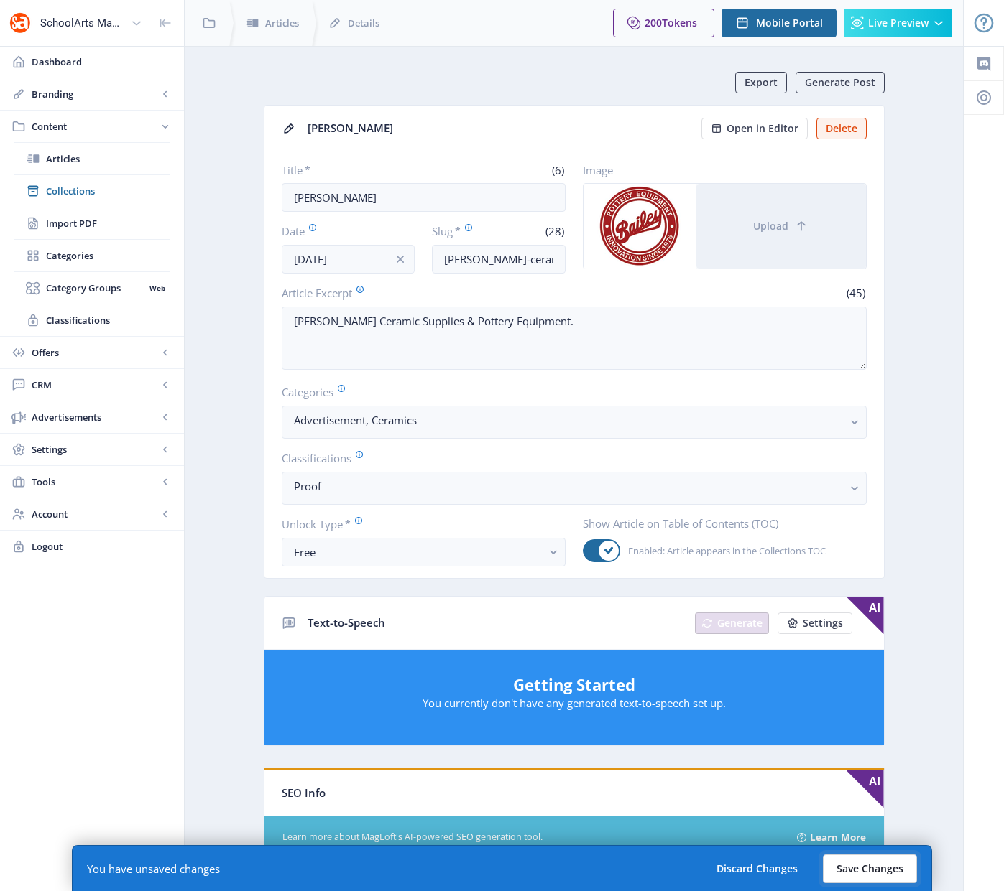
click at [877, 866] on button "Save Changes" at bounding box center [869, 869] width 94 height 29
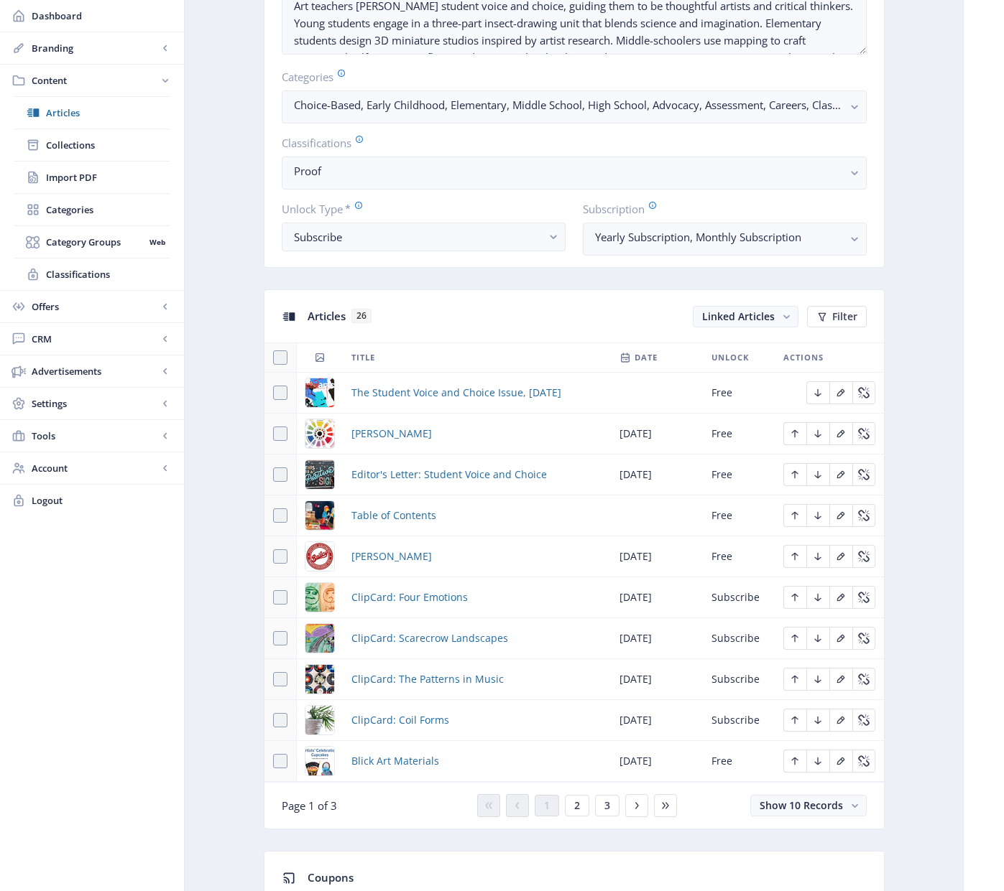
scroll to position [692, 0]
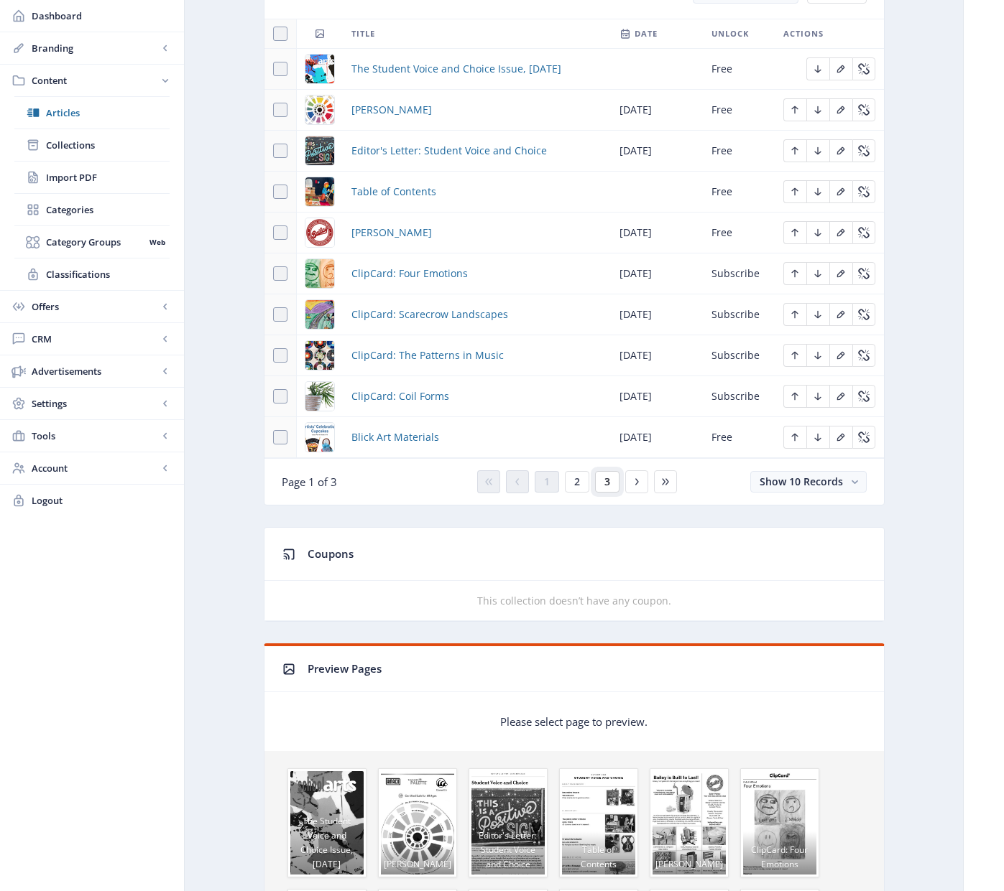
click at [609, 479] on span "3" at bounding box center [607, 481] width 6 height 11
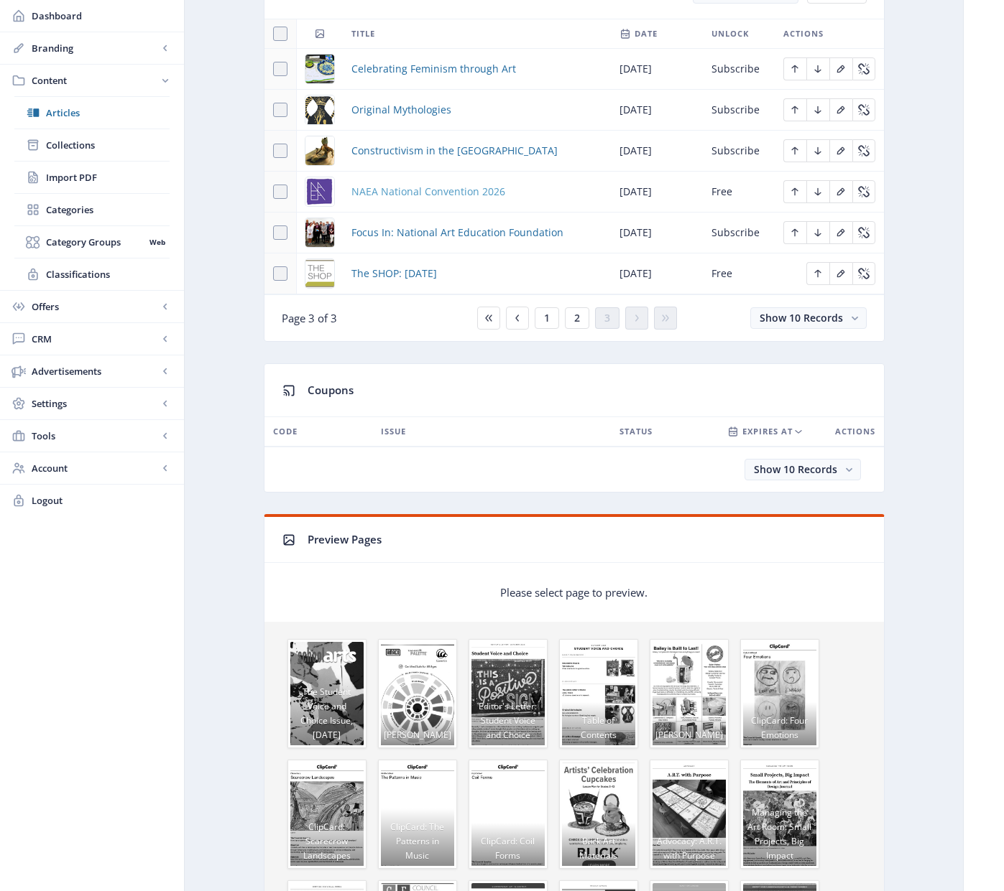
click at [406, 187] on span "NAEA National Convention 2026" at bounding box center [428, 191] width 154 height 17
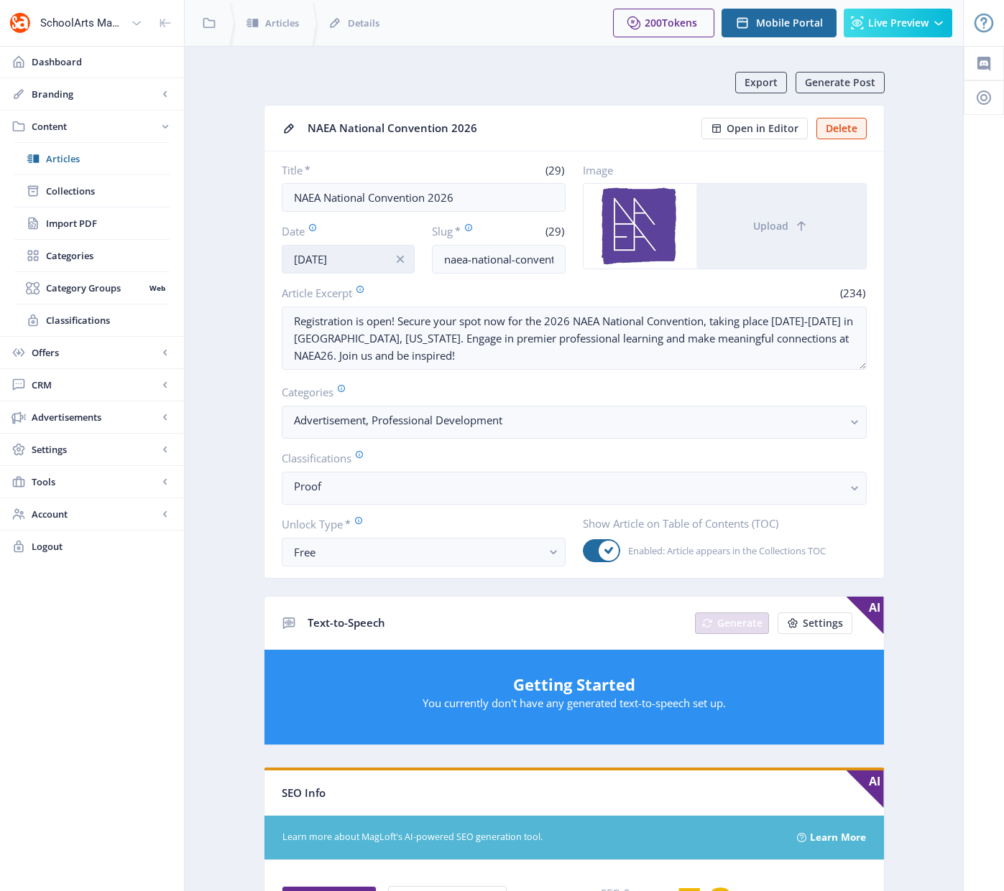
click at [323, 262] on input "[DATE]" at bounding box center [349, 259] width 134 height 29
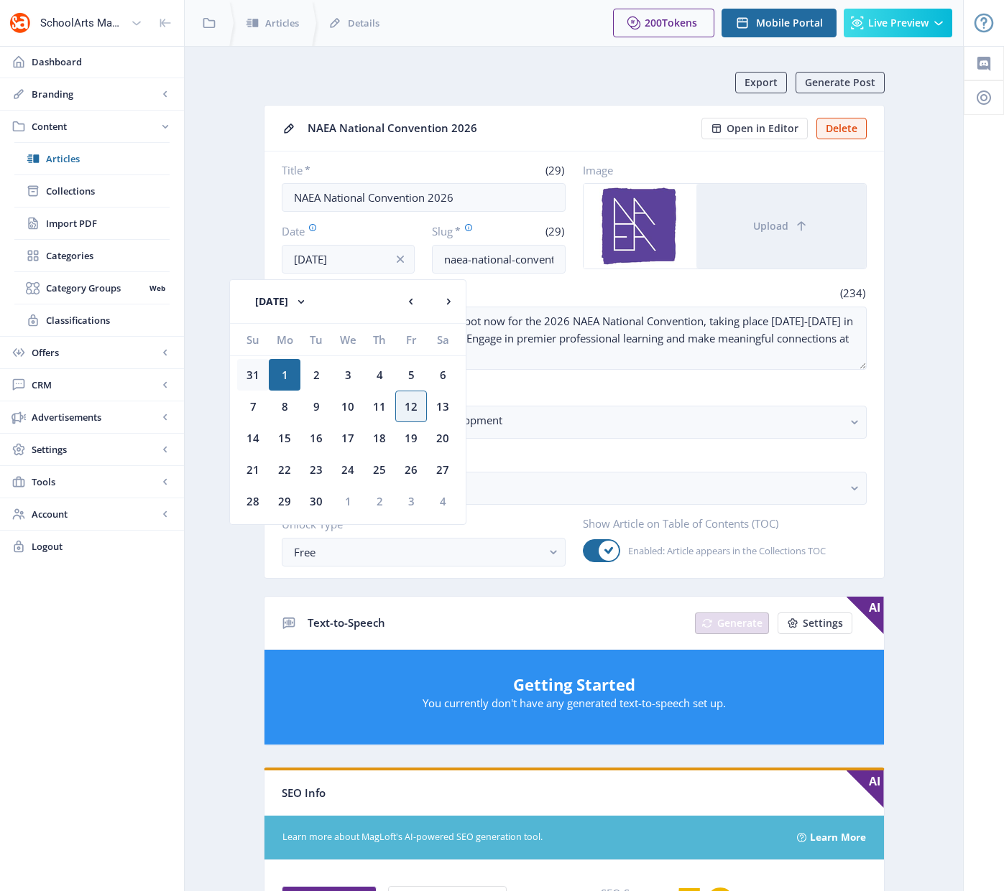
click at [256, 371] on div "31" at bounding box center [253, 375] width 32 height 32
type input "[DATE]"
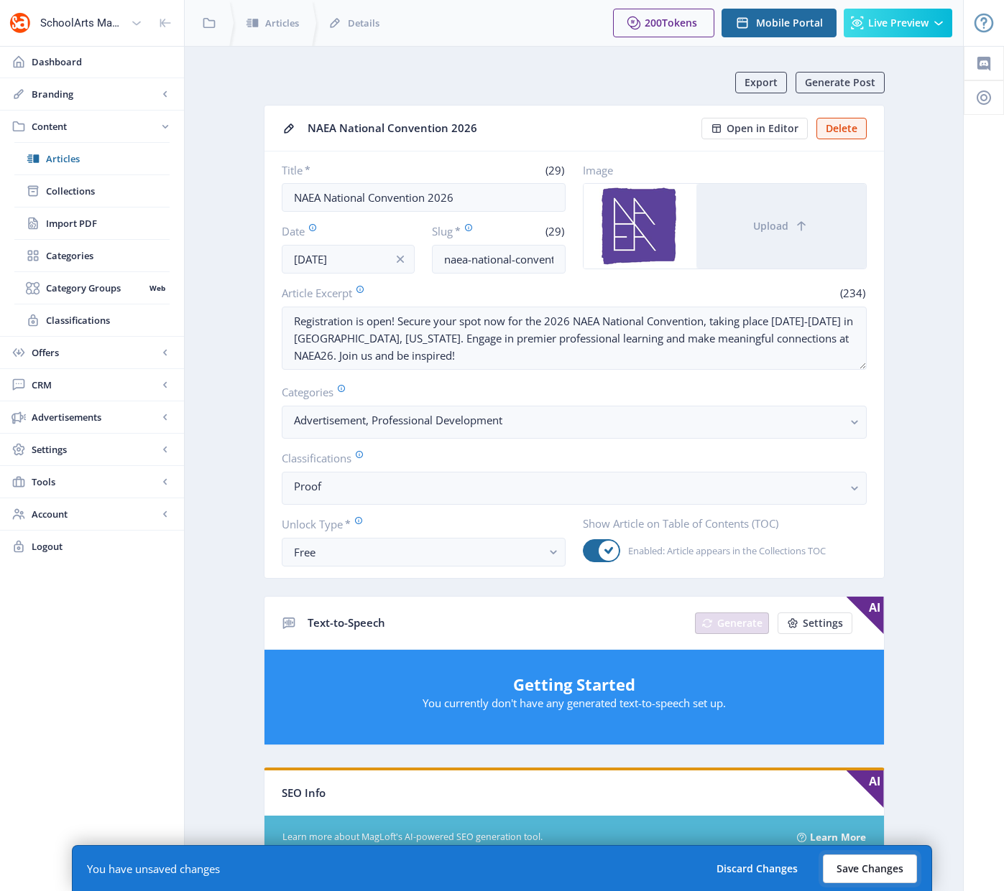
click at [887, 864] on button "Save Changes" at bounding box center [869, 869] width 94 height 29
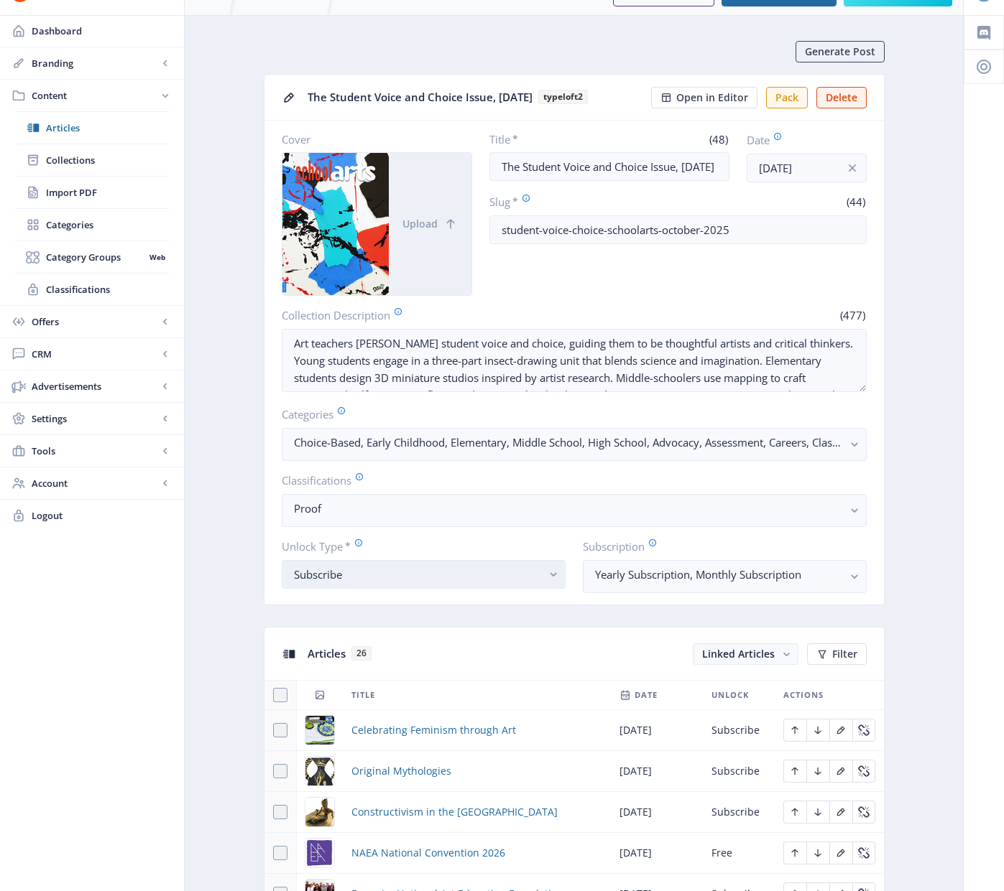
scroll to position [596, 0]
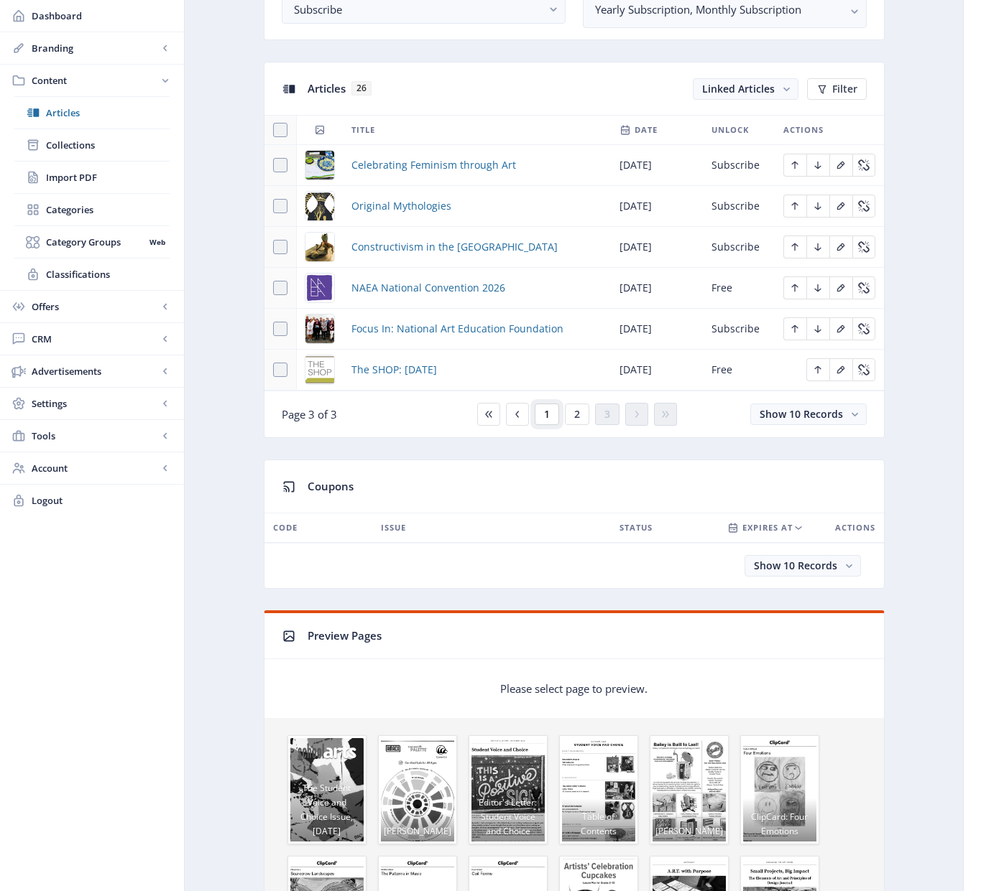
click at [548, 419] on span "1" at bounding box center [547, 414] width 6 height 11
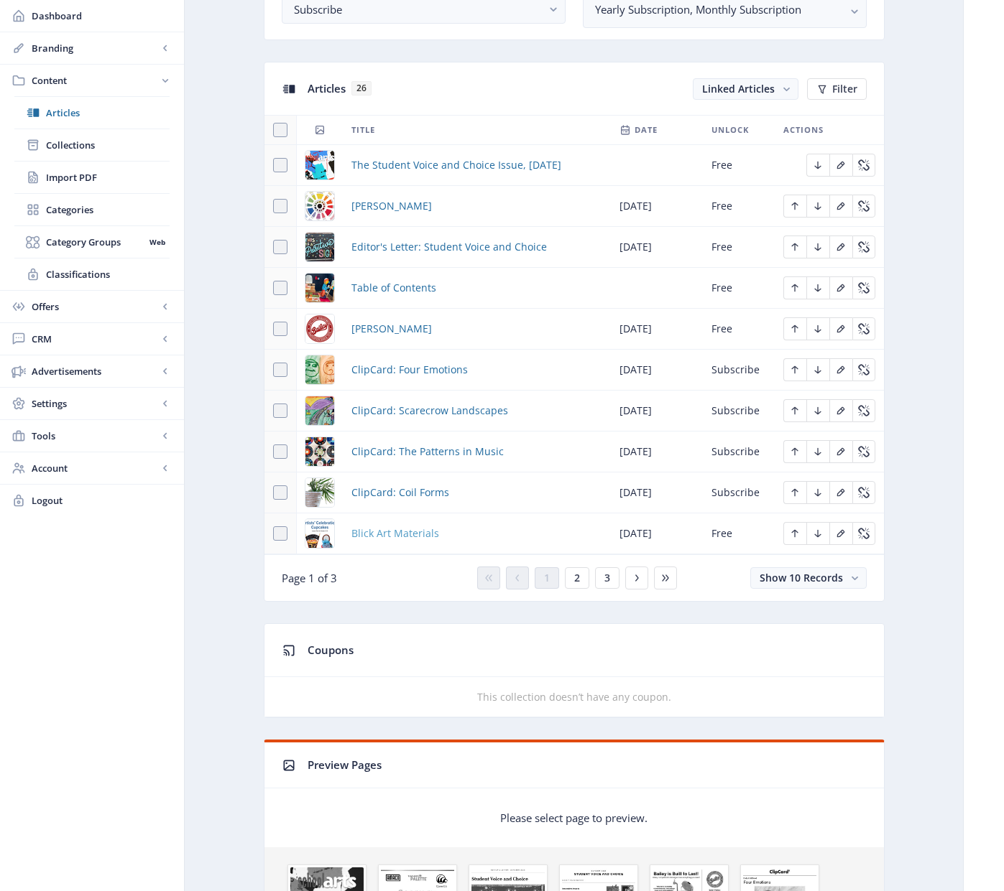
click at [386, 532] on span "Blick Art Materials" at bounding box center [395, 533] width 88 height 17
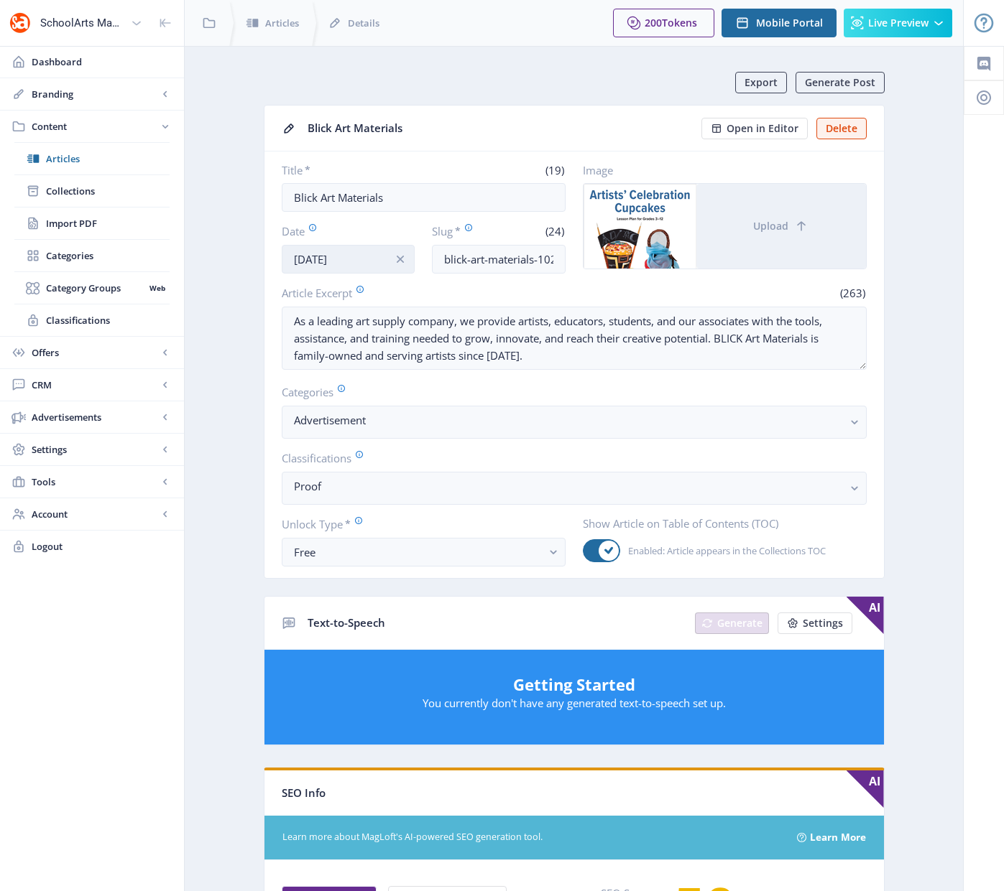
click at [330, 260] on input "[DATE]" at bounding box center [349, 259] width 134 height 29
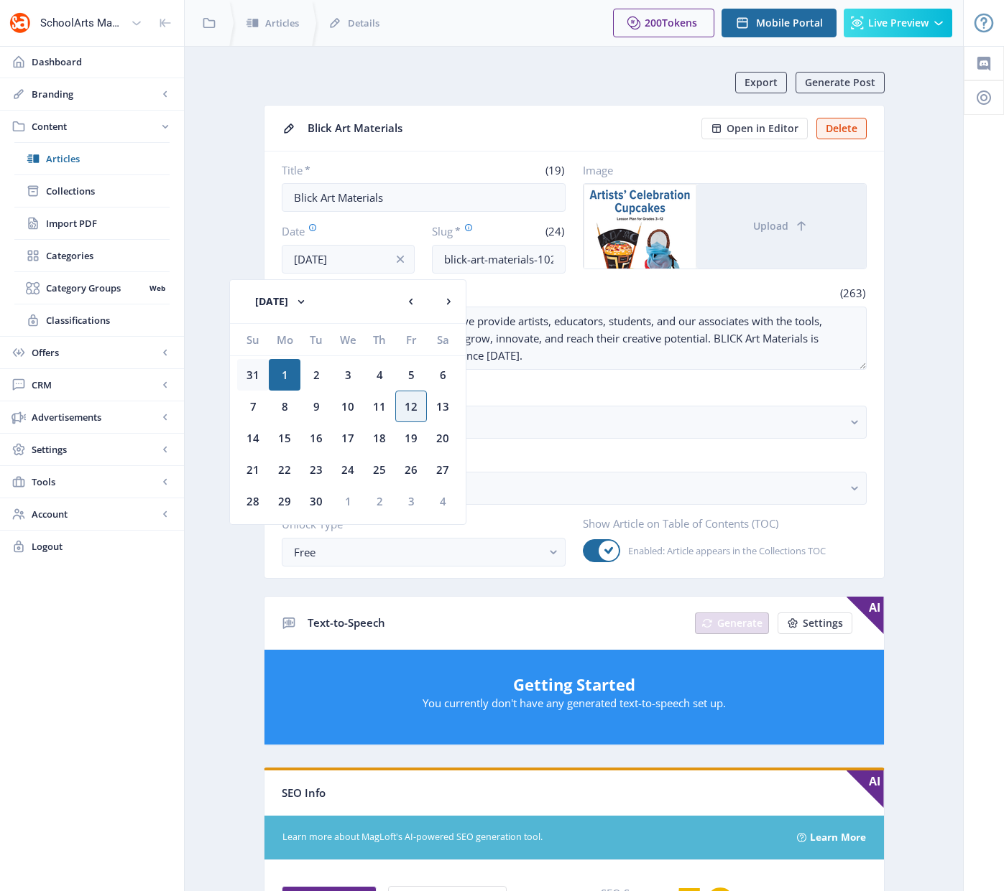
click at [255, 371] on div "31" at bounding box center [253, 375] width 32 height 32
type input "[DATE]"
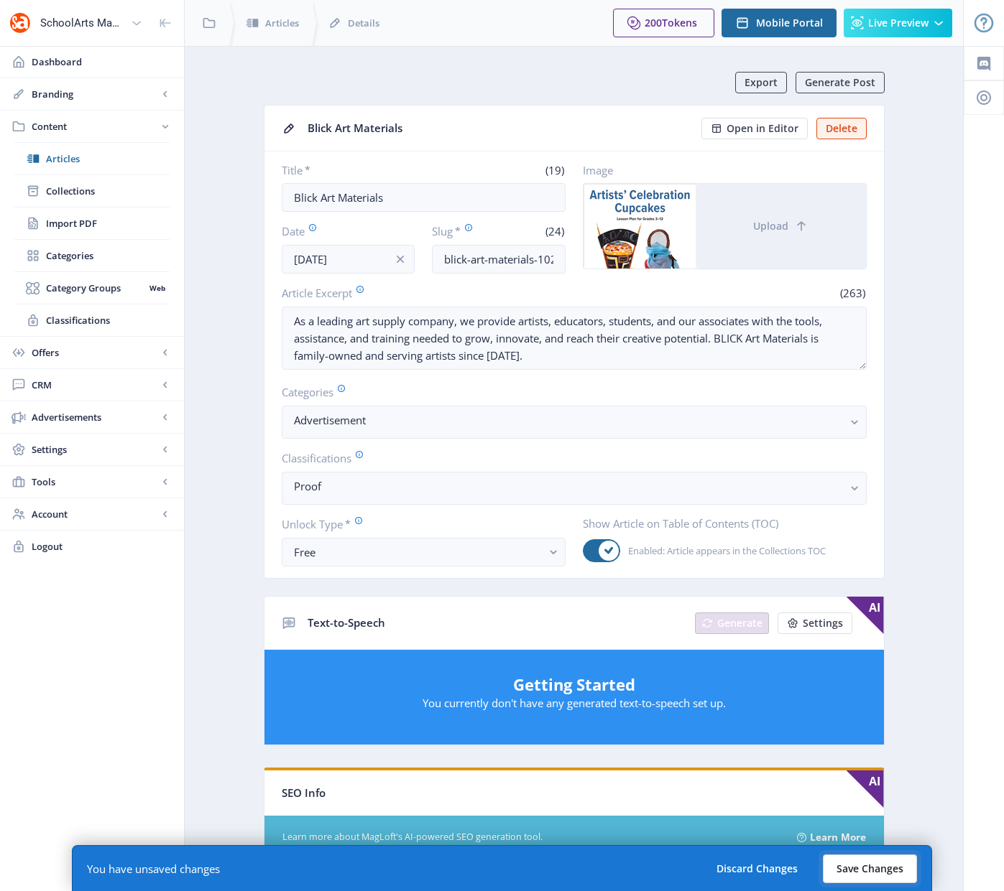
click at [876, 864] on button "Save Changes" at bounding box center [869, 869] width 94 height 29
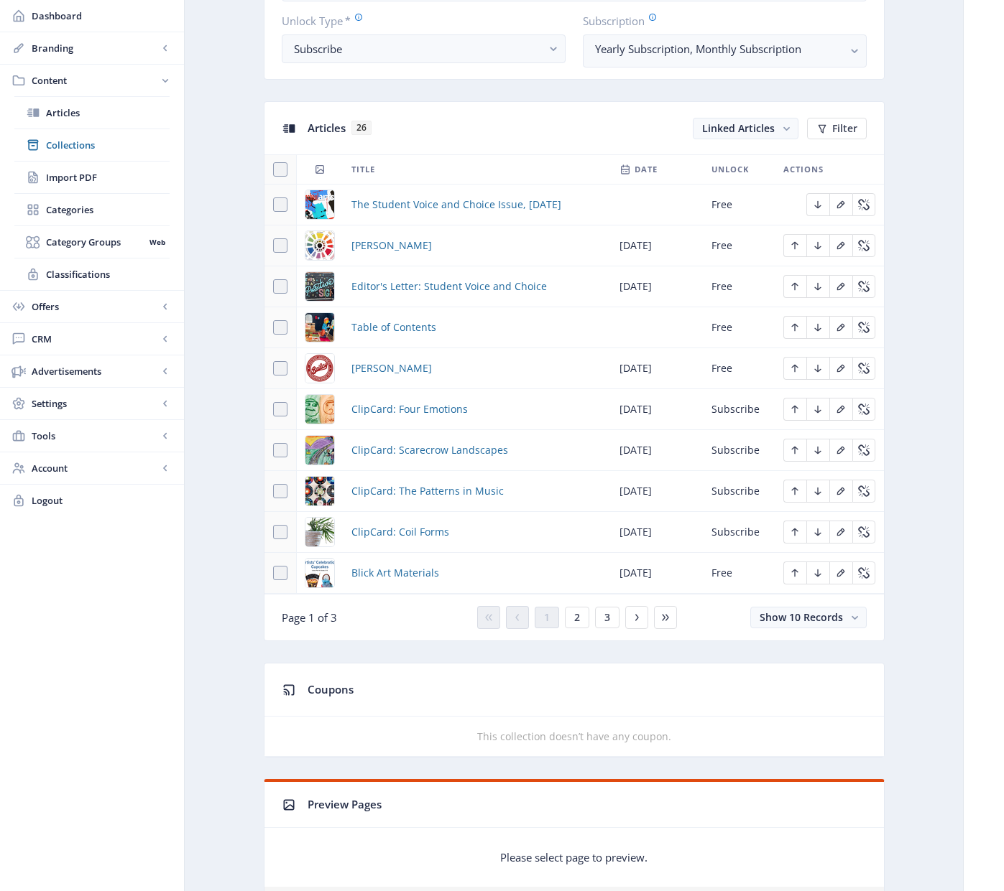
scroll to position [697, 0]
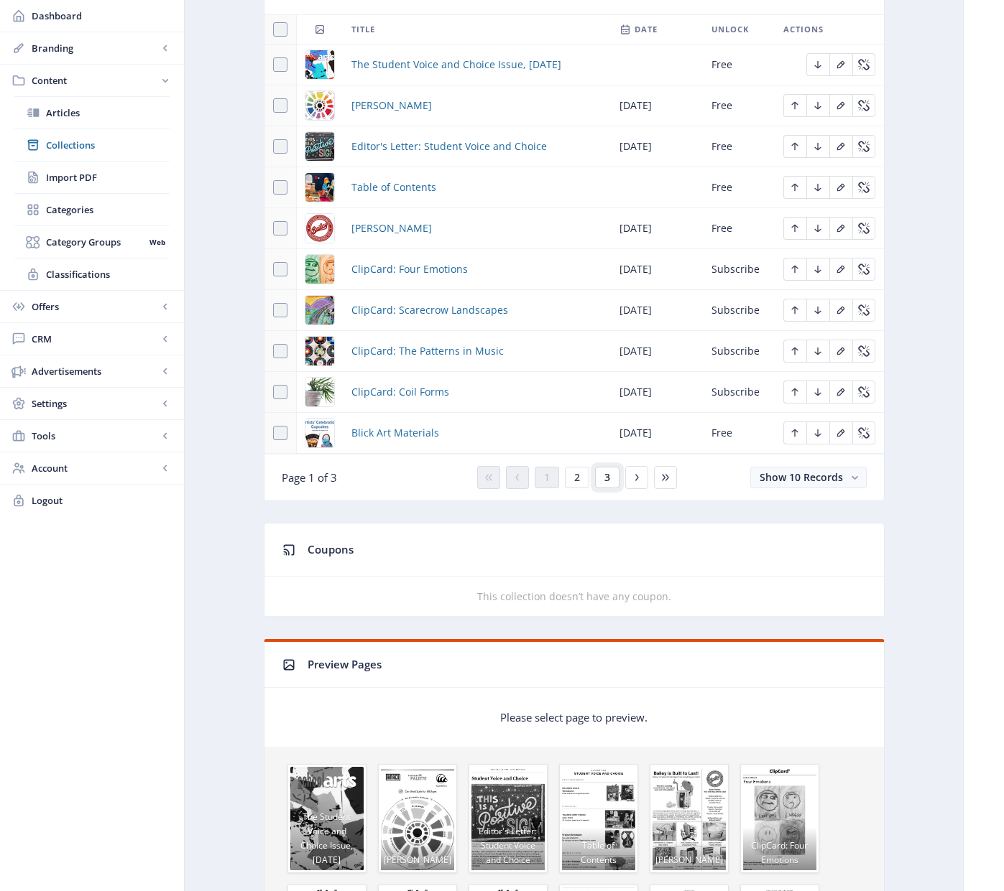
click at [608, 476] on span "3" at bounding box center [607, 477] width 6 height 11
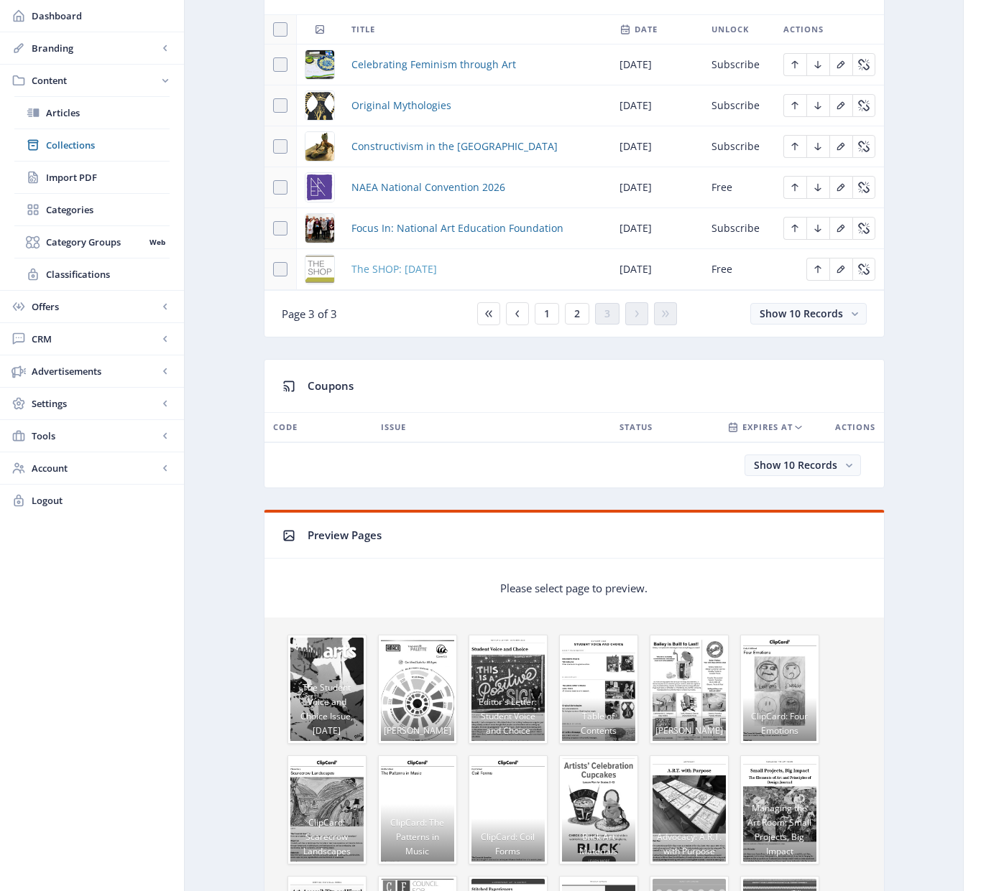
click at [403, 266] on span "The SHOP: [DATE]" at bounding box center [393, 269] width 85 height 17
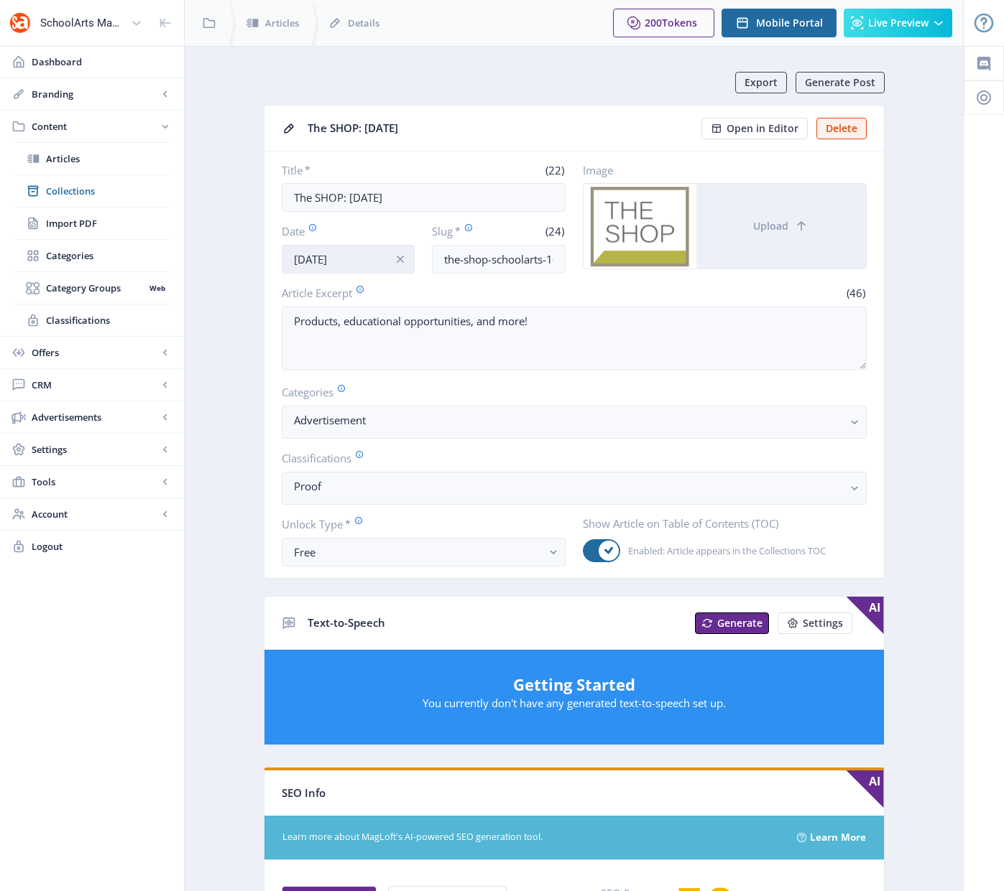
click at [330, 254] on input "[DATE]" at bounding box center [349, 259] width 134 height 29
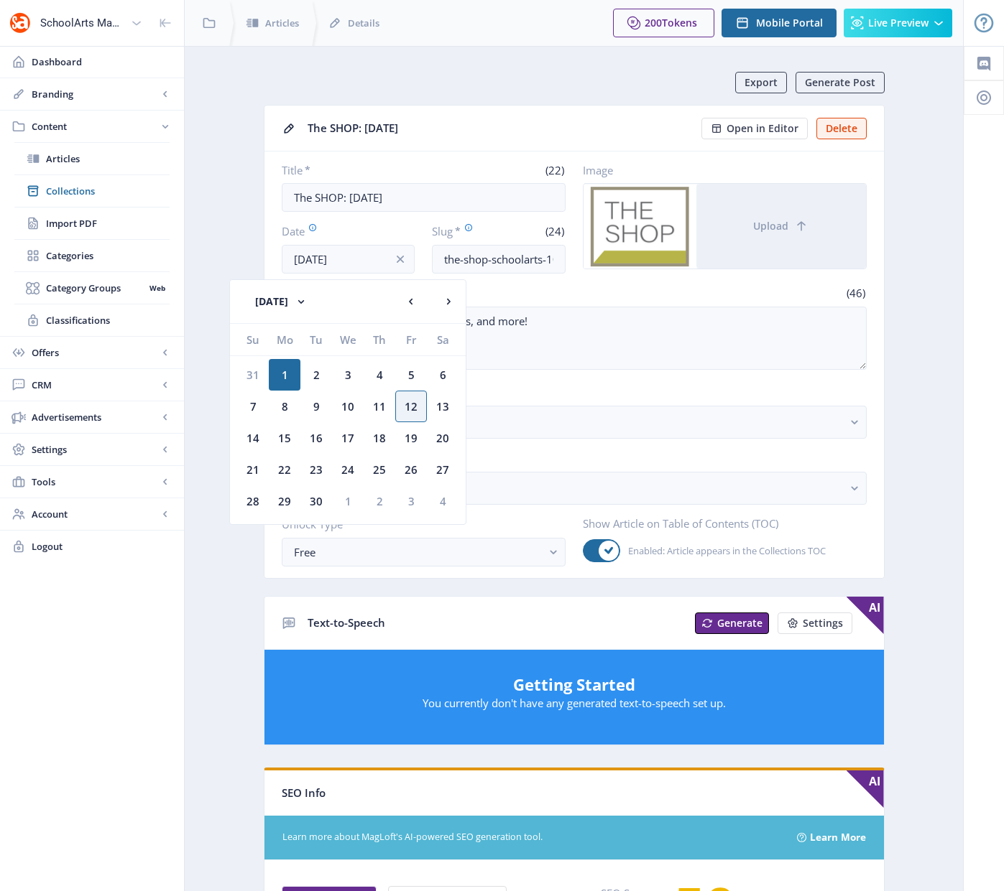
drag, startPoint x: 254, startPoint y: 374, endPoint x: 267, endPoint y: 387, distance: 18.8
click at [255, 374] on div "31" at bounding box center [253, 375] width 32 height 32
type input "[DATE]"
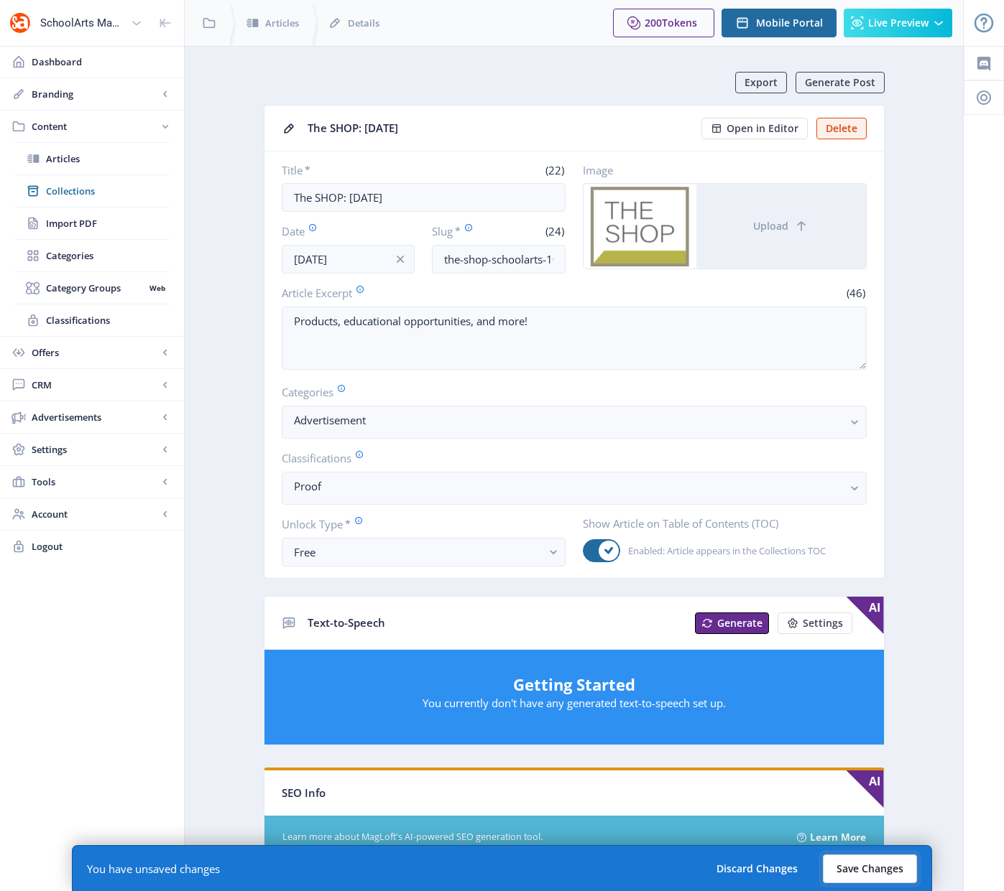
click at [871, 868] on button "Save Changes" at bounding box center [869, 869] width 94 height 29
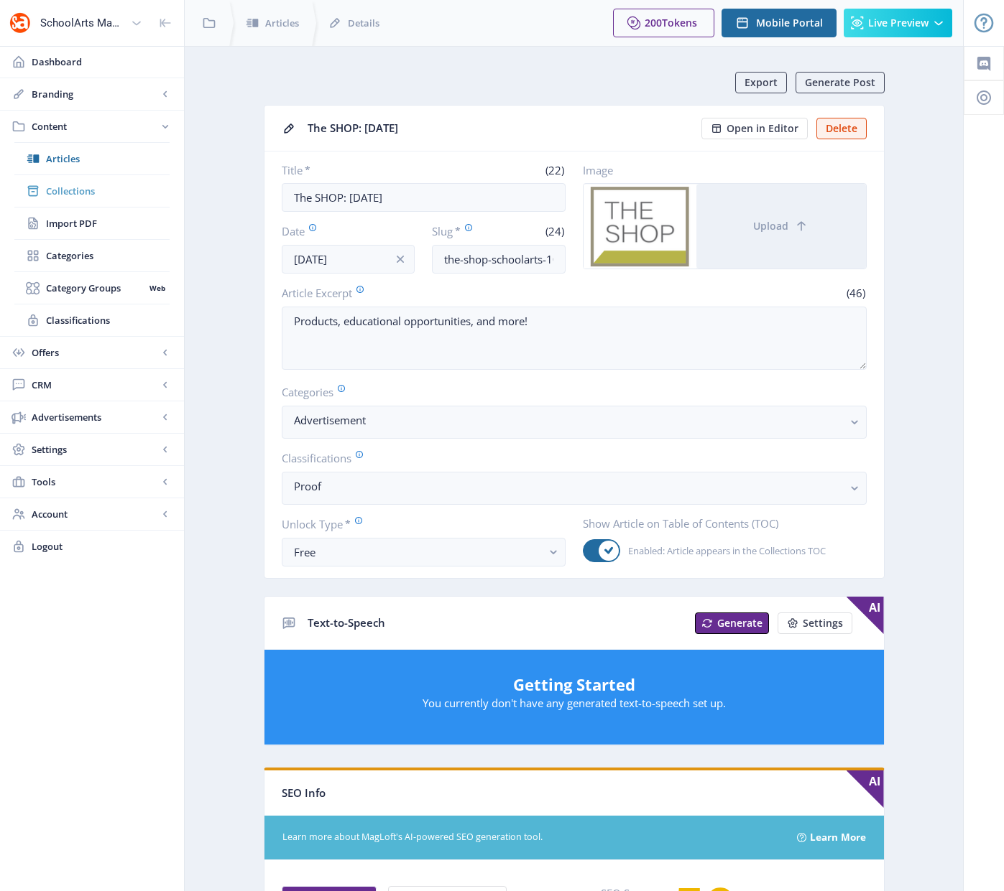
click at [64, 193] on span "Collections" at bounding box center [108, 191] width 124 height 14
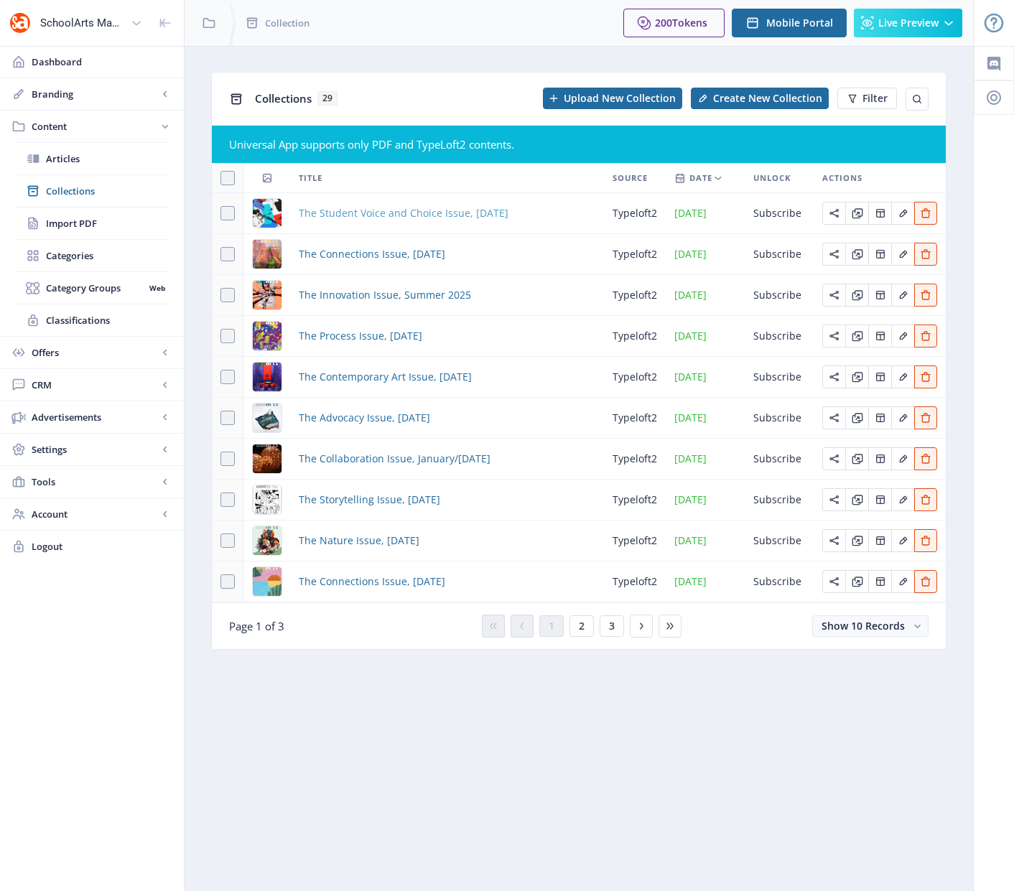
click at [373, 212] on span "The Student Voice and Choice Issue, [DATE]" at bounding box center [404, 213] width 210 height 17
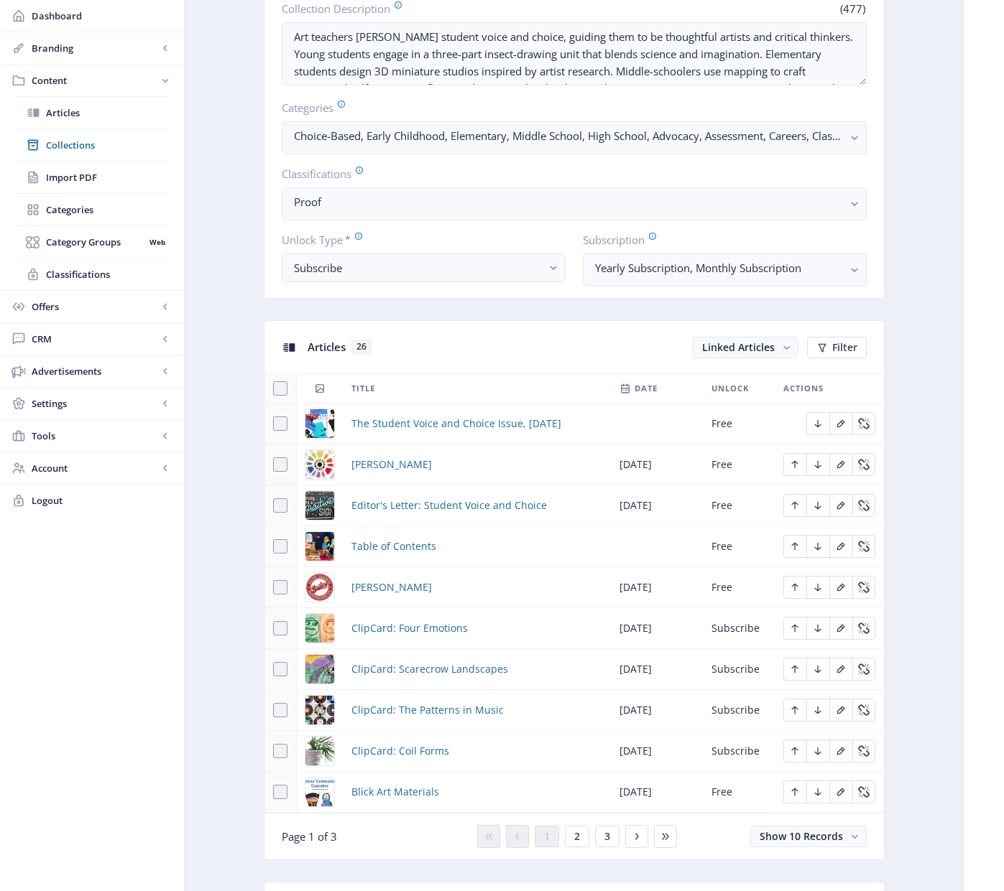
scroll to position [507, 0]
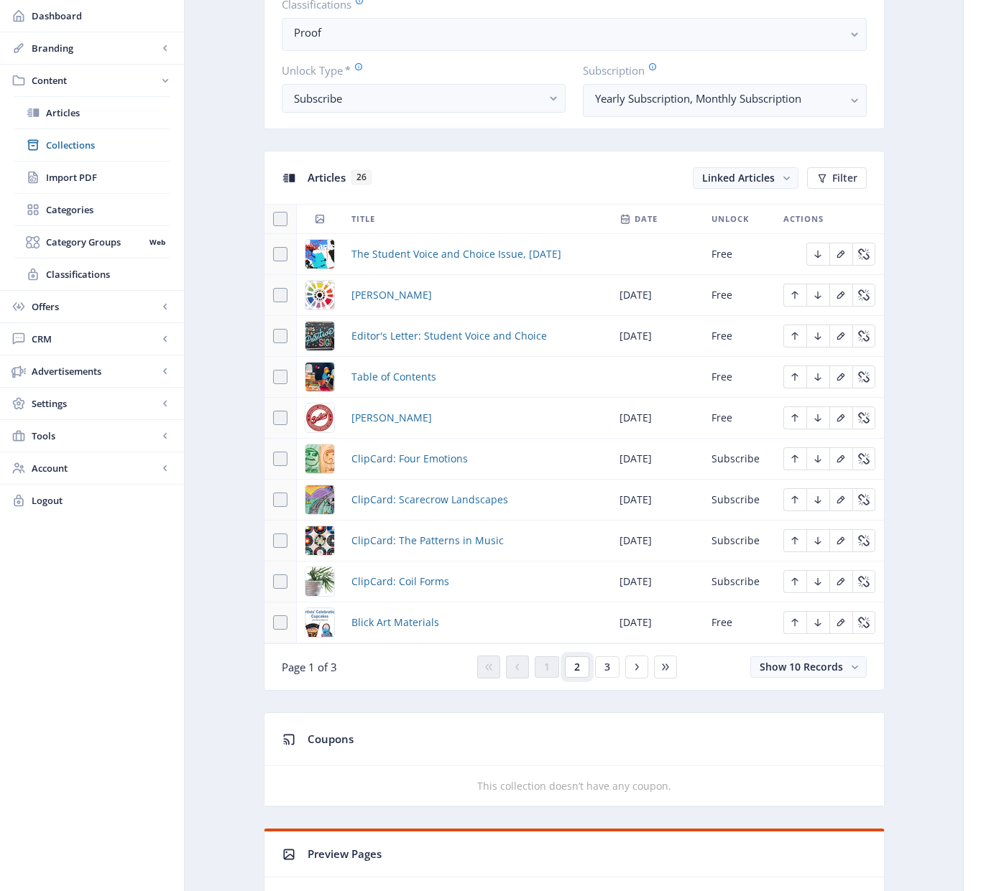
click at [566, 668] on button "2" at bounding box center [577, 668] width 24 height 22
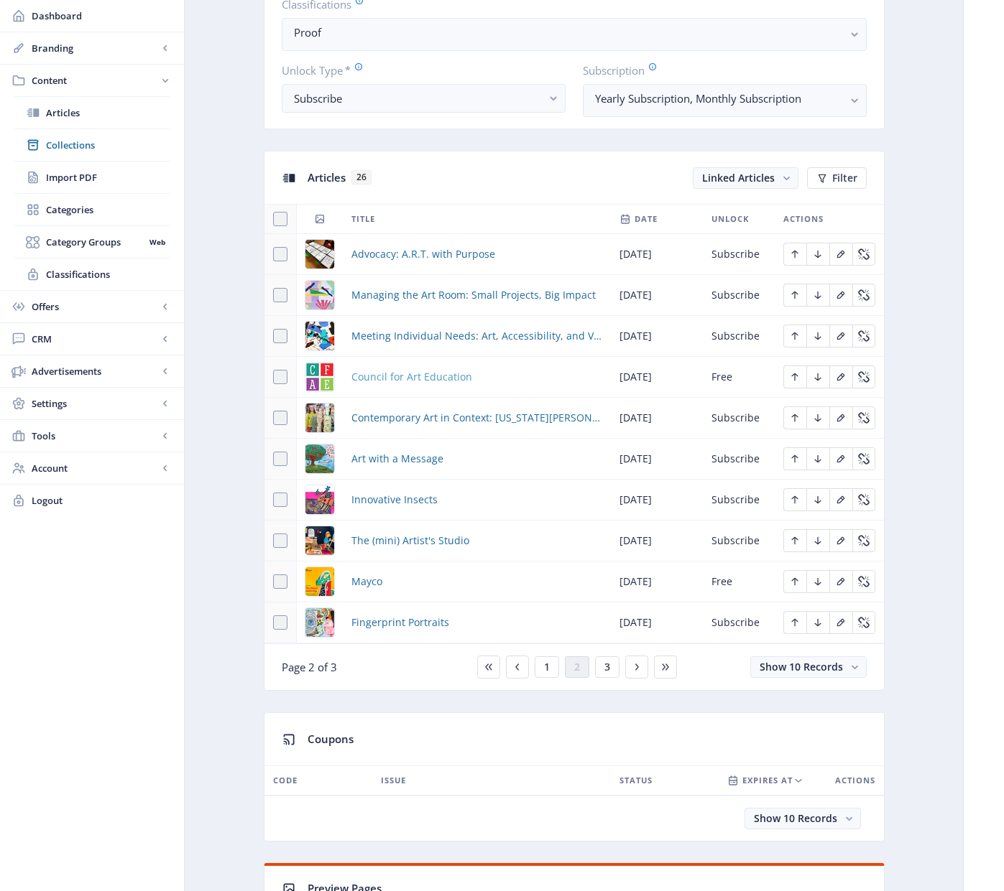
click at [409, 379] on span "Council for Art Education" at bounding box center [411, 377] width 121 height 17
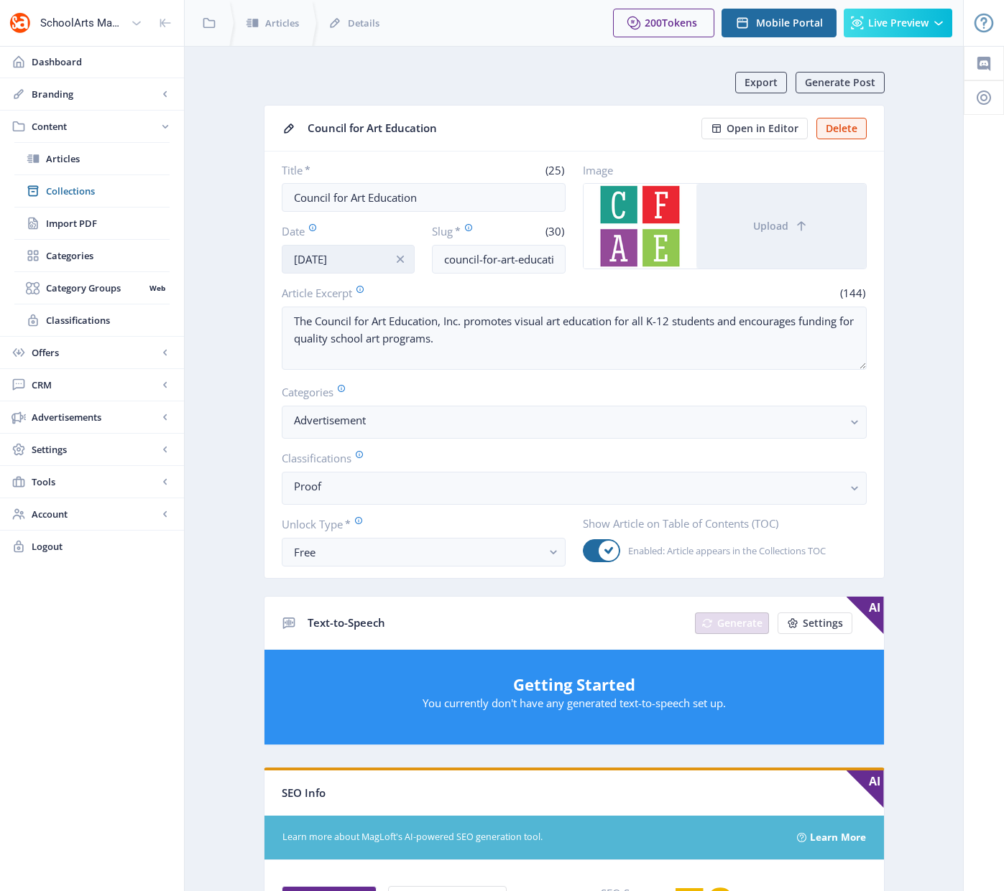
click at [320, 259] on input "[DATE]" at bounding box center [349, 259] width 134 height 29
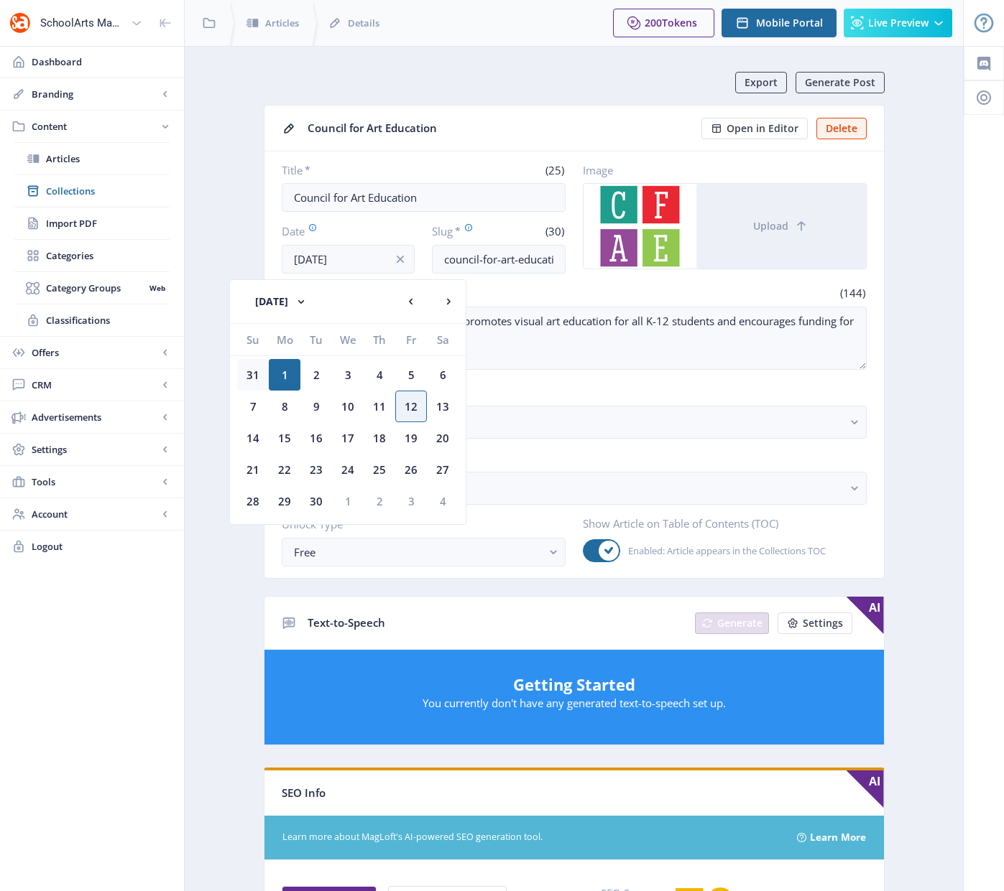
click at [244, 376] on div "31" at bounding box center [253, 375] width 32 height 32
type input "[DATE]"
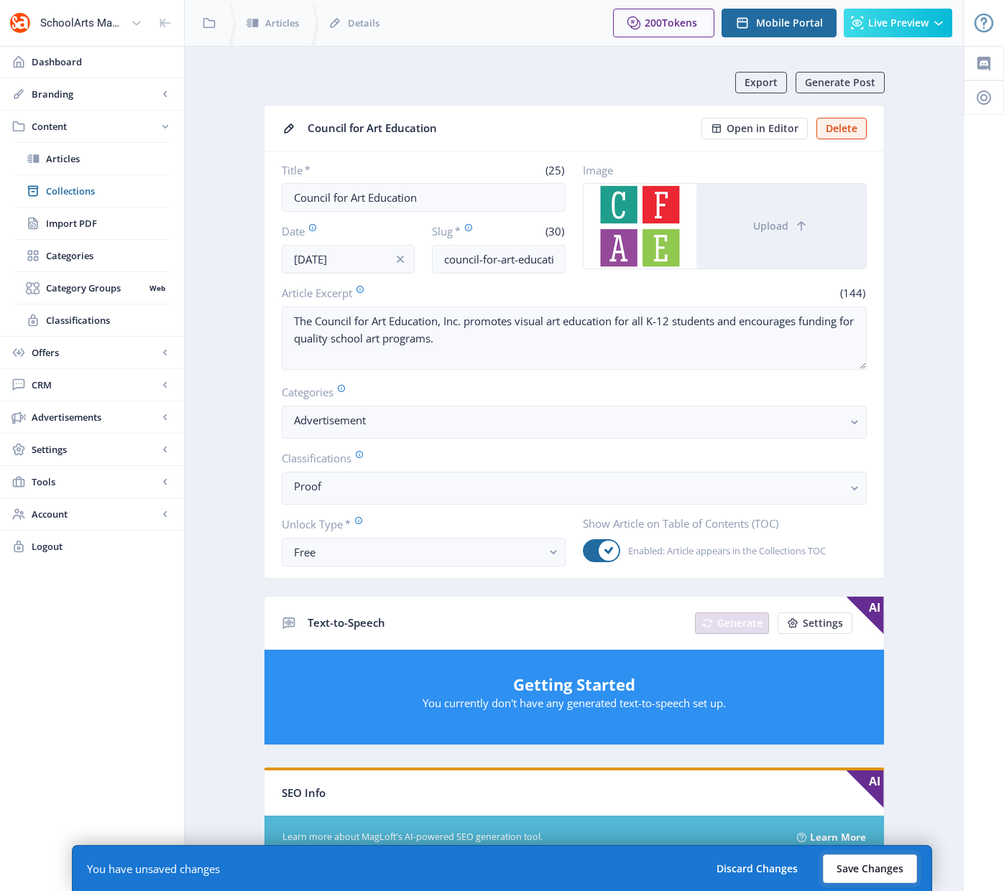
click at [849, 868] on button "Save Changes" at bounding box center [869, 869] width 94 height 29
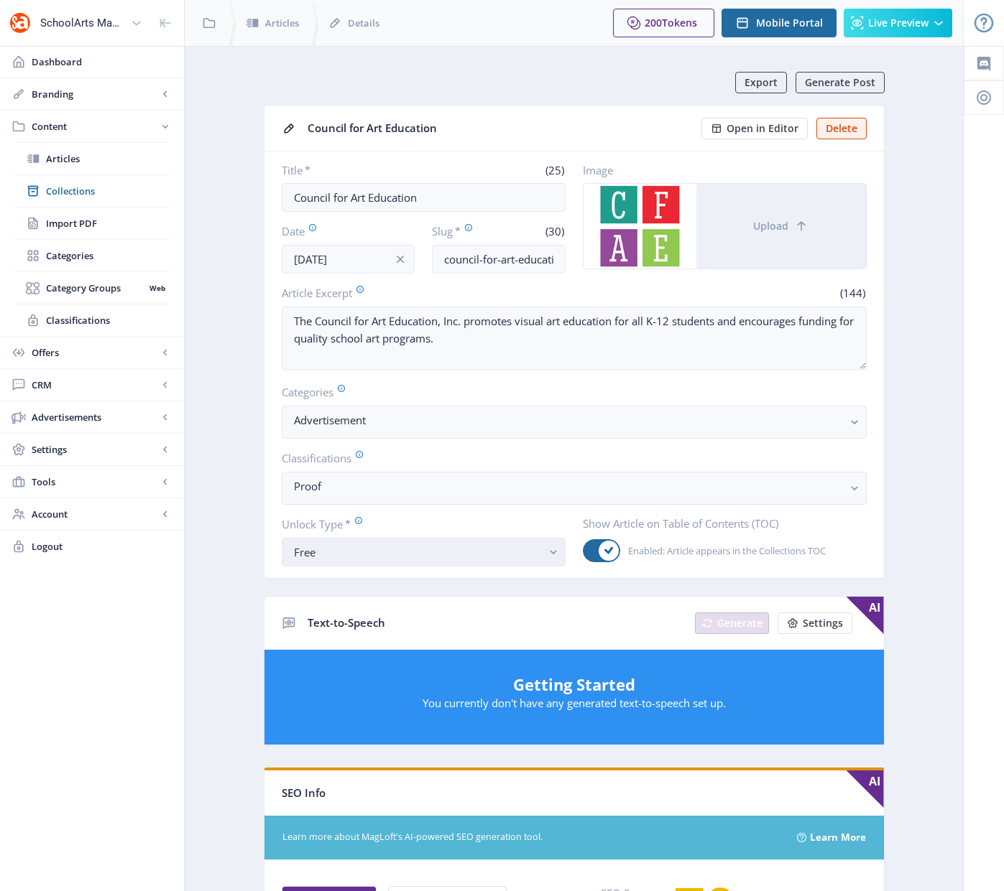
click at [499, 550] on div "Free" at bounding box center [418, 552] width 248 height 17
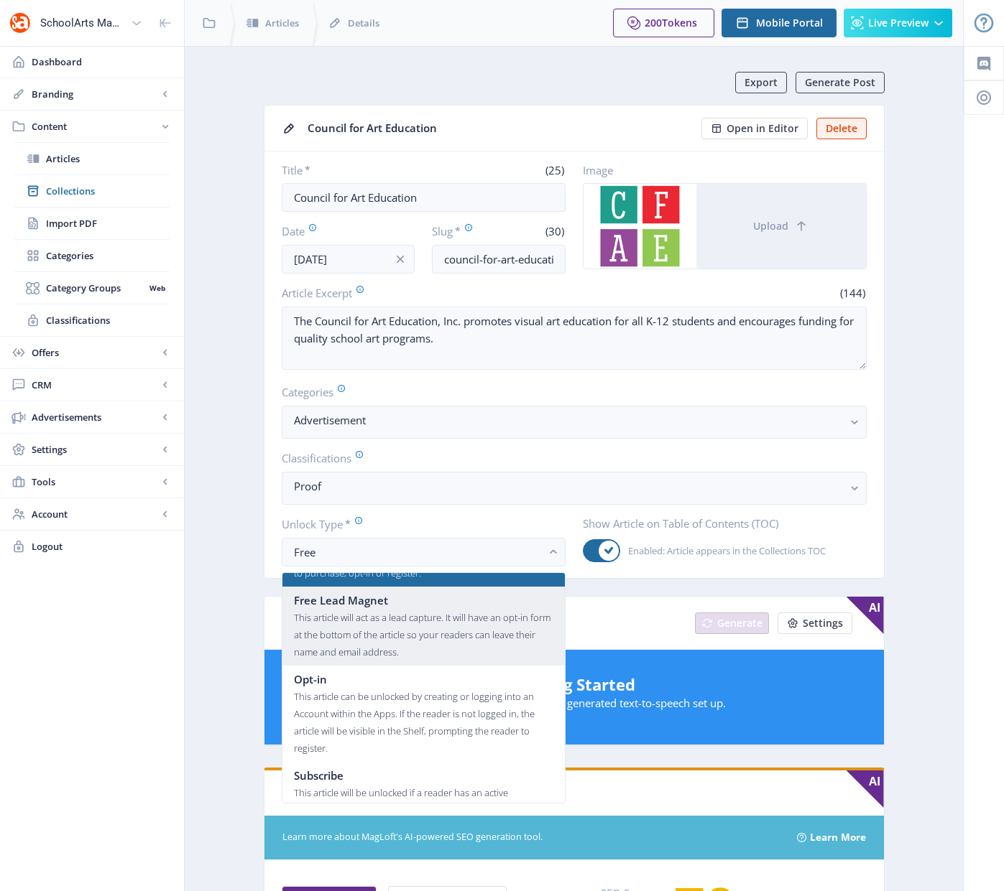
scroll to position [86, 0]
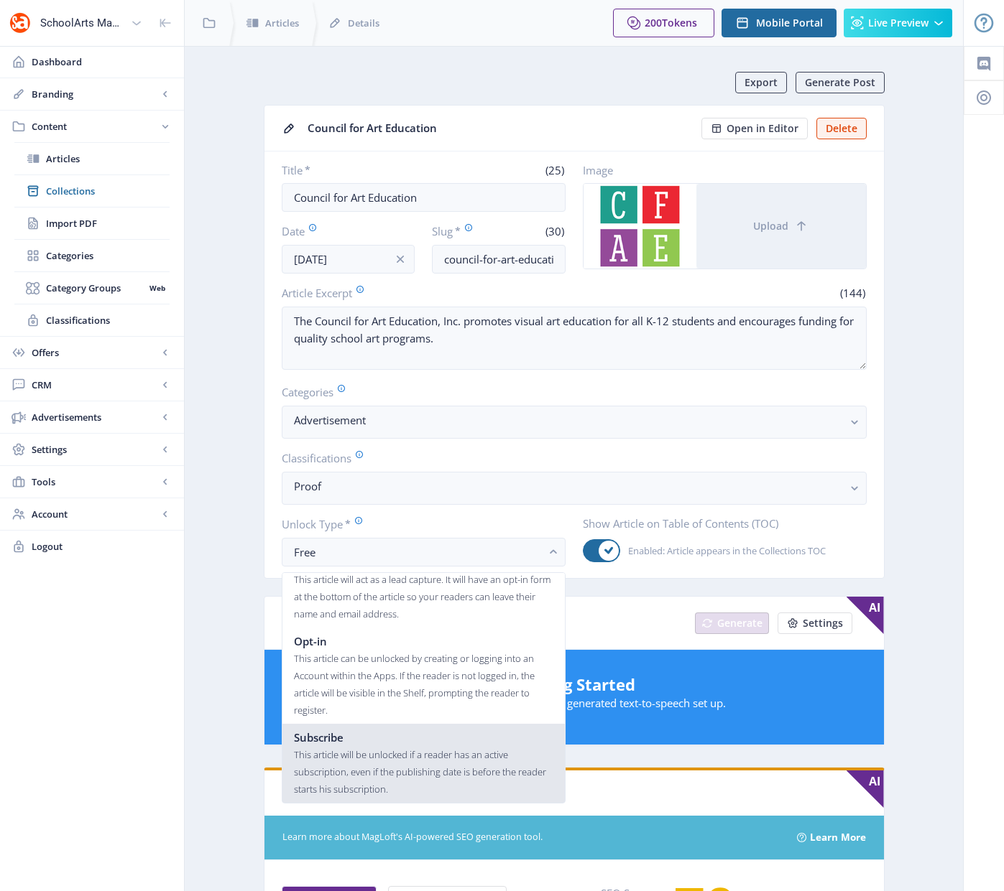
click at [426, 762] on div "This article will be unlocked if a reader has an active subscription, even if t…" at bounding box center [423, 772] width 259 height 52
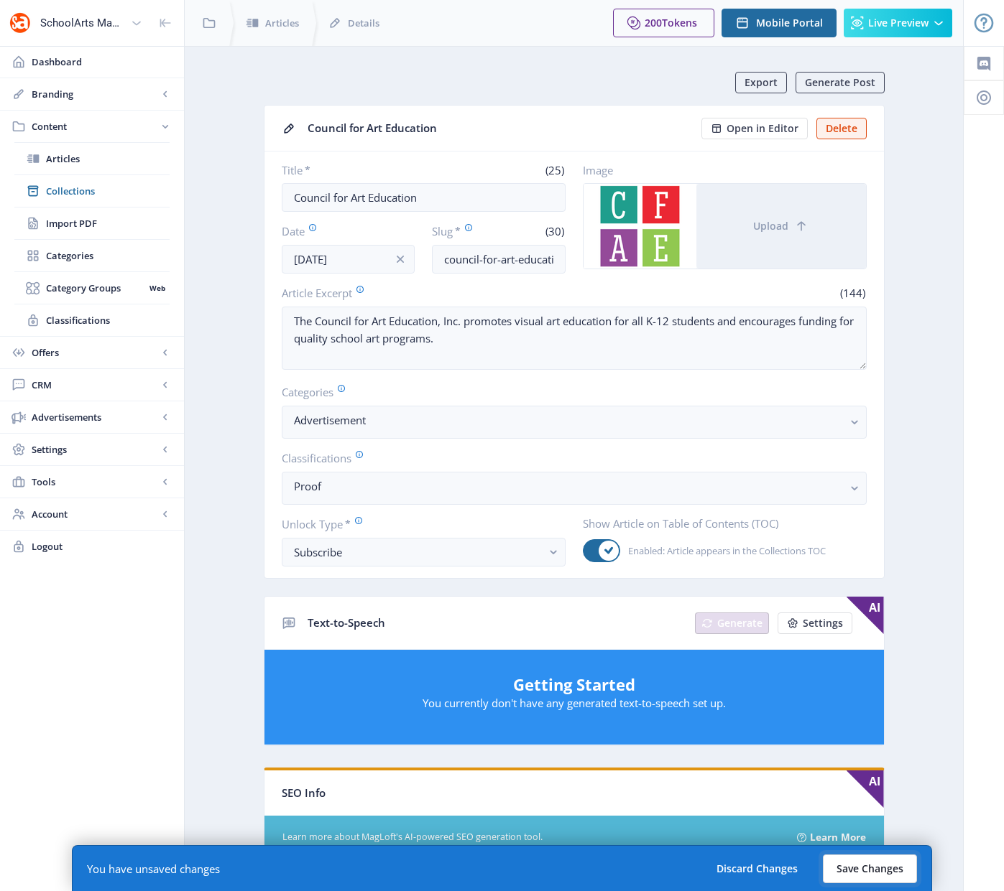
click at [879, 865] on button "Save Changes" at bounding box center [869, 869] width 94 height 29
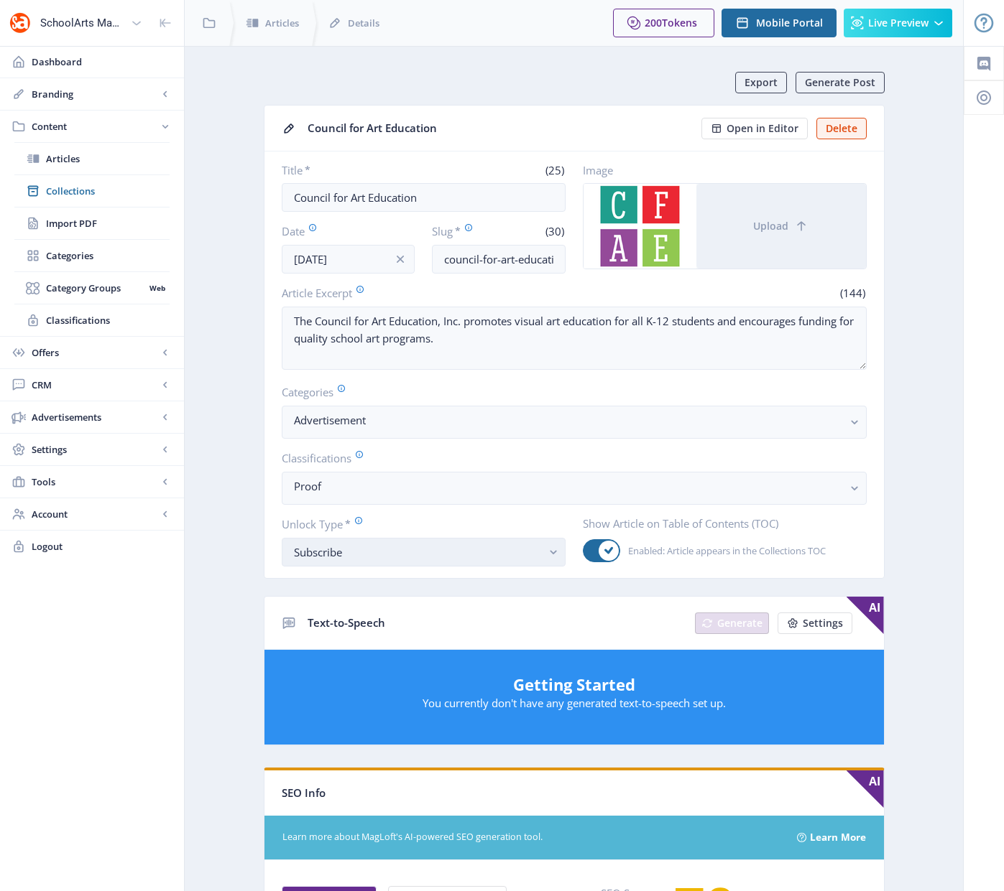
click at [481, 552] on div "Subscribe" at bounding box center [418, 552] width 248 height 17
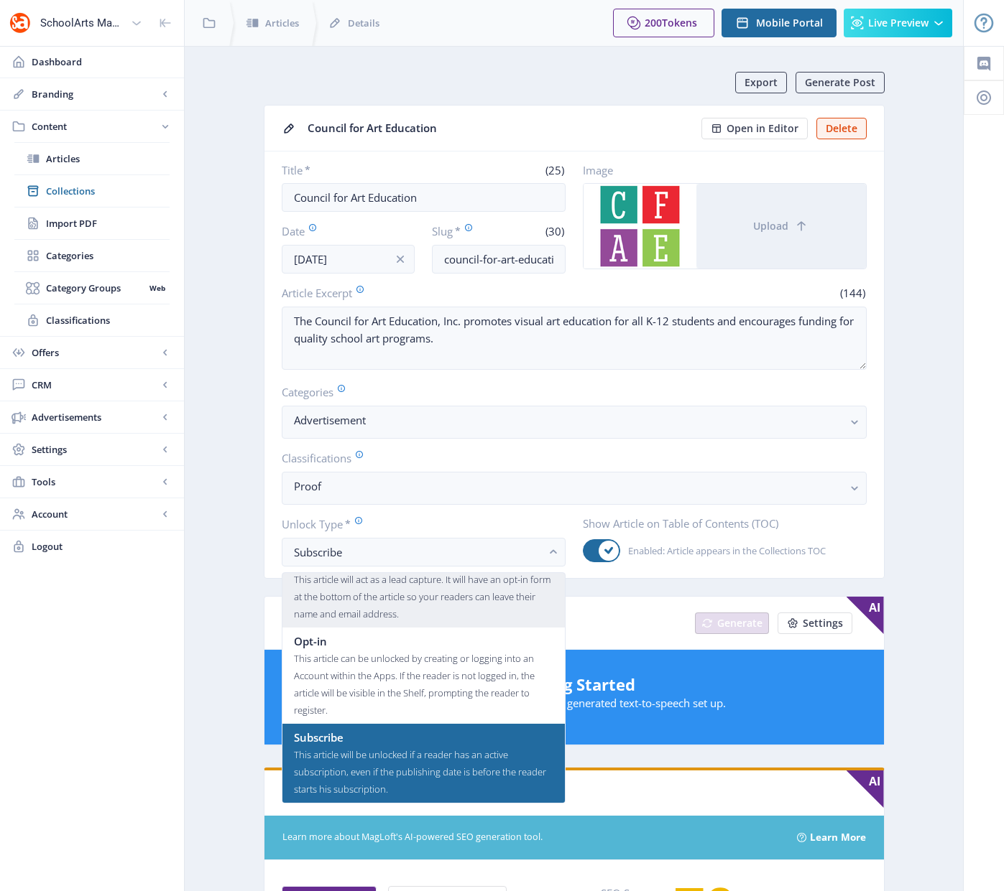
scroll to position [0, 0]
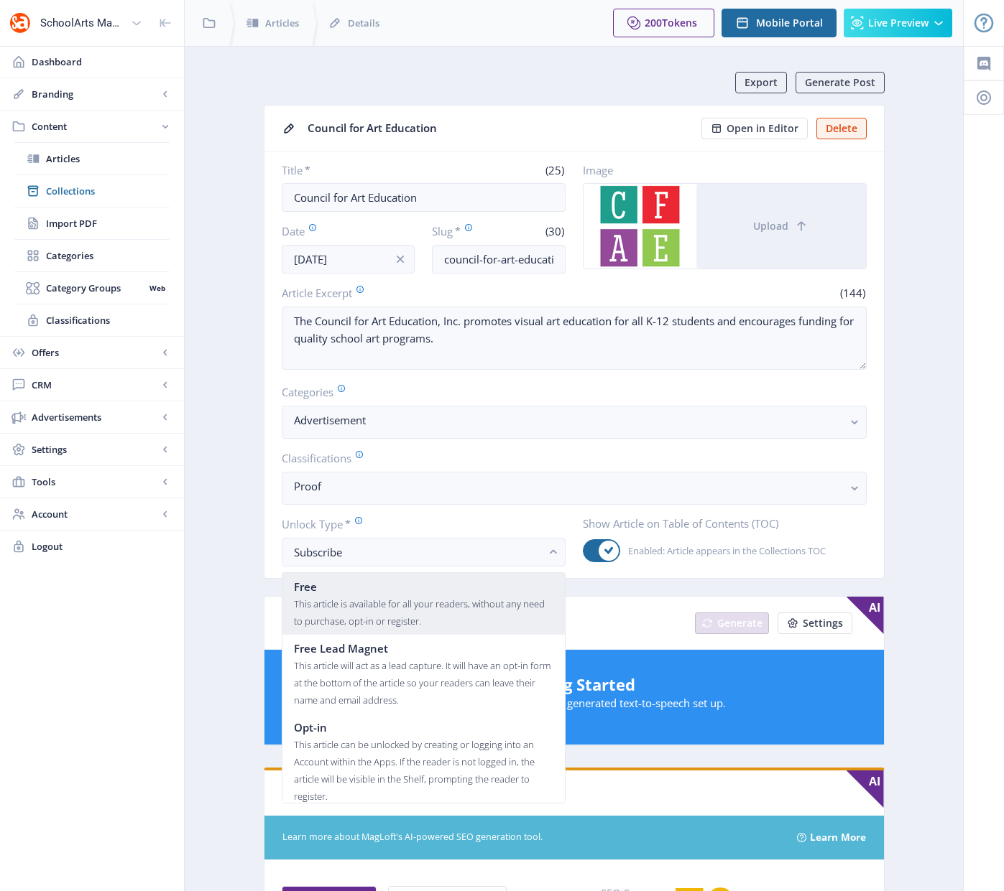
click at [441, 616] on div "This article is available for all your readers, without any need to purchase, o…" at bounding box center [423, 612] width 259 height 34
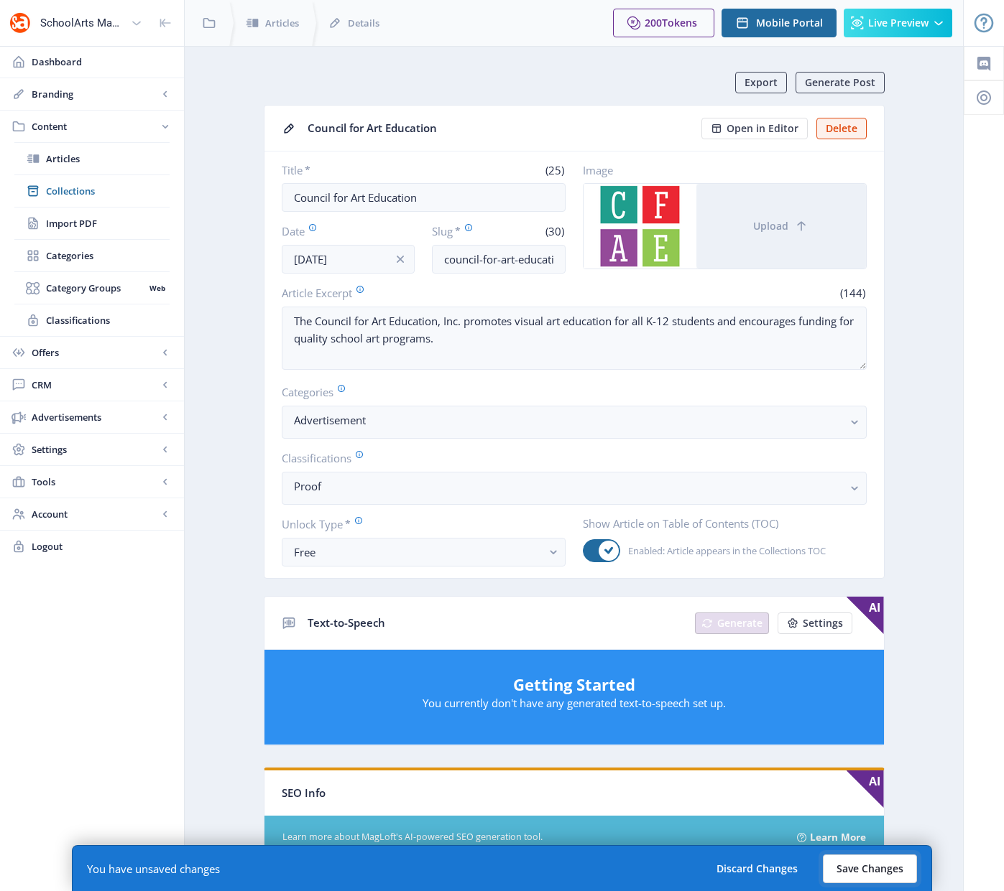
click at [856, 867] on button "Save Changes" at bounding box center [869, 869] width 94 height 29
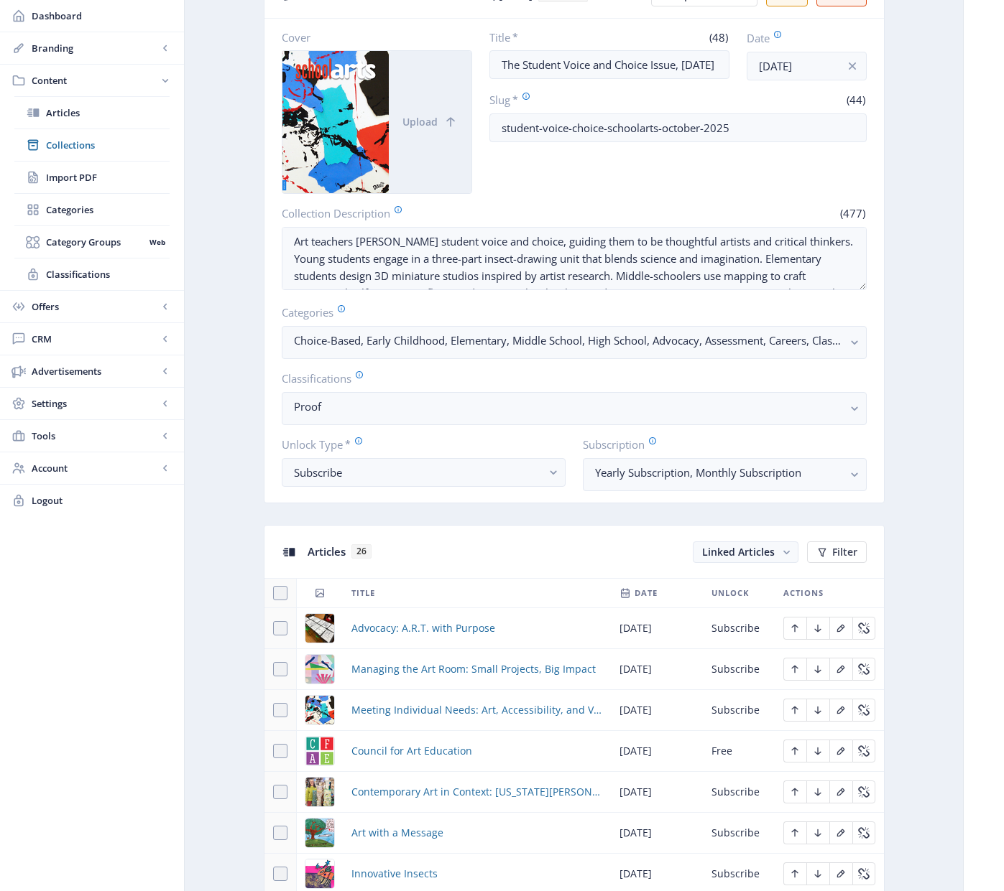
scroll to position [336, 0]
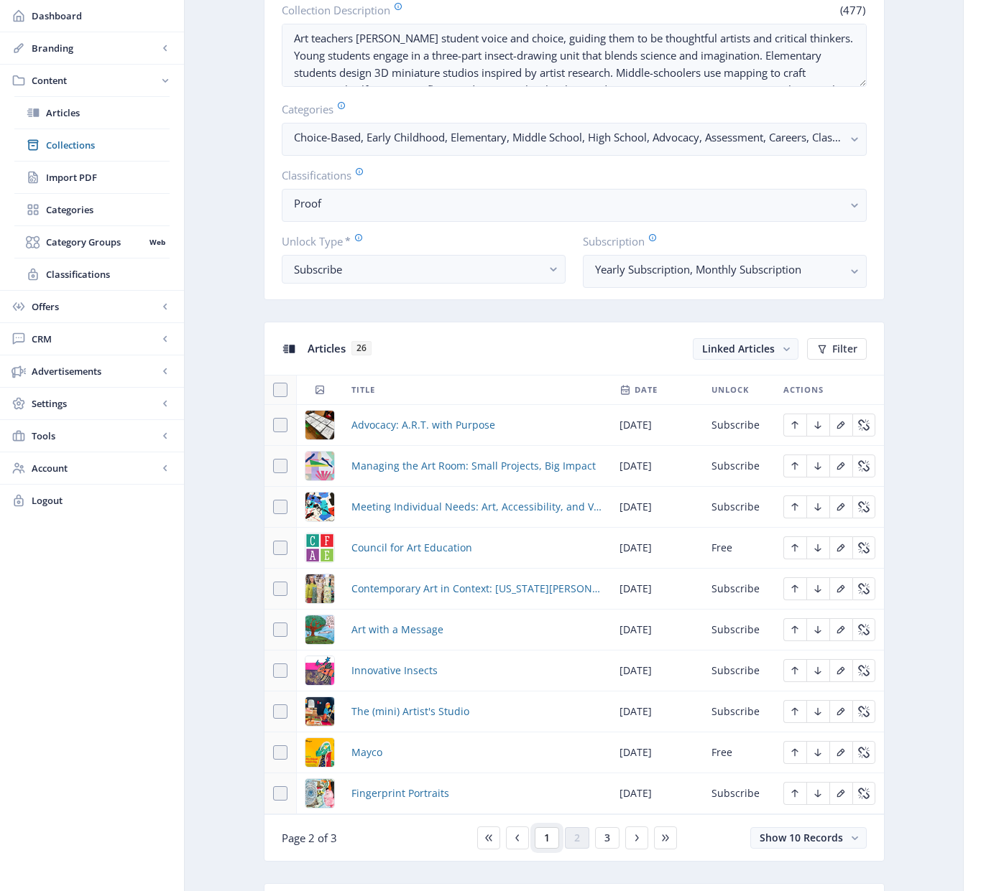
click at [549, 843] on button "1" at bounding box center [546, 839] width 24 height 22
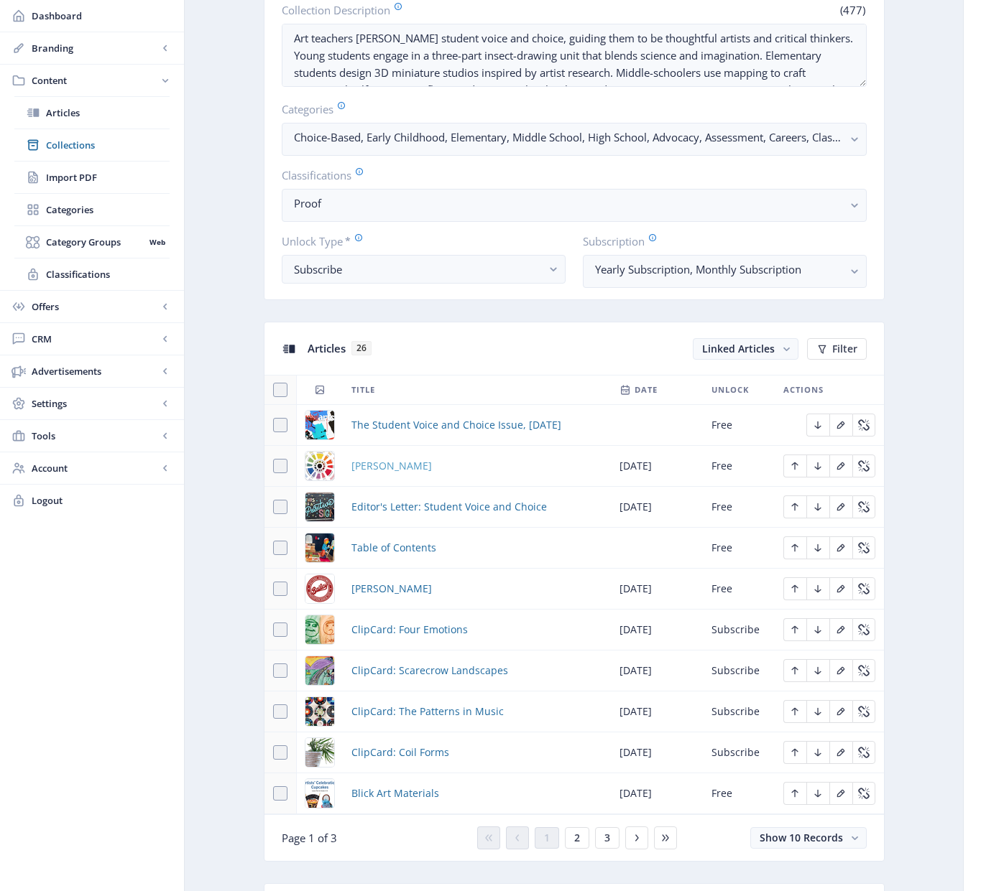
click at [388, 462] on span "[PERSON_NAME]" at bounding box center [391, 466] width 80 height 17
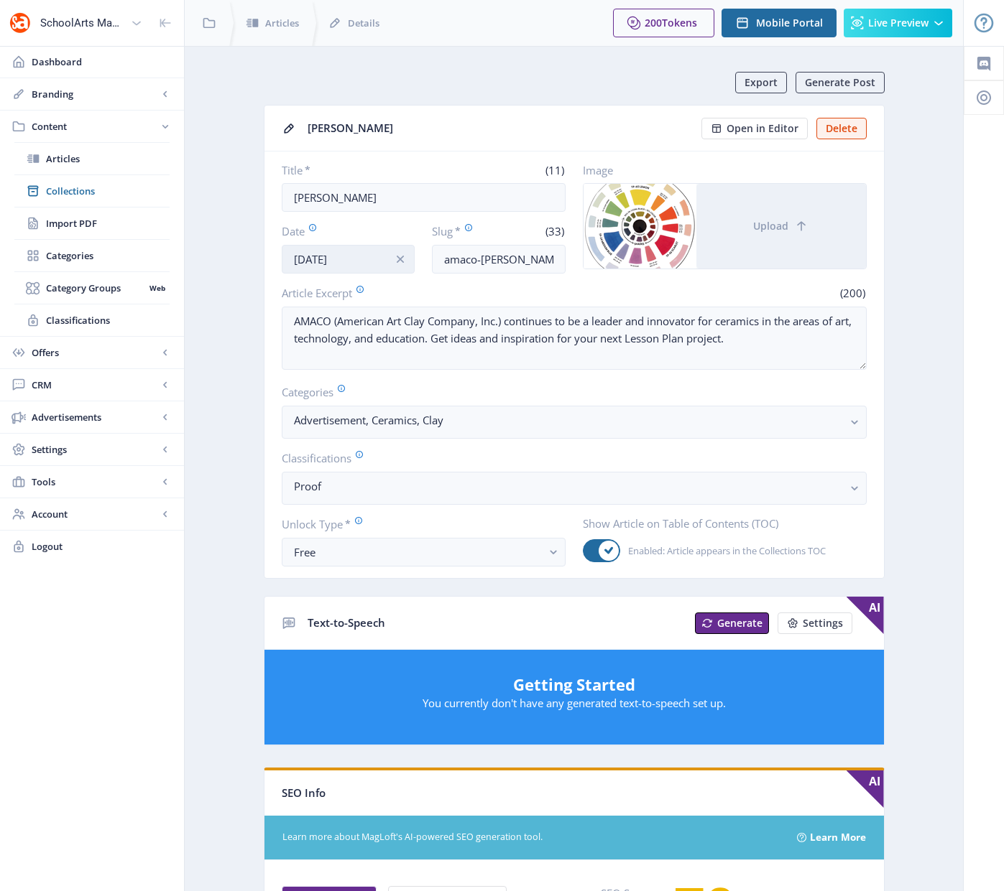
click at [360, 264] on input "[DATE]" at bounding box center [349, 259] width 134 height 29
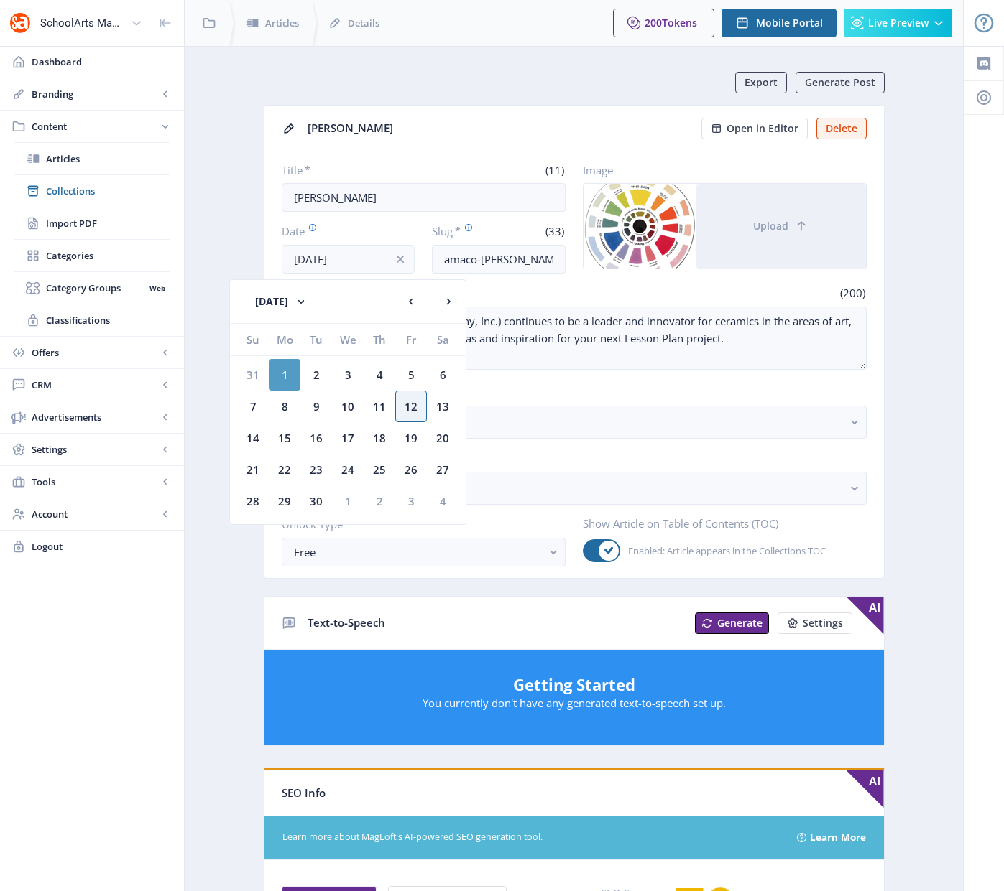
click at [281, 374] on div "1" at bounding box center [285, 375] width 32 height 32
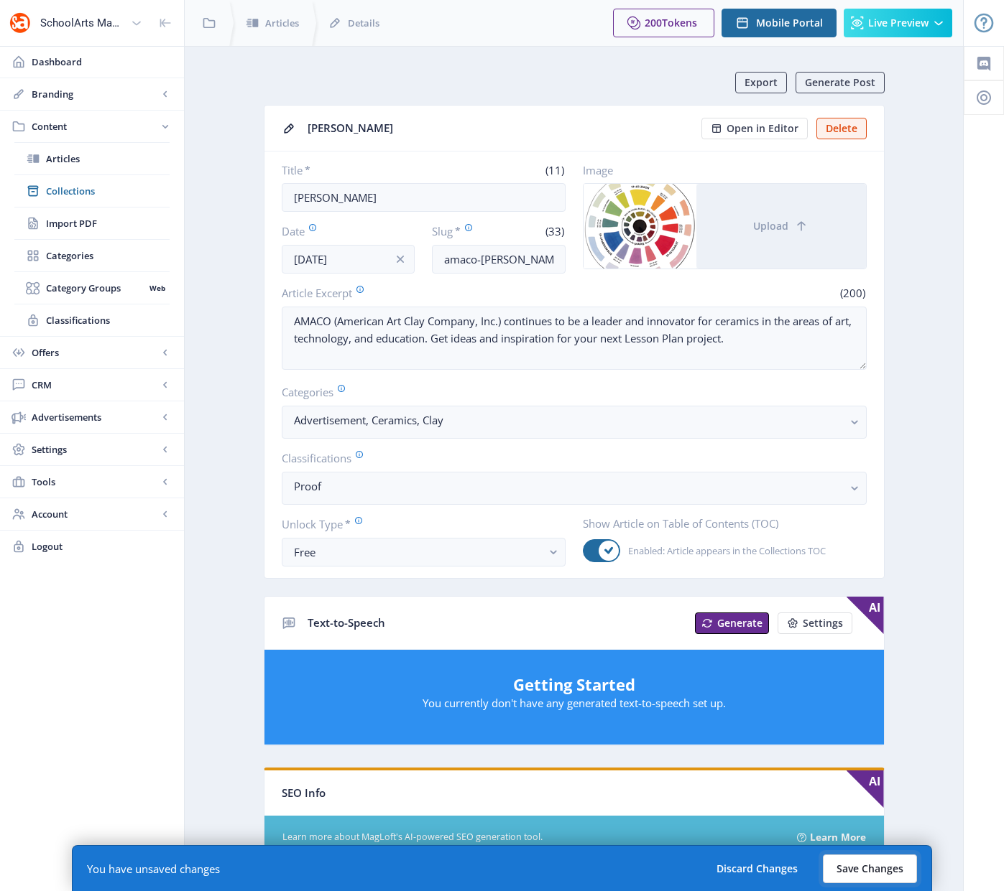
click at [845, 863] on button "Save Changes" at bounding box center [869, 869] width 94 height 29
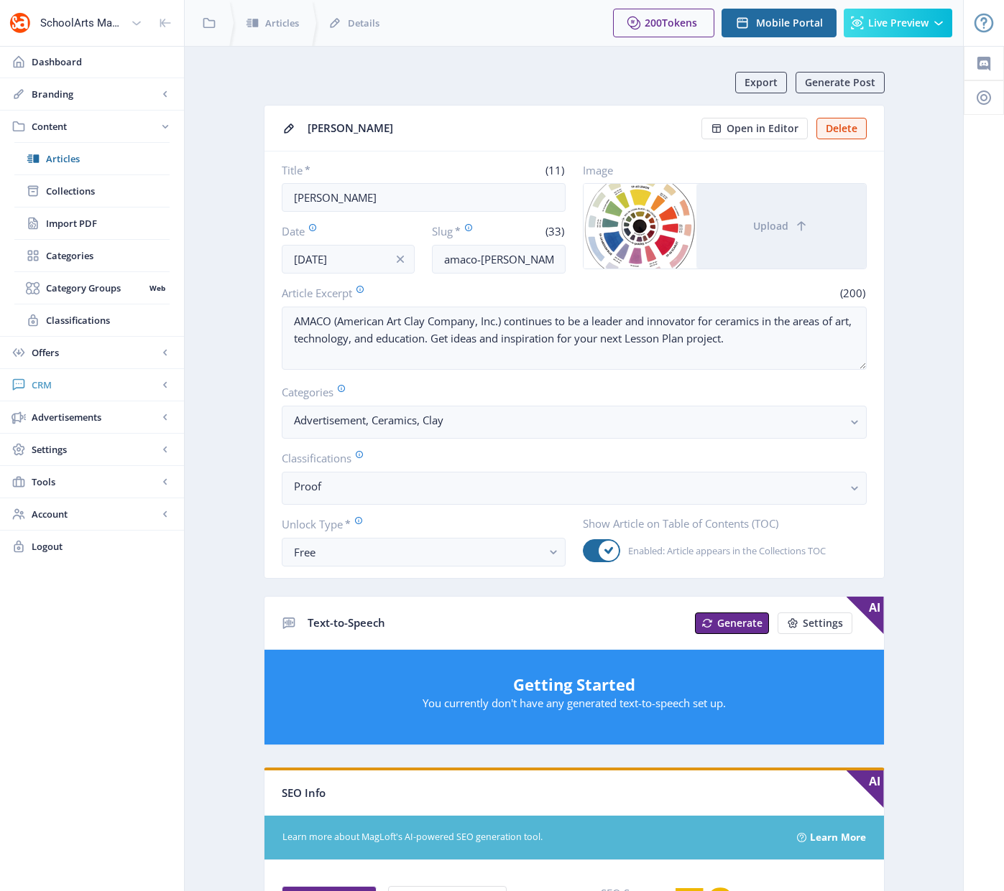
click at [45, 388] on span "CRM" at bounding box center [95, 385] width 126 height 14
click at [64, 226] on span "Readers" at bounding box center [108, 223] width 124 height 14
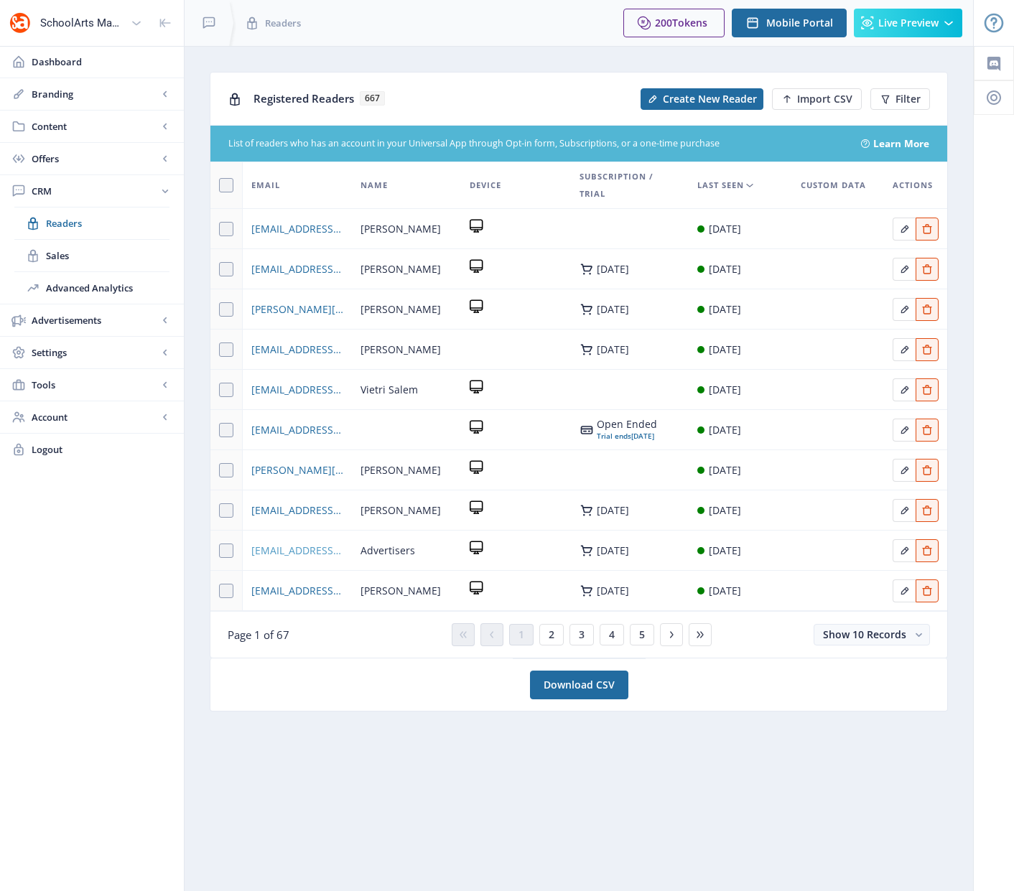
click at [303, 551] on span "[EMAIL_ADDRESS][DOMAIN_NAME]" at bounding box center [297, 550] width 92 height 17
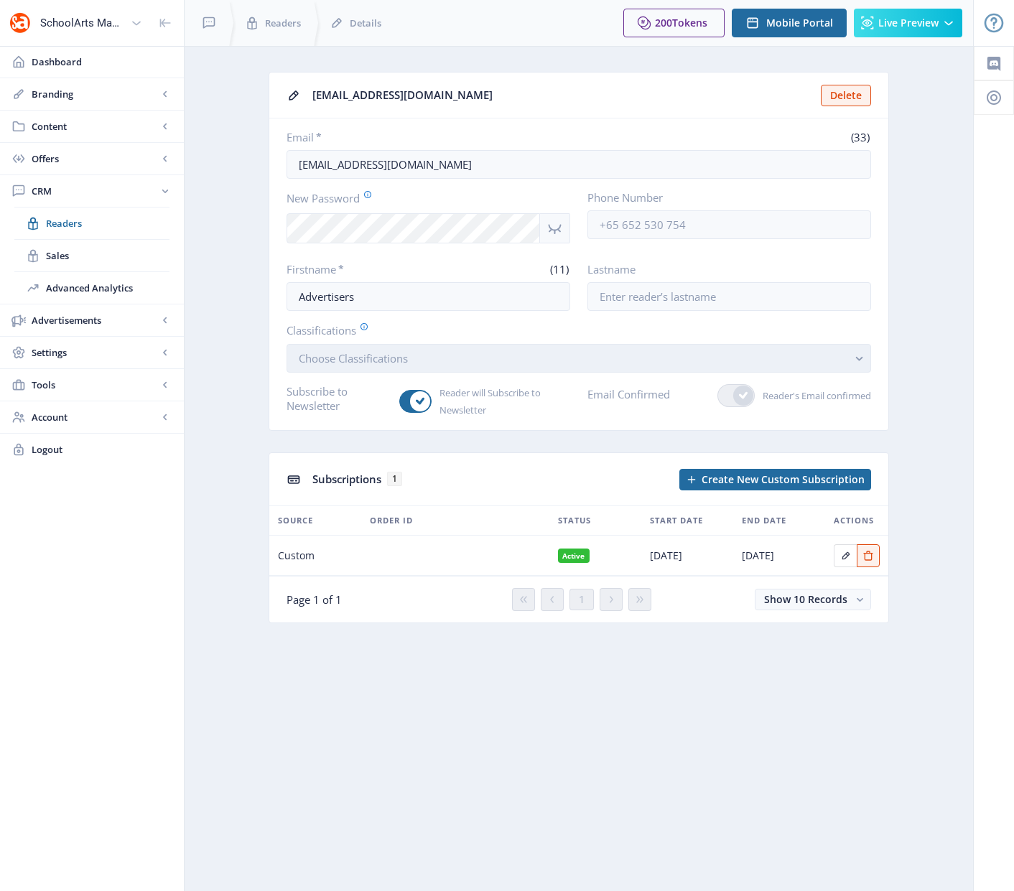
click at [551, 361] on button "Choose Classifications" at bounding box center [579, 358] width 585 height 29
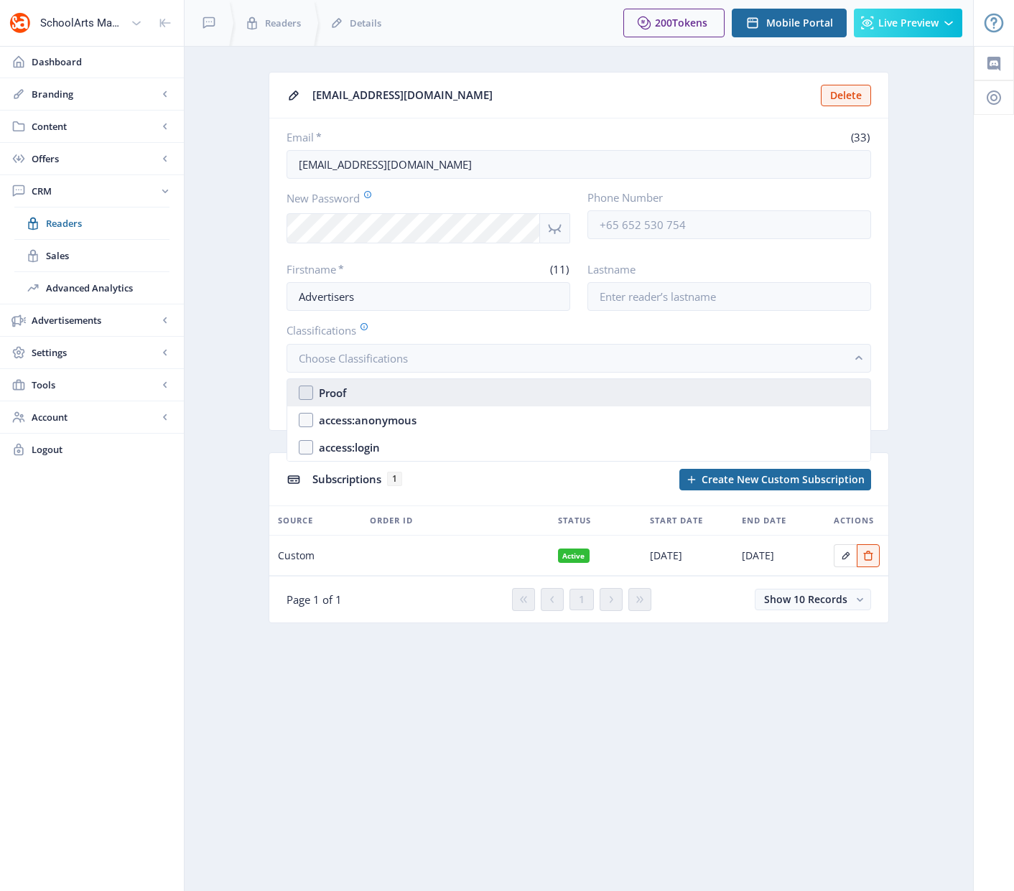
click at [305, 392] on nb-option "Proof" at bounding box center [578, 392] width 583 height 27
checkbox input "true"
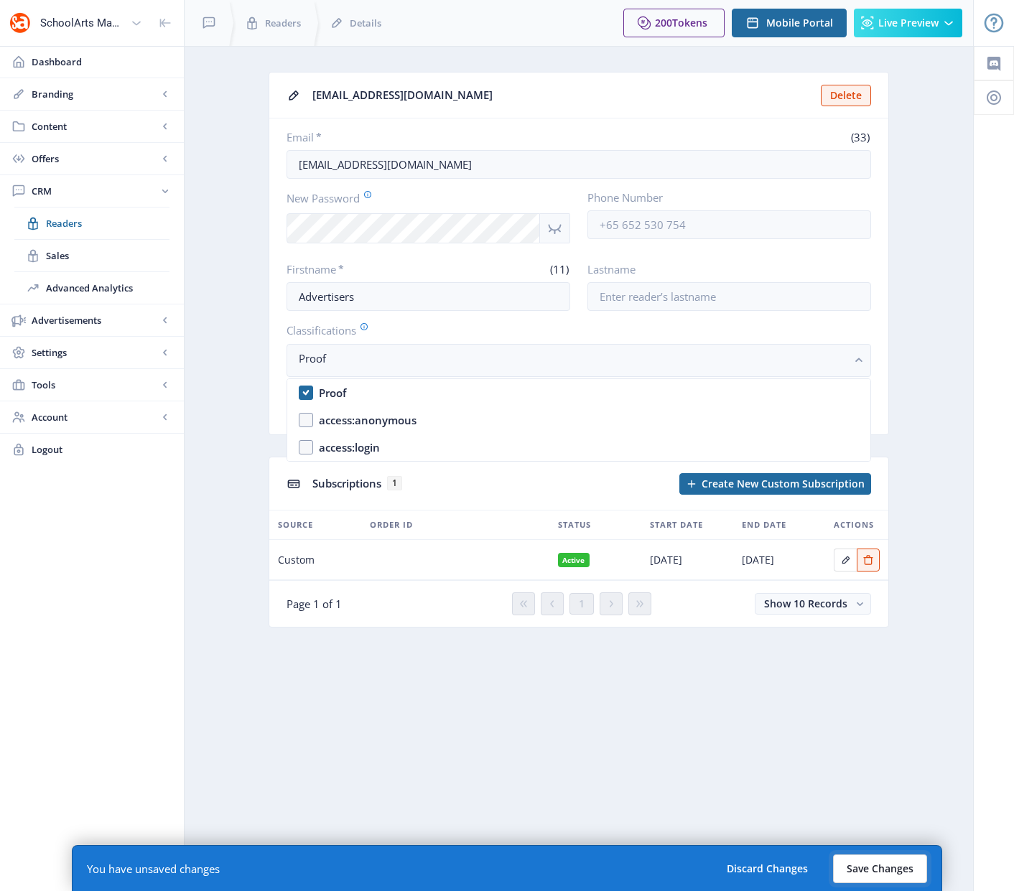
click at [853, 868] on button "Save Changes" at bounding box center [880, 869] width 94 height 29
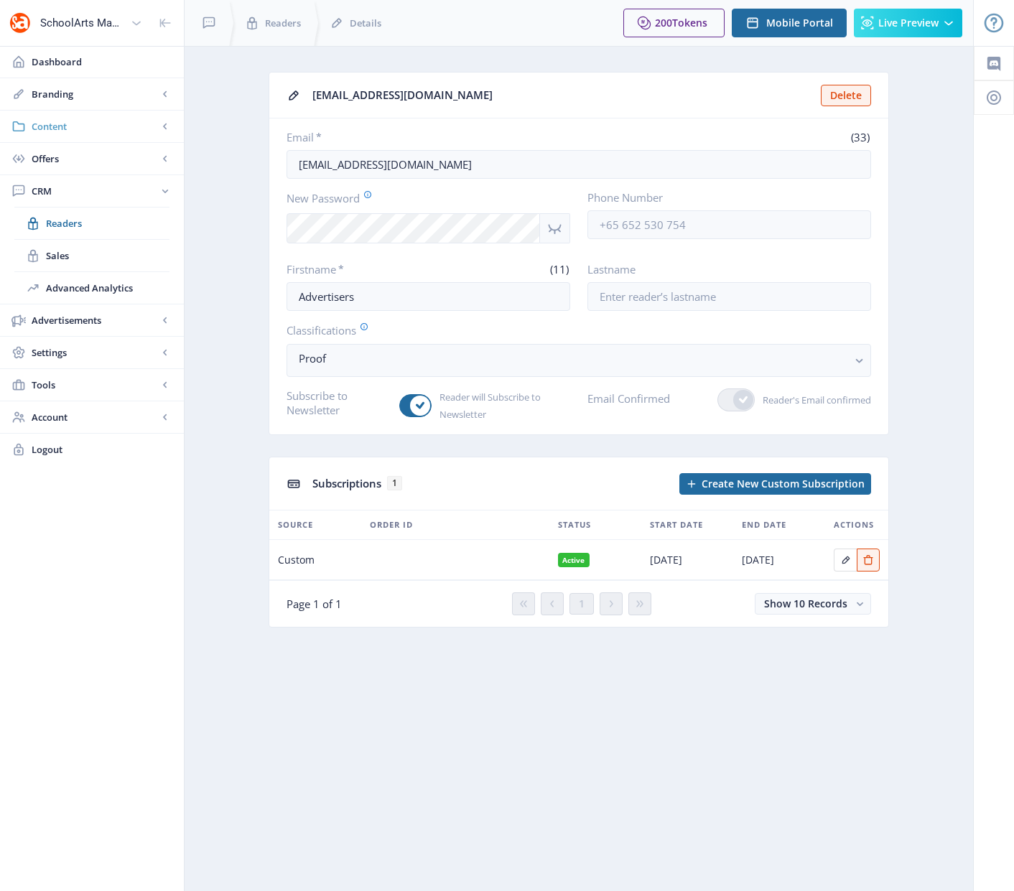
click at [51, 126] on span "Content" at bounding box center [95, 126] width 126 height 14
click at [73, 194] on span "Collections" at bounding box center [108, 191] width 124 height 14
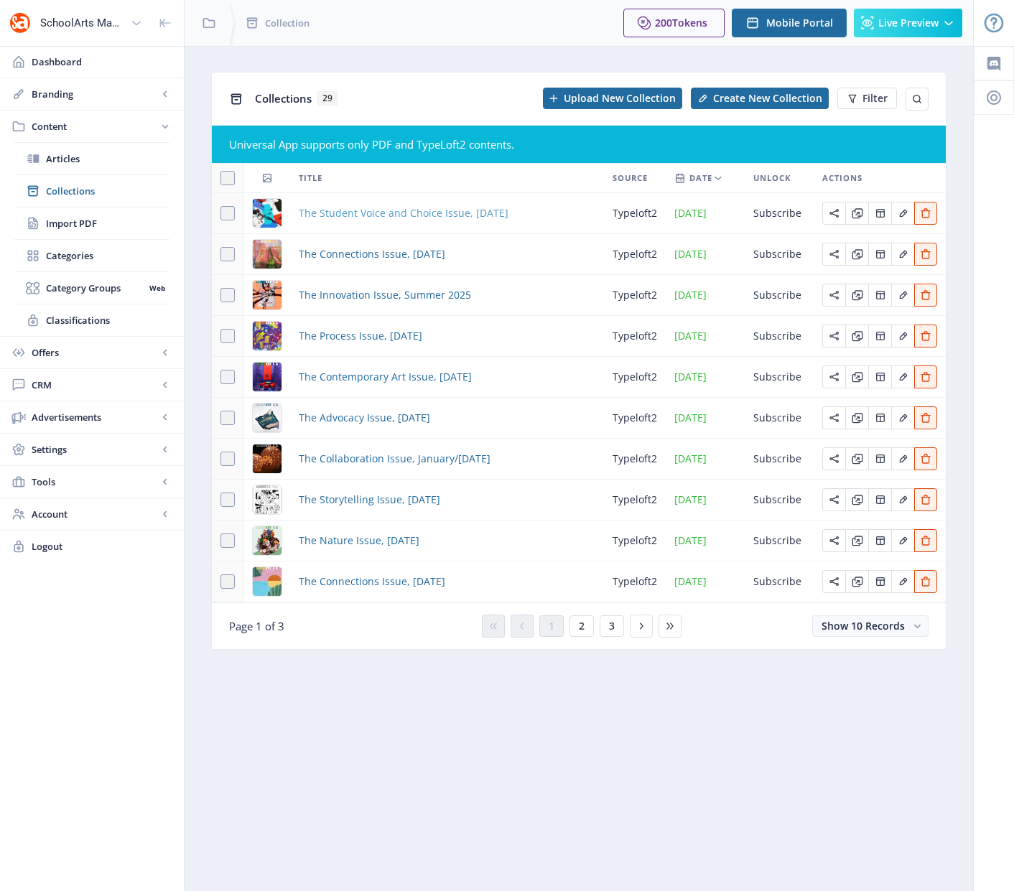
click at [430, 216] on span "The Student Voice and Choice Issue, [DATE]" at bounding box center [404, 213] width 210 height 17
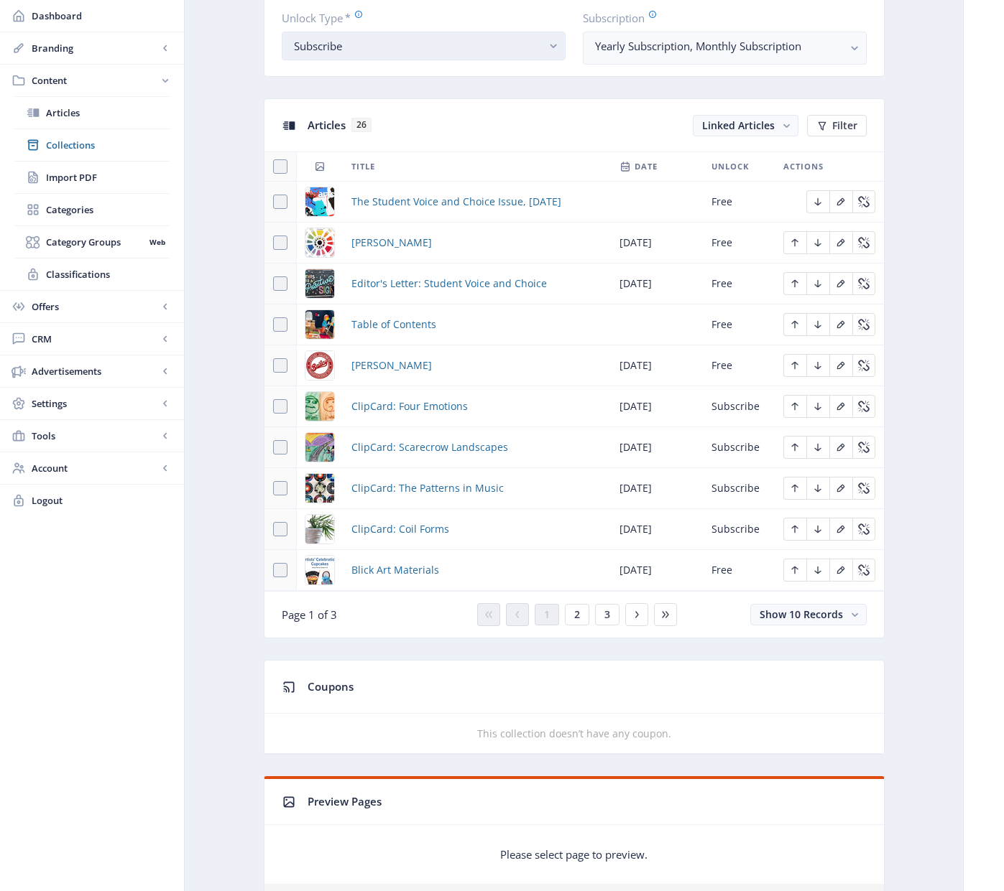
scroll to position [690, 0]
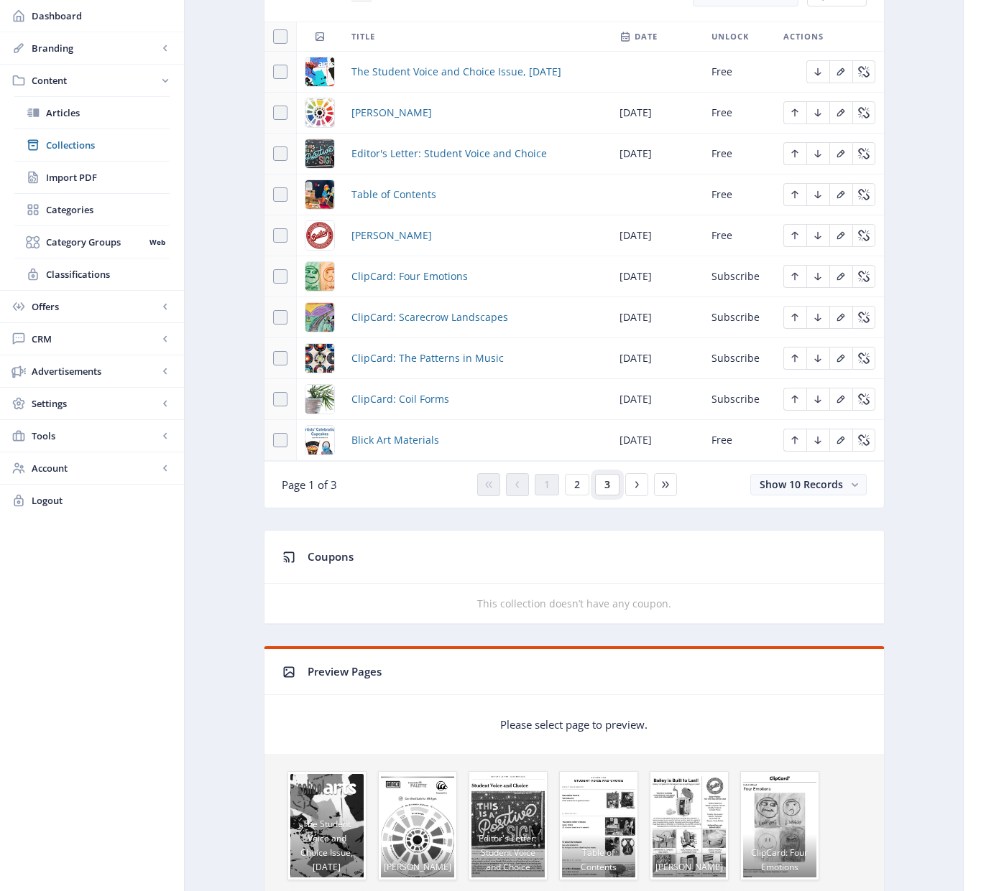
click at [608, 488] on span "3" at bounding box center [607, 484] width 6 height 11
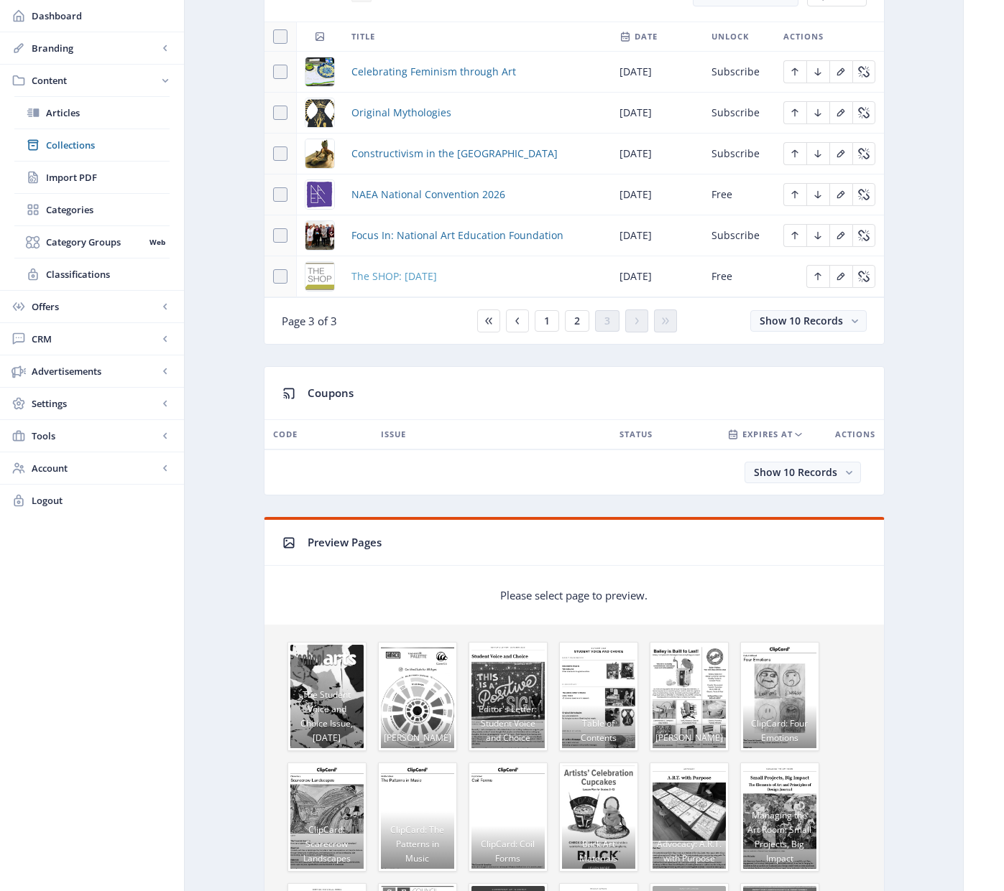
click at [392, 277] on span "The SHOP: [DATE]" at bounding box center [393, 276] width 85 height 17
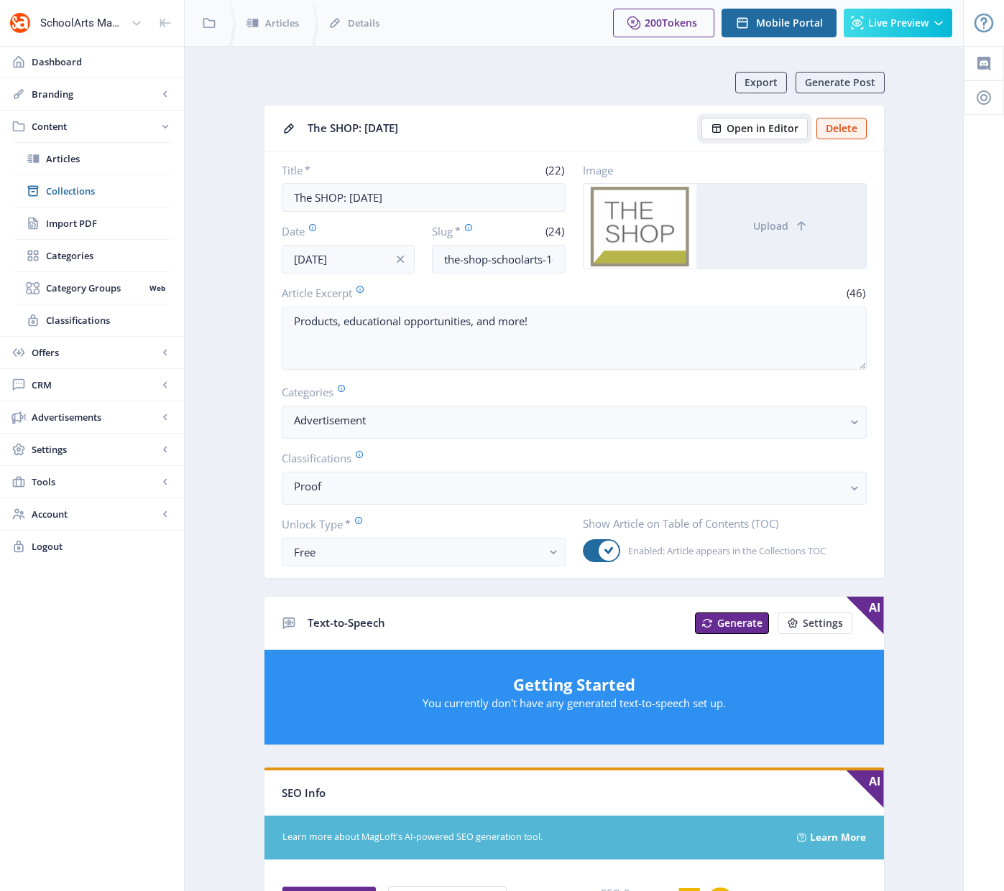
click at [751, 126] on span "Open in Editor" at bounding box center [762, 128] width 72 height 11
click at [237, 239] on app-content-article "Export Generate Post The SHOP: [DATE] Open in Editor Delete Title * (22) The SH…" at bounding box center [574, 729] width 728 height 1315
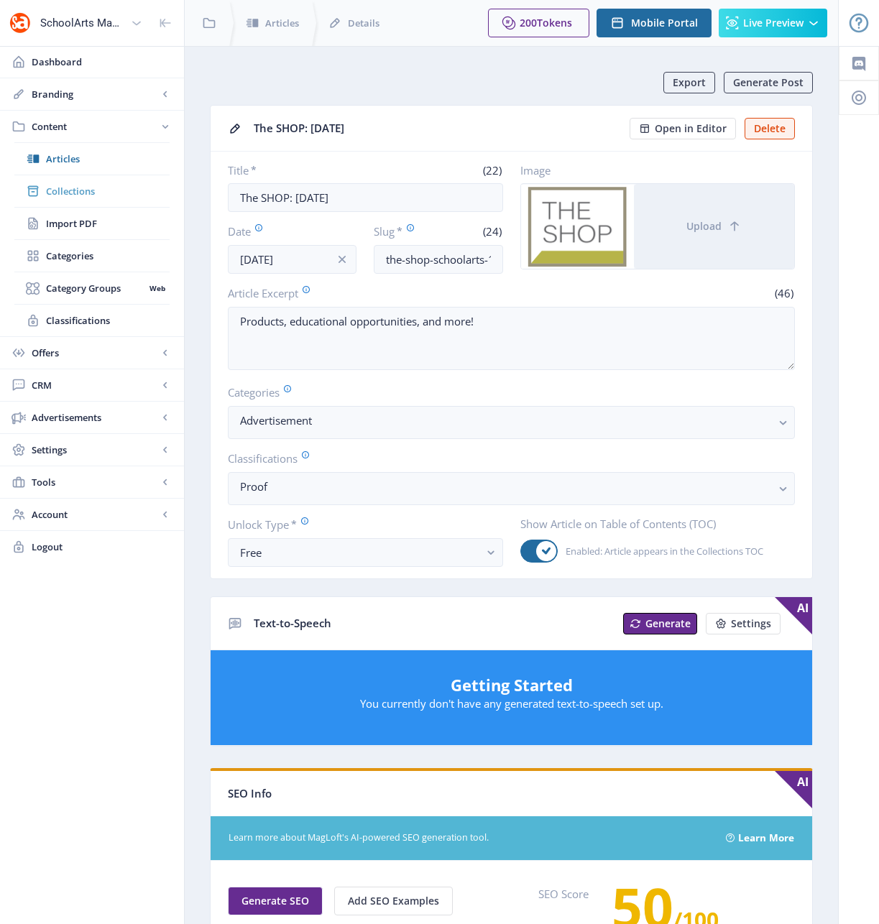
click at [78, 192] on span "Collections" at bounding box center [108, 191] width 124 height 14
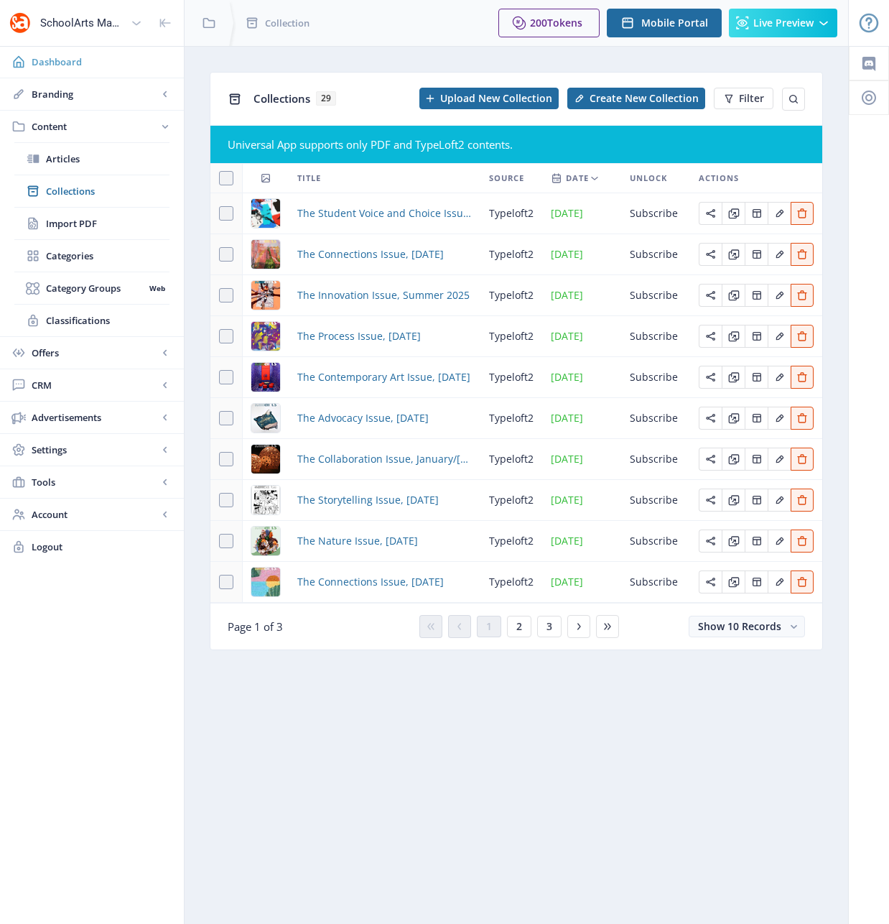
click at [62, 62] on span "Dashboard" at bounding box center [102, 62] width 141 height 14
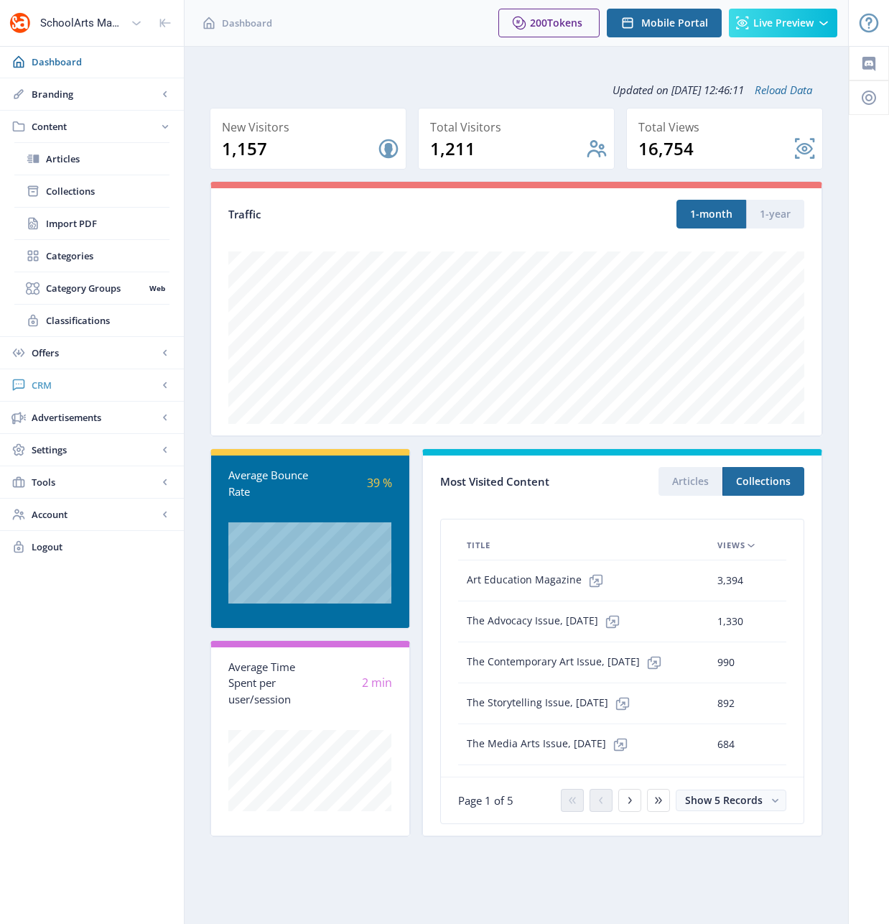
click at [48, 384] on span "CRM" at bounding box center [95, 385] width 126 height 14
click at [66, 288] on span "Advanced Analytics" at bounding box center [108, 288] width 124 height 14
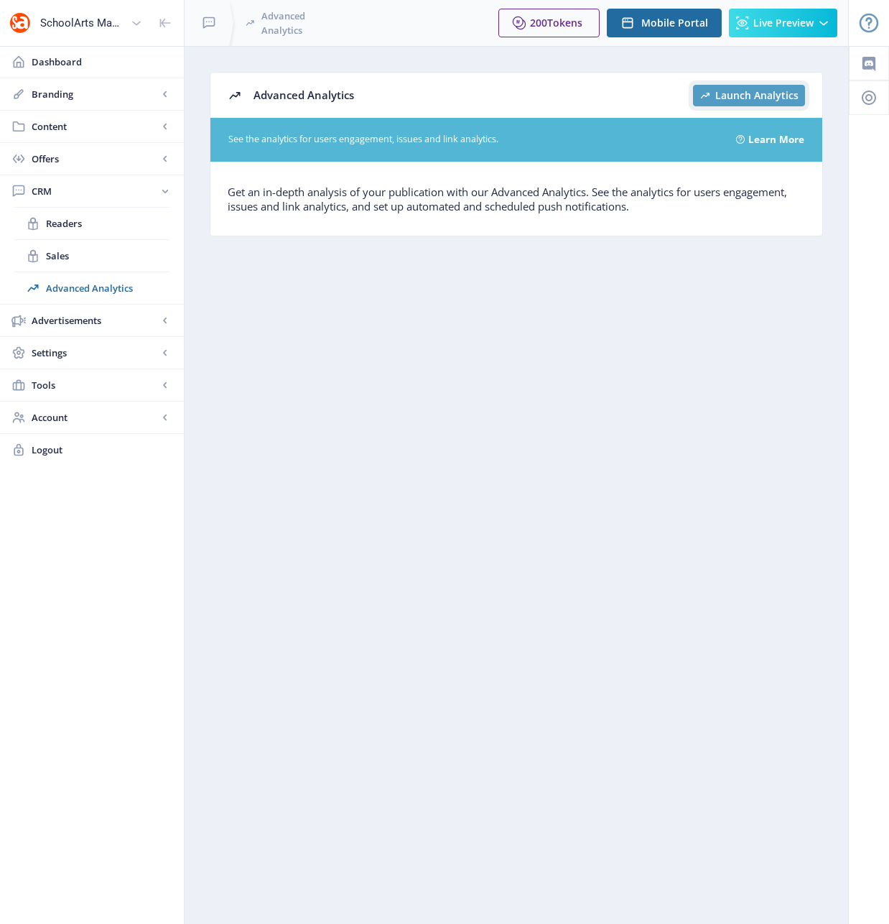
click at [751, 90] on span "Launch Analytics" at bounding box center [756, 95] width 83 height 11
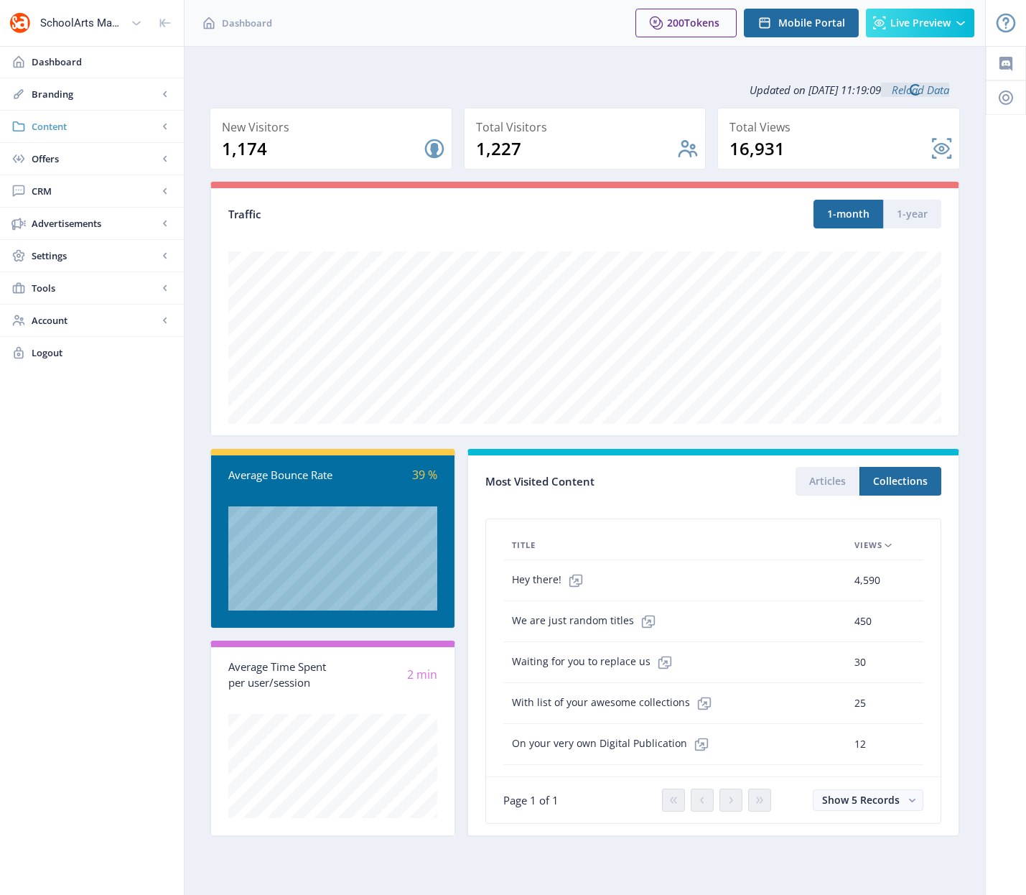
click at [70, 129] on span "Content" at bounding box center [95, 126] width 126 height 14
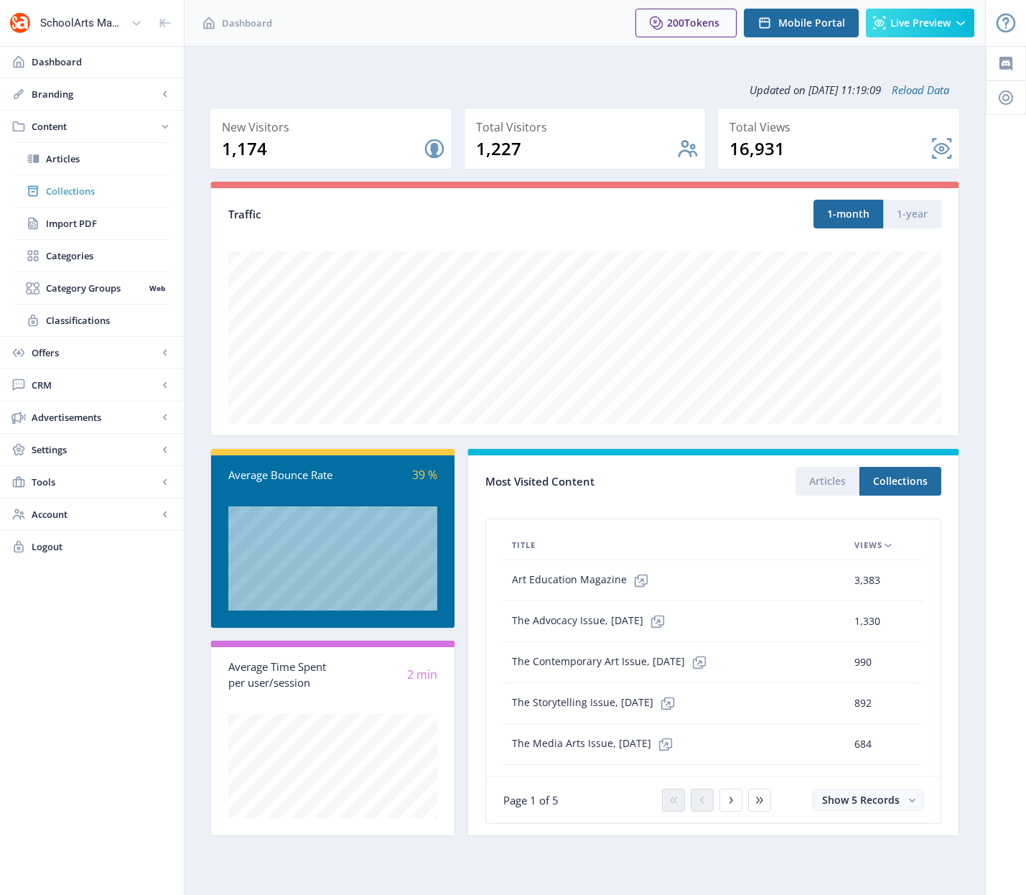
click at [79, 190] on span "Collections" at bounding box center [108, 191] width 124 height 14
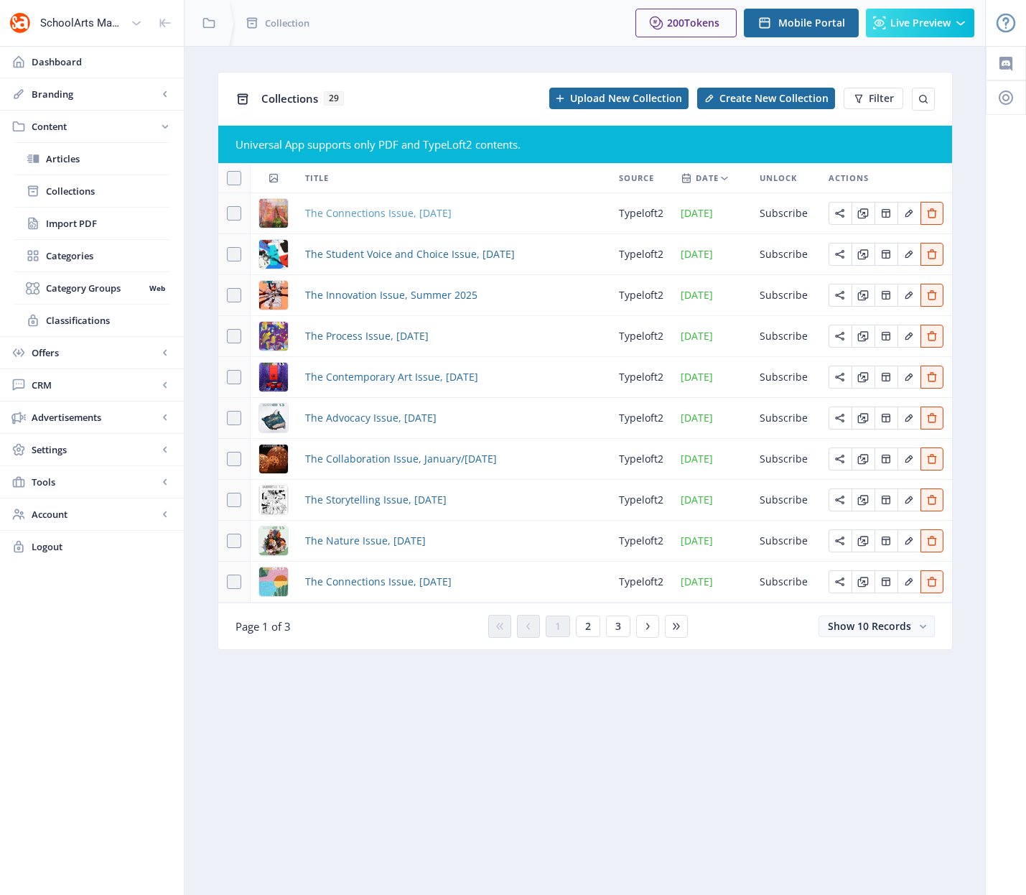
click at [452, 215] on span "The Connections Issue, [DATE]" at bounding box center [378, 213] width 147 height 17
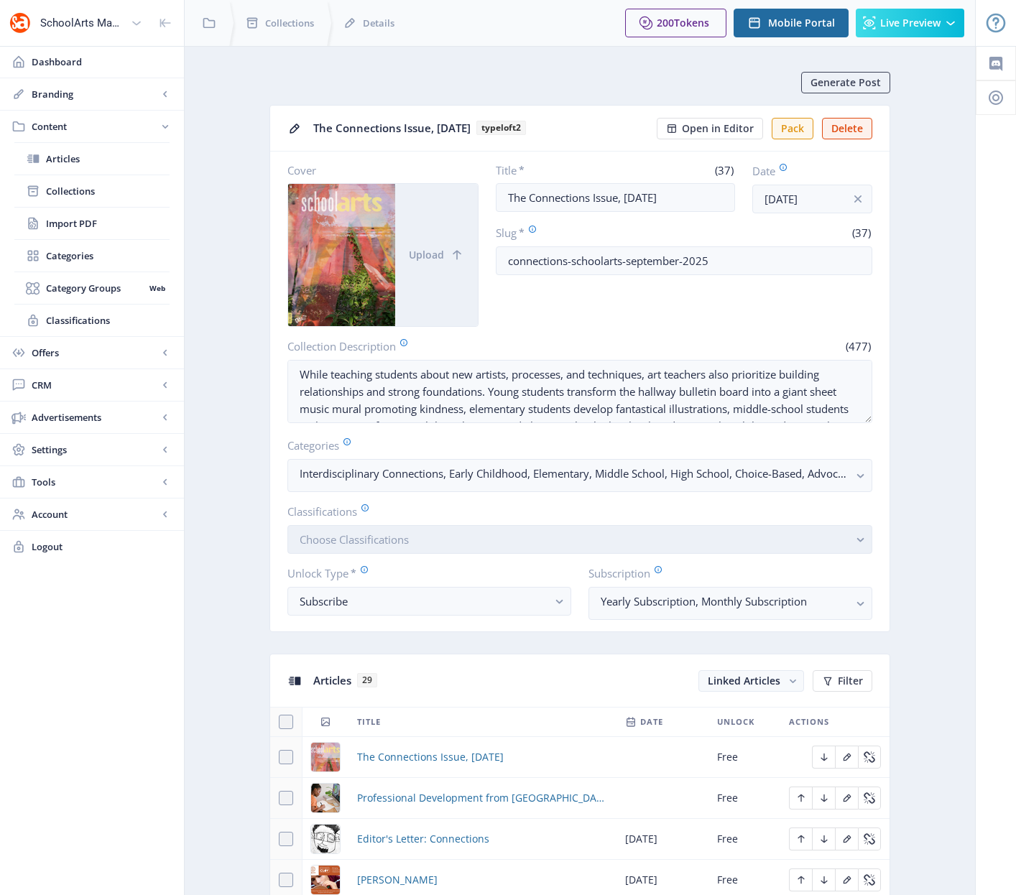
scroll to position [478, 0]
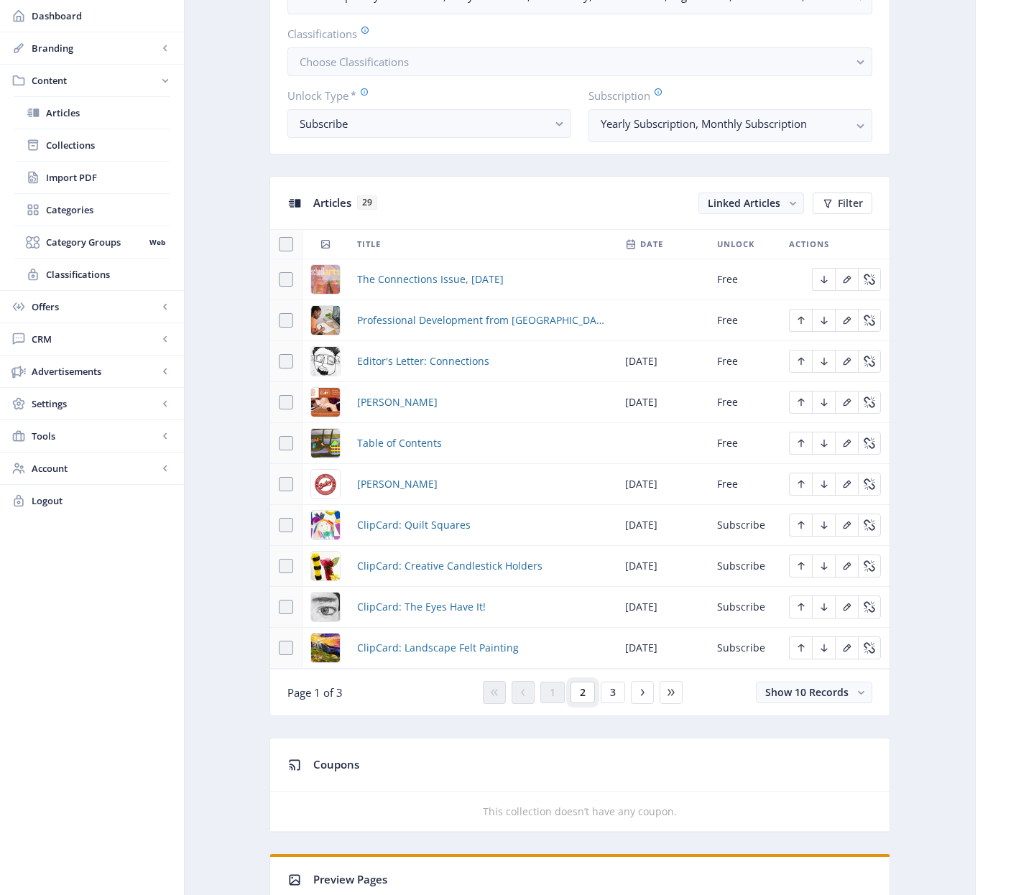
click at [586, 694] on button "2" at bounding box center [582, 693] width 24 height 22
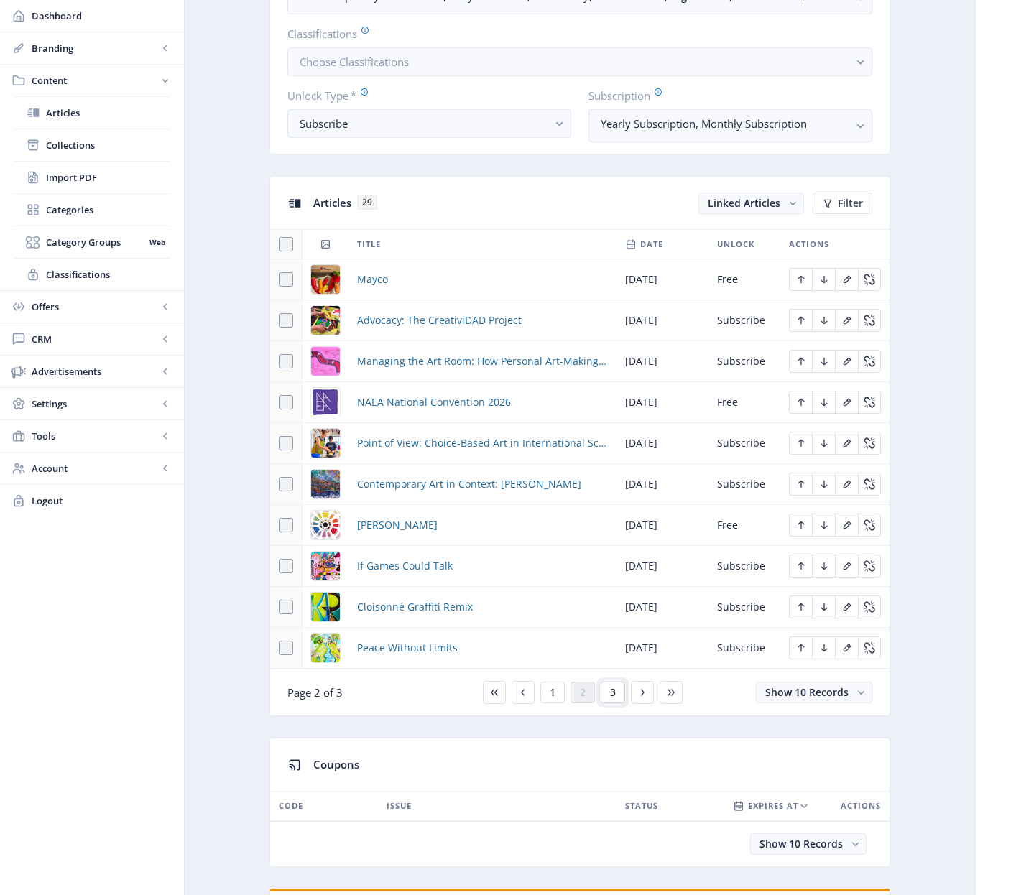
click at [612, 695] on span "3" at bounding box center [613, 692] width 6 height 11
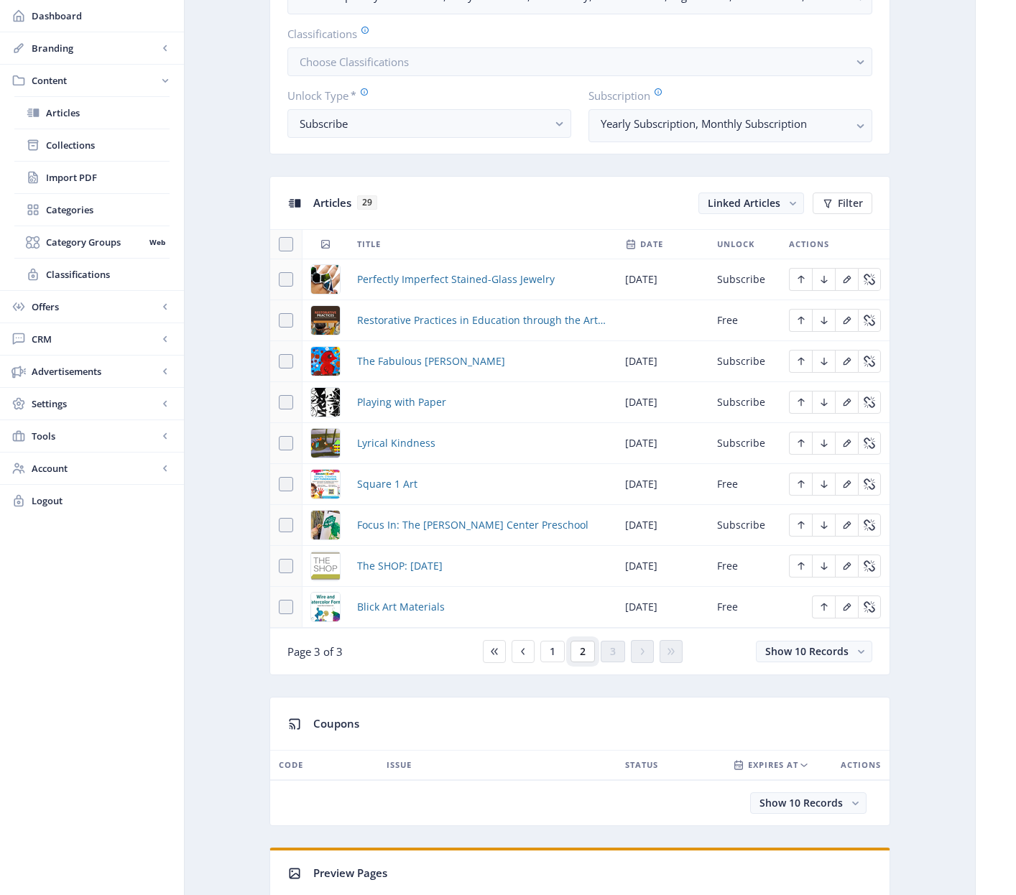
click at [582, 657] on span "2" at bounding box center [583, 651] width 6 height 11
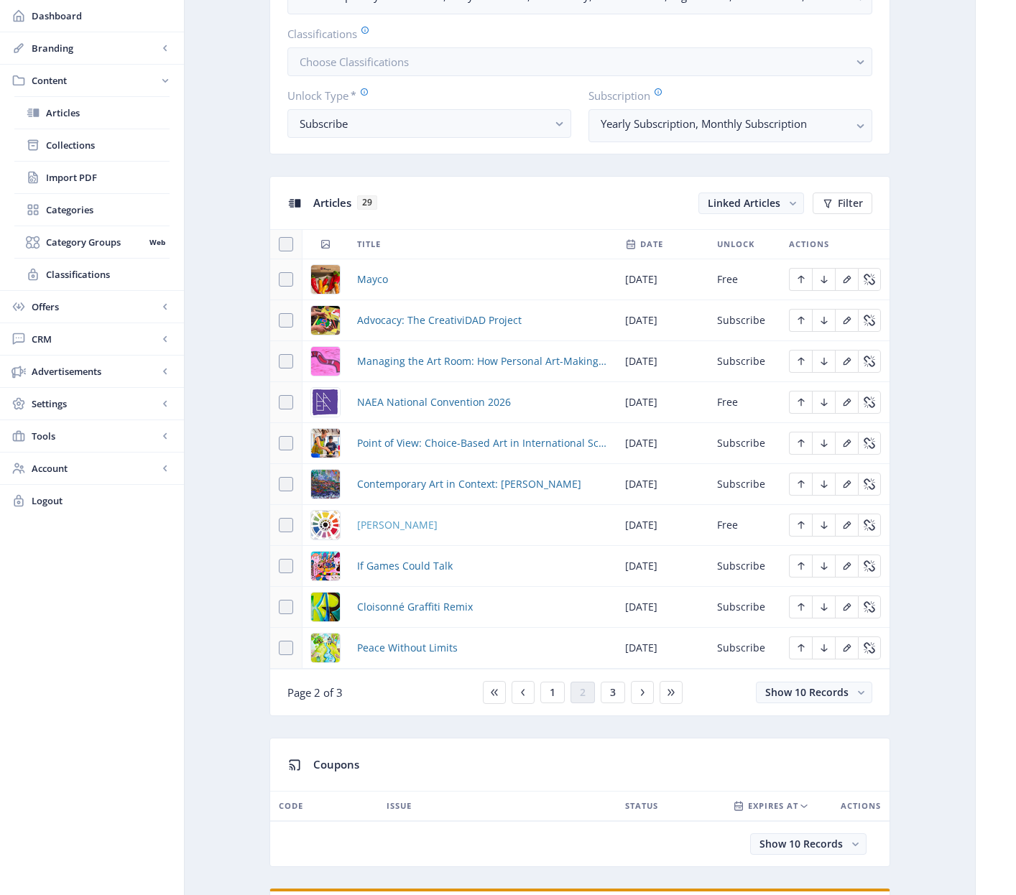
click at [393, 527] on span "[PERSON_NAME]" at bounding box center [397, 524] width 80 height 17
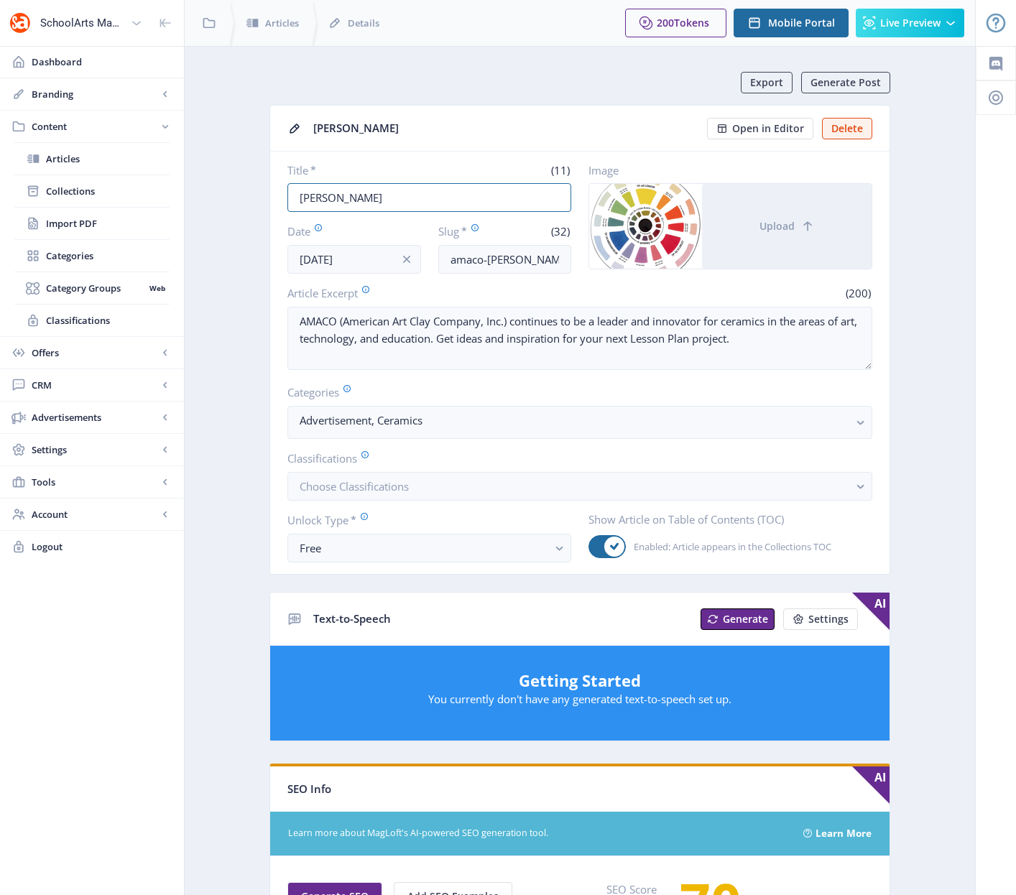
drag, startPoint x: 370, startPoint y: 193, endPoint x: 276, endPoint y: 193, distance: 94.1
click at [276, 193] on nb-card-body "Title * (11) Amaco Brent Date Aug 1, 2025 Slug * (32) amaco-brent-ceramic-suppl…" at bounding box center [579, 363] width 619 height 422
click at [491, 264] on input "amaco-[PERSON_NAME]-ceramic-supplies-925" at bounding box center [505, 259] width 134 height 29
click at [492, 262] on input "amaco-[PERSON_NAME]-ceramic-supplies-925" at bounding box center [505, 259] width 134 height 29
click at [492, 263] on input "amaco-[PERSON_NAME]-ceramic-supplies-925" at bounding box center [505, 259] width 134 height 29
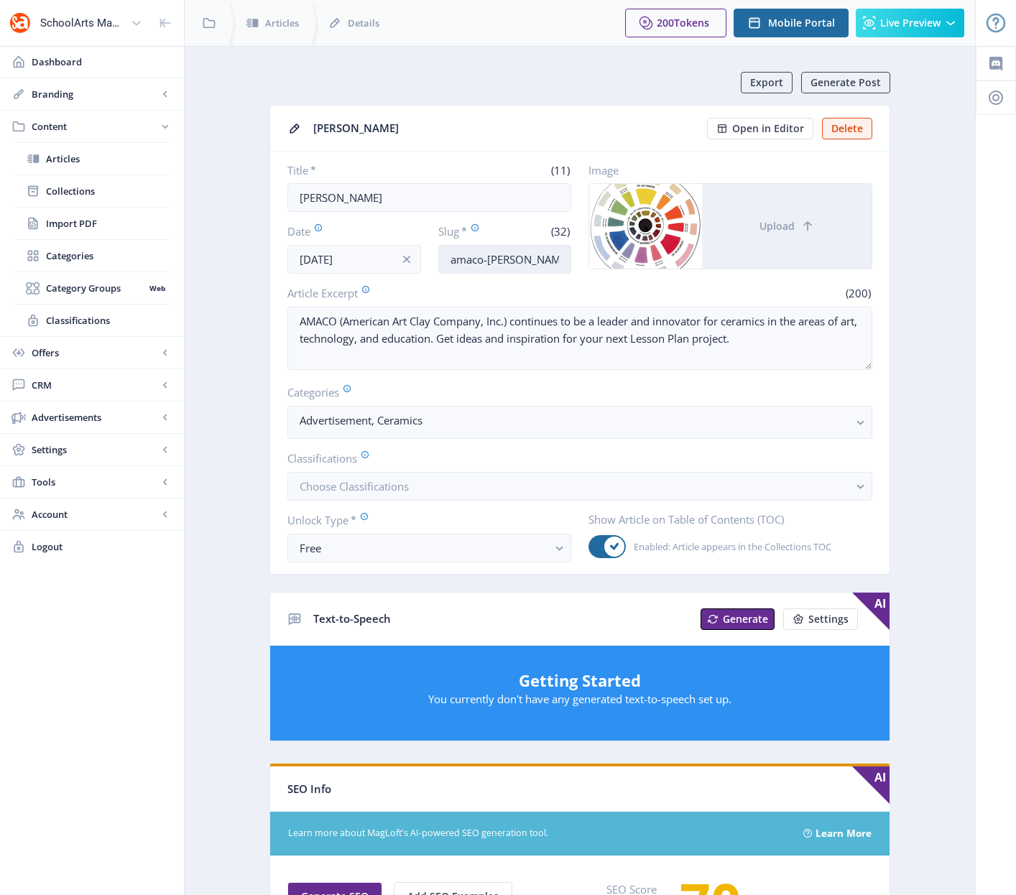
click at [492, 264] on input "amaco-[PERSON_NAME]-ceramic-supplies-925" at bounding box center [505, 259] width 134 height 29
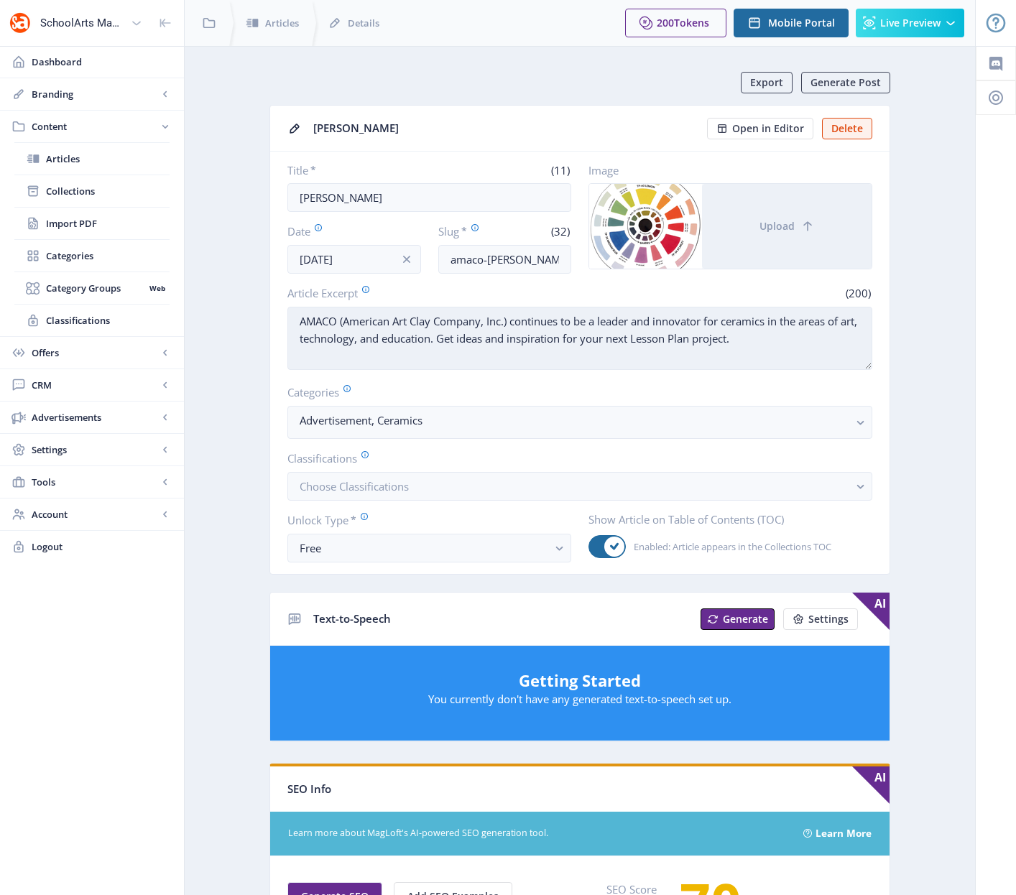
click at [565, 333] on textarea "AMACO (American Art Clay Company, Inc.) continues to be a leader and innovator …" at bounding box center [579, 338] width 585 height 63
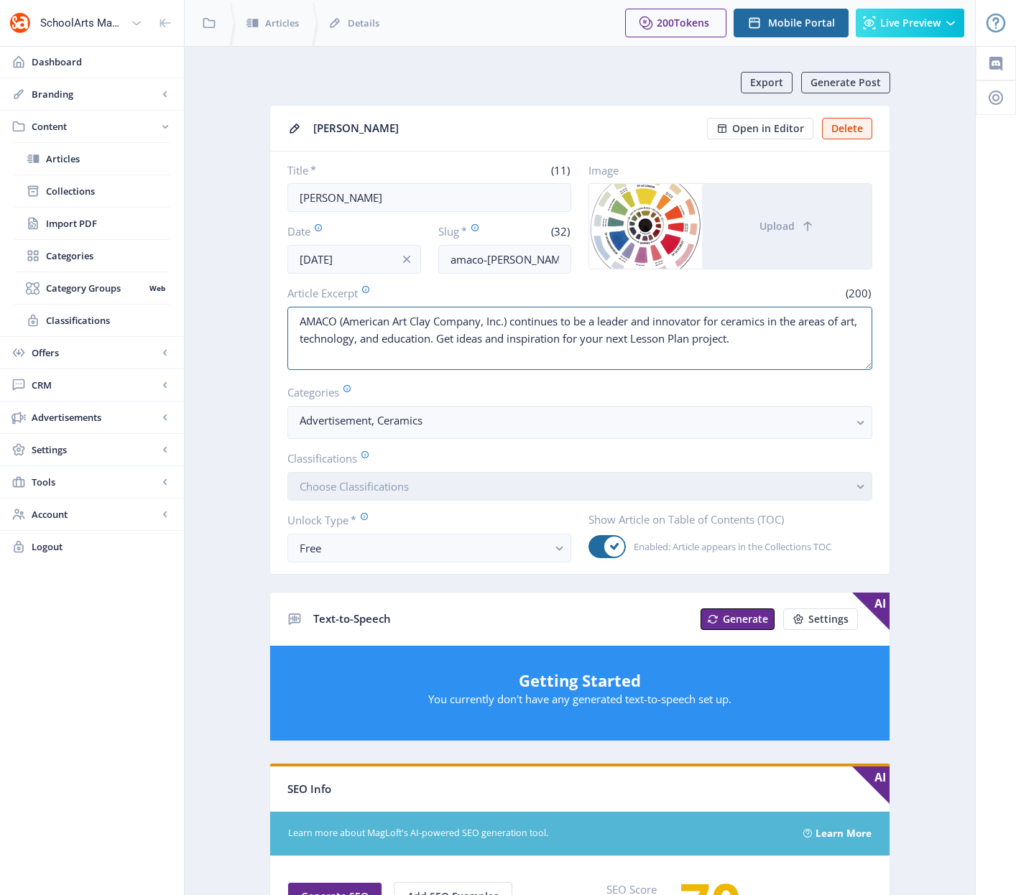
scroll to position [503, 0]
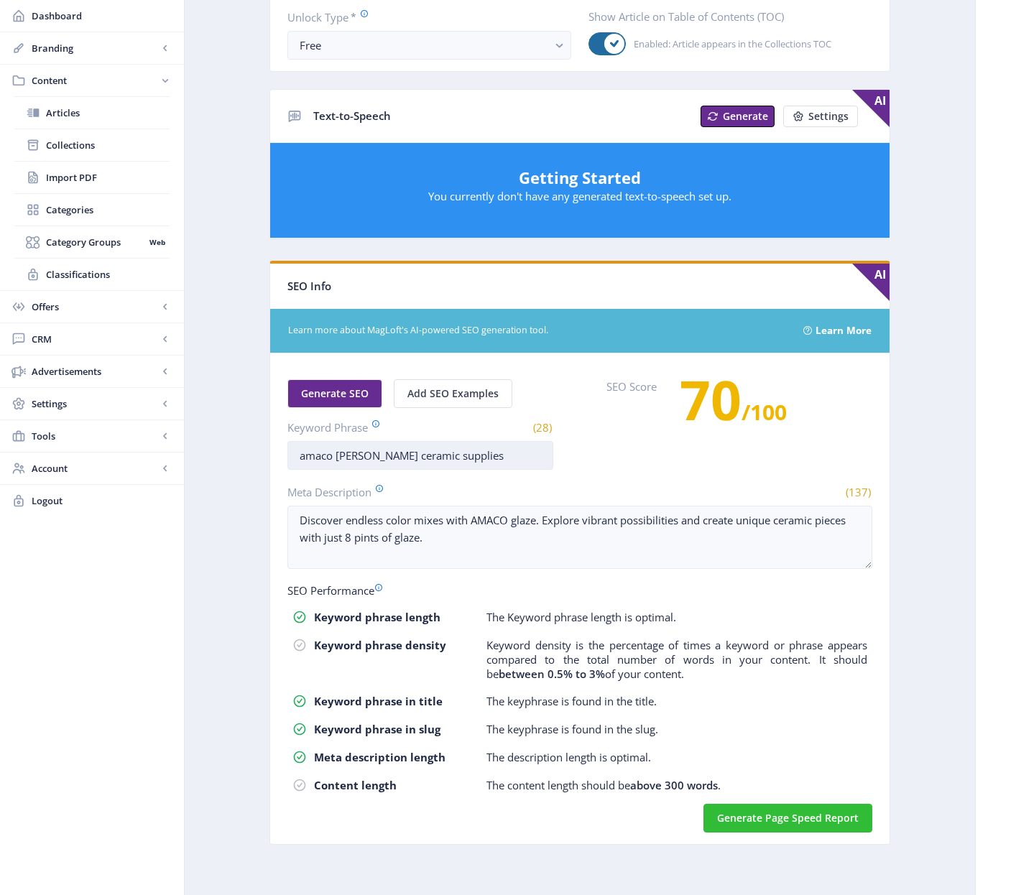
click at [386, 460] on input "amaco [PERSON_NAME] ceramic supplies" at bounding box center [420, 455] width 266 height 29
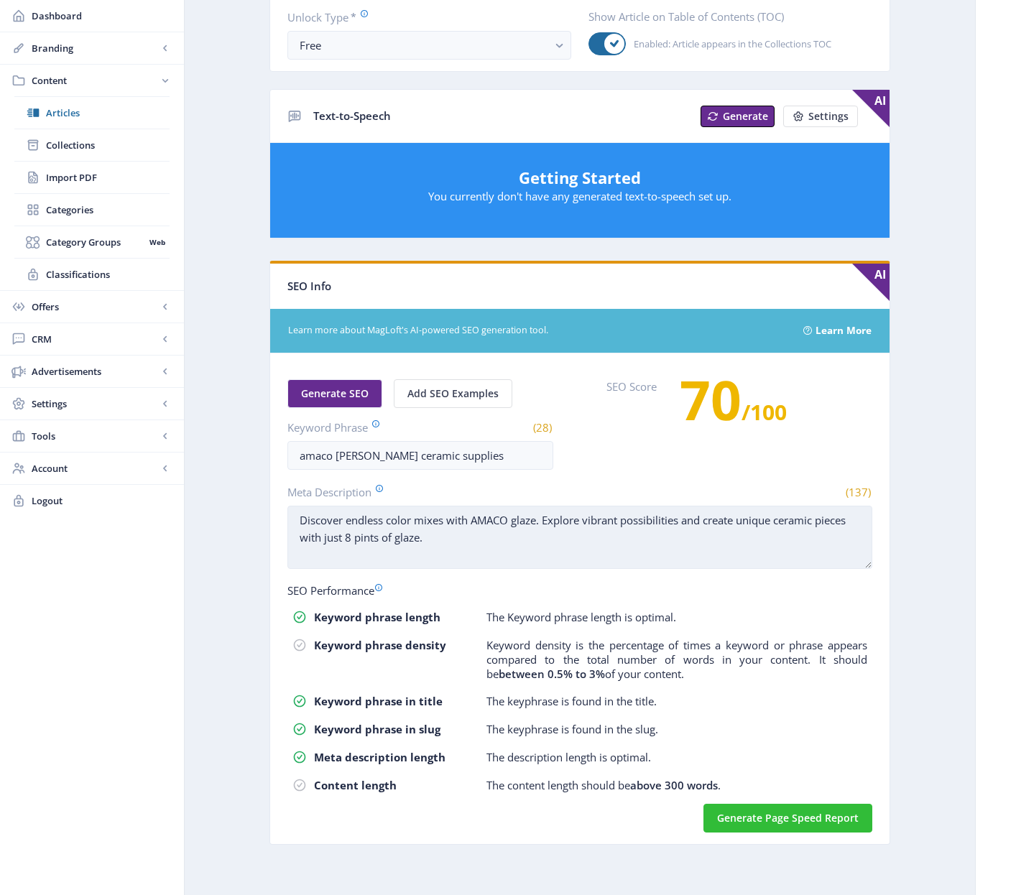
click at [469, 548] on textarea "Discover endless color mixes with AMACO glaze. Explore vibrant possibilities an…" at bounding box center [579, 537] width 585 height 63
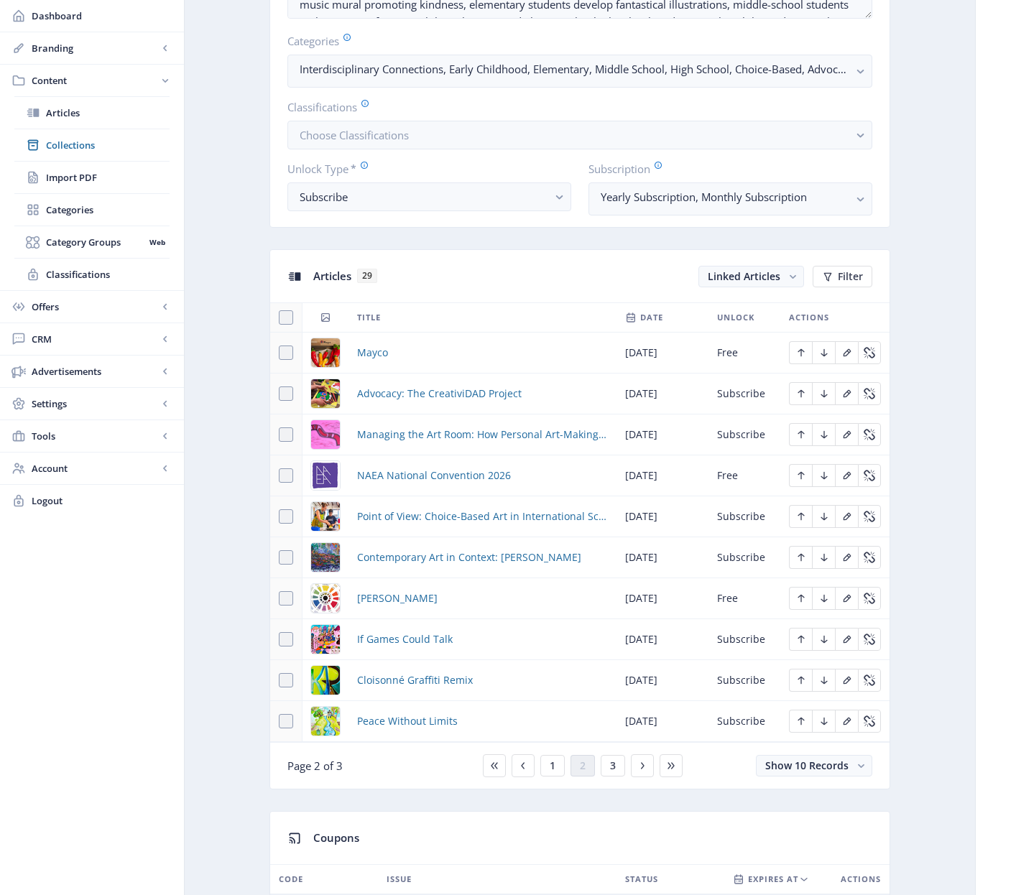
scroll to position [407, 0]
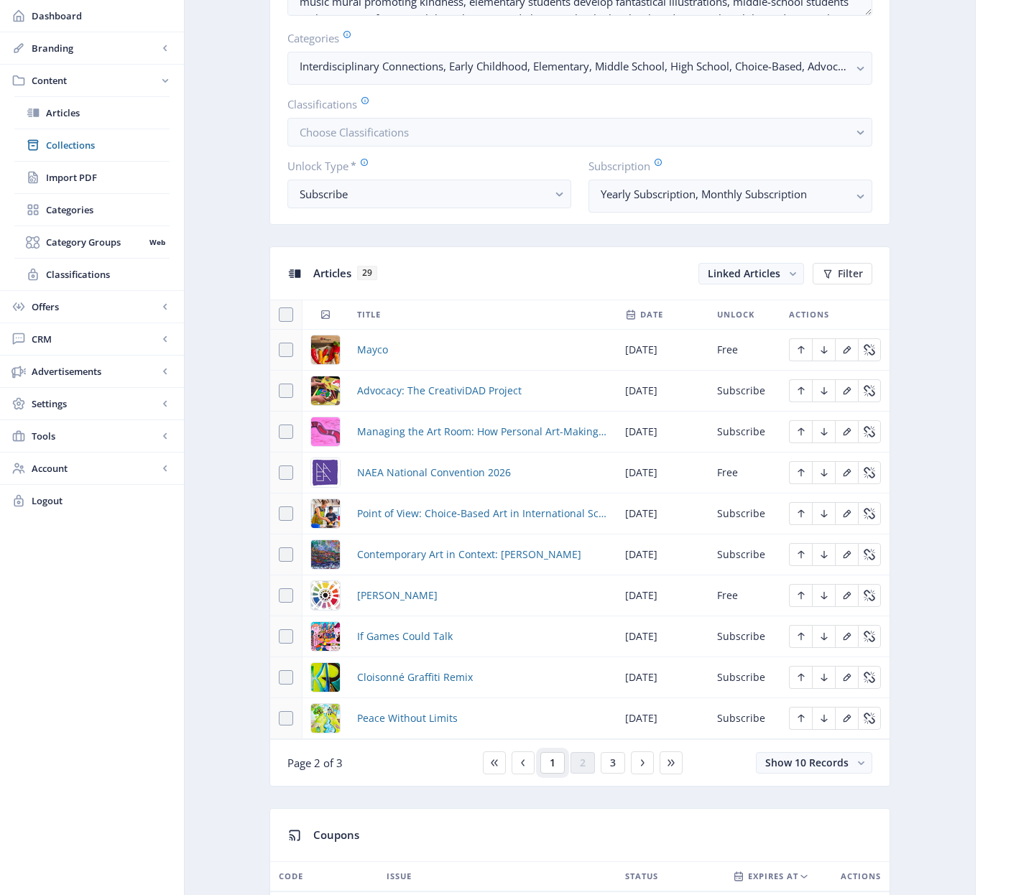
click at [552, 764] on span "1" at bounding box center [553, 762] width 6 height 11
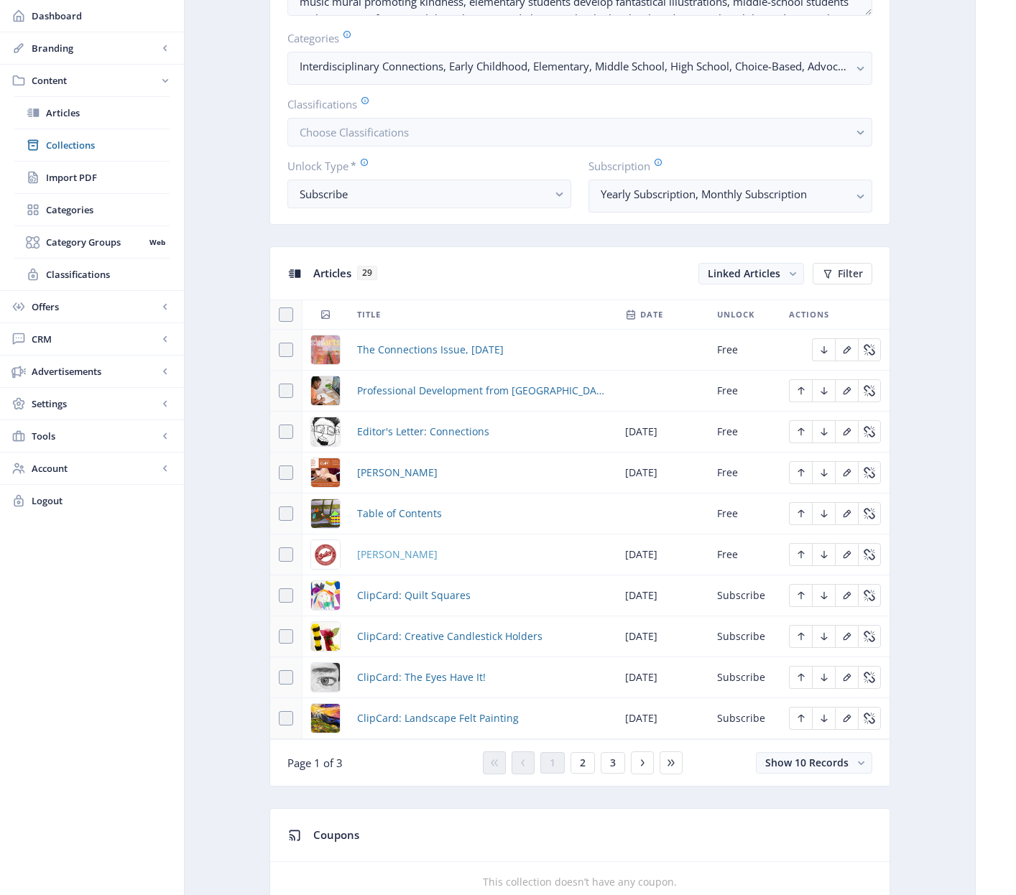
click at [376, 554] on span "[PERSON_NAME]" at bounding box center [397, 554] width 80 height 17
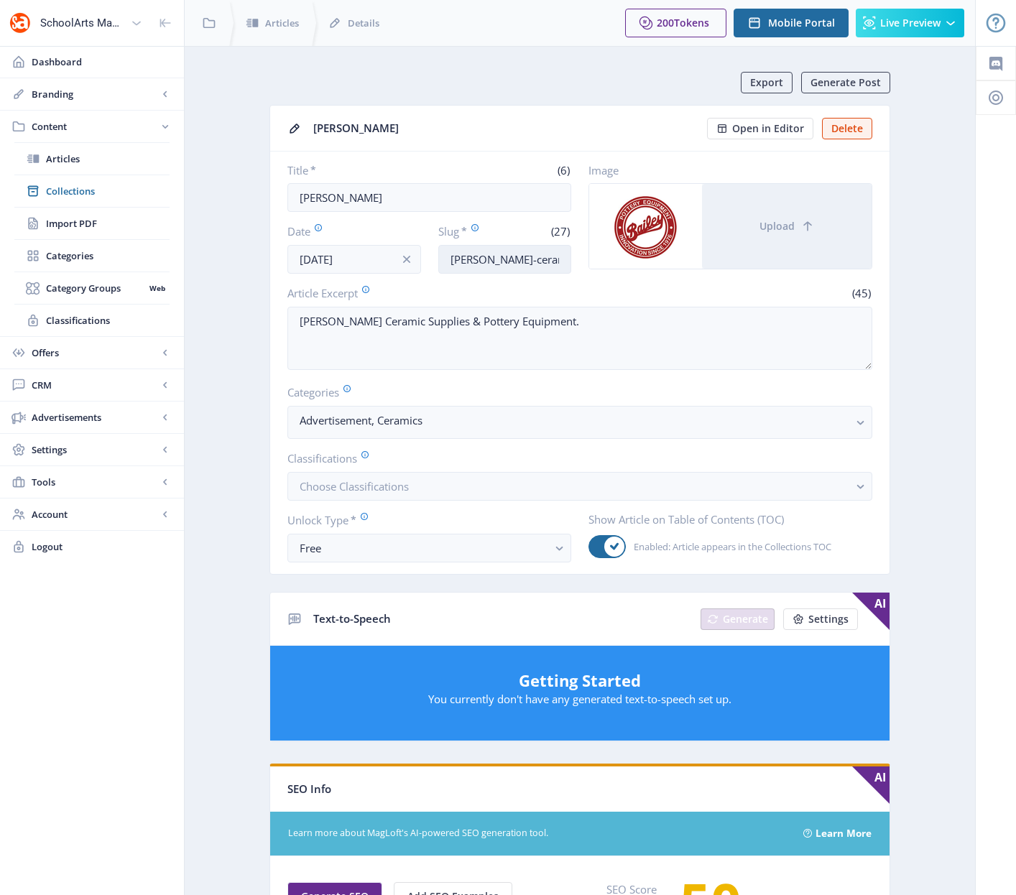
click at [491, 262] on input "[PERSON_NAME]-ceramic-supplies-925" at bounding box center [505, 259] width 134 height 29
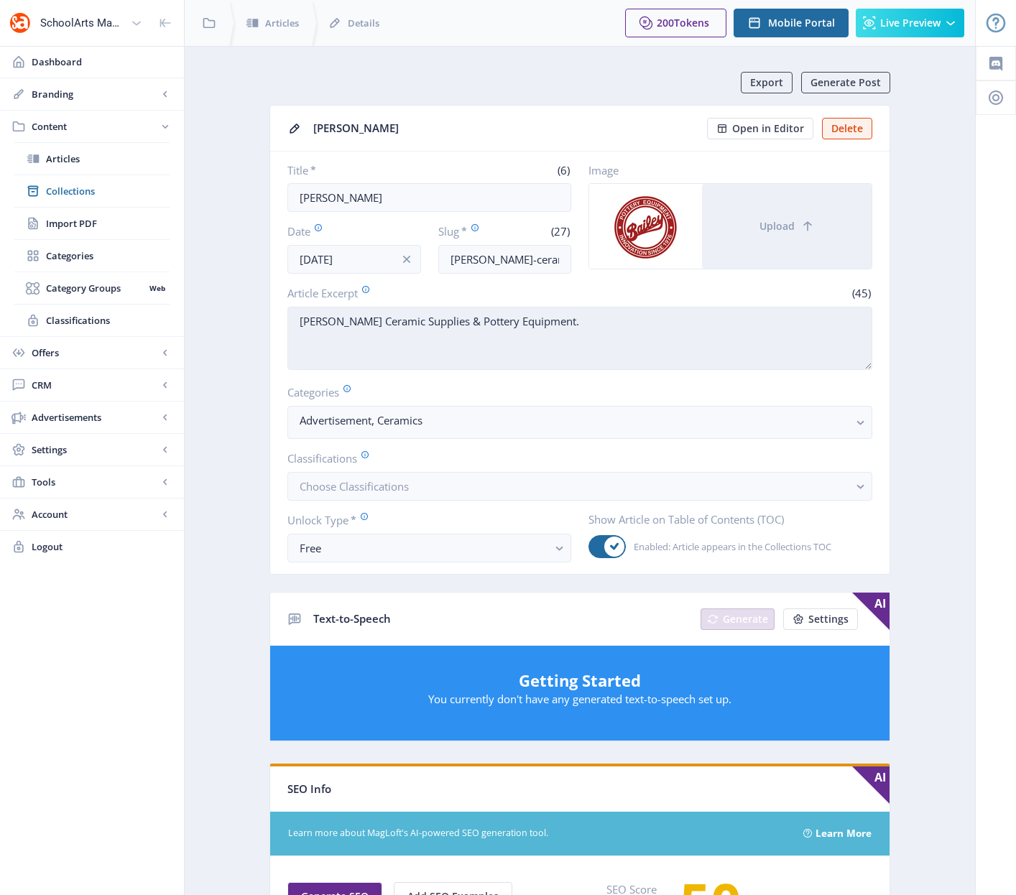
click at [468, 324] on textarea "[PERSON_NAME] Ceramic Supplies & Pottery Equipment." at bounding box center [579, 338] width 585 height 63
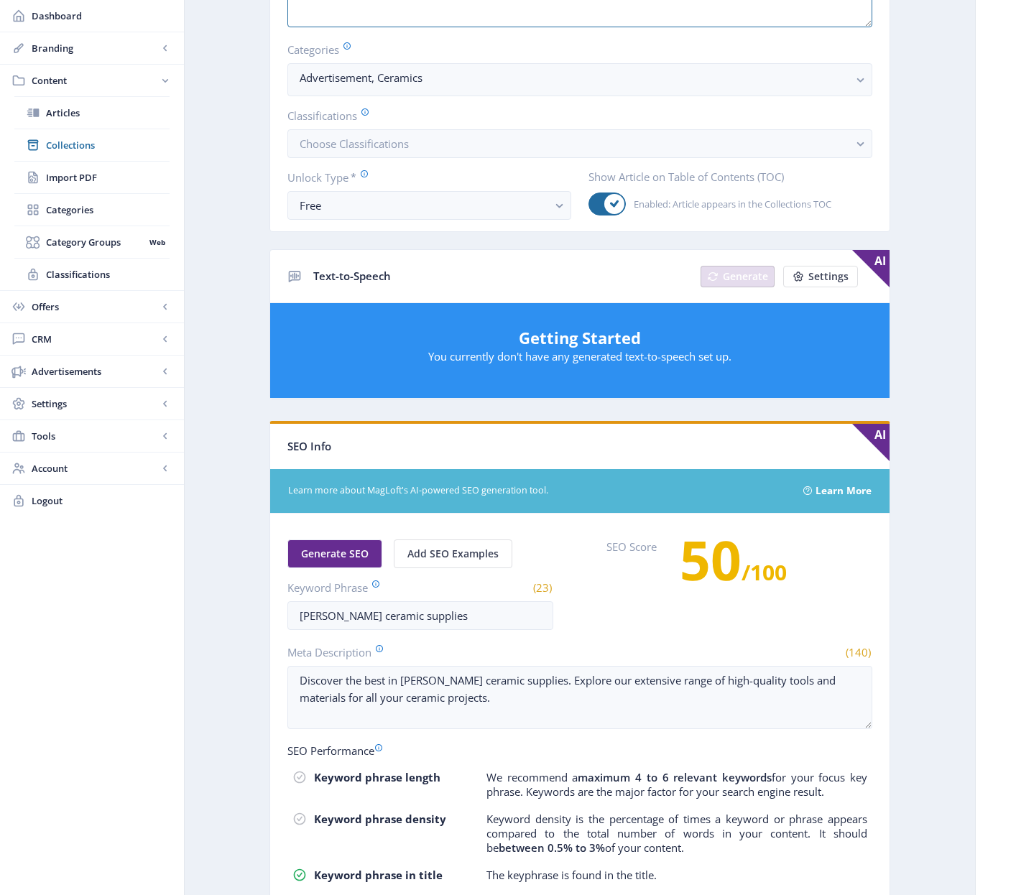
scroll to position [427, 0]
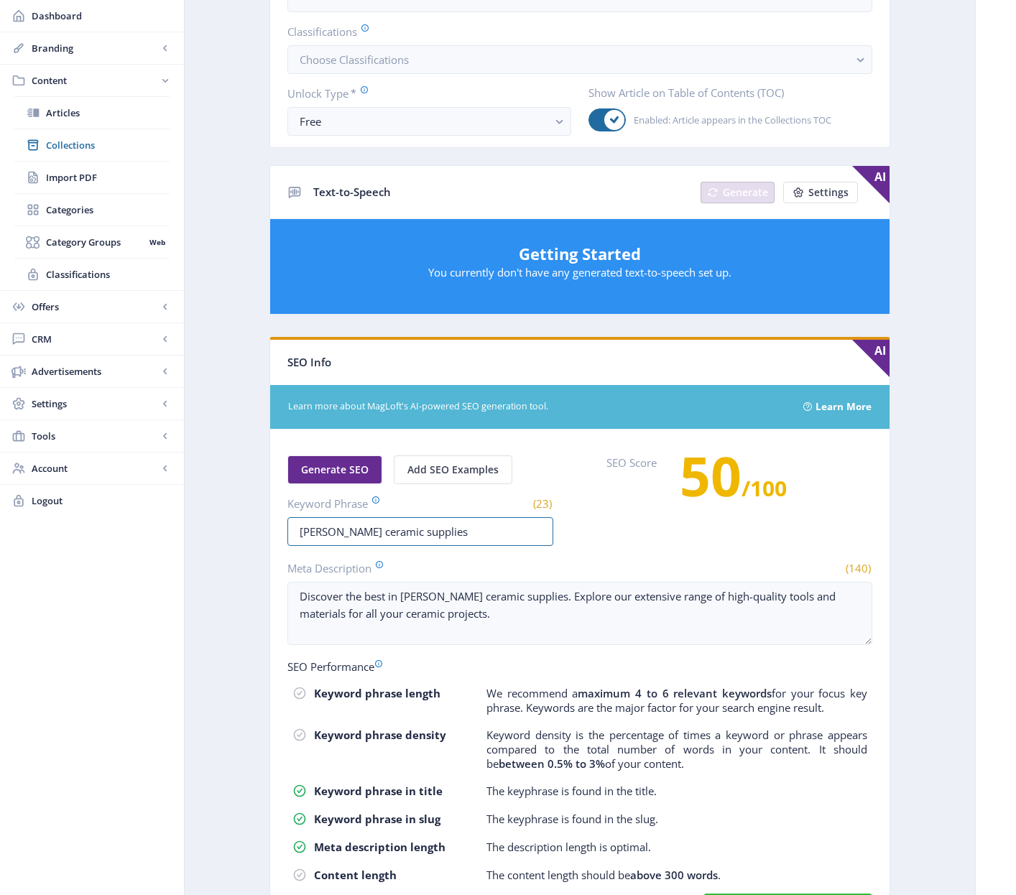
drag, startPoint x: 420, startPoint y: 534, endPoint x: 273, endPoint y: 529, distance: 147.3
click at [273, 529] on nb-card-body "Generate SEO Add SEO Examples Keyword Phrase (23) bailey ceramic supplies SEO S…" at bounding box center [579, 682] width 619 height 504
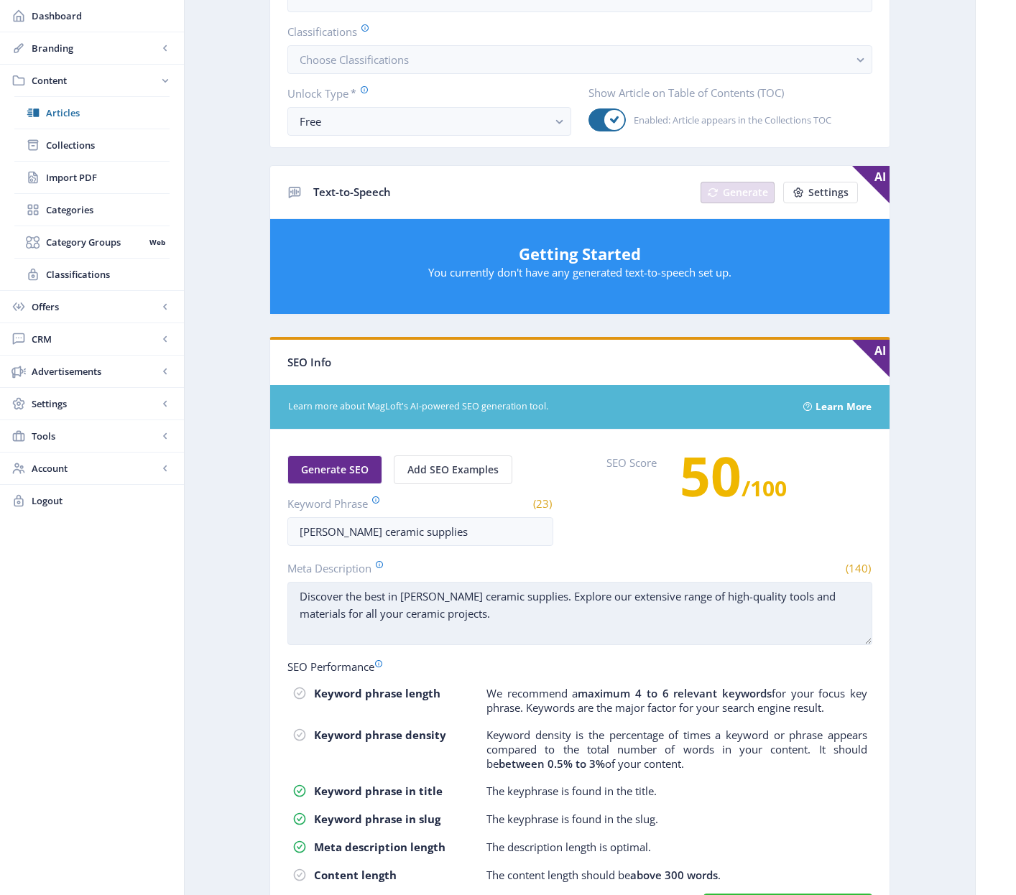
click at [460, 614] on textarea "Discover the best in [PERSON_NAME] ceramic supplies. Explore our extensive rang…" at bounding box center [579, 613] width 585 height 63
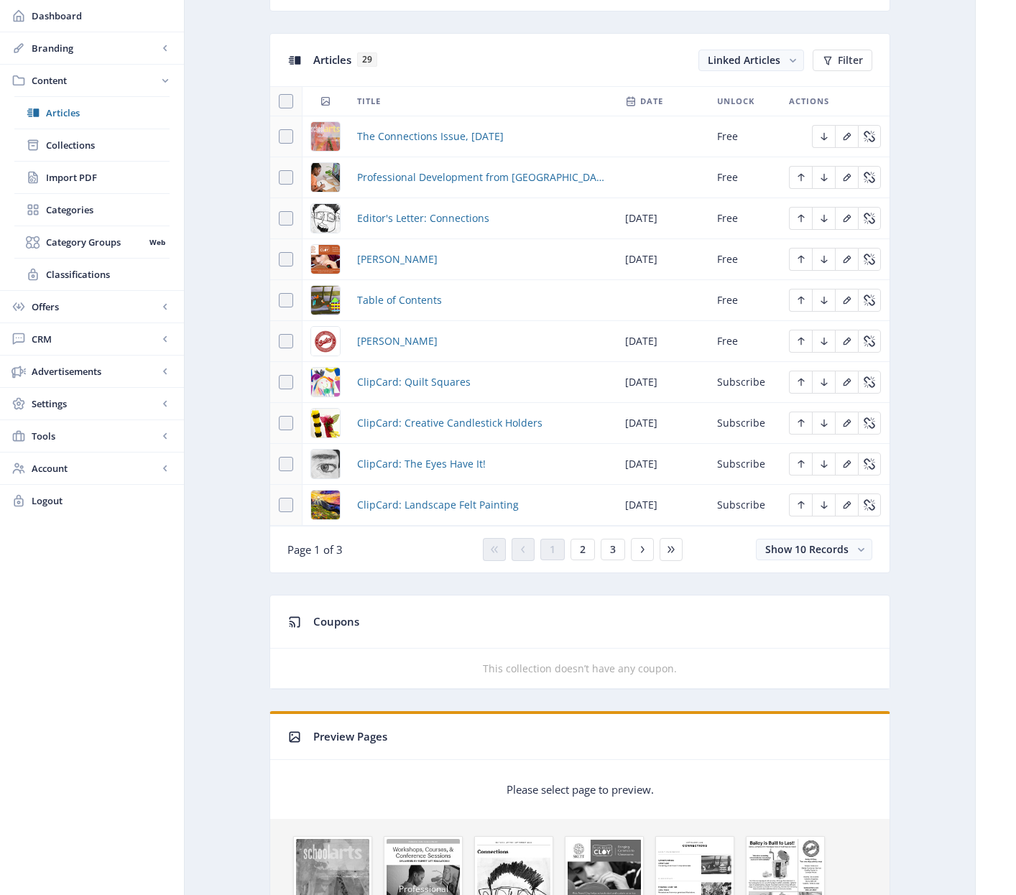
scroll to position [625, 0]
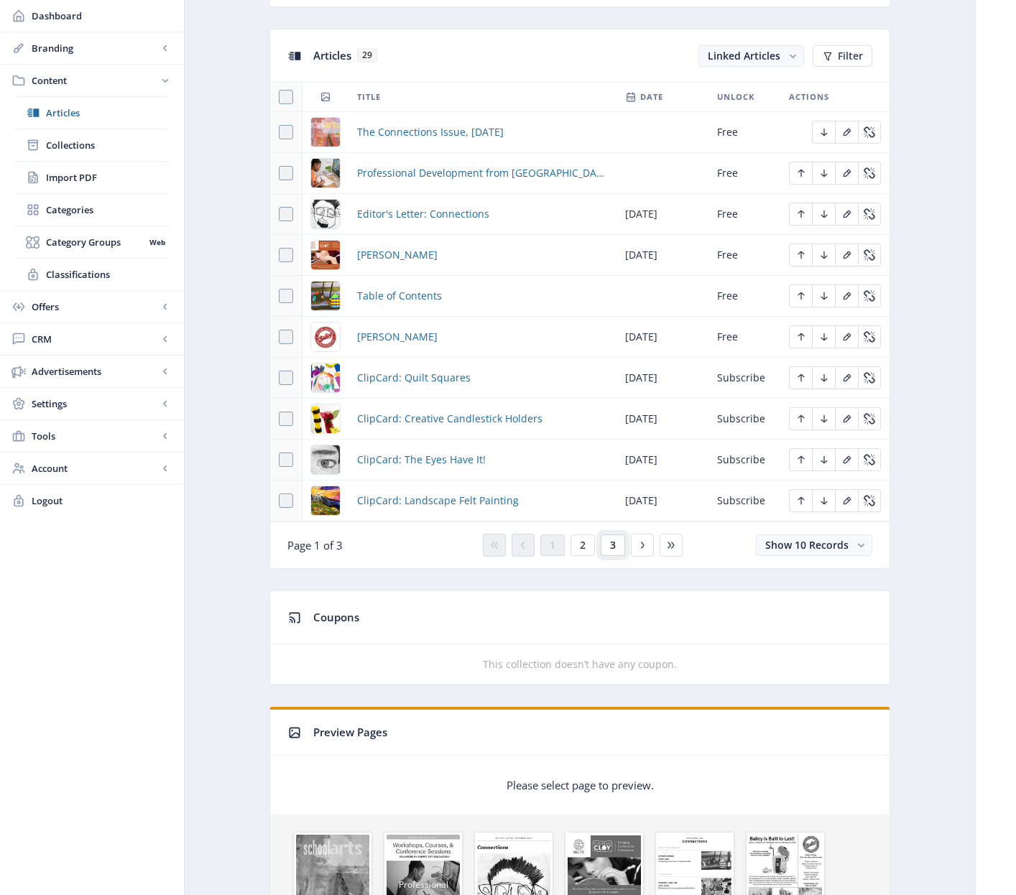
click at [608, 546] on button "3" at bounding box center [613, 545] width 24 height 22
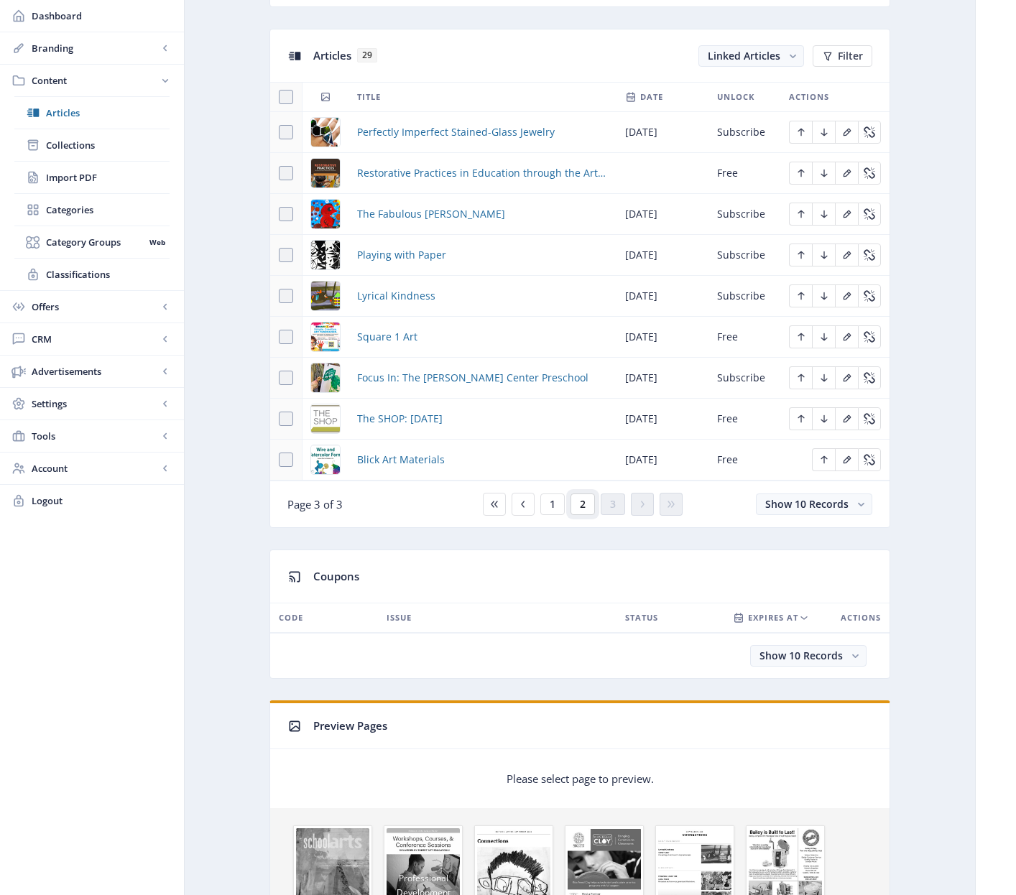
click at [580, 504] on span "2" at bounding box center [583, 504] width 6 height 11
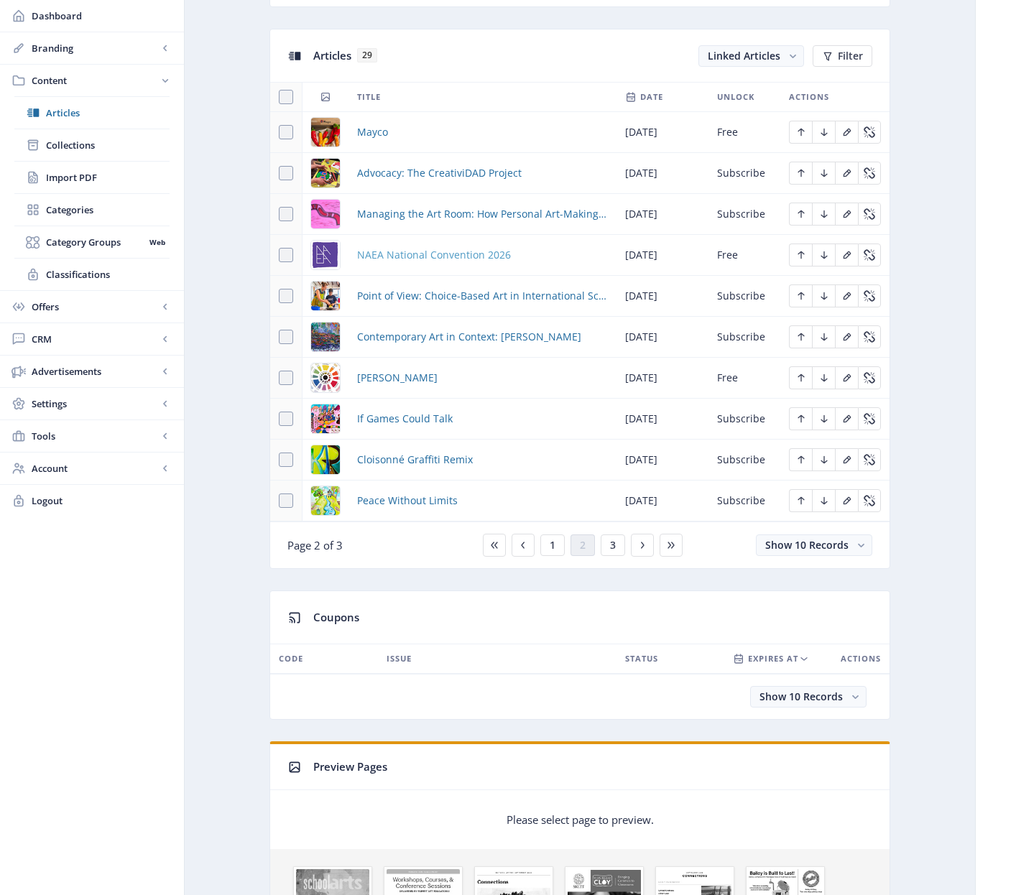
click at [428, 257] on span "NAEA National Convention 2026" at bounding box center [434, 254] width 154 height 17
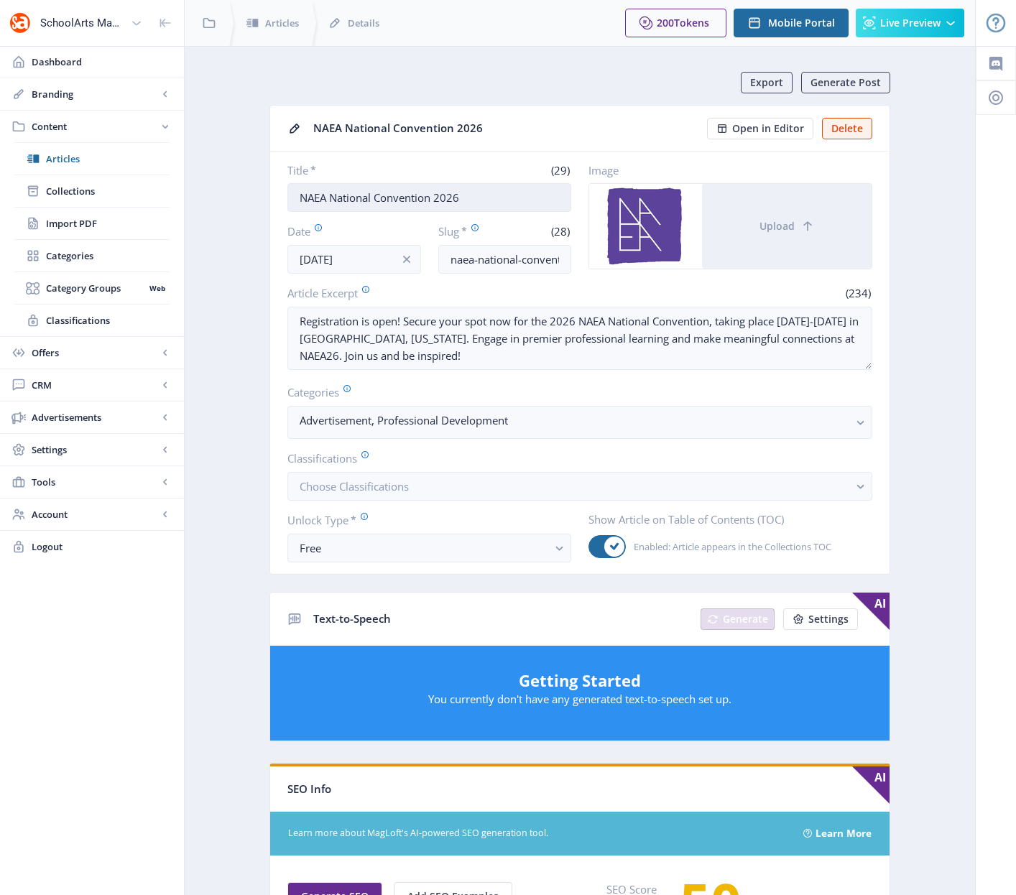
click at [471, 199] on input "NAEA National Convention 2026" at bounding box center [429, 197] width 284 height 29
click at [519, 259] on input "naea-national-convention-925" at bounding box center [505, 259] width 134 height 29
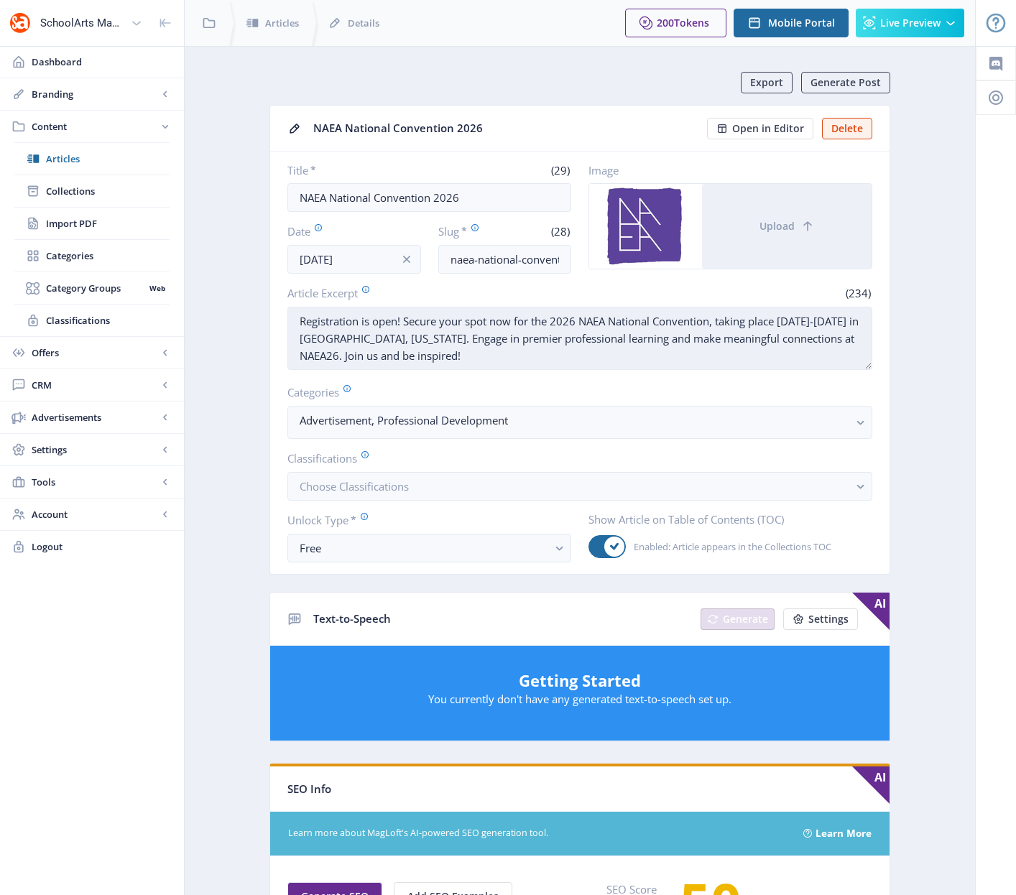
click at [514, 342] on textarea "Registration is open! Secure your spot now for the 2026 NAEA National Conventio…" at bounding box center [579, 338] width 585 height 63
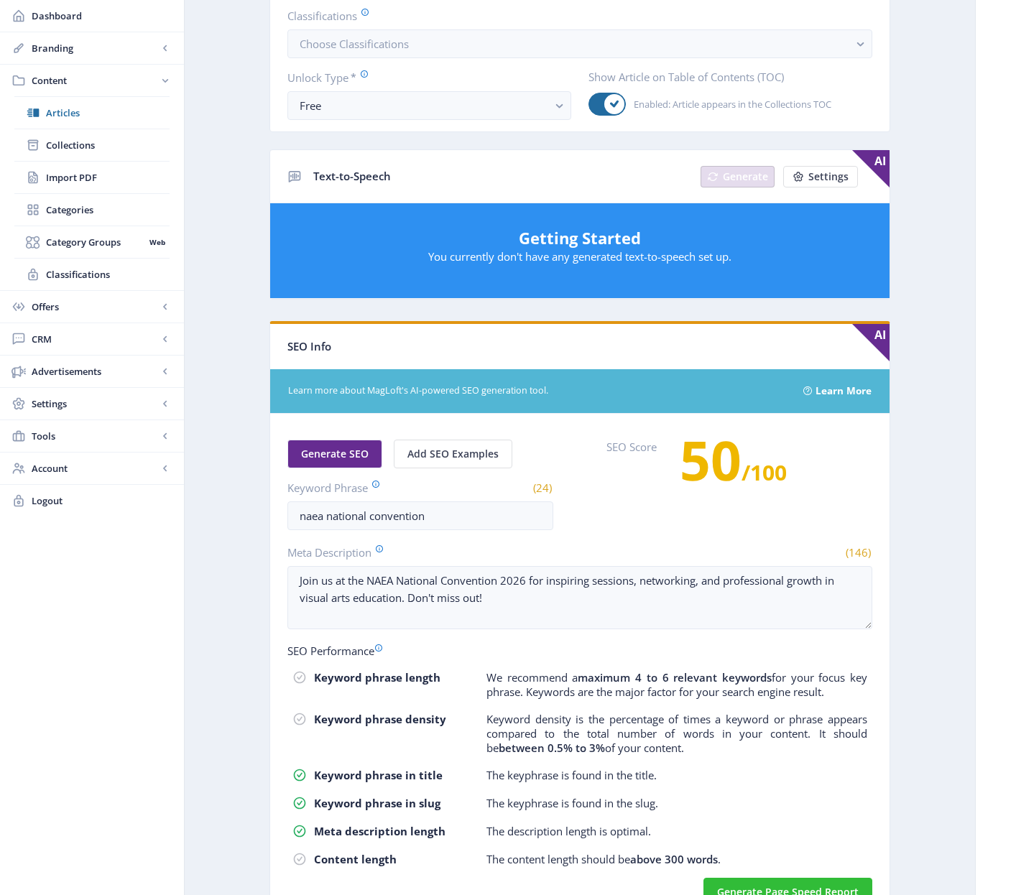
scroll to position [489, 0]
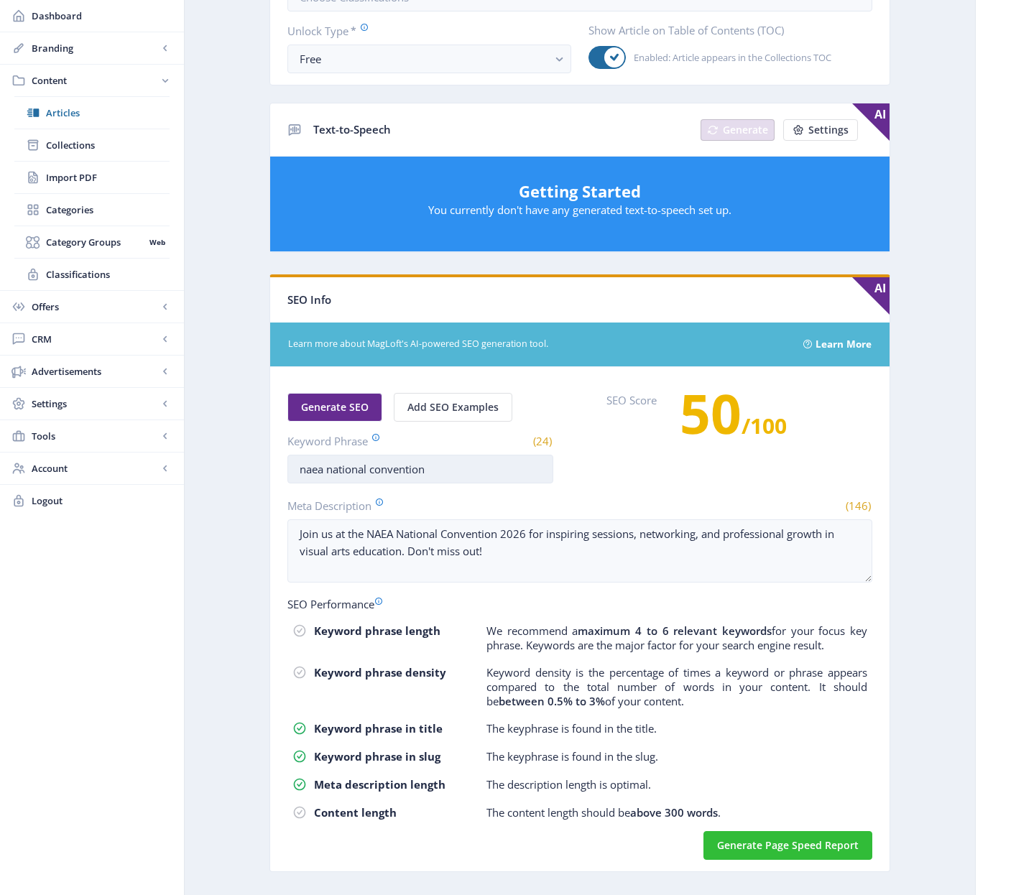
click at [414, 468] on input "naea national convention" at bounding box center [420, 469] width 266 height 29
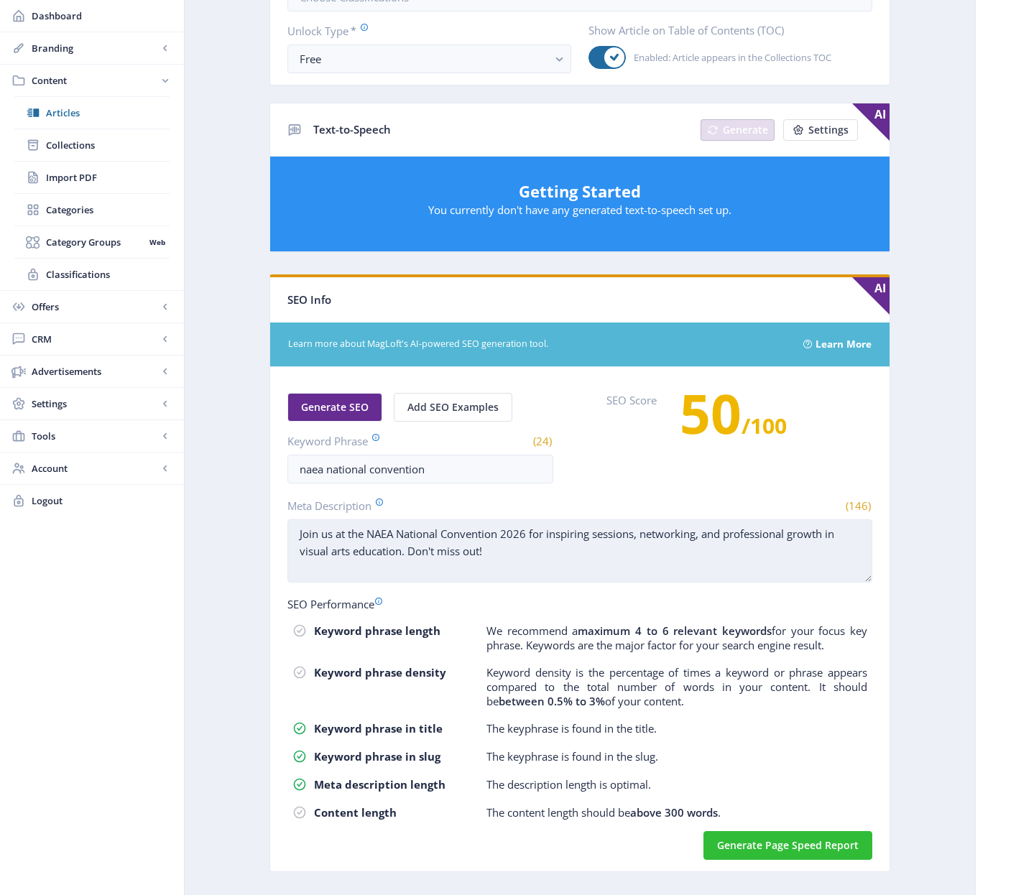
click at [434, 565] on textarea "Join us at the NAEA National Convention 2026 for inspiring sessions, networking…" at bounding box center [579, 550] width 585 height 63
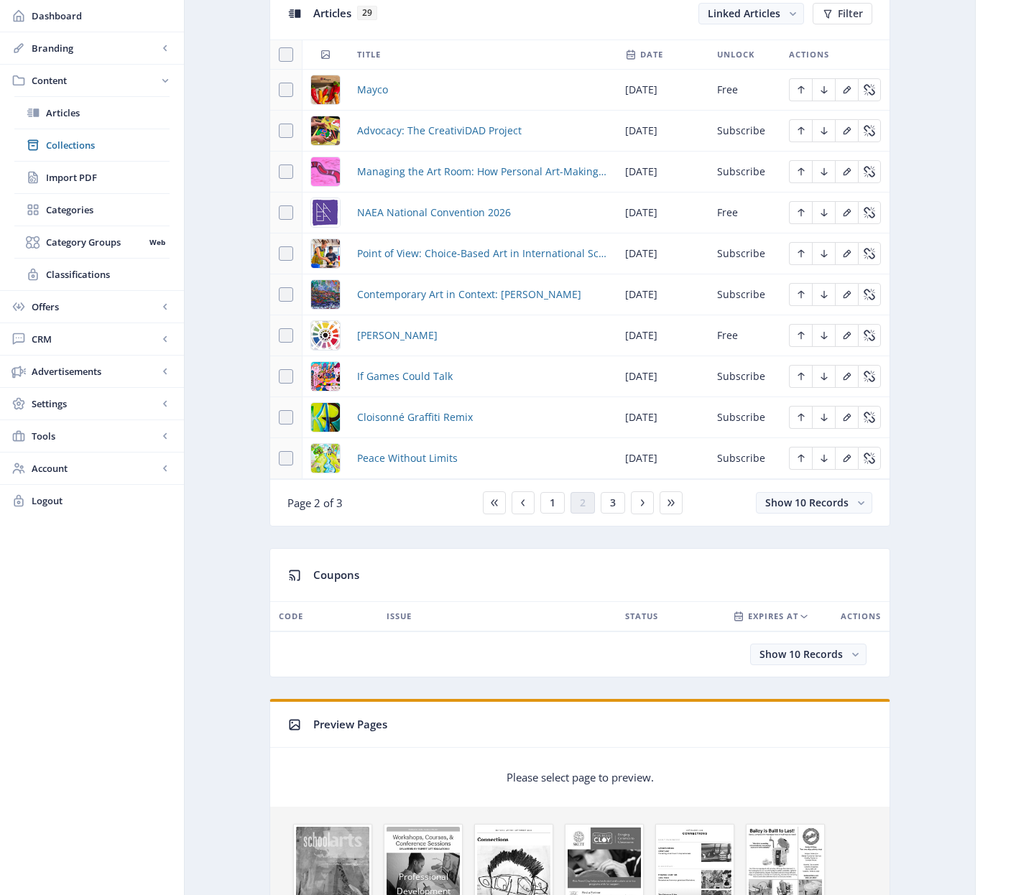
scroll to position [938, 0]
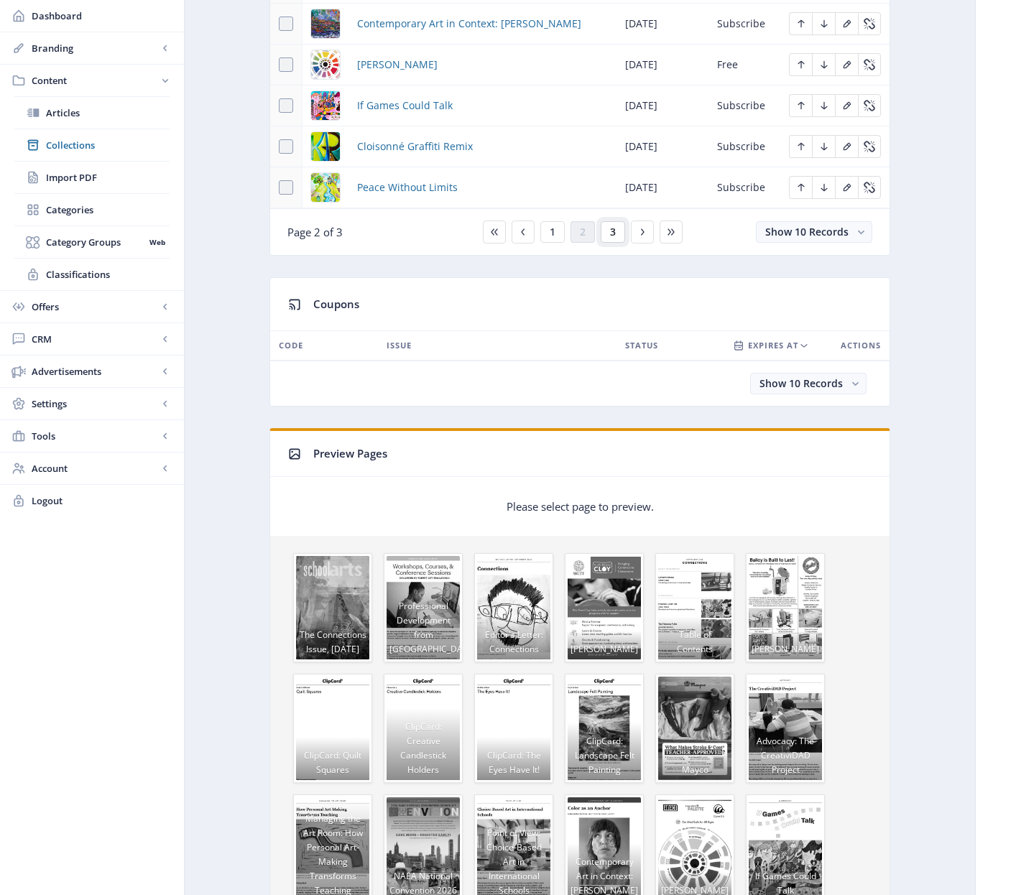
click at [616, 234] on button "3" at bounding box center [613, 232] width 24 height 22
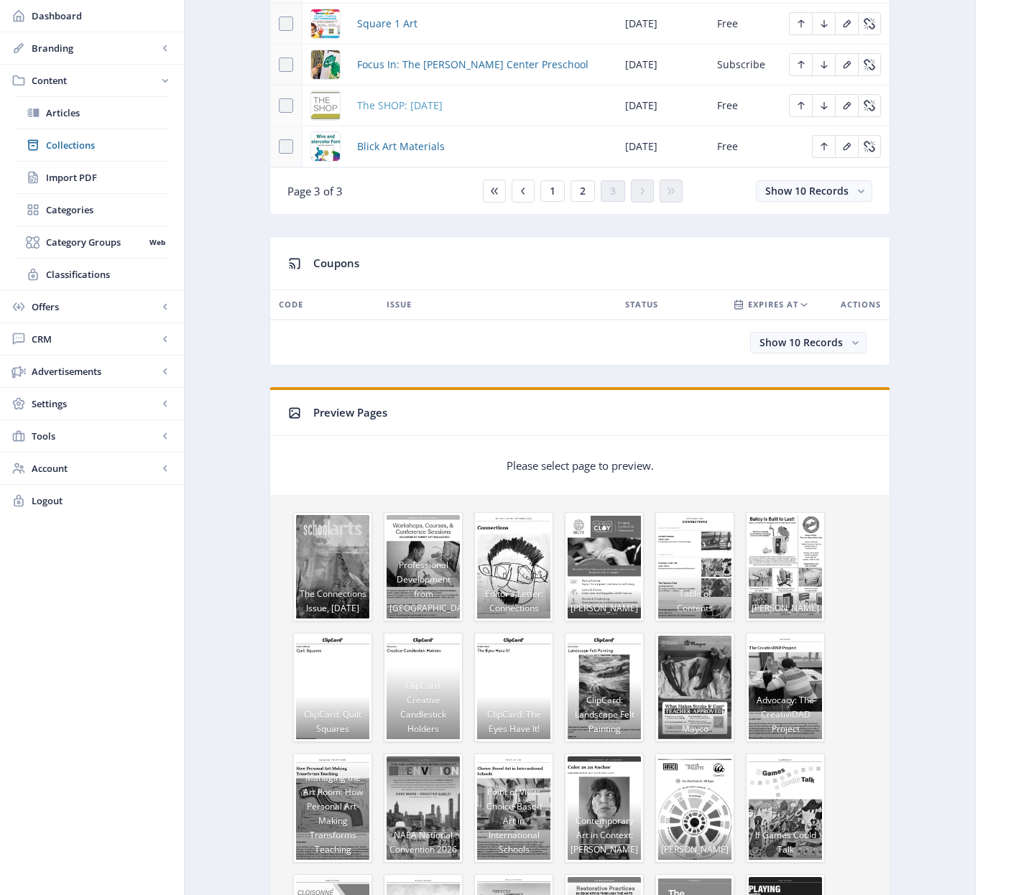
click at [407, 103] on span "The SHOP: [DATE]" at bounding box center [399, 105] width 85 height 17
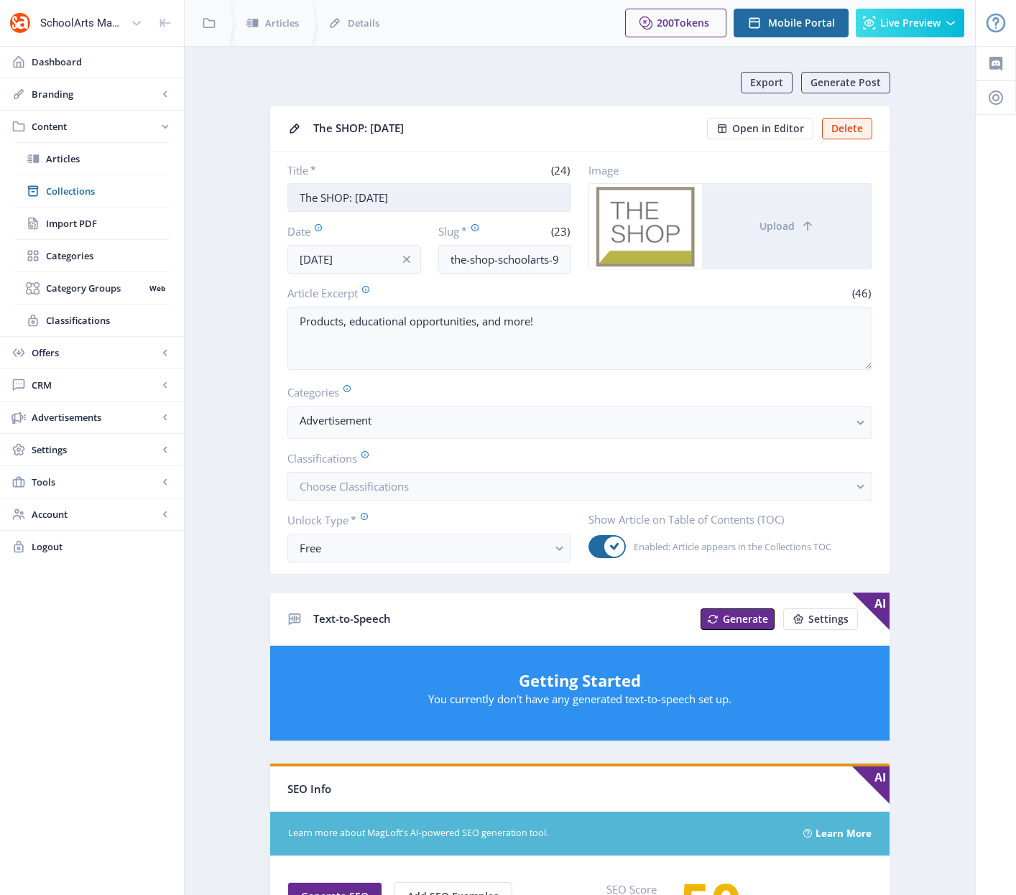
click at [404, 195] on input "The SHOP: [DATE]" at bounding box center [429, 197] width 284 height 29
click at [490, 259] on input "the-shop-schoolarts-925" at bounding box center [505, 259] width 134 height 29
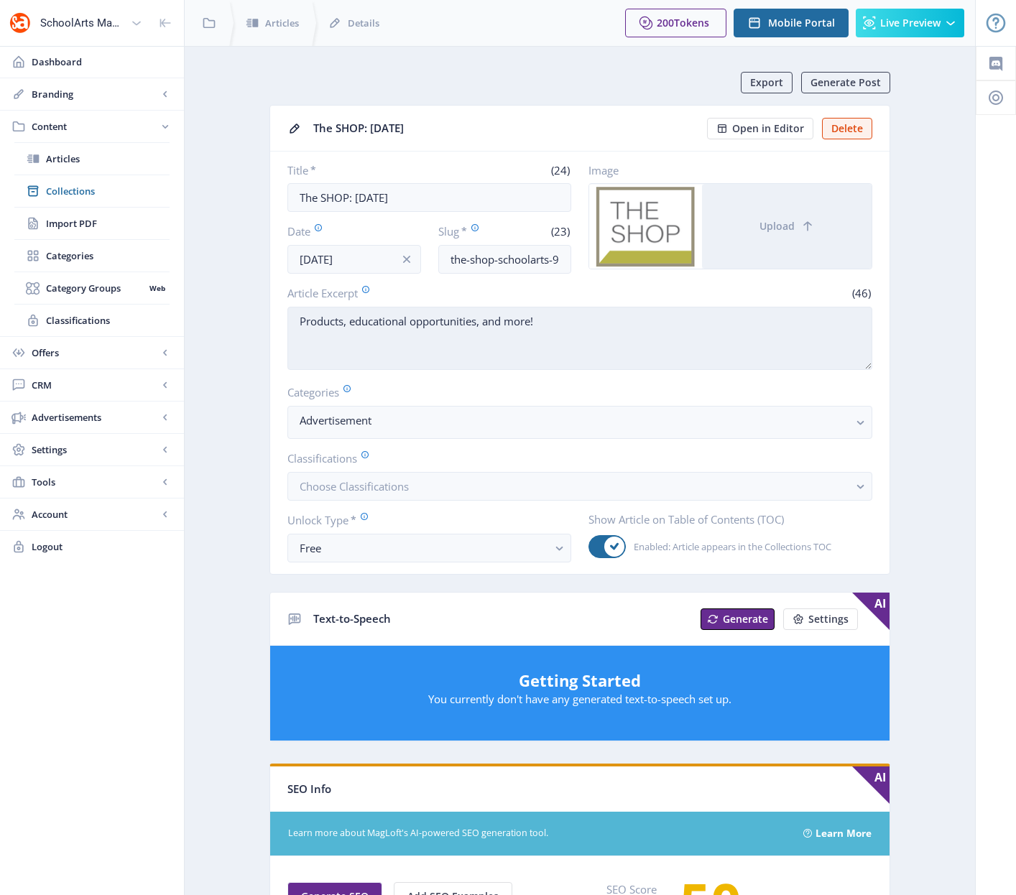
click at [435, 330] on textarea "Products, educational opportunities, and more!" at bounding box center [579, 338] width 585 height 63
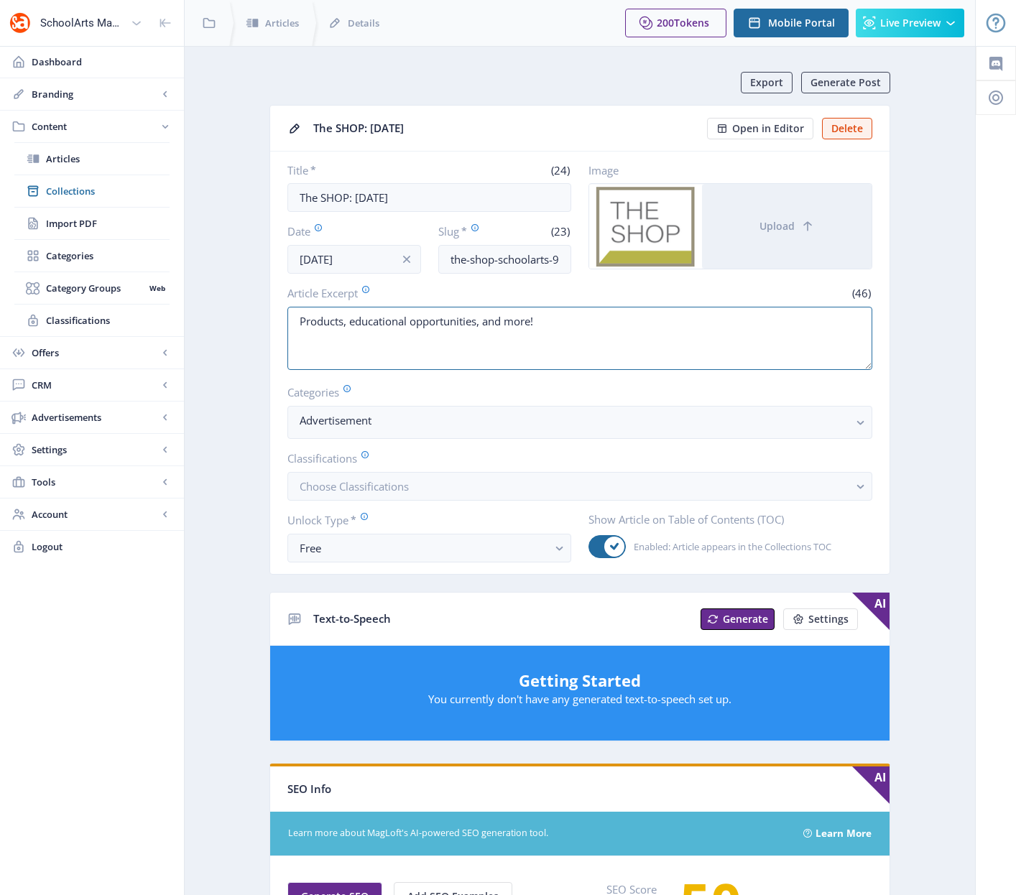
scroll to position [516, 0]
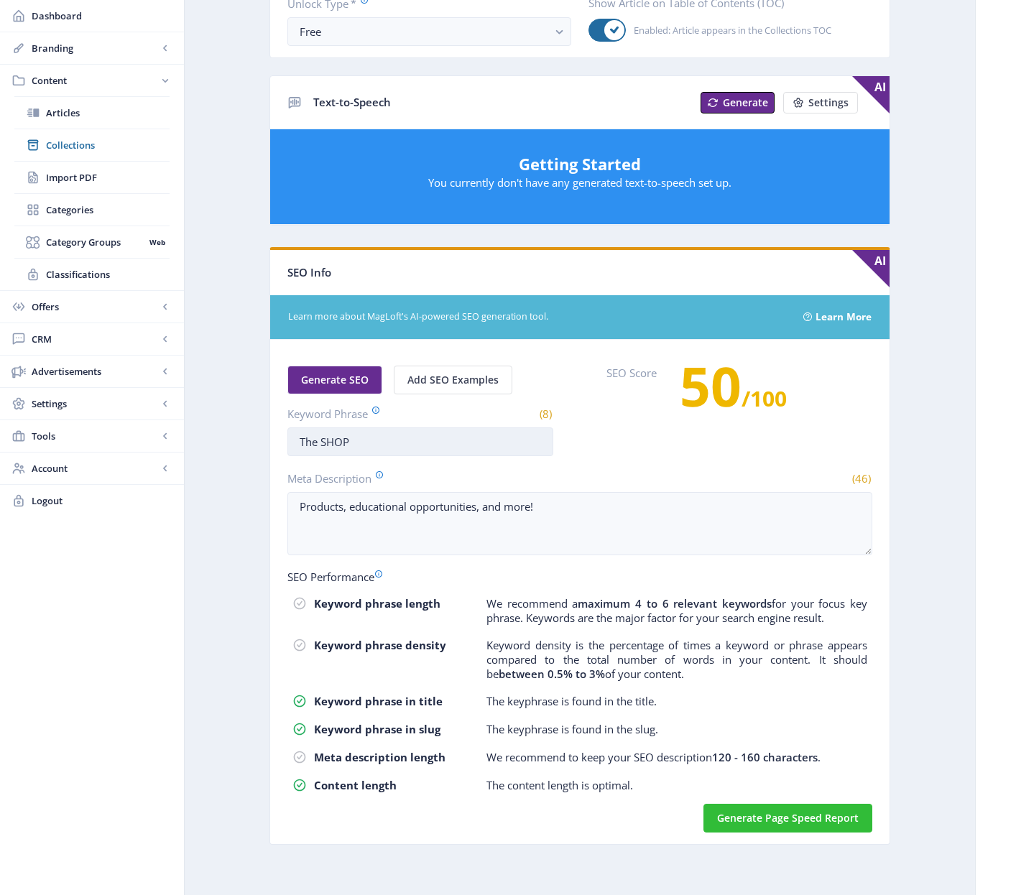
drag, startPoint x: 352, startPoint y: 446, endPoint x: 295, endPoint y: 440, distance: 57.0
click at [295, 440] on input "The SHOP" at bounding box center [420, 441] width 266 height 29
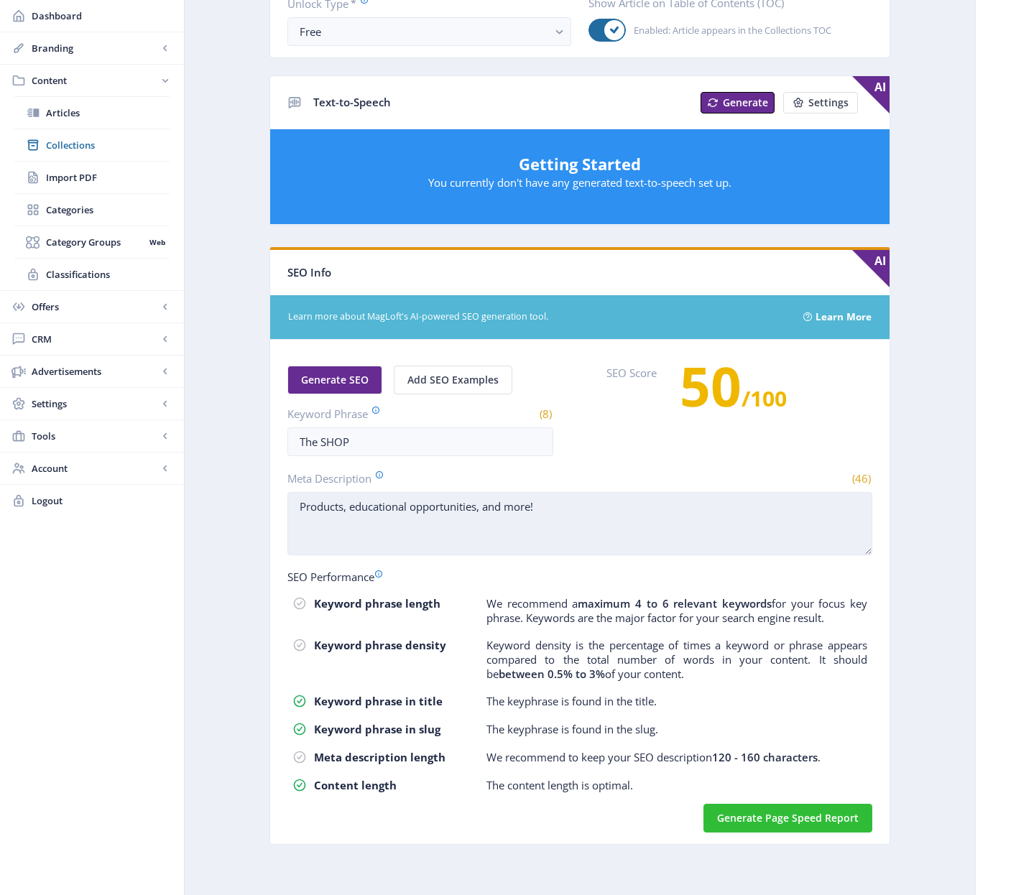
click at [442, 512] on textarea "Products, educational opportunities, and more!" at bounding box center [579, 523] width 585 height 63
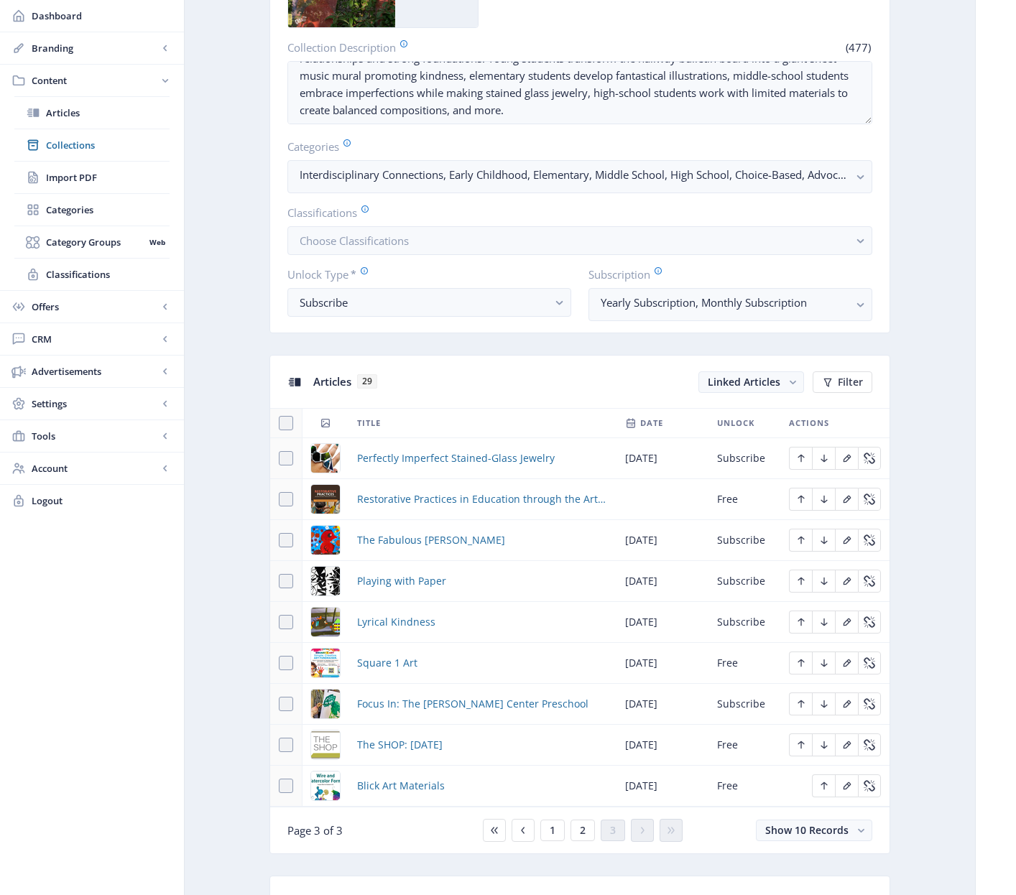
scroll to position [315, 0]
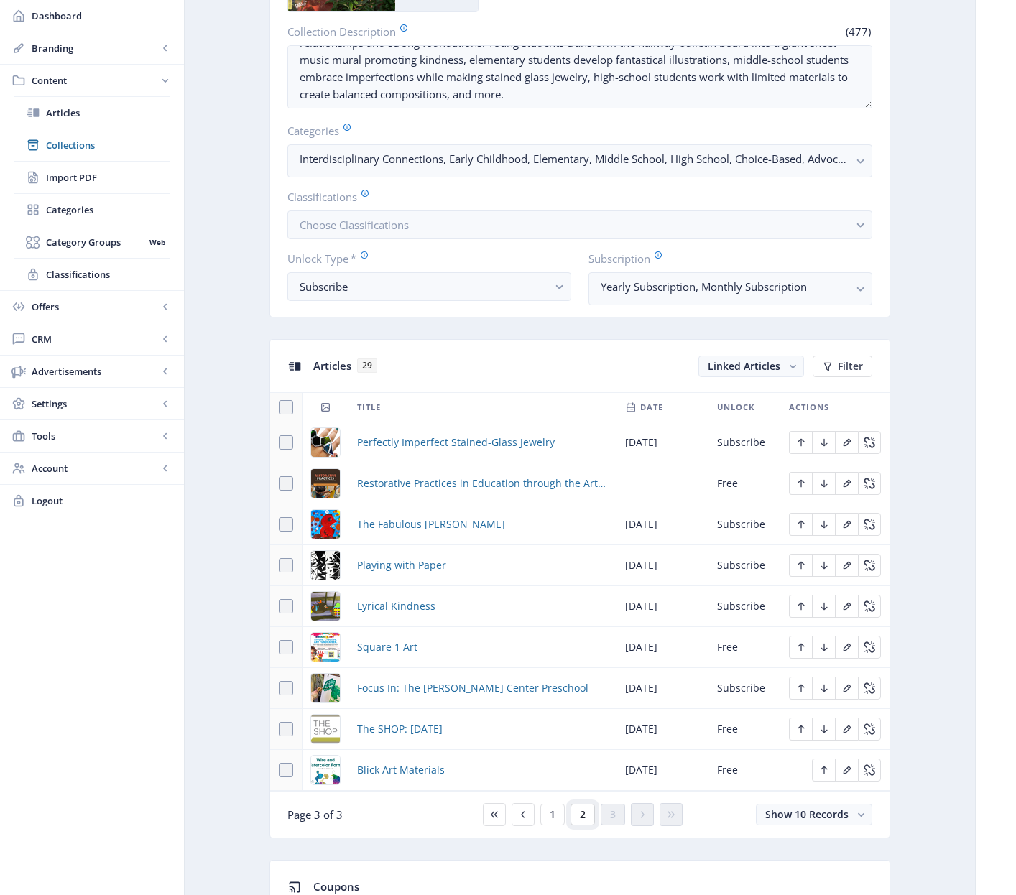
click at [580, 818] on span "2" at bounding box center [583, 814] width 6 height 11
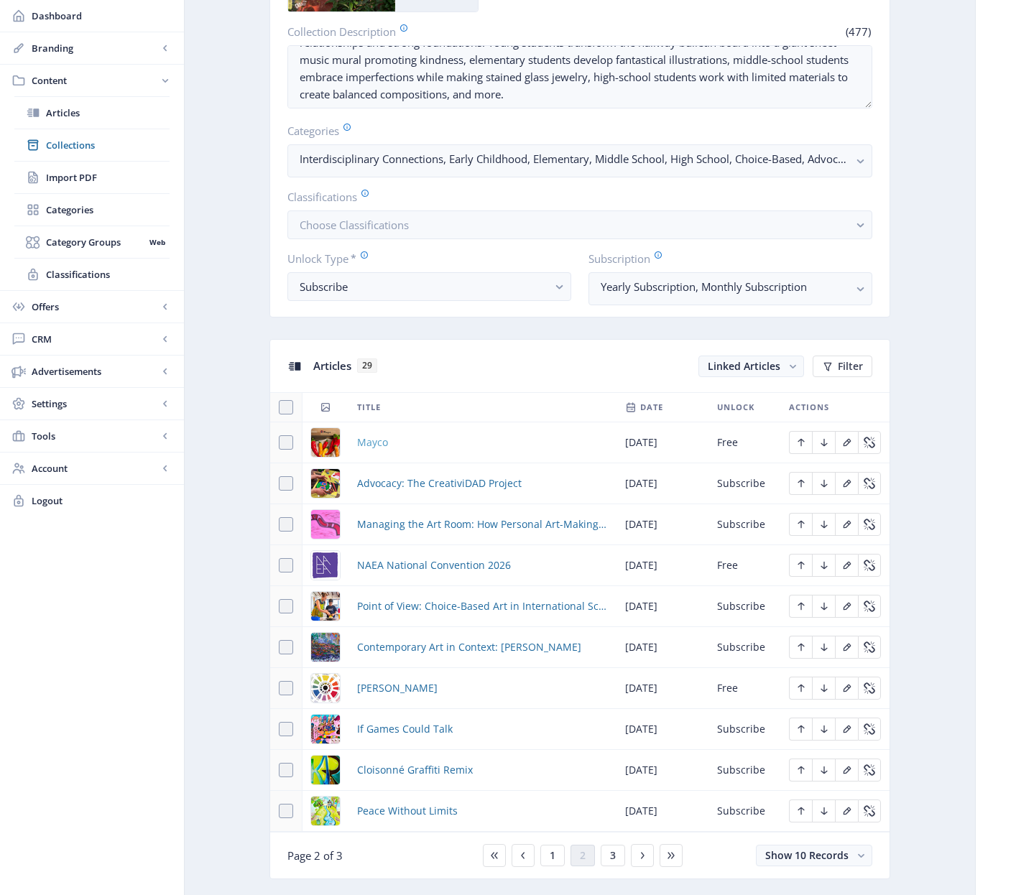
click at [375, 443] on span "Mayco" at bounding box center [372, 442] width 31 height 17
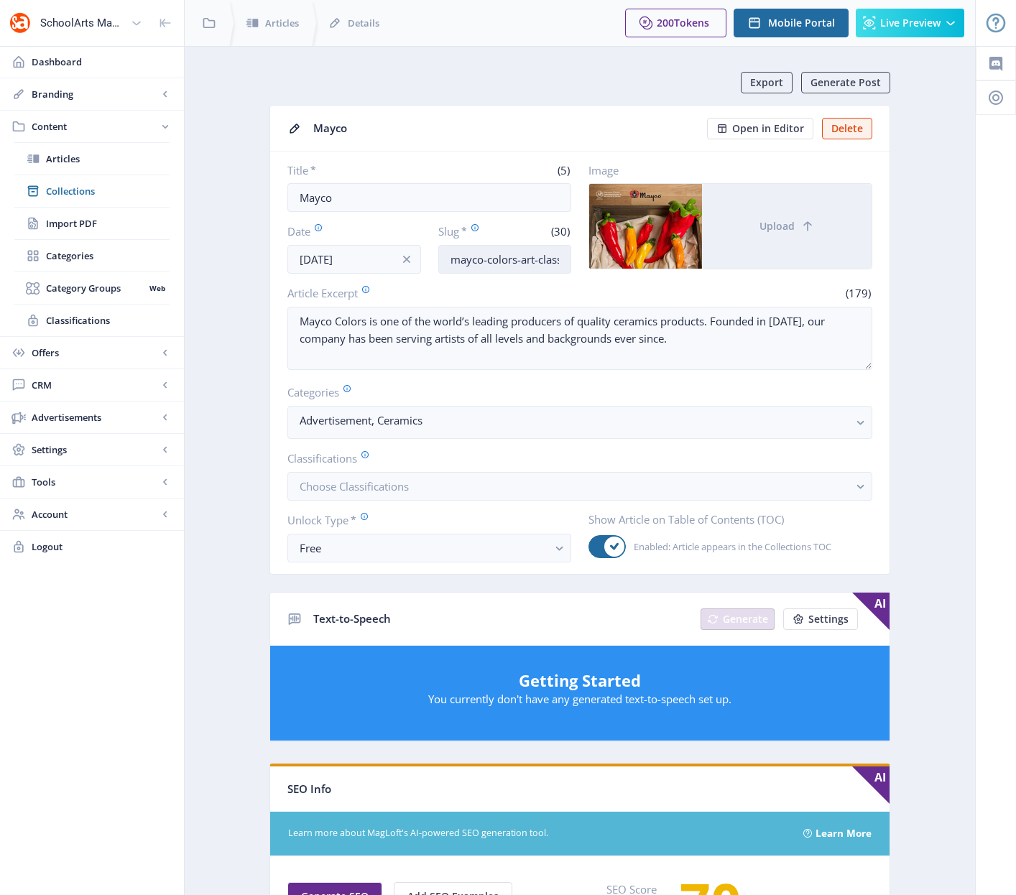
click at [493, 259] on input "mayco-colors-art-classroom-925" at bounding box center [505, 259] width 134 height 29
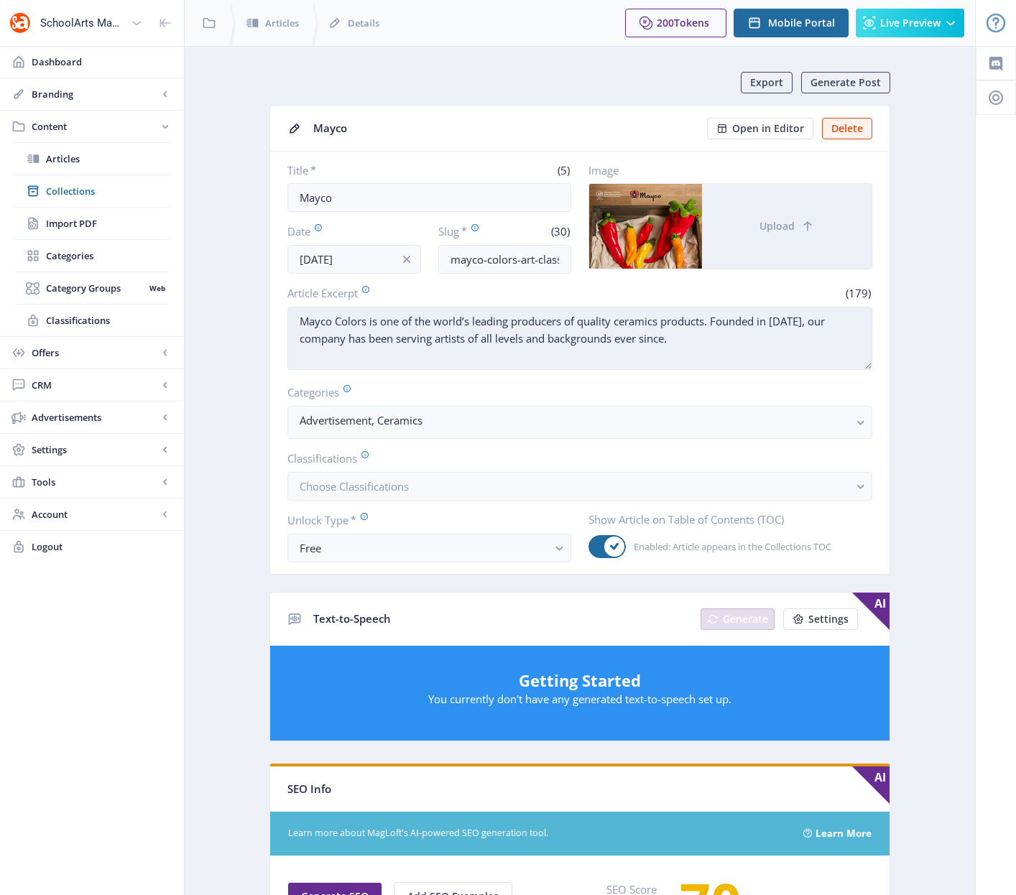
click at [473, 335] on textarea "Mayco Colors is one of the world’s leading producers of quality ceramics produc…" at bounding box center [579, 338] width 585 height 63
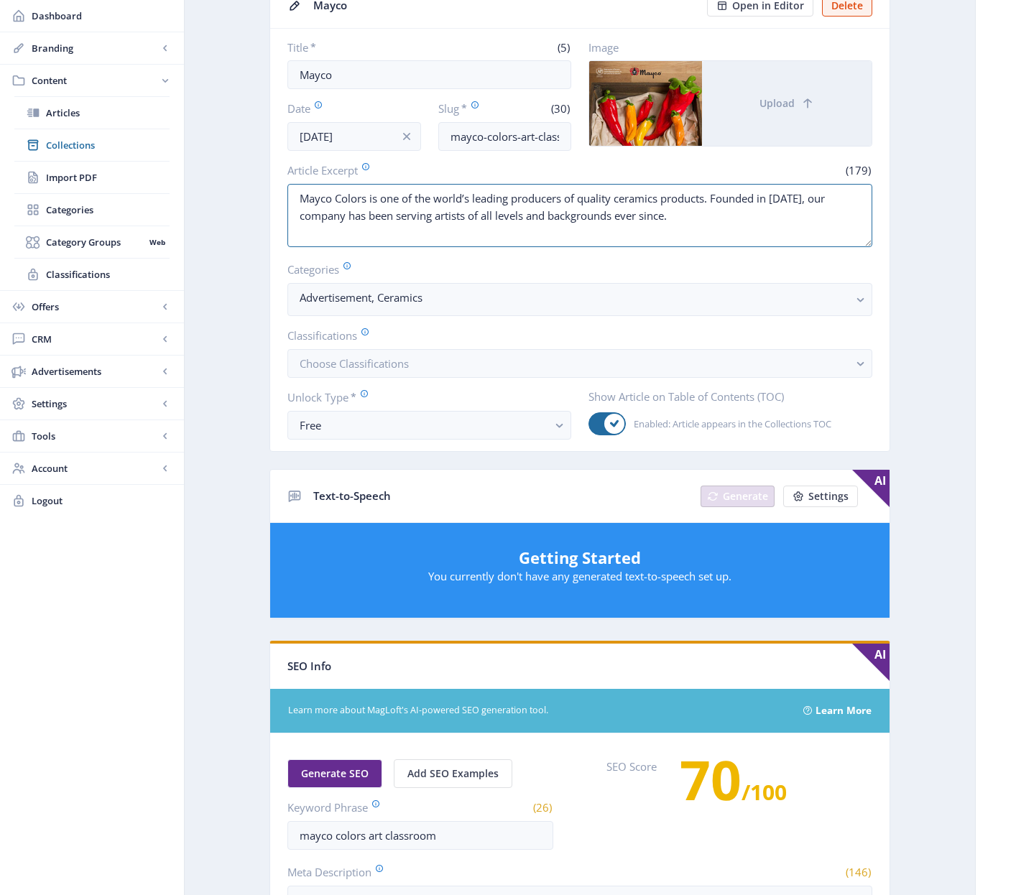
scroll to position [137, 0]
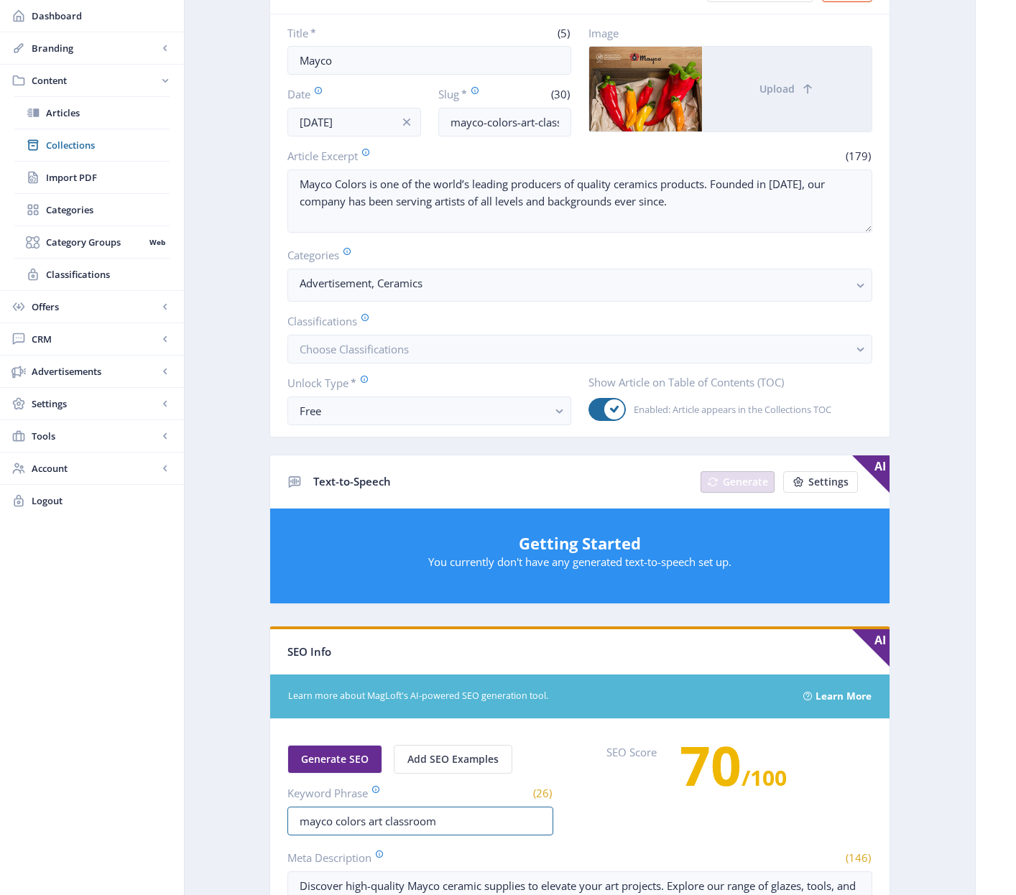
drag, startPoint x: 437, startPoint y: 824, endPoint x: 263, endPoint y: 810, distance: 174.4
click at [263, 810] on app-content-article "Export Generate Post Mayco Open in Editor Delete Title * (5) Mayco Date Aug 1, …" at bounding box center [580, 583] width 740 height 1297
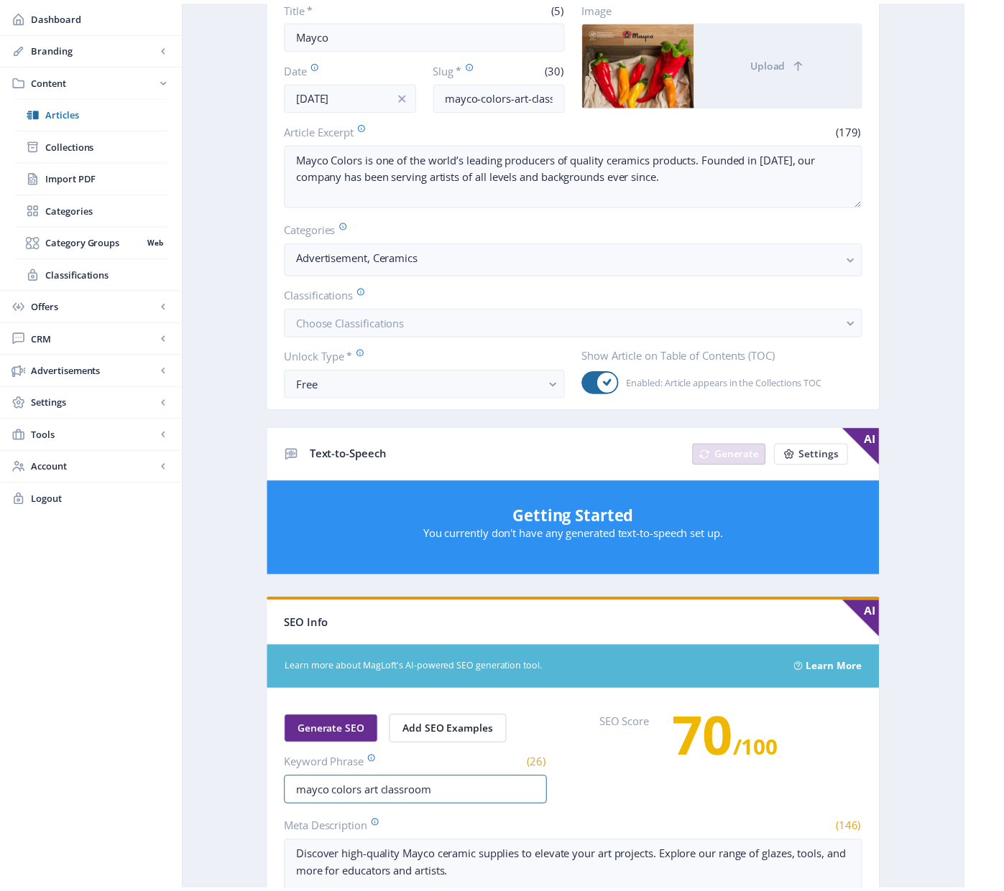
scroll to position [372, 0]
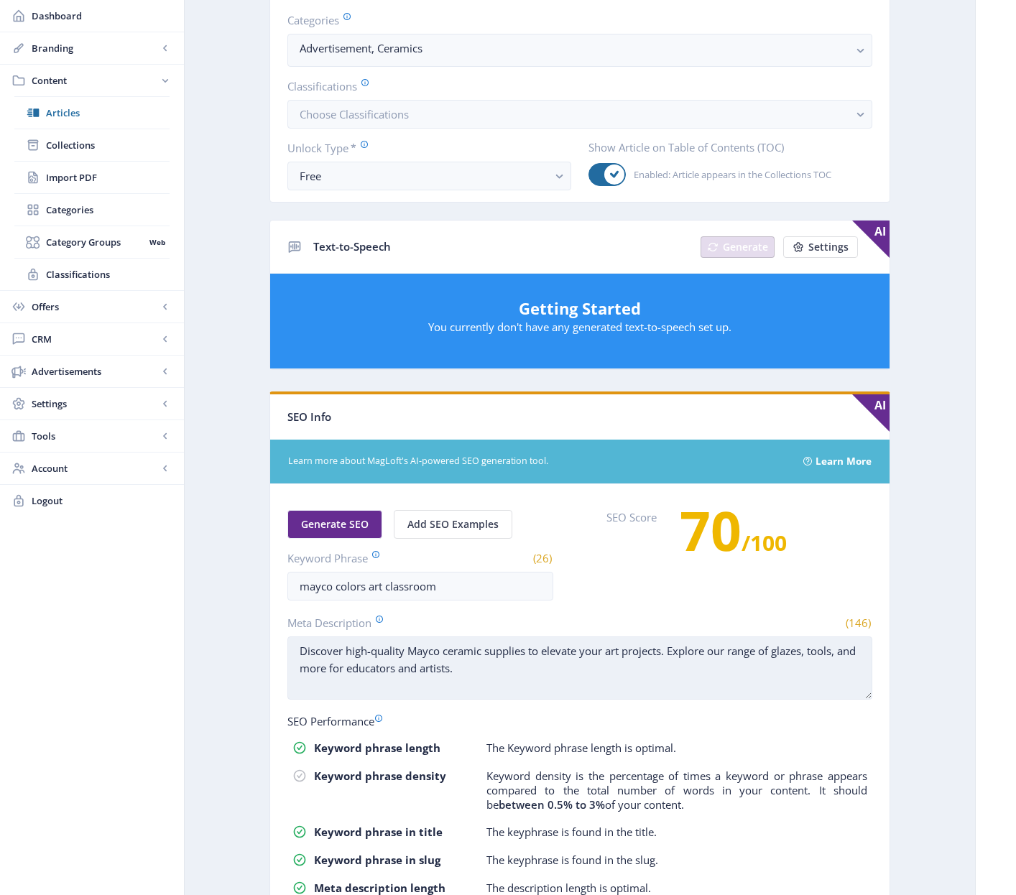
click at [478, 663] on textarea "Discover high-quality Mayco ceramic supplies to elevate your art projects. Expl…" at bounding box center [579, 667] width 585 height 63
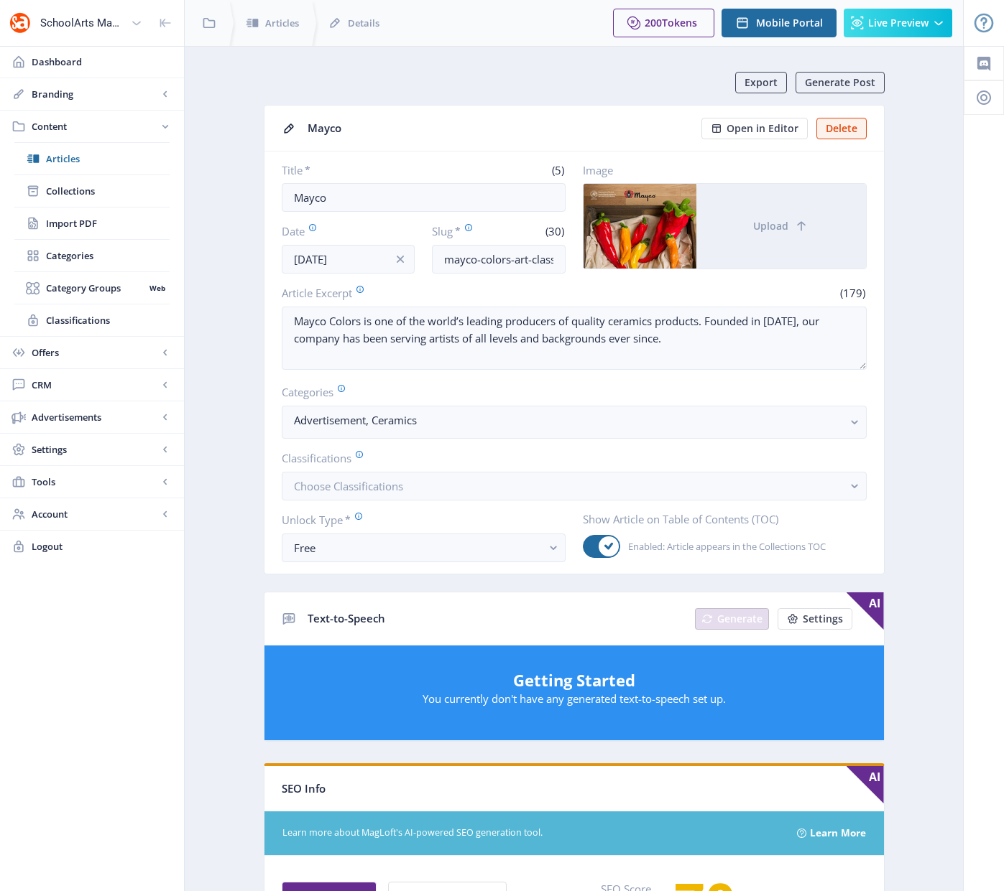
scroll to position [372, 0]
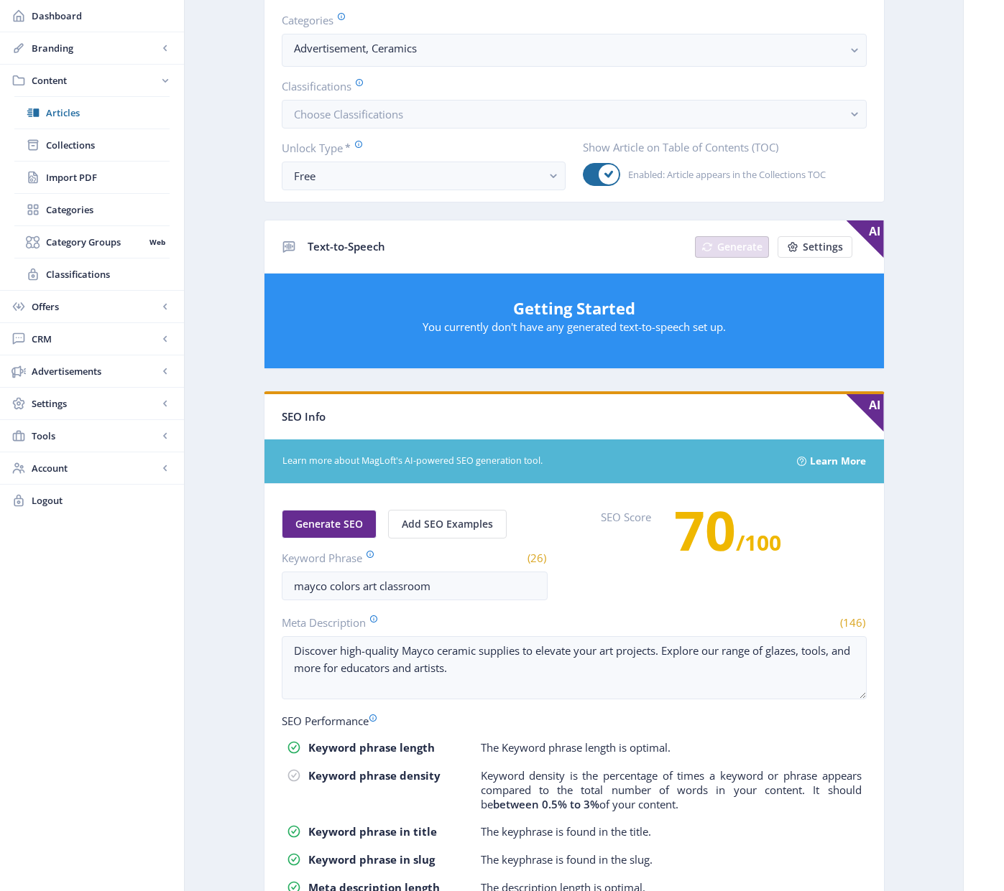
click at [238, 363] on app-content-article "Export Generate Post Mayco Open in Editor Delete Title * (5) Mayco Date [DATE] …" at bounding box center [574, 348] width 728 height 1297
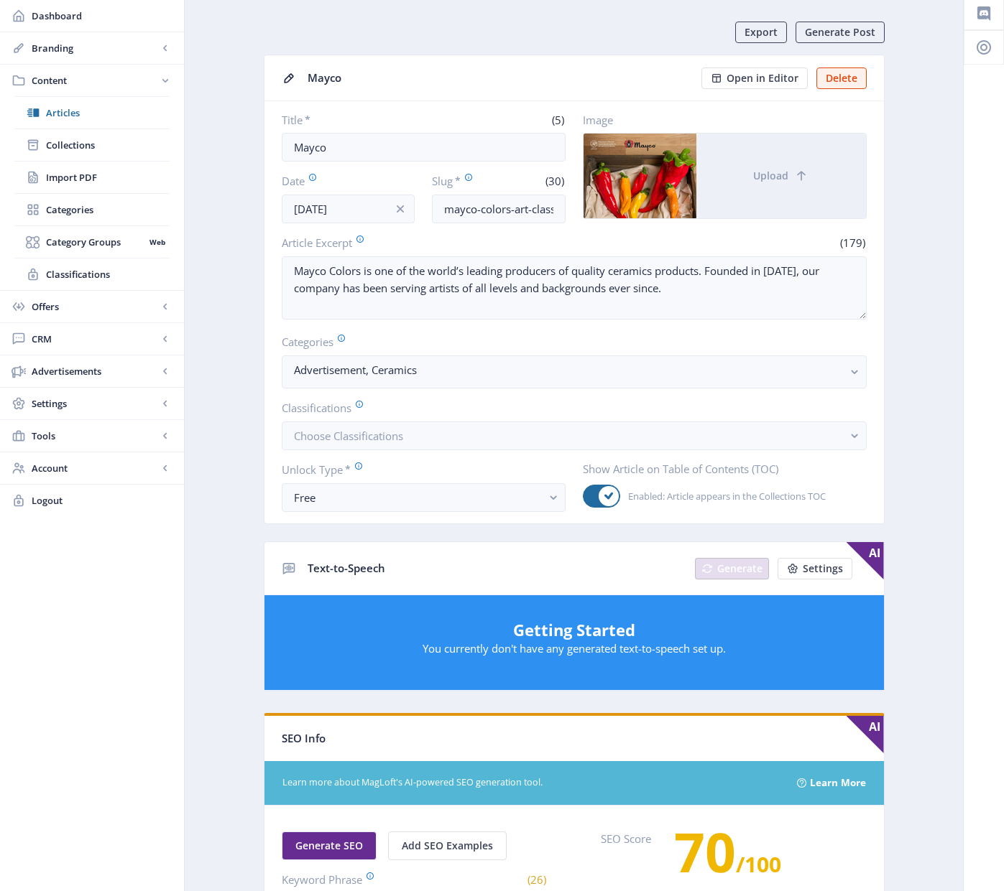
scroll to position [0, 0]
